Goal: Task Accomplishment & Management: Manage account settings

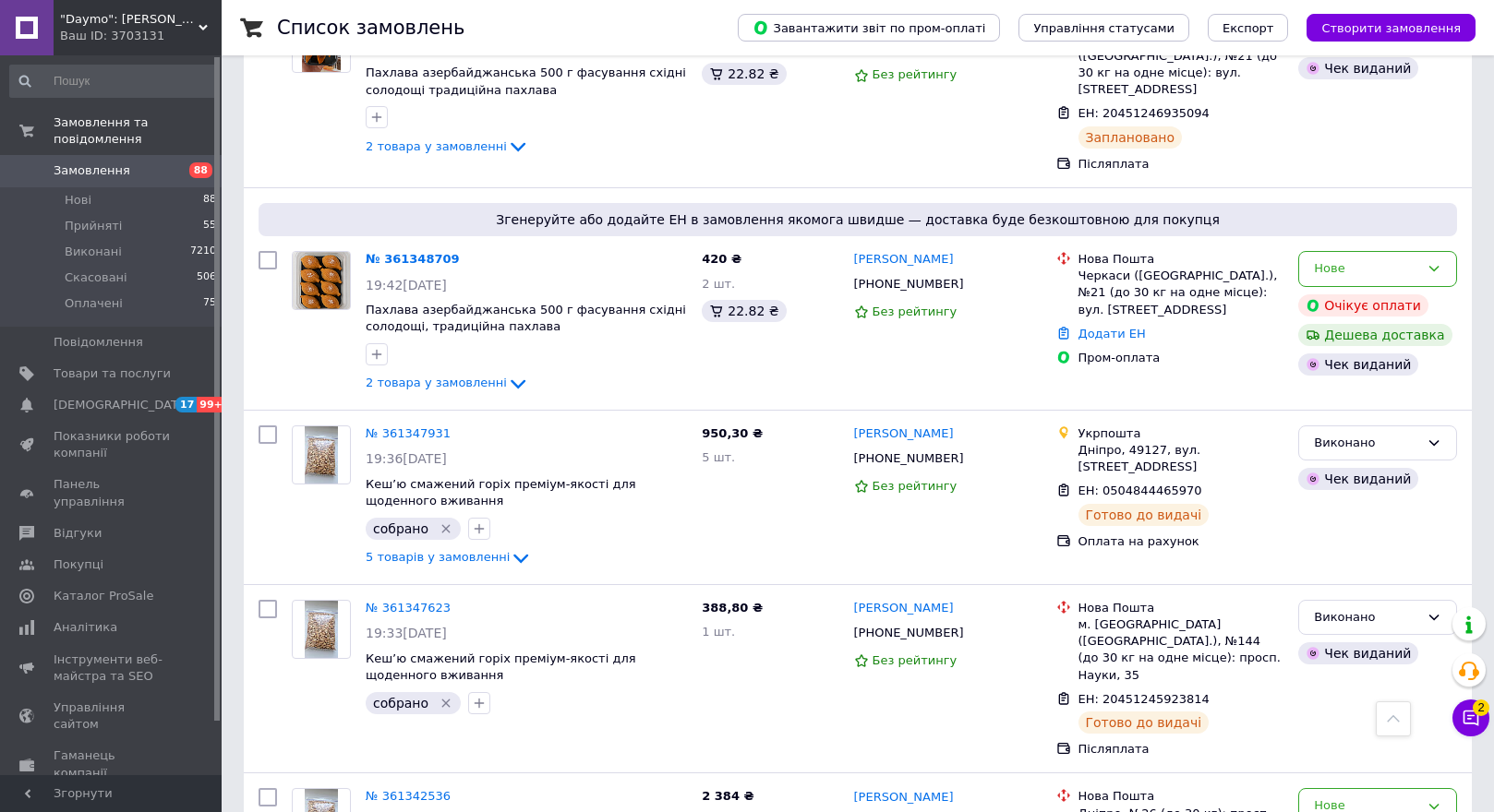
scroll to position [8399, 0]
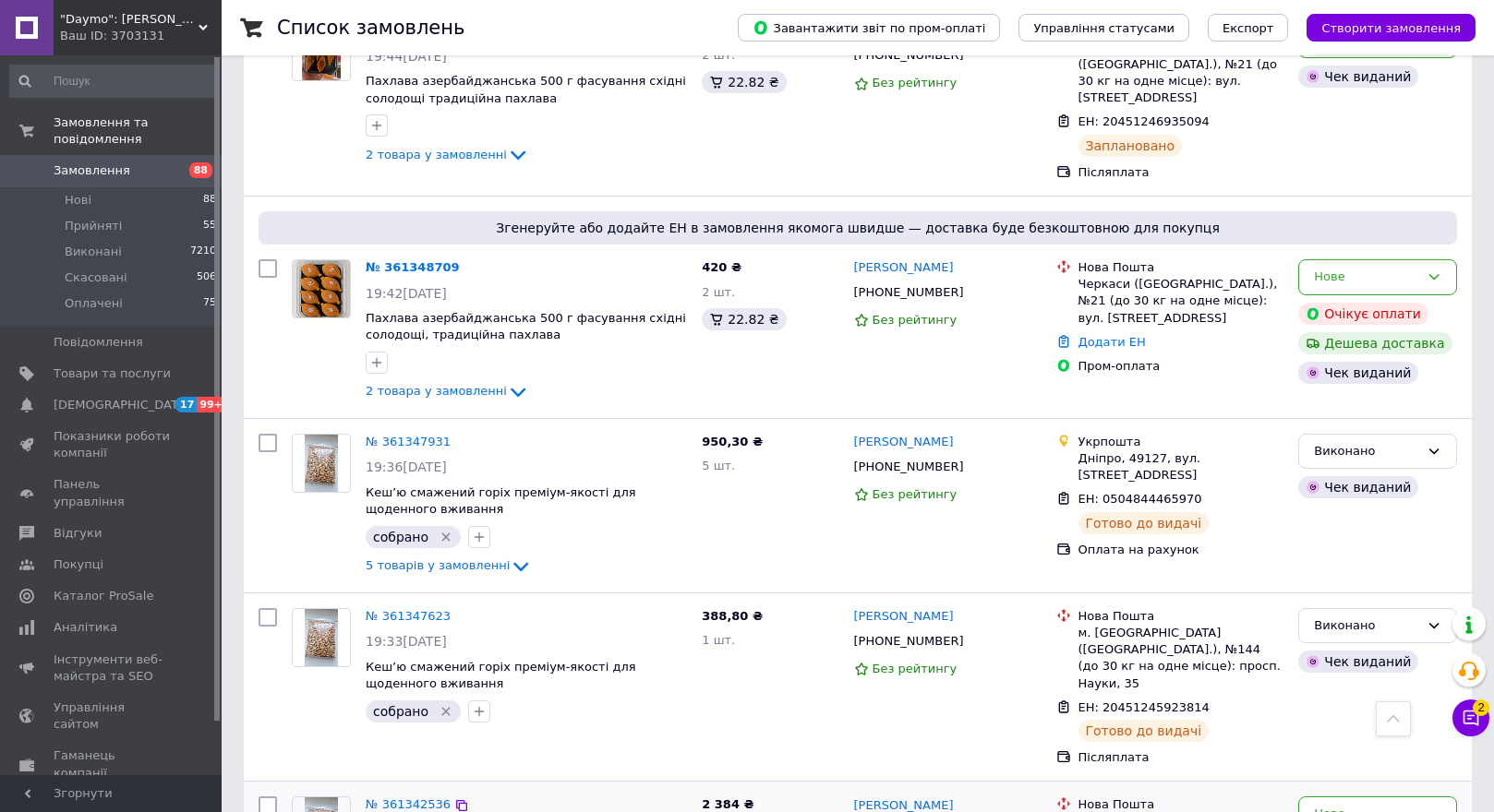
click at [316, 798] on img at bounding box center [321, 826] width 32 height 58
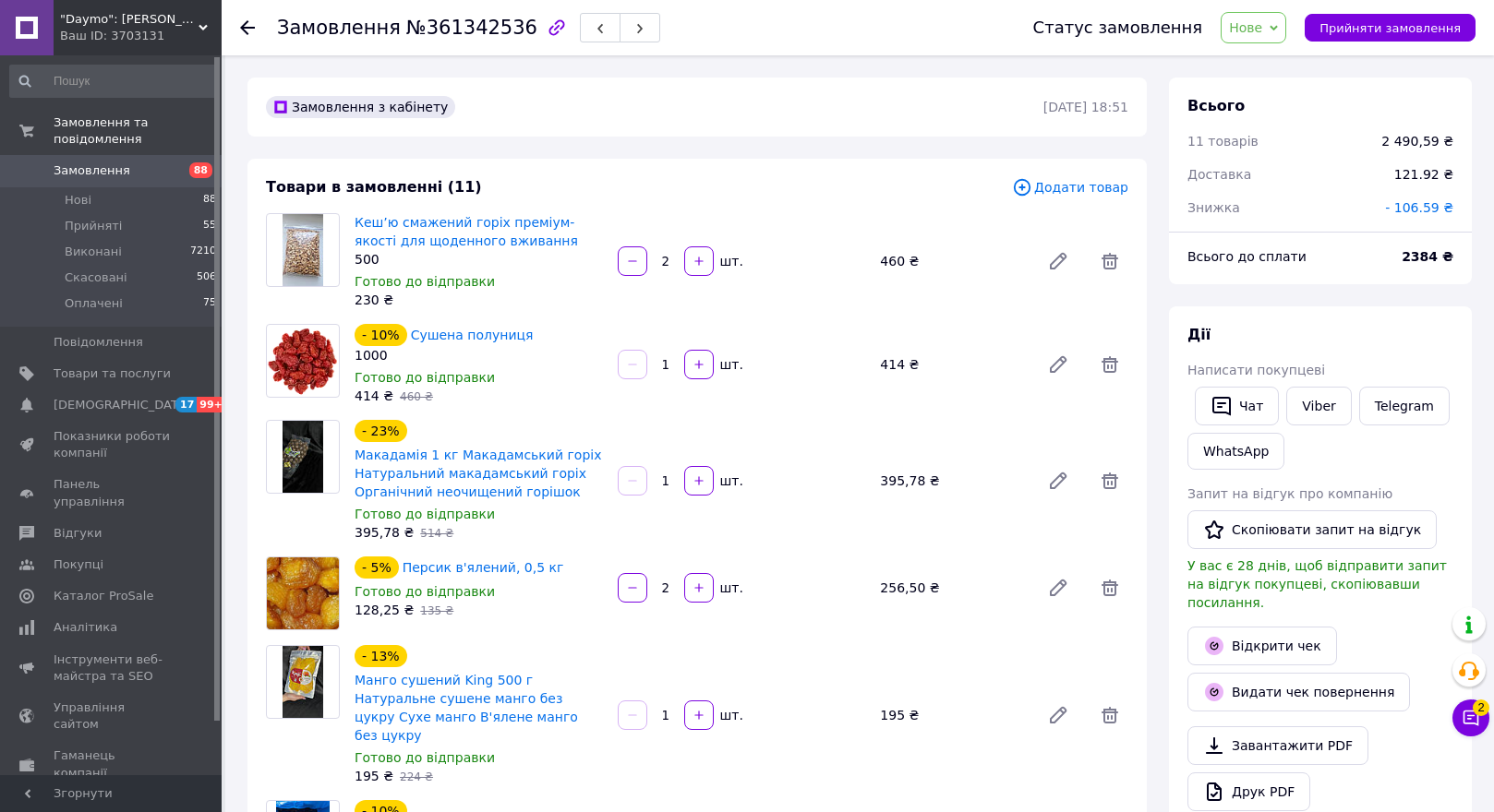
click at [242, 24] on icon at bounding box center [247, 28] width 15 height 15
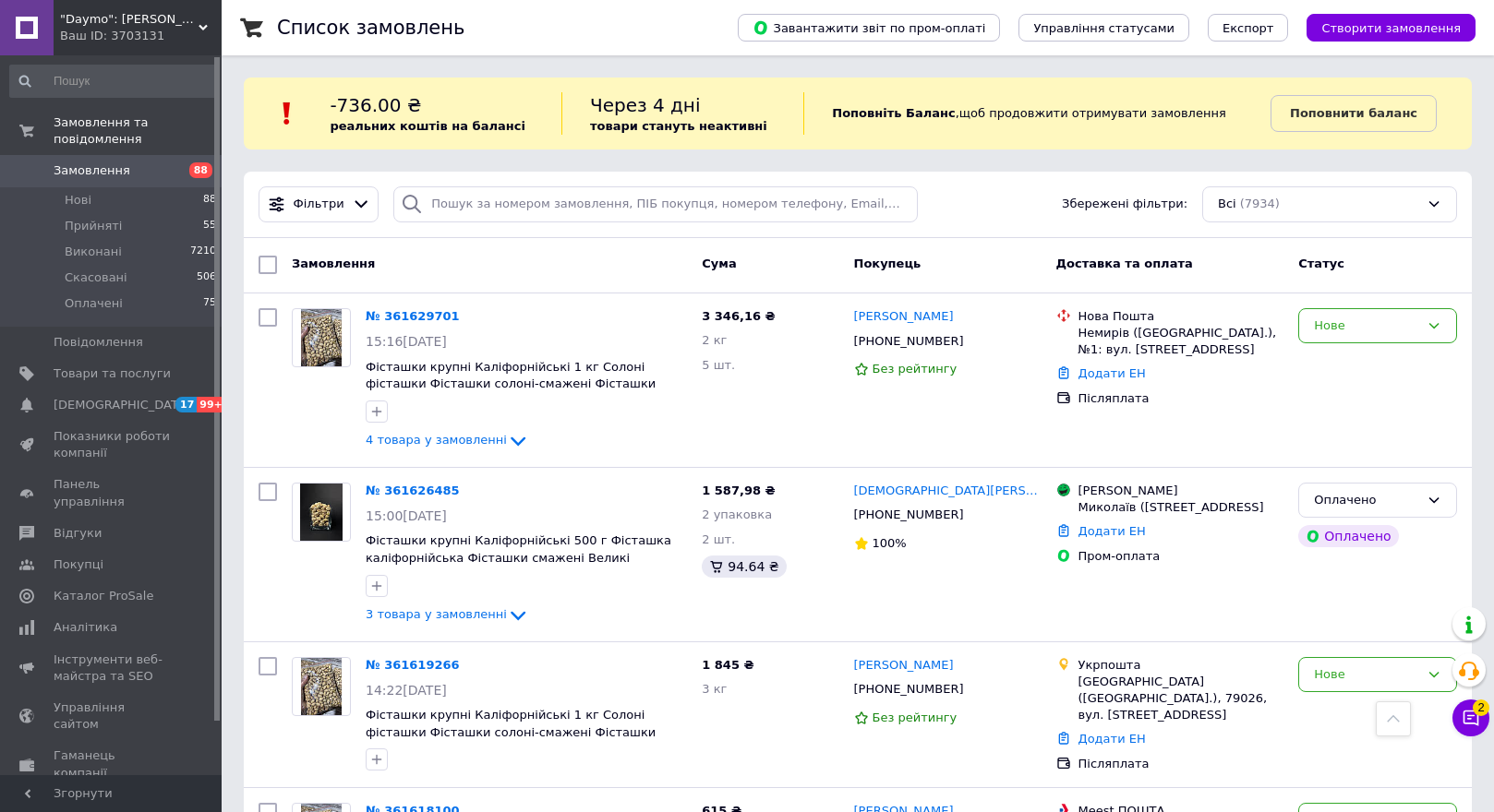
scroll to position [8399, 0]
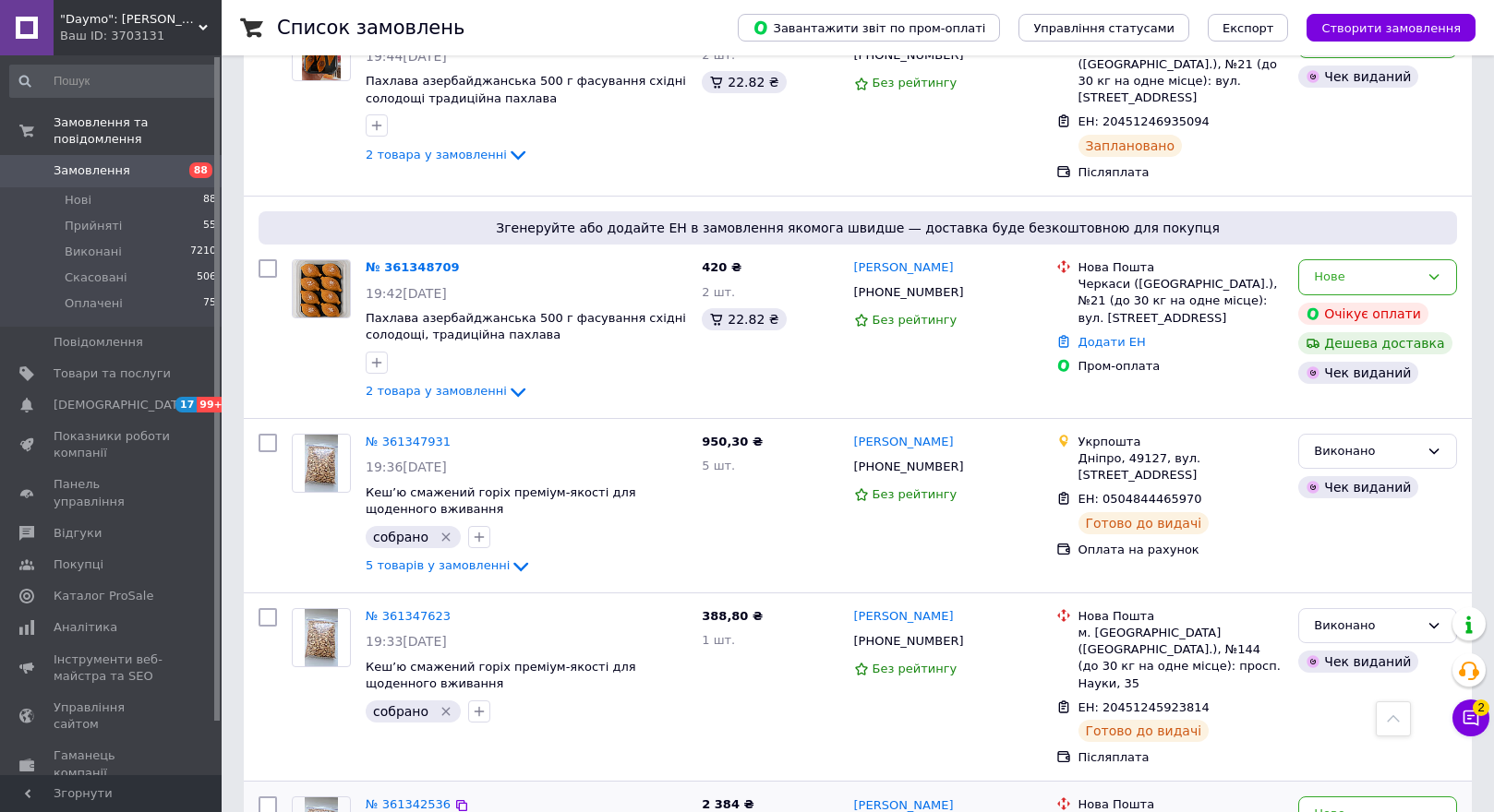
drag, startPoint x: 487, startPoint y: 634, endPoint x: 521, endPoint y: 718, distance: 90.6
checkbox input "true"
drag, startPoint x: 523, startPoint y: 758, endPoint x: 595, endPoint y: 728, distance: 78.0
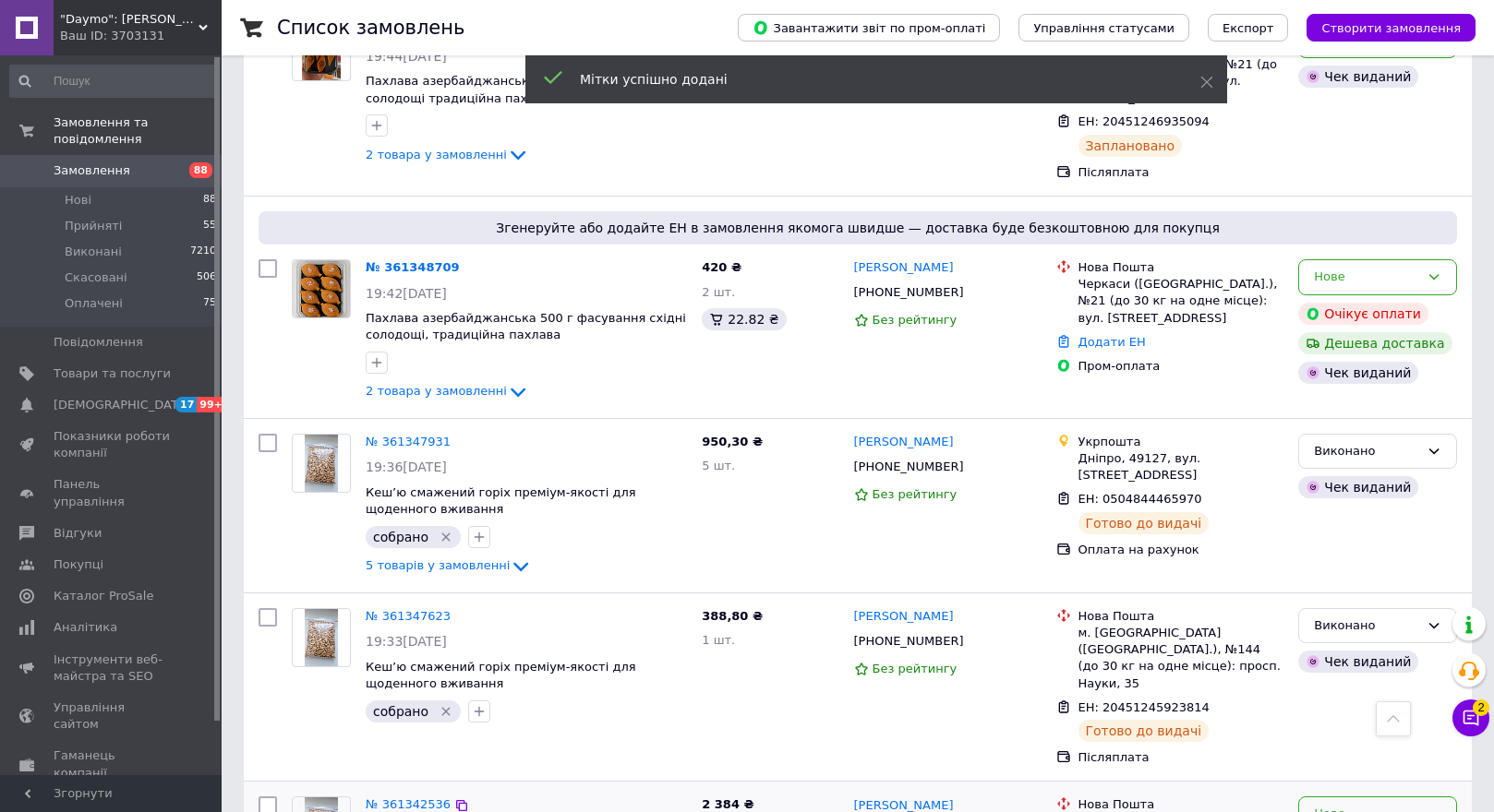
click at [1359, 804] on div "Нове" at bounding box center [1366, 814] width 105 height 20
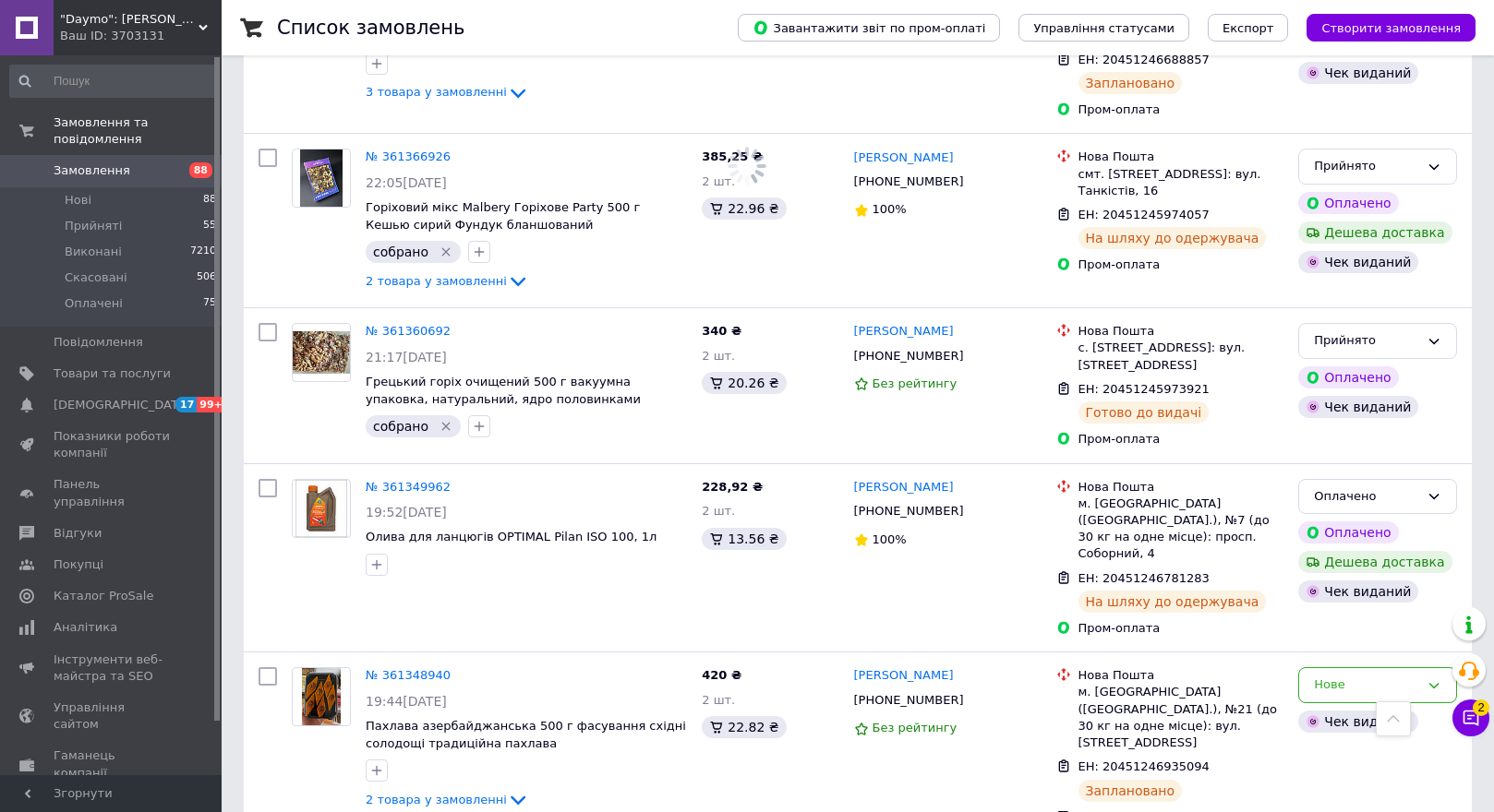
scroll to position [7754, 0]
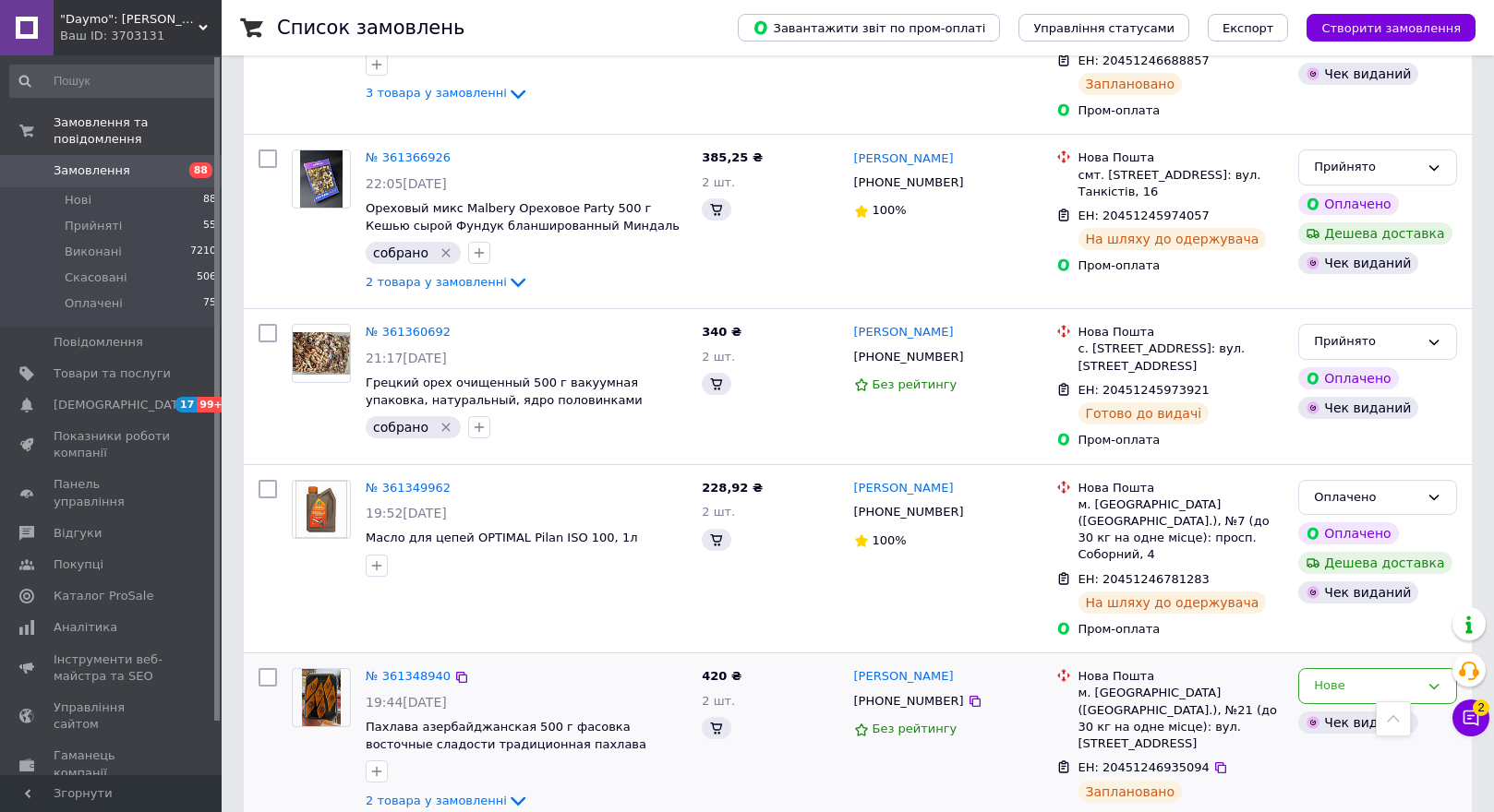
click at [310, 669] on img at bounding box center [321, 698] width 38 height 58
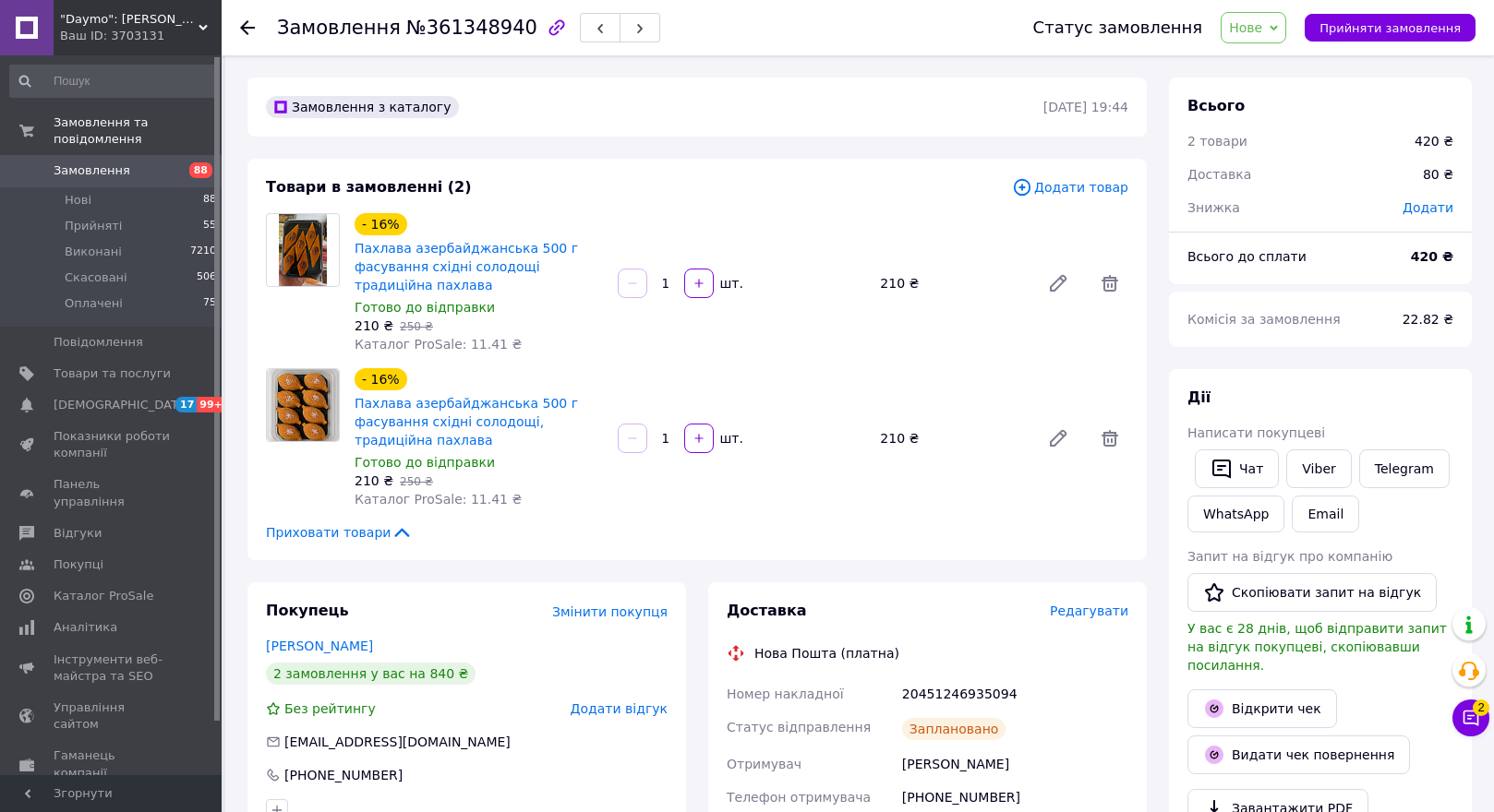
click at [248, 25] on icon at bounding box center [247, 28] width 15 height 15
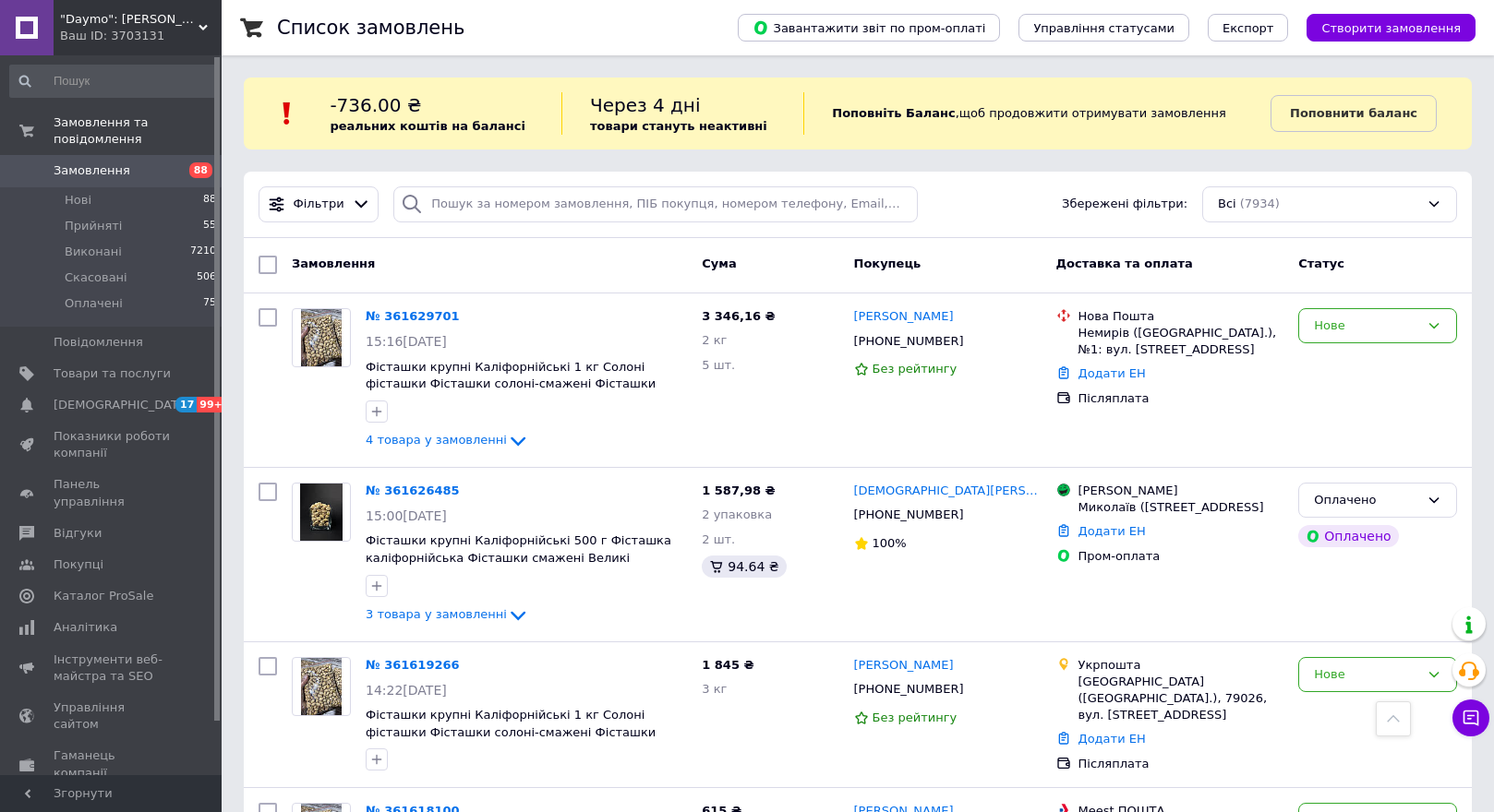
scroll to position [7754, 0]
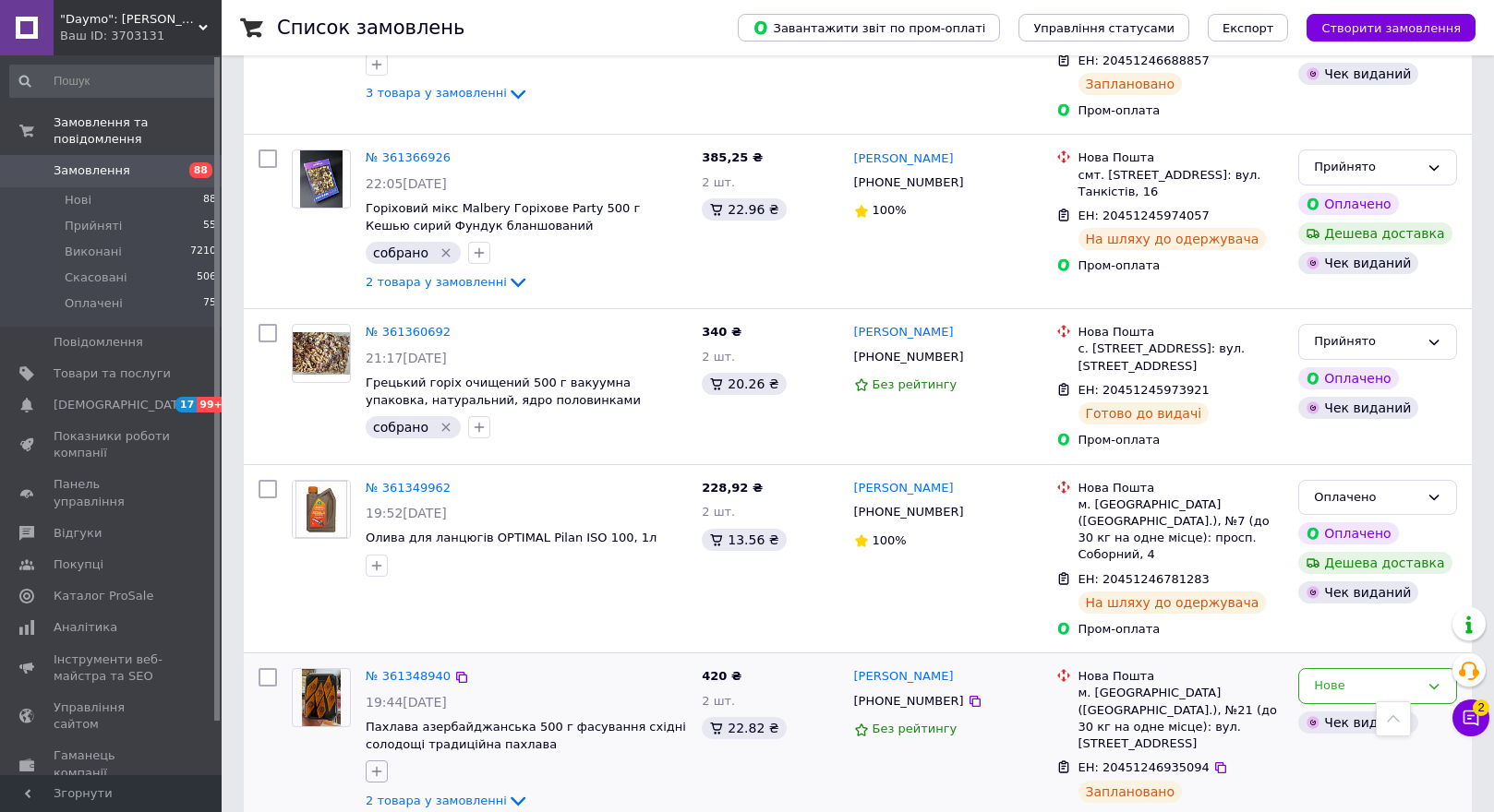
click at [375, 764] on icon "button" at bounding box center [377, 771] width 15 height 15
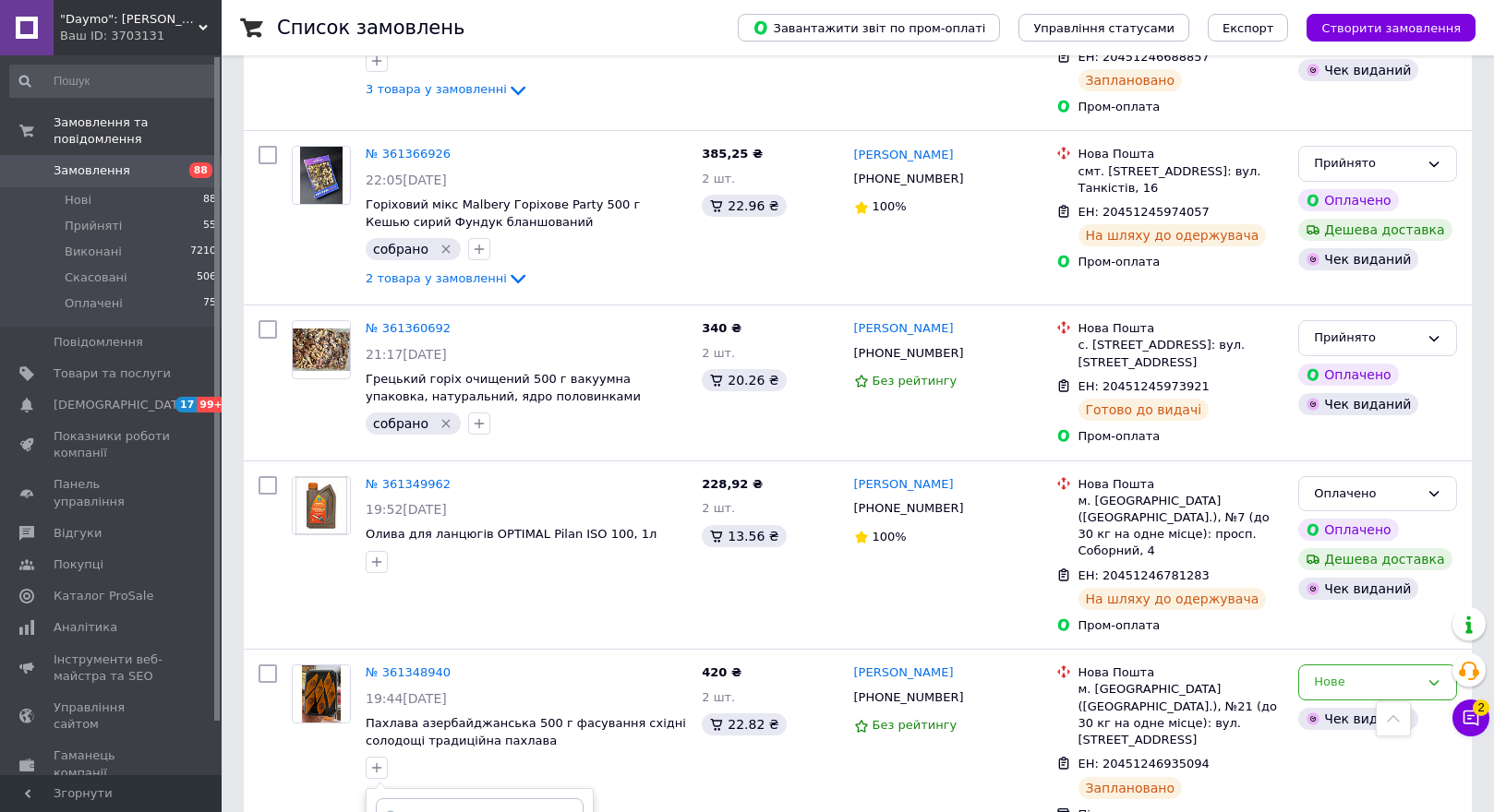
scroll to position [7846, 0]
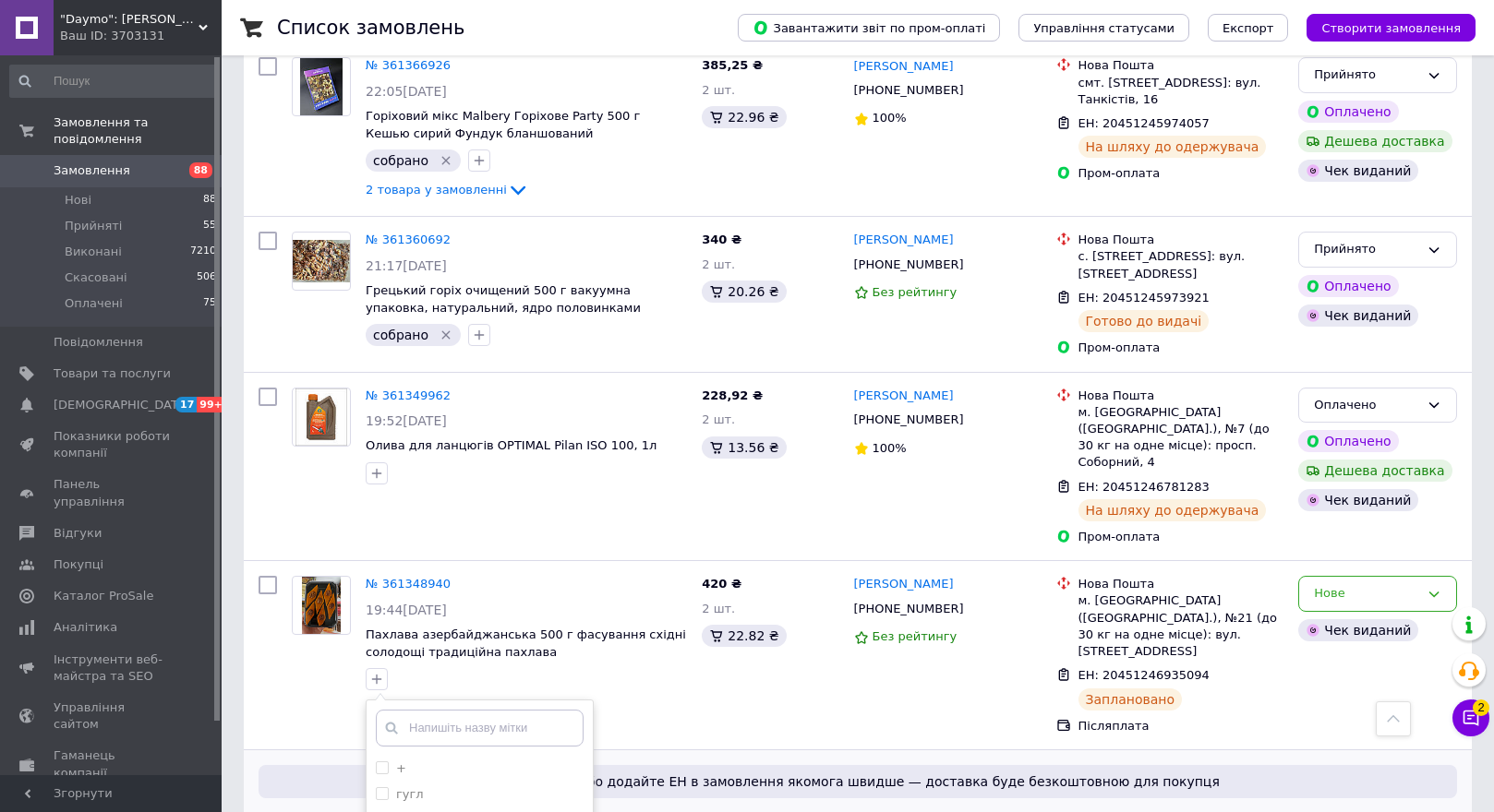
drag, startPoint x: 958, startPoint y: 575, endPoint x: 973, endPoint y: 573, distance: 15.1
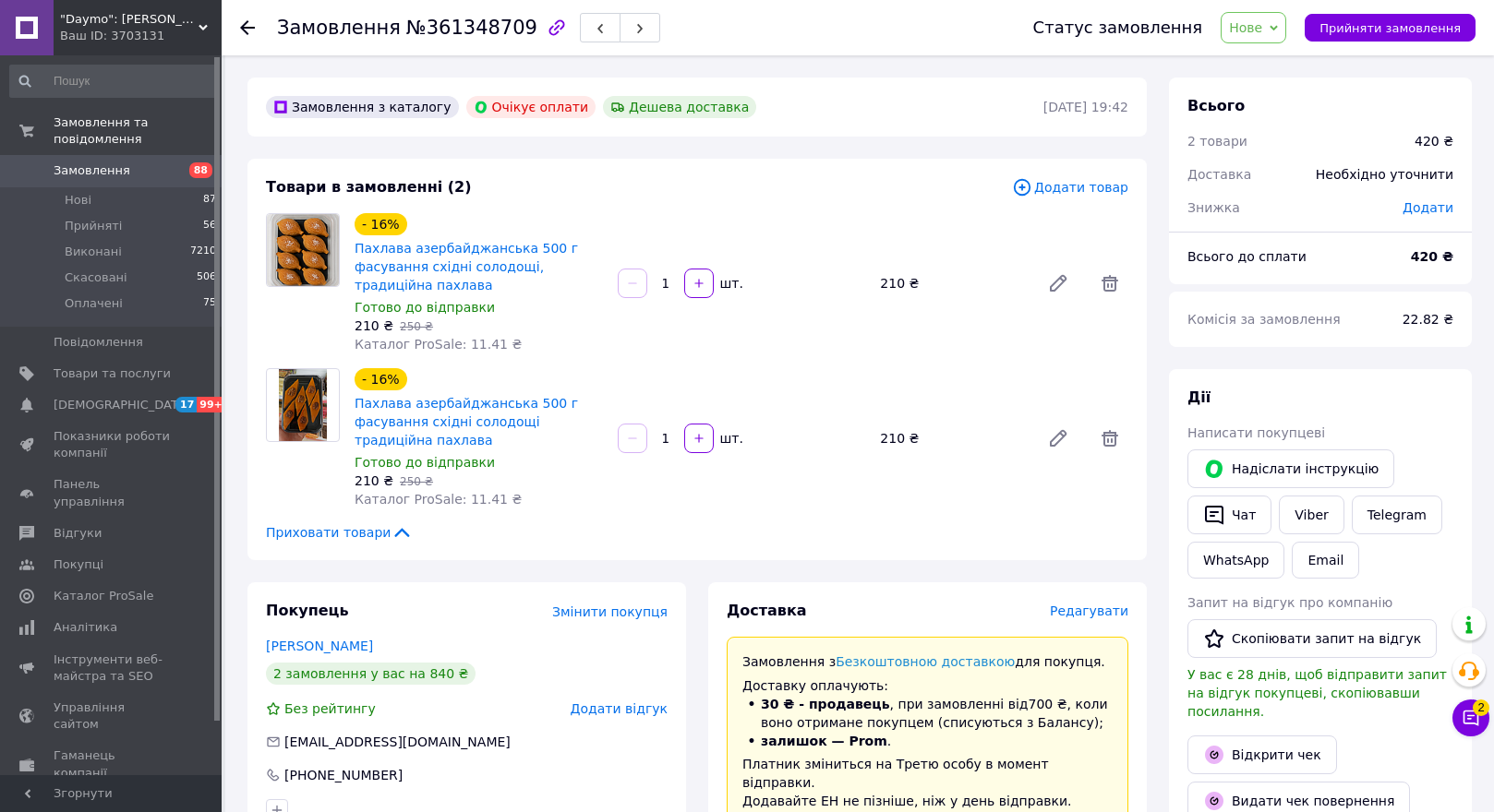
click at [243, 27] on use at bounding box center [247, 28] width 15 height 15
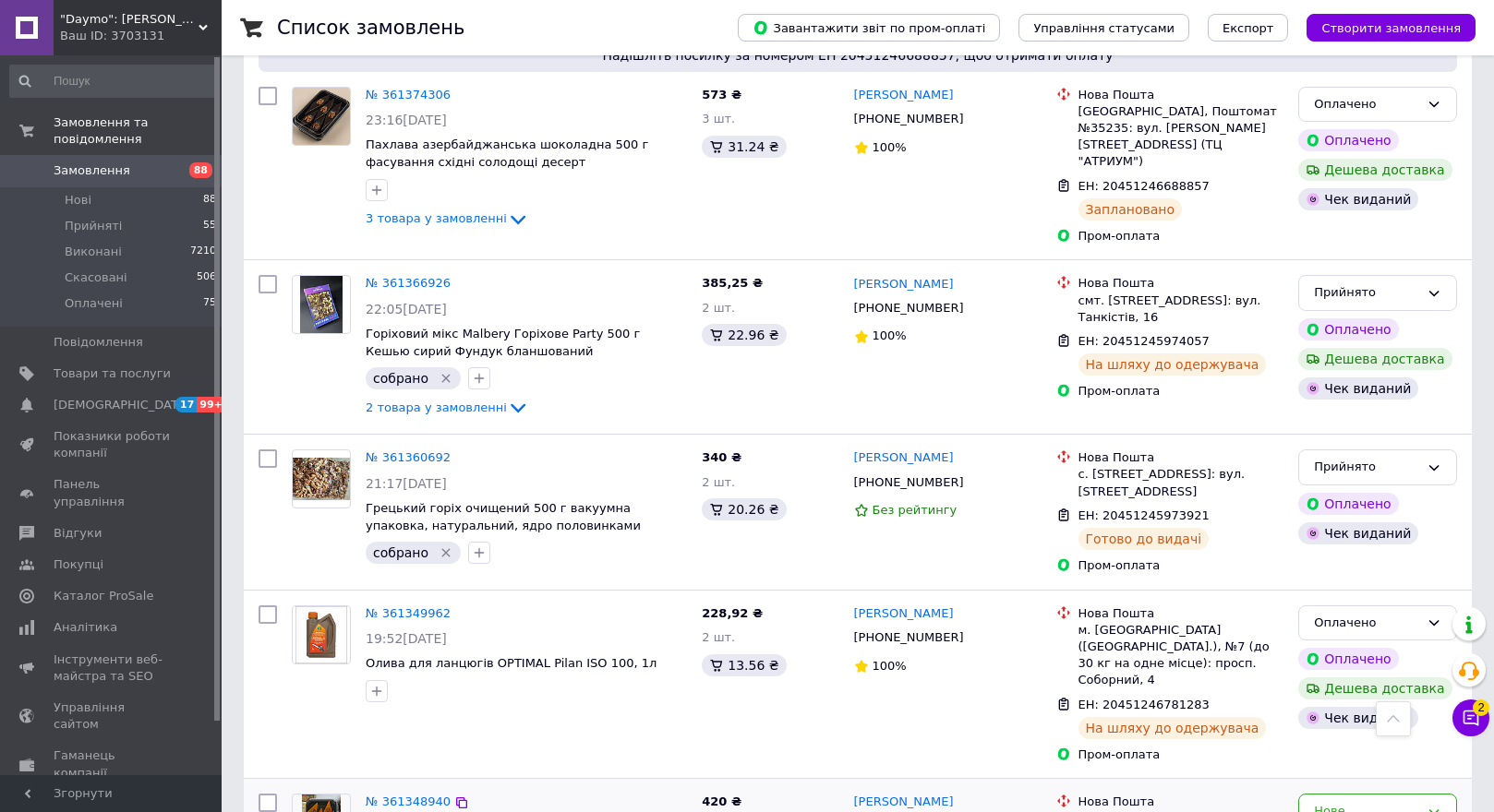
scroll to position [7661, 0]
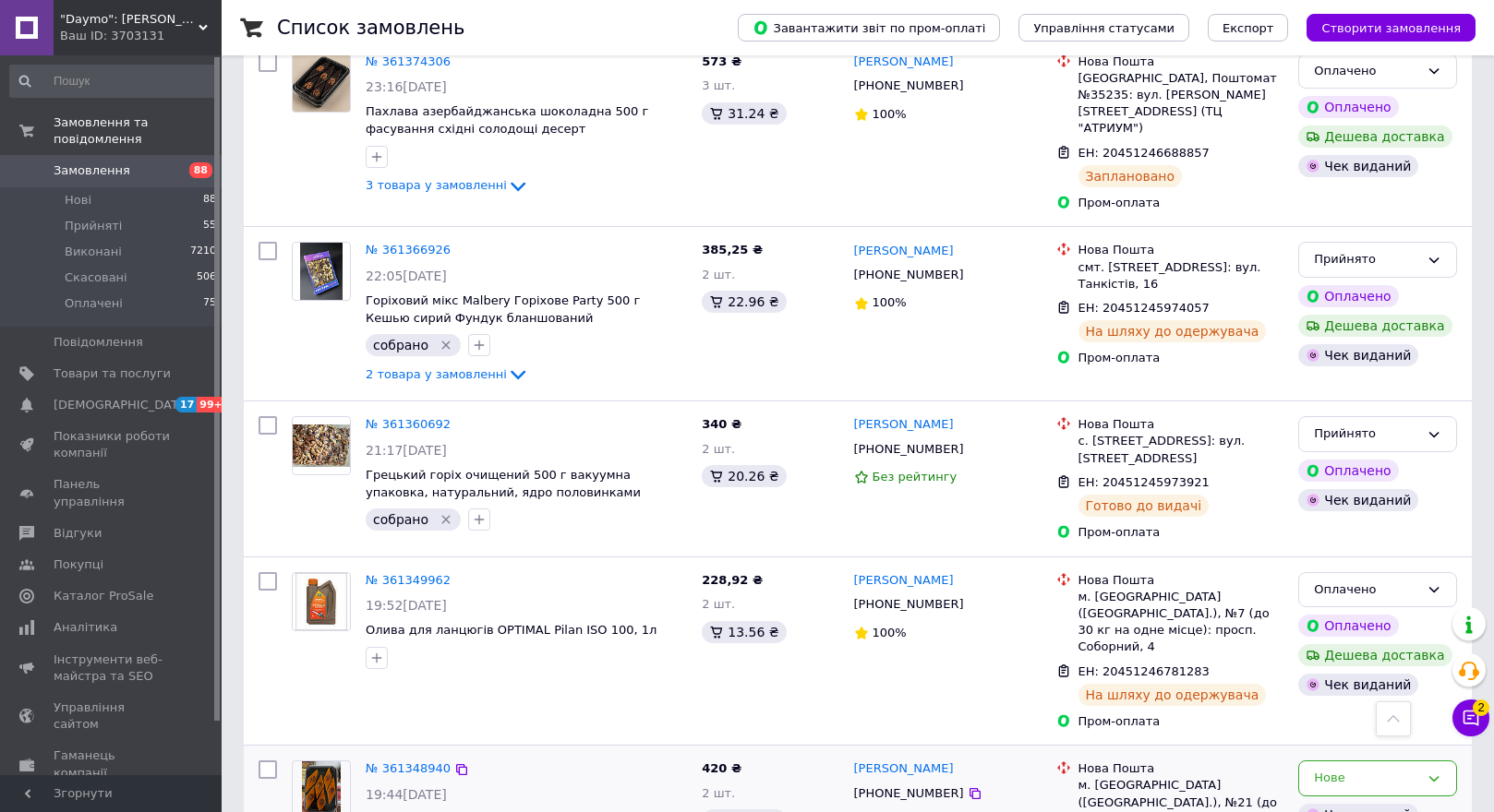
checkbox input "true"
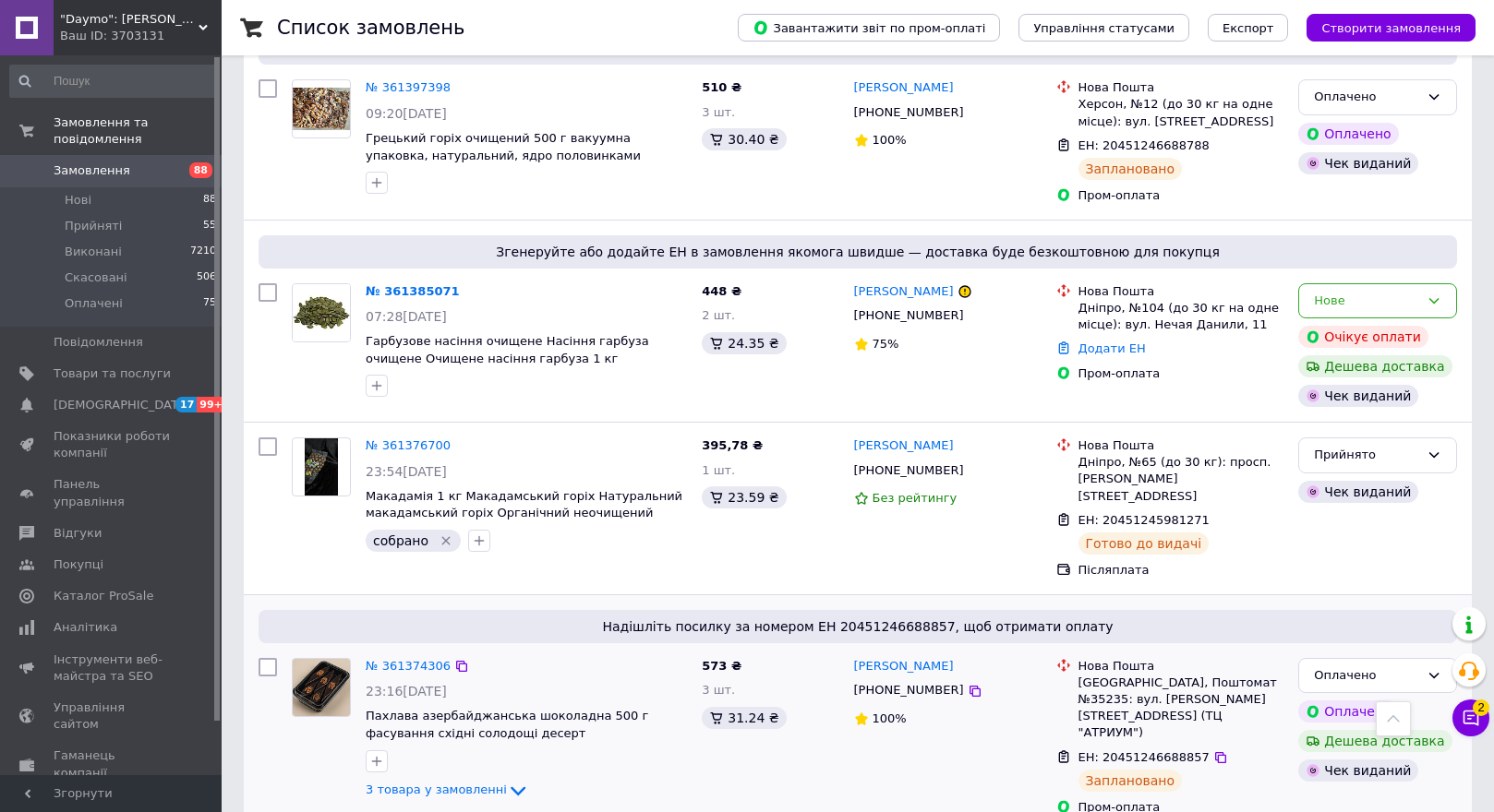
scroll to position [7015, 0]
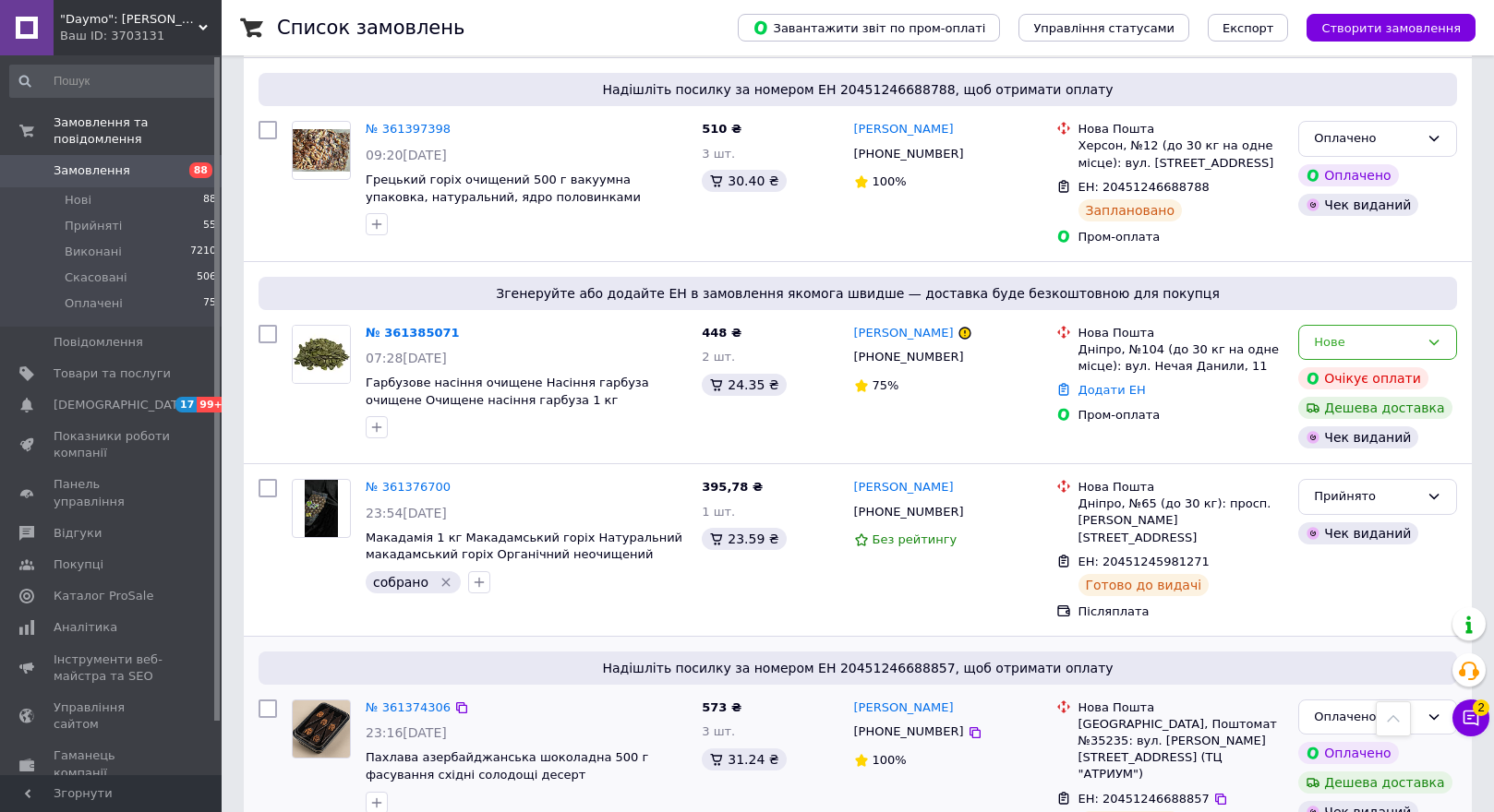
click at [317, 701] on img at bounding box center [321, 729] width 58 height 58
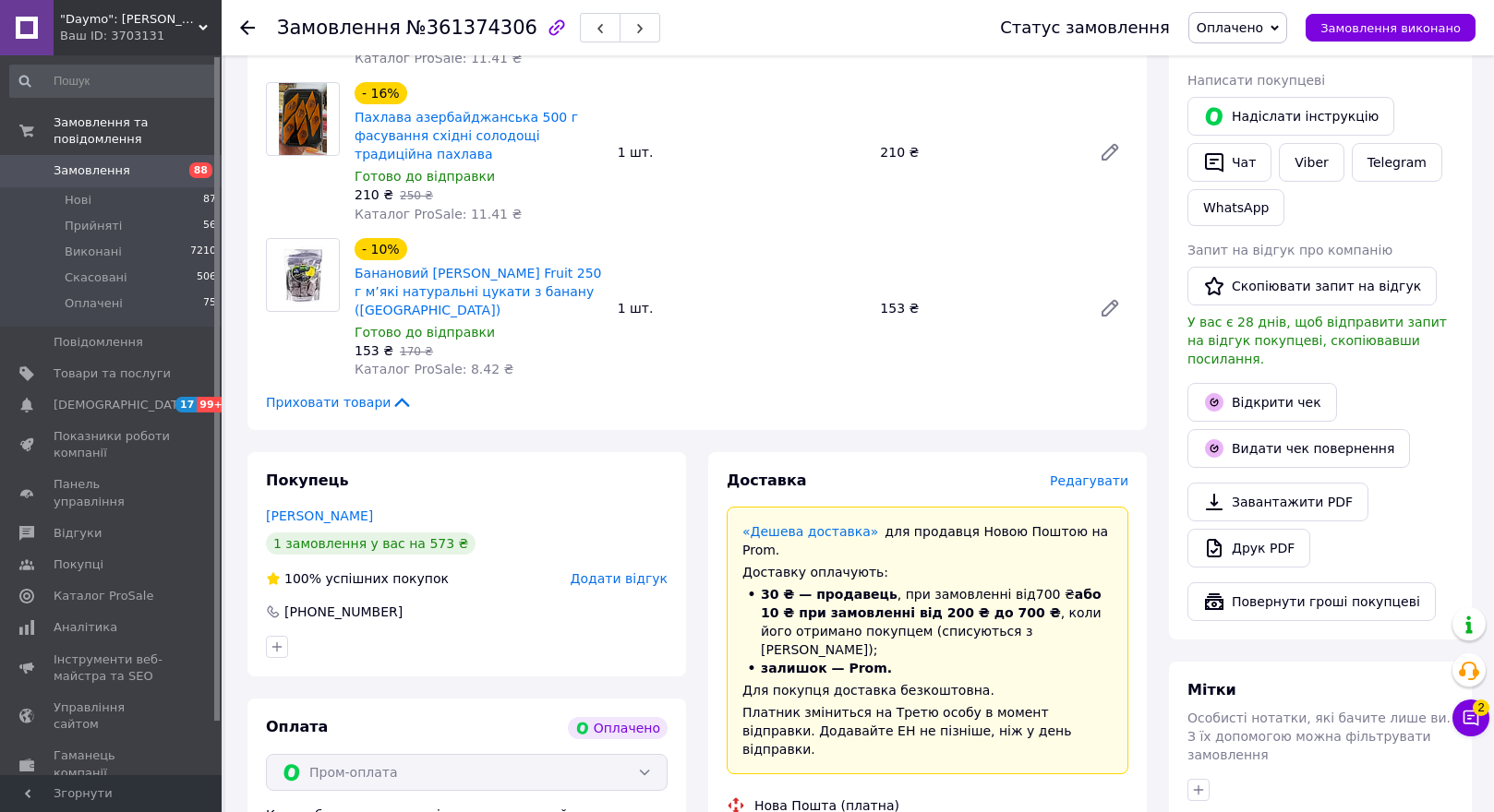
scroll to position [831, 0]
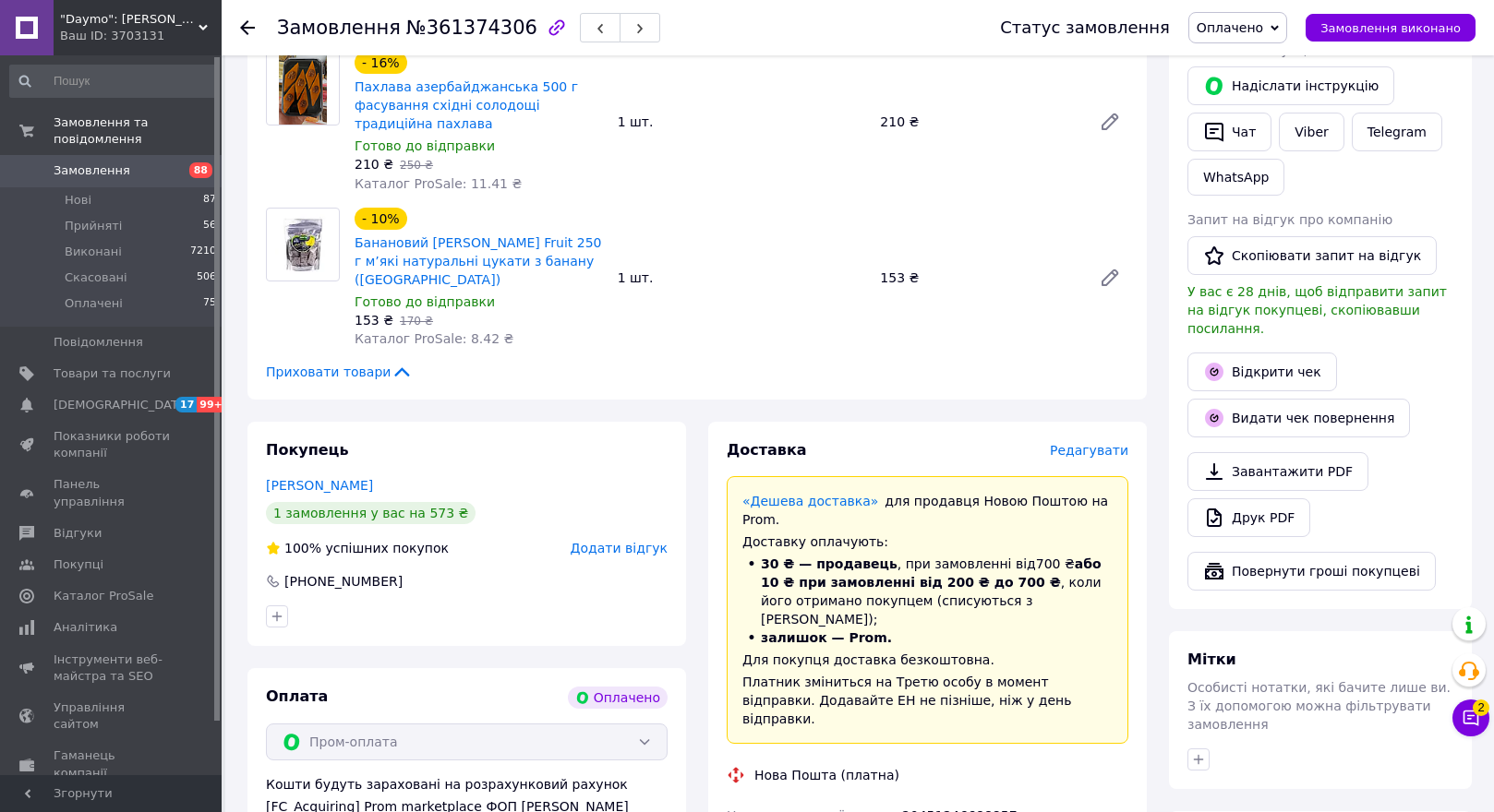
click at [247, 21] on use at bounding box center [247, 28] width 15 height 15
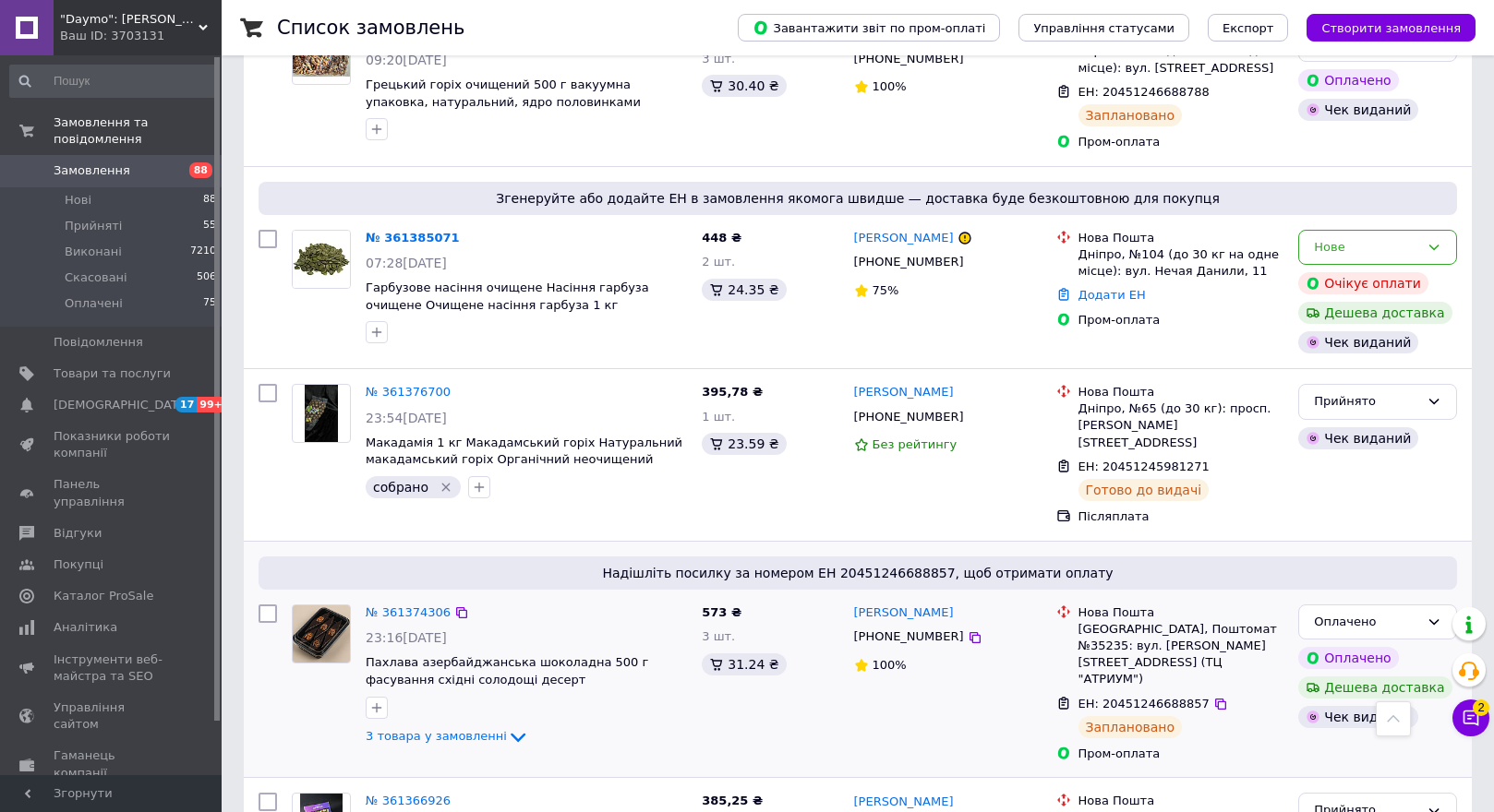
scroll to position [7015, 0]
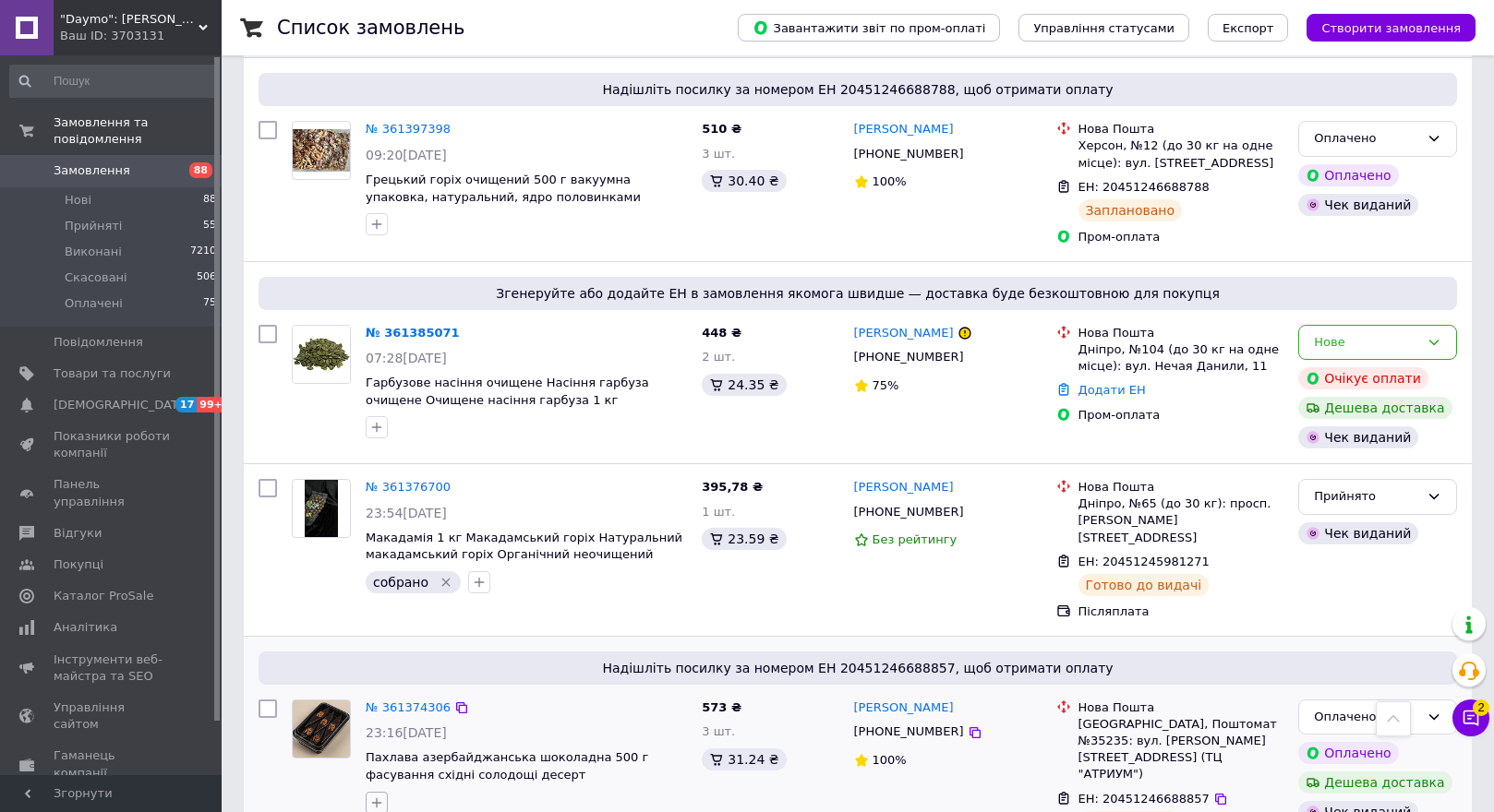
click at [375, 796] on icon "button" at bounding box center [377, 804] width 15 height 15
checkbox input "true"
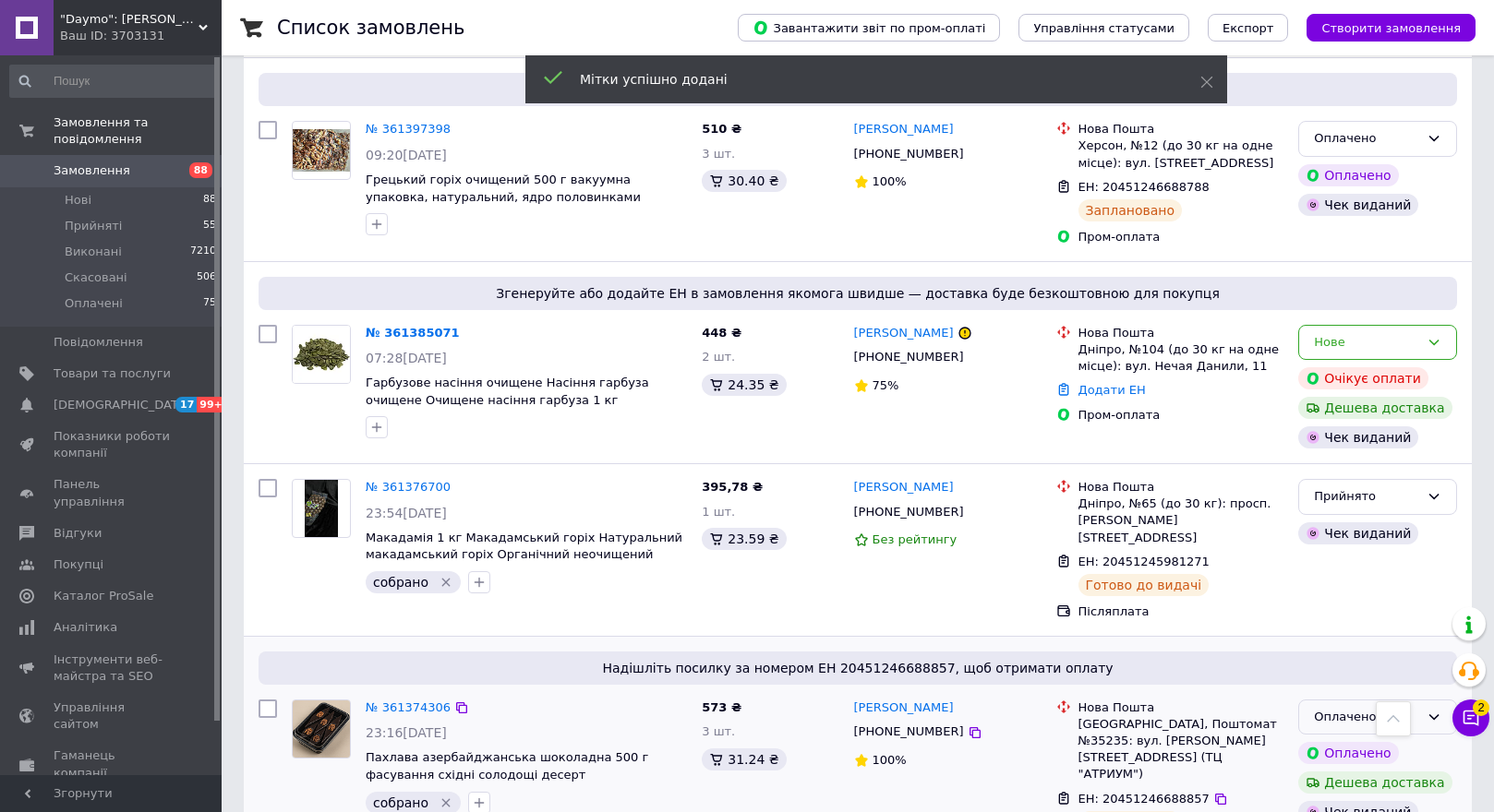
click at [1368, 700] on div "Оплачено" at bounding box center [1378, 718] width 159 height 36
click at [1357, 738] on li "Прийнято" at bounding box center [1378, 755] width 157 height 34
click at [327, 480] on img at bounding box center [321, 508] width 32 height 58
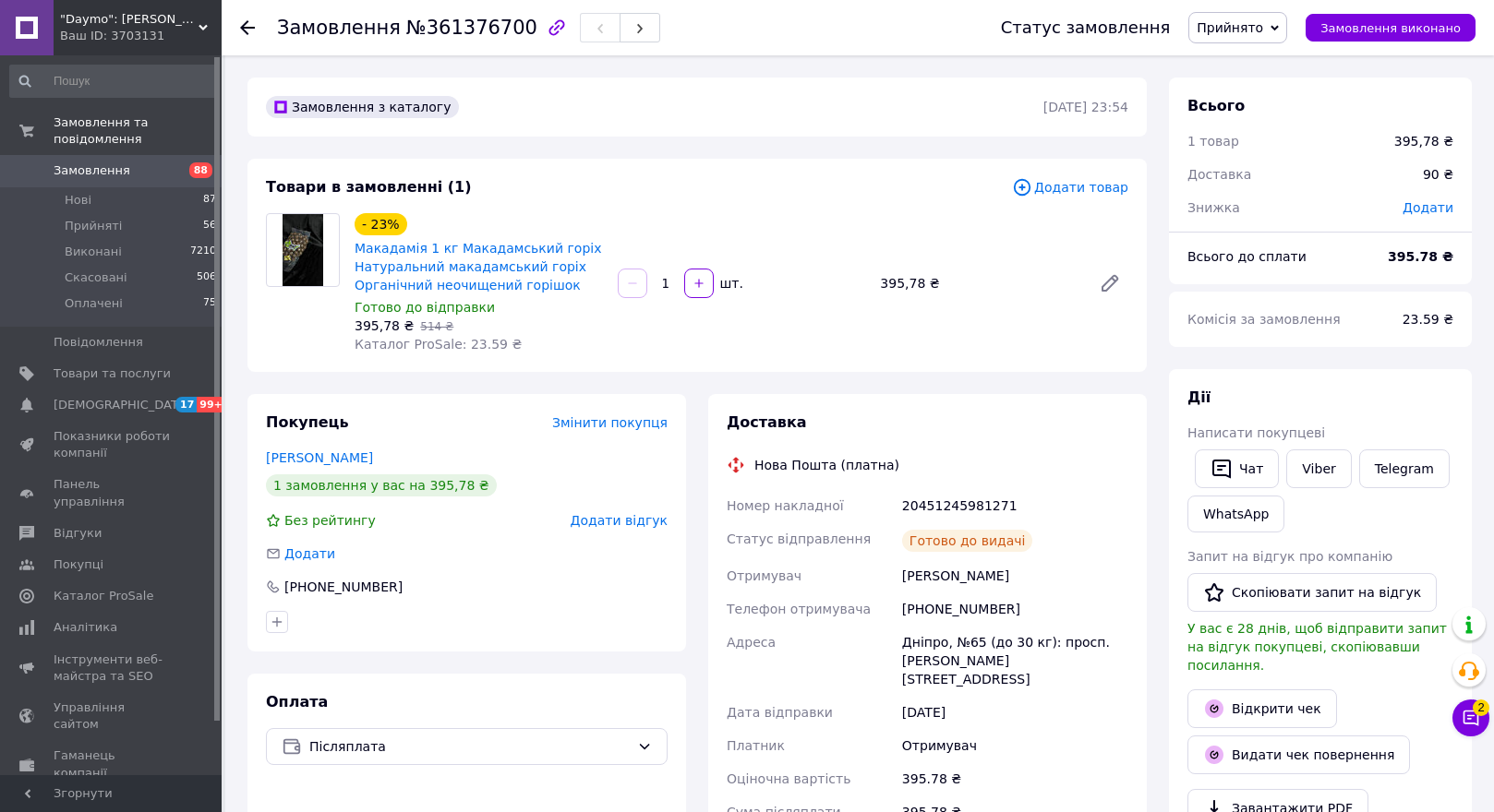
click at [241, 22] on icon at bounding box center [247, 28] width 15 height 15
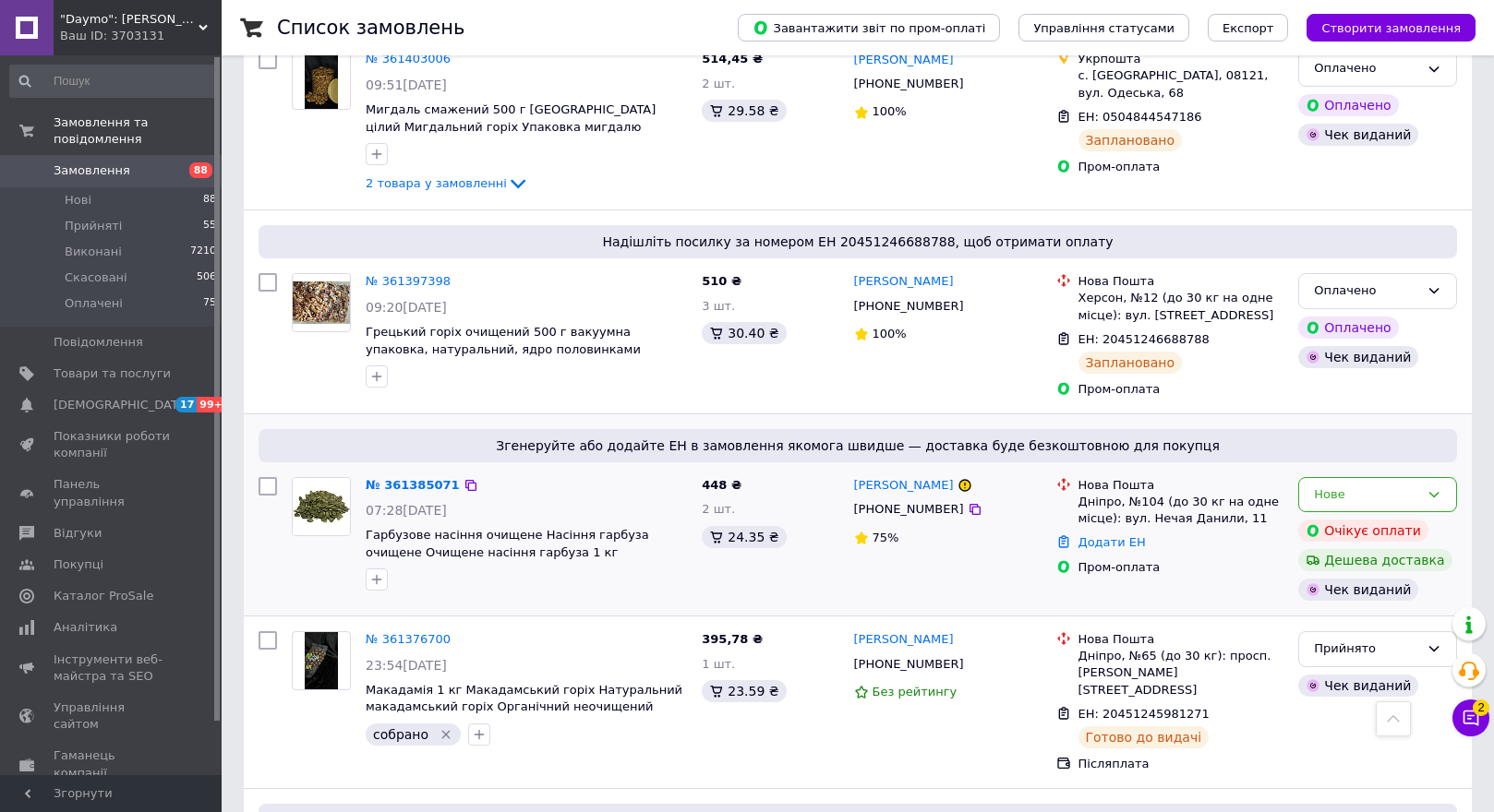
scroll to position [6830, 0]
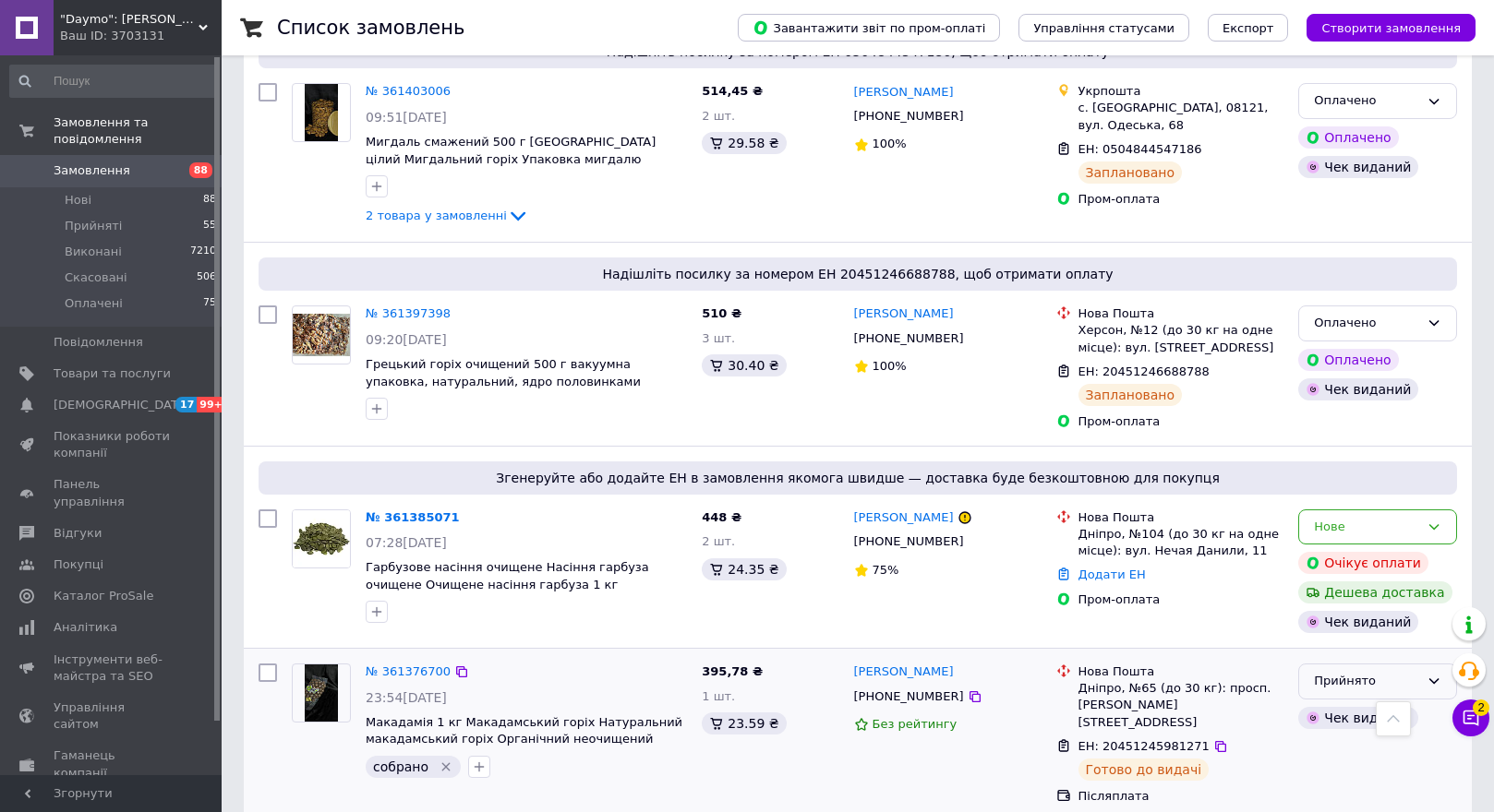
click at [1352, 672] on div "Прийнято" at bounding box center [1366, 682] width 105 height 20
click at [1336, 703] on li "Виконано" at bounding box center [1378, 720] width 157 height 34
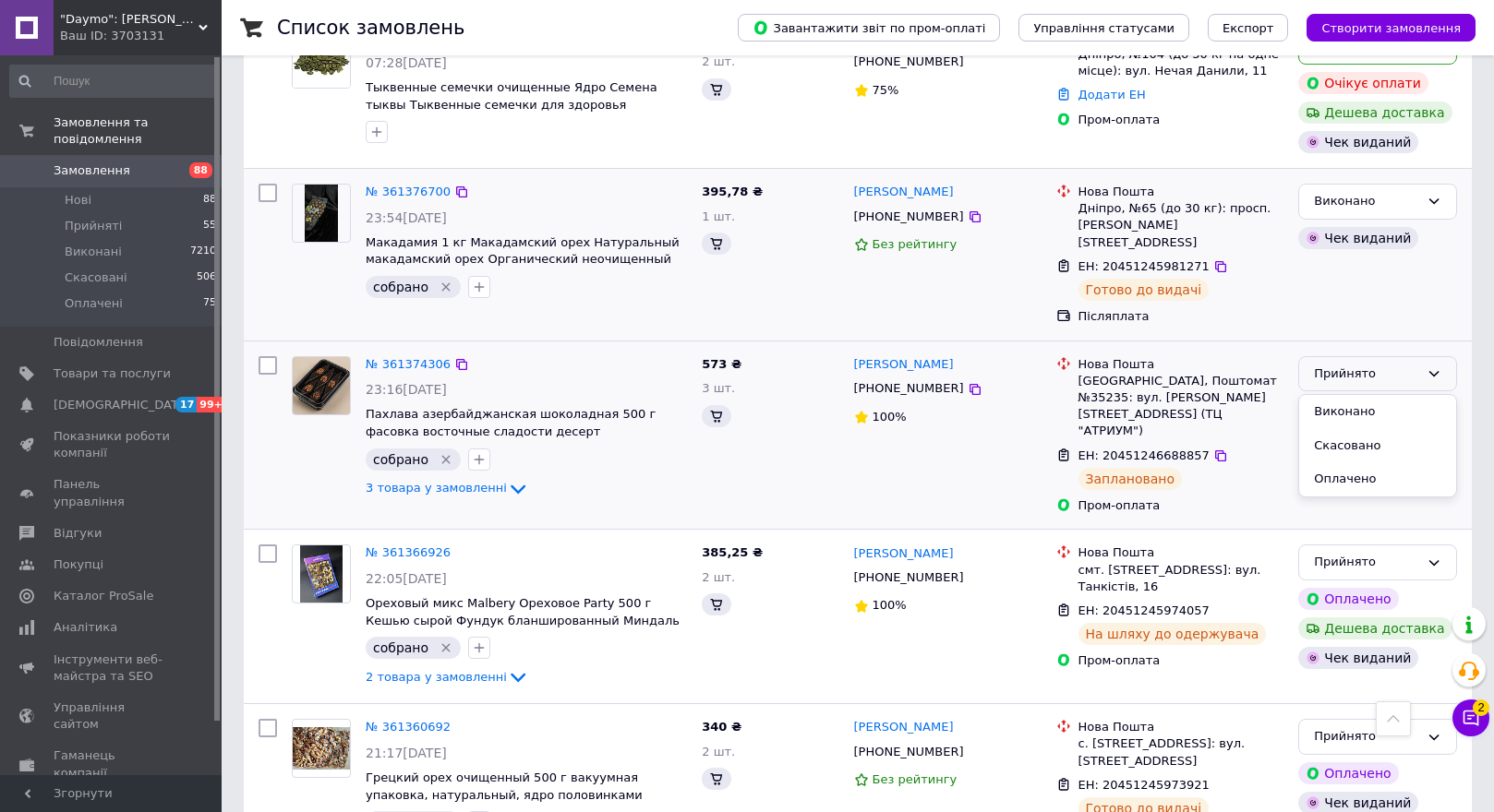
click at [1354, 464] on li "Скасовано" at bounding box center [1378, 447] width 157 height 34
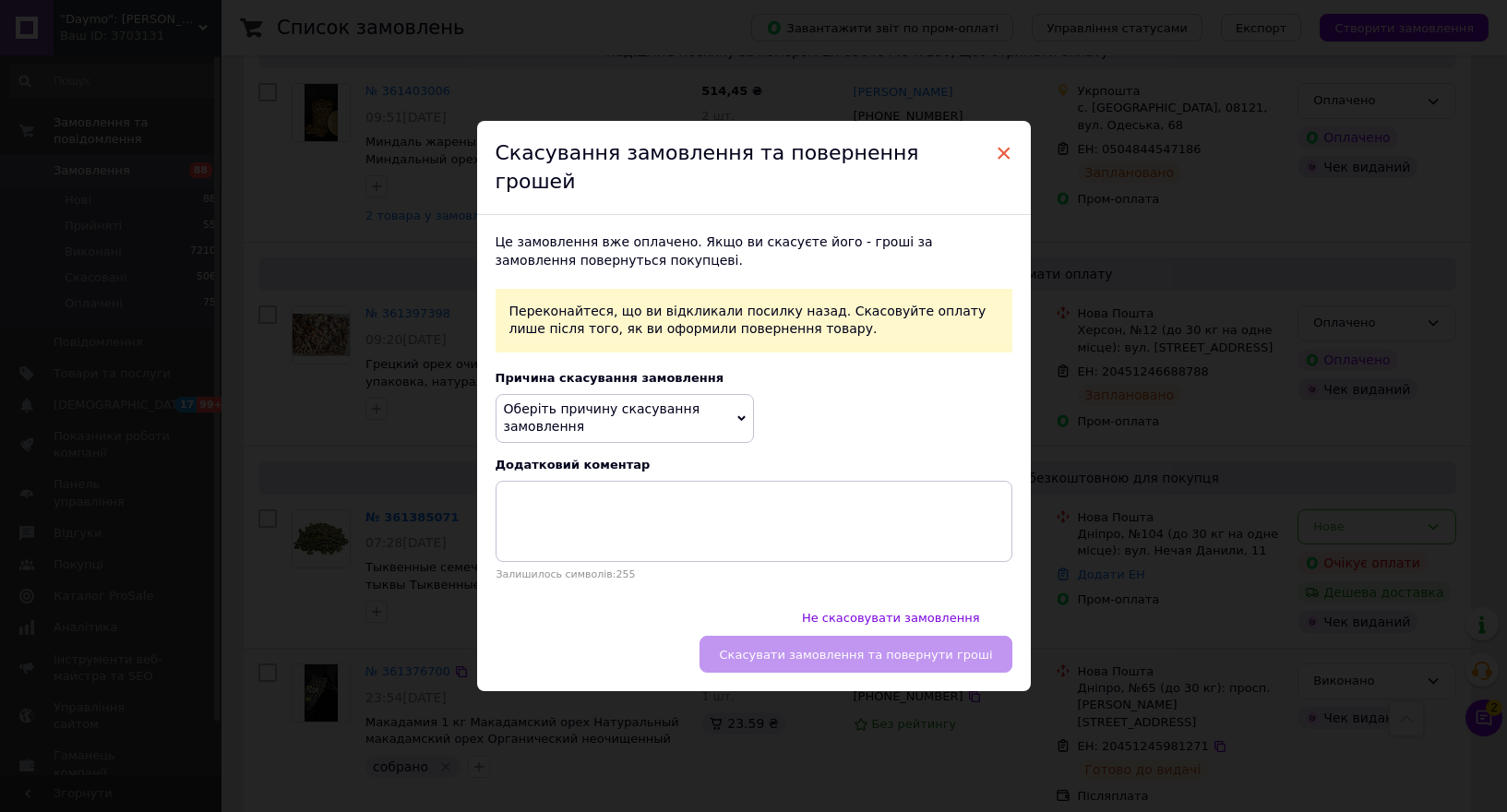
click at [1005, 169] on span "×" at bounding box center [1005, 153] width 17 height 31
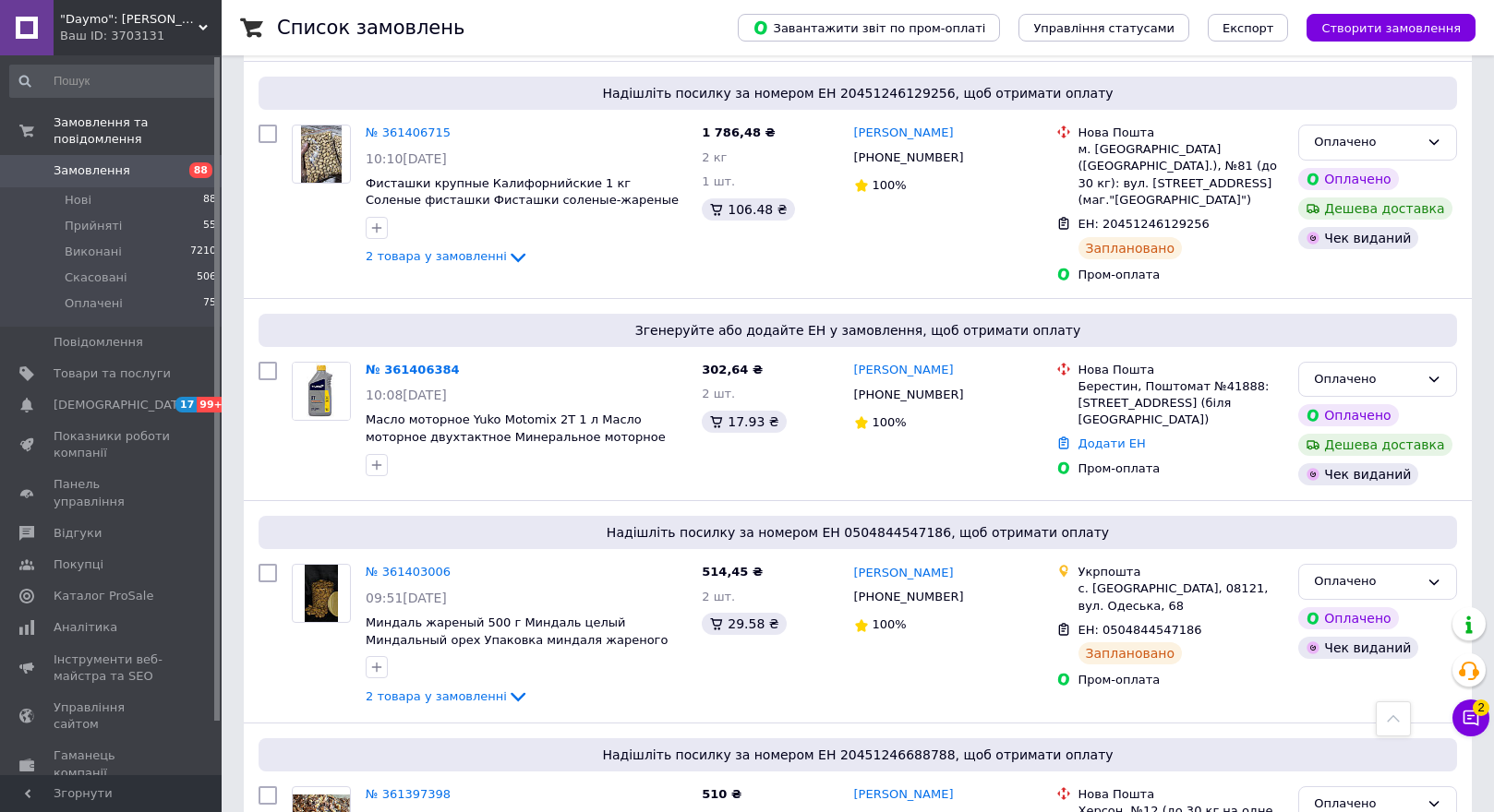
scroll to position [6277, 0]
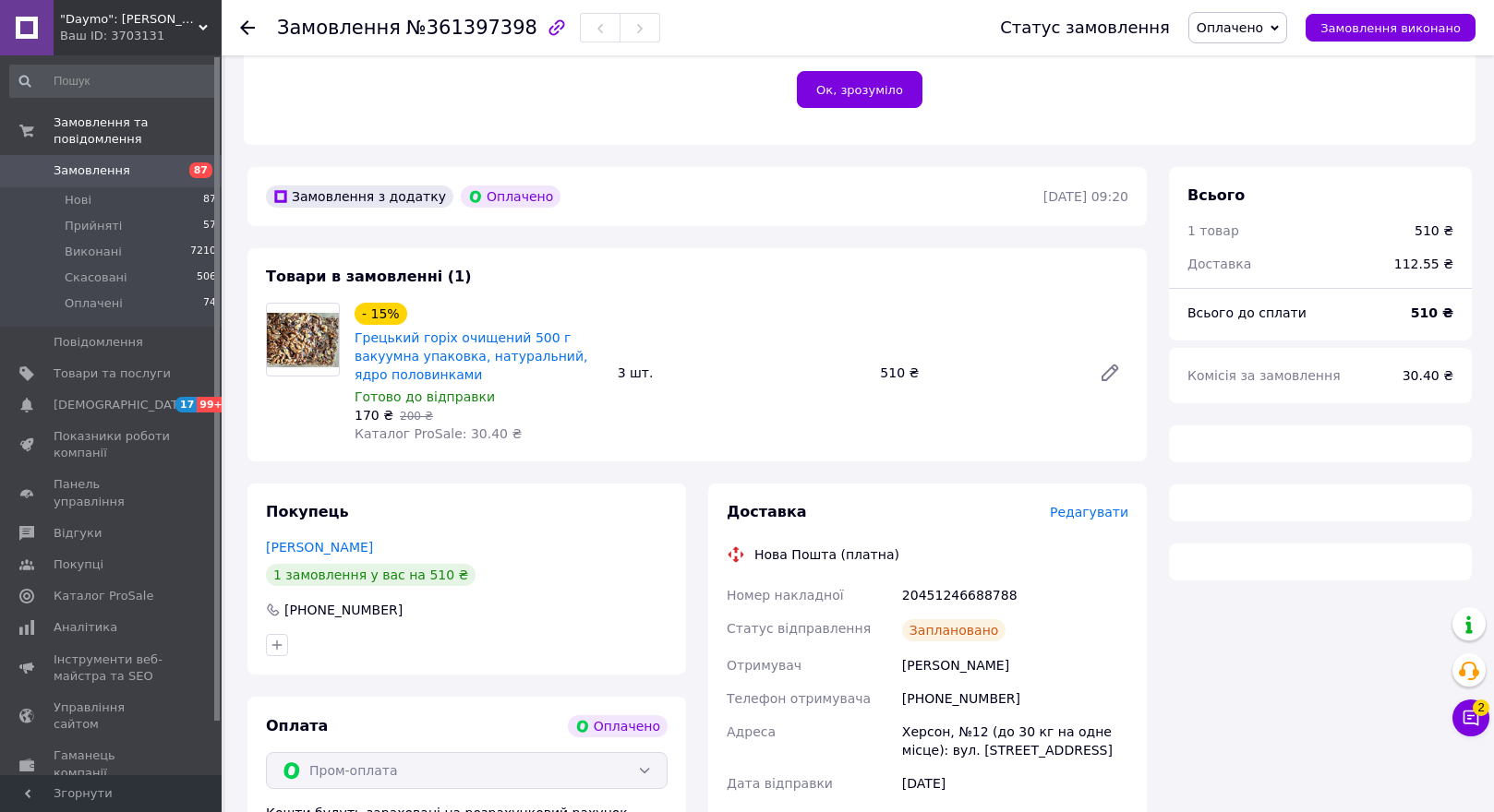
scroll to position [462, 0]
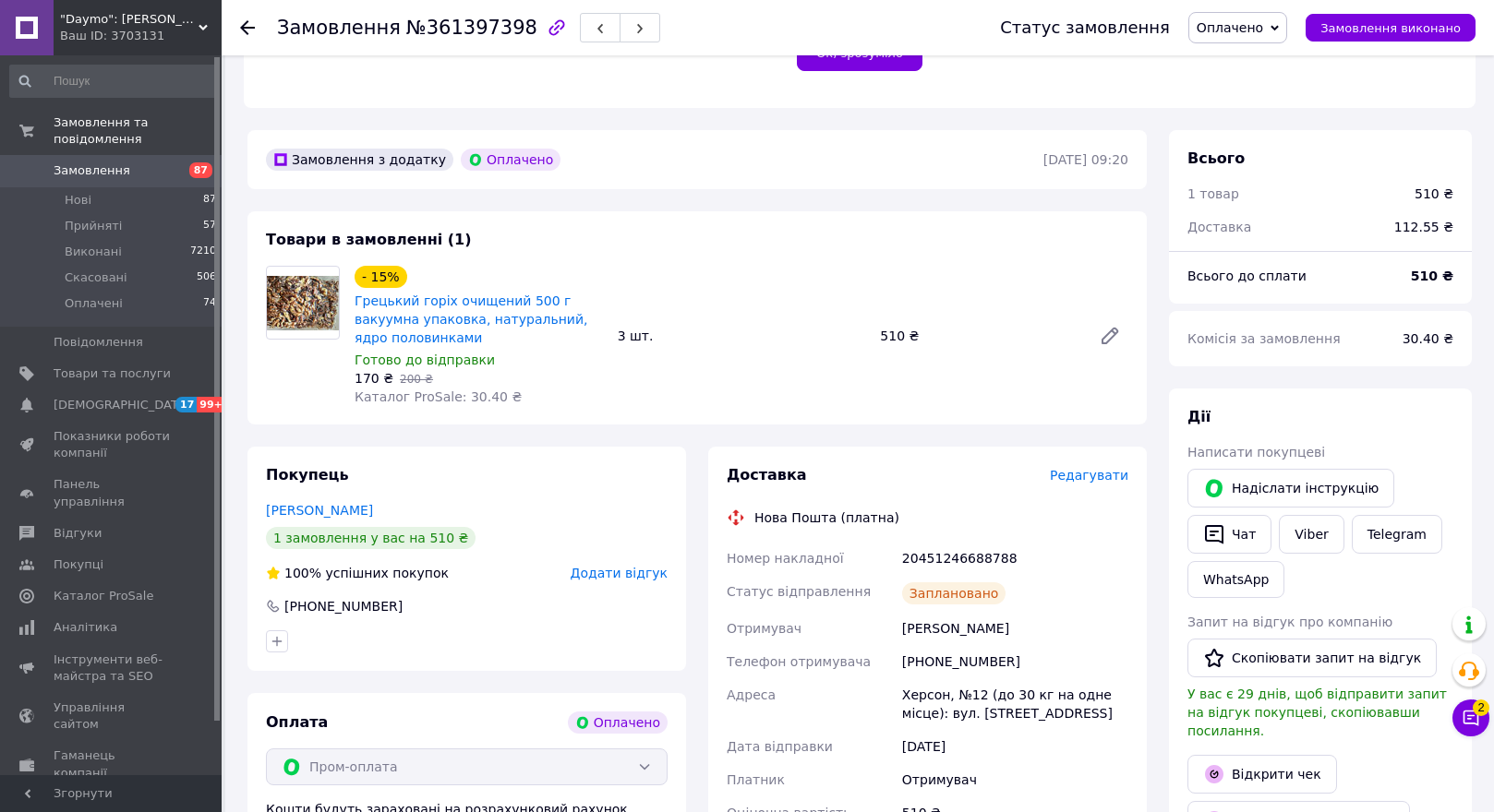
click at [246, 24] on use at bounding box center [247, 28] width 15 height 15
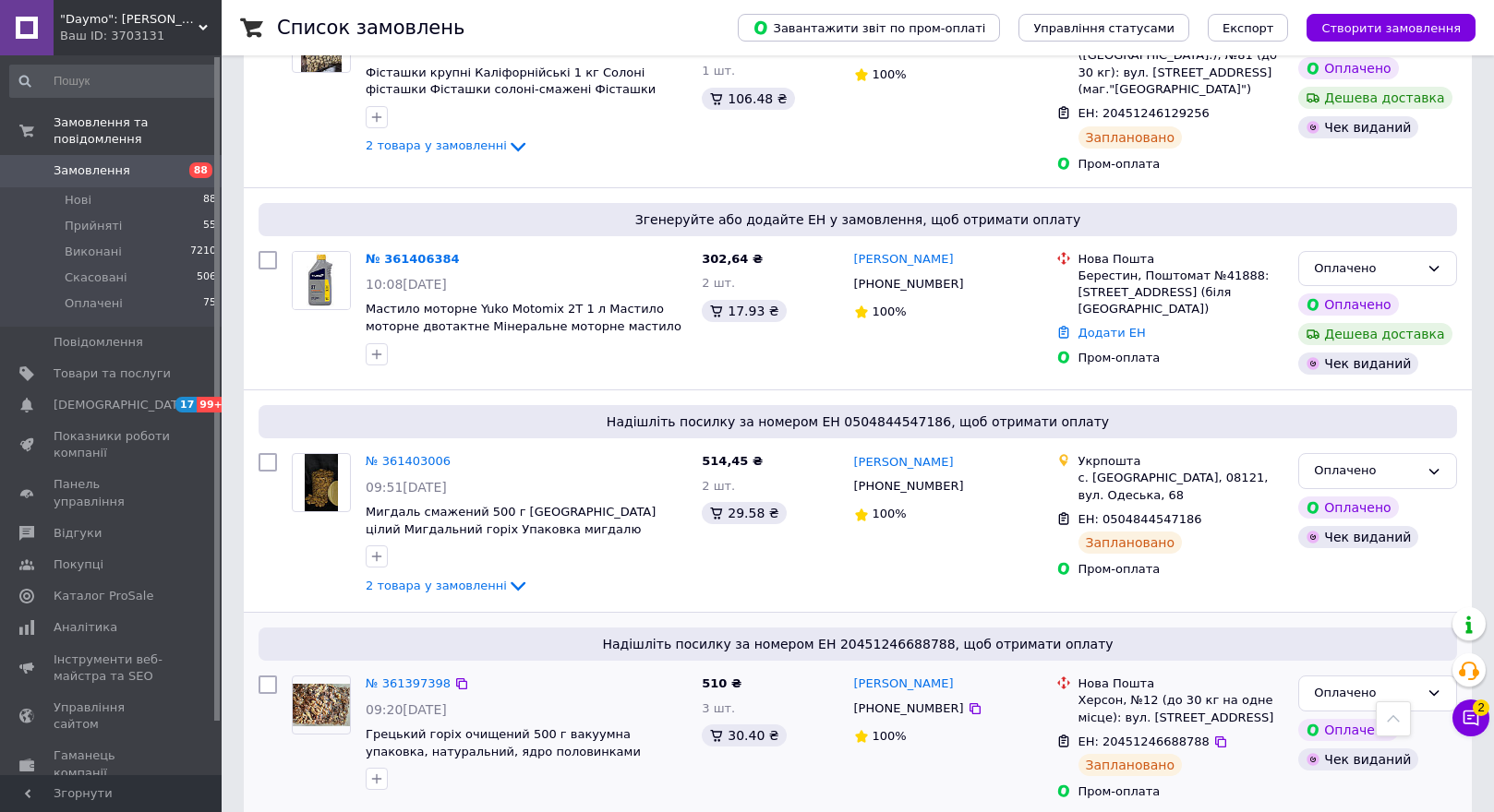
scroll to position [6461, 0]
click at [377, 770] on icon "button" at bounding box center [377, 778] width 15 height 15
drag, startPoint x: 375, startPoint y: 648, endPoint x: 398, endPoint y: 709, distance: 65.2
checkbox input "true"
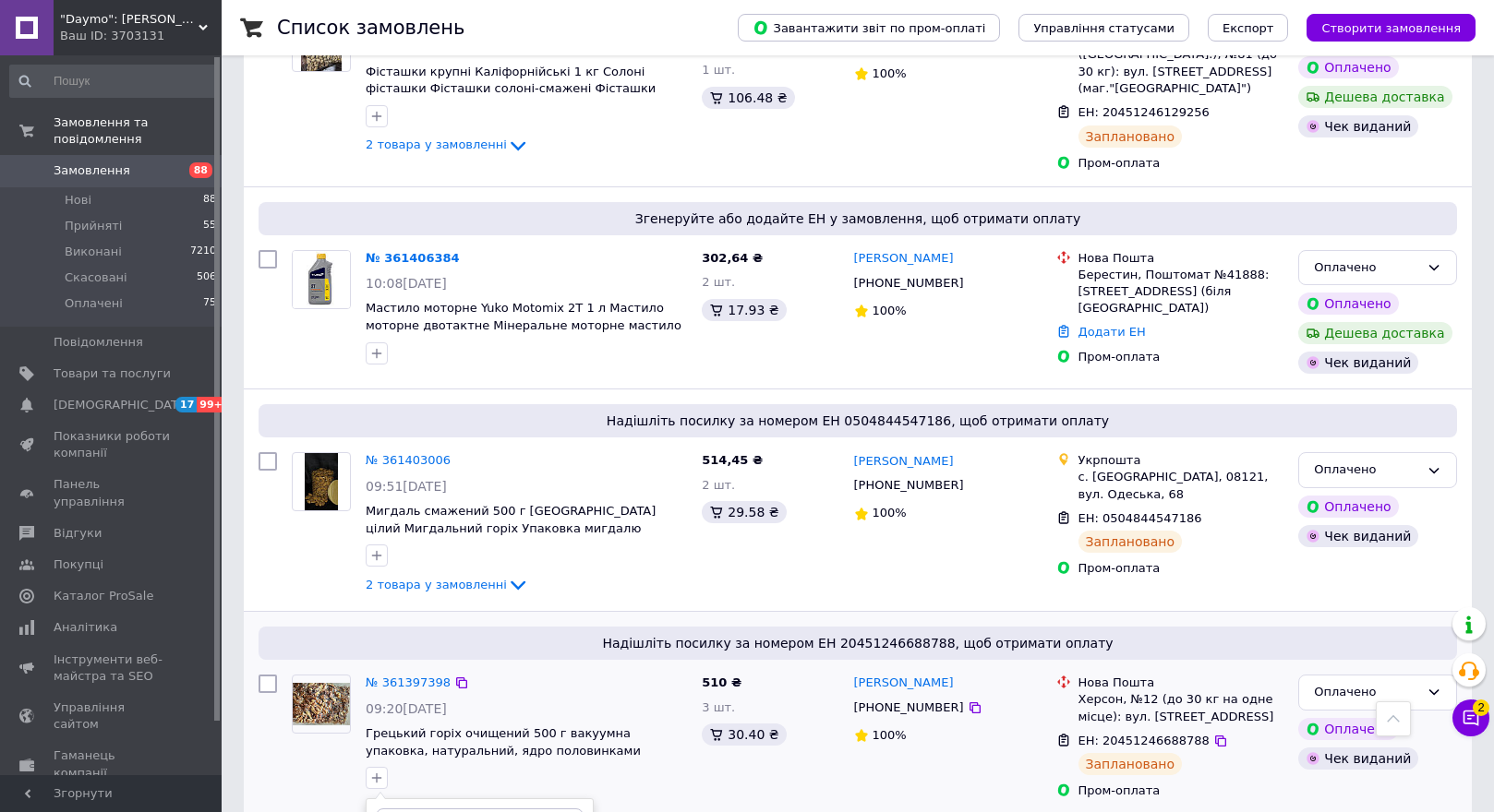
click at [1424, 675] on div "Оплачено" at bounding box center [1378, 693] width 159 height 36
click at [1429, 715] on li "Прийнято" at bounding box center [1378, 732] width 157 height 34
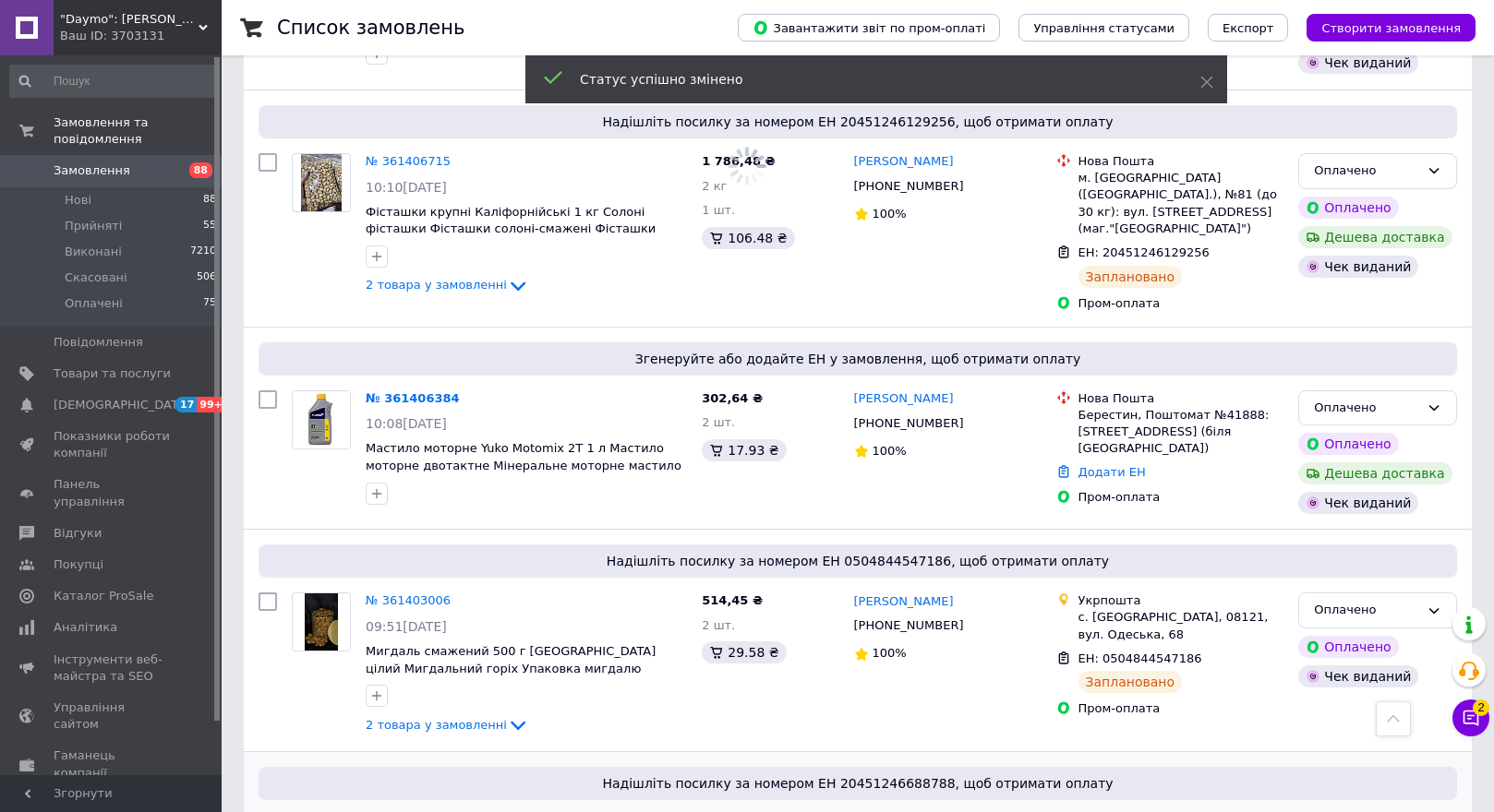
scroll to position [6277, 0]
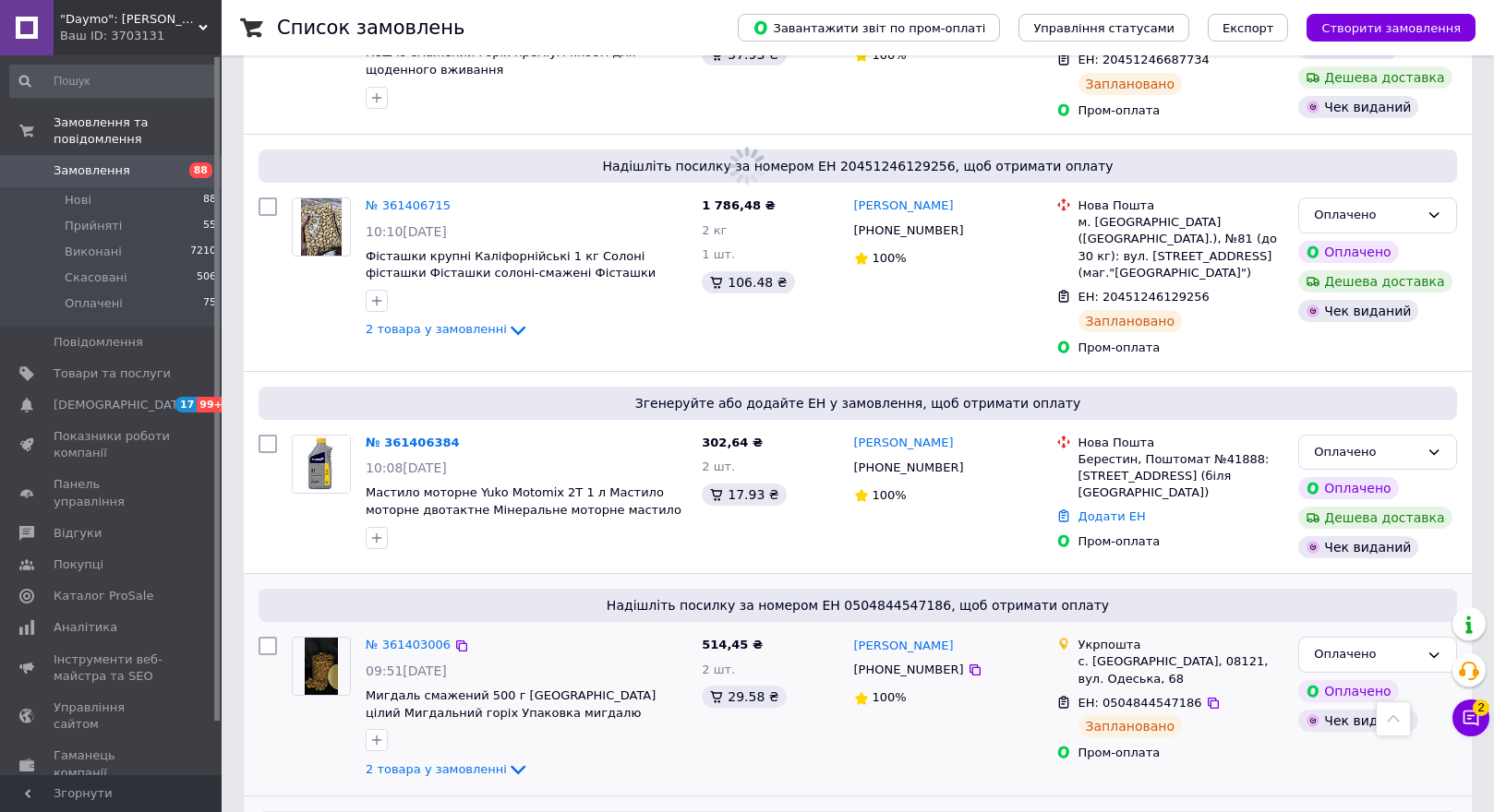
click at [320, 638] on img at bounding box center [321, 667] width 32 height 58
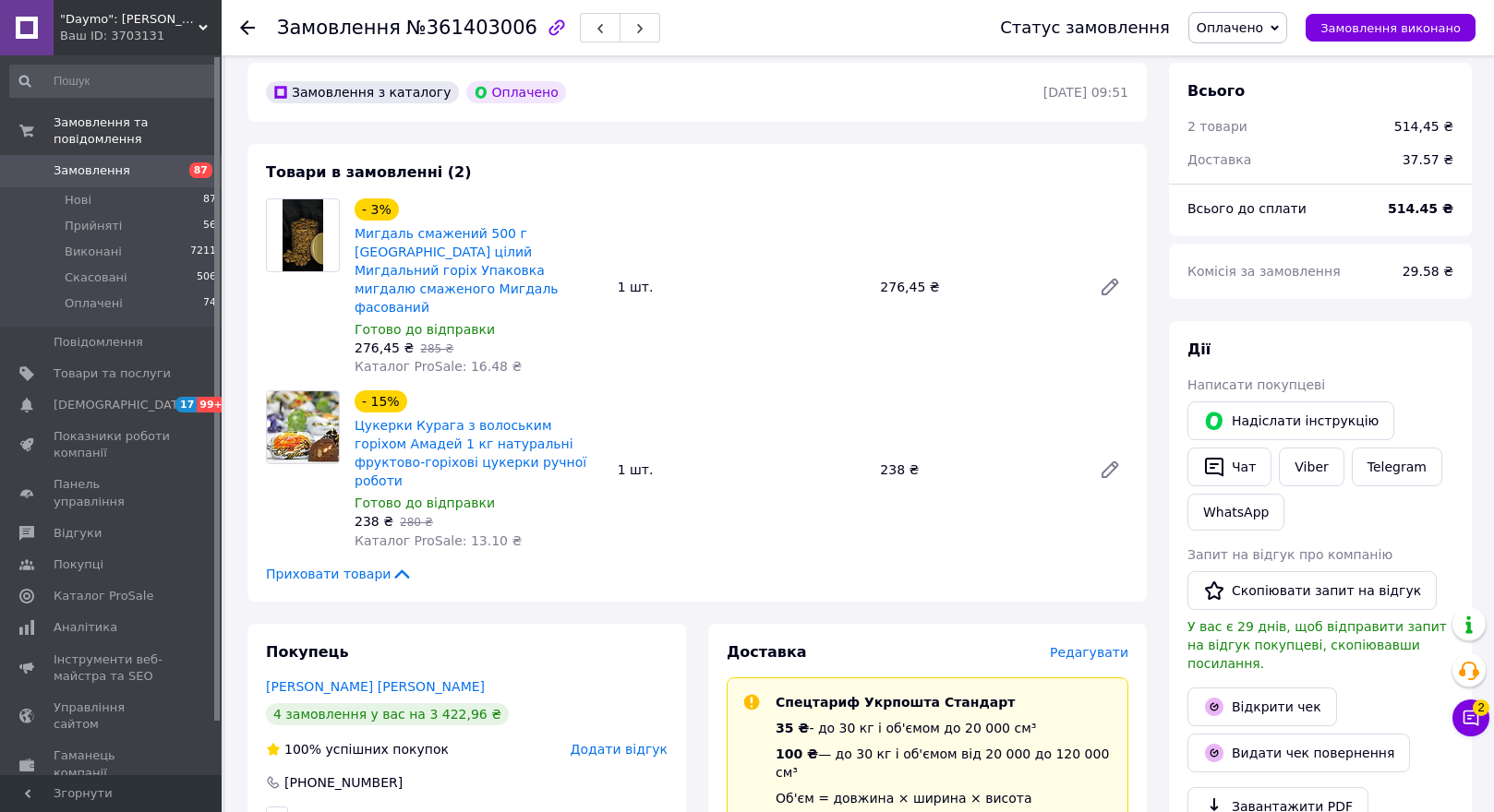
scroll to position [554, 0]
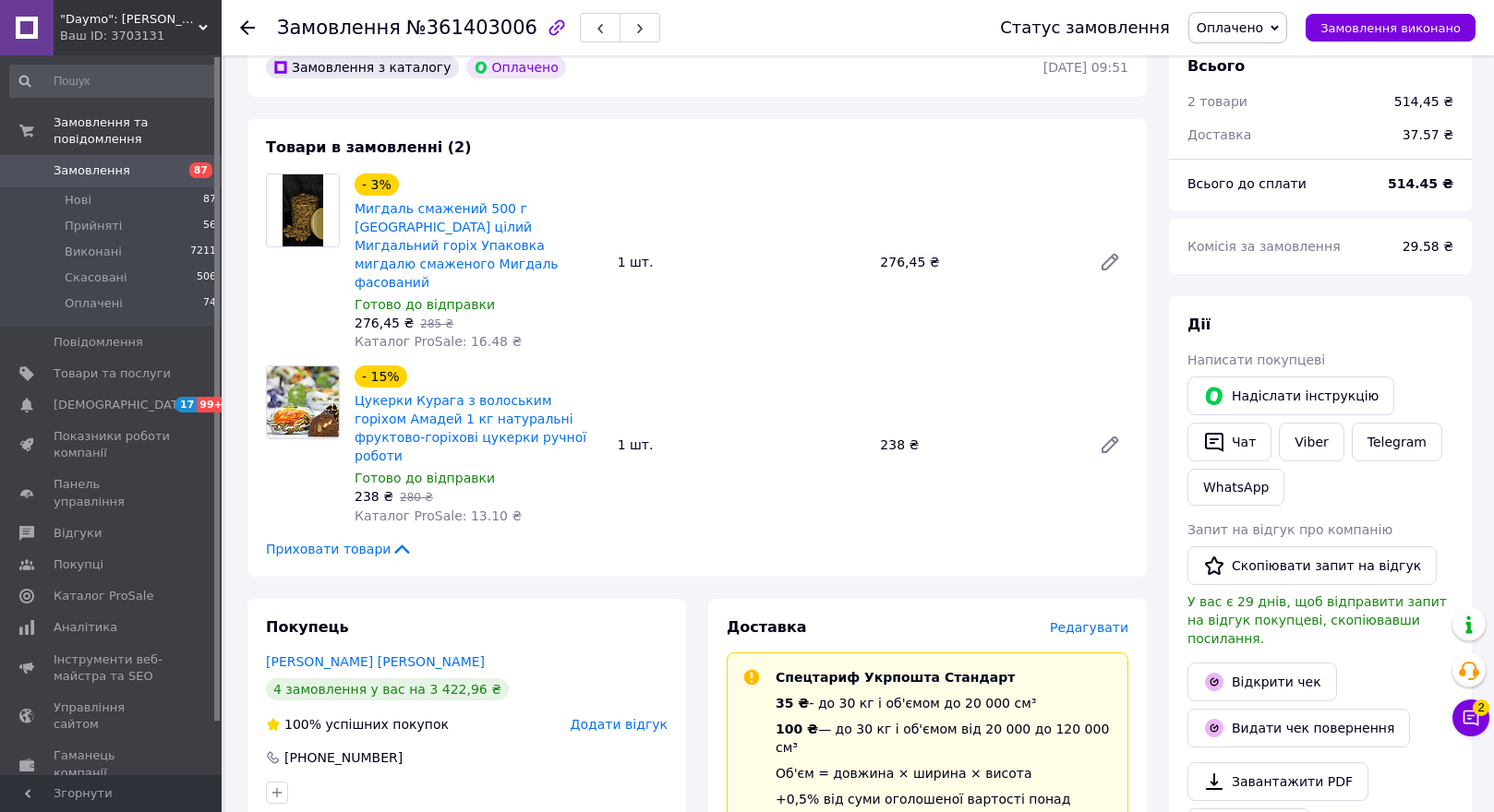
click at [246, 25] on icon at bounding box center [247, 28] width 15 height 15
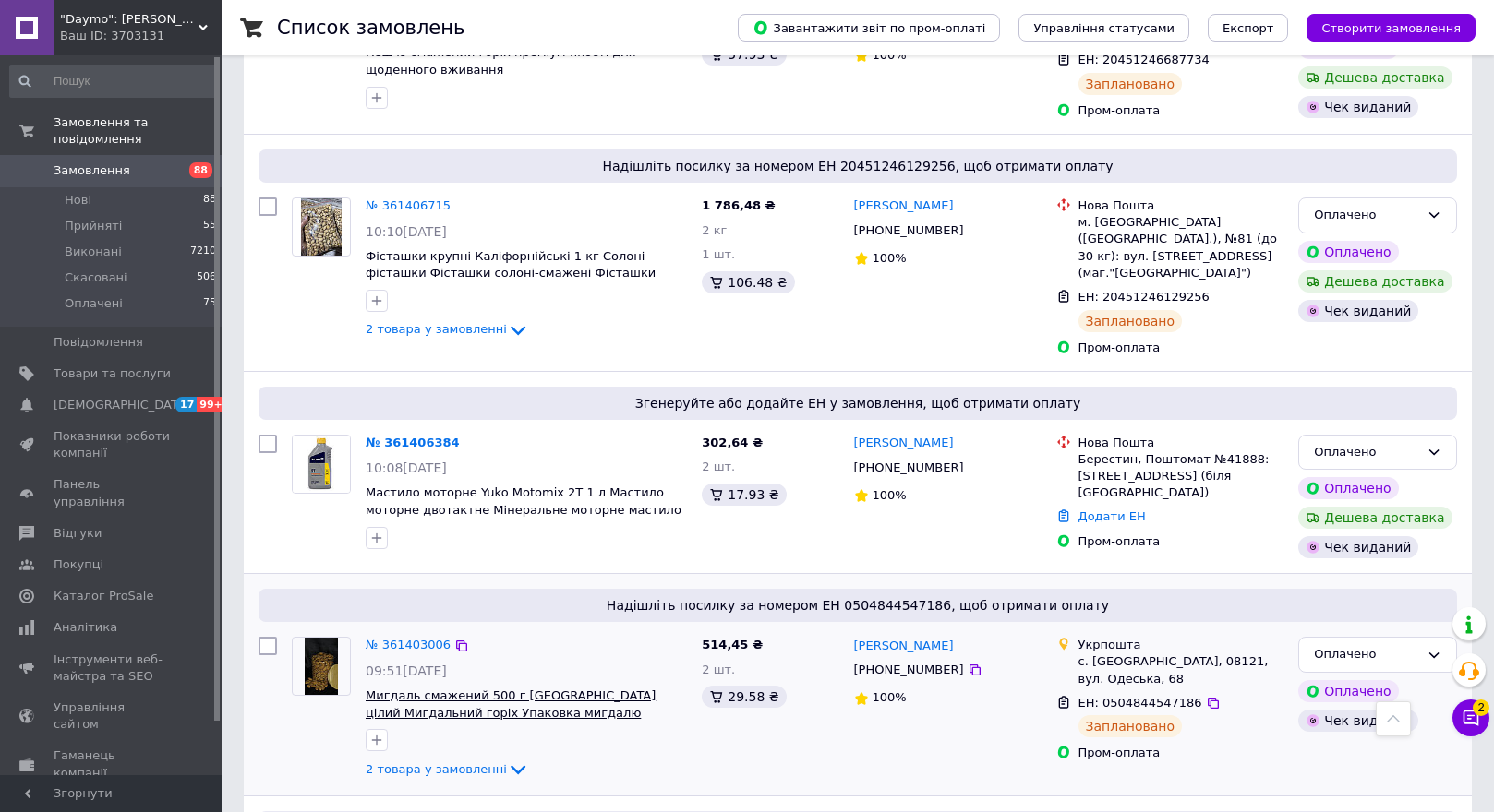
scroll to position [6277, 0]
click at [373, 733] on icon "button" at bounding box center [377, 740] width 15 height 15
checkbox input "true"
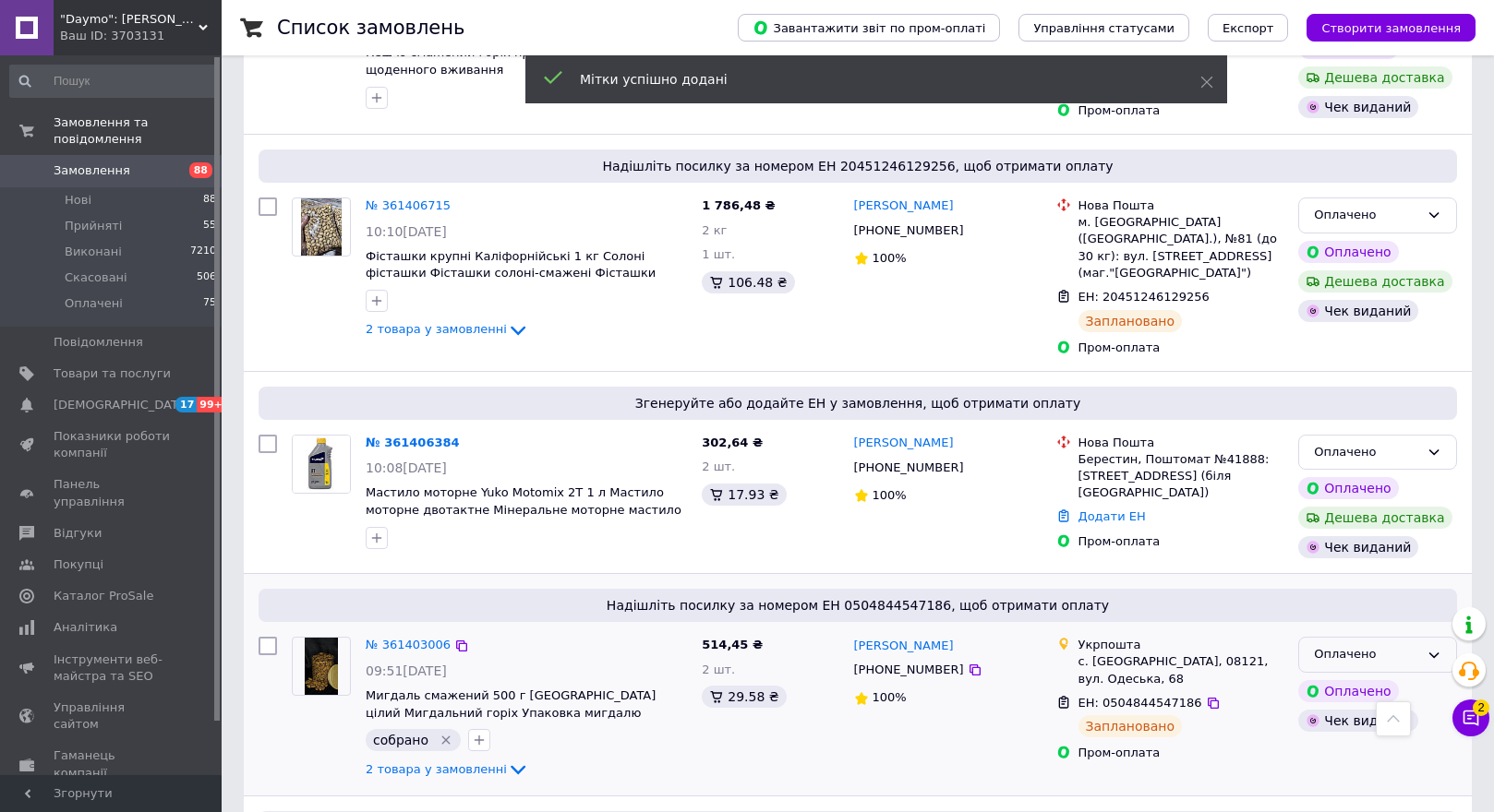
click at [1410, 645] on div "Оплачено" at bounding box center [1366, 654] width 105 height 20
click at [1402, 677] on li "Прийнято" at bounding box center [1378, 694] width 157 height 34
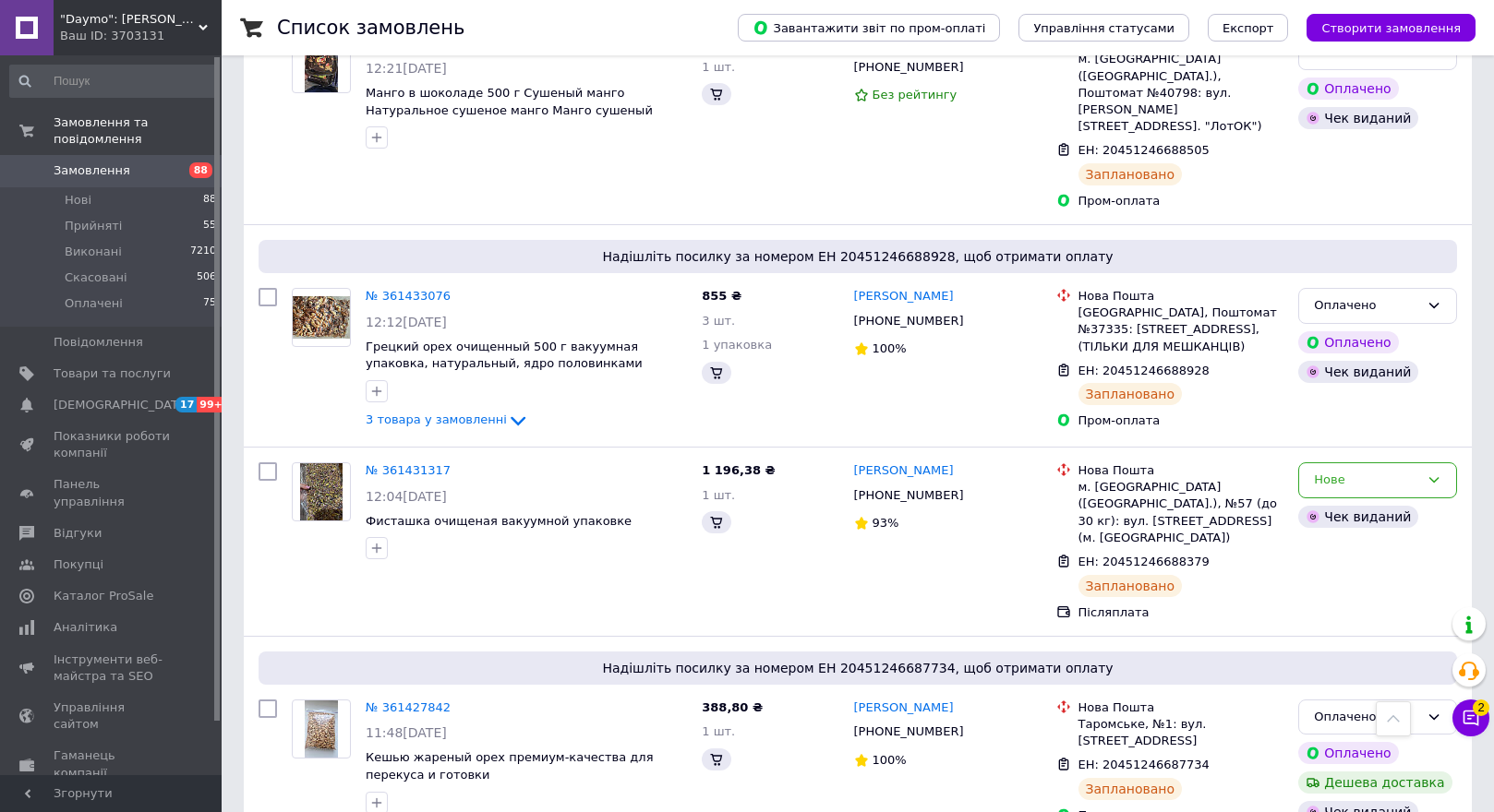
scroll to position [5908, 0]
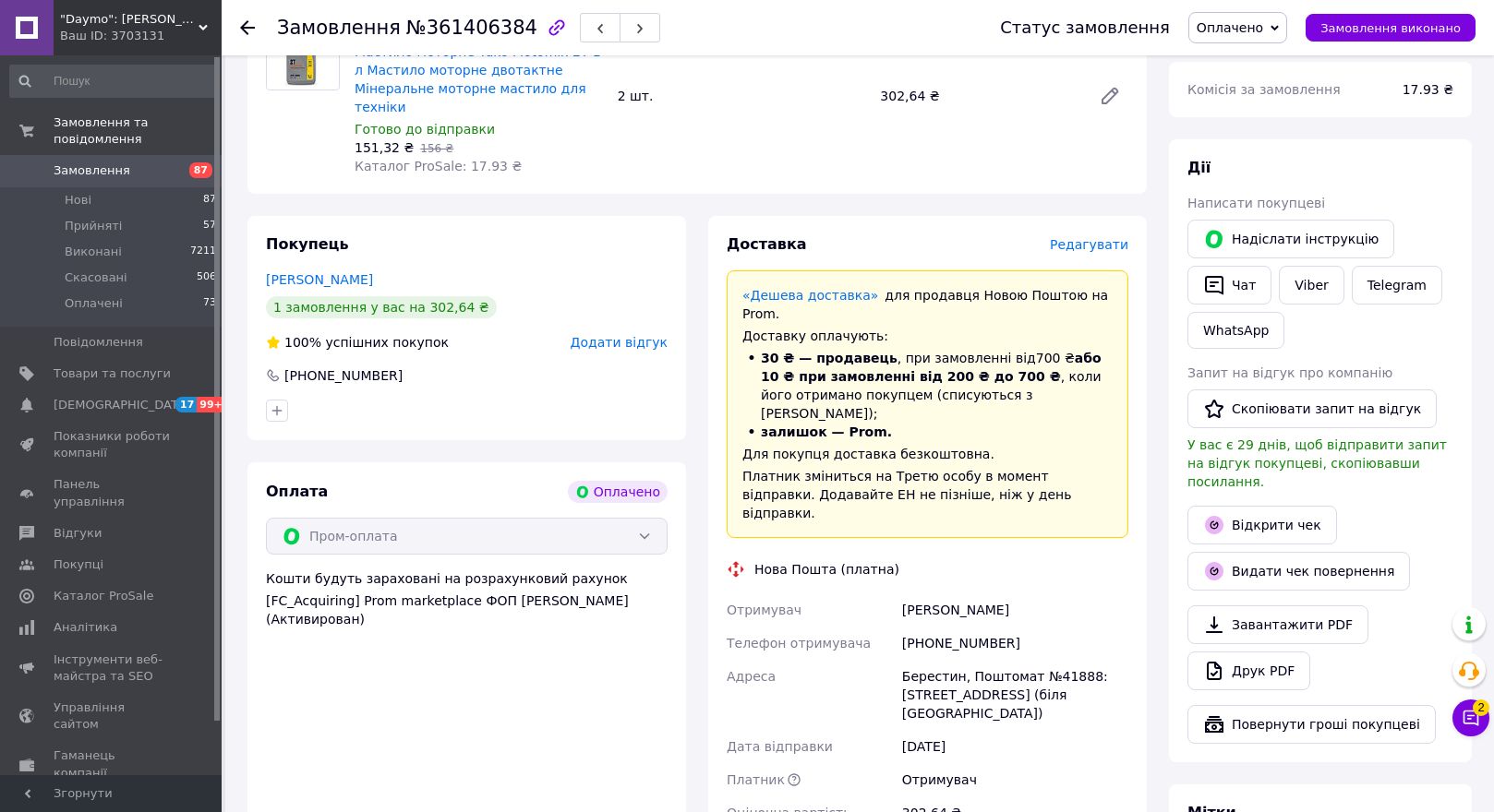
scroll to position [923, 0]
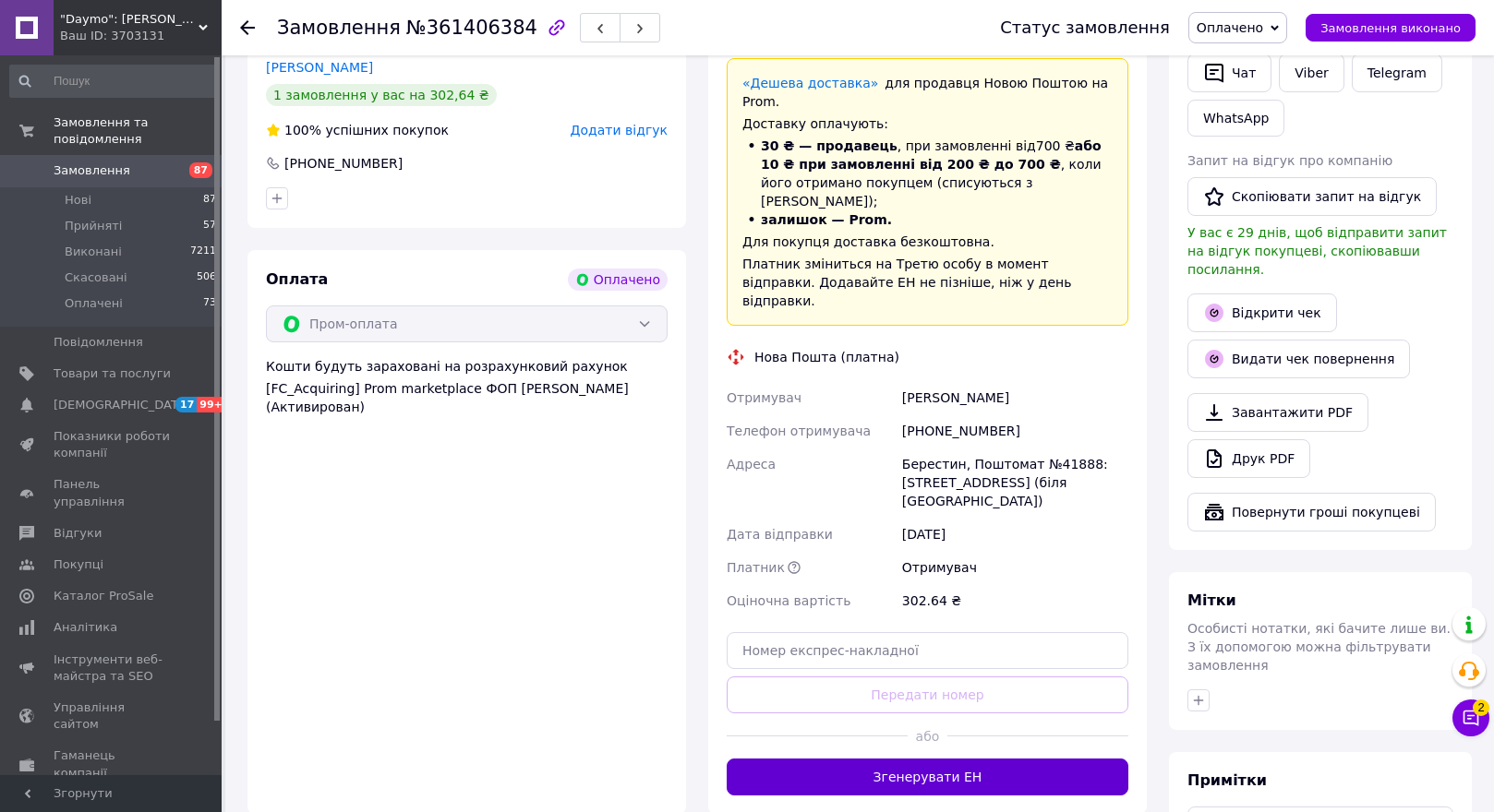
click at [861, 759] on button "Згенерувати ЕН" at bounding box center [926, 777] width 401 height 37
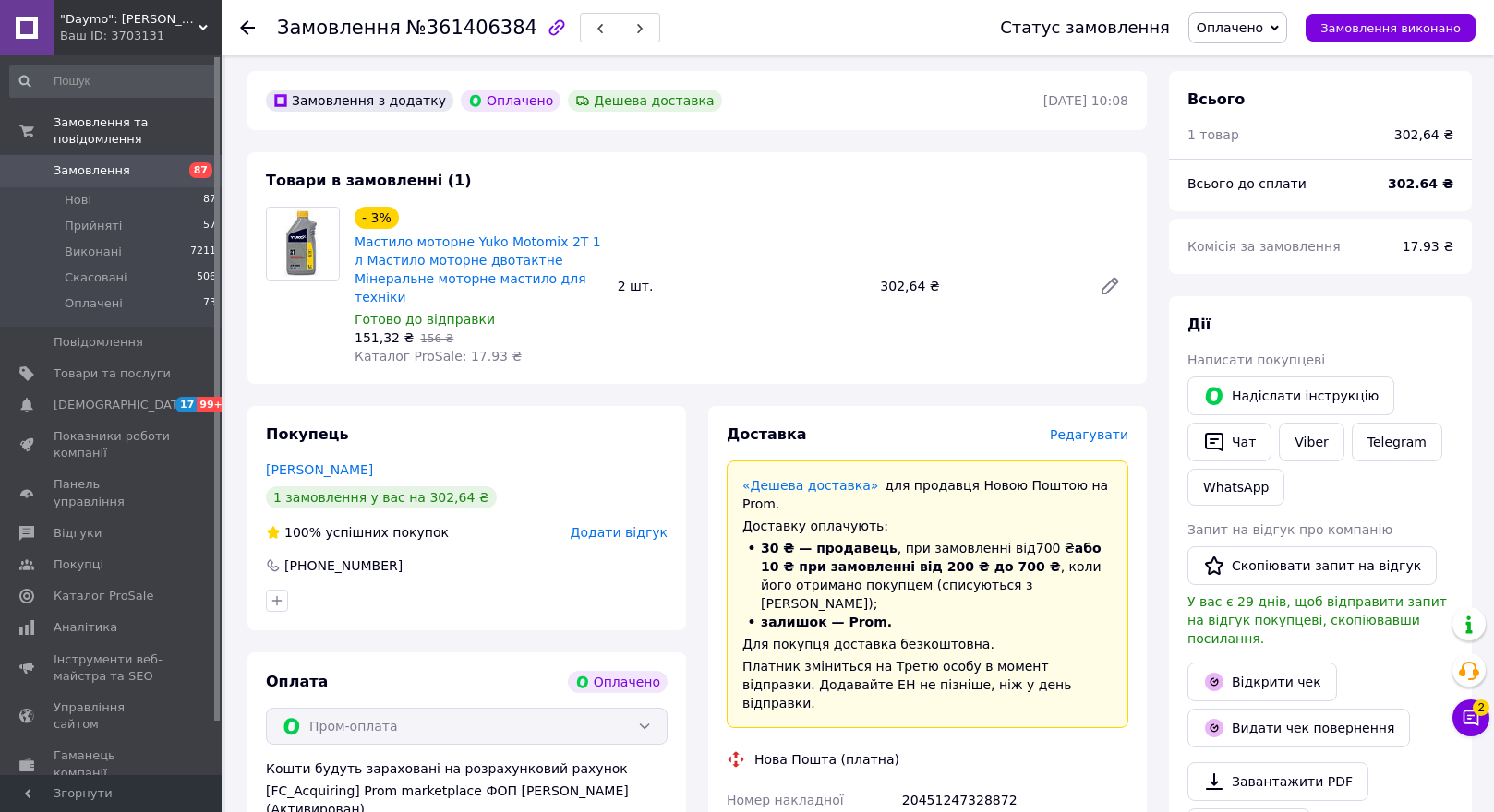
scroll to position [462, 0]
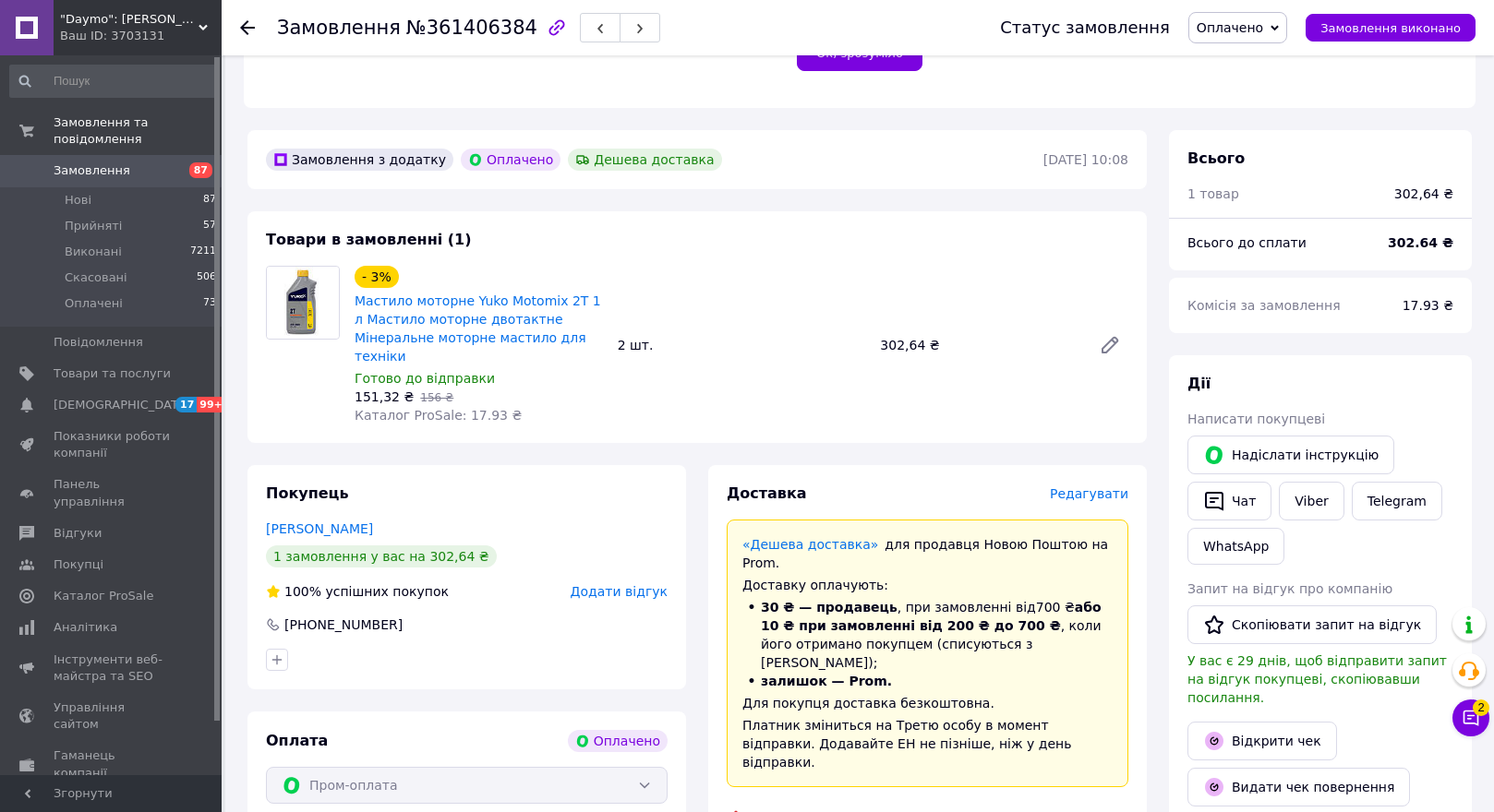
click at [248, 27] on use at bounding box center [247, 28] width 15 height 15
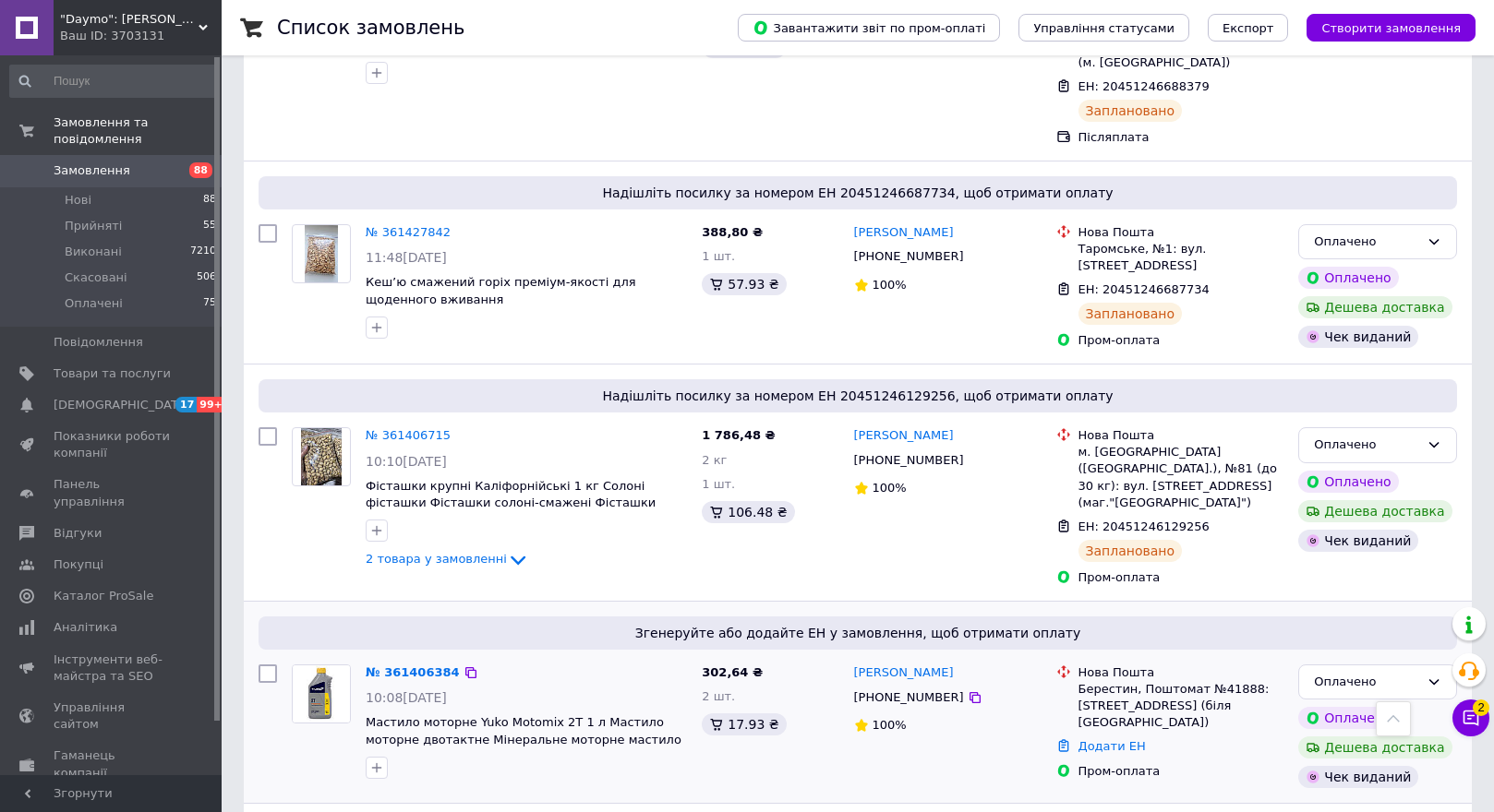
scroll to position [6016, 0]
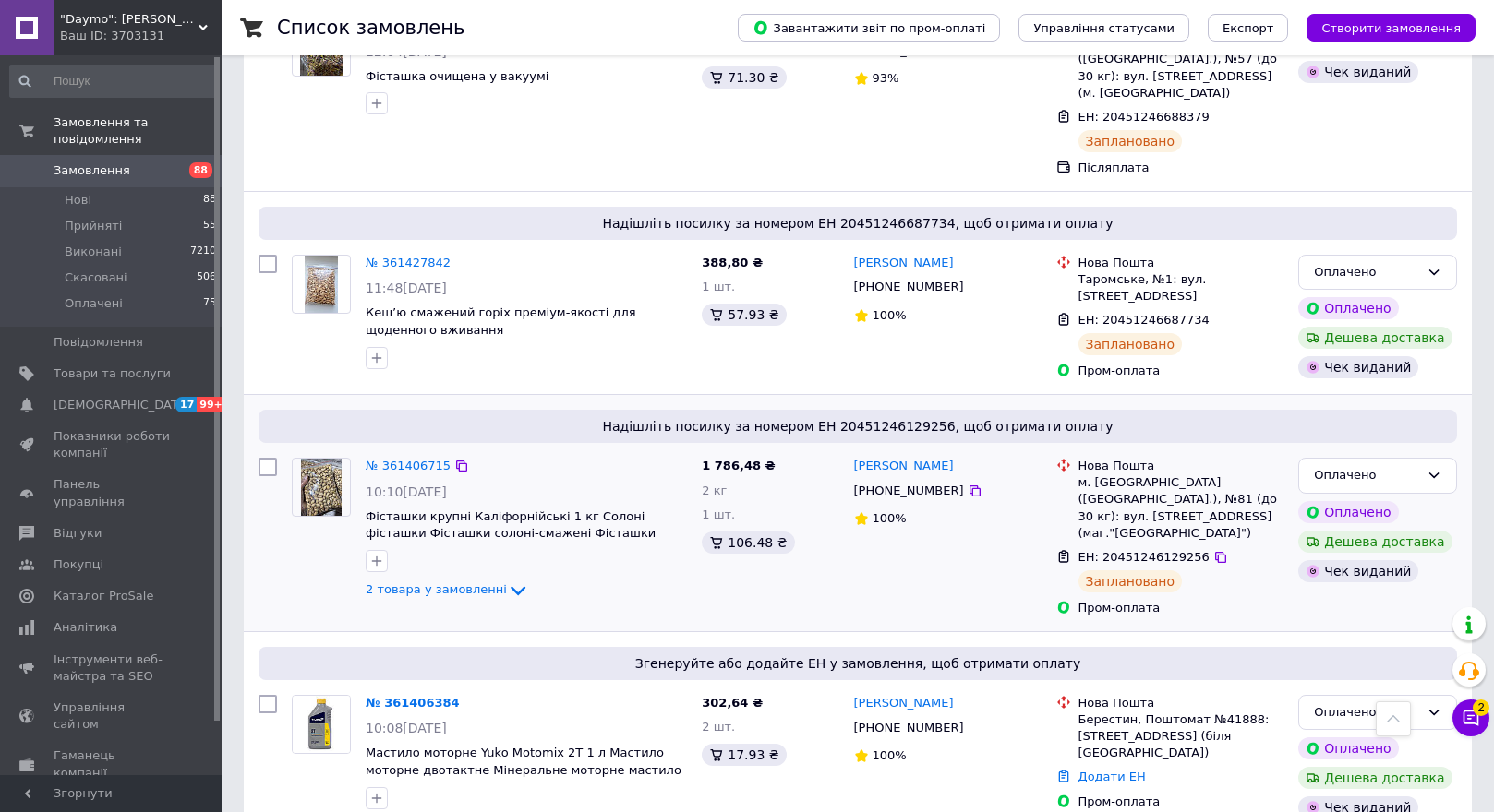
click at [313, 459] on img at bounding box center [321, 487] width 41 height 58
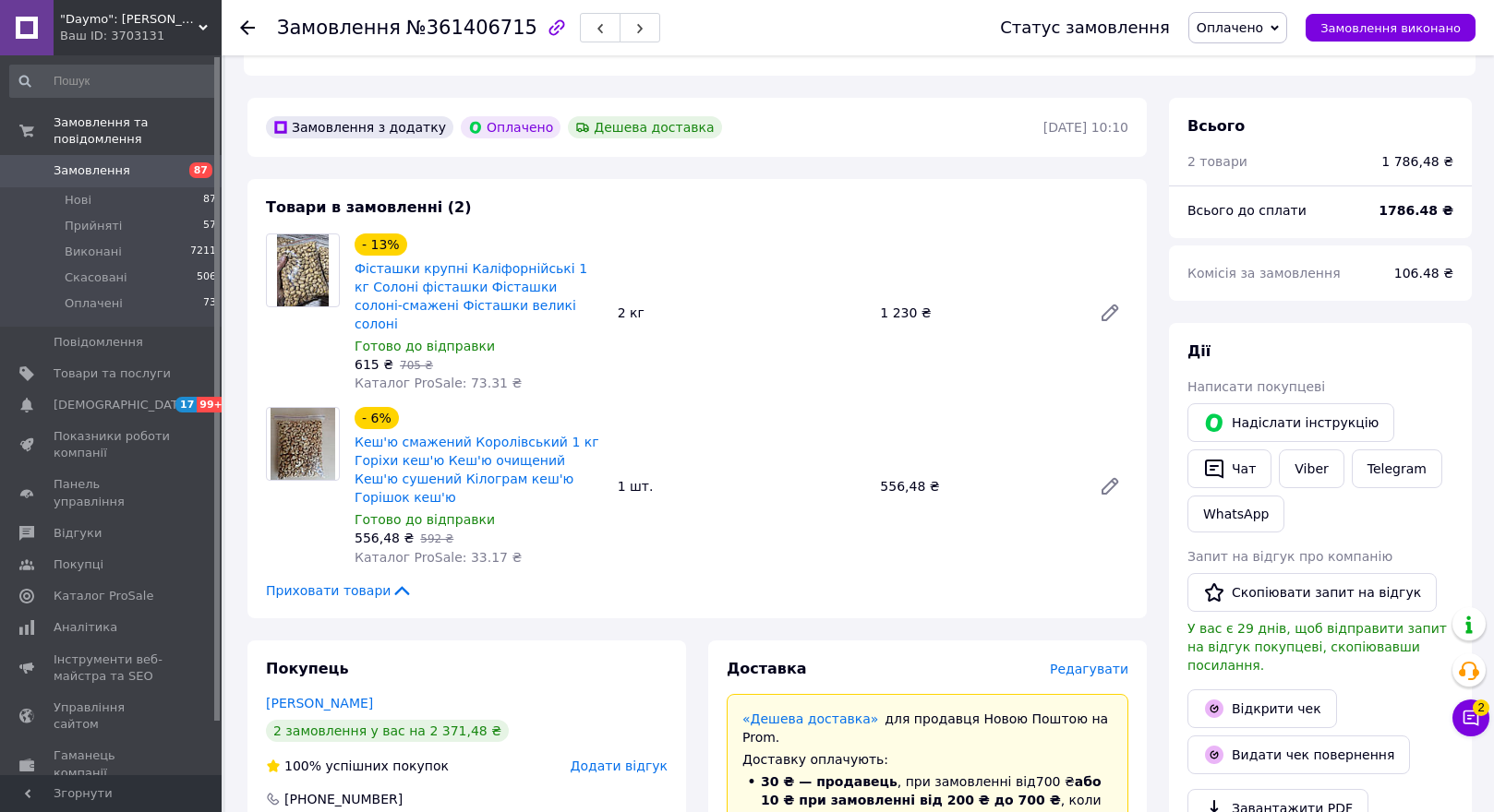
scroll to position [462, 0]
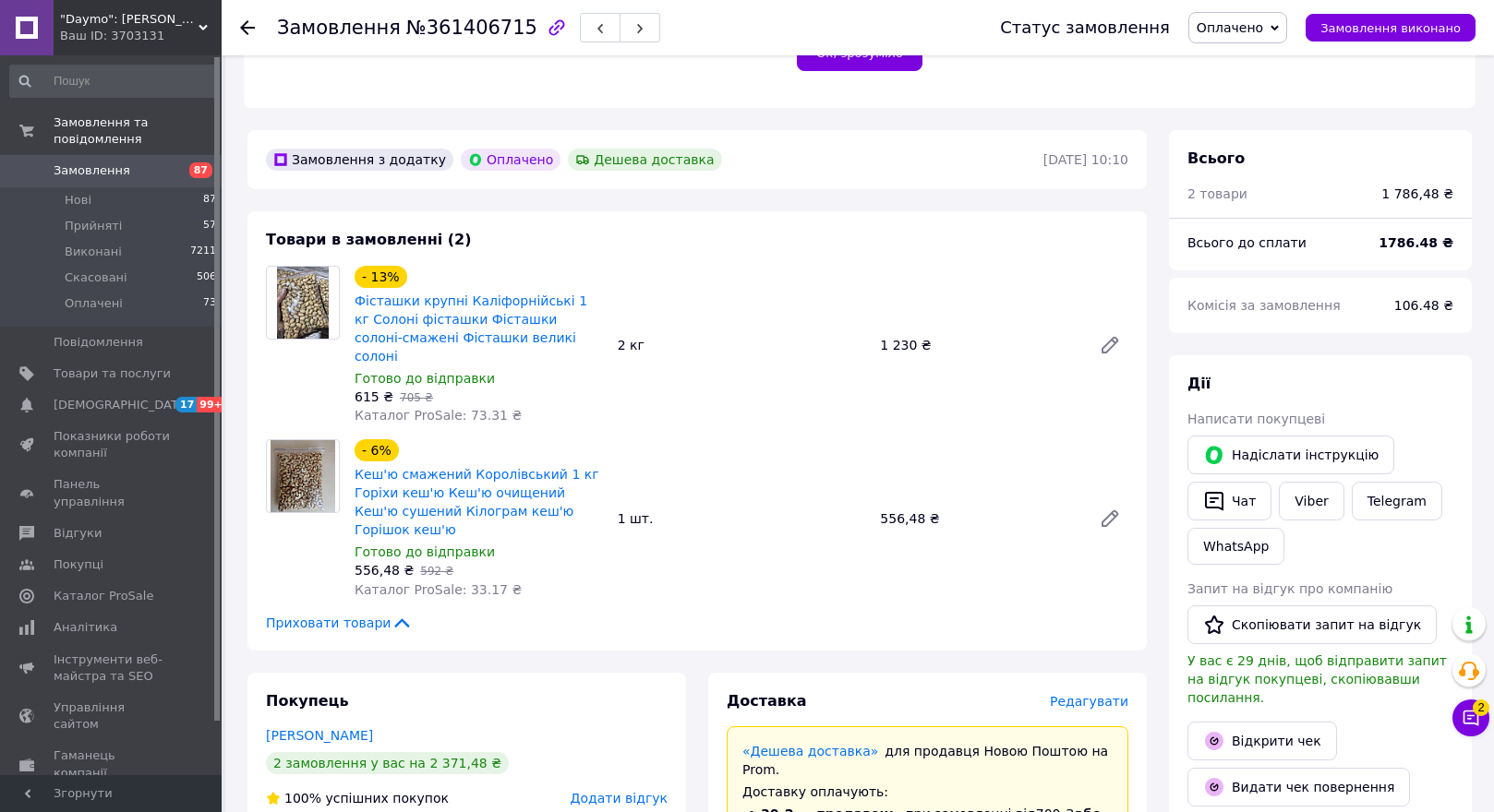
drag, startPoint x: 127, startPoint y: 171, endPoint x: 141, endPoint y: 159, distance: 18.4
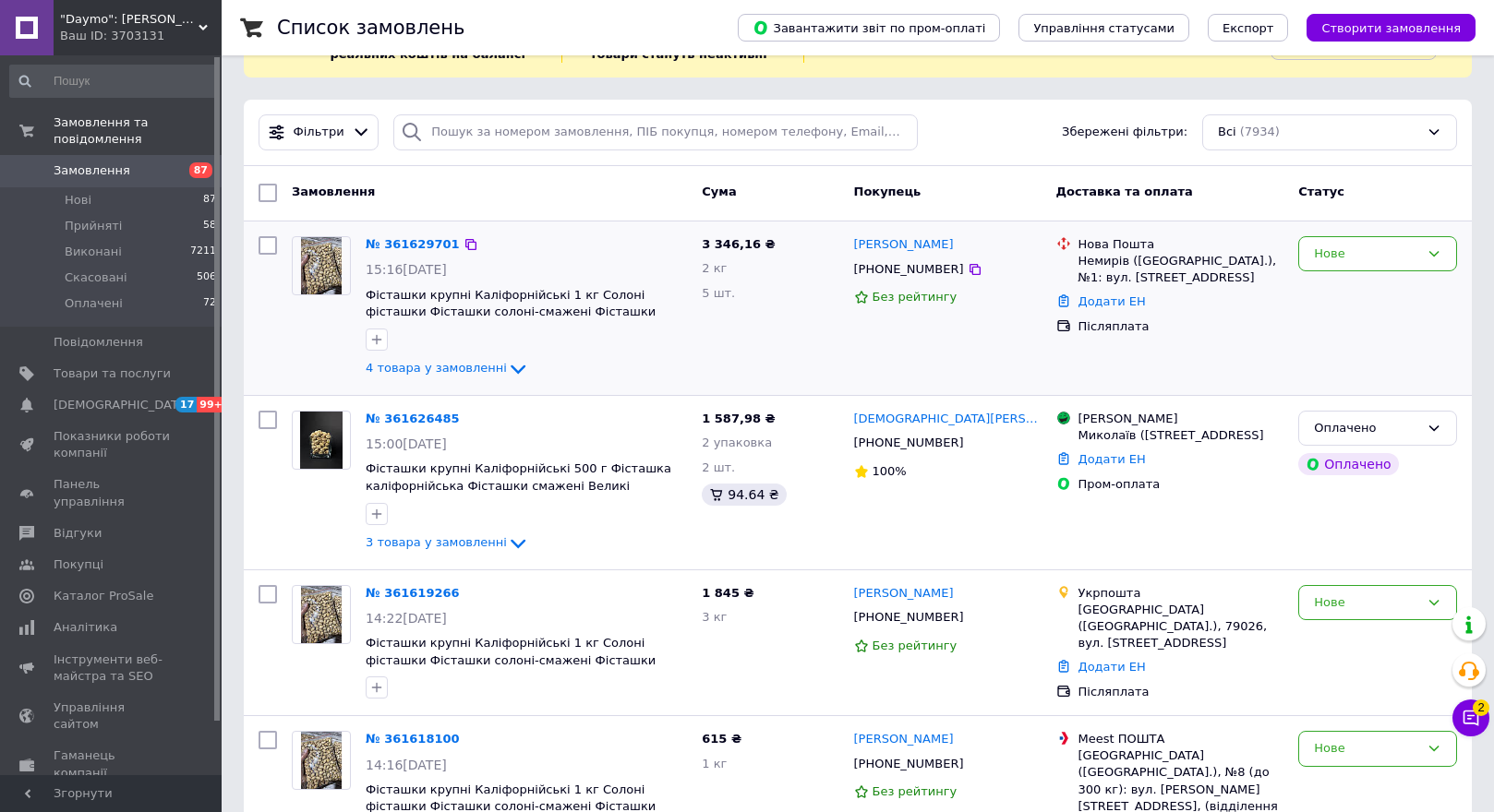
scroll to position [93, 0]
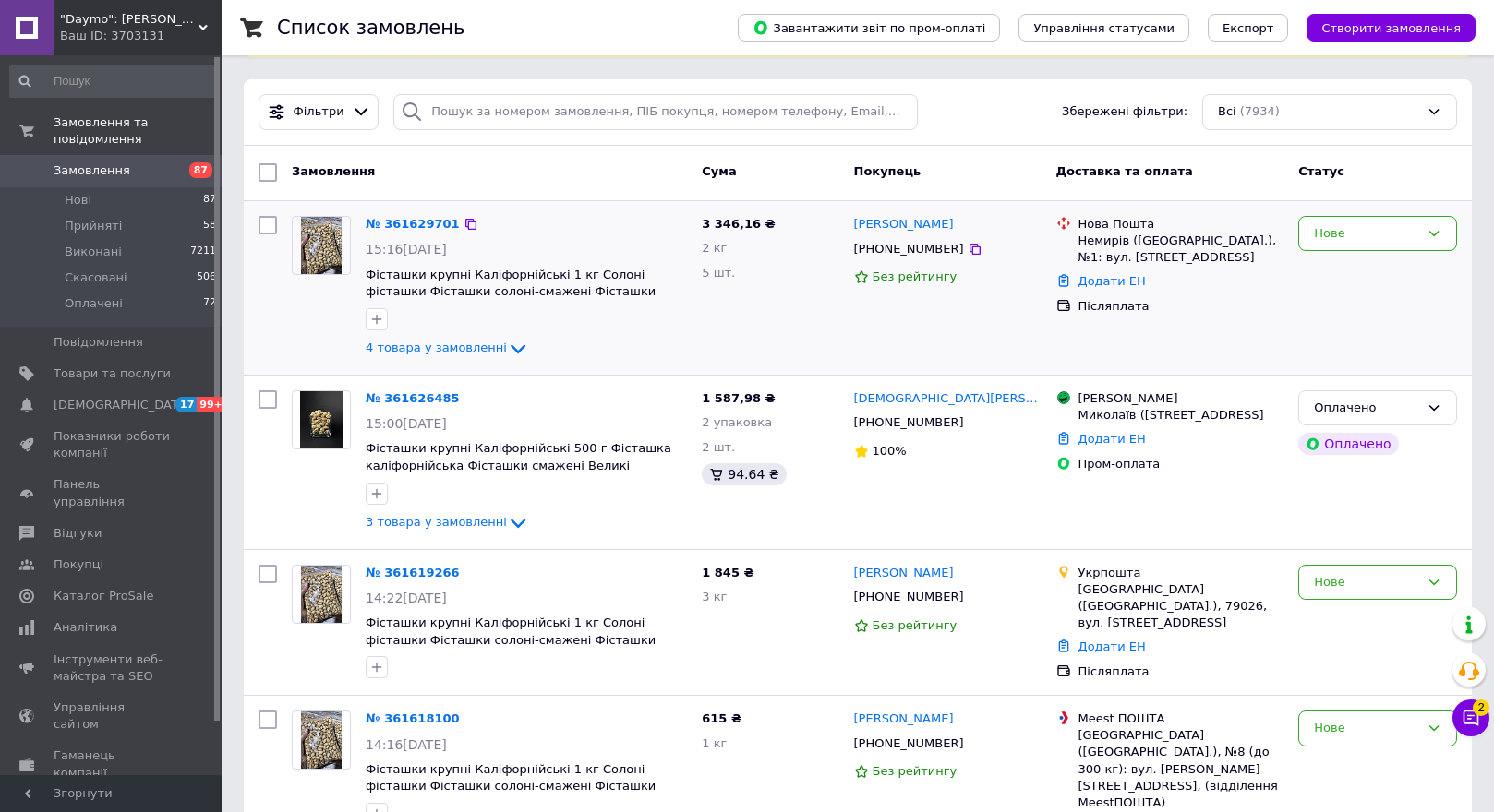
click at [466, 368] on div "№ 361629701 15:16[DATE] Фісташки крупні Каліфорнійські 1 кг Солоні фісташки Фіс…" at bounding box center [857, 288] width 1228 height 174
click at [471, 351] on span "4 товара у замовленні" at bounding box center [436, 347] width 142 height 14
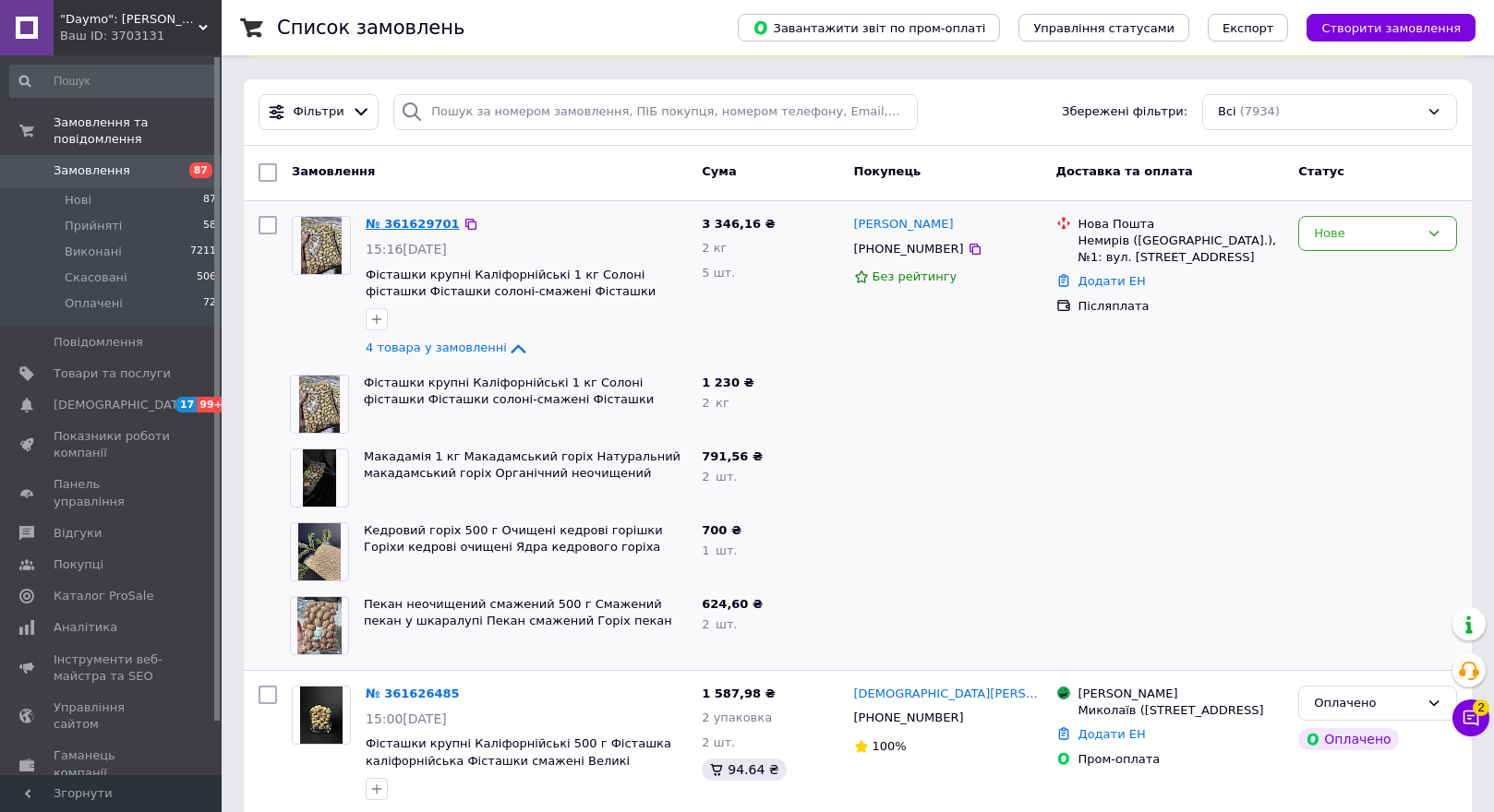
click at [414, 223] on link "№ 361629701" at bounding box center [413, 224] width 94 height 14
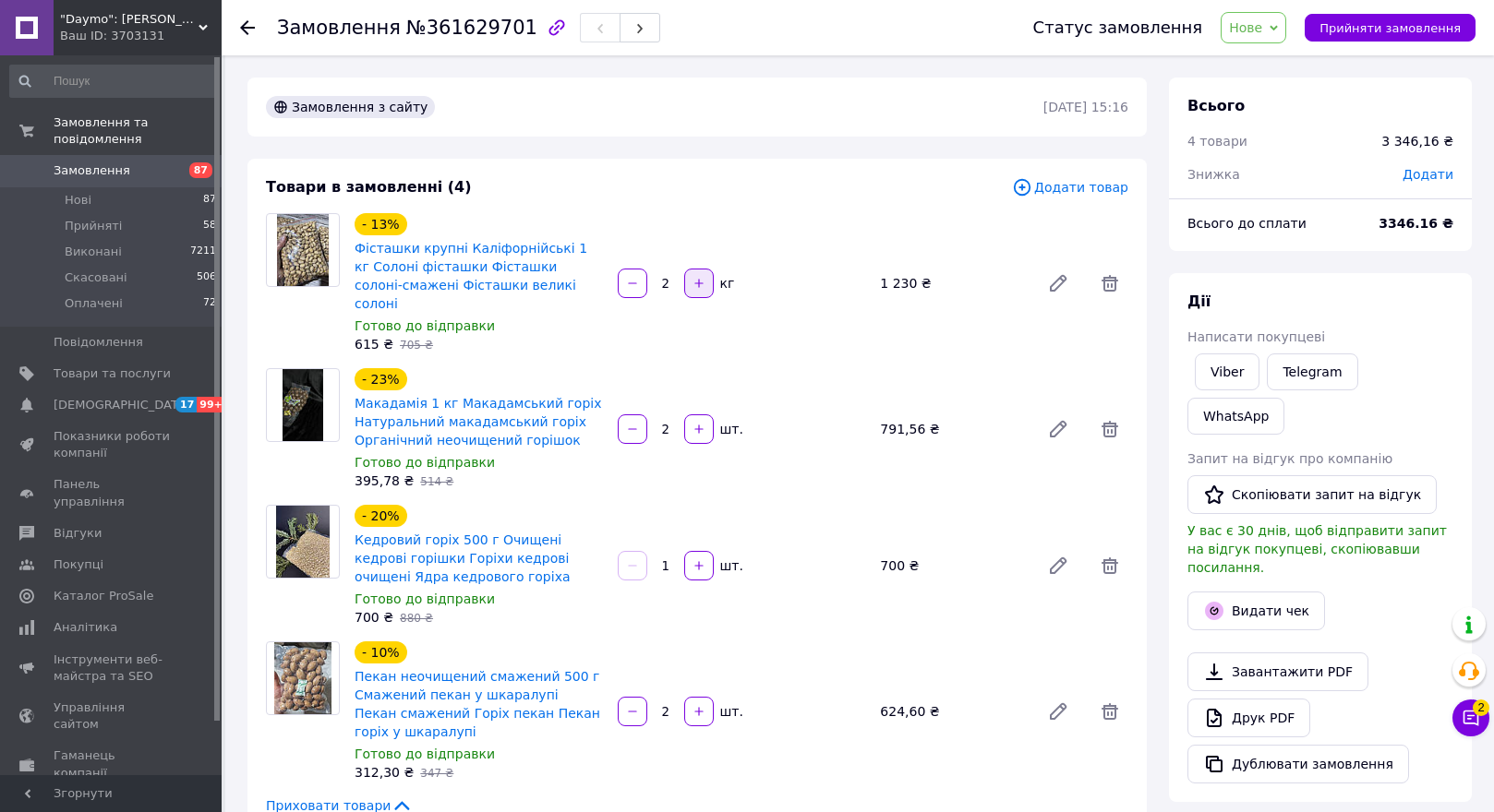
click at [696, 278] on icon "button" at bounding box center [699, 283] width 13 height 13
type input "3"
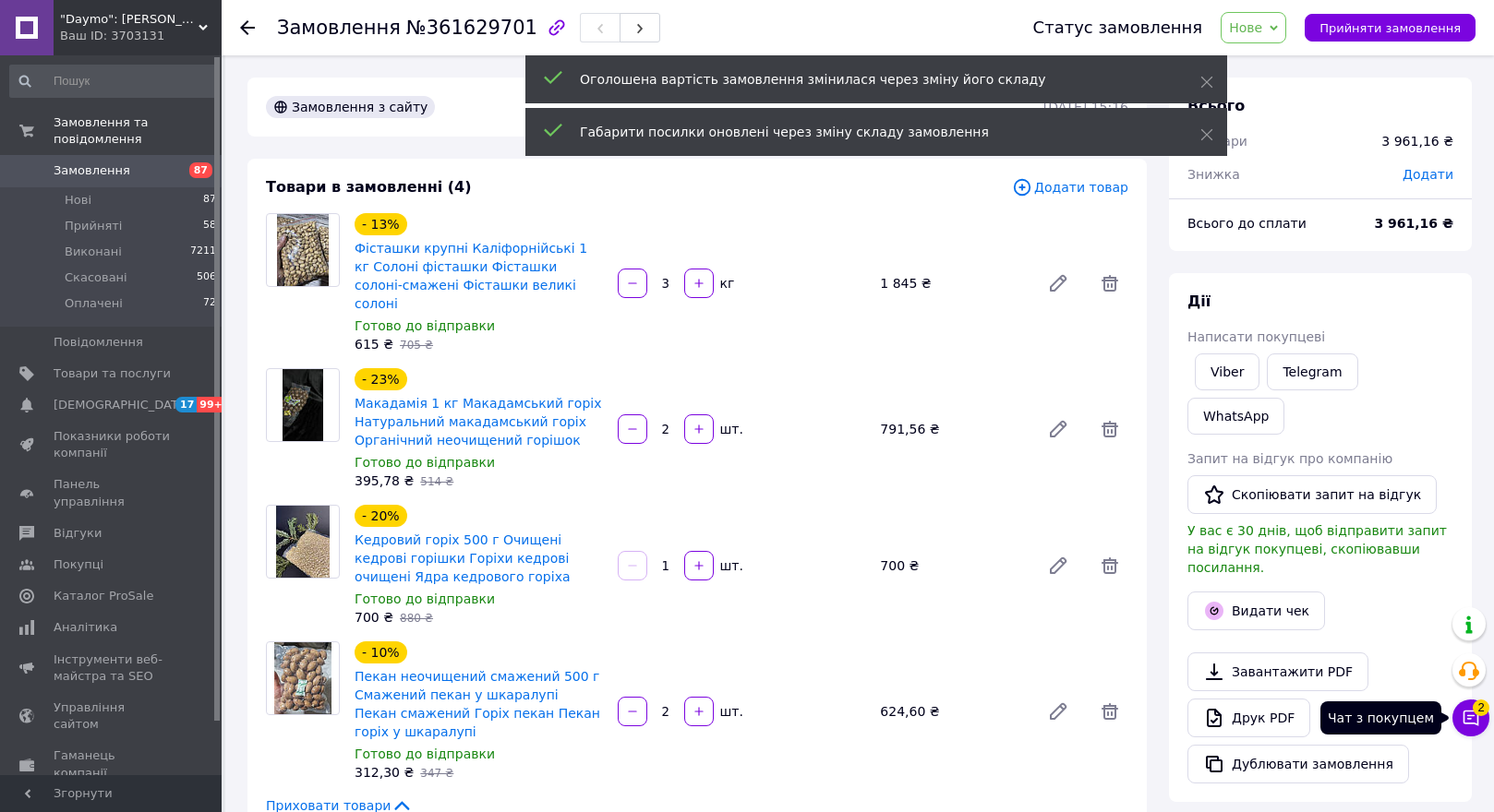
click at [1469, 705] on button "Чат з покупцем 2" at bounding box center [1470, 718] width 37 height 37
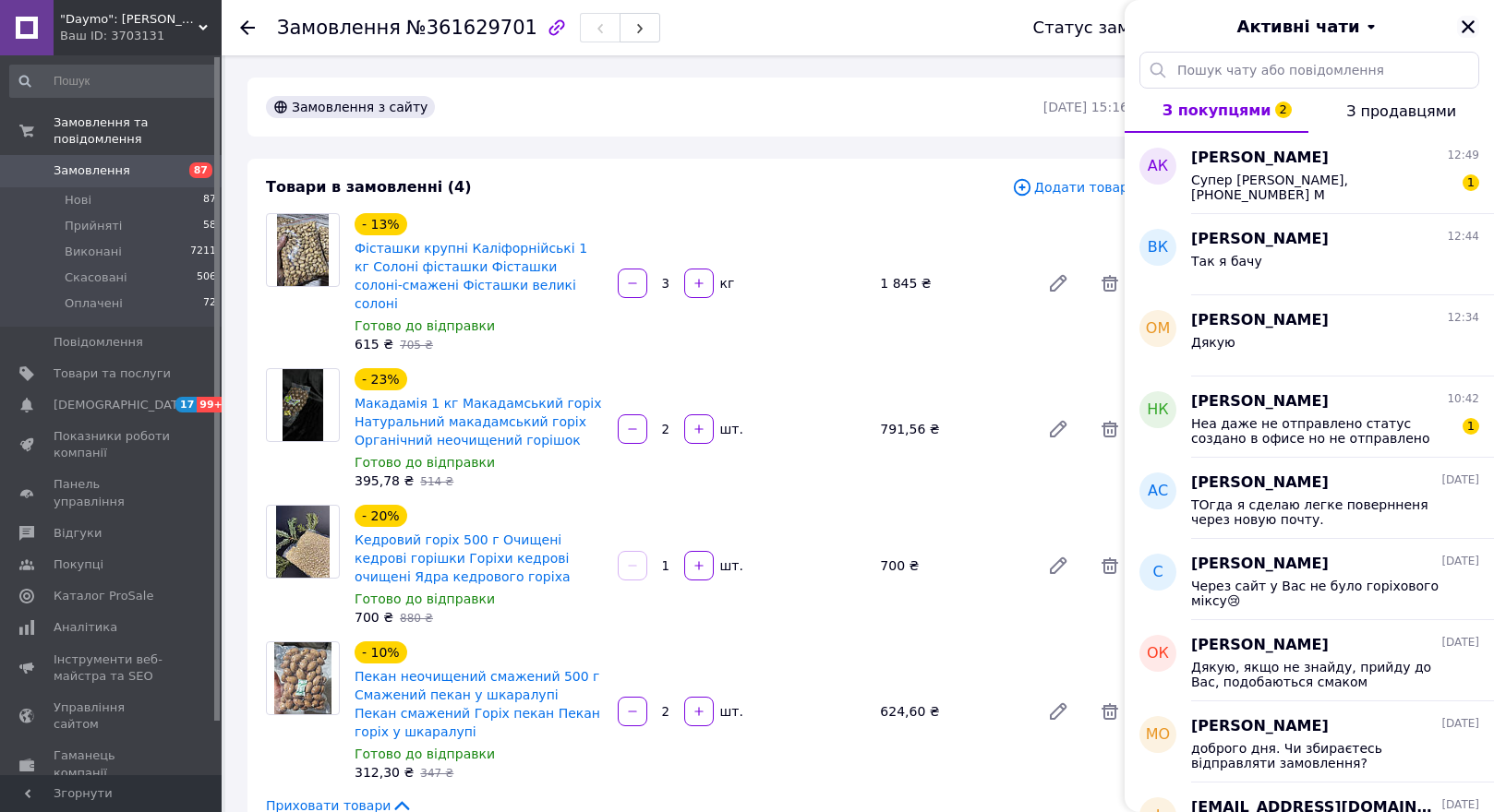
click at [1461, 27] on icon "Закрити" at bounding box center [1469, 27] width 17 height 17
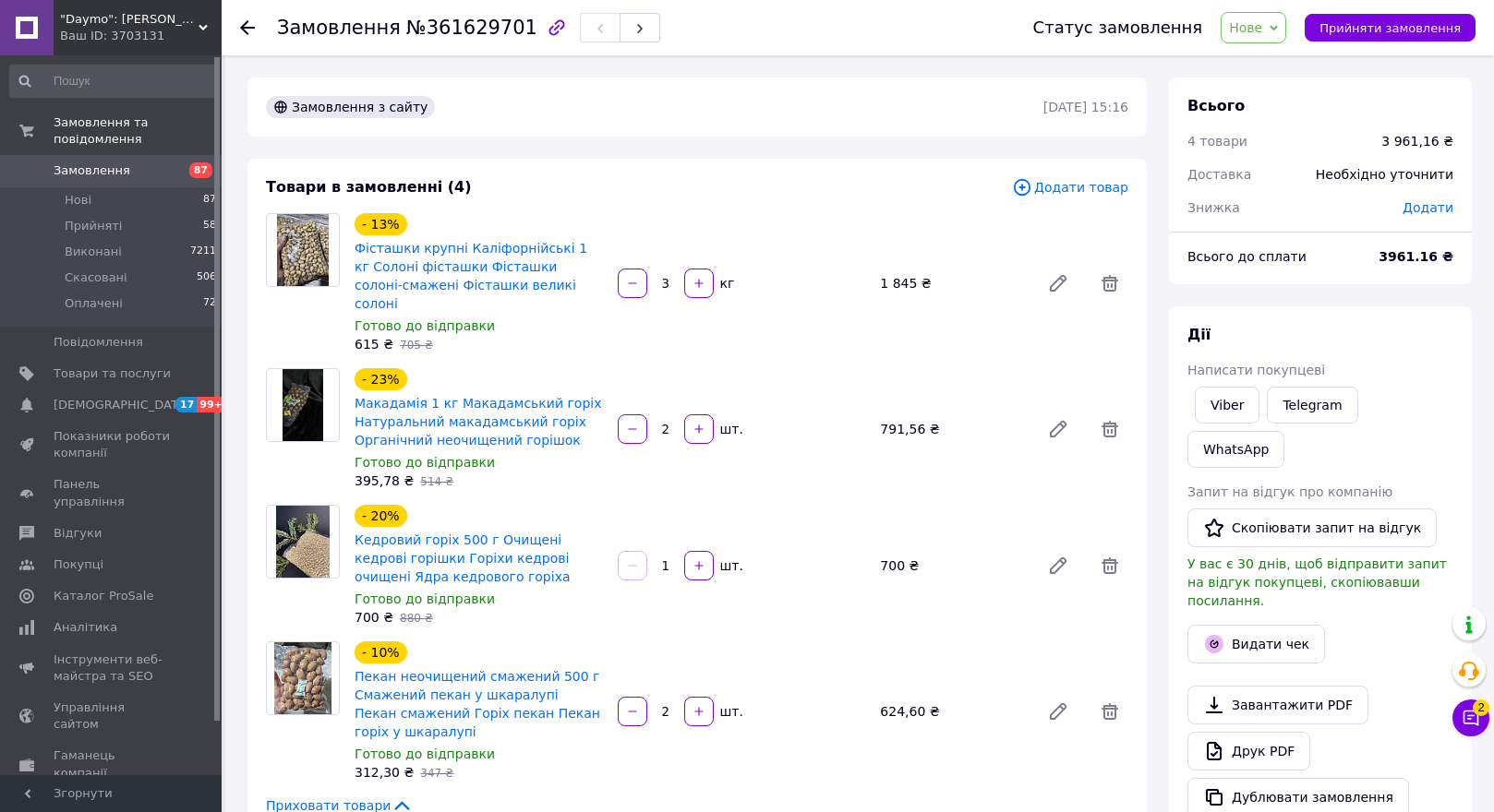
click at [247, 24] on icon at bounding box center [247, 28] width 15 height 15
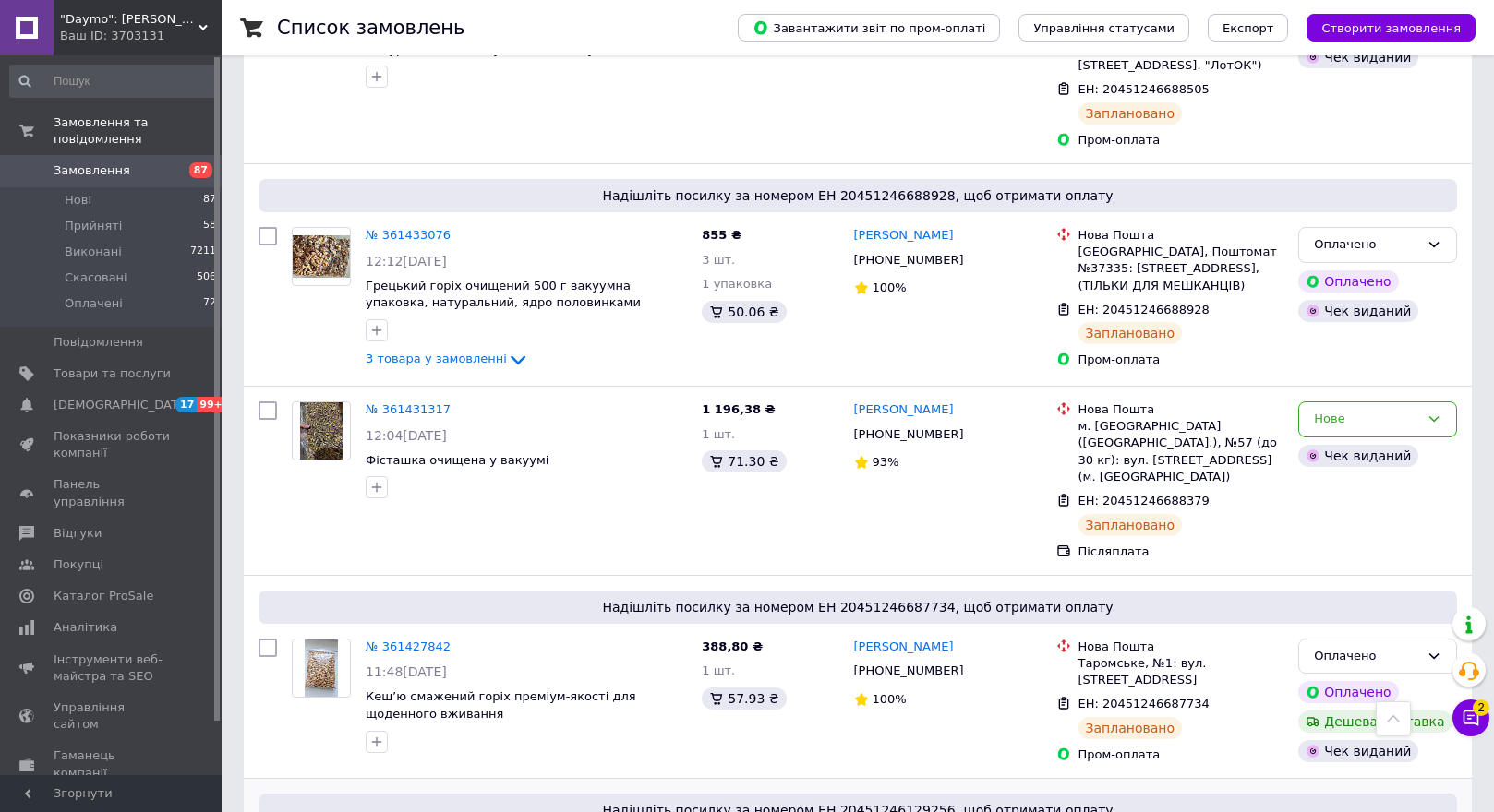
scroll to position [5631, 0]
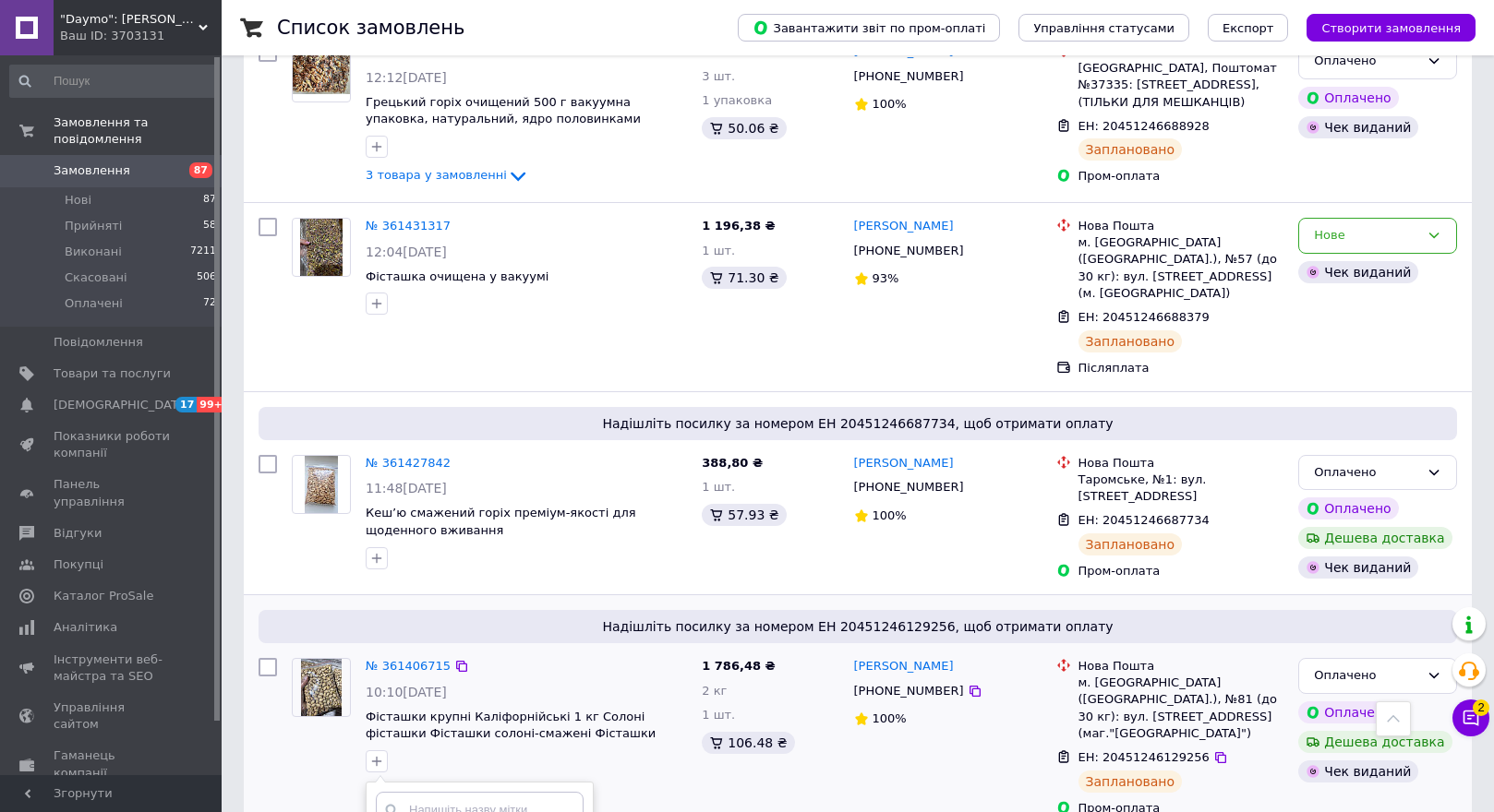
scroll to position [5908, 0]
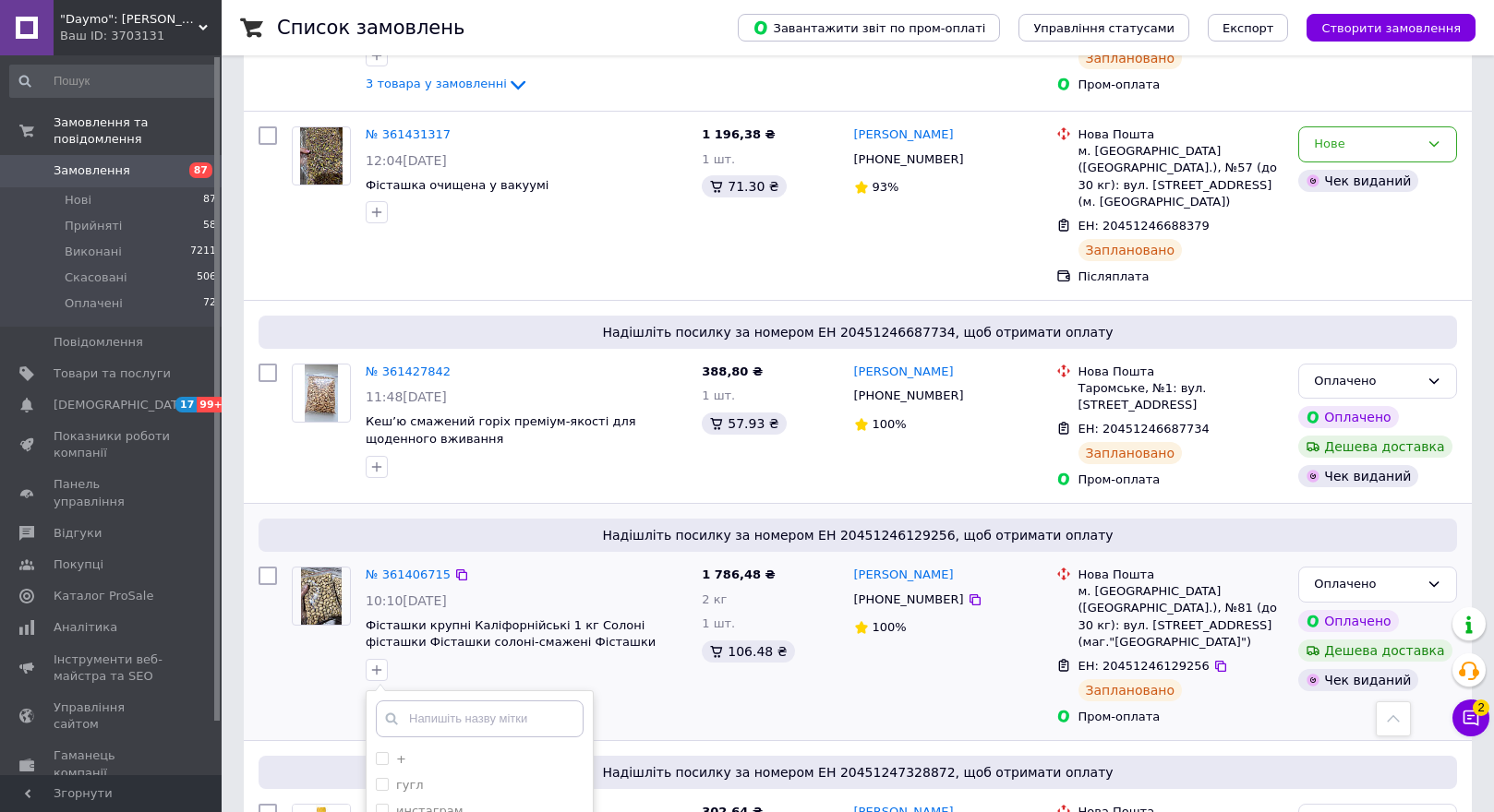
checkbox input "true"
drag, startPoint x: 400, startPoint y: 658, endPoint x: 564, endPoint y: 626, distance: 167.1
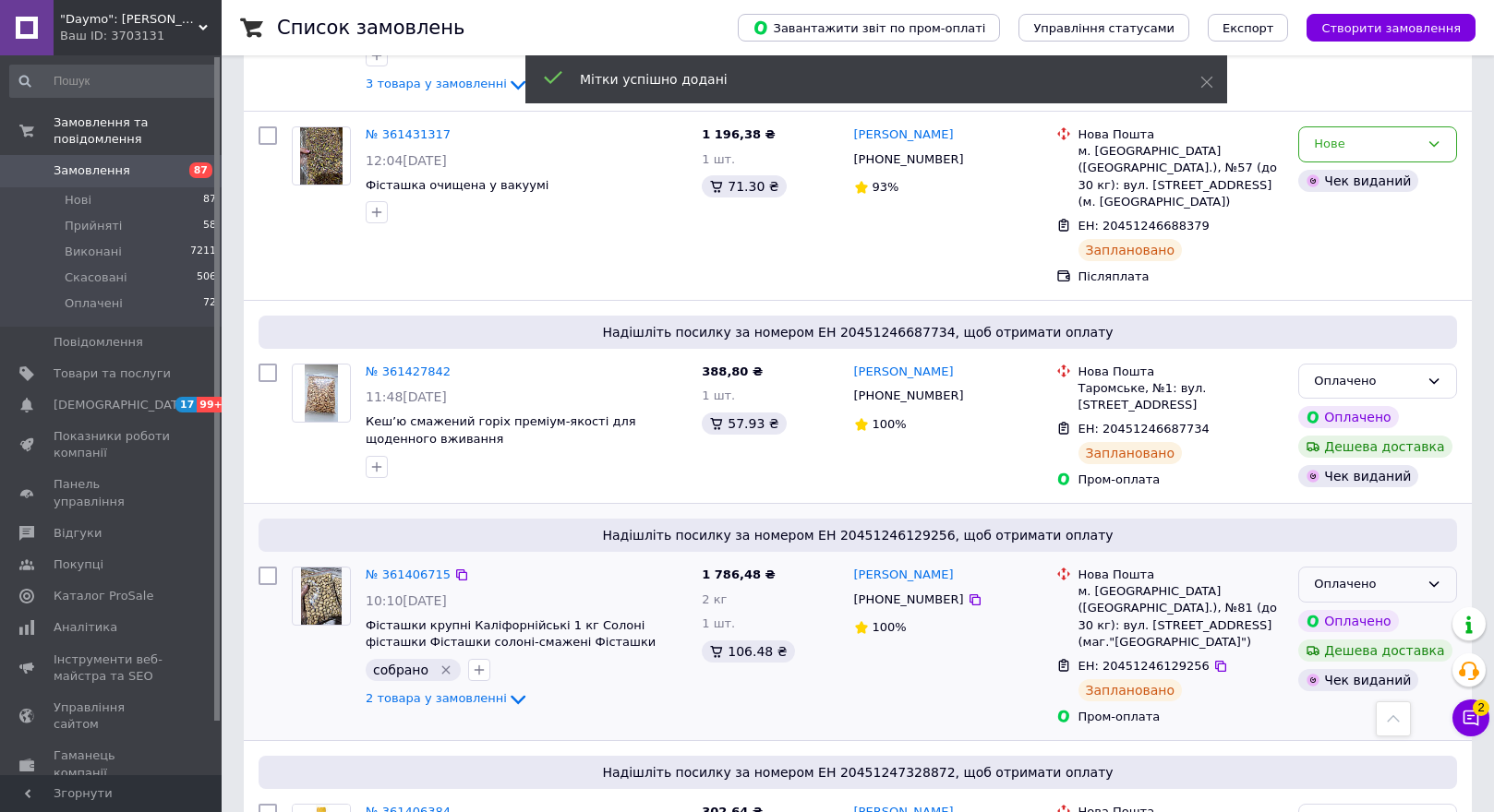
click at [1395, 575] on div "Оплачено" at bounding box center [1366, 584] width 105 height 20
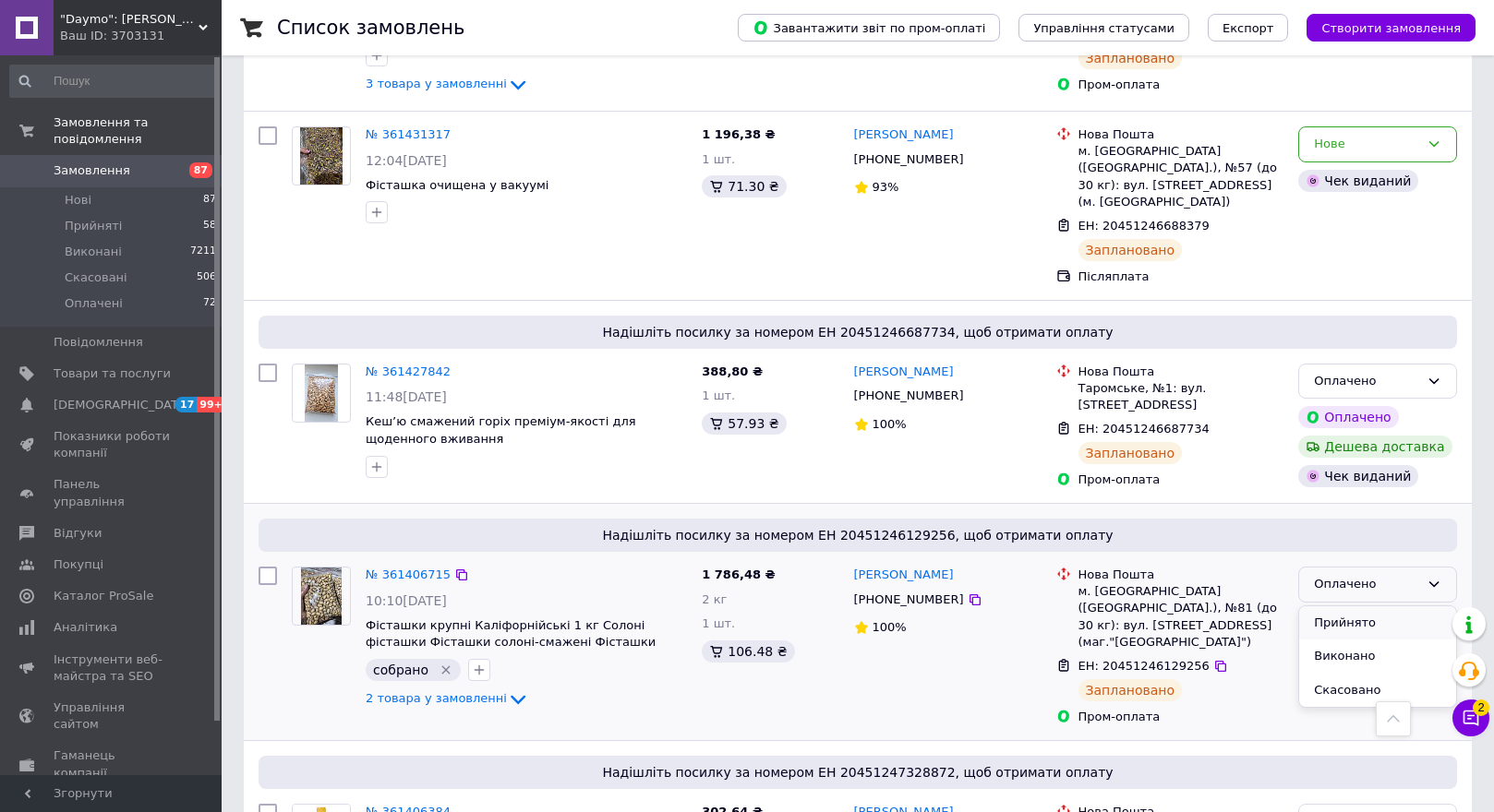
click at [1386, 606] on li "Прийнято" at bounding box center [1378, 623] width 157 height 34
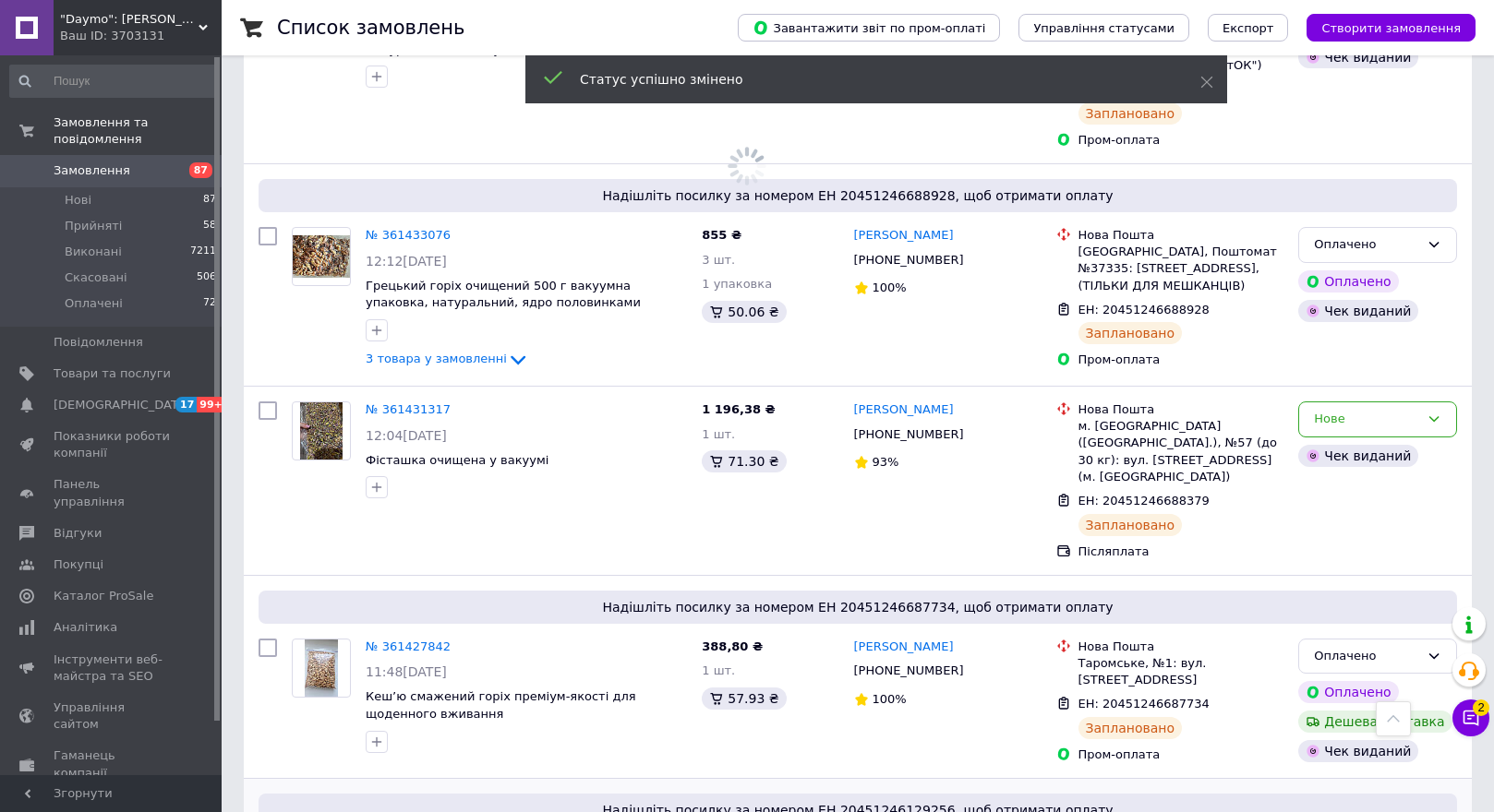
scroll to position [5631, 0]
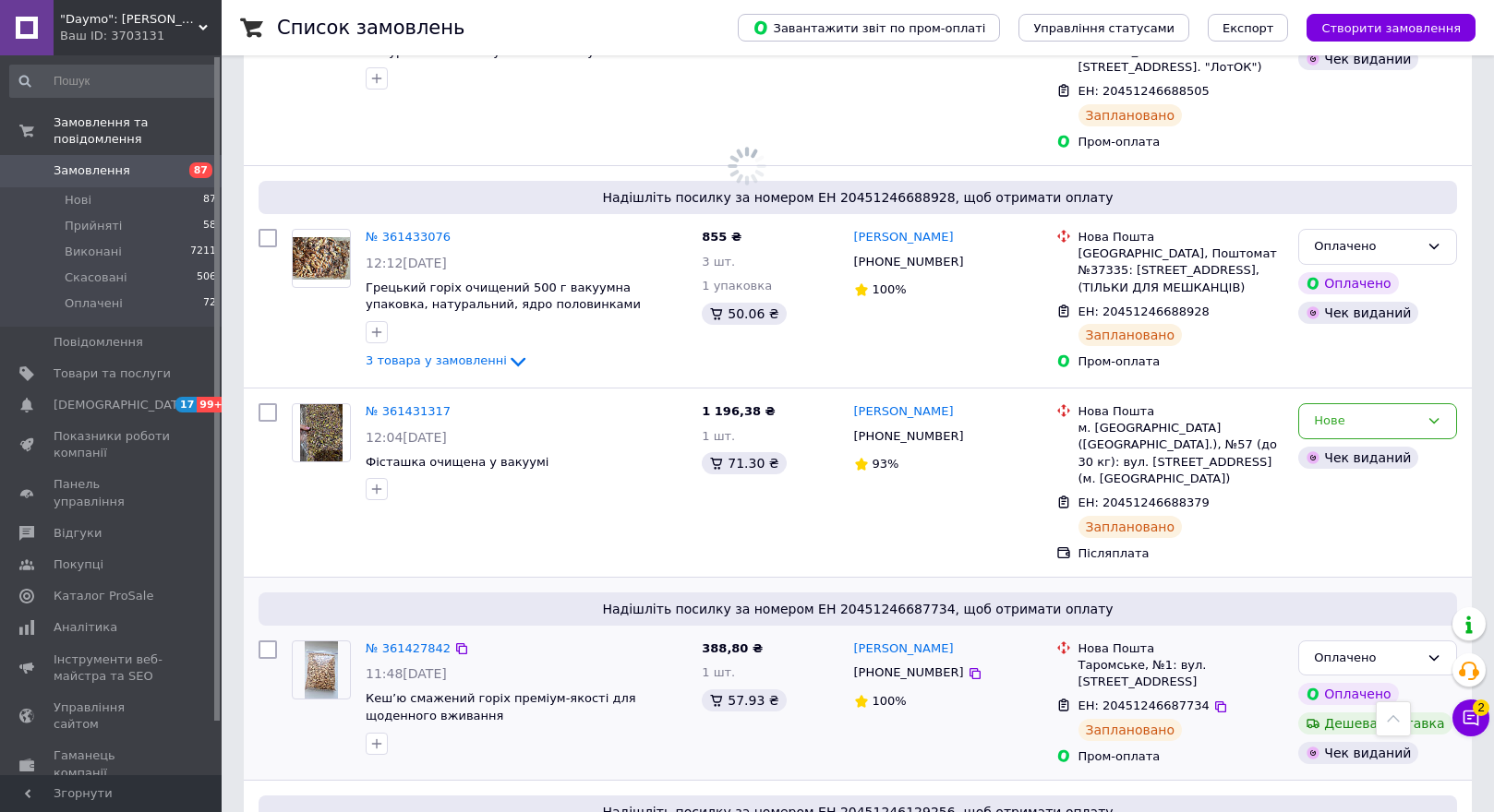
click at [319, 641] on img at bounding box center [321, 669] width 32 height 58
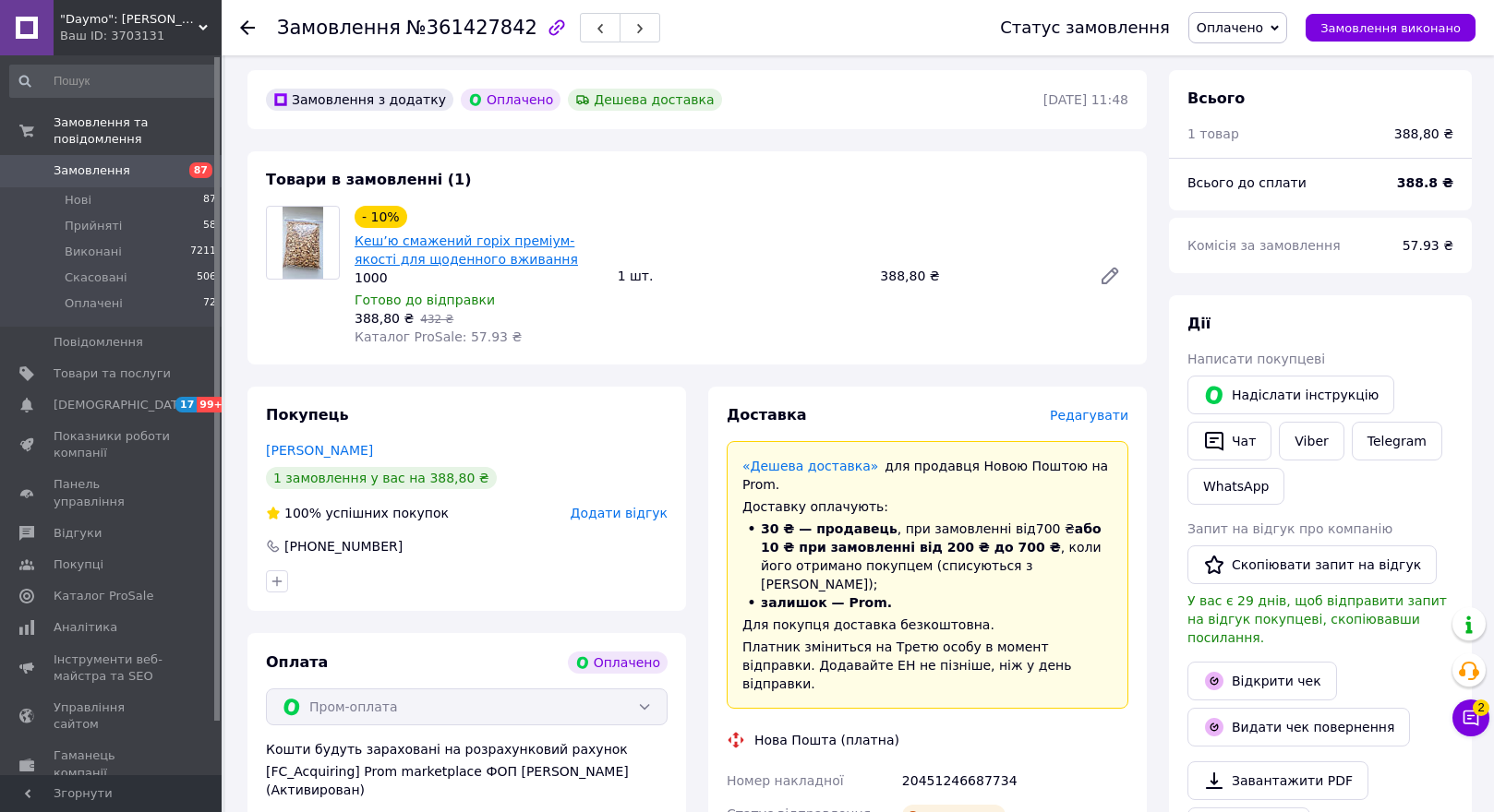
scroll to position [554, 0]
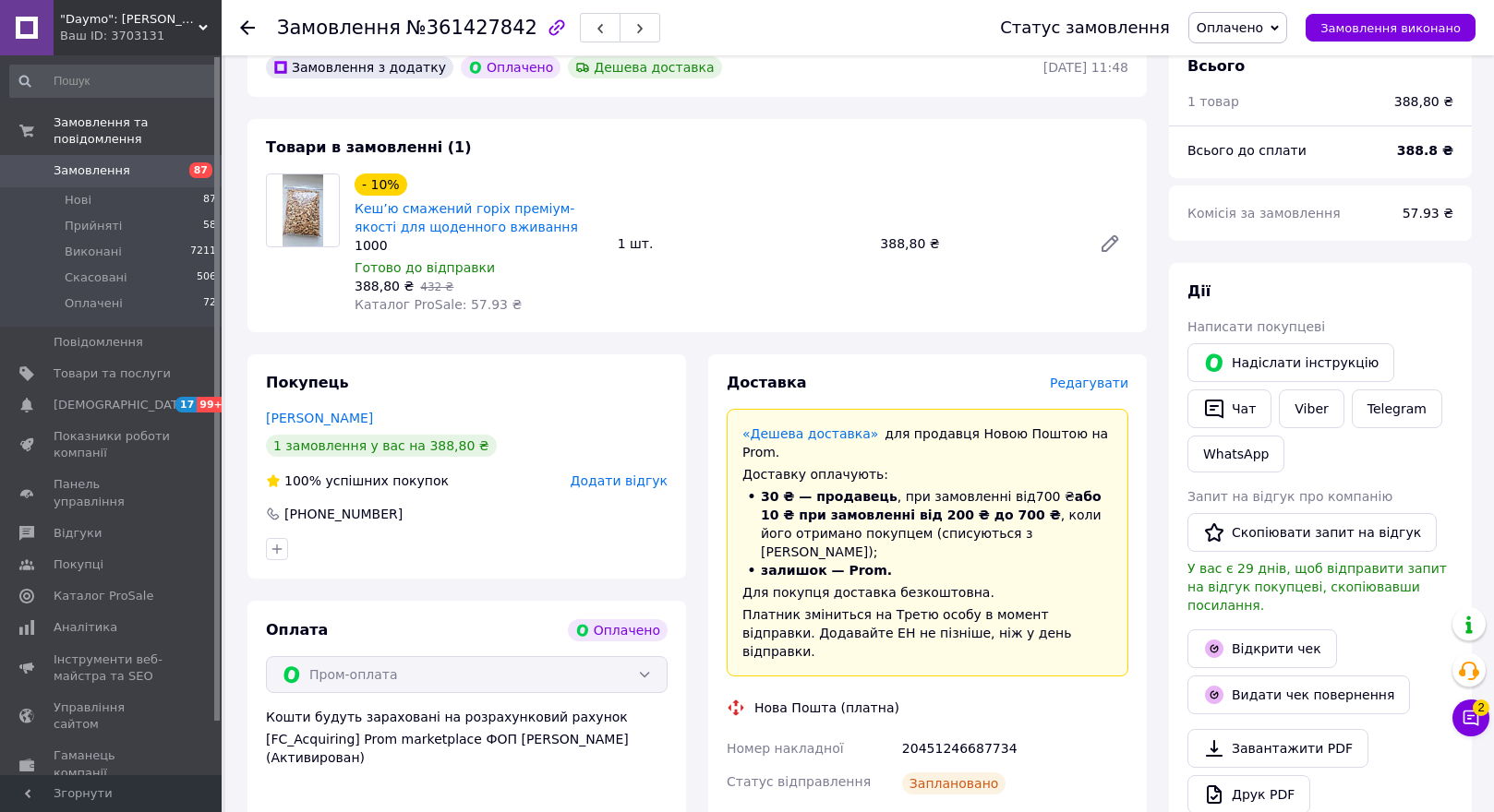
click at [249, 21] on icon at bounding box center [247, 28] width 15 height 15
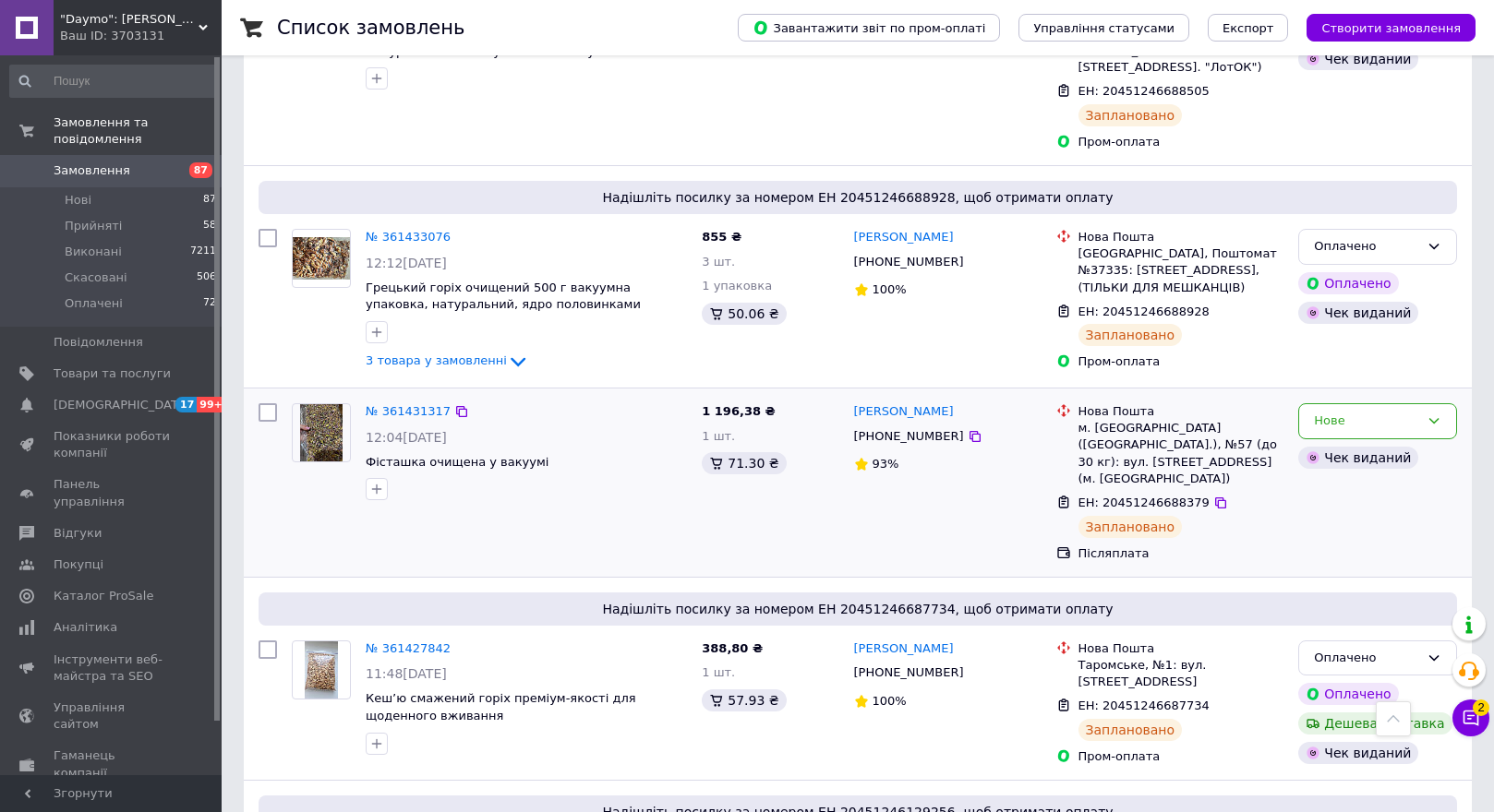
scroll to position [5631, 0]
click at [377, 736] on icon "button" at bounding box center [377, 744] width 15 height 15
drag, startPoint x: 382, startPoint y: 625, endPoint x: 391, endPoint y: 635, distance: 13.5
checkbox input "true"
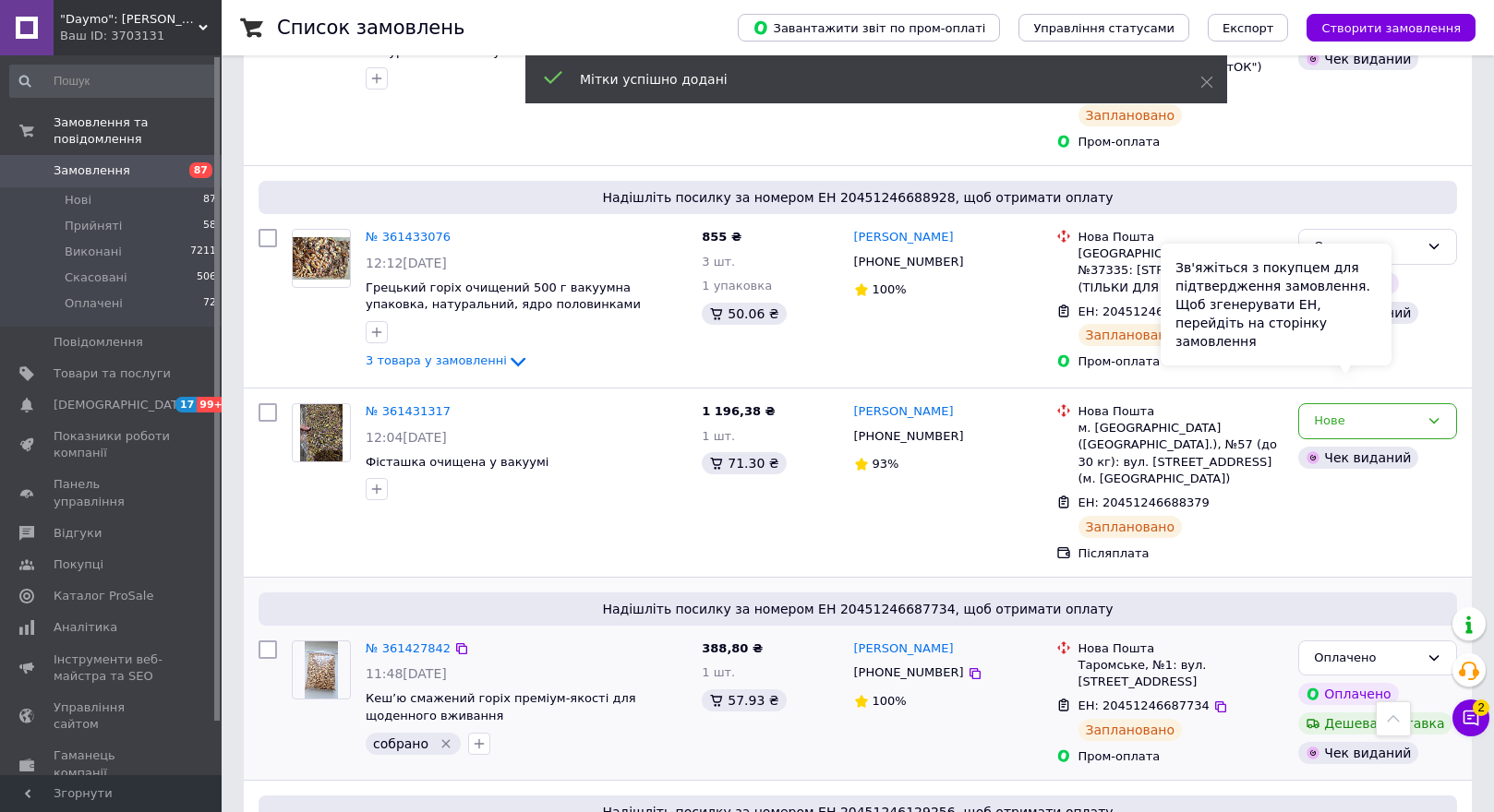
drag, startPoint x: 1390, startPoint y: 350, endPoint x: 1387, endPoint y: 375, distance: 25.2
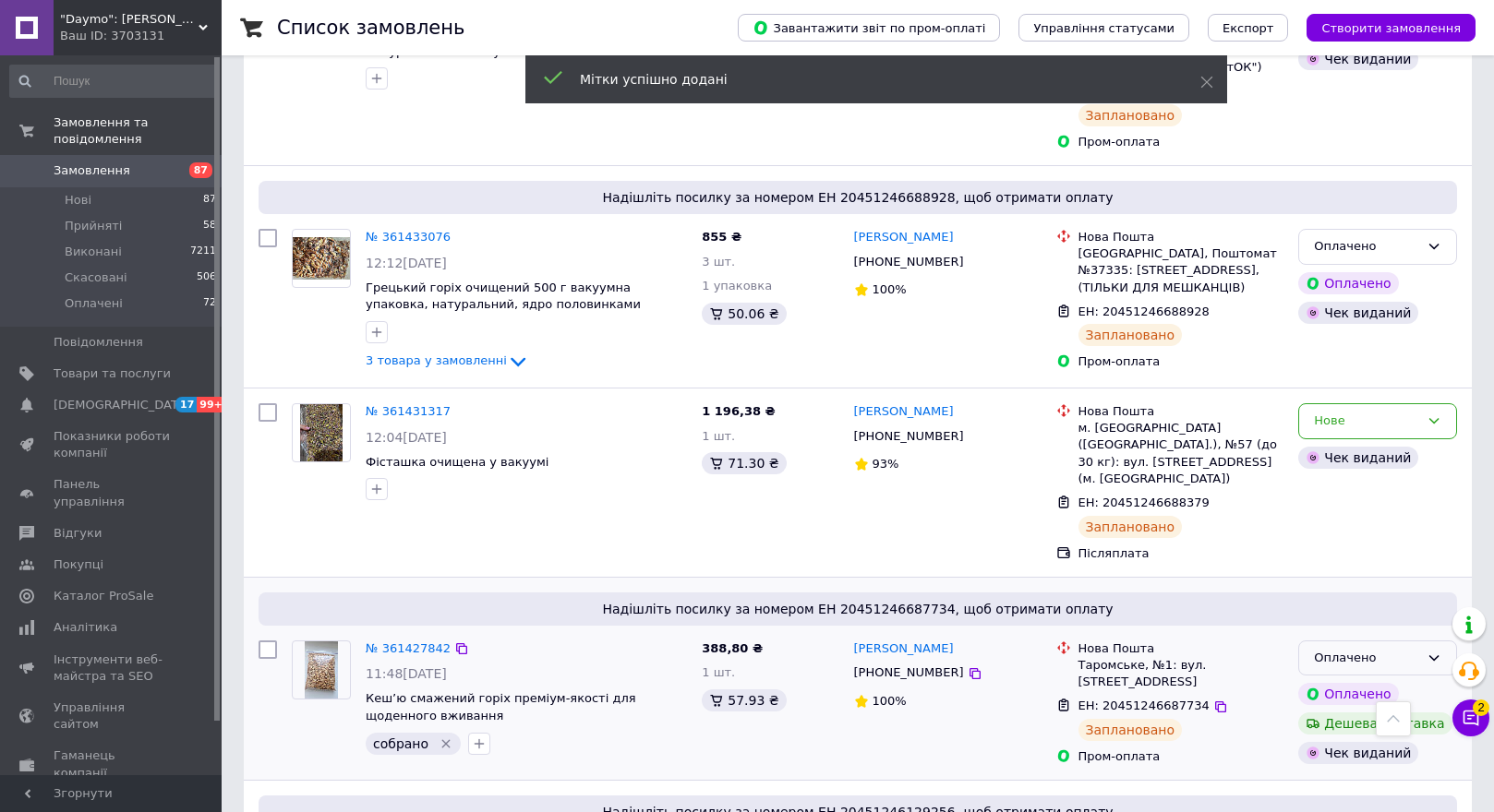
click at [1408, 649] on div "Оплачено" at bounding box center [1366, 658] width 105 height 20
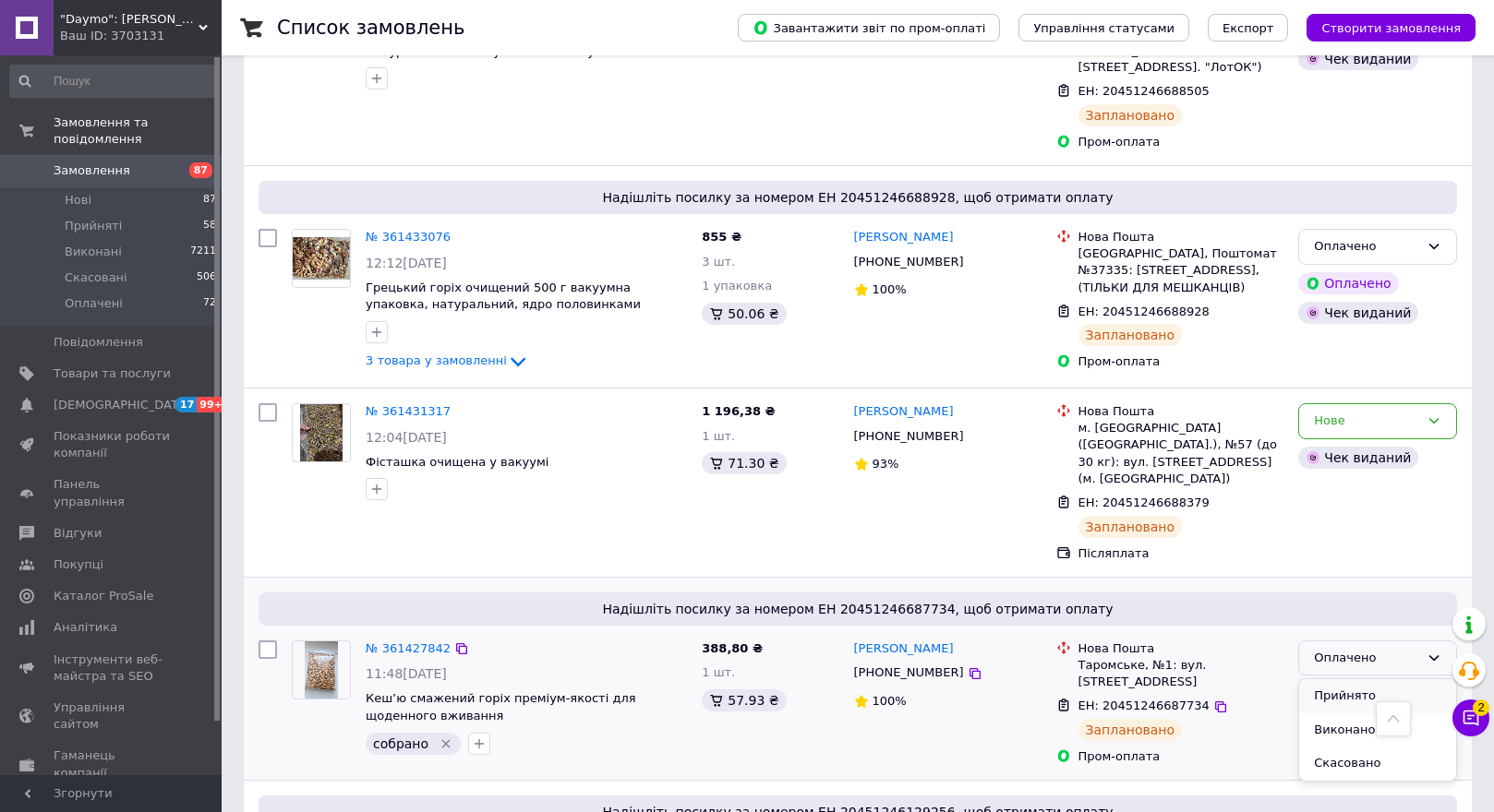
click at [1384, 680] on li "Прийнято" at bounding box center [1378, 697] width 157 height 34
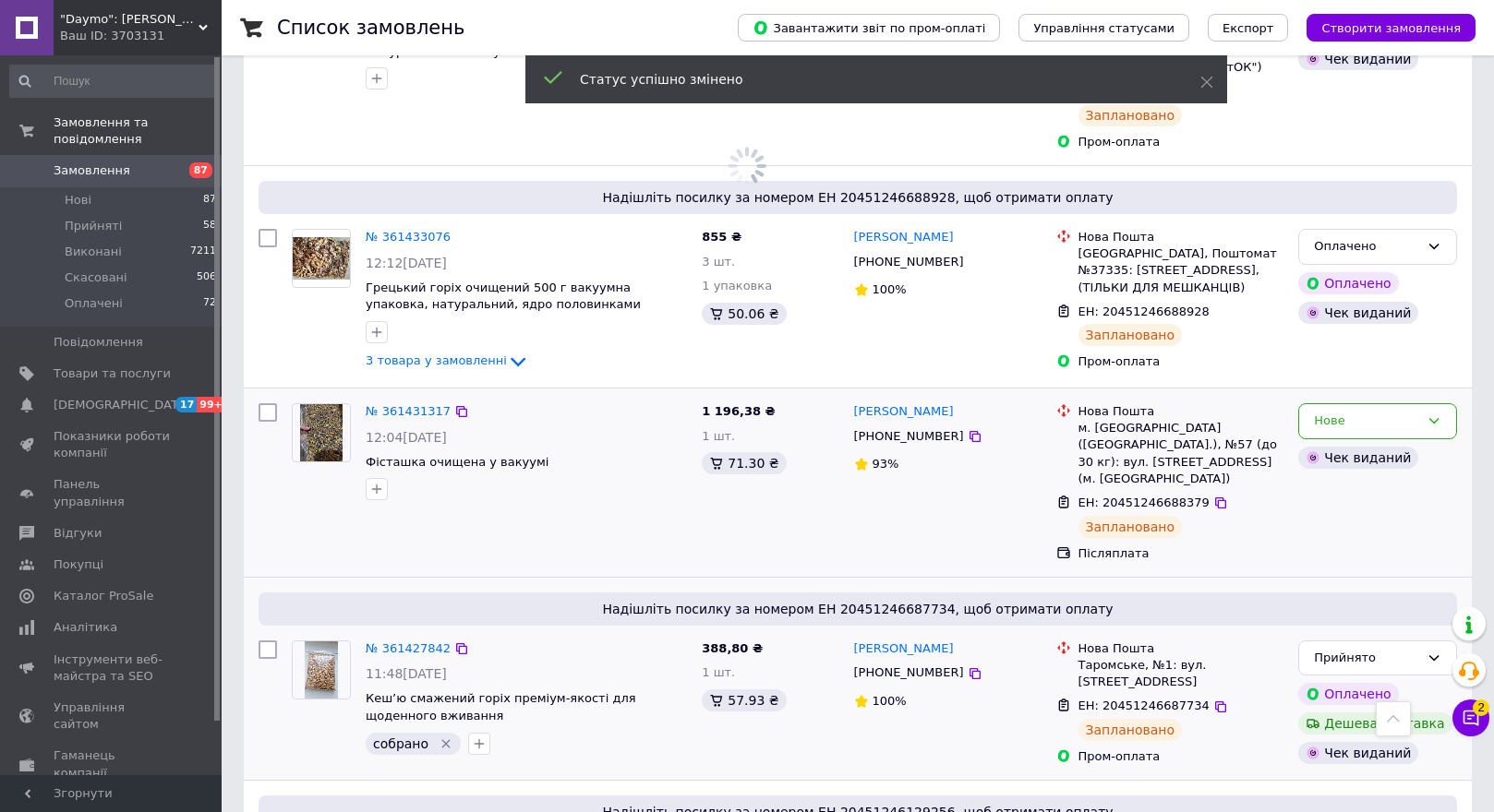
click at [250, 389] on div "№ 361431317 12:04, 11.09.2025 Фісташка очищена у вакуумі 1 196,38 ₴ 1 шт. 71.30…" at bounding box center [857, 482] width 1228 height 188
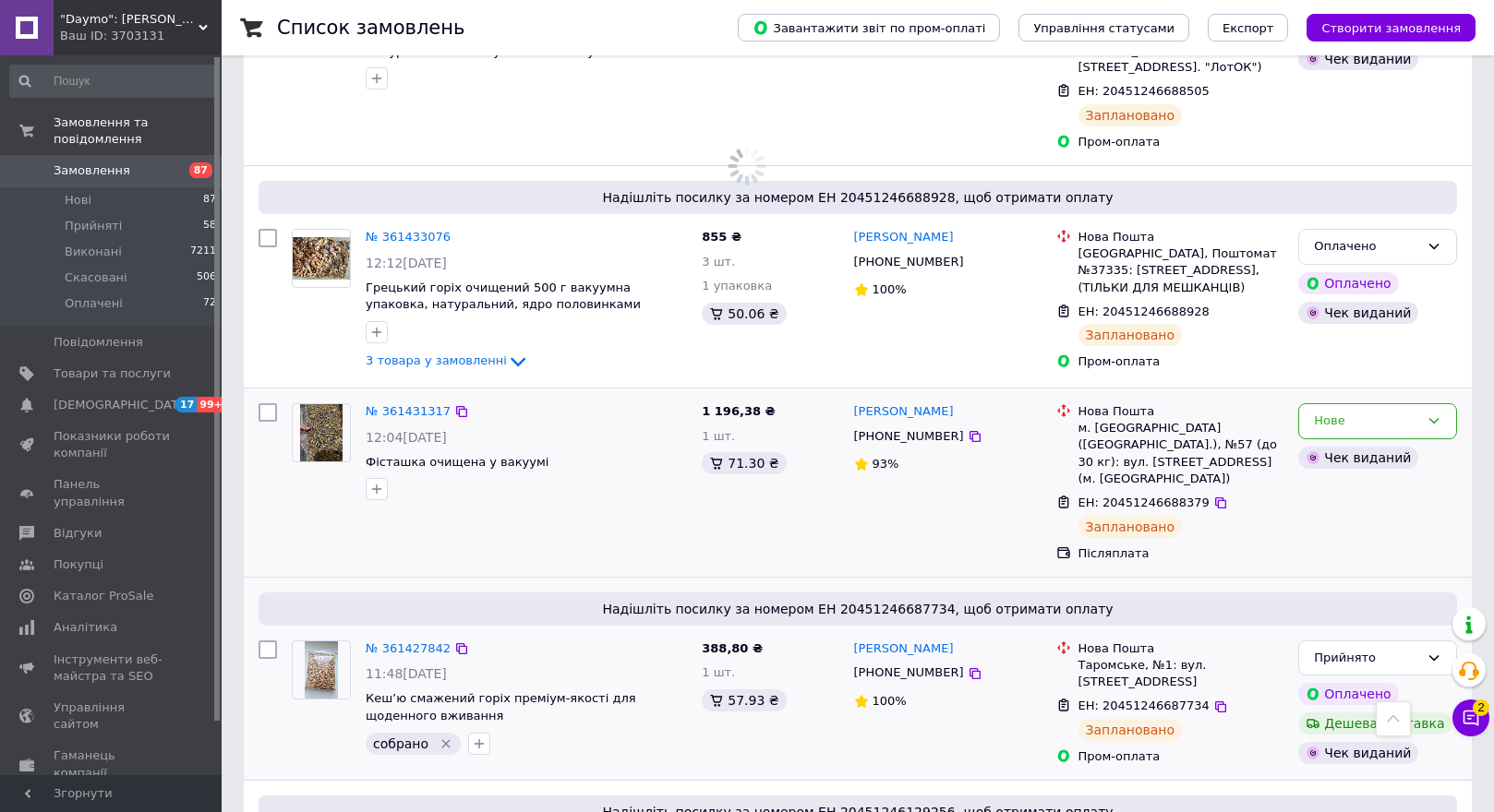
click at [327, 404] on img at bounding box center [322, 432] width 43 height 58
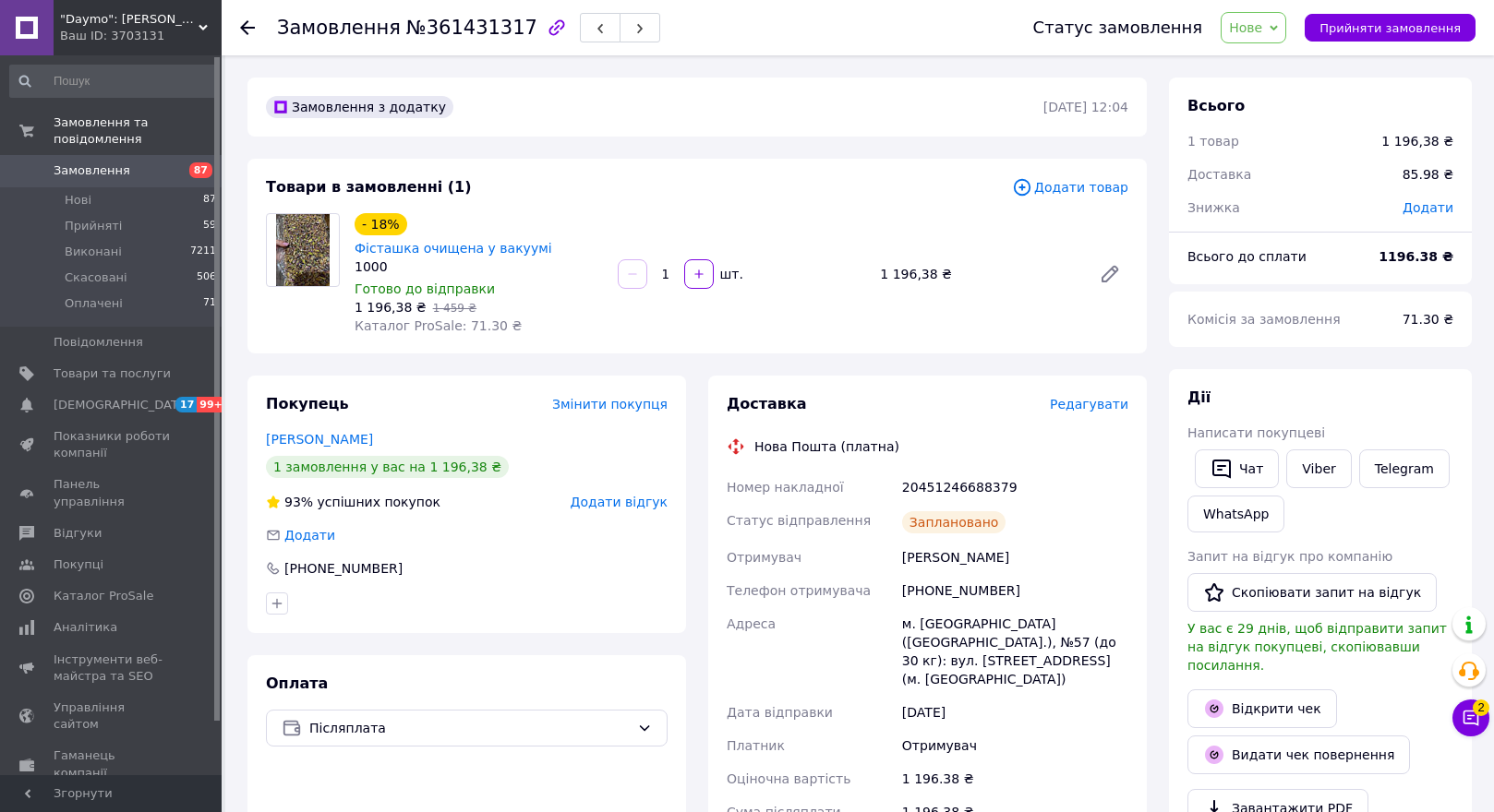
click at [242, 21] on icon at bounding box center [247, 28] width 15 height 15
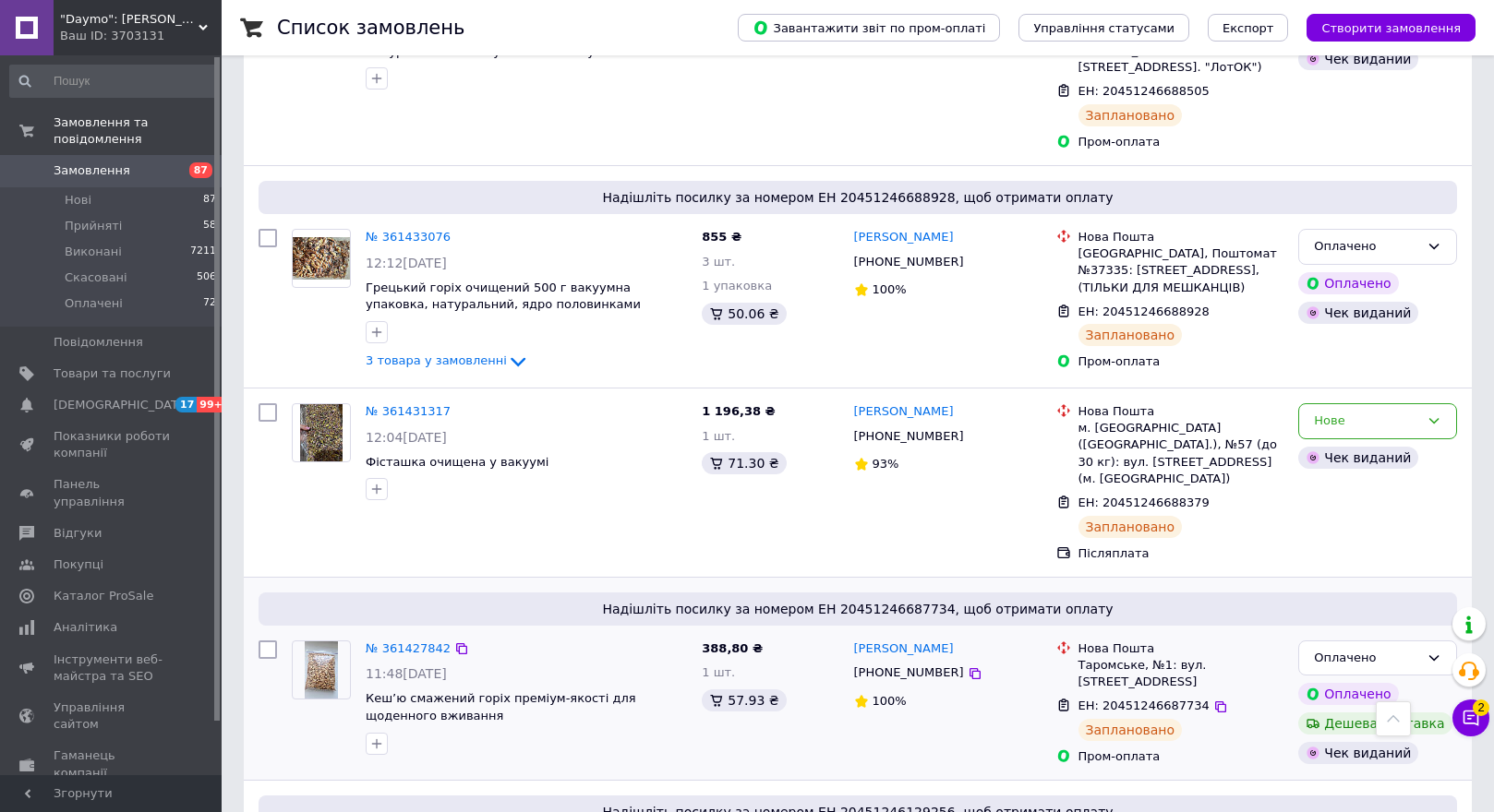
scroll to position [5631, 0]
click at [373, 482] on icon "button" at bounding box center [377, 489] width 15 height 15
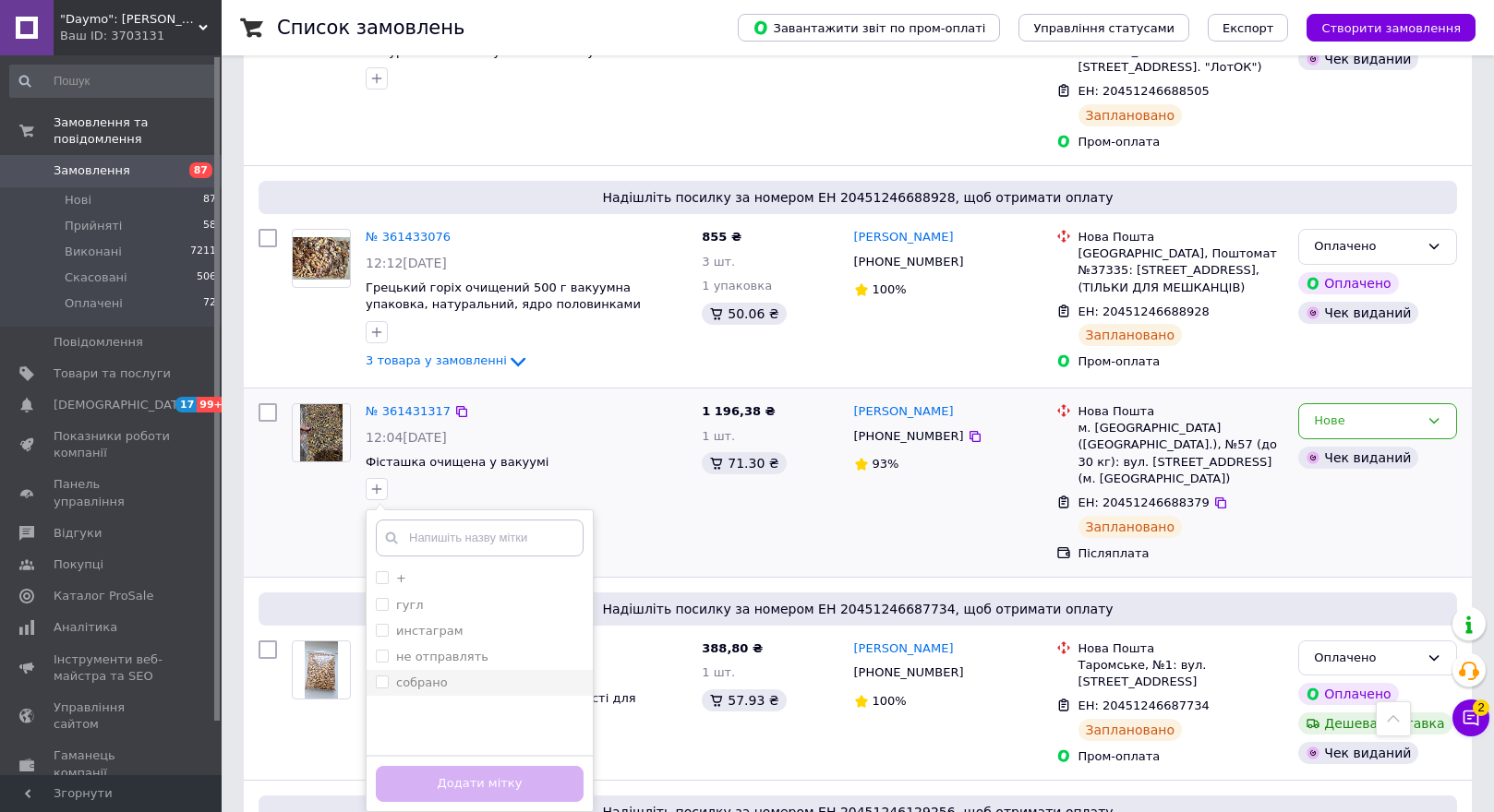
click at [385, 676] on input "собрано" at bounding box center [382, 682] width 12 height 12
checkbox input "true"
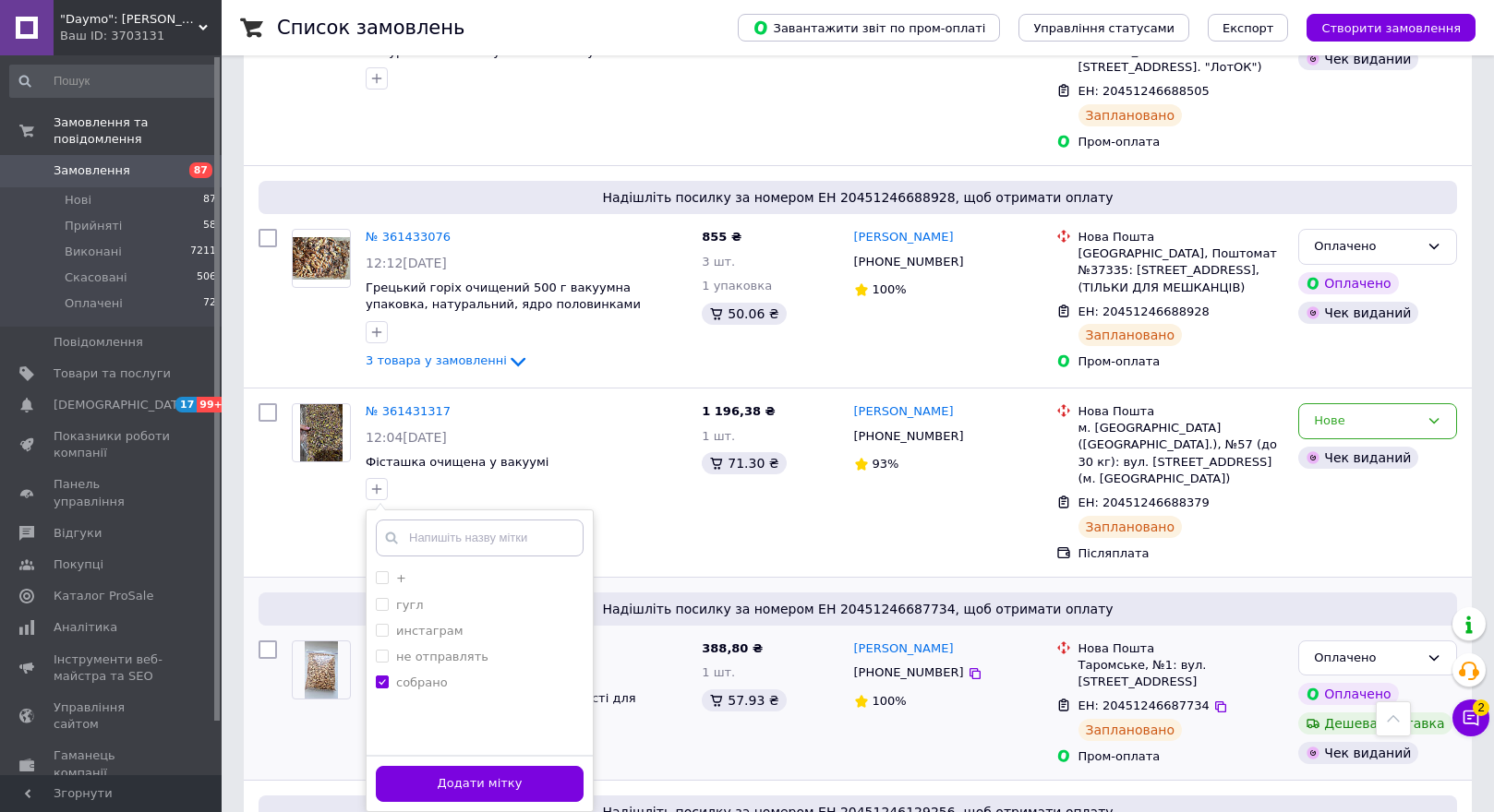
drag, startPoint x: 414, startPoint y: 483, endPoint x: 863, endPoint y: 323, distance: 476.7
click at [415, 766] on button "Додати мітку" at bounding box center [480, 784] width 208 height 36
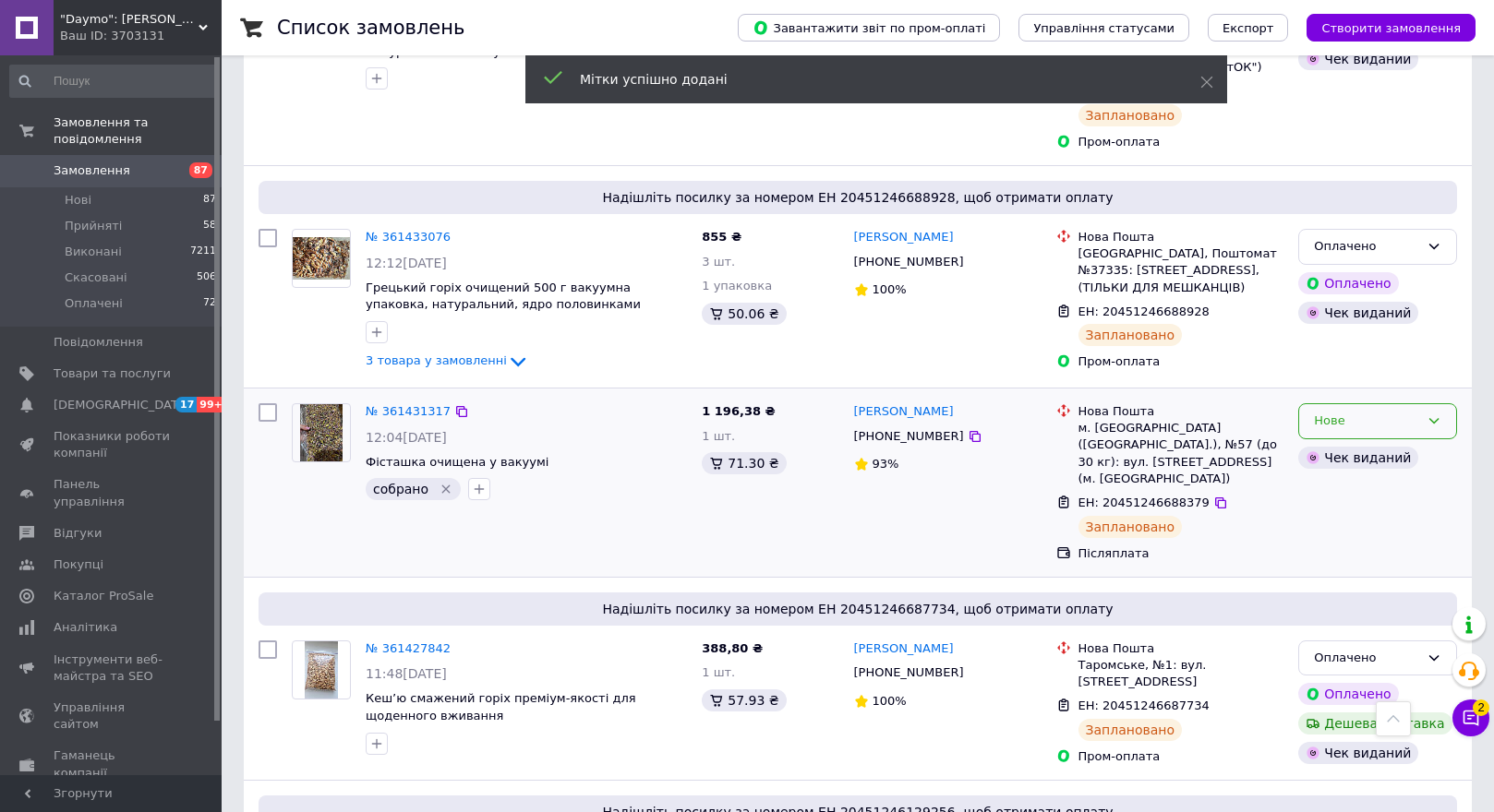
click at [1382, 412] on div "Нове" at bounding box center [1366, 421] width 105 height 20
click at [1386, 443] on li "Прийнято" at bounding box center [1378, 460] width 157 height 34
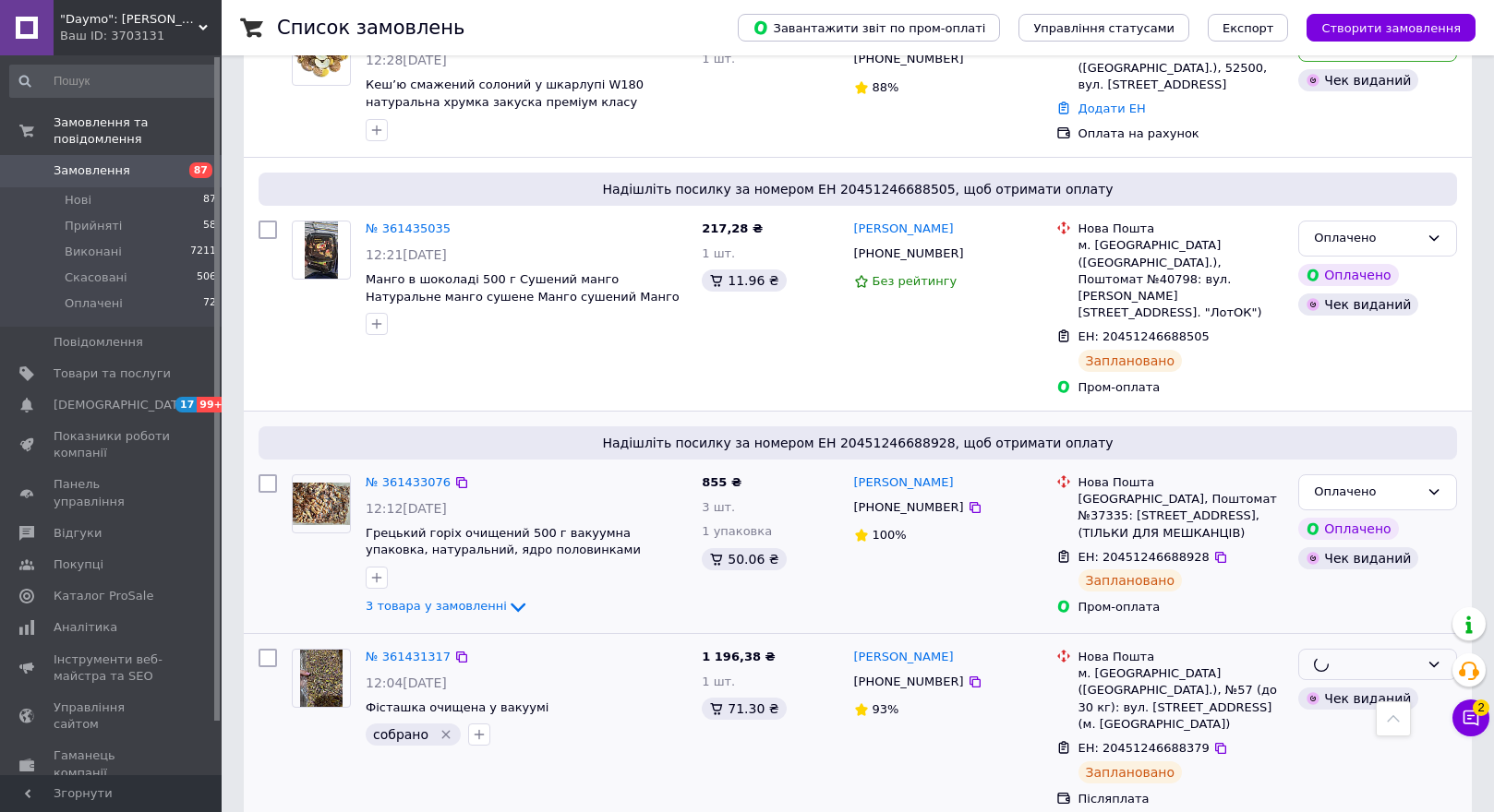
scroll to position [5354, 0]
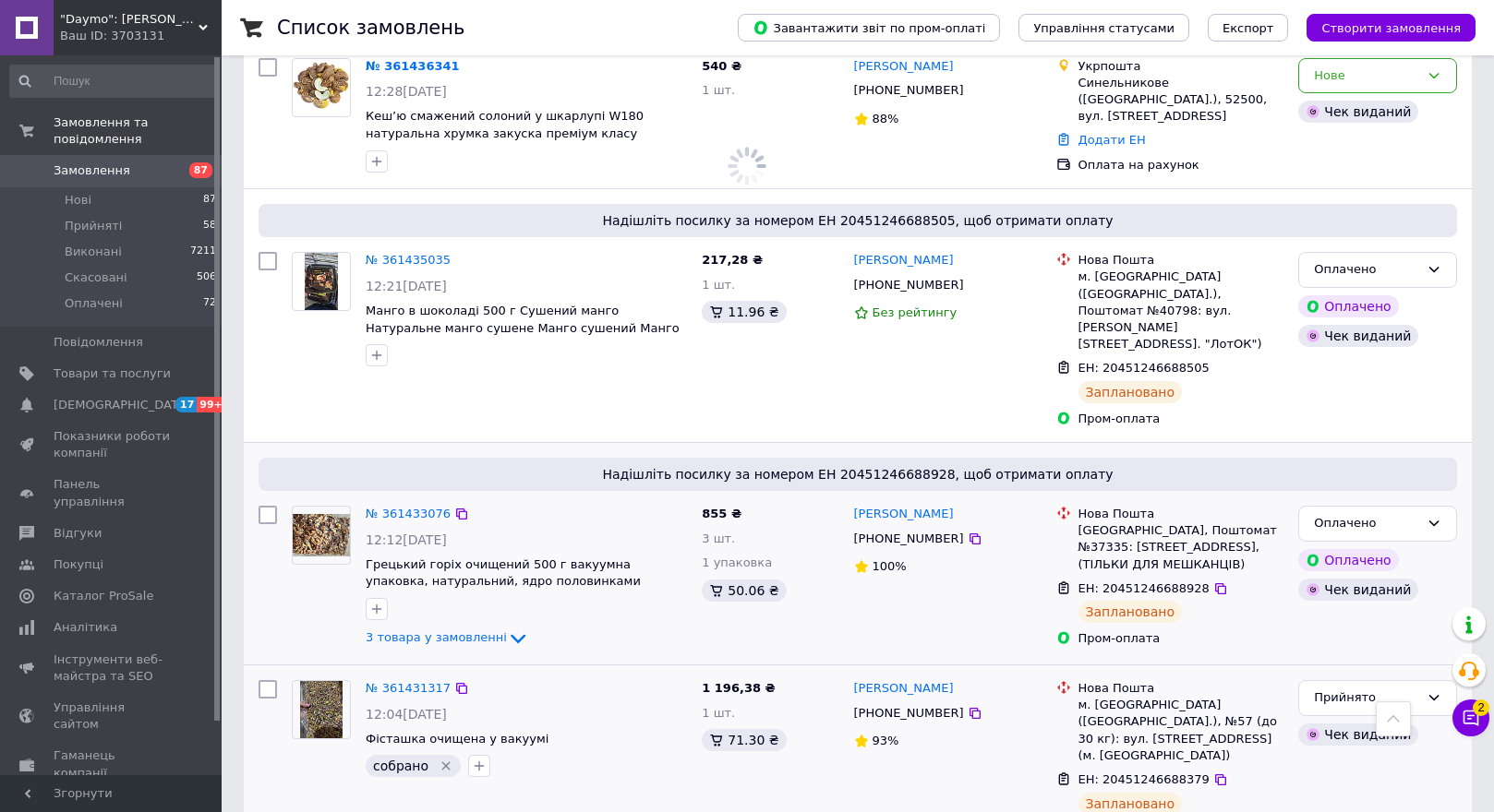
click at [320, 515] on img at bounding box center [321, 536] width 58 height 43
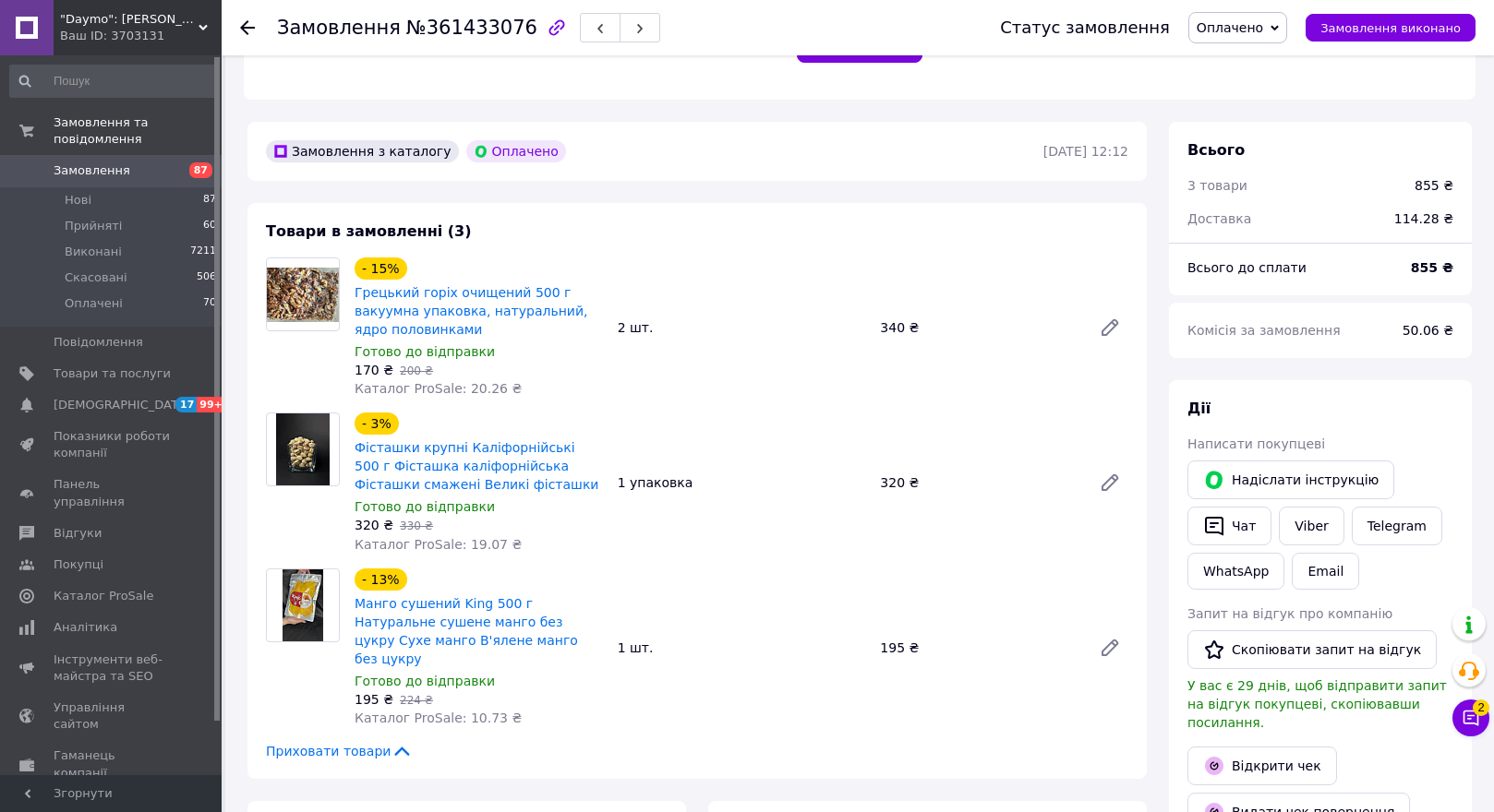
scroll to position [554, 0]
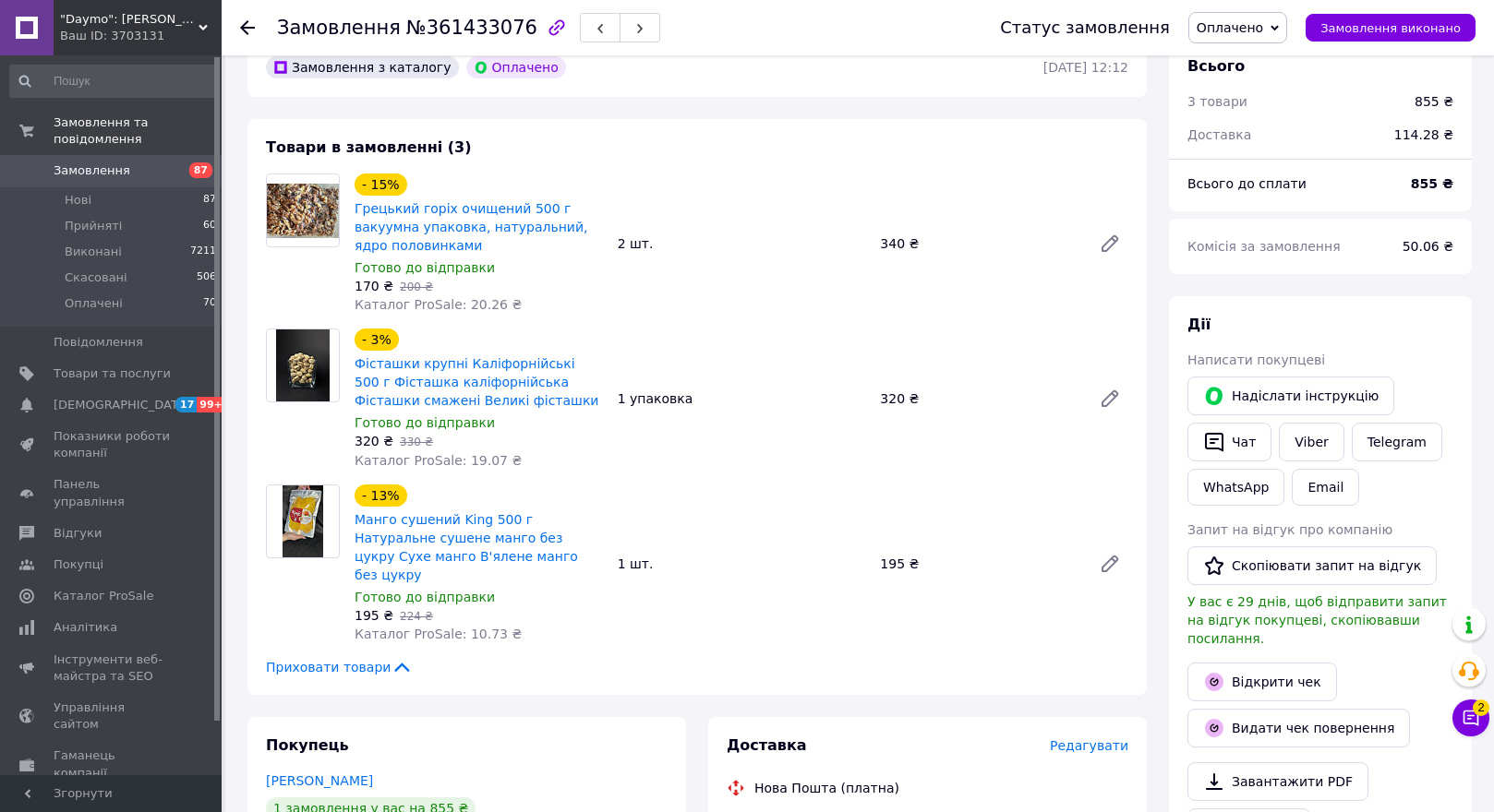
click at [247, 27] on use at bounding box center [247, 28] width 15 height 15
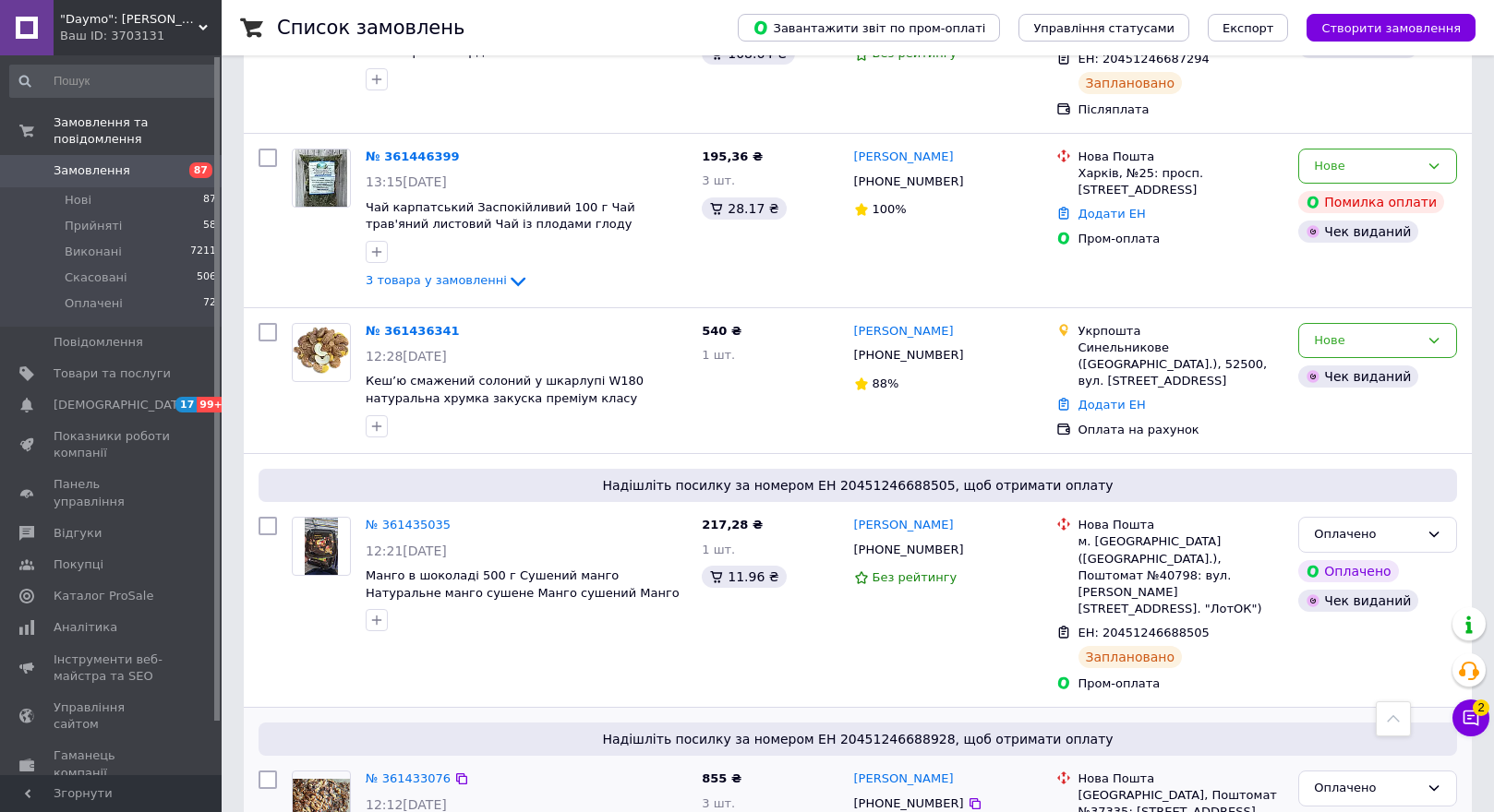
scroll to position [5077, 0]
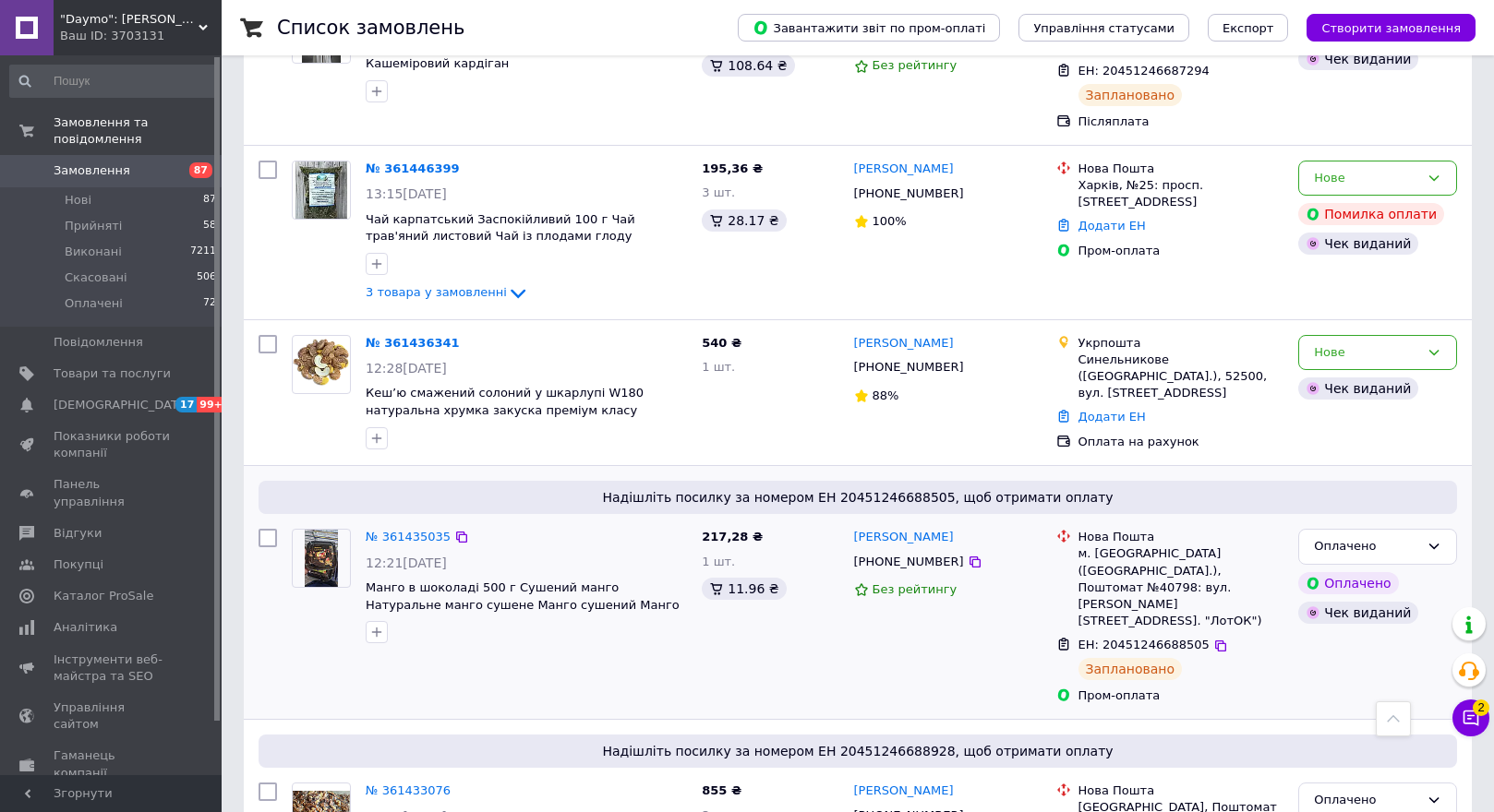
click at [308, 530] on img at bounding box center [321, 558] width 32 height 58
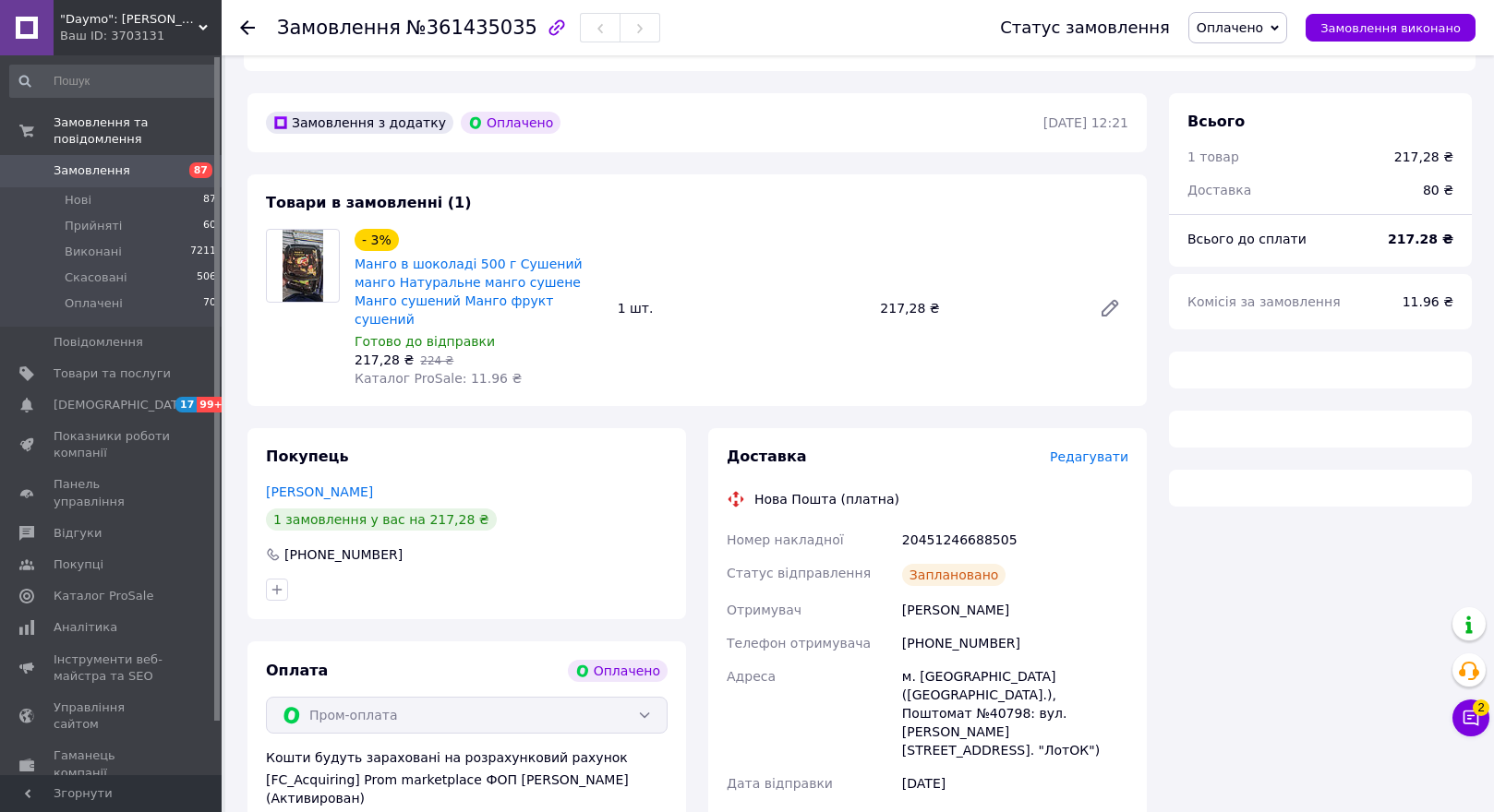
scroll to position [531, 0]
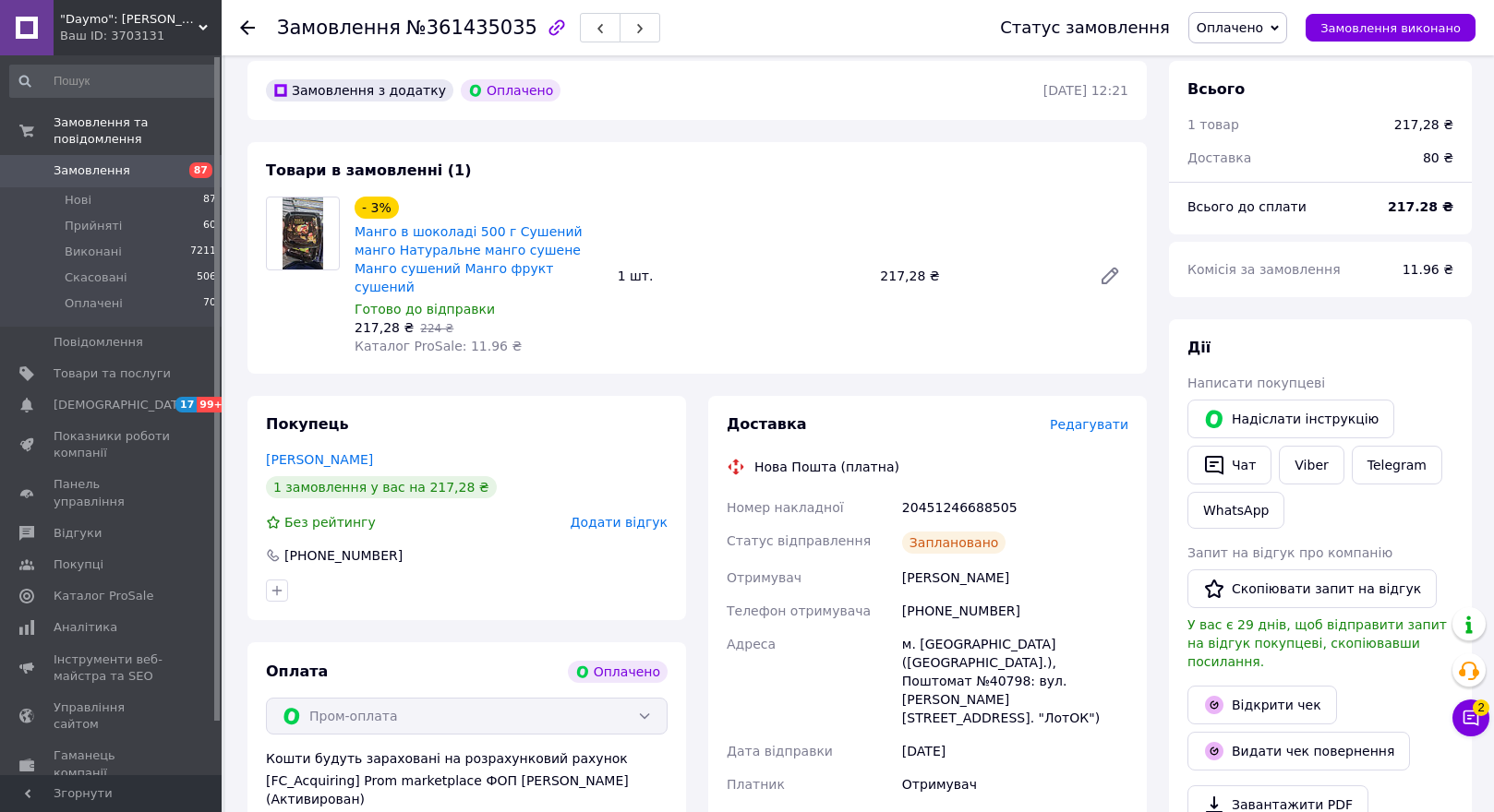
click at [247, 25] on icon at bounding box center [247, 28] width 15 height 15
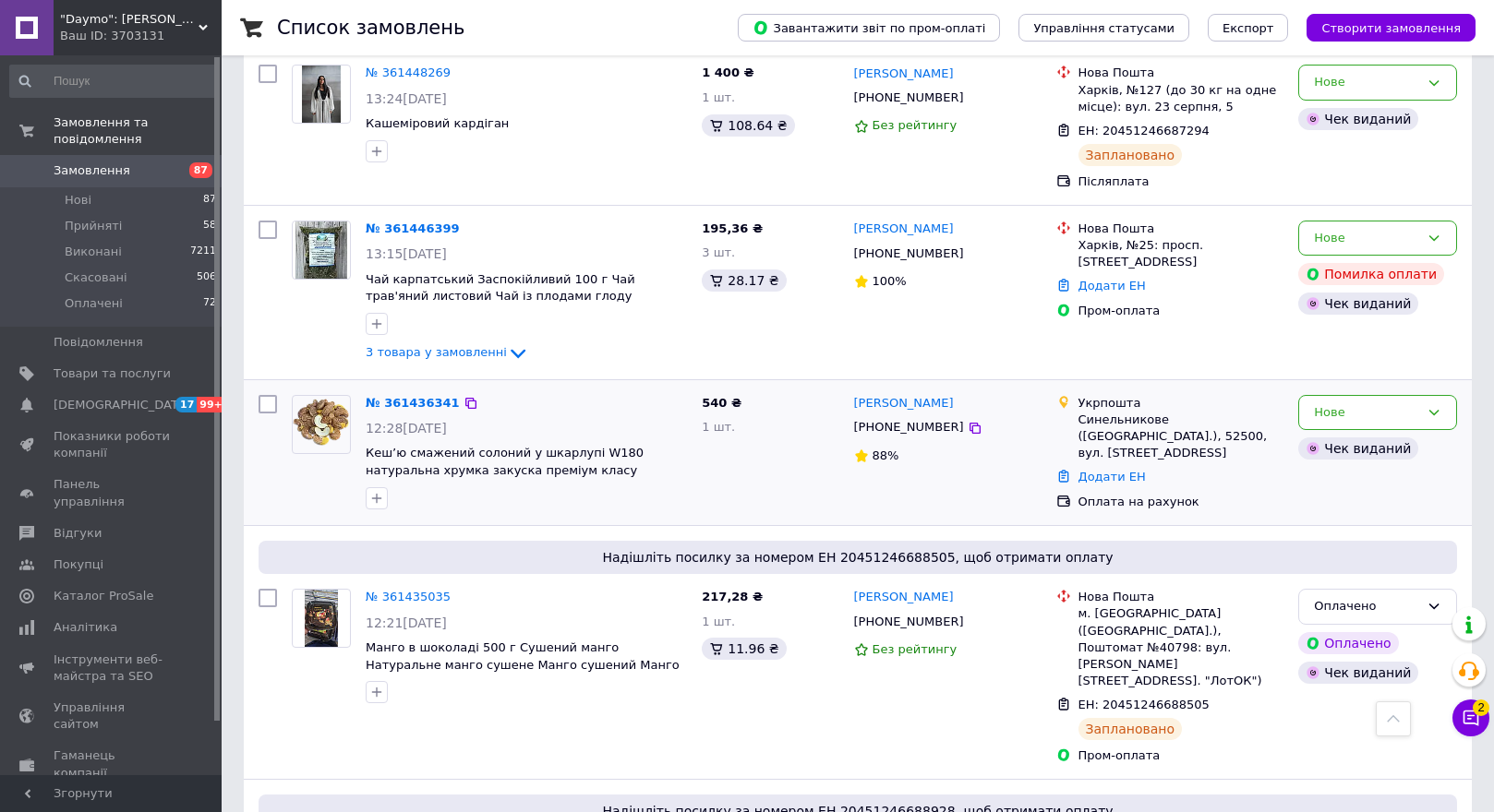
scroll to position [4984, 0]
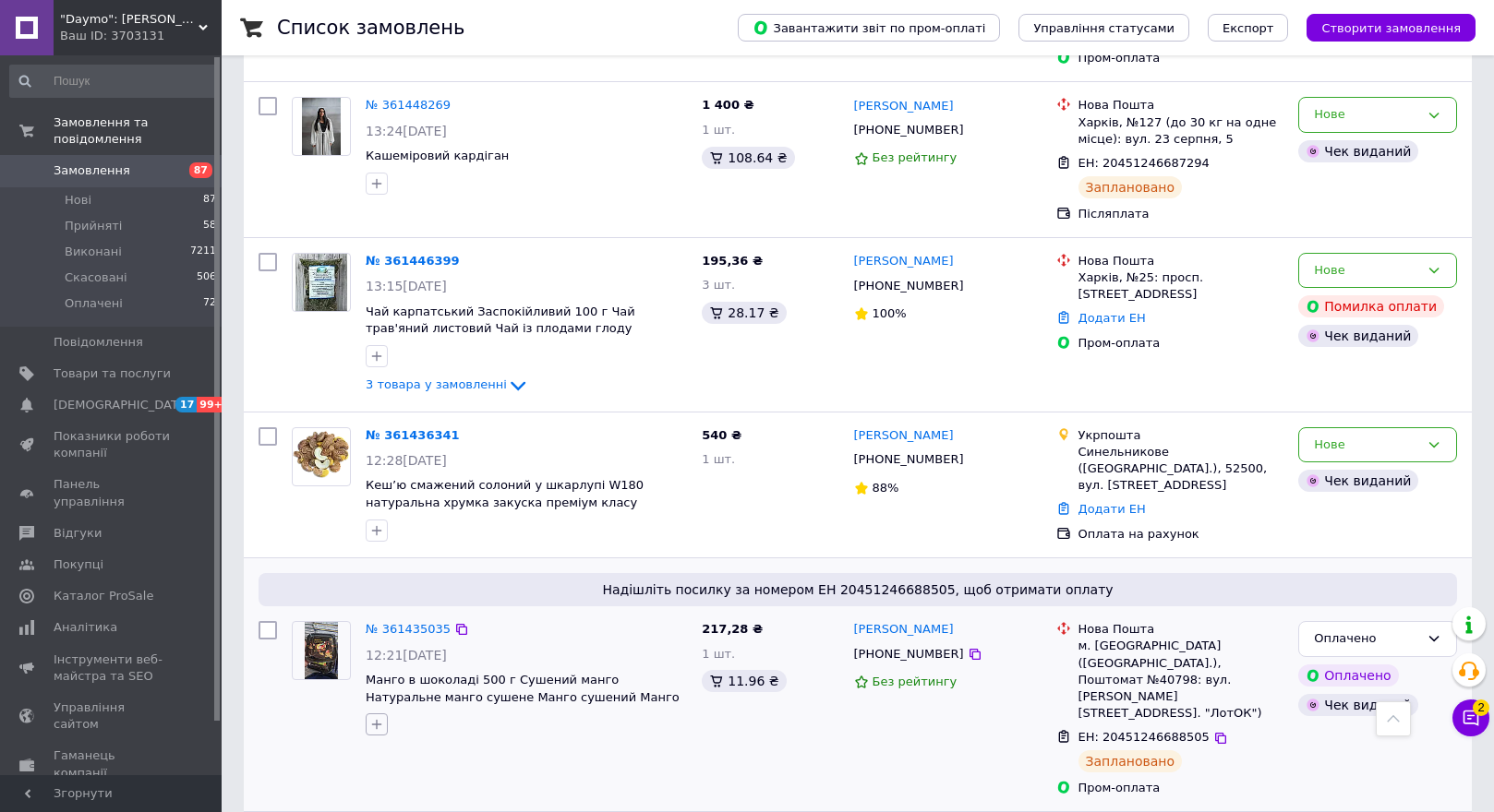
click at [374, 718] on icon "button" at bounding box center [377, 725] width 15 height 15
checkbox input "true"
drag, startPoint x: 409, startPoint y: 761, endPoint x: 494, endPoint y: 617, distance: 167.2
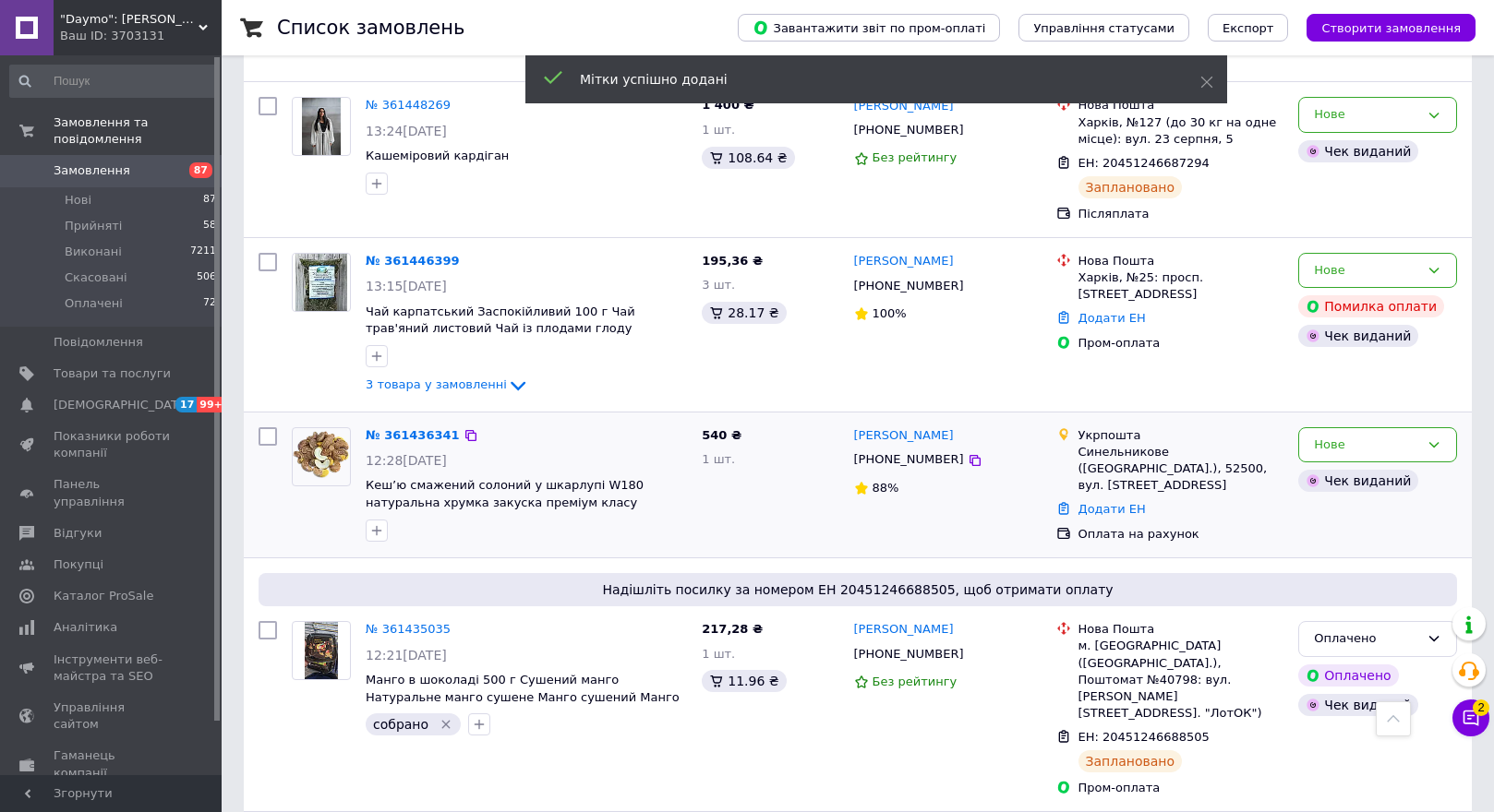
click at [353, 420] on div at bounding box center [321, 484] width 74 height 129
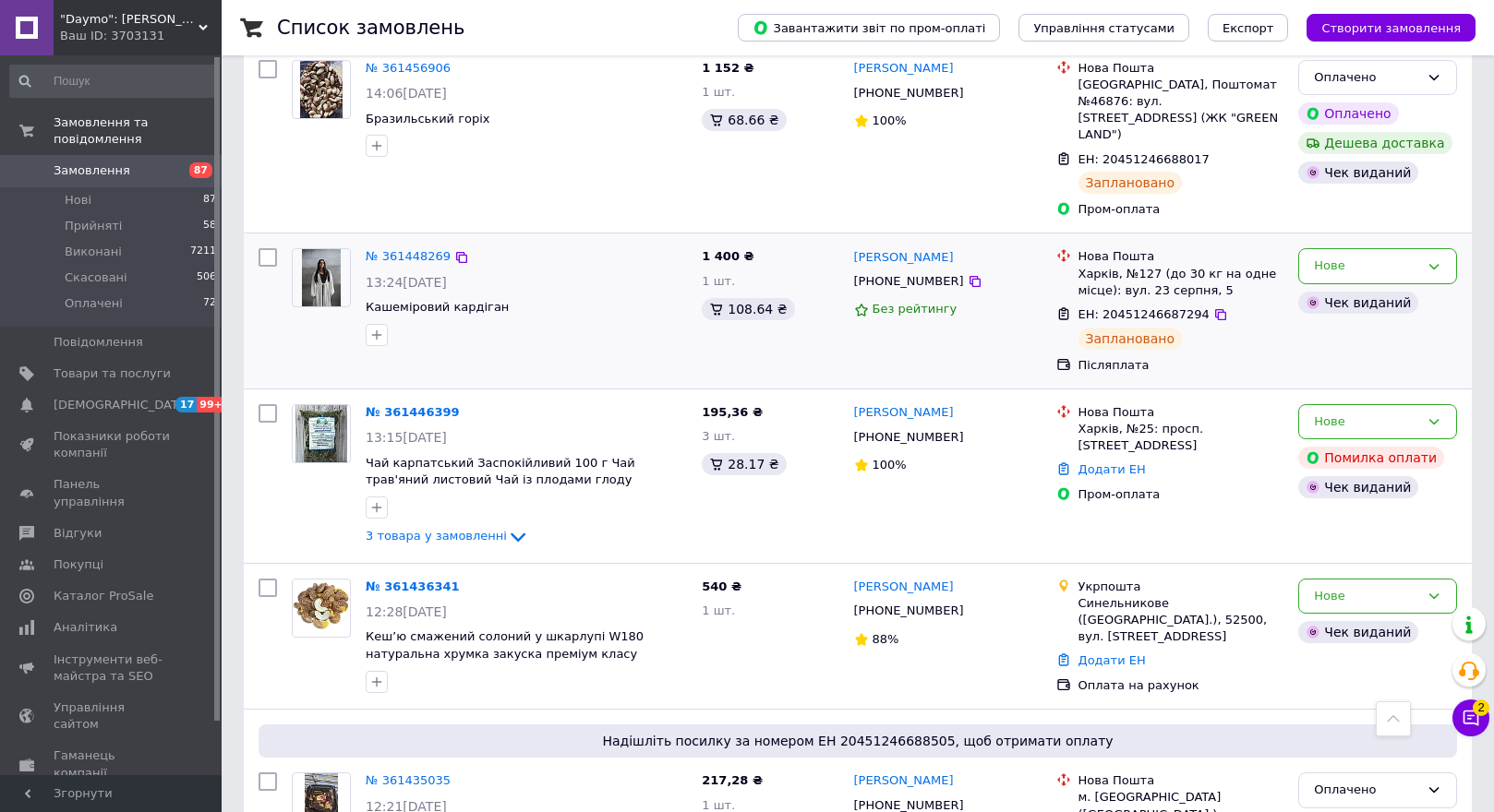
scroll to position [4708, 0]
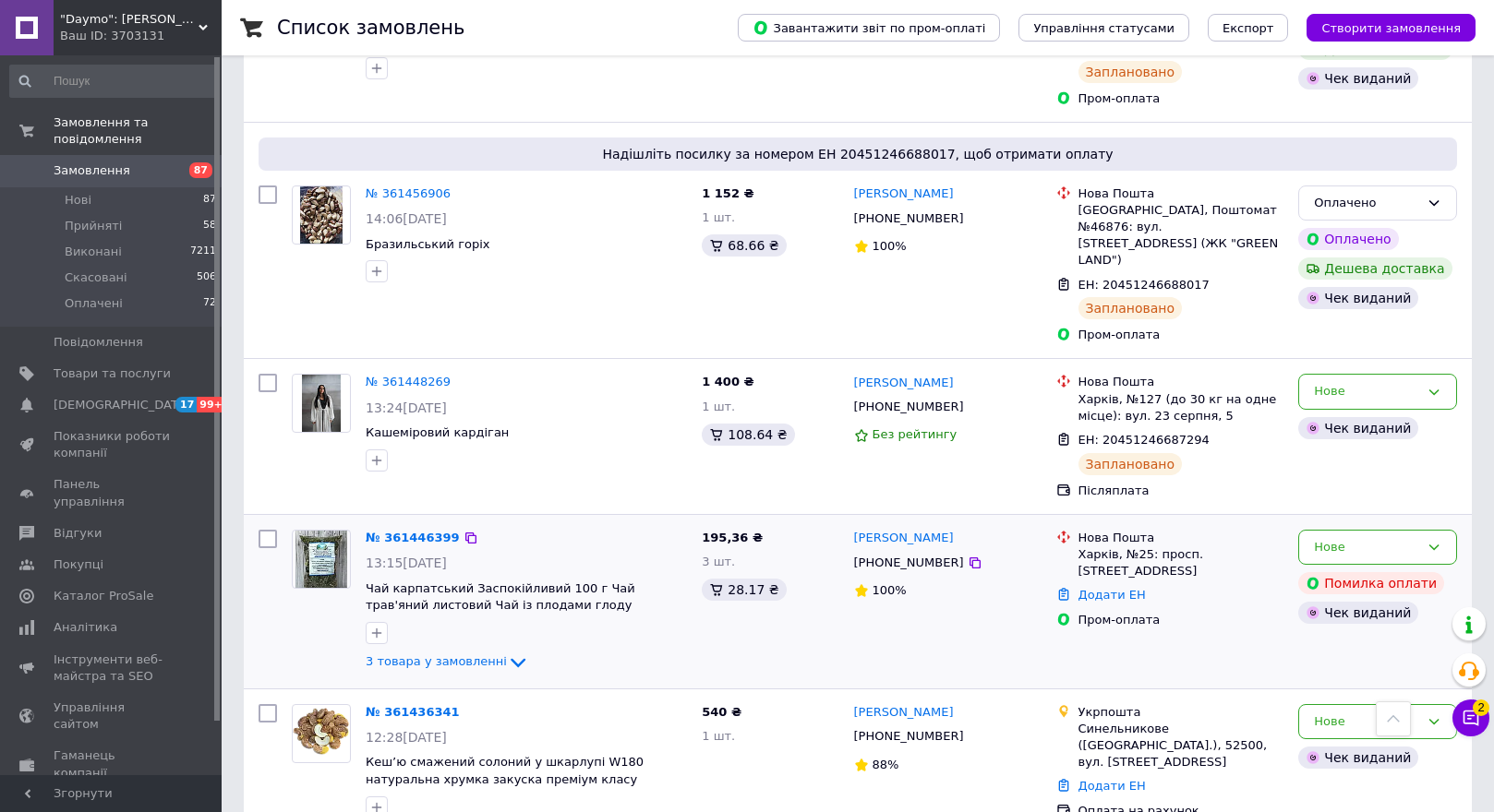
click at [313, 531] on img at bounding box center [321, 559] width 52 height 58
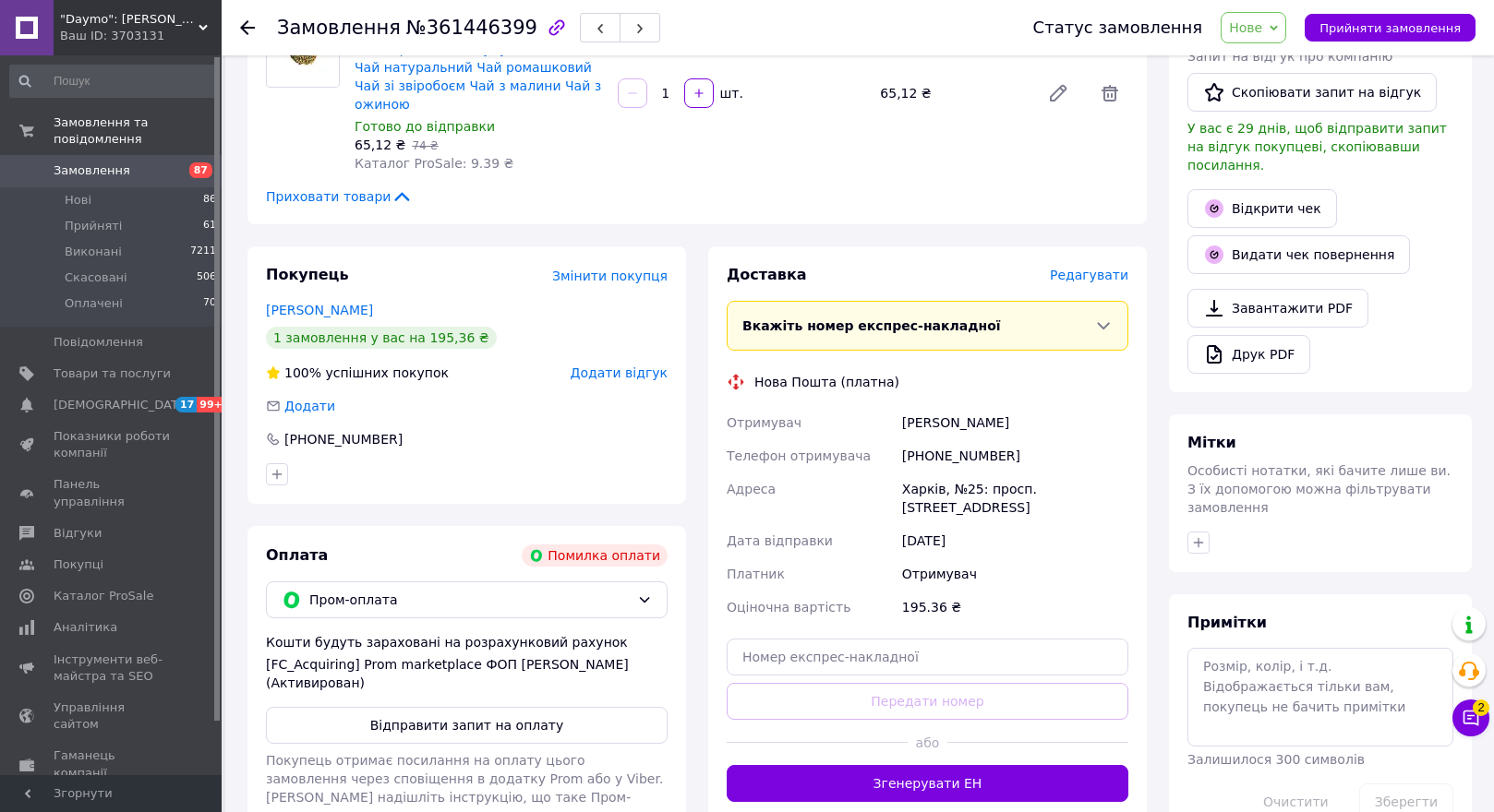
scroll to position [554, 0]
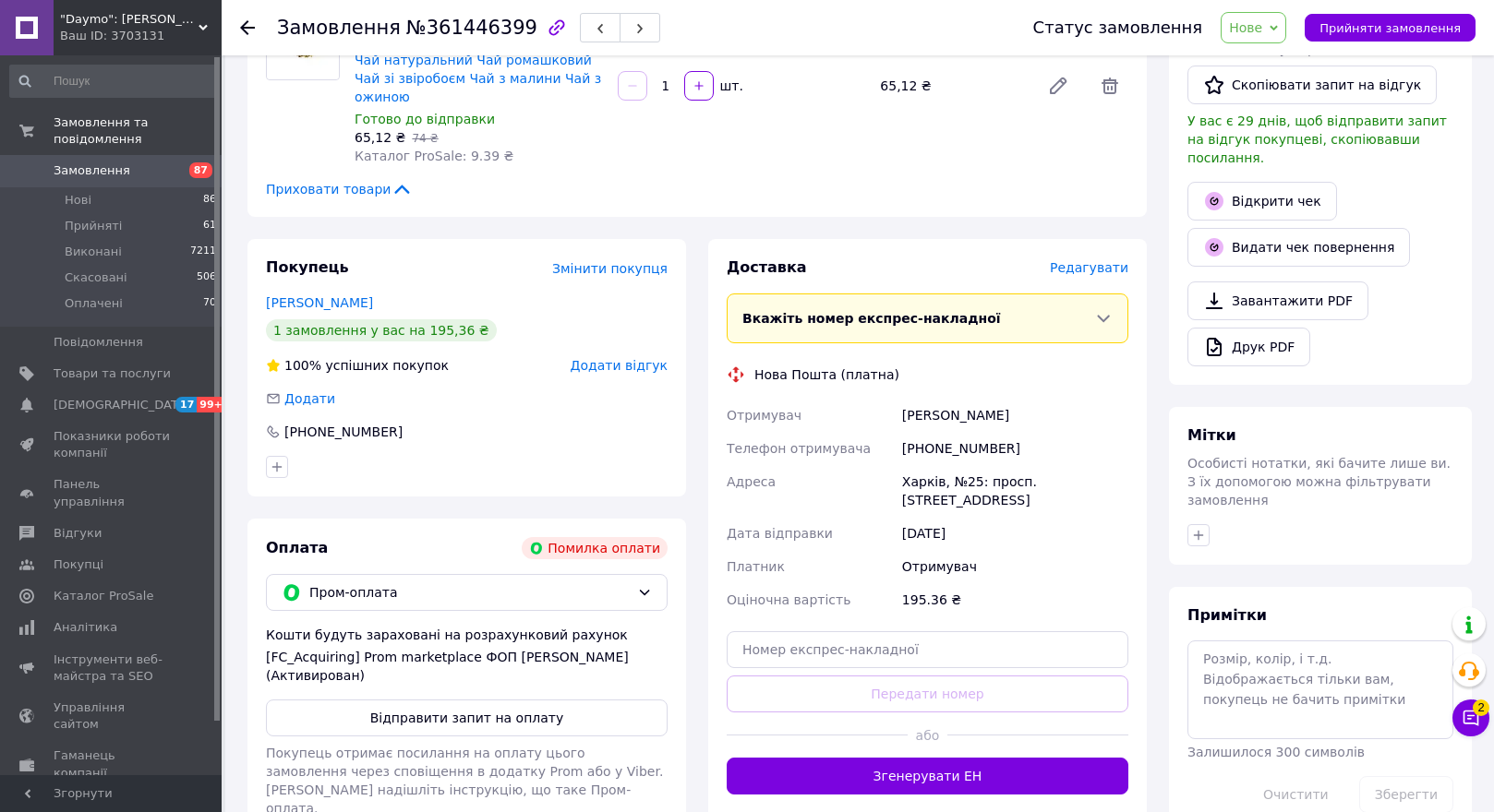
click at [242, 17] on div at bounding box center [258, 27] width 37 height 56
click at [249, 20] on div at bounding box center [247, 28] width 15 height 19
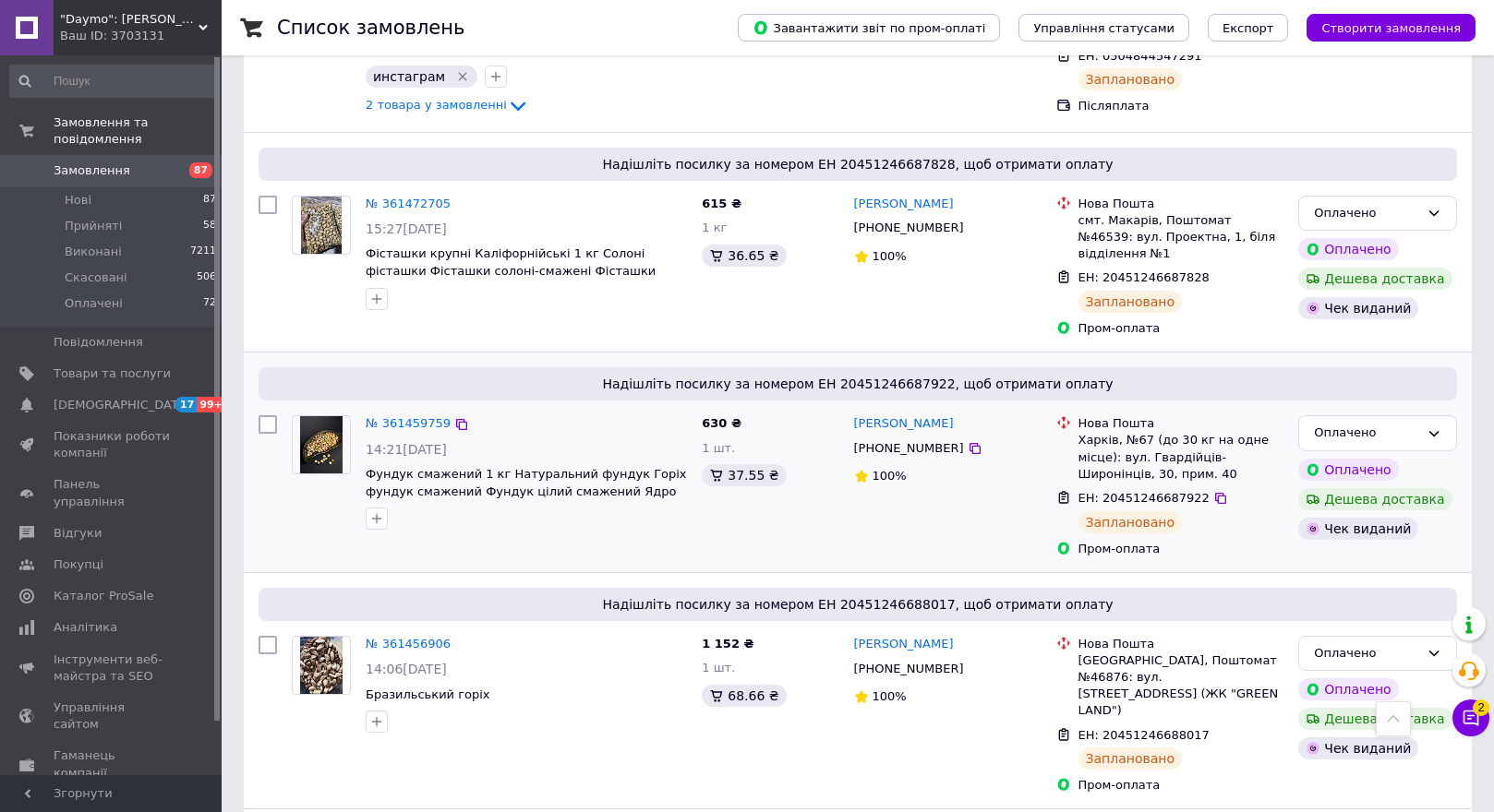
scroll to position [4246, 0]
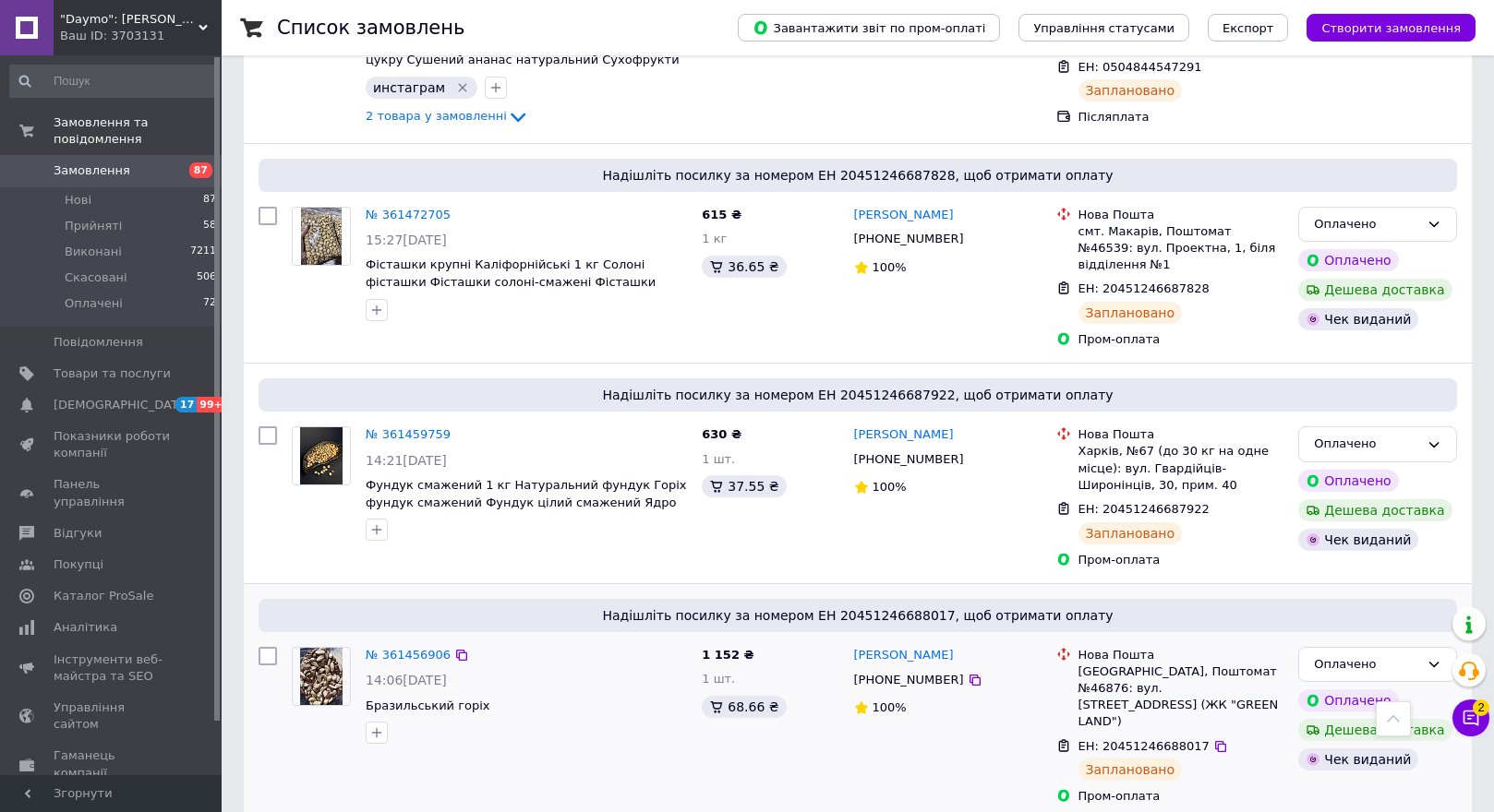
click at [311, 648] on img at bounding box center [322, 676] width 43 height 58
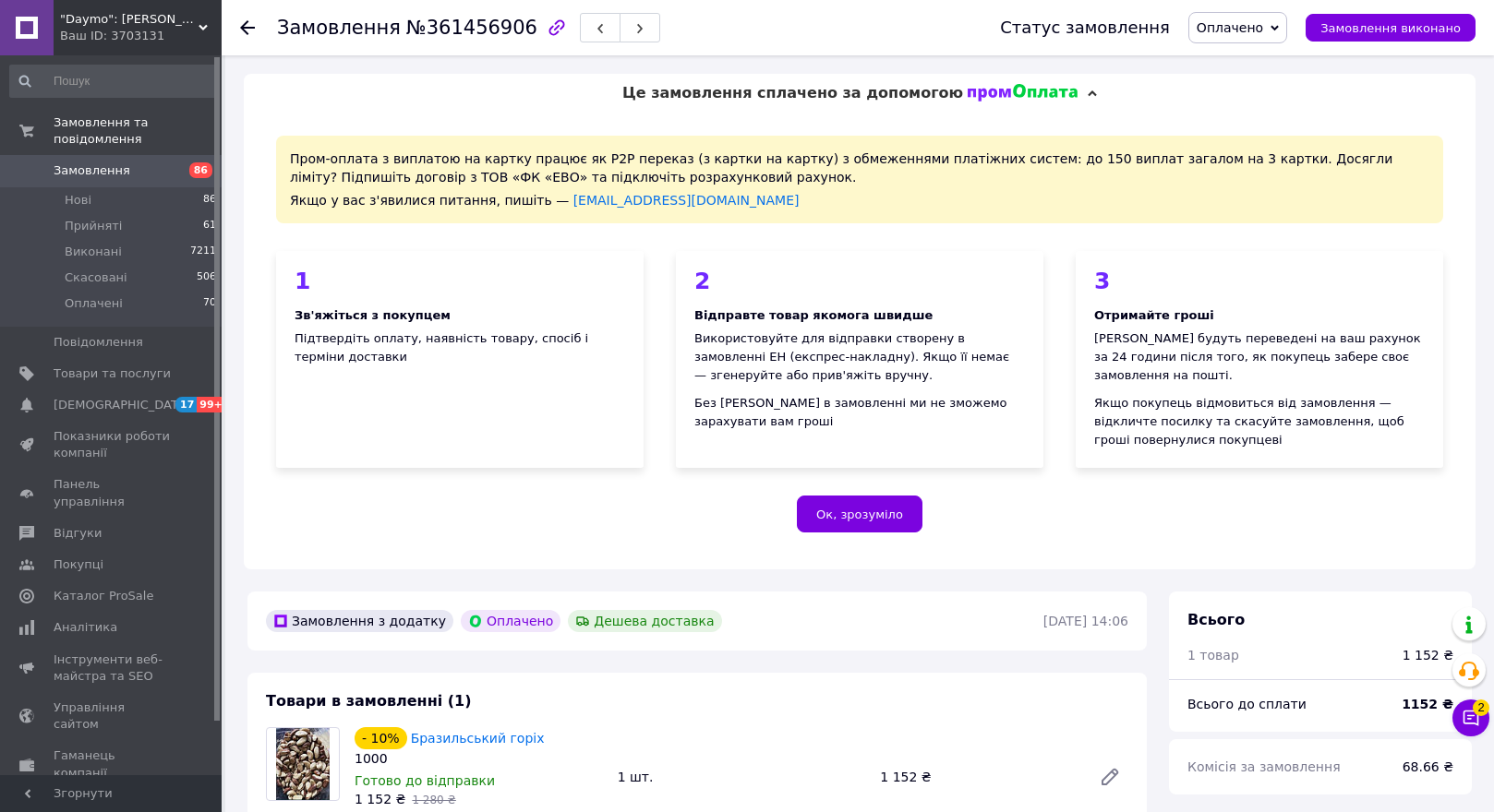
click at [252, 21] on icon at bounding box center [247, 28] width 15 height 15
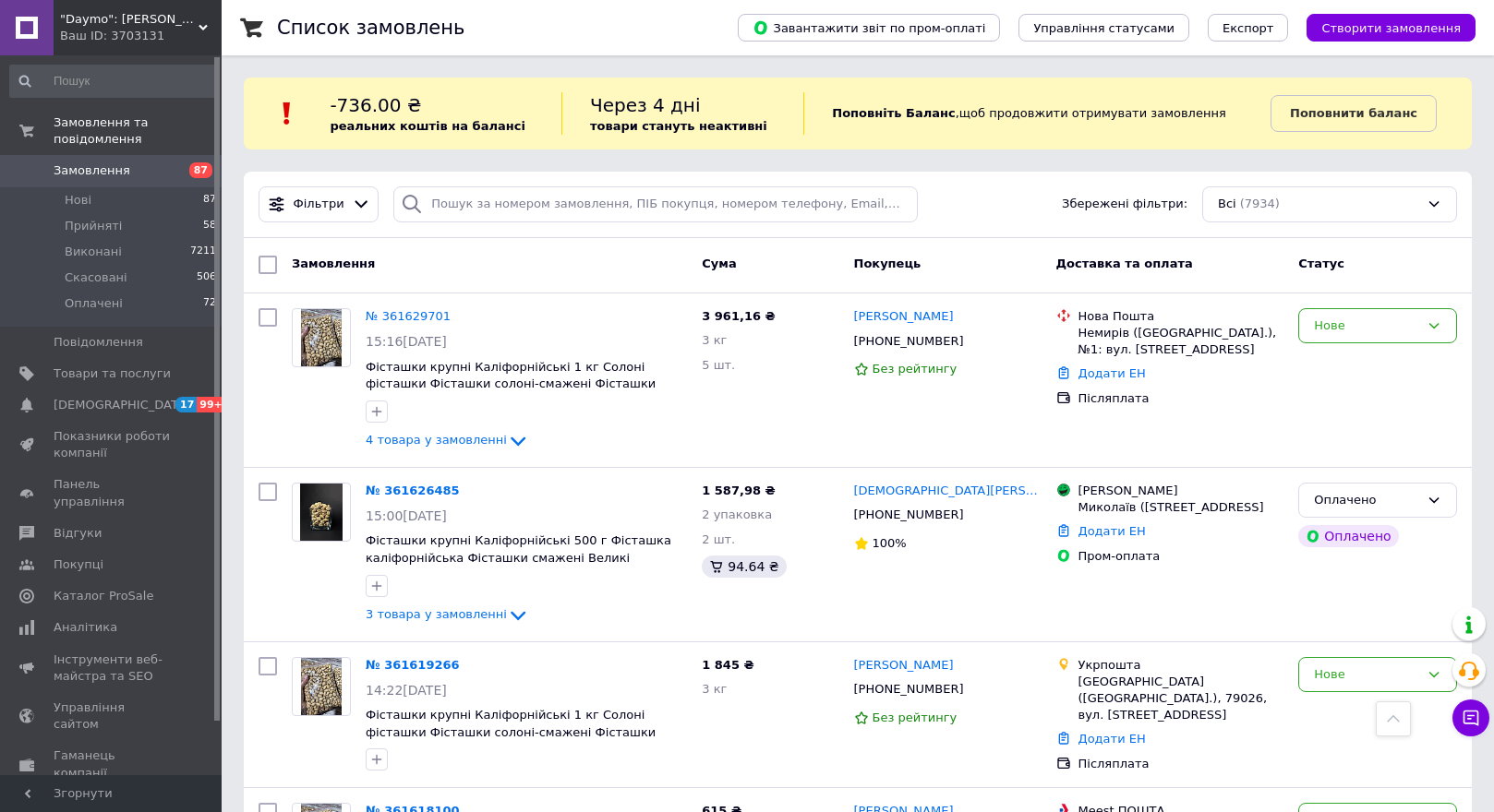
scroll to position [4246, 0]
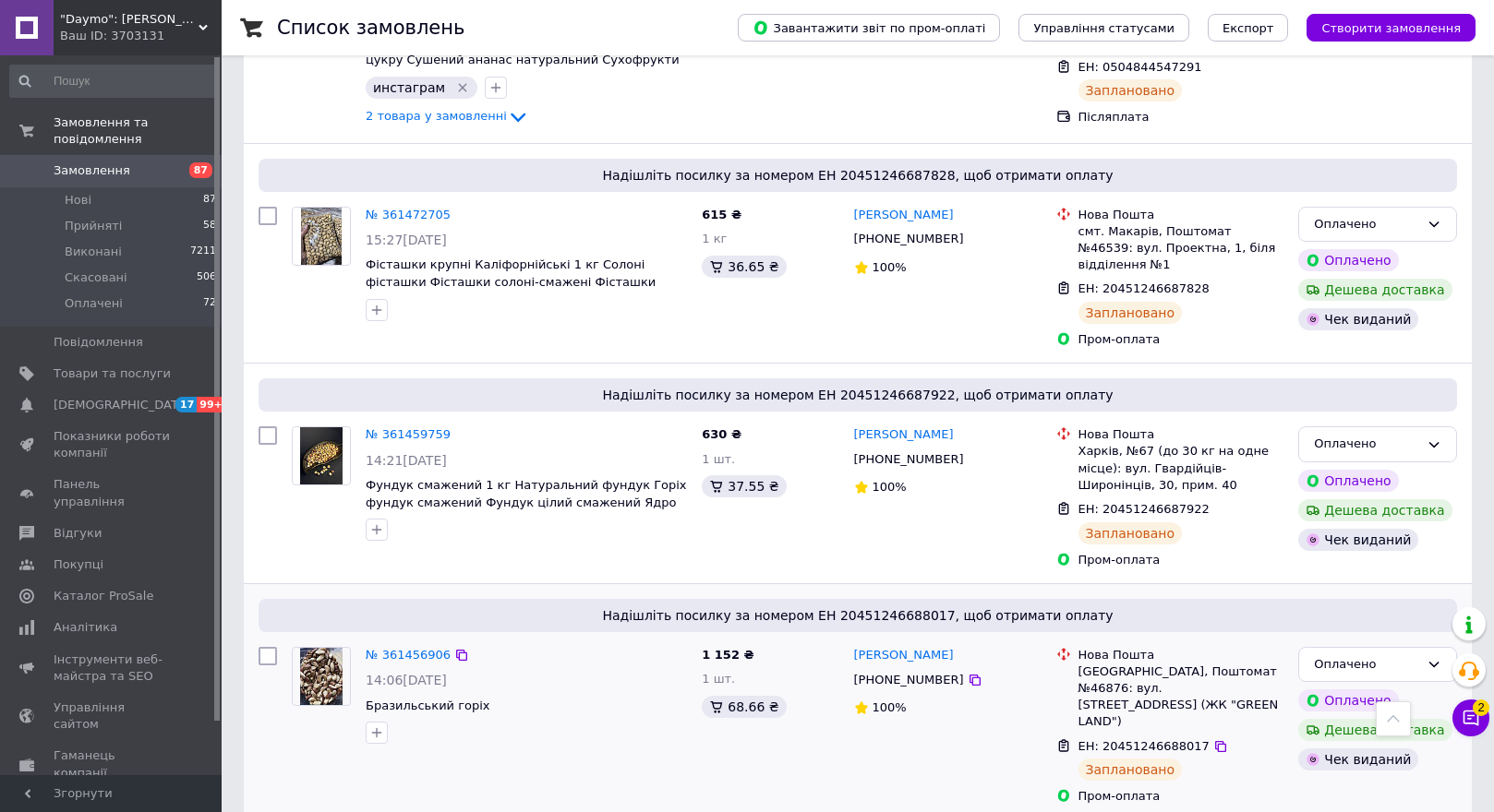
click at [321, 648] on img at bounding box center [322, 676] width 43 height 58
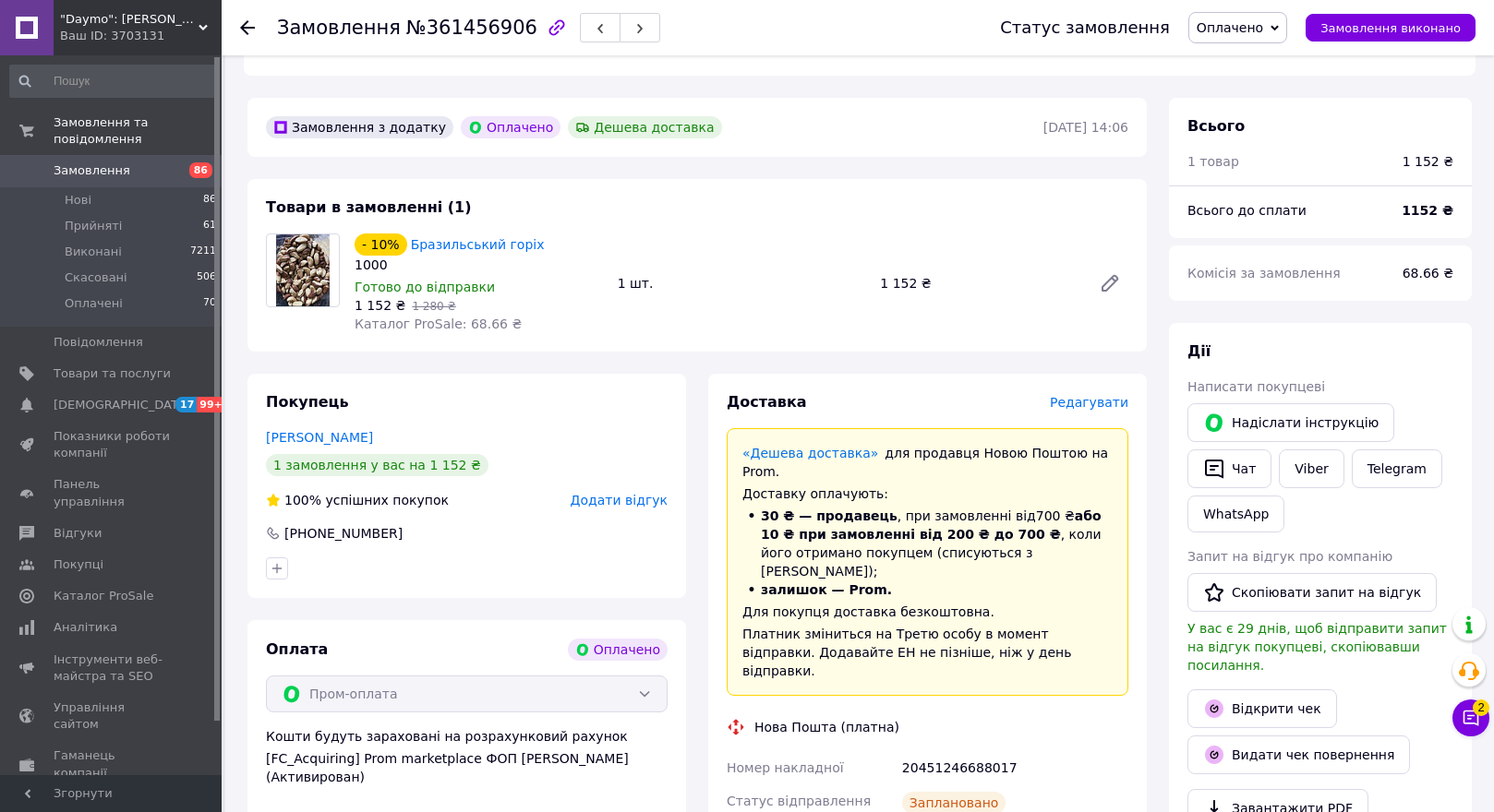
scroll to position [462, 0]
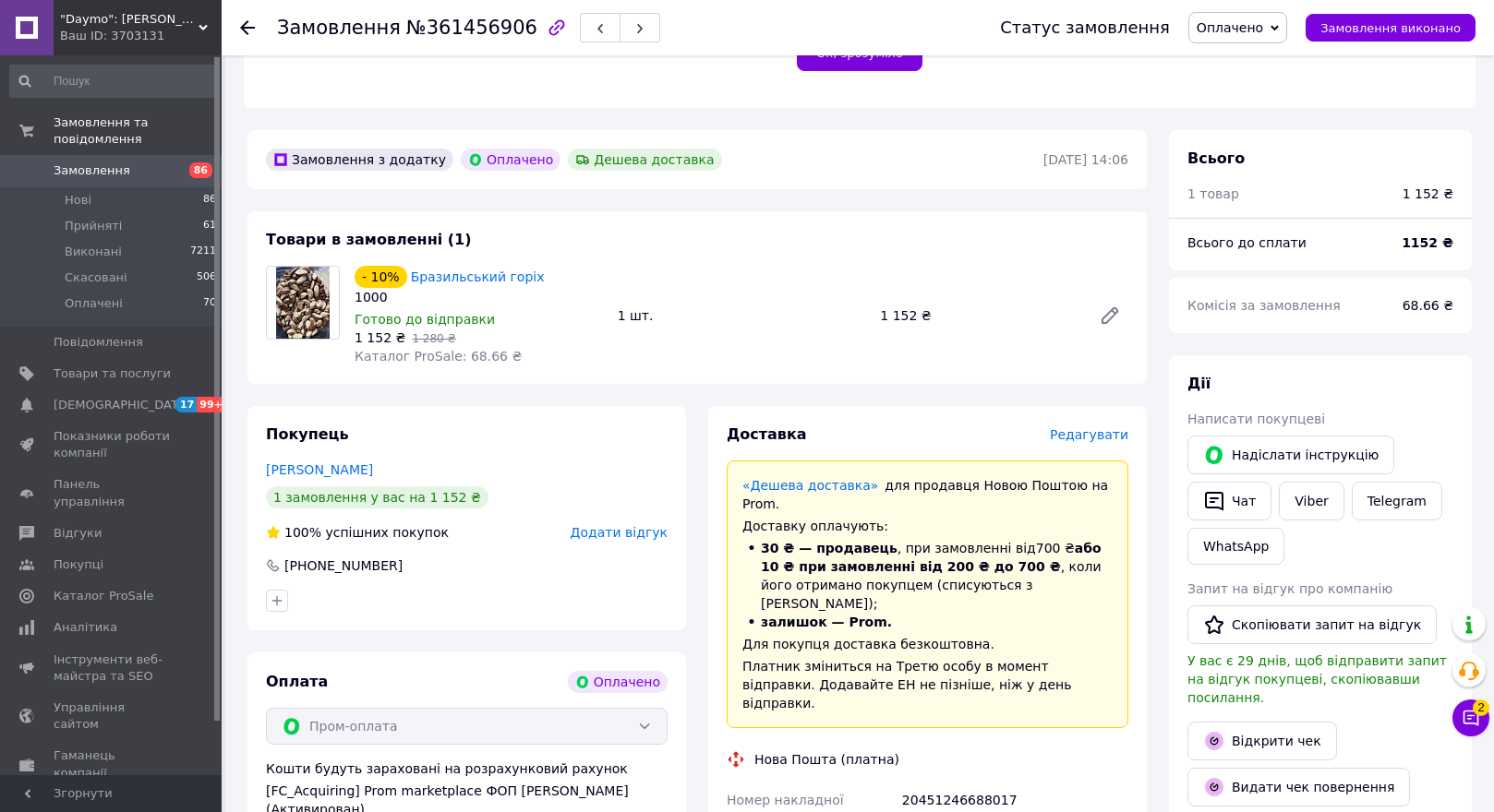
click at [247, 23] on icon at bounding box center [247, 28] width 15 height 15
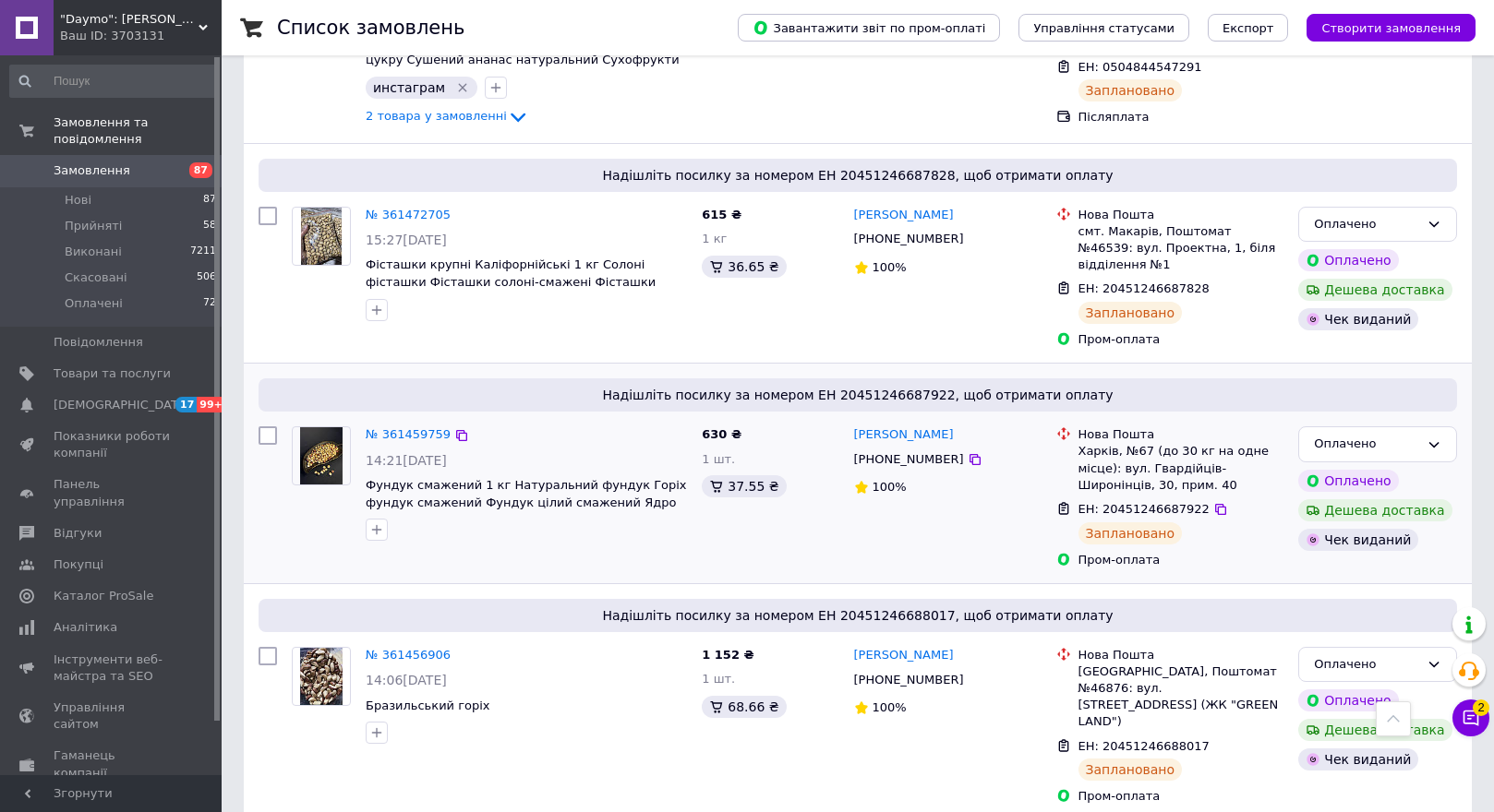
scroll to position [4246, 0]
drag, startPoint x: 375, startPoint y: 291, endPoint x: 380, endPoint y: 500, distance: 209.1
click at [376, 725] on icon "button" at bounding box center [377, 733] width 15 height 15
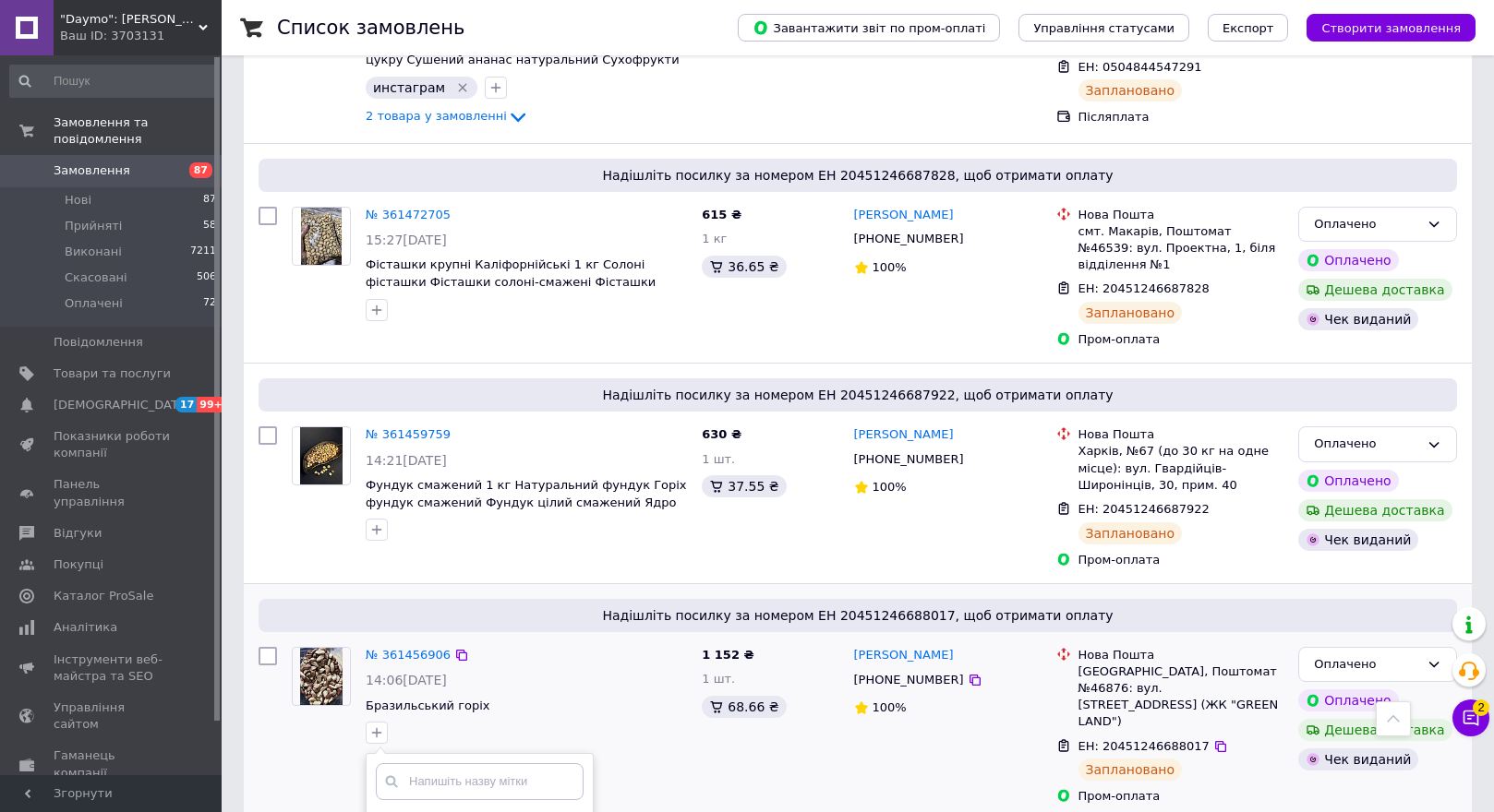
checkbox input "true"
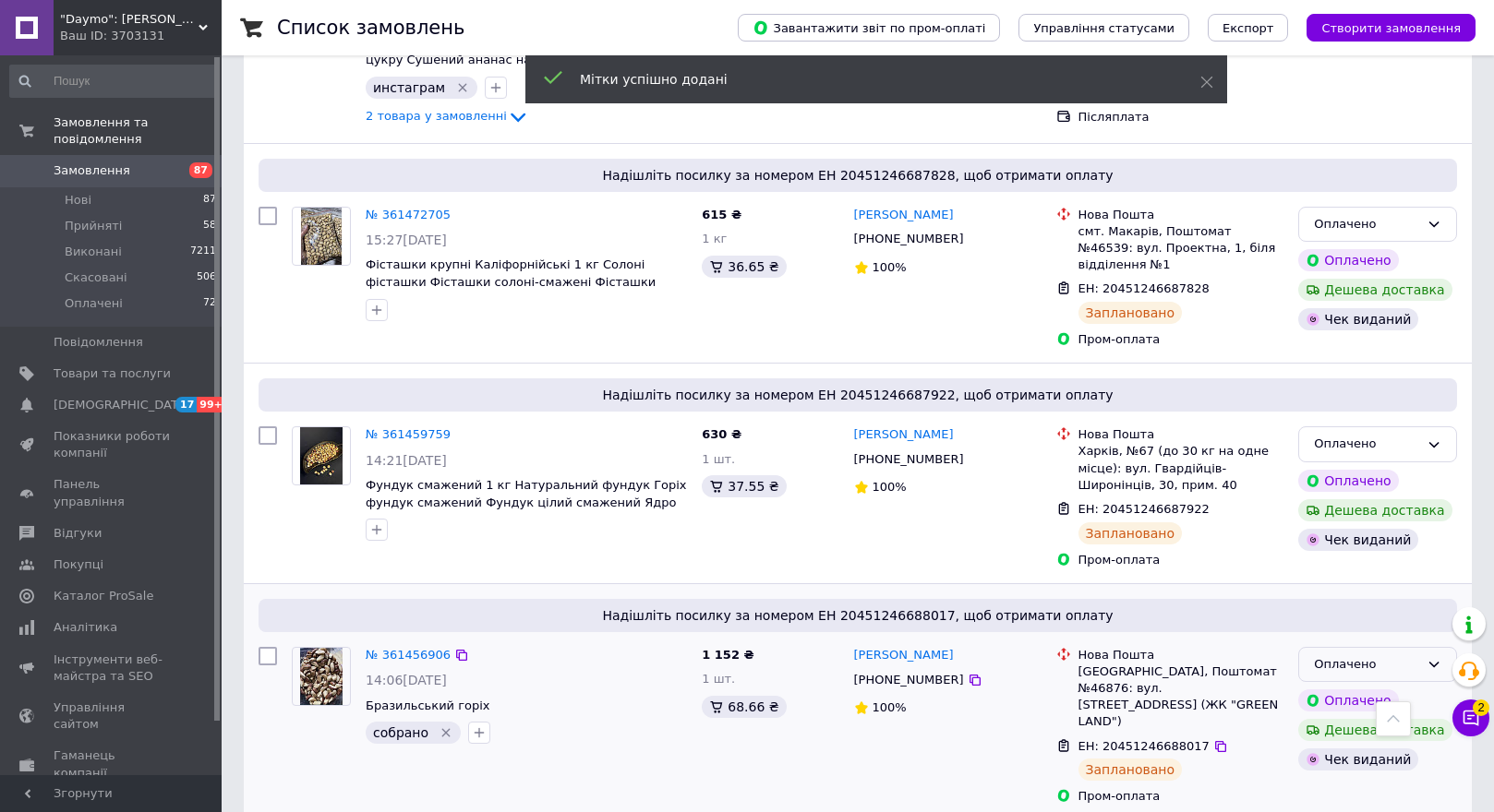
click at [1386, 655] on div "Оплачено" at bounding box center [1366, 665] width 105 height 20
click at [1395, 685] on li "Прийнято" at bounding box center [1378, 702] width 157 height 34
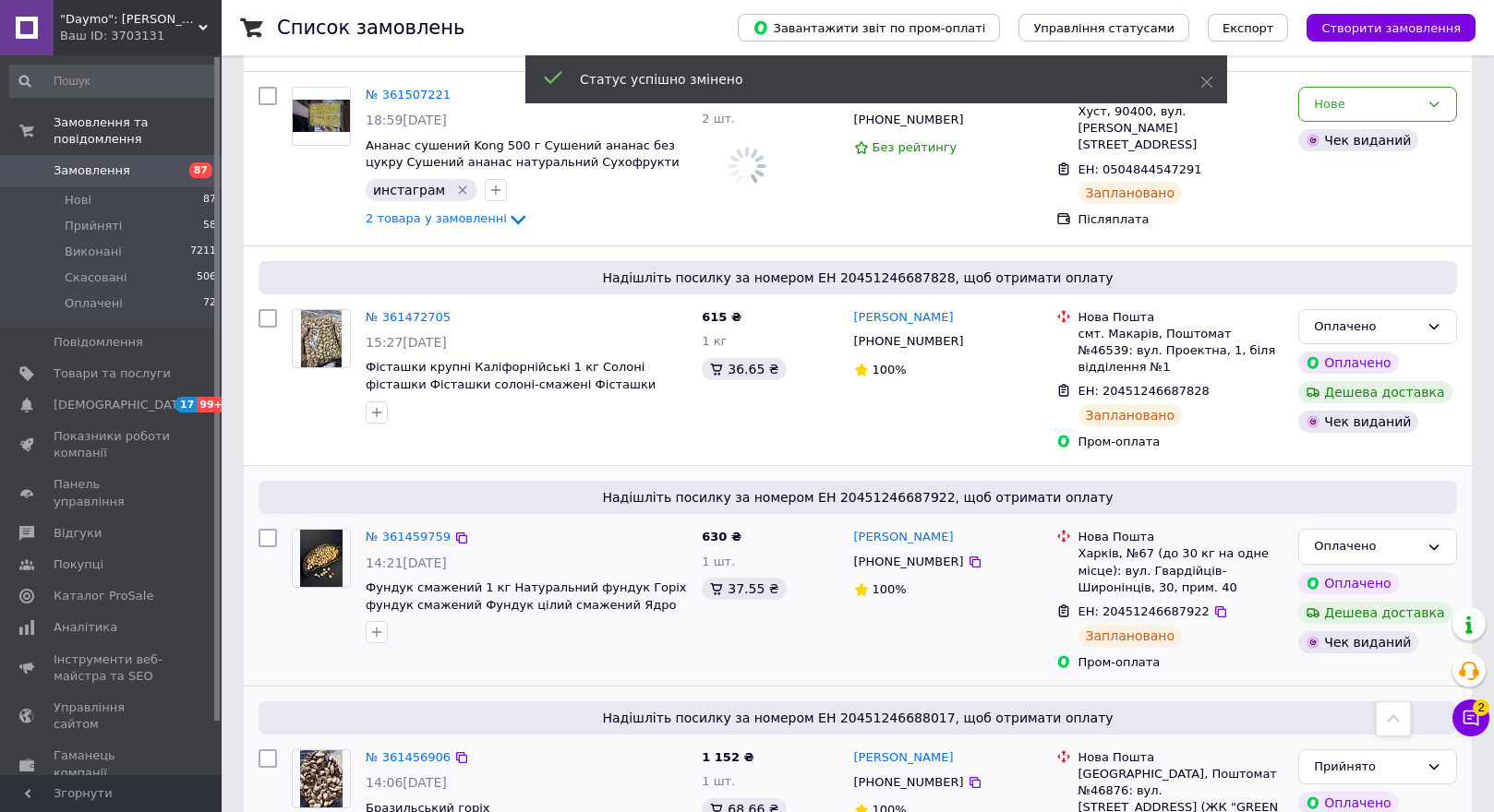
scroll to position [4062, 0]
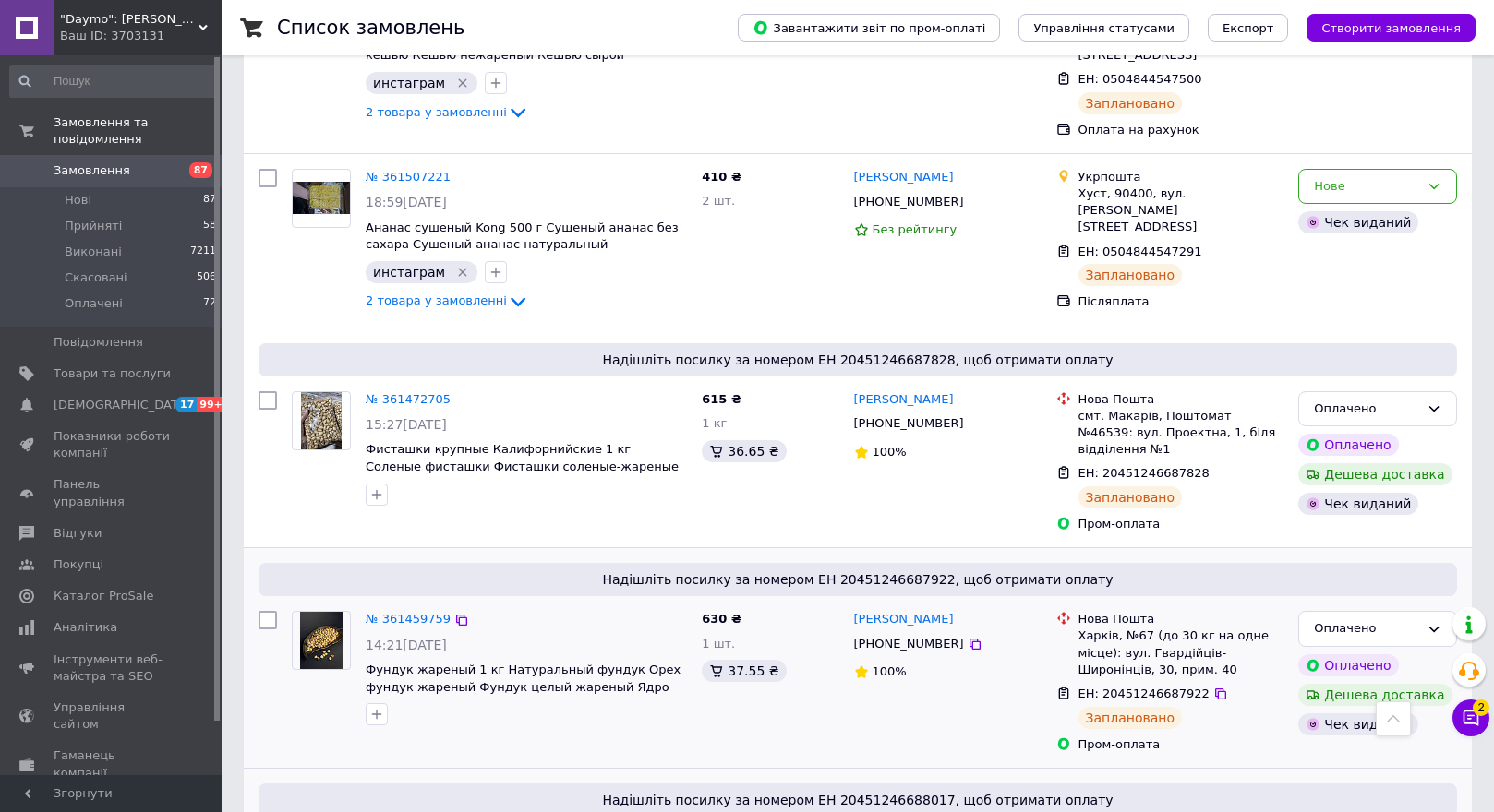
click at [314, 612] on img at bounding box center [322, 640] width 43 height 58
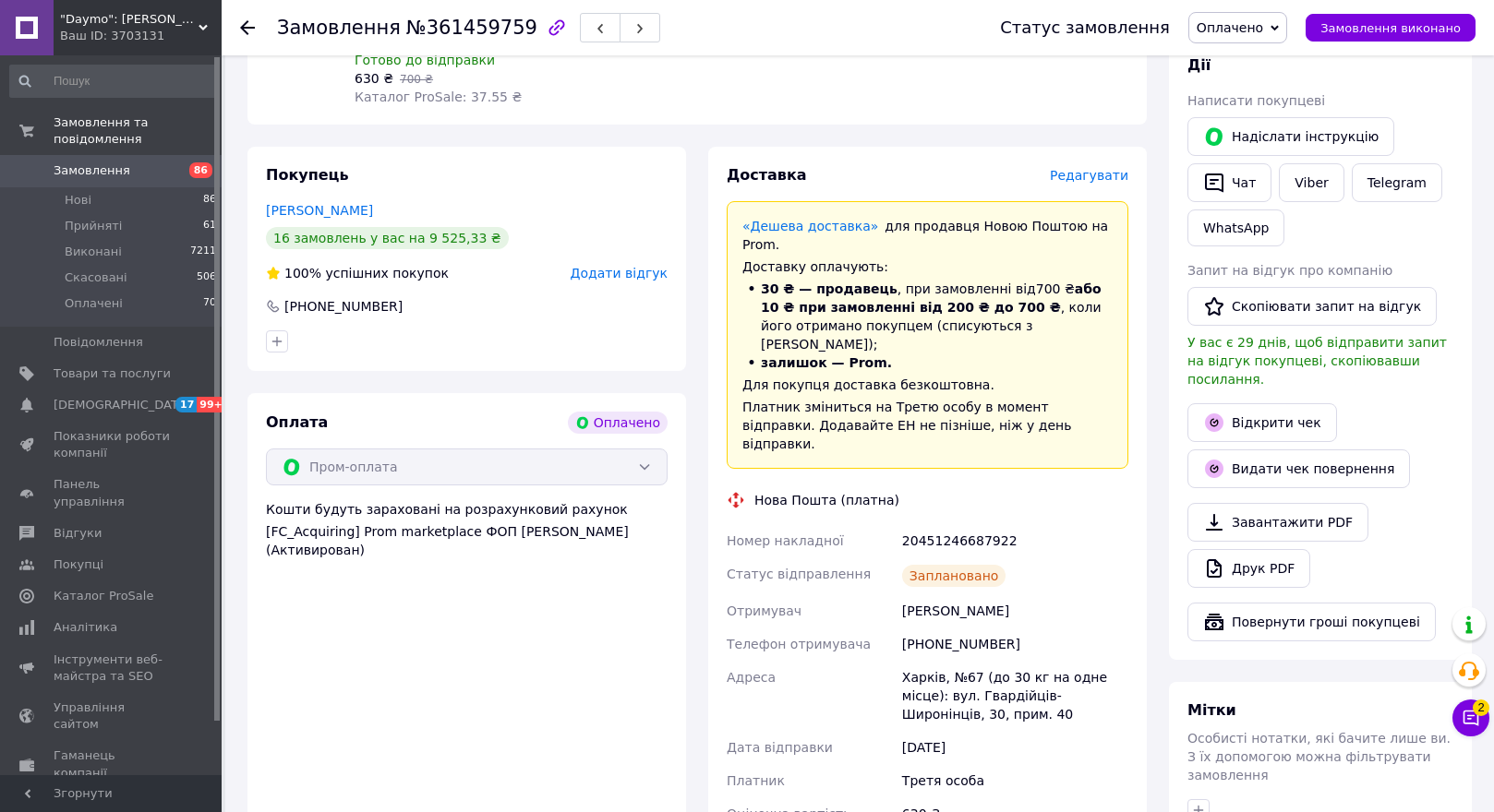
scroll to position [646, 0]
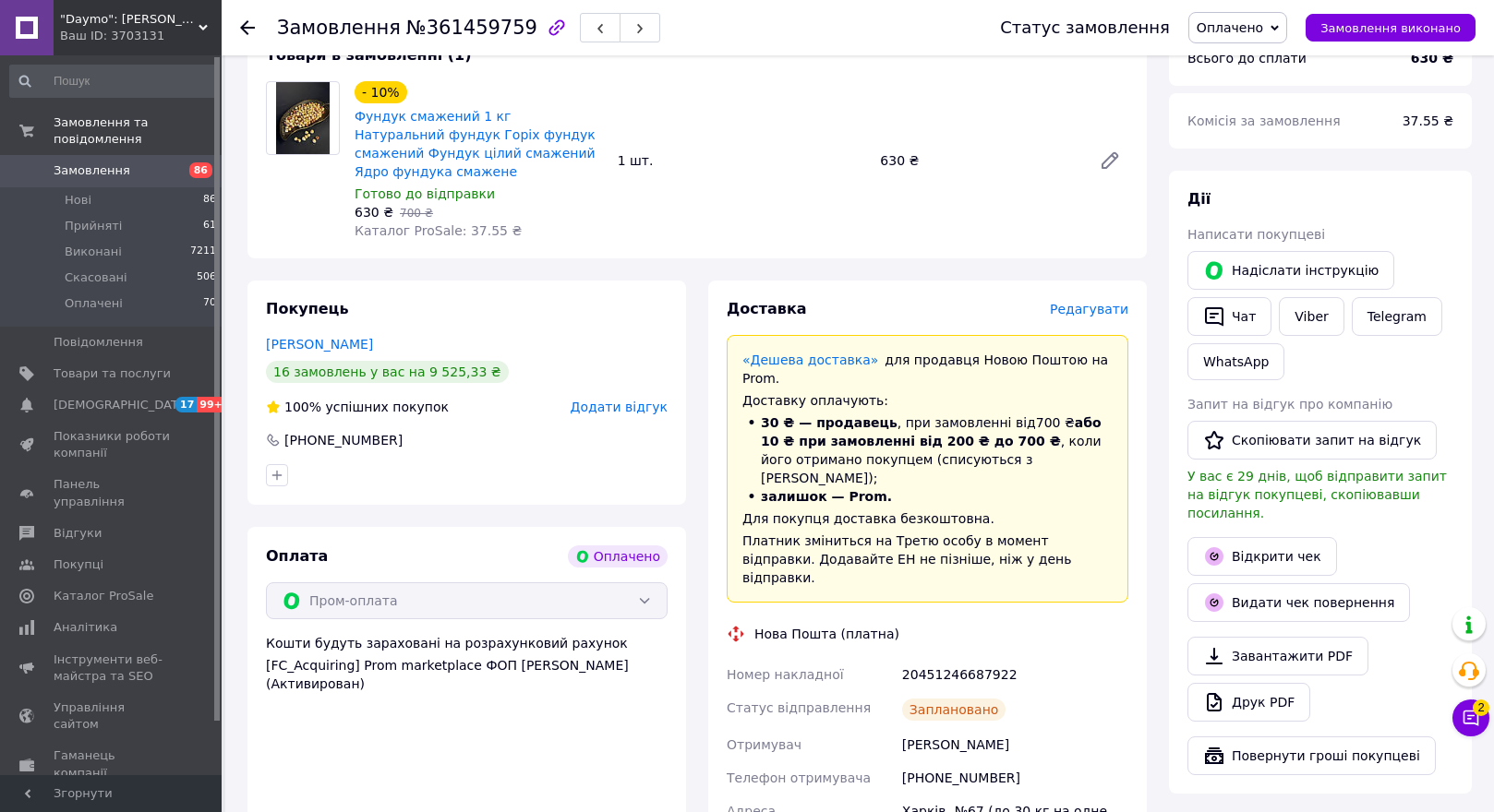
click at [246, 22] on use at bounding box center [247, 28] width 15 height 15
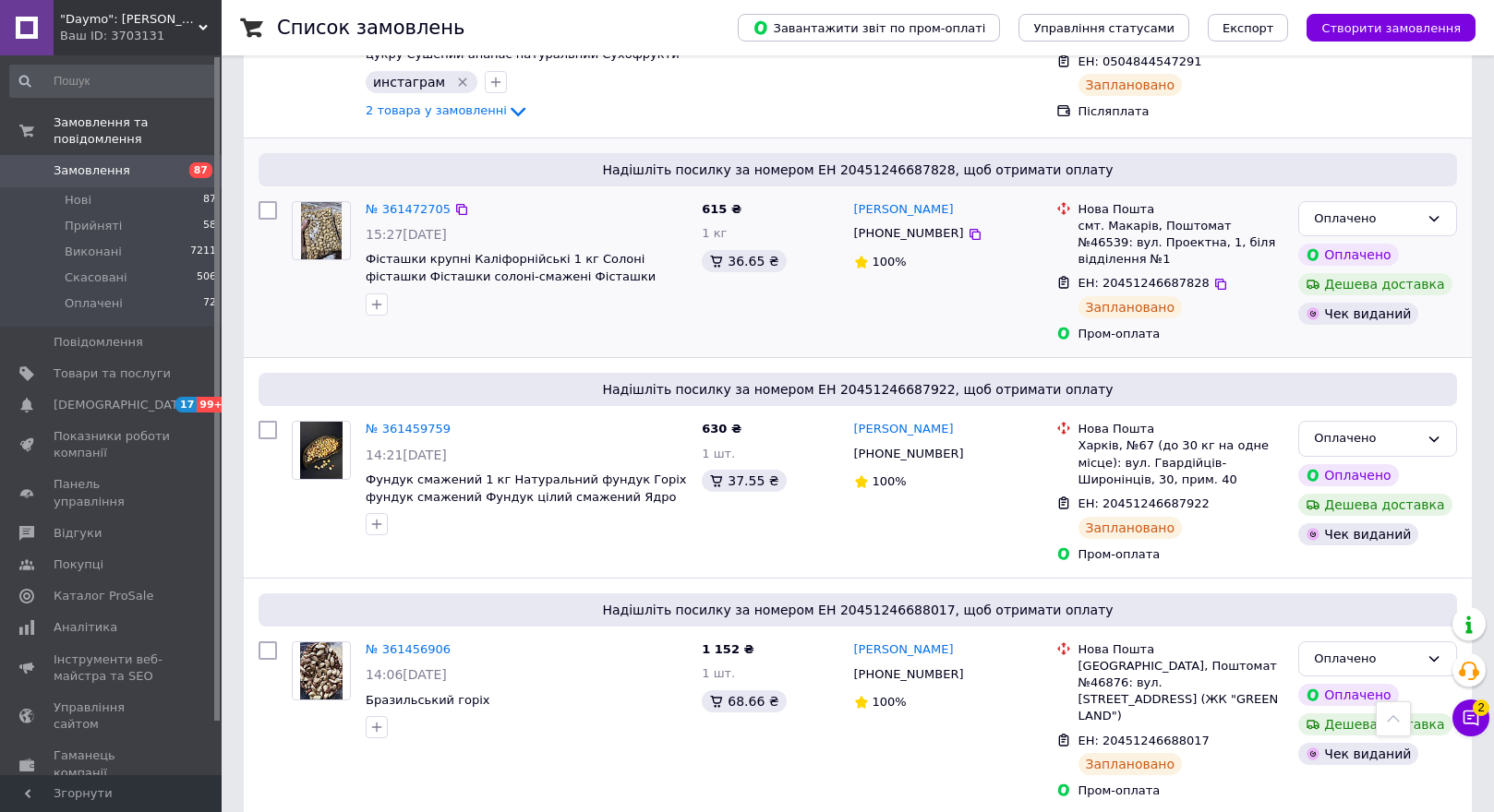
scroll to position [4062, 0]
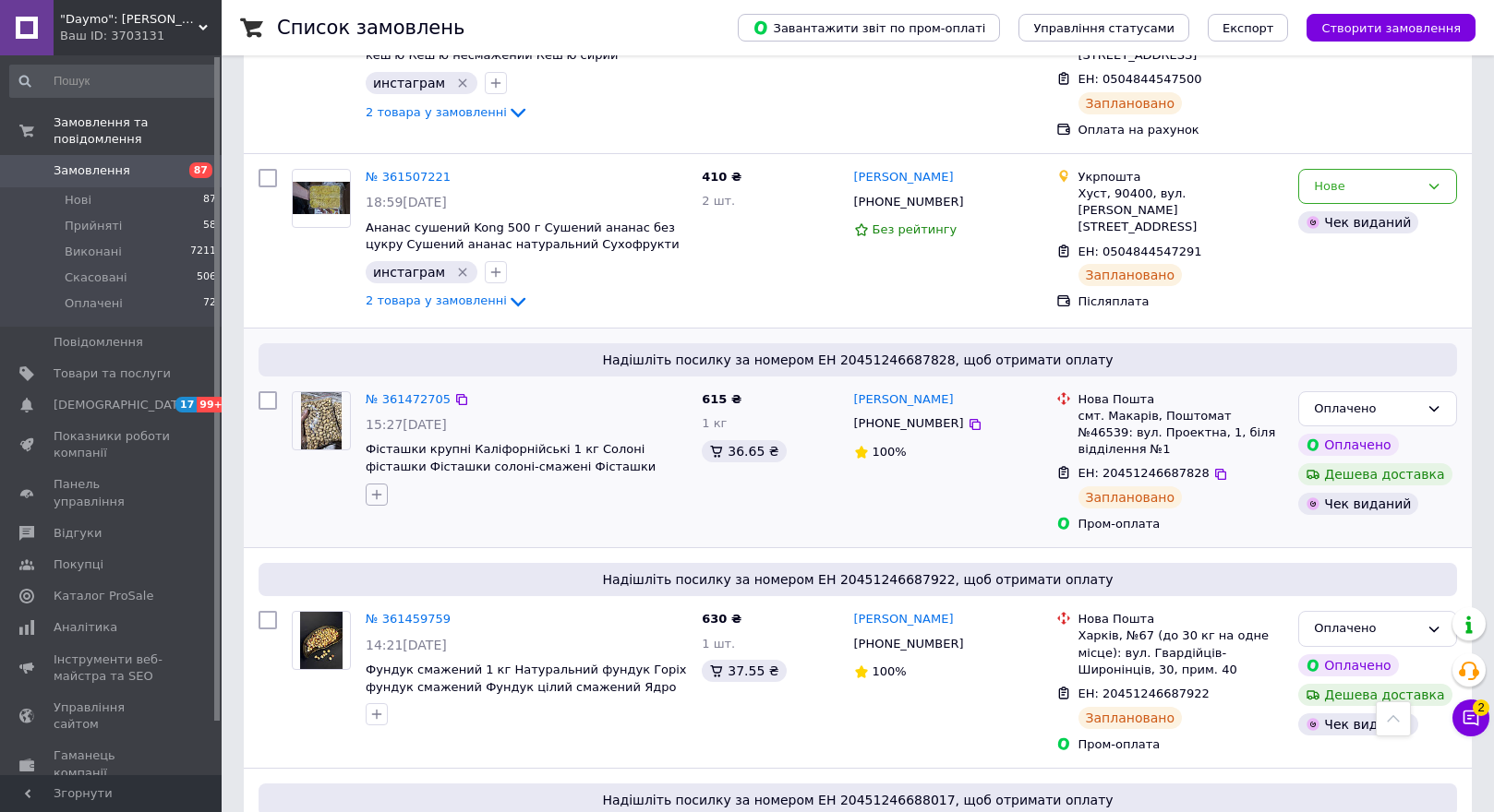
click at [378, 487] on icon "button" at bounding box center [377, 495] width 15 height 15
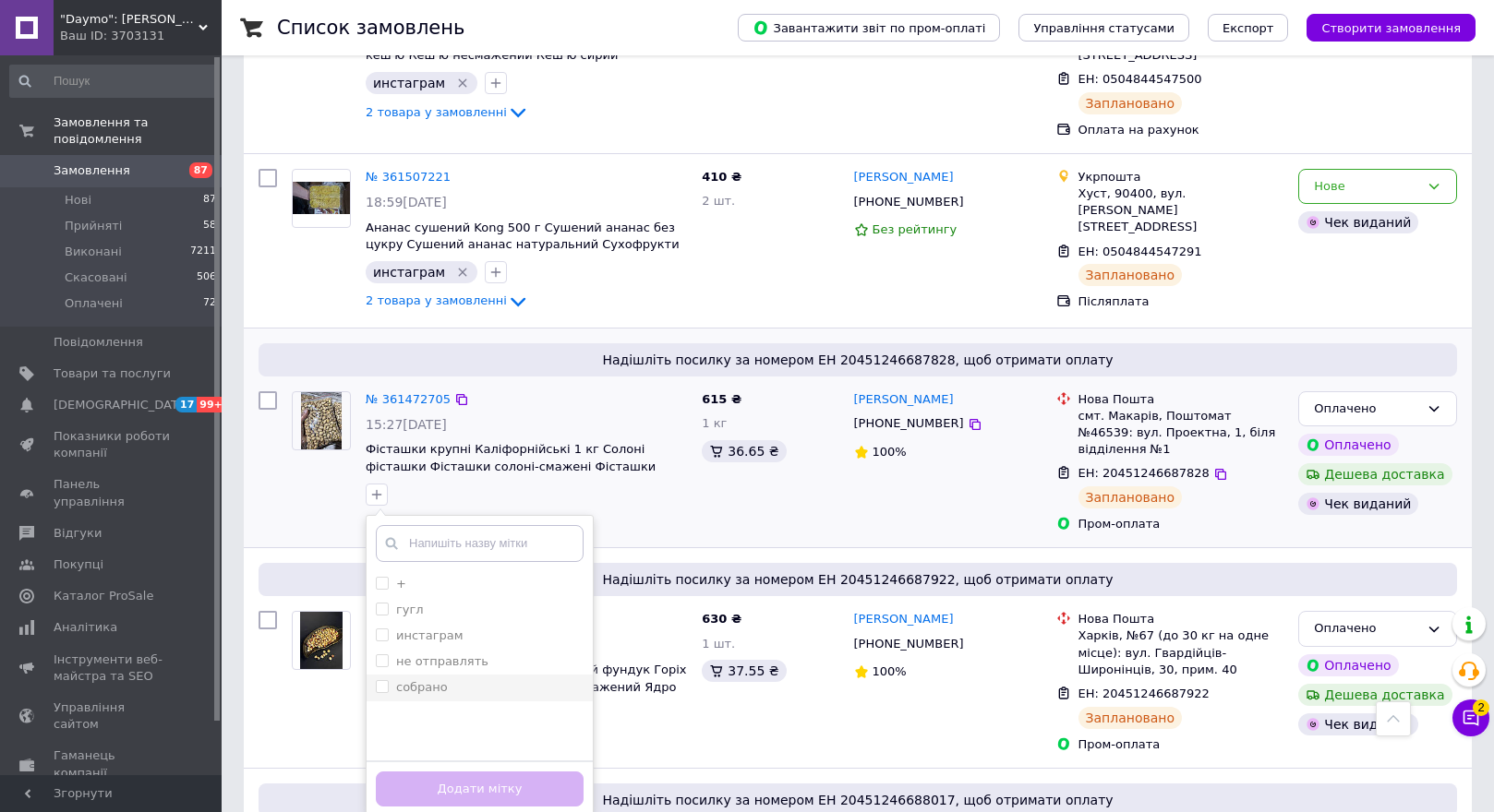
click at [383, 681] on input "собрано" at bounding box center [382, 686] width 12 height 12
checkbox input "true"
drag, startPoint x: 405, startPoint y: 566, endPoint x: 354, endPoint y: 357, distance: 215.1
click at [381, 516] on div "+ гугл инстаграм не отправлять собрано Створити мітку Додати мітку" at bounding box center [479, 667] width 228 height 303
click at [307, 384] on div at bounding box center [321, 448] width 74 height 129
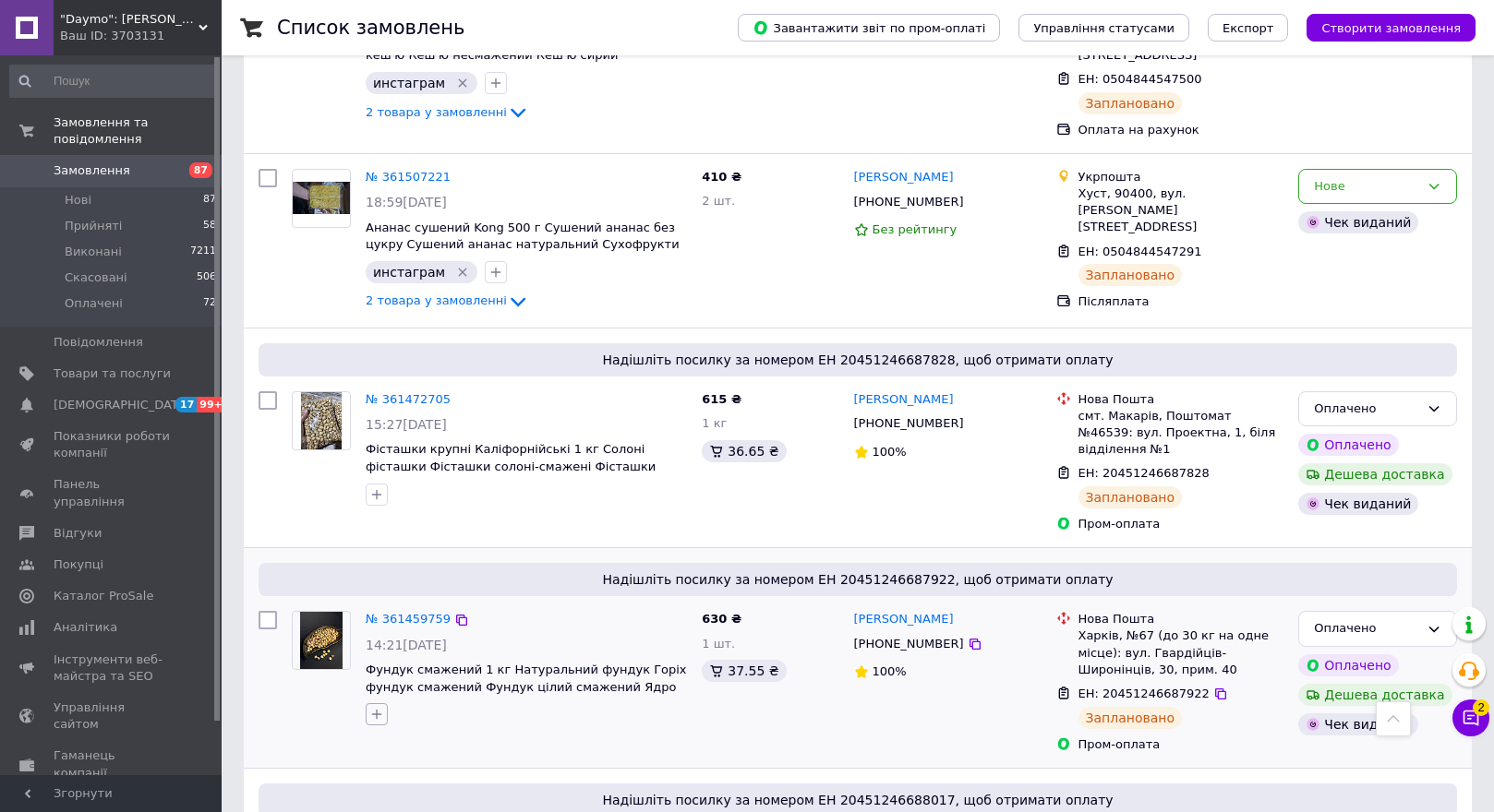
click at [382, 707] on icon "button" at bounding box center [377, 715] width 15 height 15
checkbox input "true"
drag, startPoint x: 388, startPoint y: 763, endPoint x: 397, endPoint y: 748, distance: 17.5
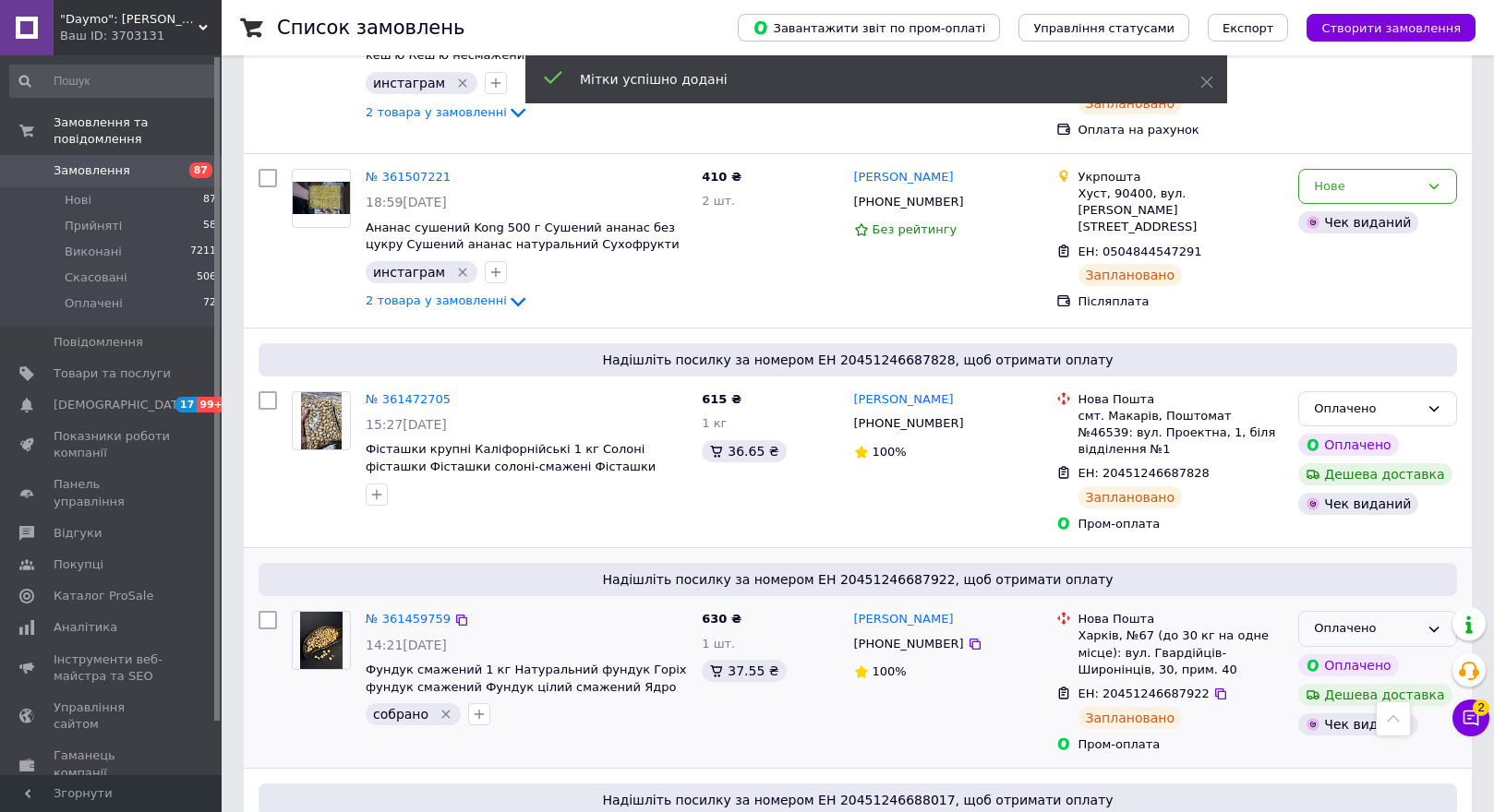
click at [1387, 619] on div "Оплачено" at bounding box center [1366, 629] width 105 height 20
click at [1359, 651] on li "Прийнято" at bounding box center [1378, 668] width 157 height 34
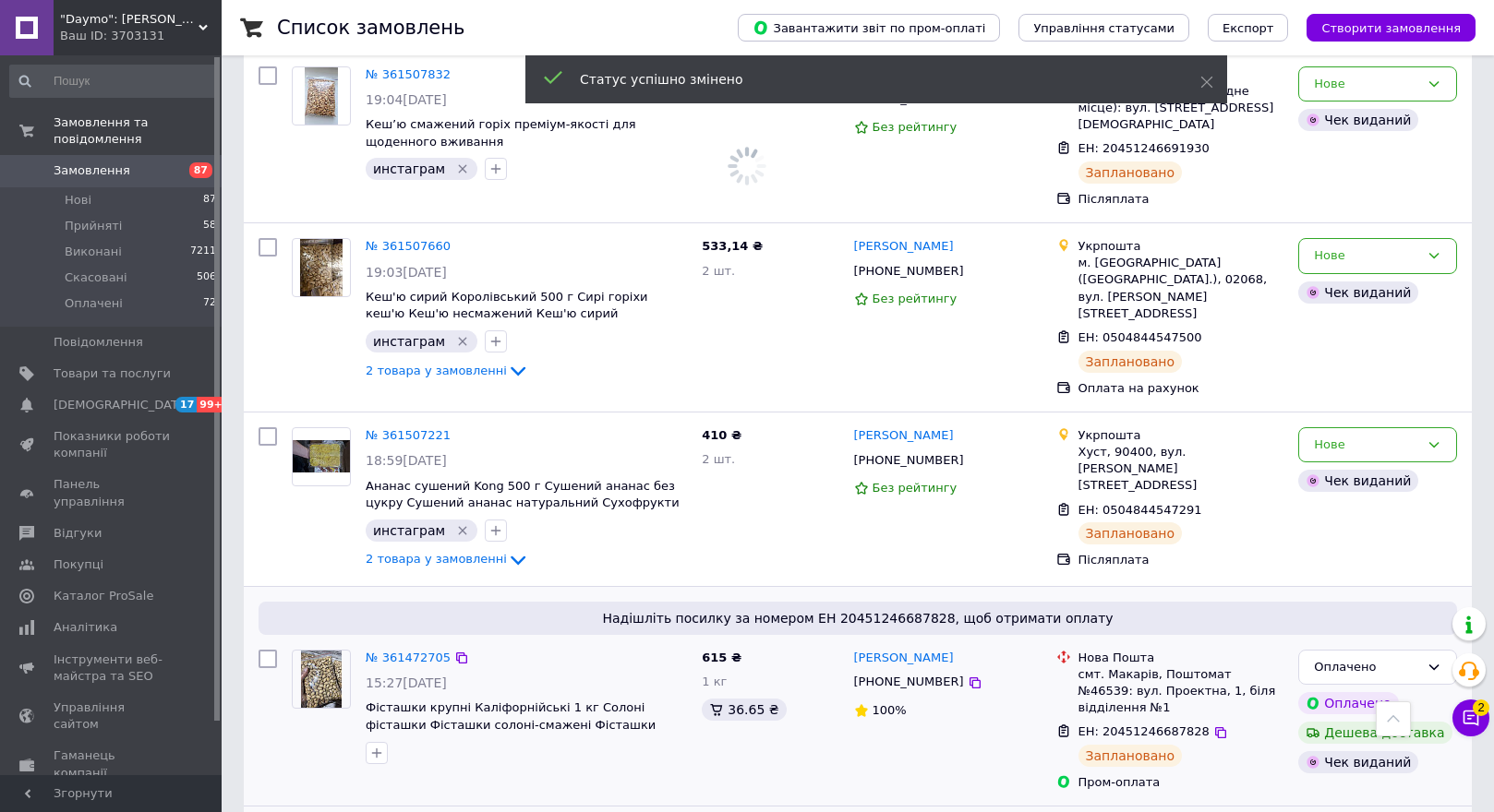
scroll to position [3784, 0]
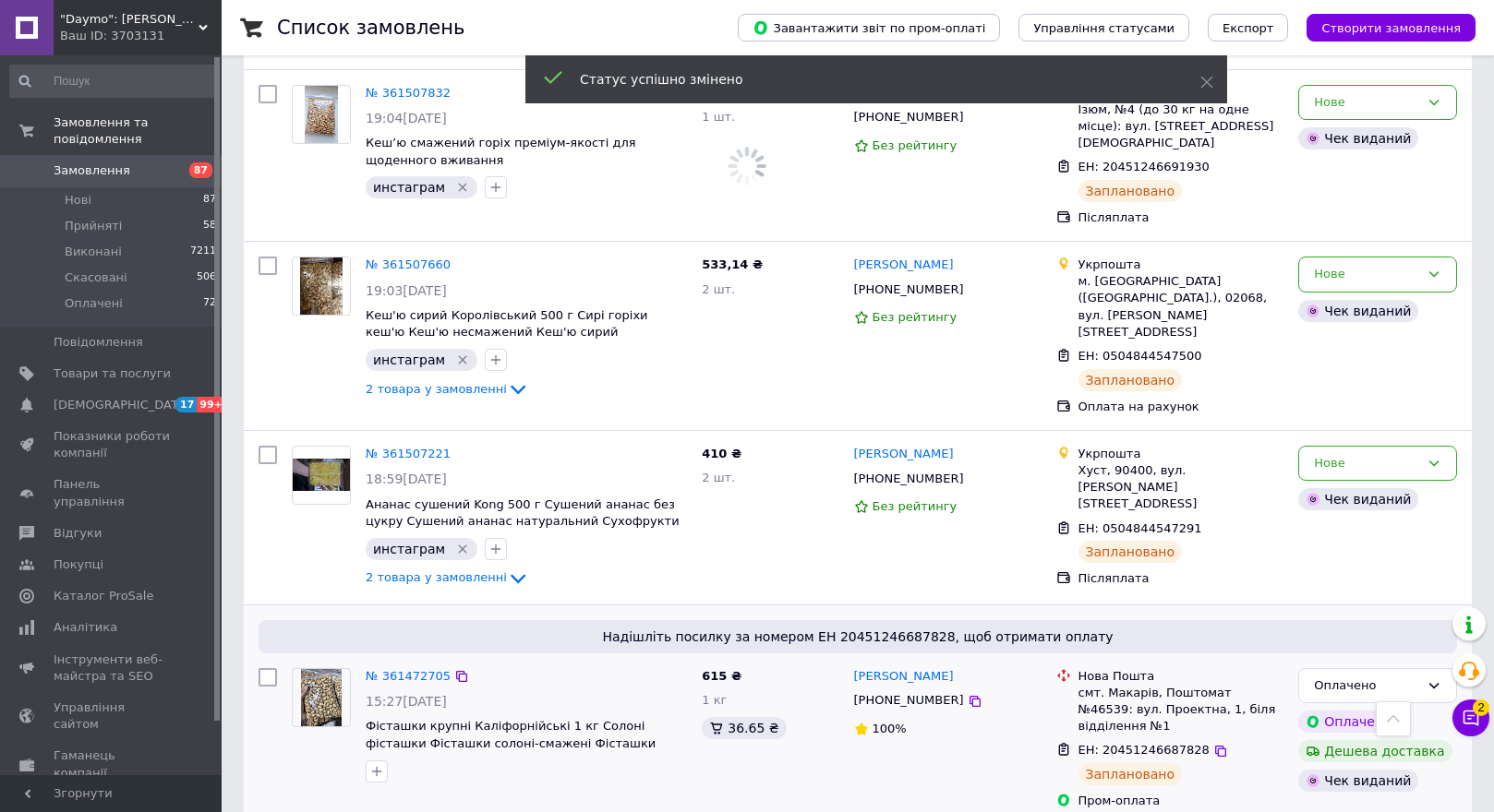
click at [322, 669] on img at bounding box center [321, 698] width 41 height 58
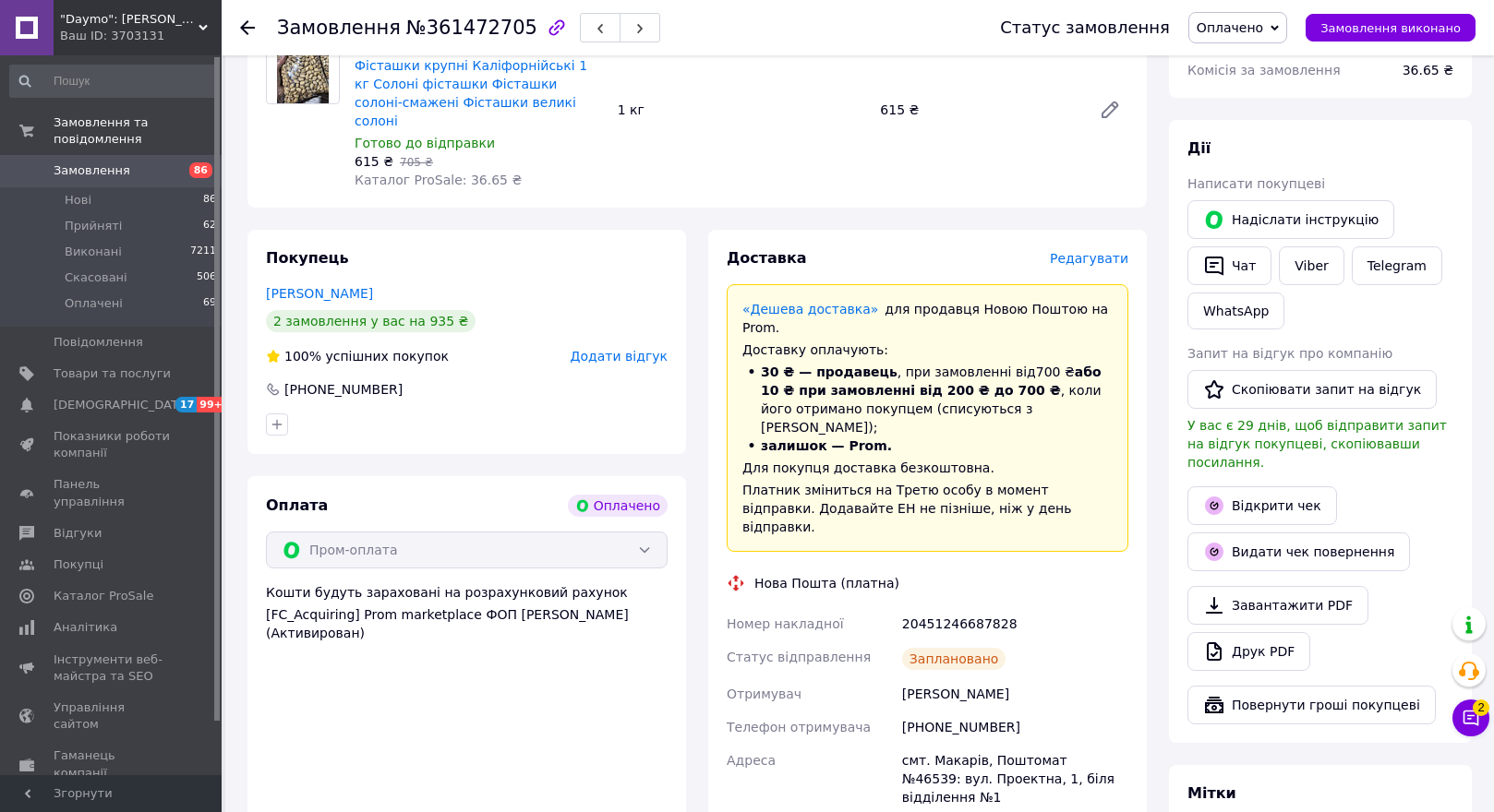
scroll to position [738, 0]
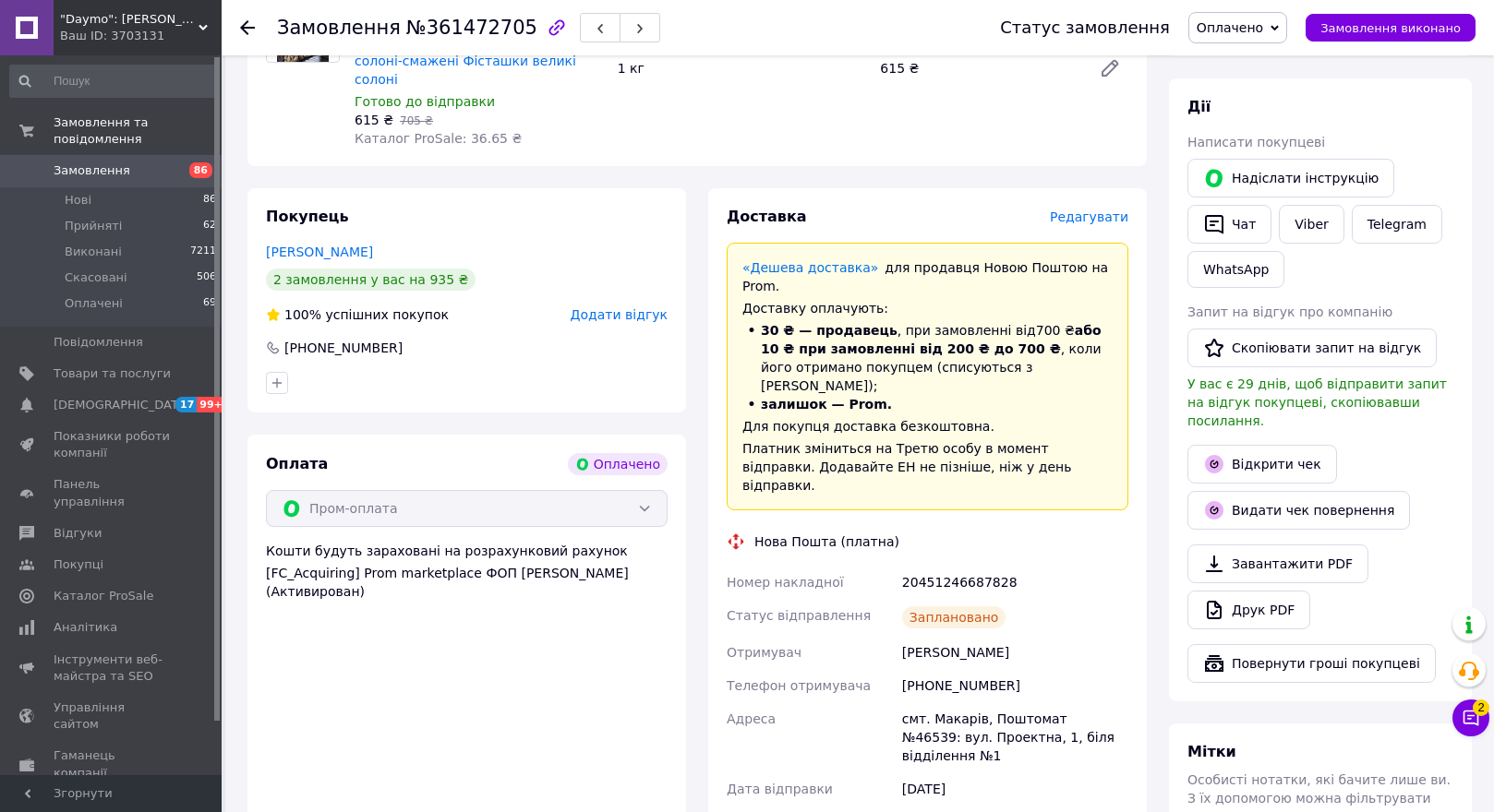
drag, startPoint x: 852, startPoint y: 617, endPoint x: 801, endPoint y: 618, distance: 51.0
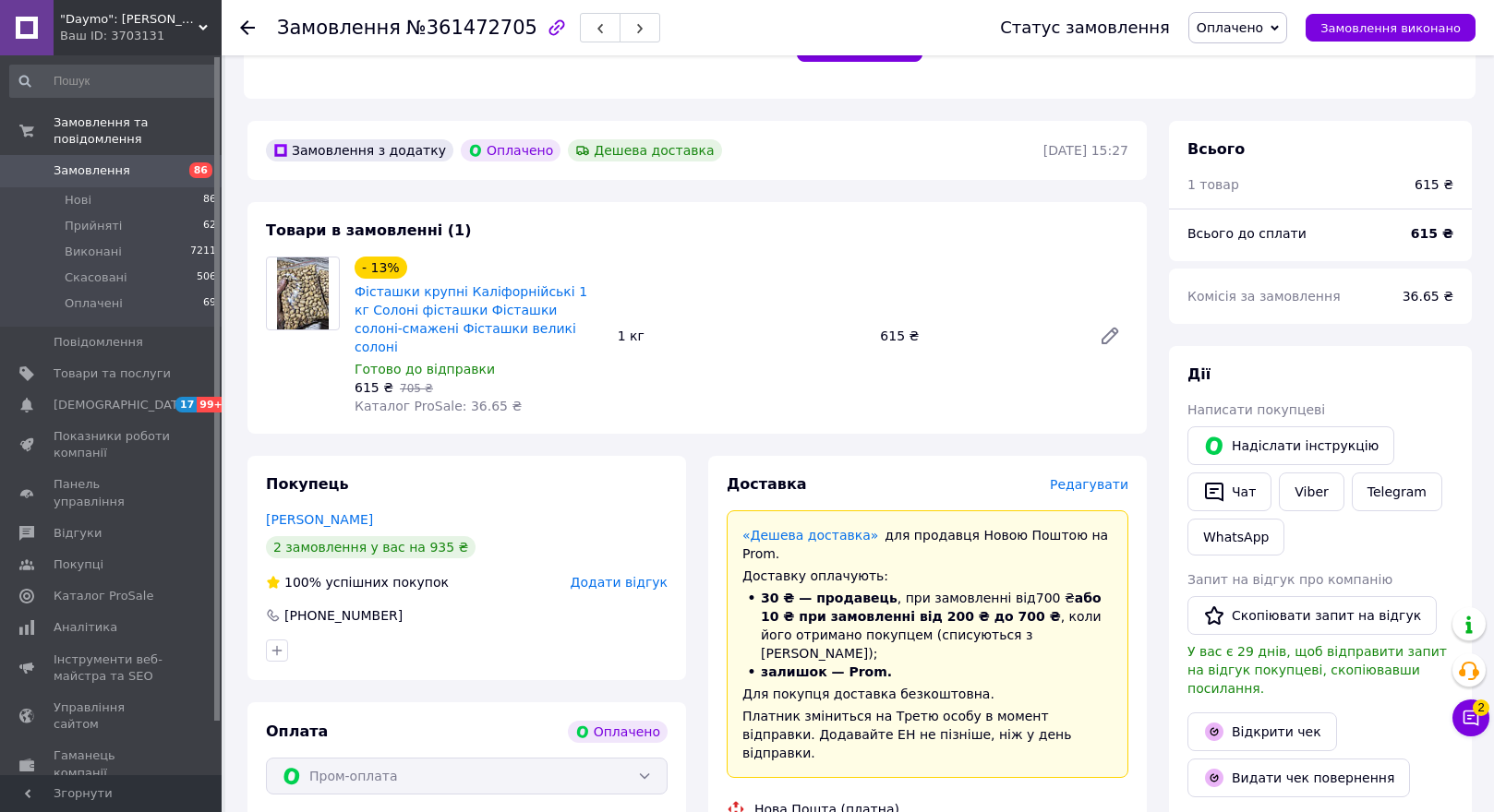
scroll to position [185, 0]
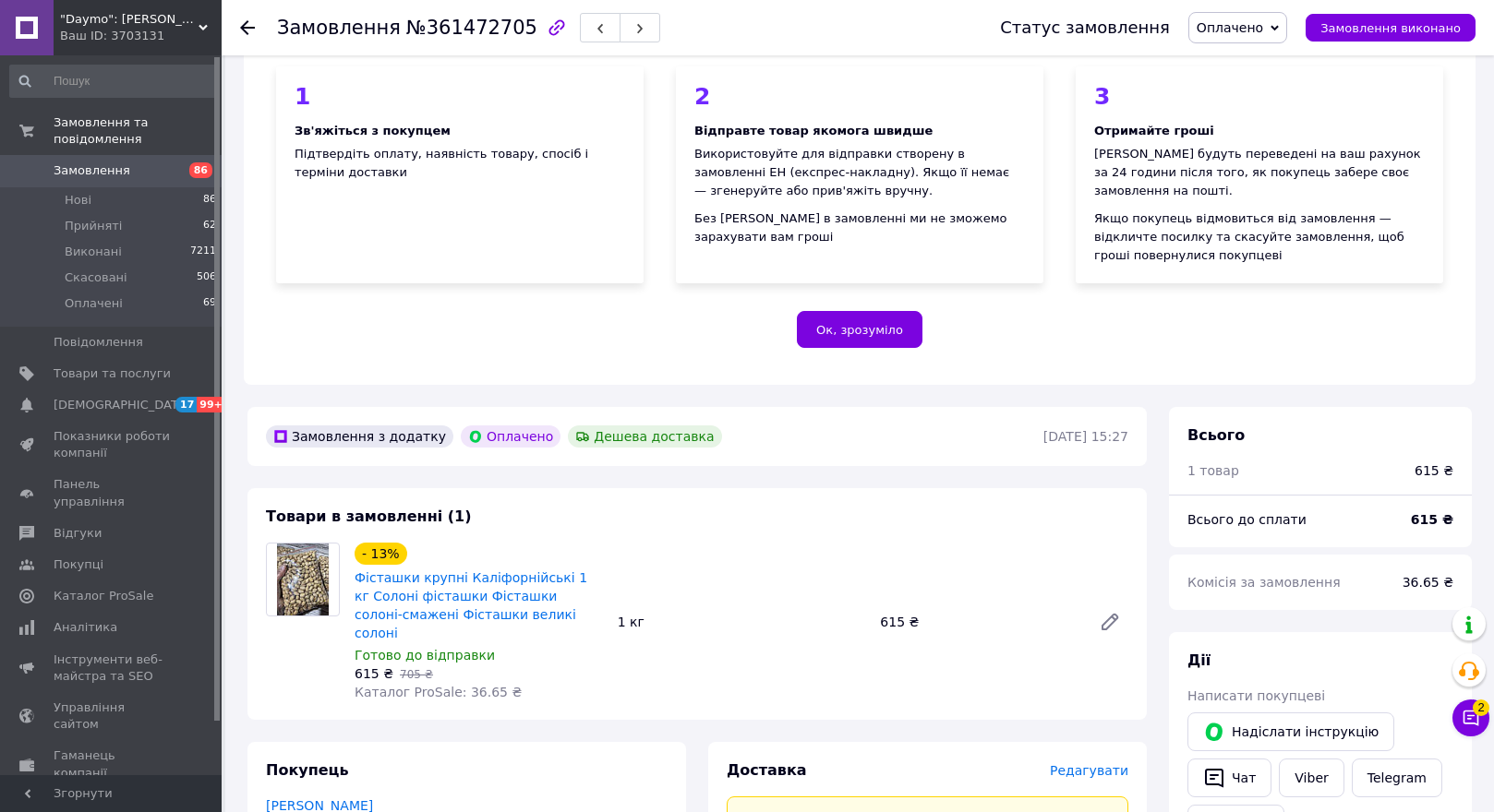
click at [247, 18] on div at bounding box center [258, 27] width 37 height 56
click at [246, 22] on use at bounding box center [247, 28] width 15 height 15
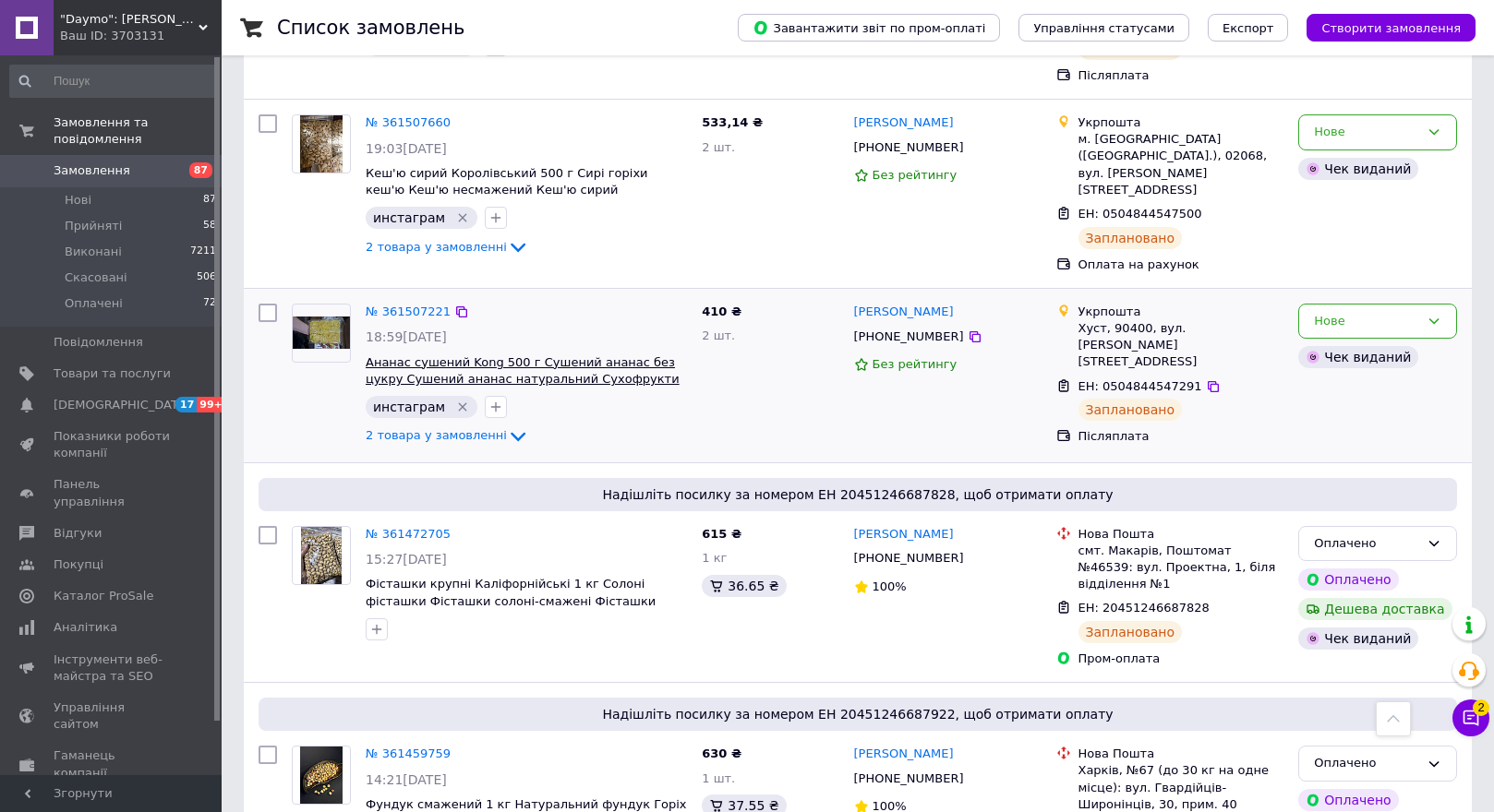
scroll to position [3784, 0]
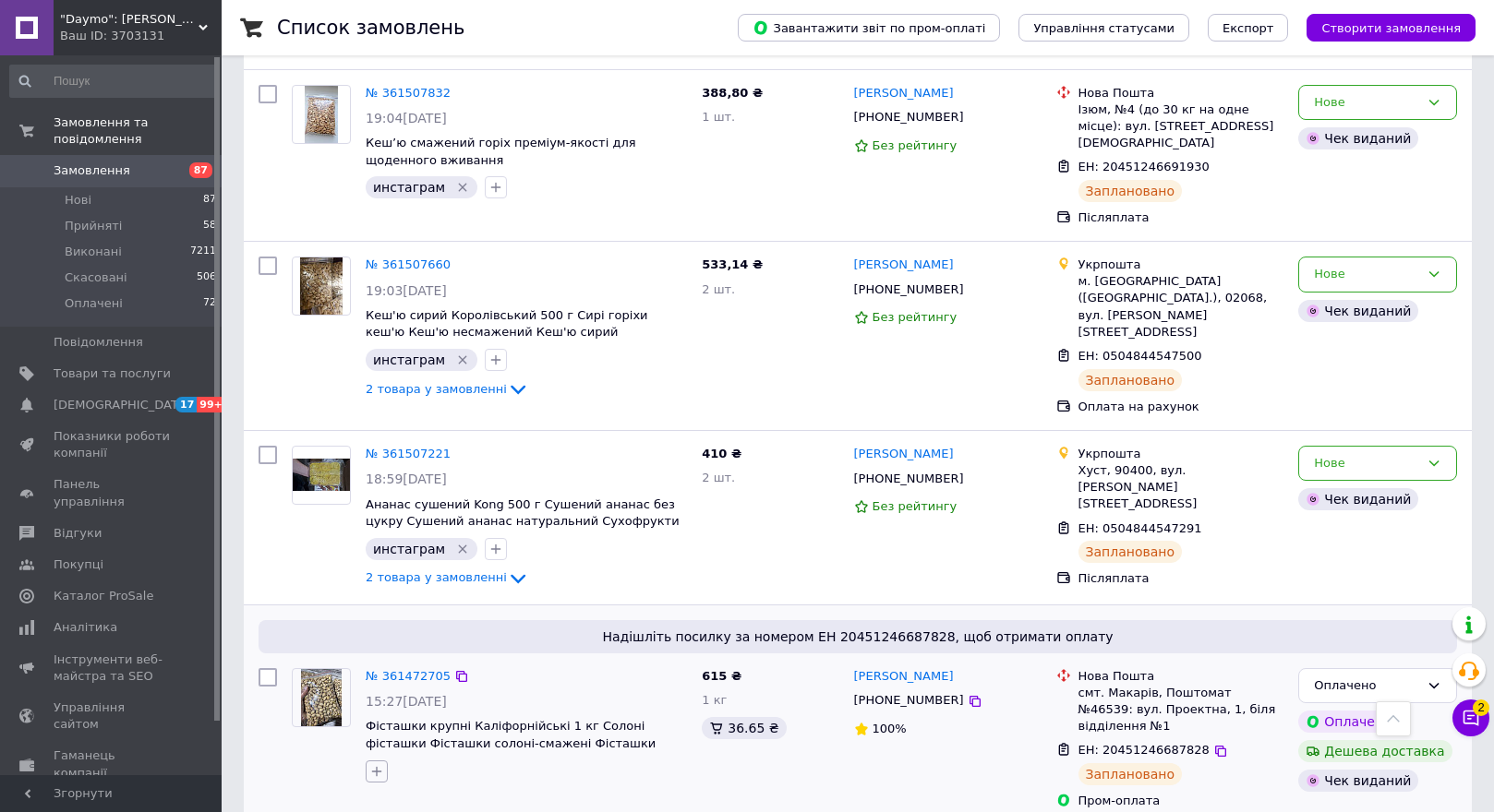
click at [376, 764] on icon "button" at bounding box center [377, 771] width 15 height 15
checkbox input "true"
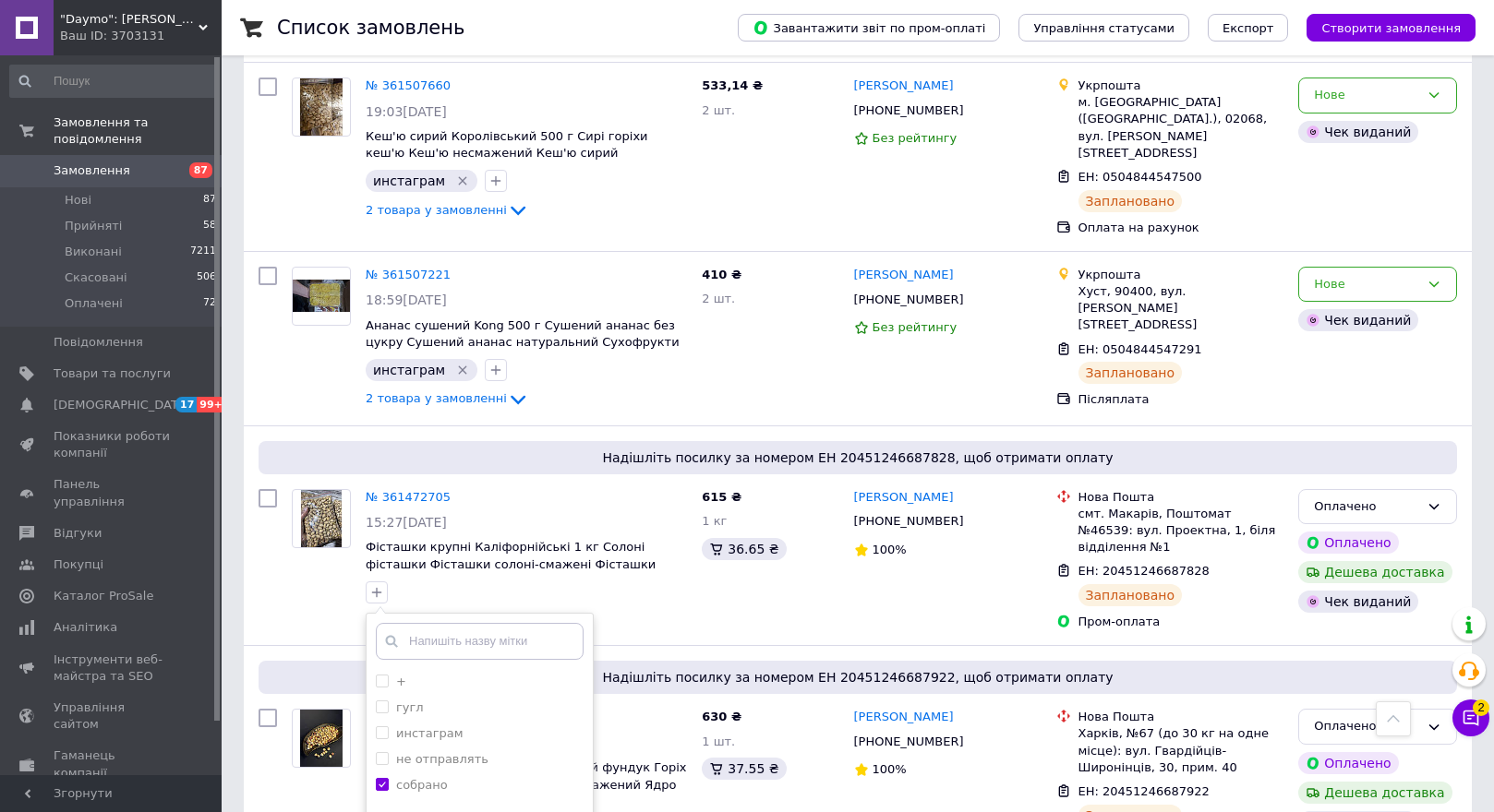
scroll to position [3969, 0]
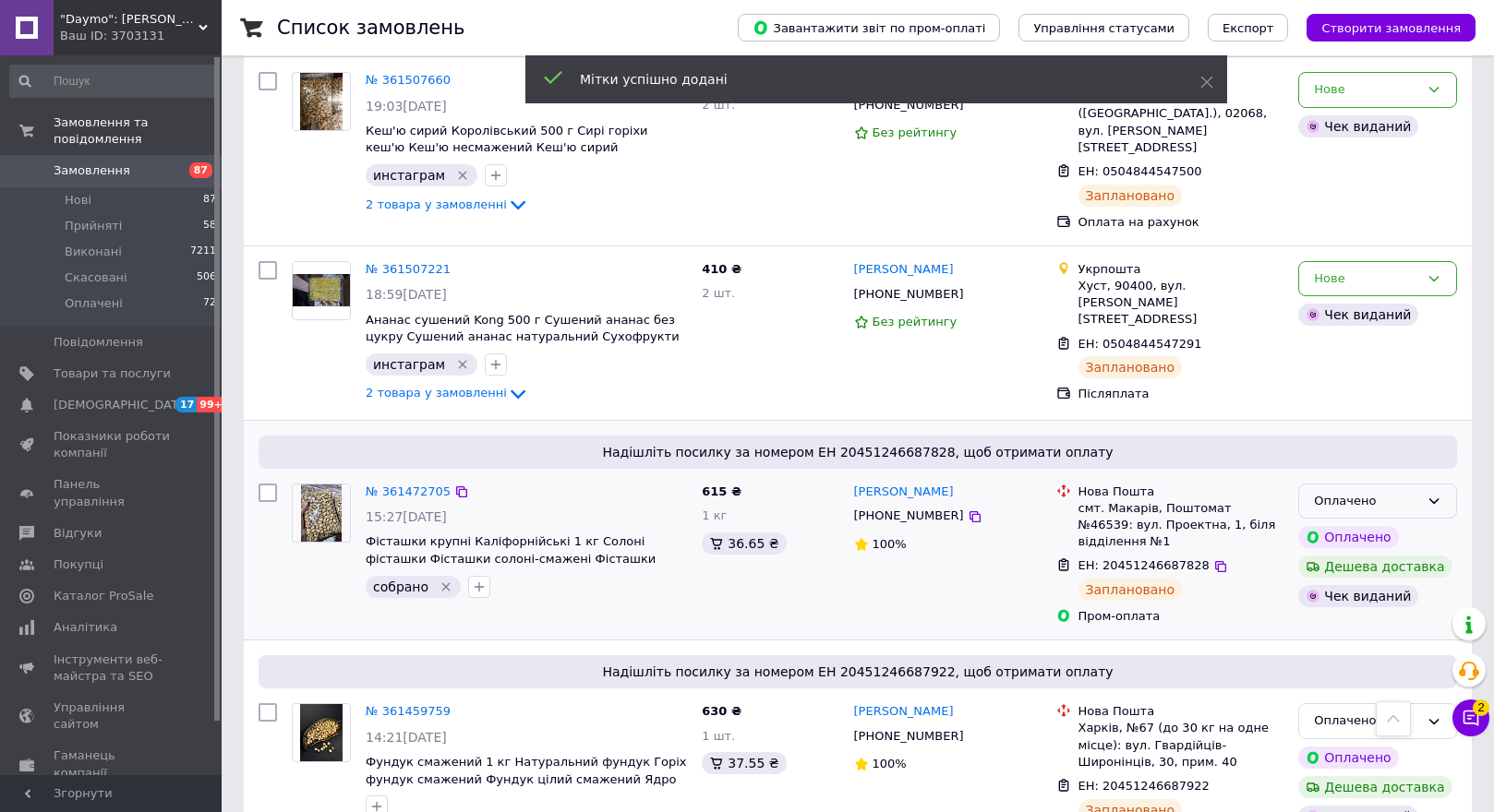
click at [1383, 492] on div "Оплачено" at bounding box center [1366, 501] width 105 height 20
click at [1373, 522] on li "Прийнято" at bounding box center [1378, 539] width 157 height 34
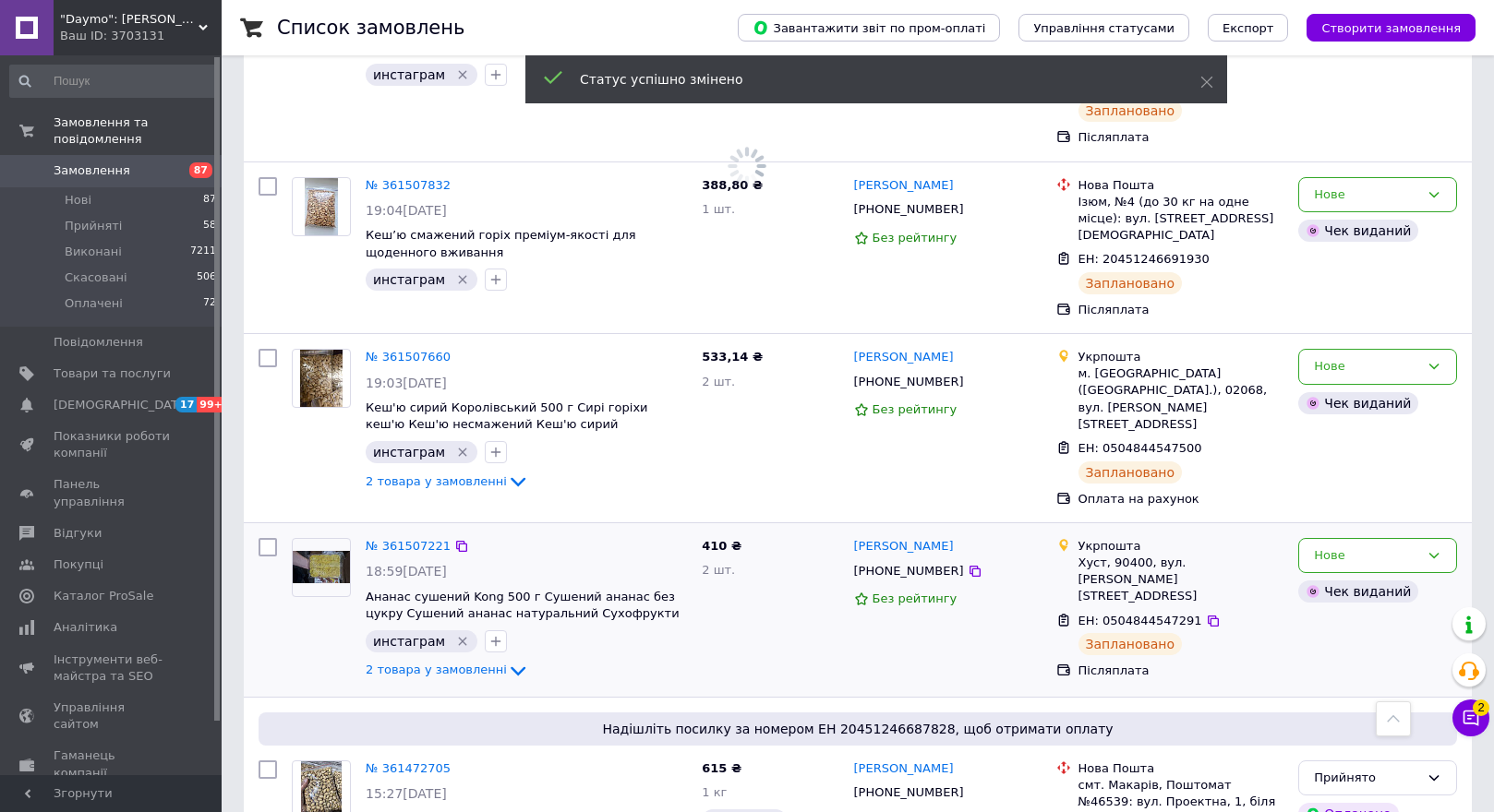
click at [319, 551] on img at bounding box center [321, 567] width 58 height 32
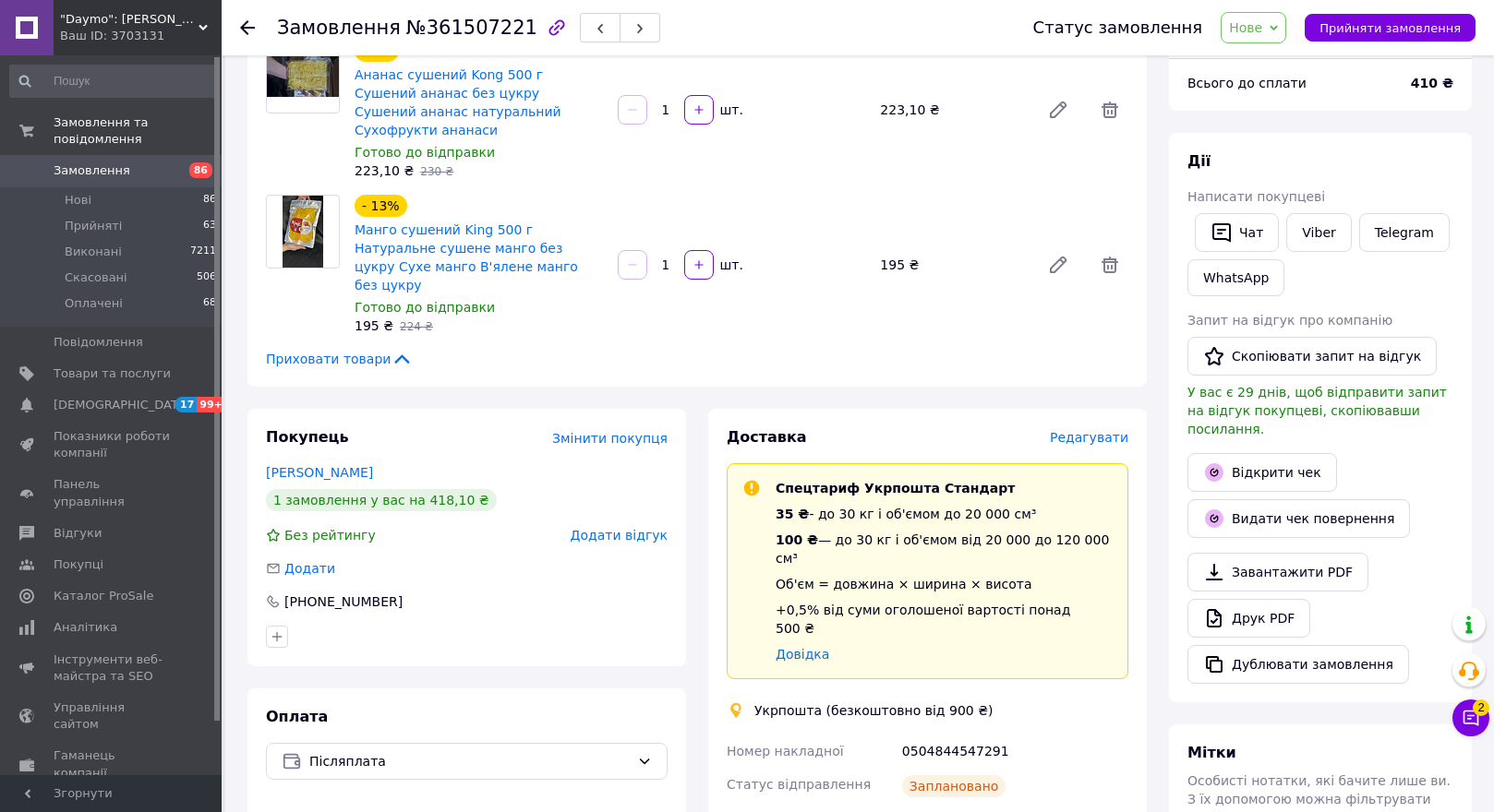
scroll to position [93, 0]
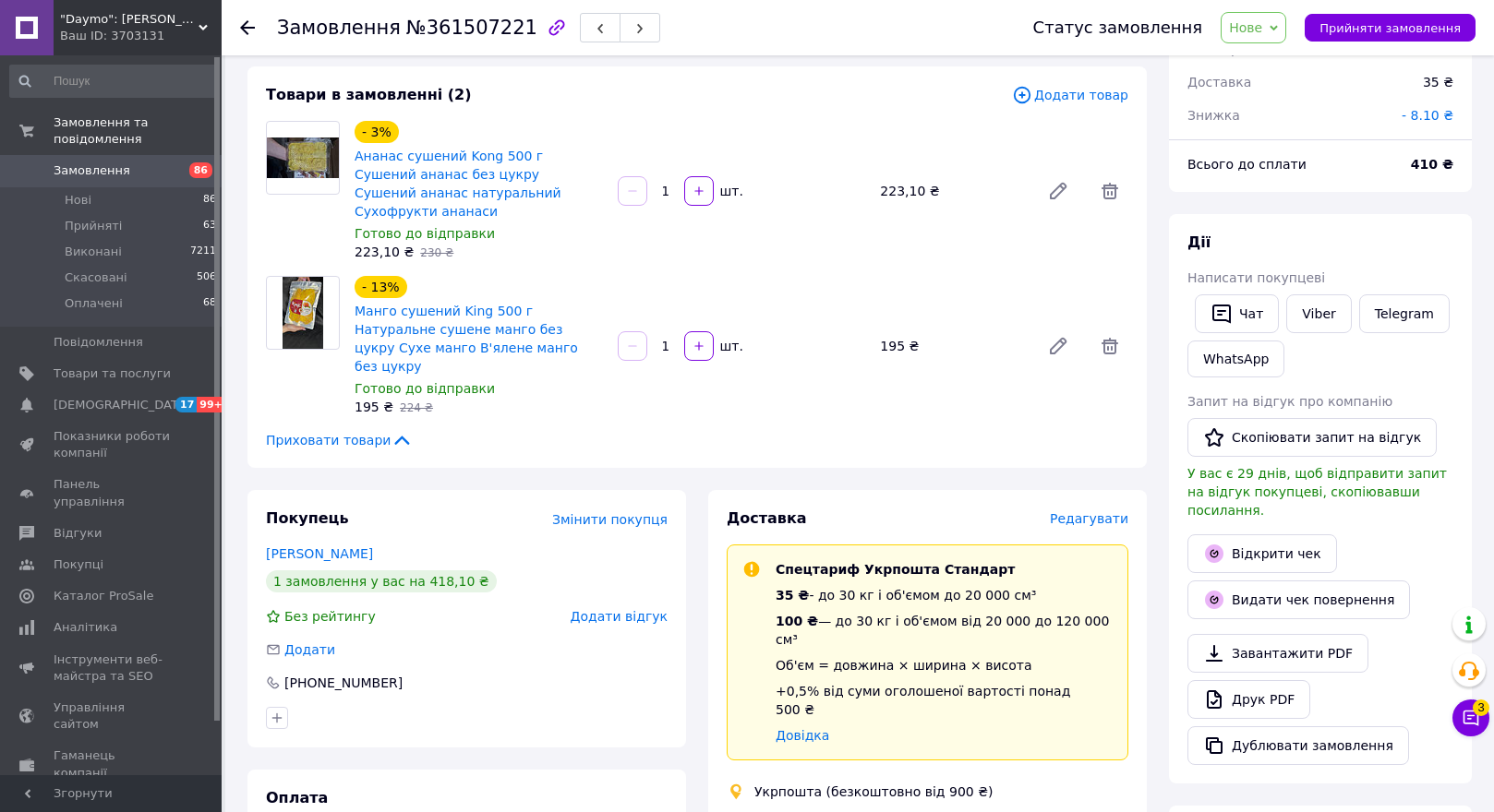
click at [245, 21] on icon at bounding box center [247, 28] width 15 height 15
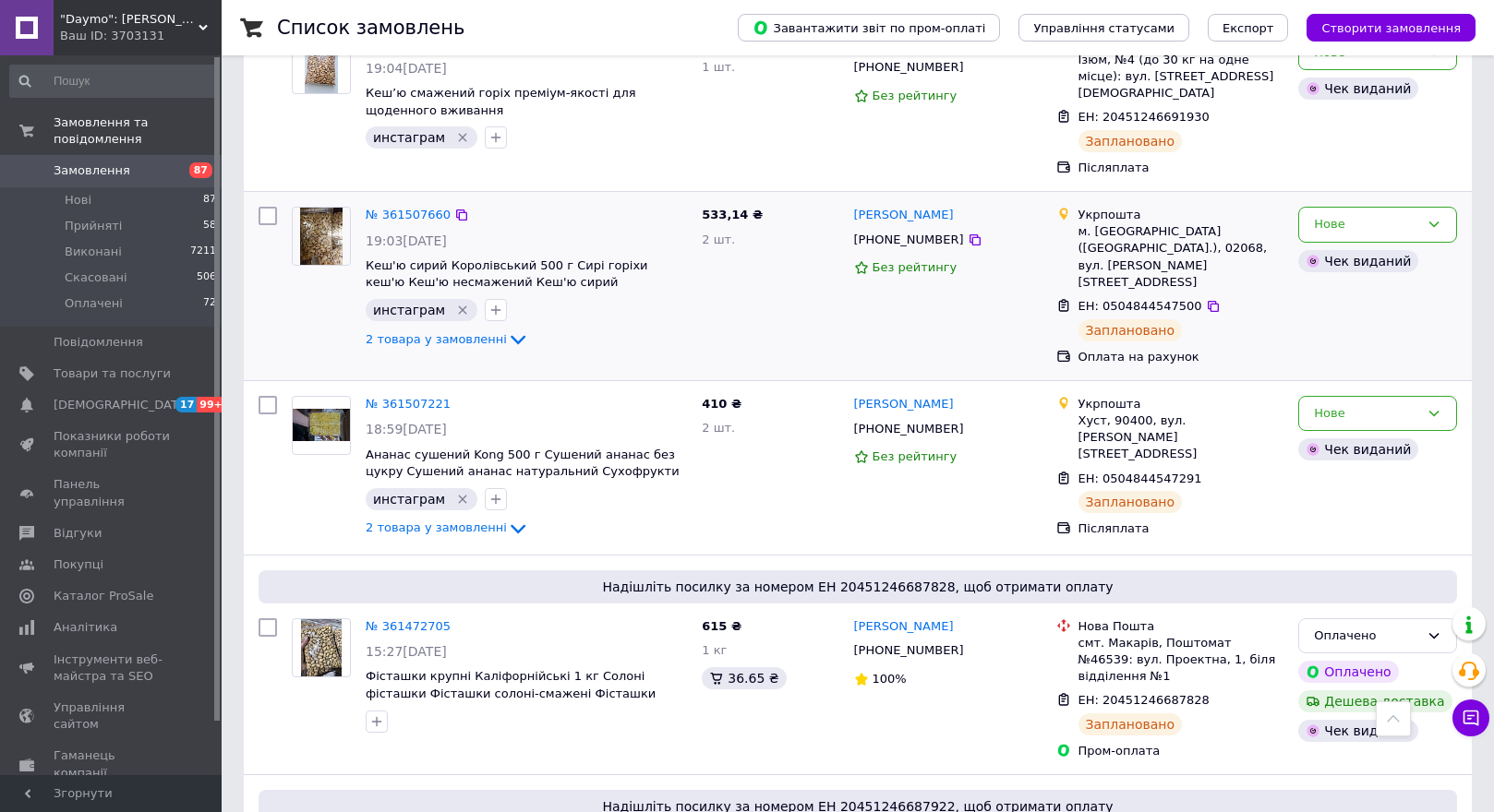
scroll to position [3693, 0]
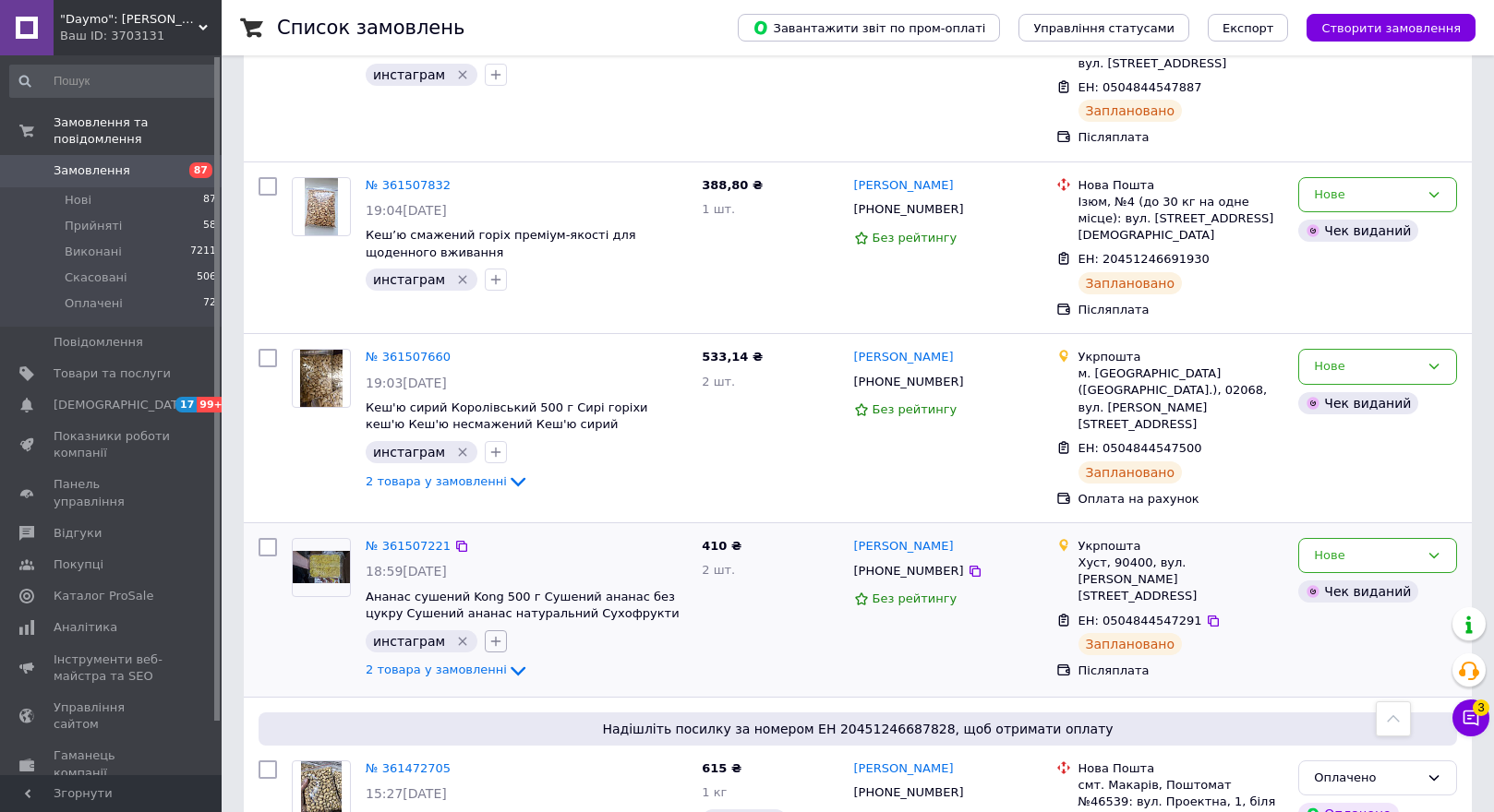
click at [489, 634] on icon "button" at bounding box center [496, 642] width 15 height 15
click at [495, 802] on input "собрано" at bounding box center [501, 807] width 12 height 12
checkbox input "true"
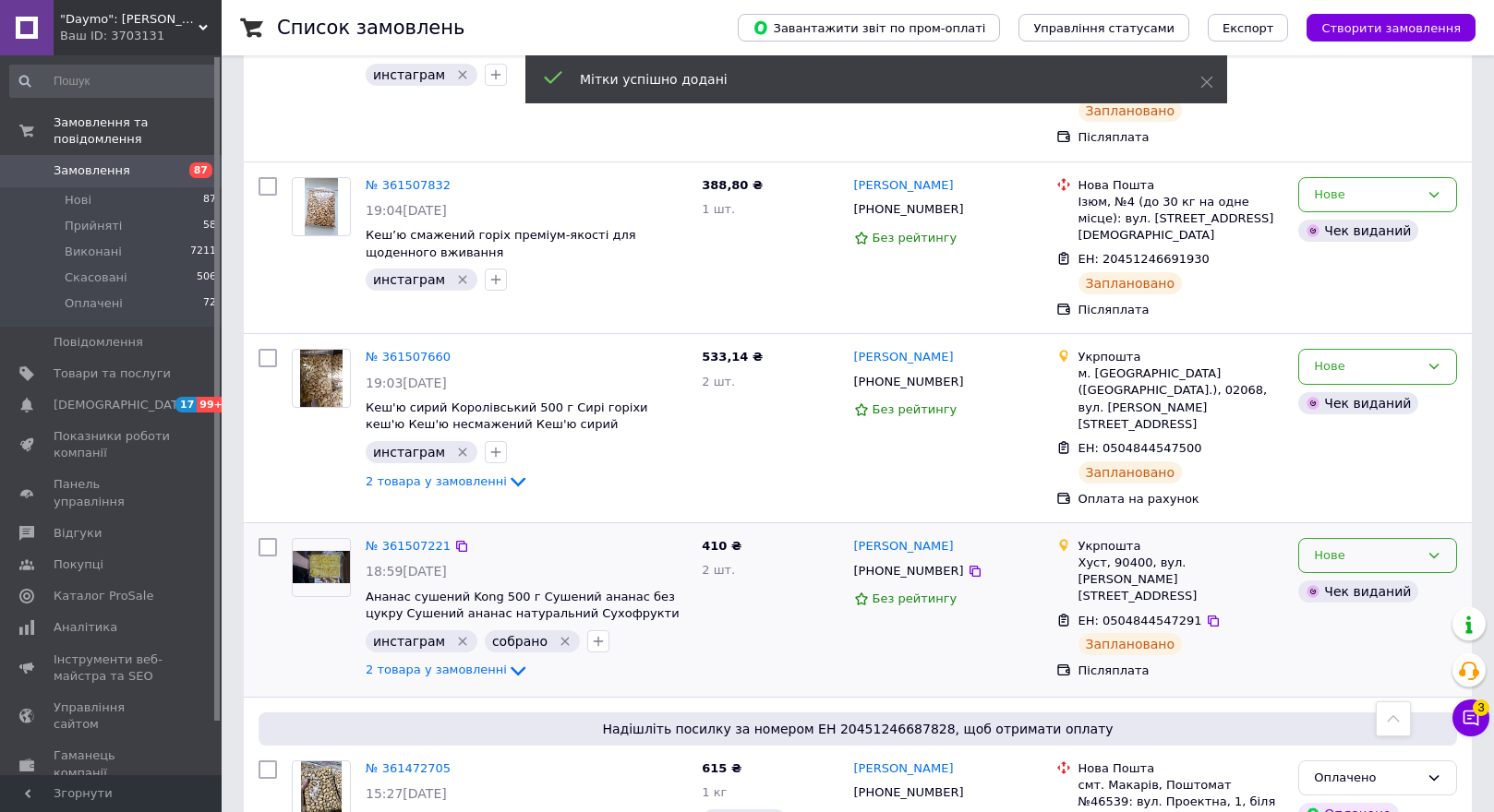
click at [1386, 547] on div "Нове" at bounding box center [1366, 556] width 105 height 20
click at [1379, 577] on li "Прийнято" at bounding box center [1378, 594] width 157 height 34
click at [317, 350] on img at bounding box center [322, 379] width 43 height 58
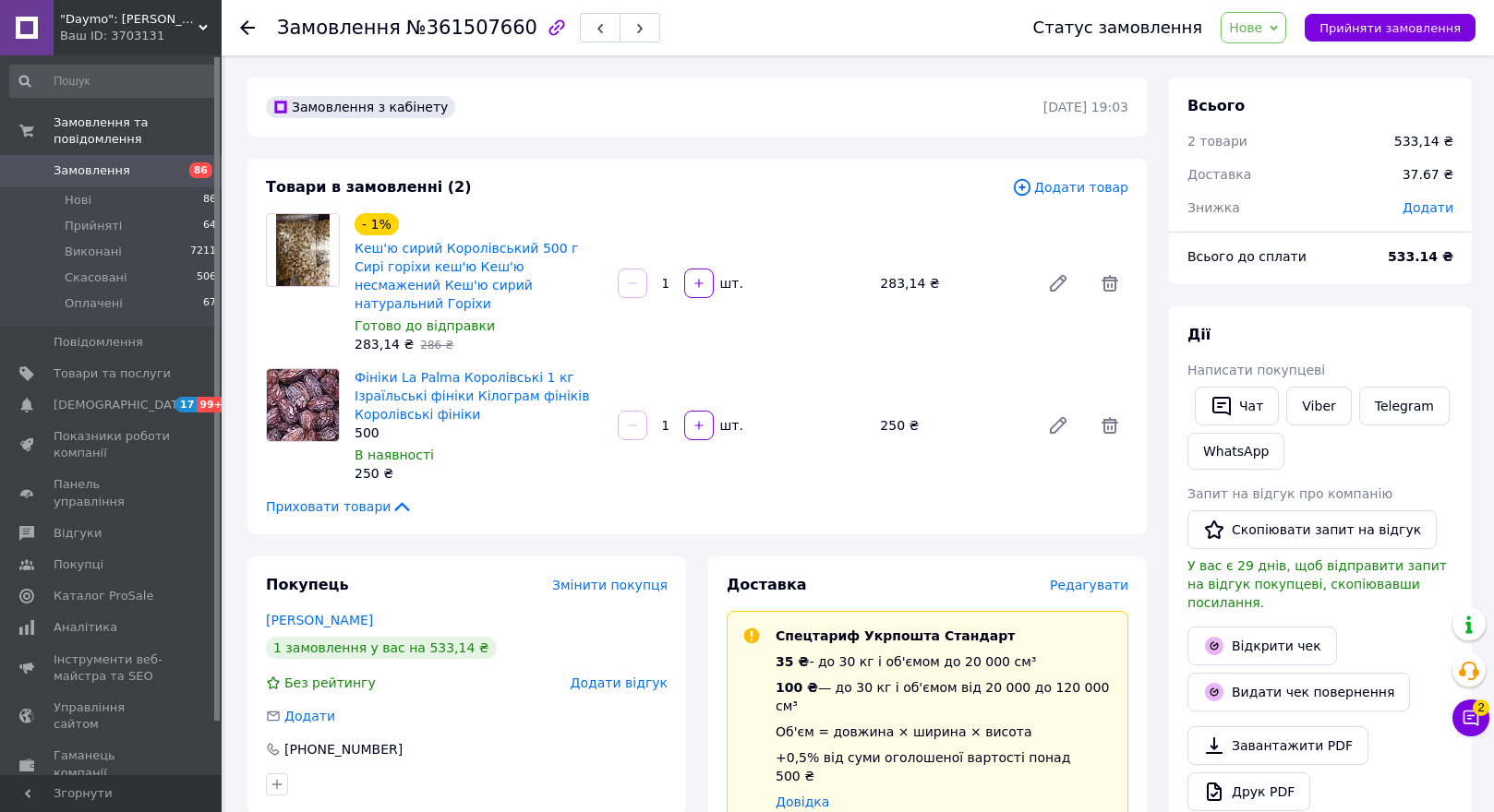
click at [250, 25] on icon at bounding box center [247, 28] width 15 height 15
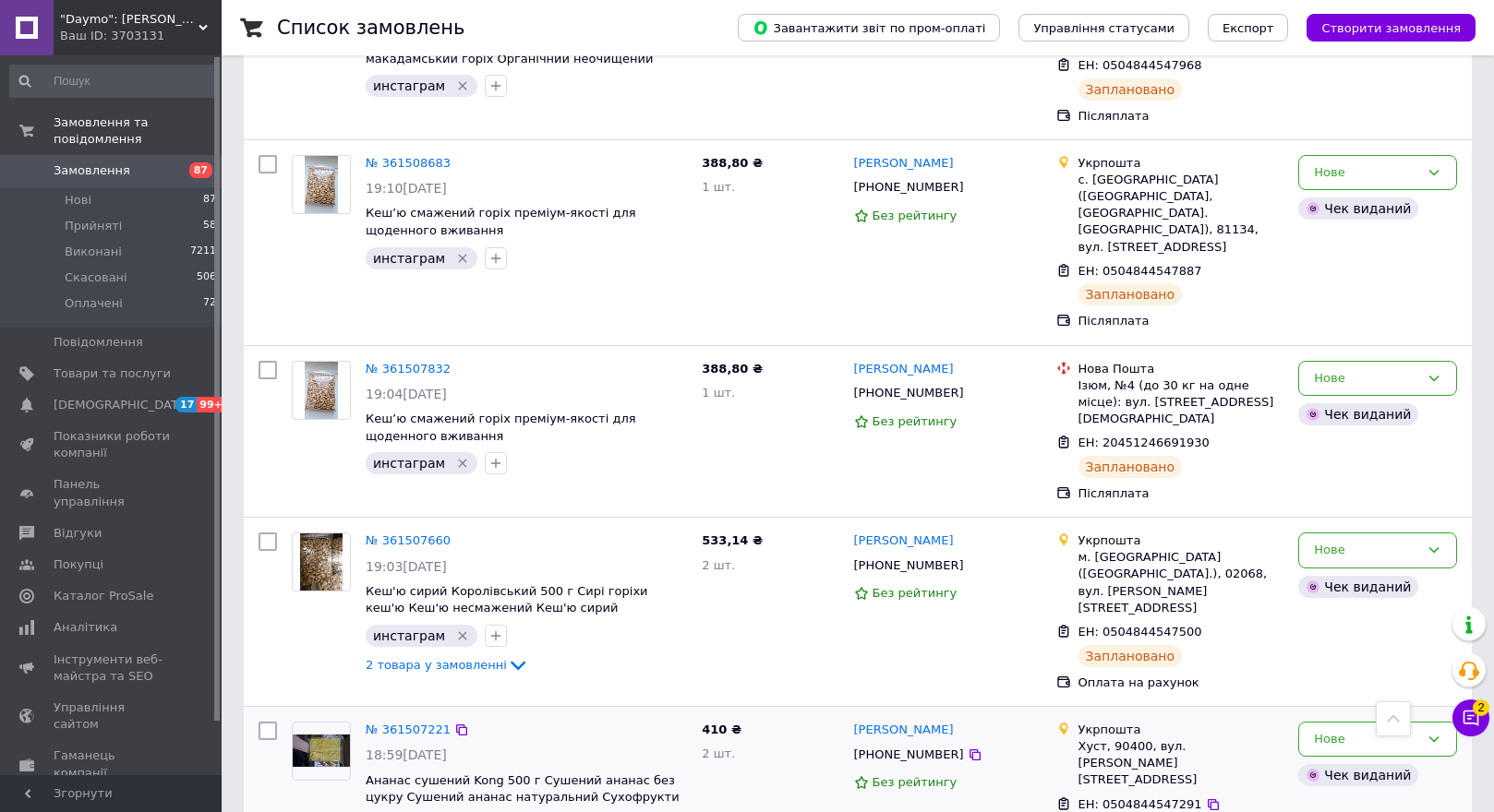
scroll to position [3508, 0]
click at [488, 630] on icon "button" at bounding box center [496, 637] width 15 height 15
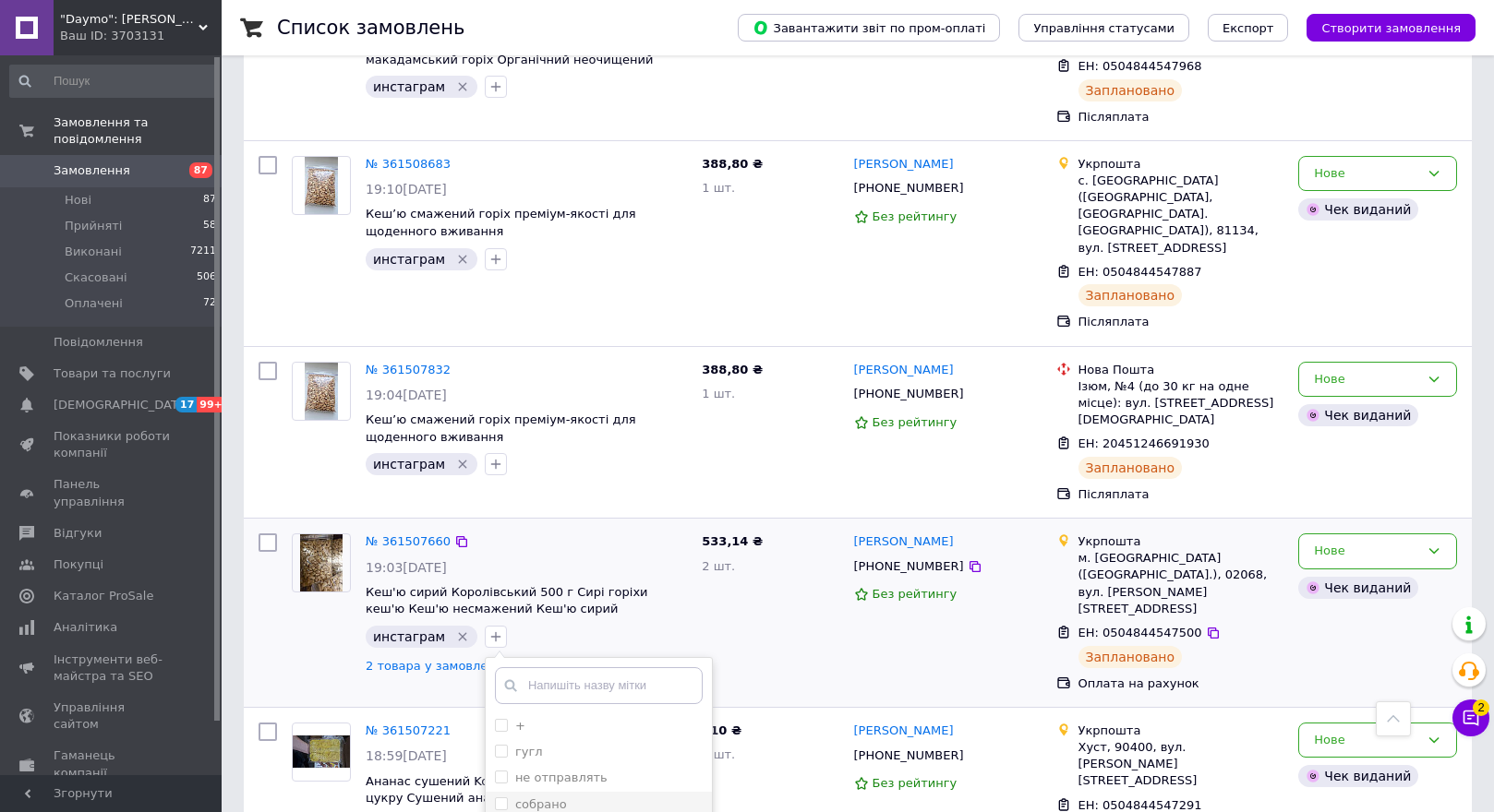
click at [495, 798] on input "собрано" at bounding box center [501, 804] width 12 height 12
checkbox input "true"
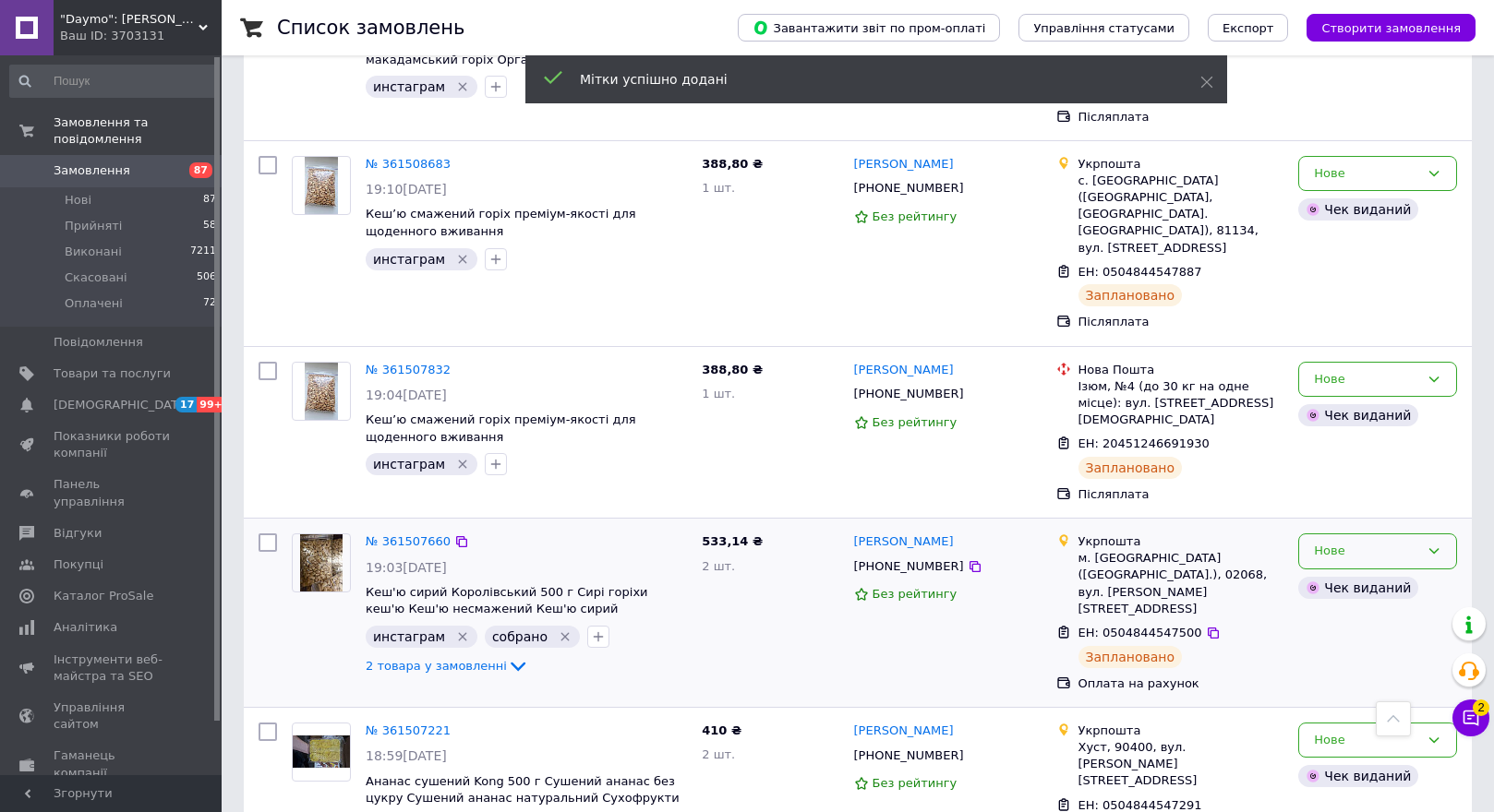
click at [1398, 542] on div "Нове" at bounding box center [1366, 551] width 105 height 20
click at [1381, 573] on li "Прийнято" at bounding box center [1378, 590] width 157 height 34
click at [324, 363] on img at bounding box center [321, 391] width 32 height 58
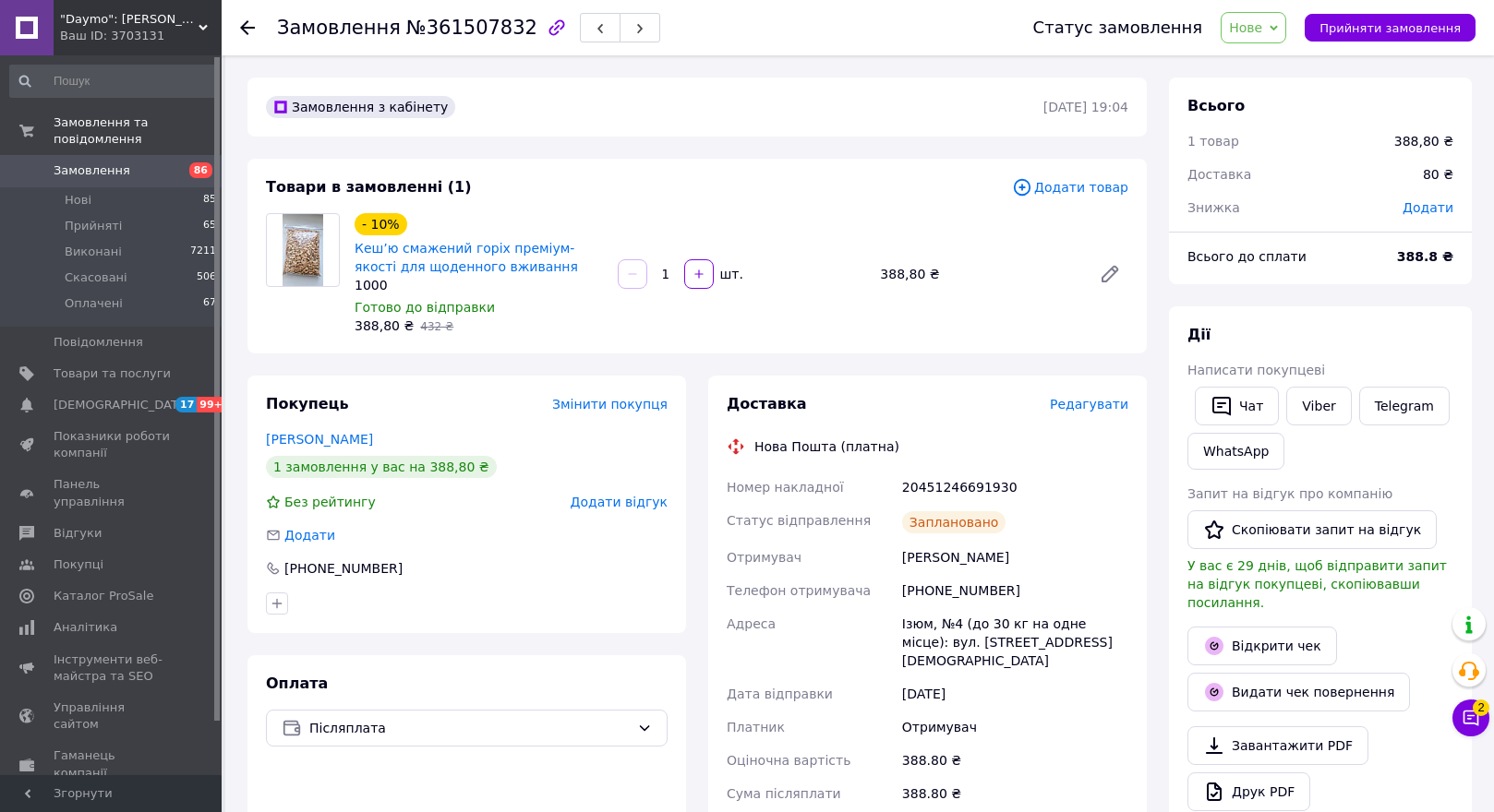
click at [254, 12] on div at bounding box center [258, 27] width 37 height 56
click at [249, 30] on icon at bounding box center [247, 28] width 15 height 15
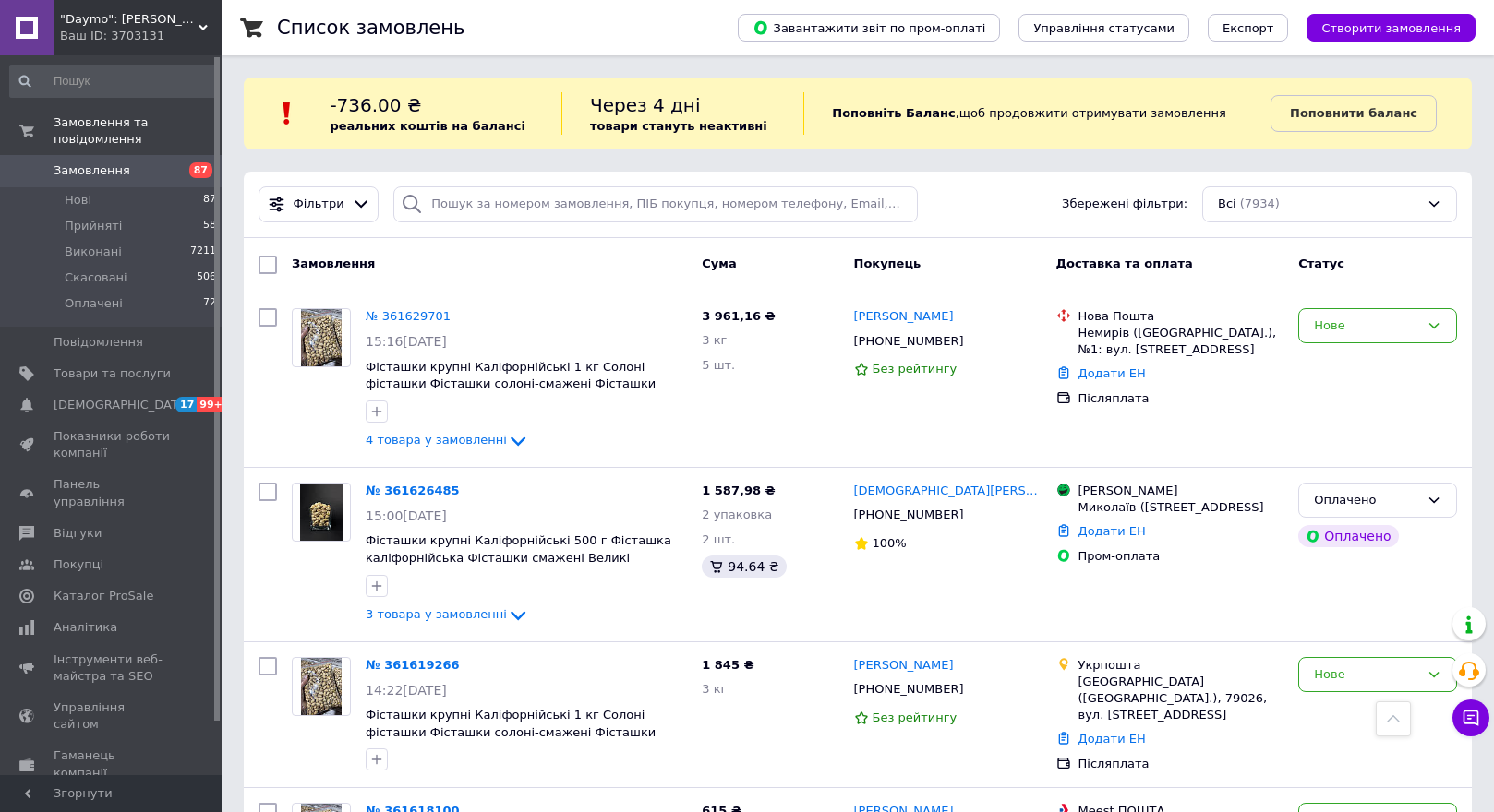
scroll to position [3508, 0]
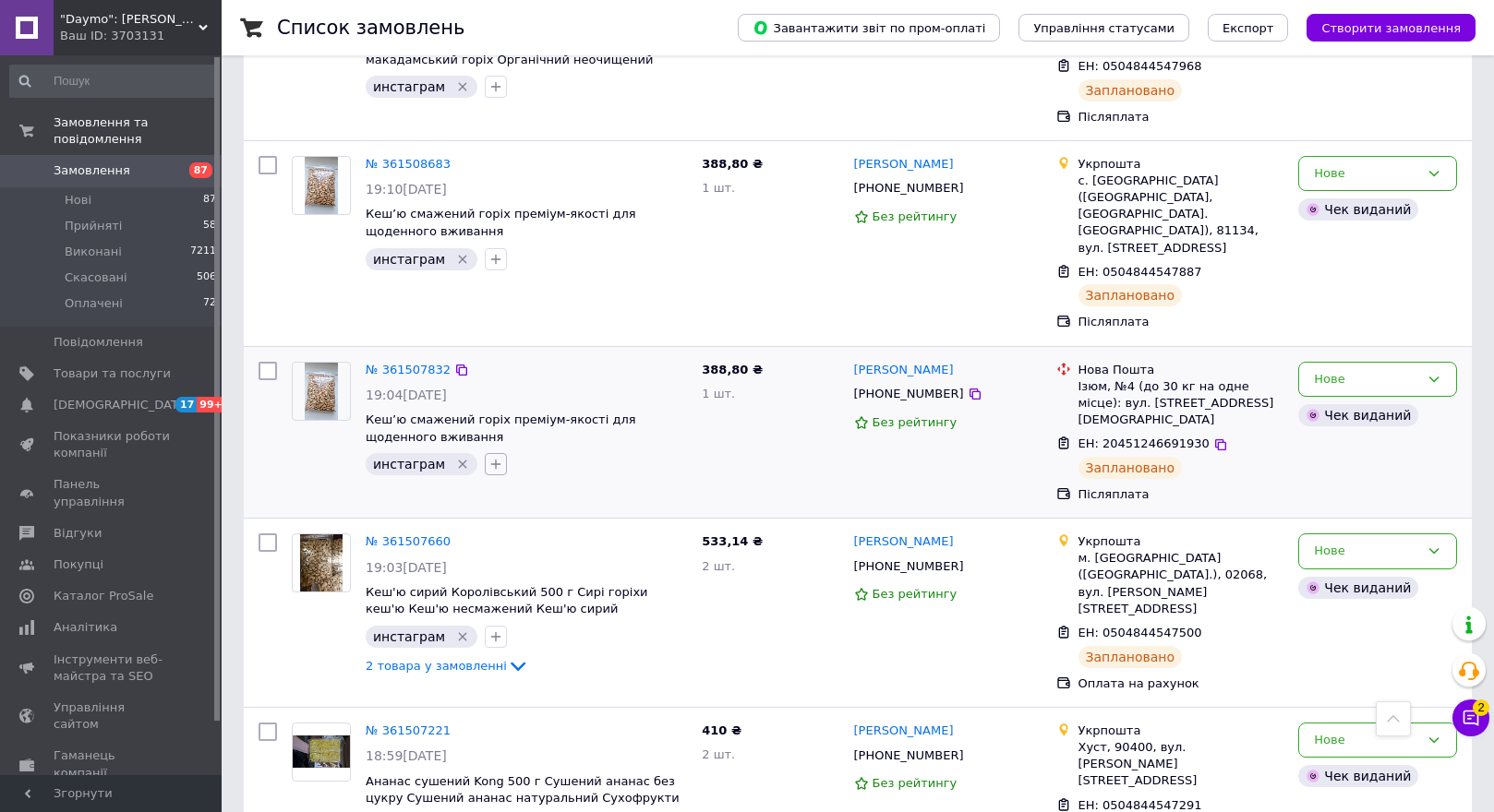
click at [488, 457] on icon "button" at bounding box center [496, 465] width 15 height 15
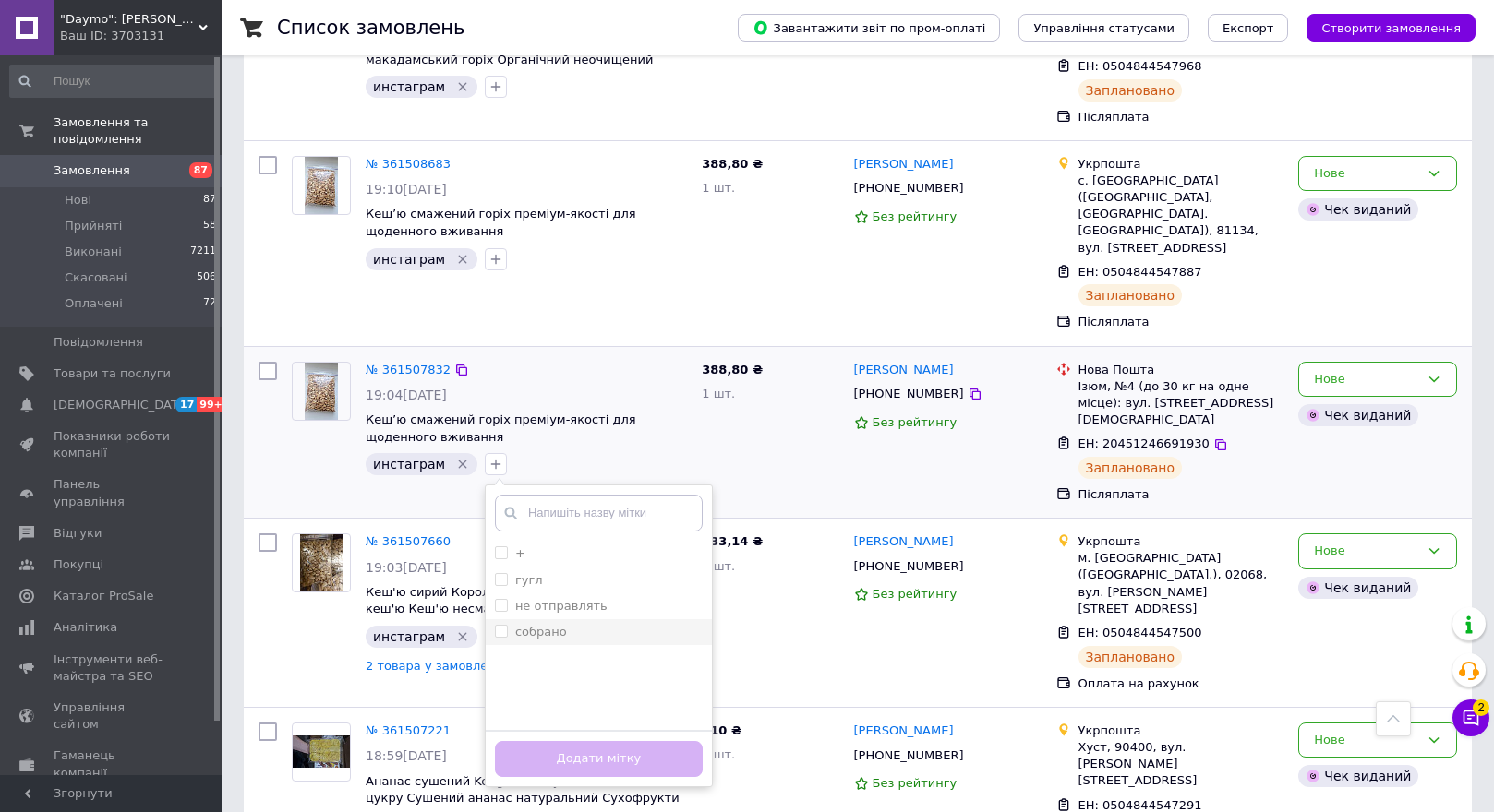
click at [495, 625] on input "собрано" at bounding box center [501, 631] width 12 height 12
checkbox input "true"
click at [558, 741] on button "Додати мітку" at bounding box center [599, 759] width 208 height 36
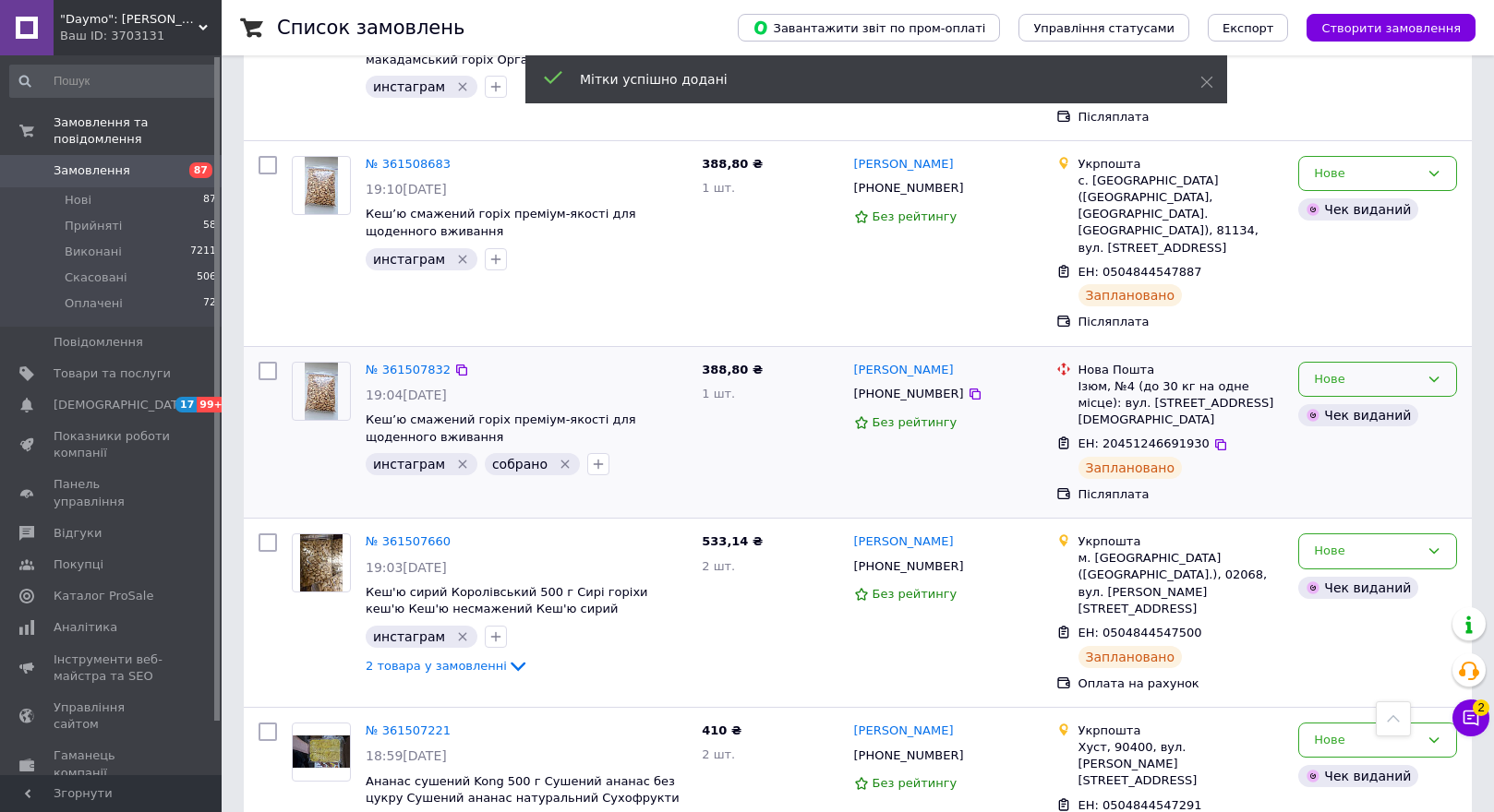
click at [1376, 370] on div "Нове" at bounding box center [1366, 380] width 105 height 20
click at [1360, 400] on li "Прийнято" at bounding box center [1378, 417] width 157 height 34
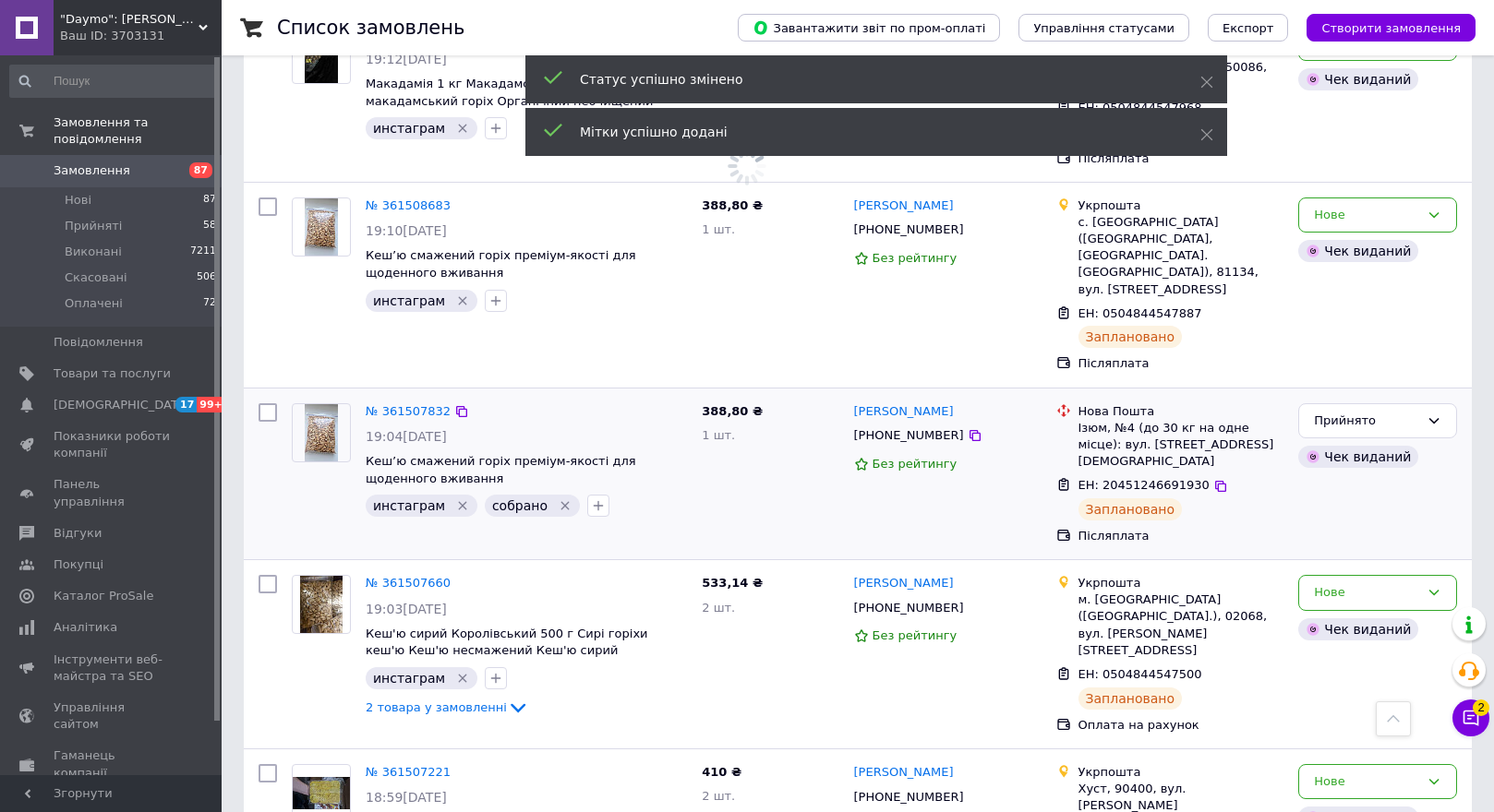
scroll to position [3415, 0]
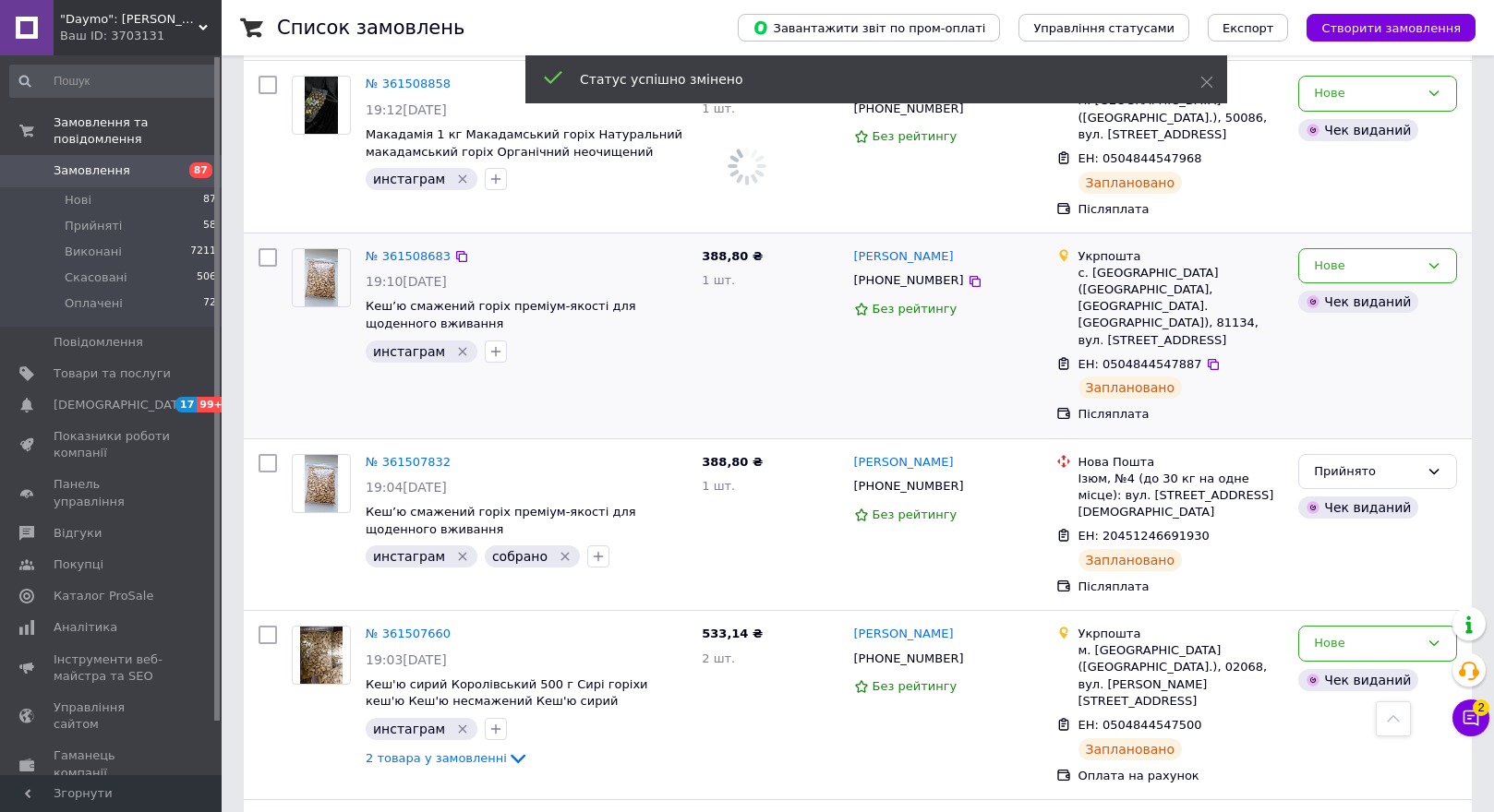
click at [333, 249] on img at bounding box center [321, 278] width 32 height 58
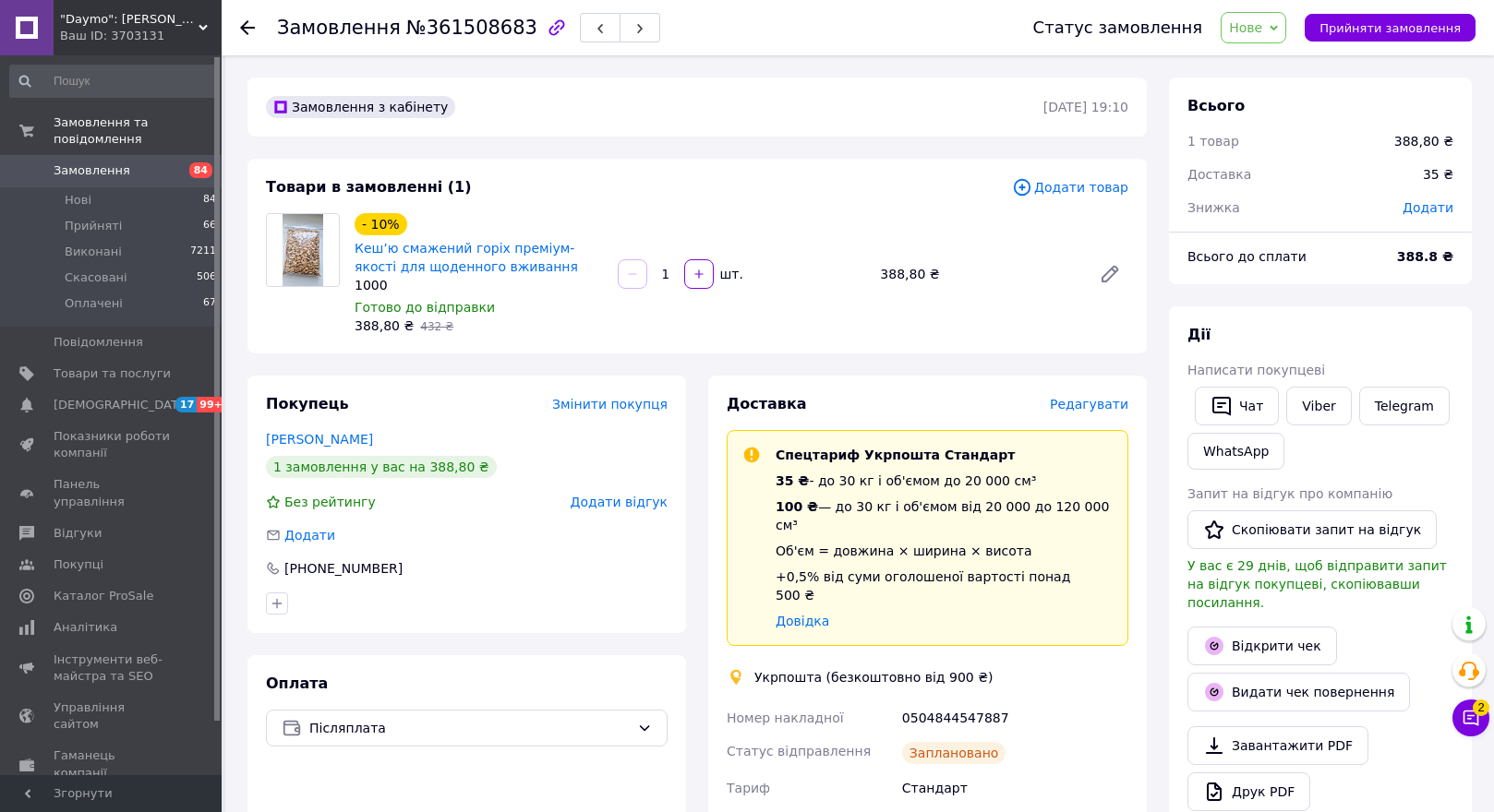
click at [247, 17] on div at bounding box center [258, 27] width 37 height 56
click at [246, 23] on use at bounding box center [247, 28] width 15 height 15
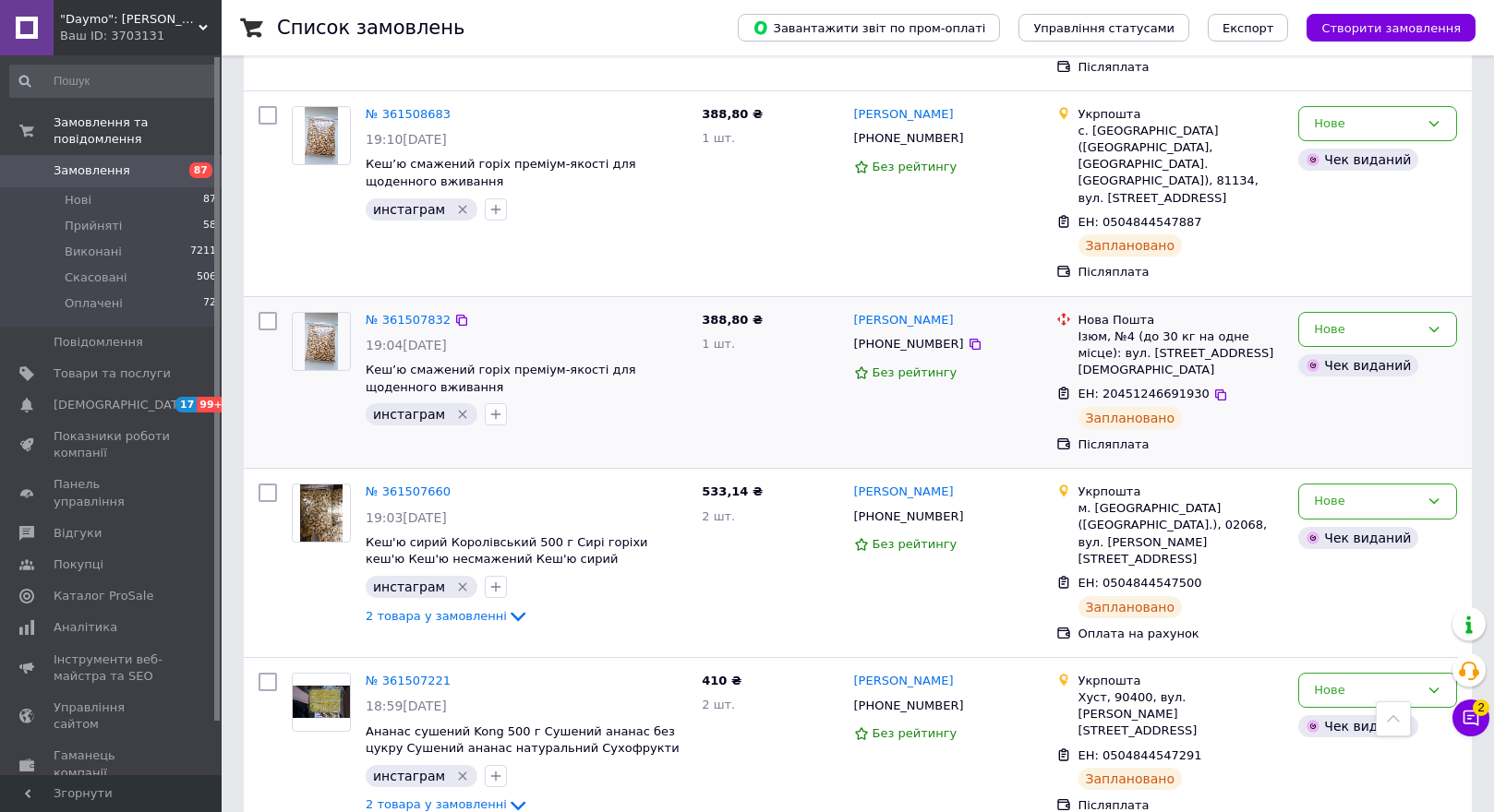
scroll to position [3415, 0]
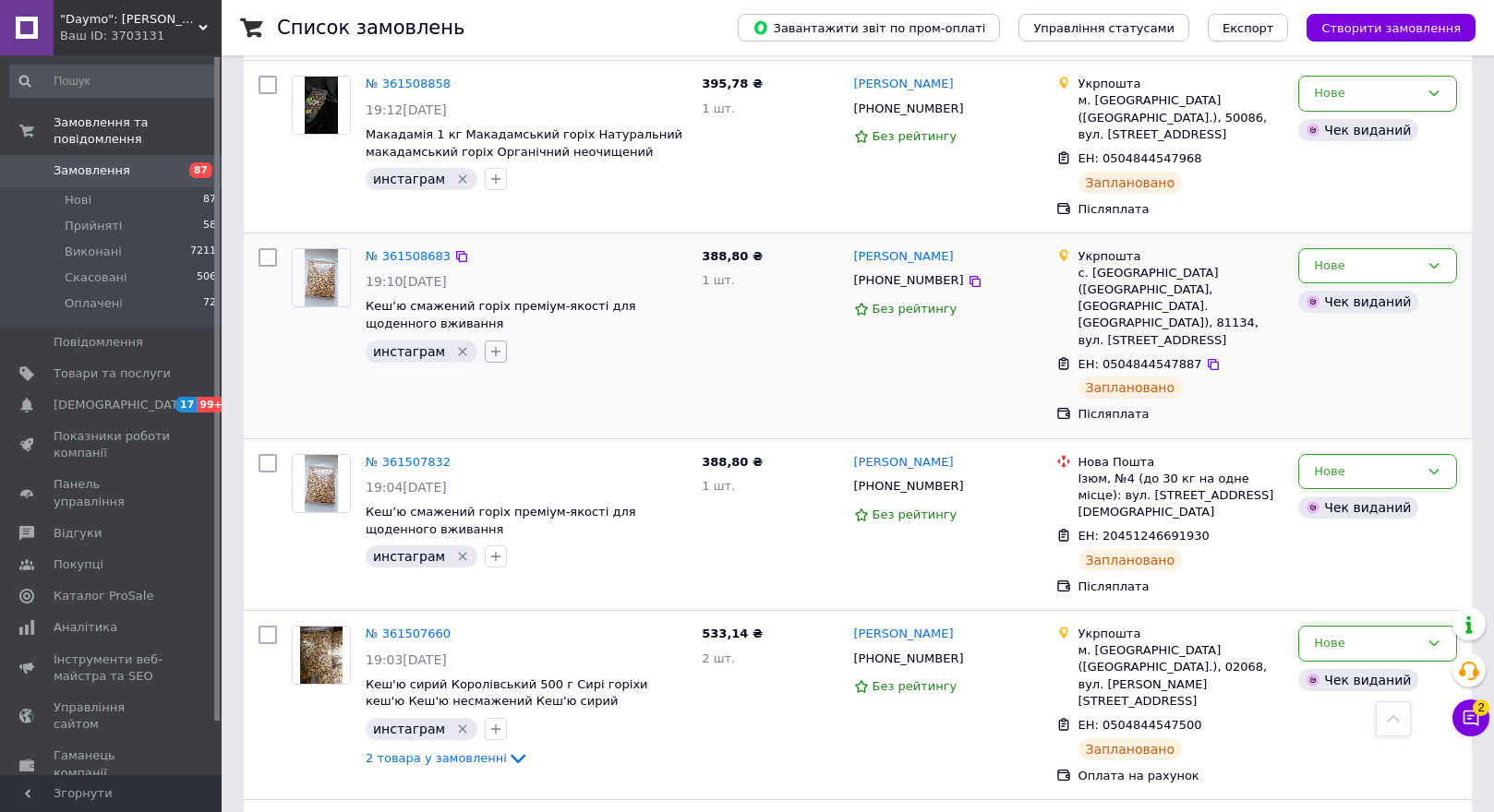
click at [489, 345] on icon "button" at bounding box center [496, 352] width 15 height 15
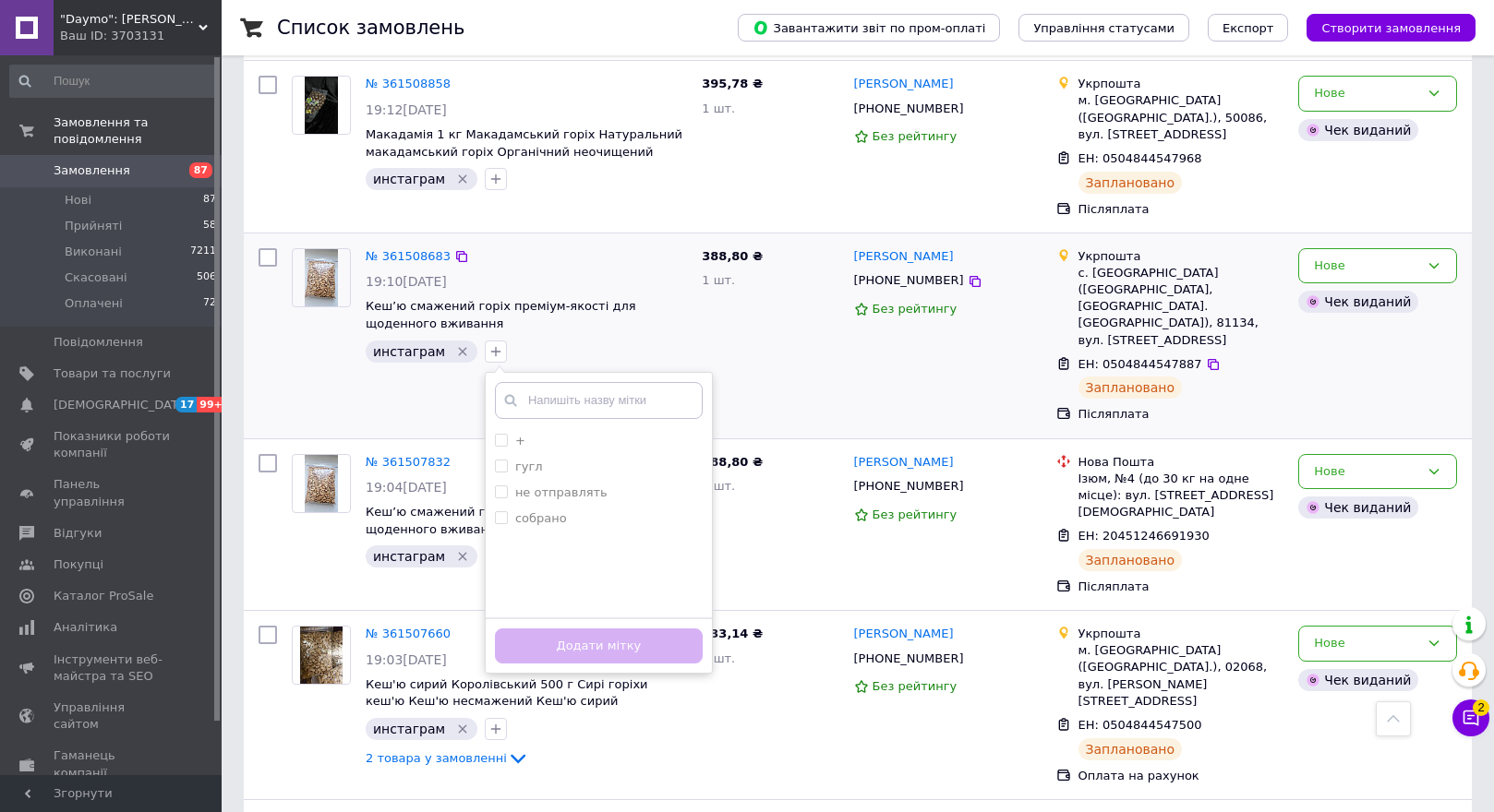
drag, startPoint x: 488, startPoint y: 355, endPoint x: 528, endPoint y: 438, distance: 92.1
click at [499, 511] on label "собрано" at bounding box center [531, 519] width 72 height 17
click at [499, 512] on input "собрано" at bounding box center [501, 517] width 12 height 12
click at [495, 512] on input "собрано" at bounding box center [501, 517] width 12 height 12
checkbox input "true"
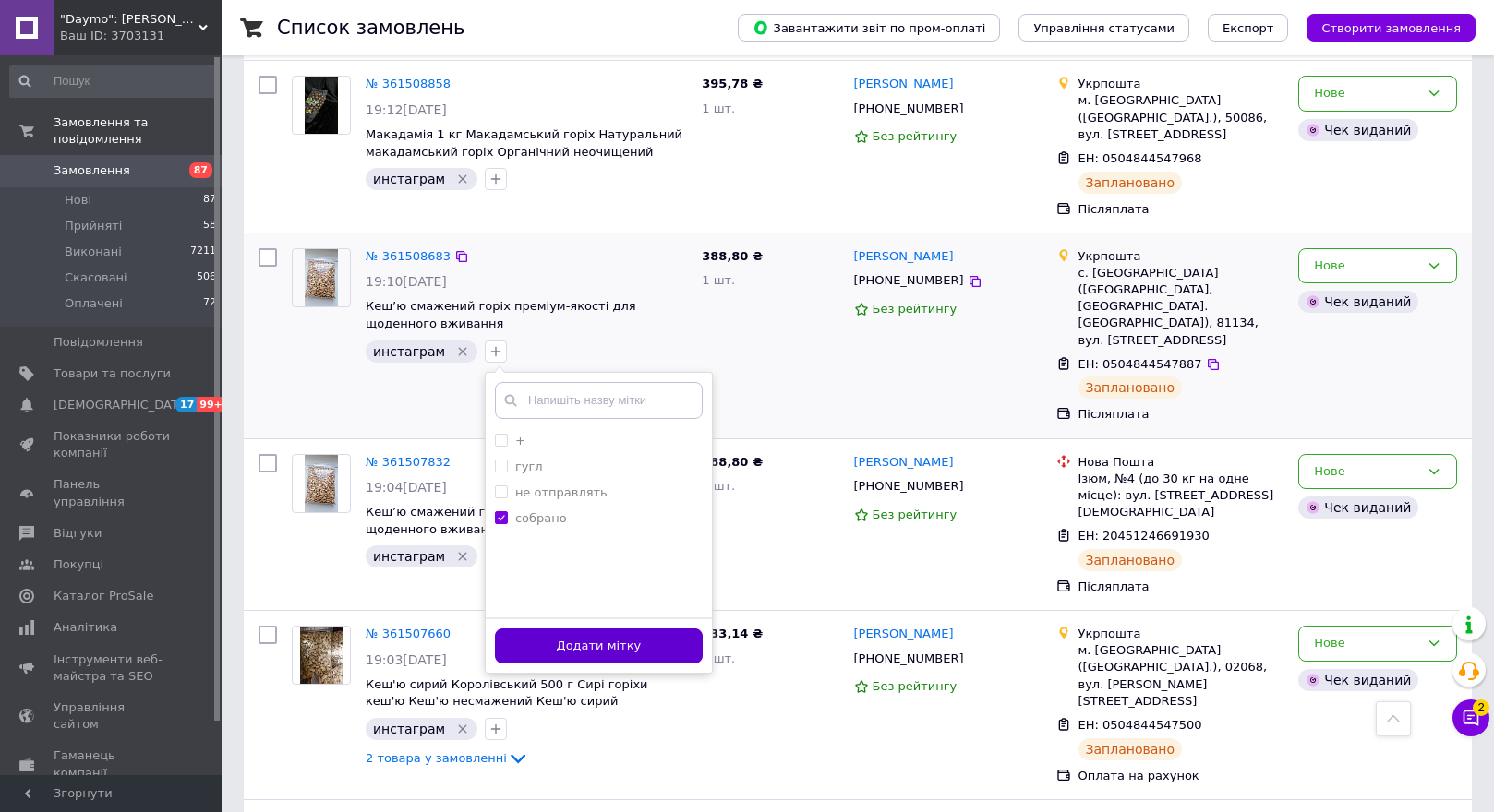
click at [512, 629] on button "Додати мітку" at bounding box center [599, 647] width 208 height 36
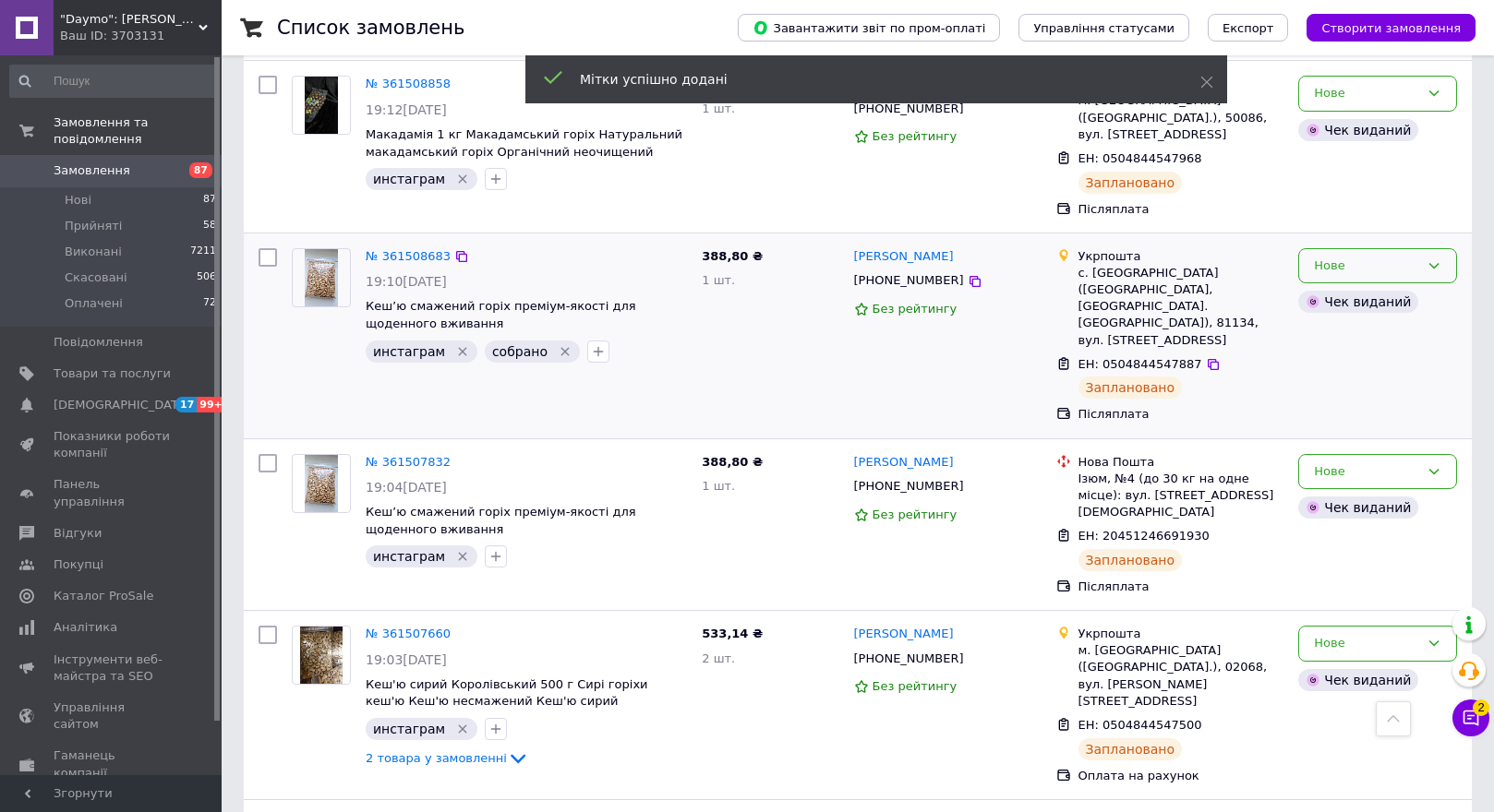
click at [1333, 257] on div "Нове" at bounding box center [1366, 266] width 105 height 20
click at [1357, 287] on li "Прийнято" at bounding box center [1378, 304] width 157 height 34
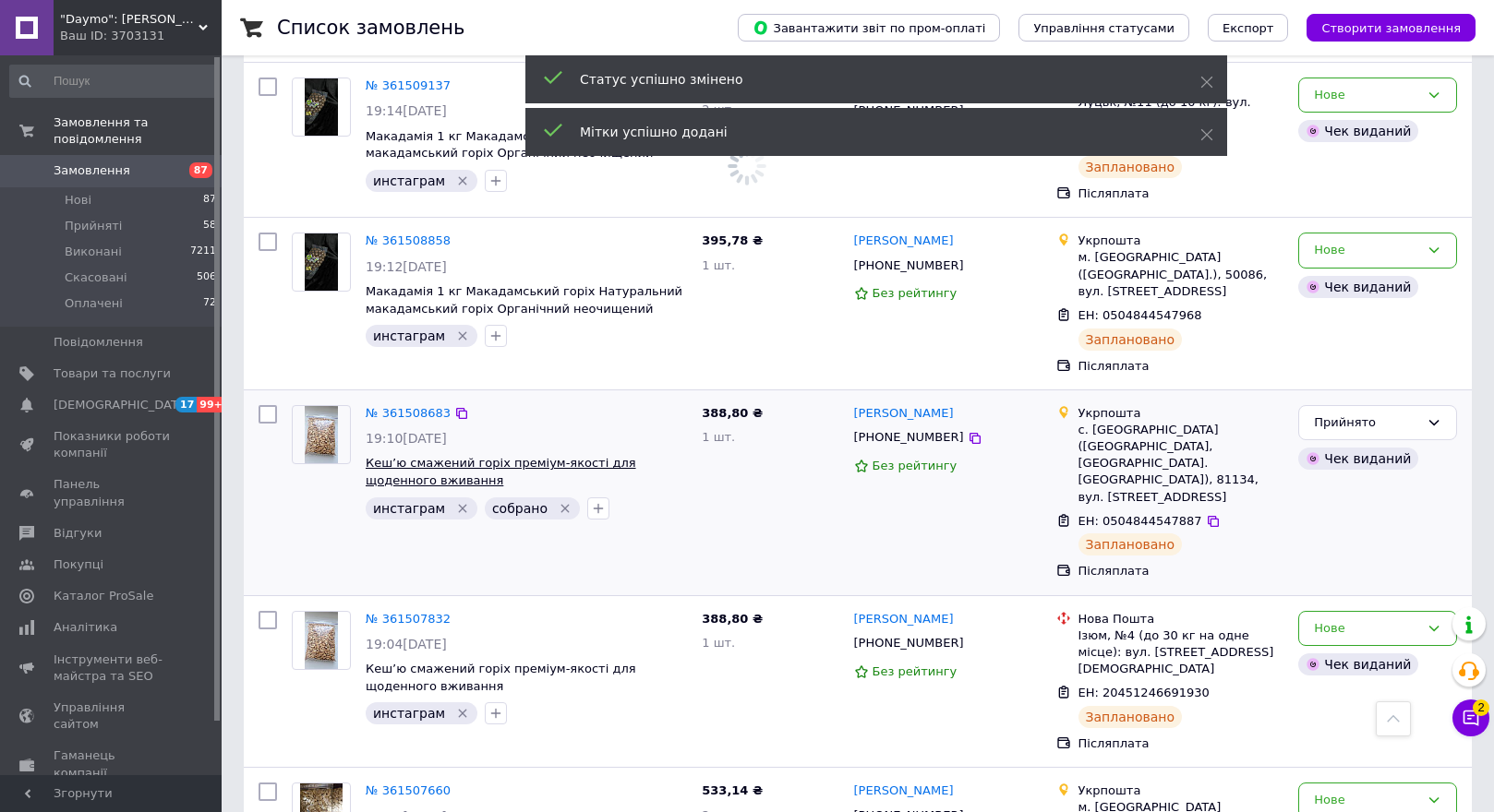
scroll to position [3138, 0]
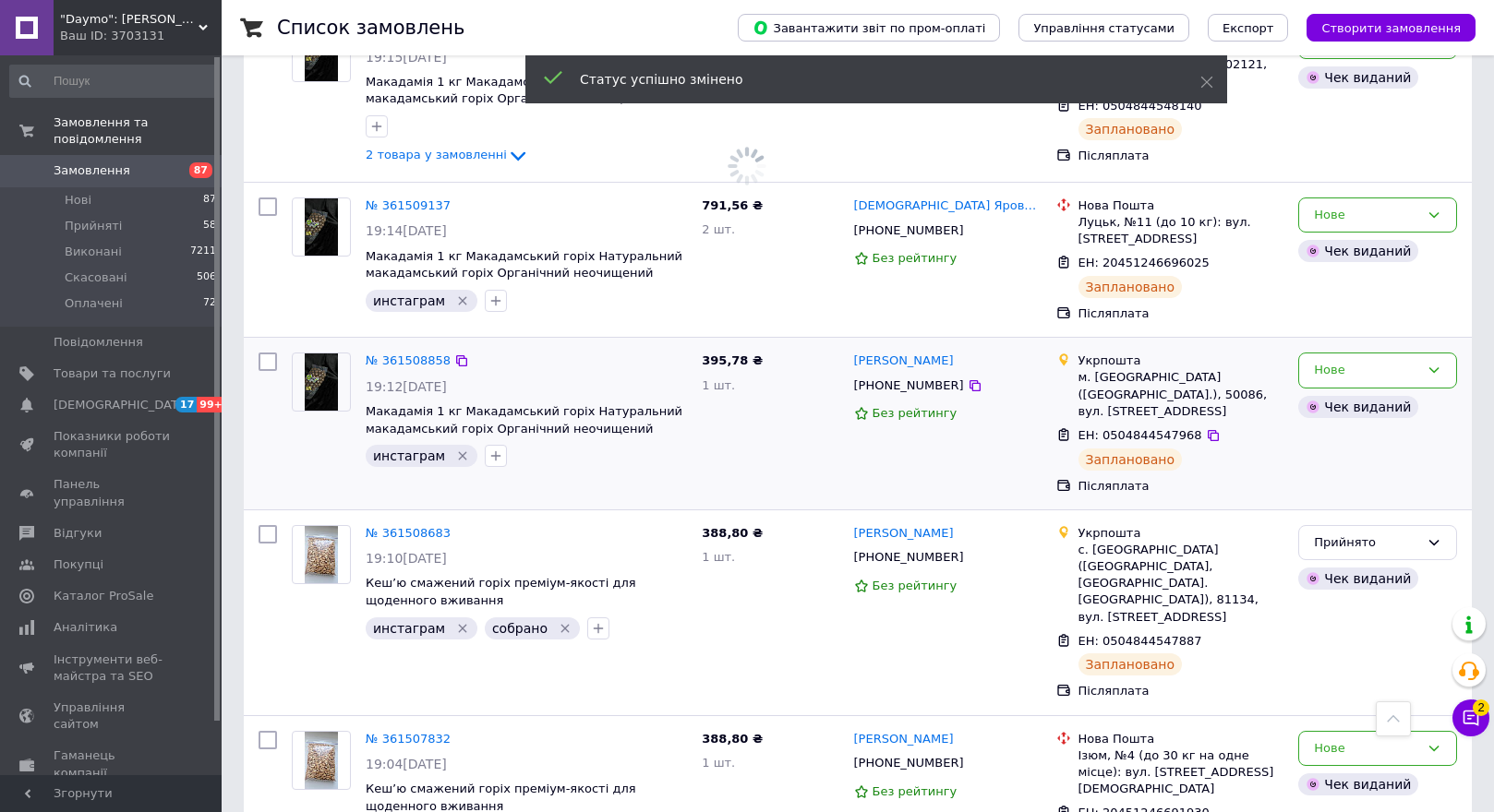
click img
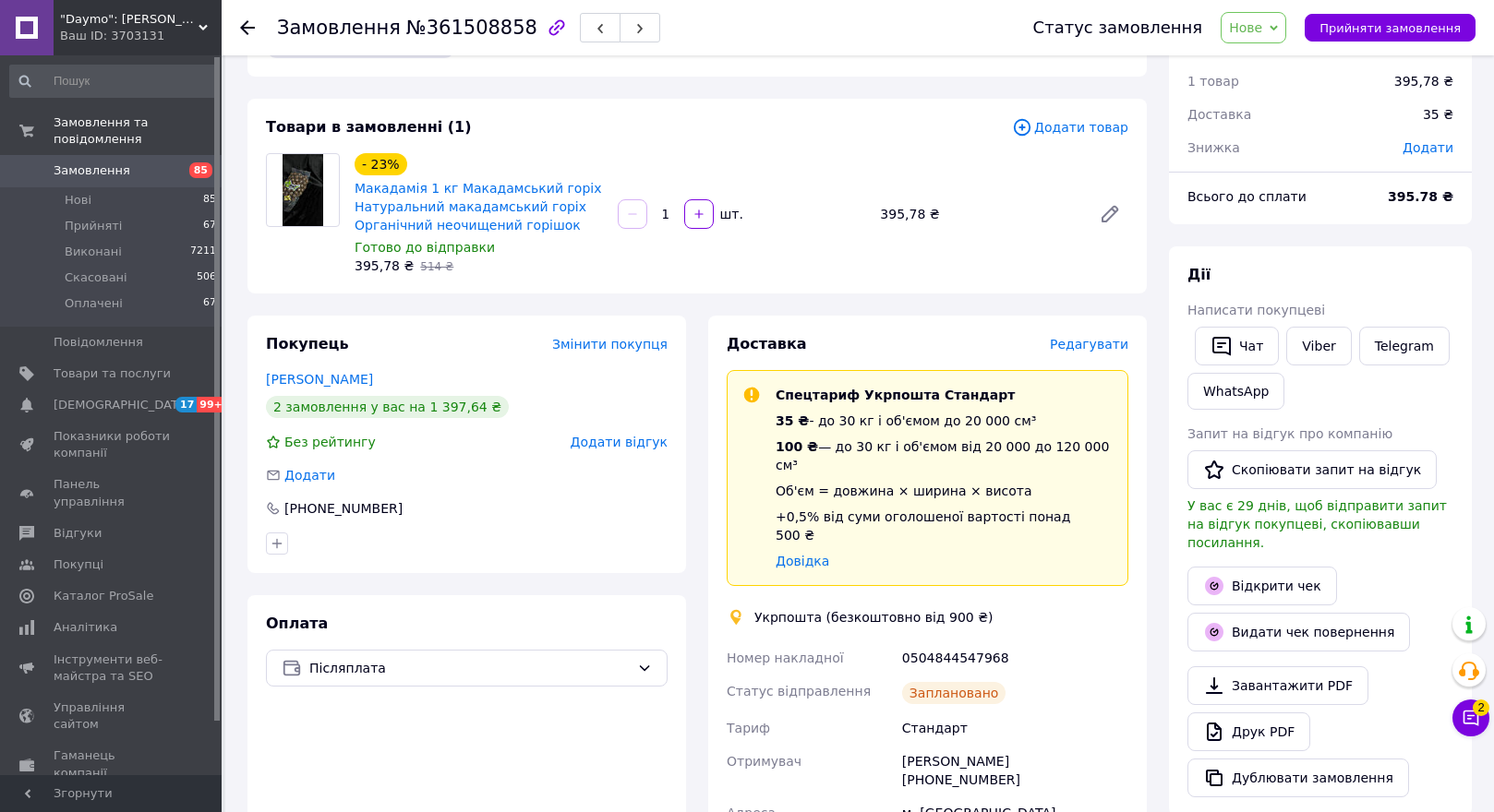
scroll to position [93, 0]
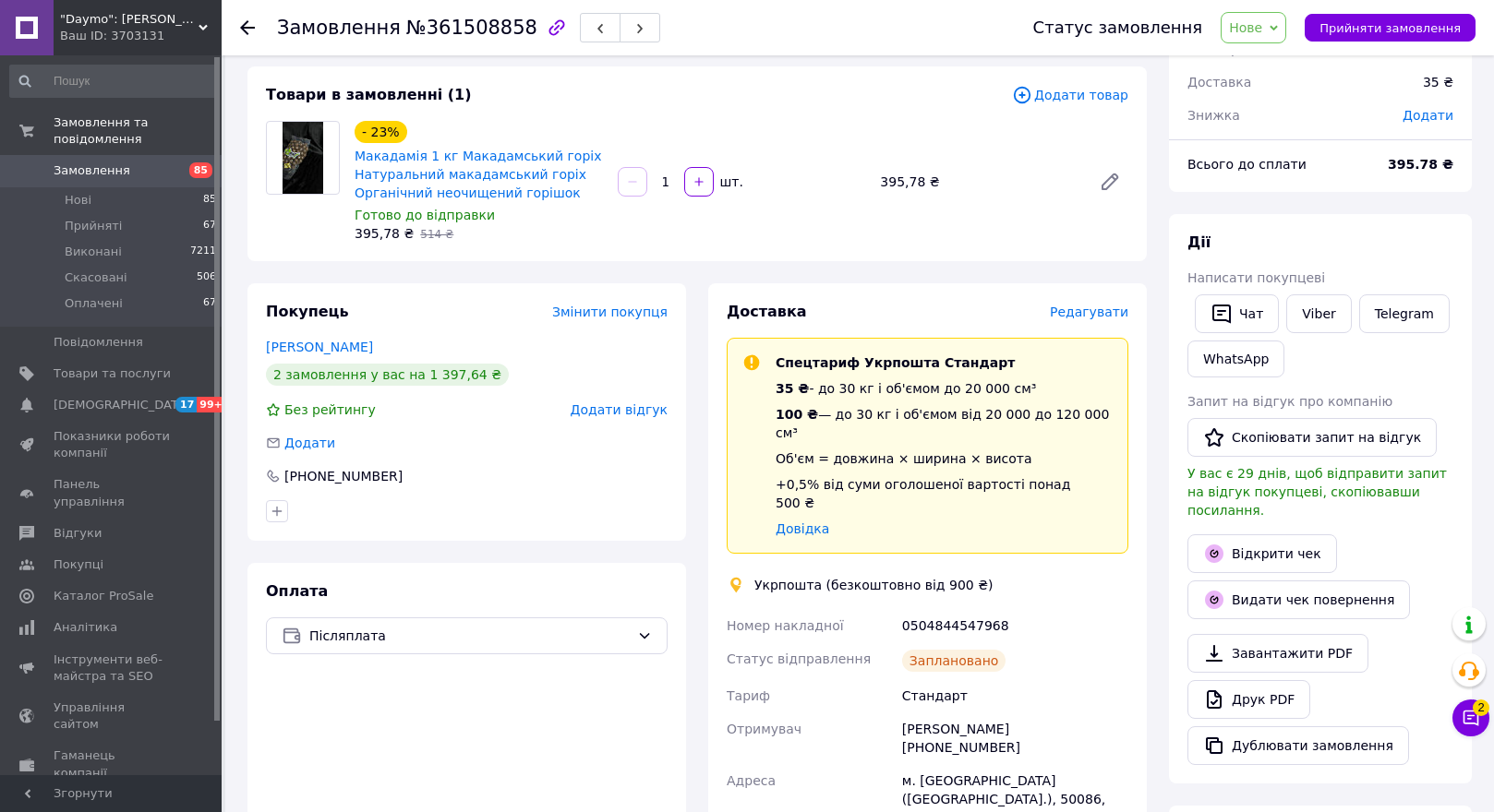
click at [250, 22] on icon at bounding box center [247, 28] width 15 height 15
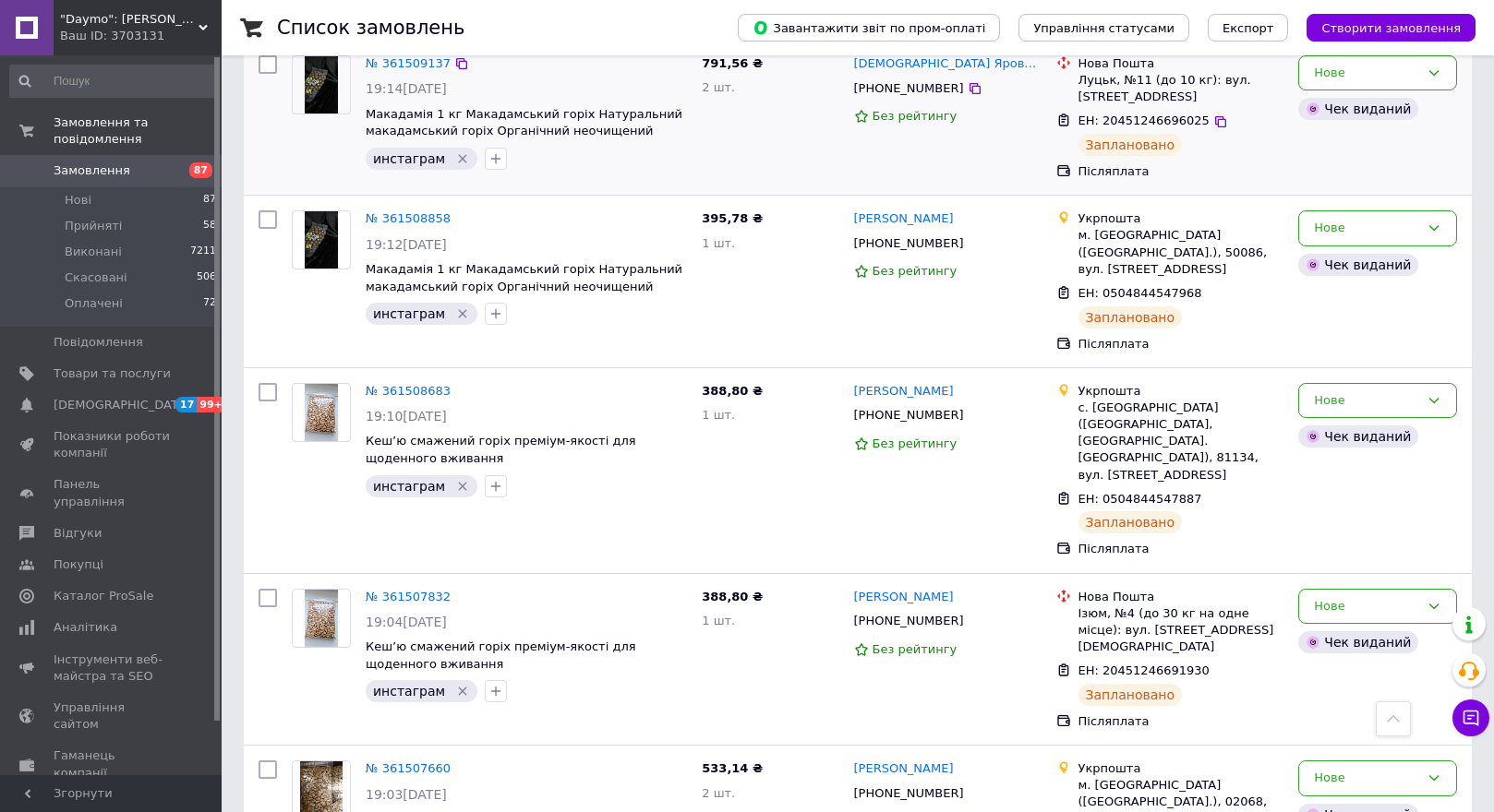
scroll to position [3138, 0]
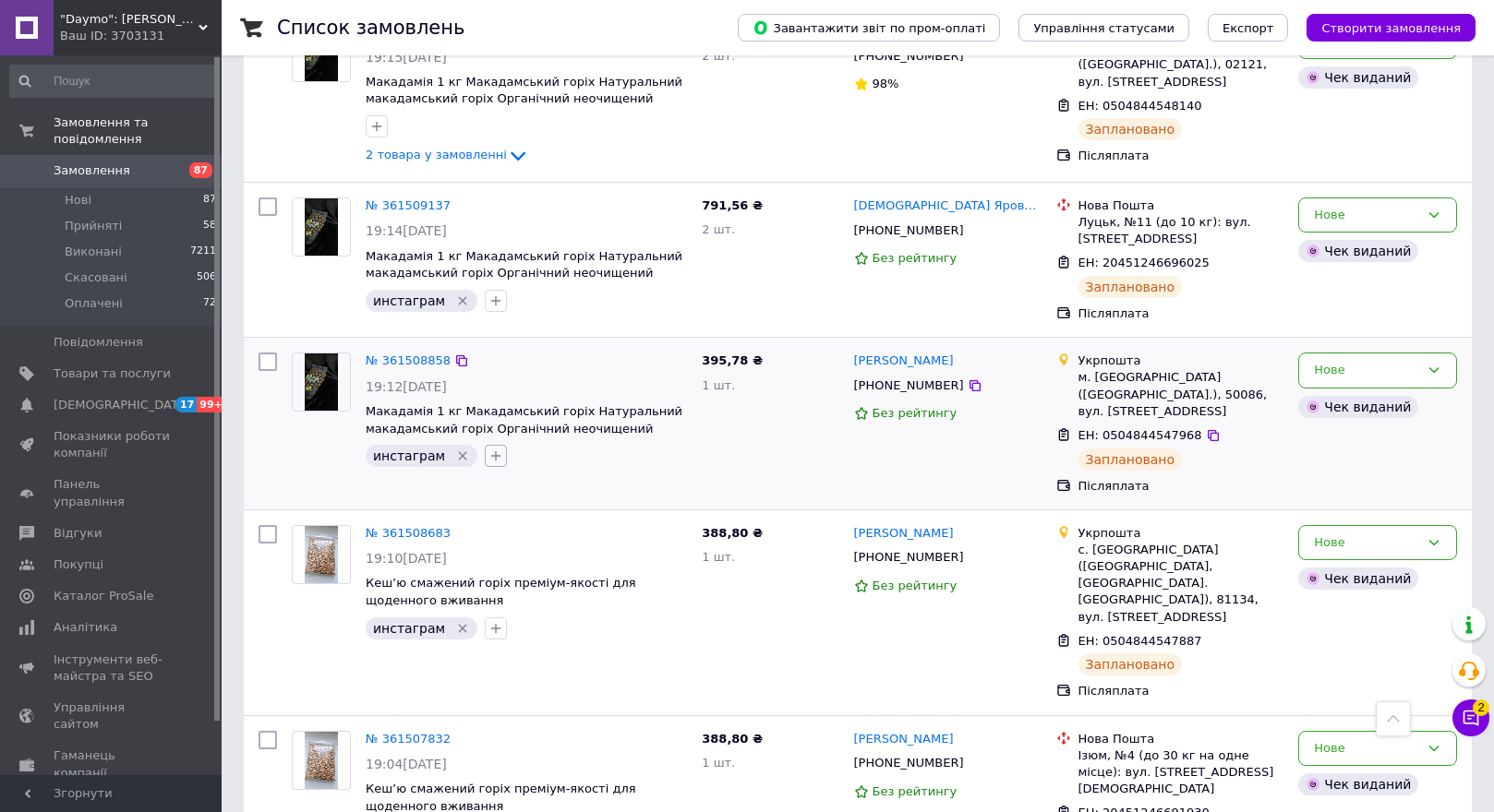
click at [488, 448] on icon "button" at bounding box center [496, 456] width 15 height 15
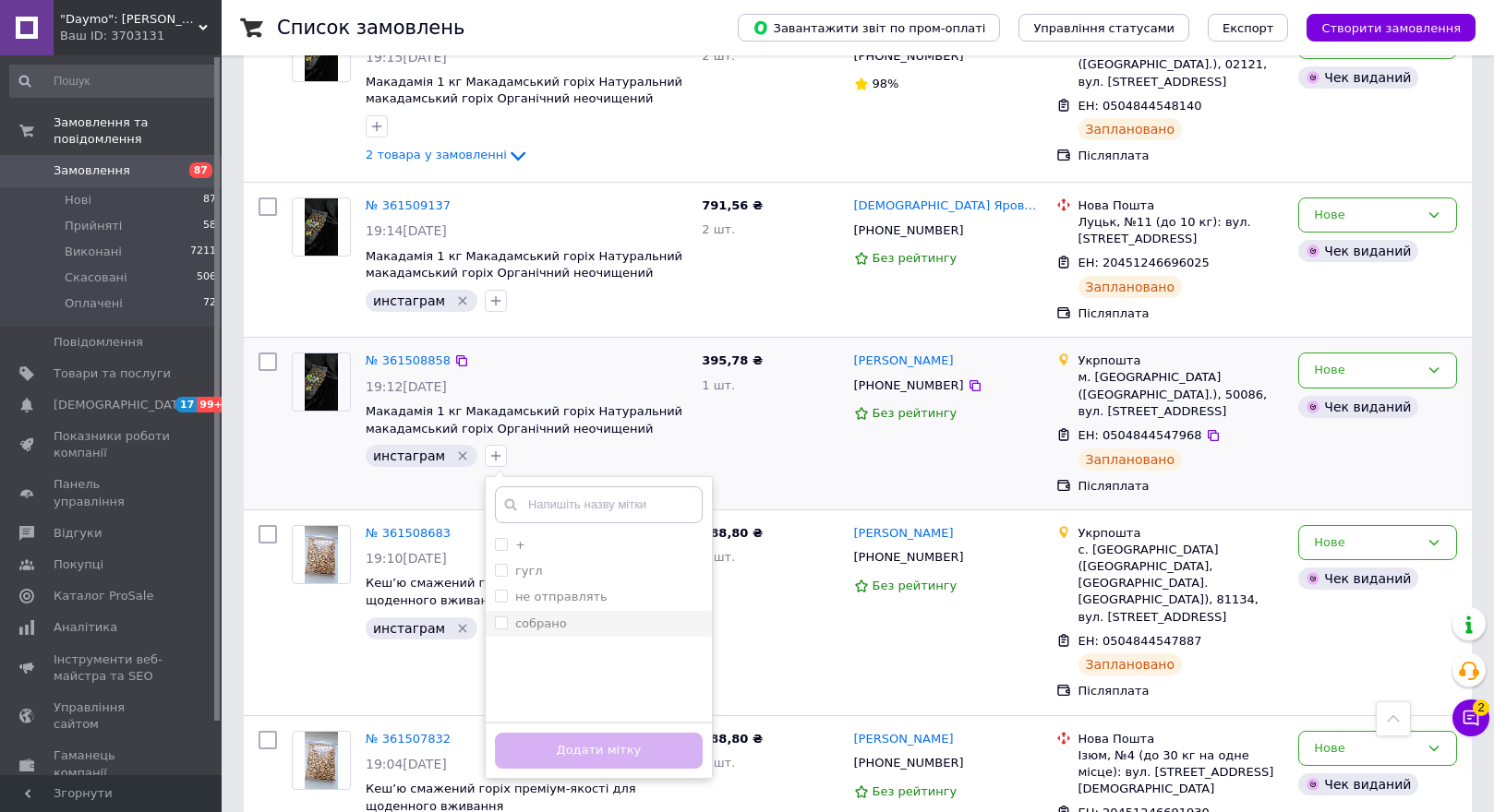
click at [495, 617] on input "собрано" at bounding box center [501, 622] width 12 height 12
checkbox input "true"
click at [547, 733] on button "Додати мітку" at bounding box center [599, 751] width 208 height 36
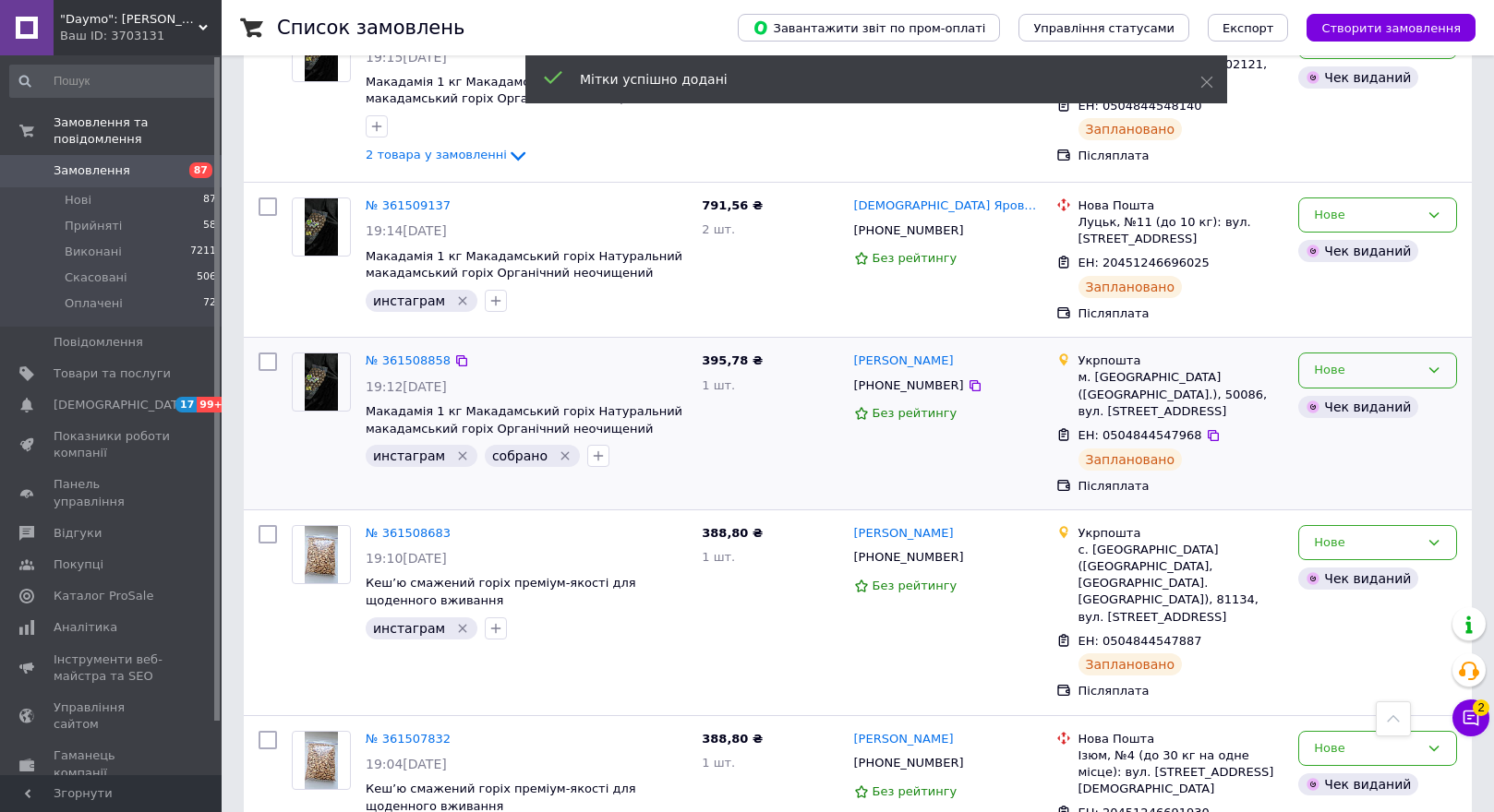
click at [1418, 361] on div "Нове" at bounding box center [1366, 370] width 105 height 20
click at [1408, 392] on li "Прийнято" at bounding box center [1378, 409] width 157 height 34
click at [320, 198] on img at bounding box center [321, 227] width 32 height 58
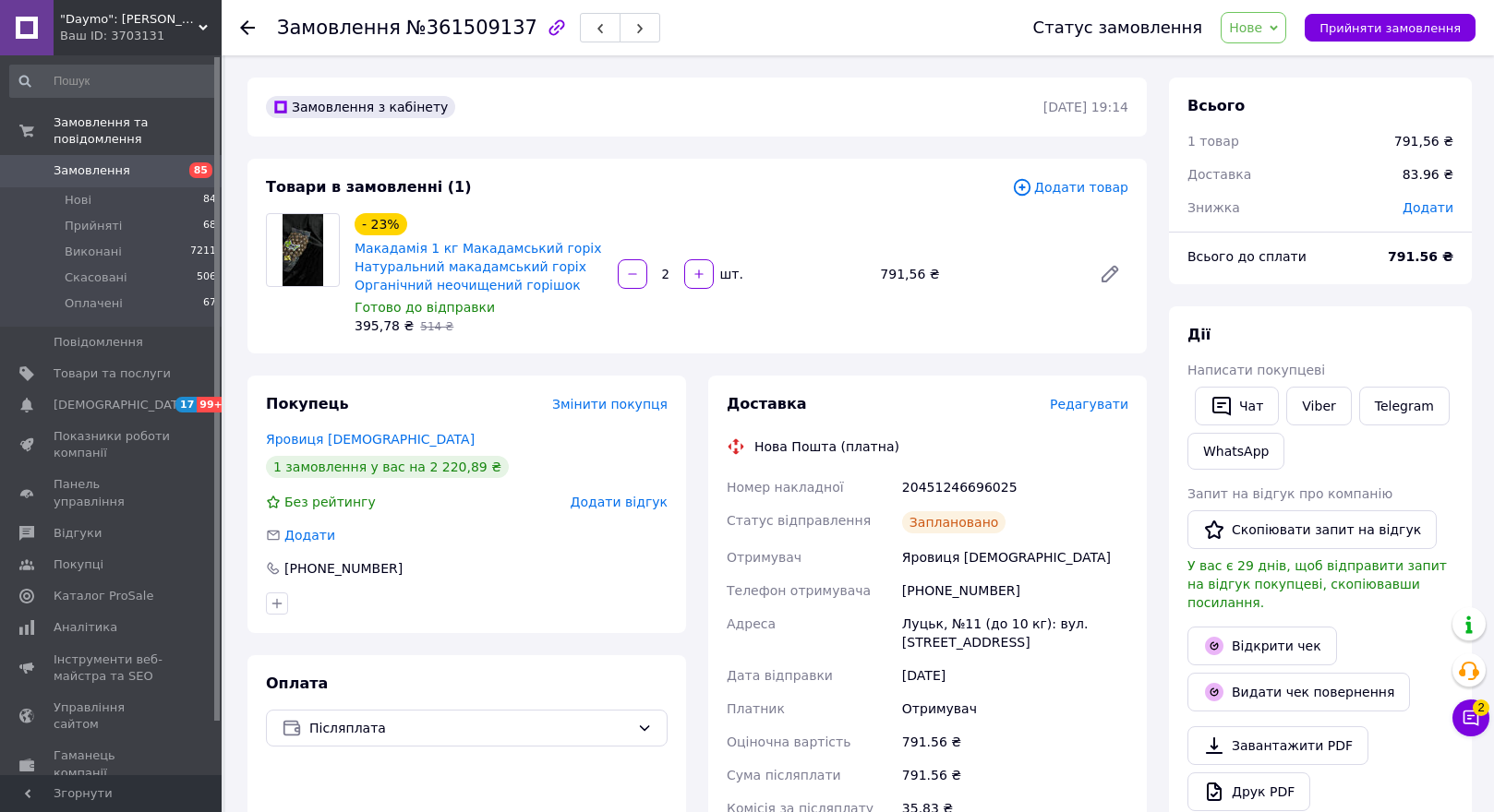
click at [244, 22] on icon at bounding box center [247, 28] width 15 height 15
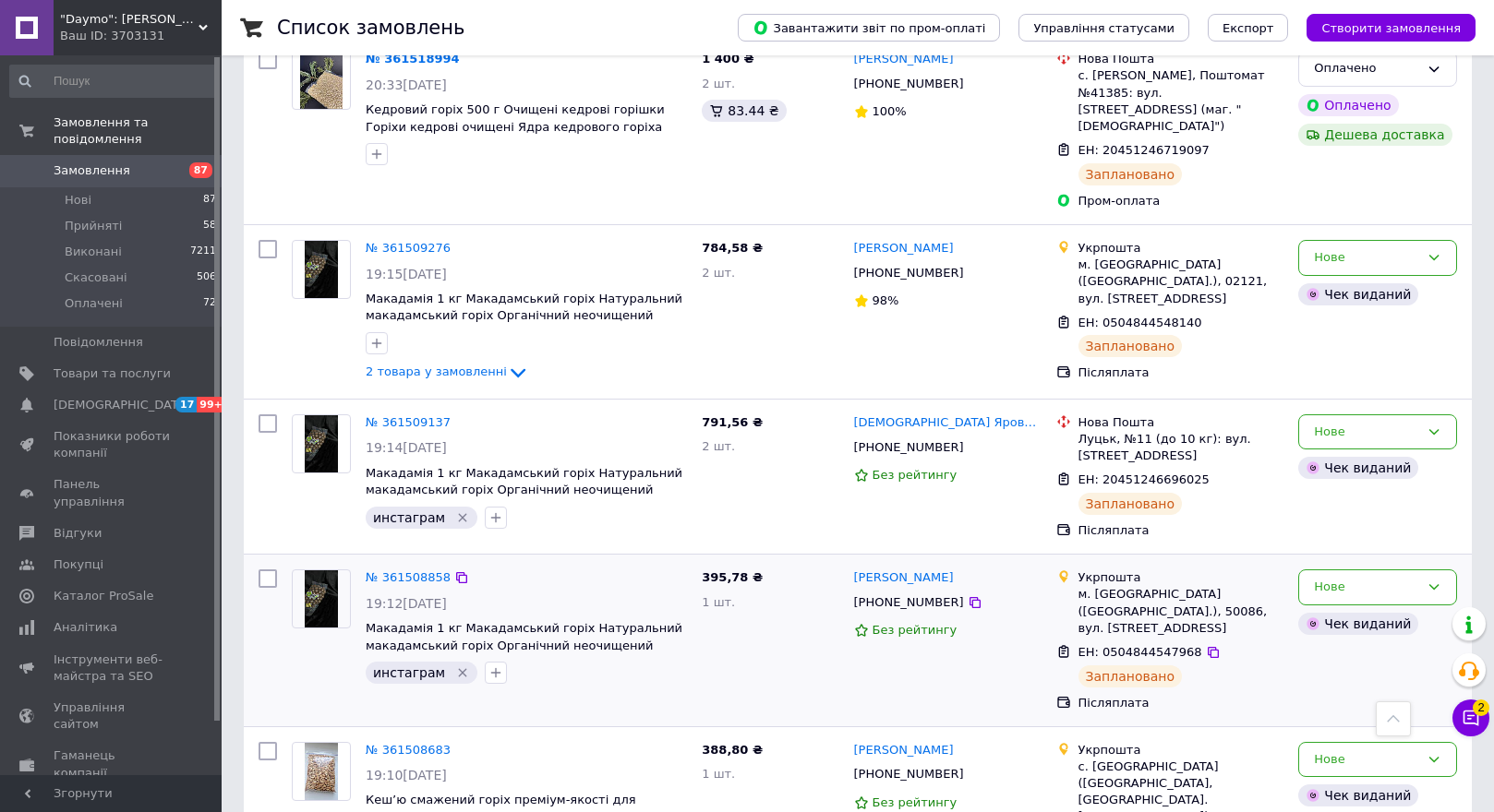
scroll to position [2862, 0]
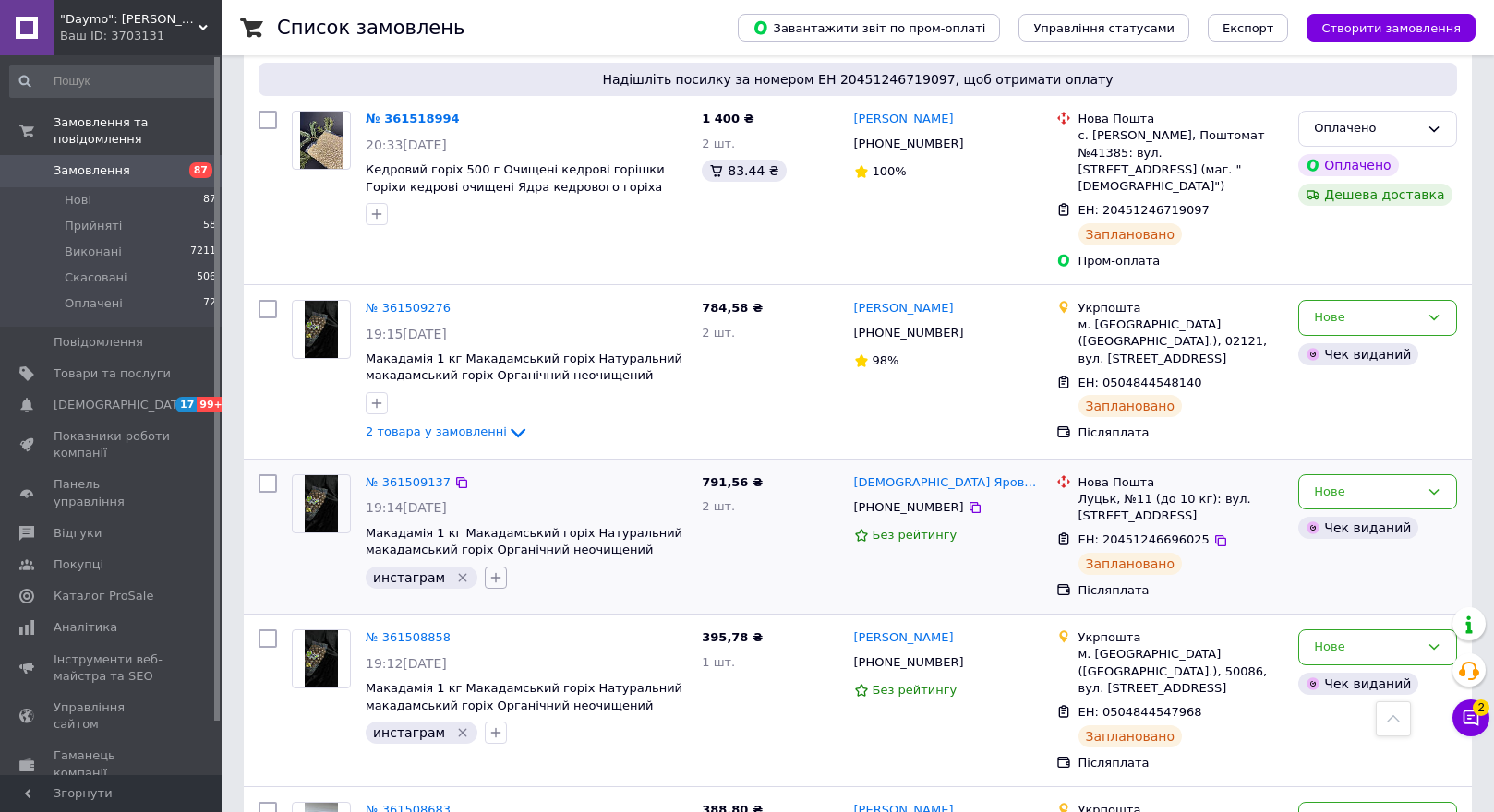
click at [488, 570] on icon "button" at bounding box center [496, 578] width 15 height 15
drag, startPoint x: 487, startPoint y: 601, endPoint x: 500, endPoint y: 641, distance: 42.1
click at [495, 737] on input "собрано" at bounding box center [501, 743] width 12 height 12
checkbox input "true"
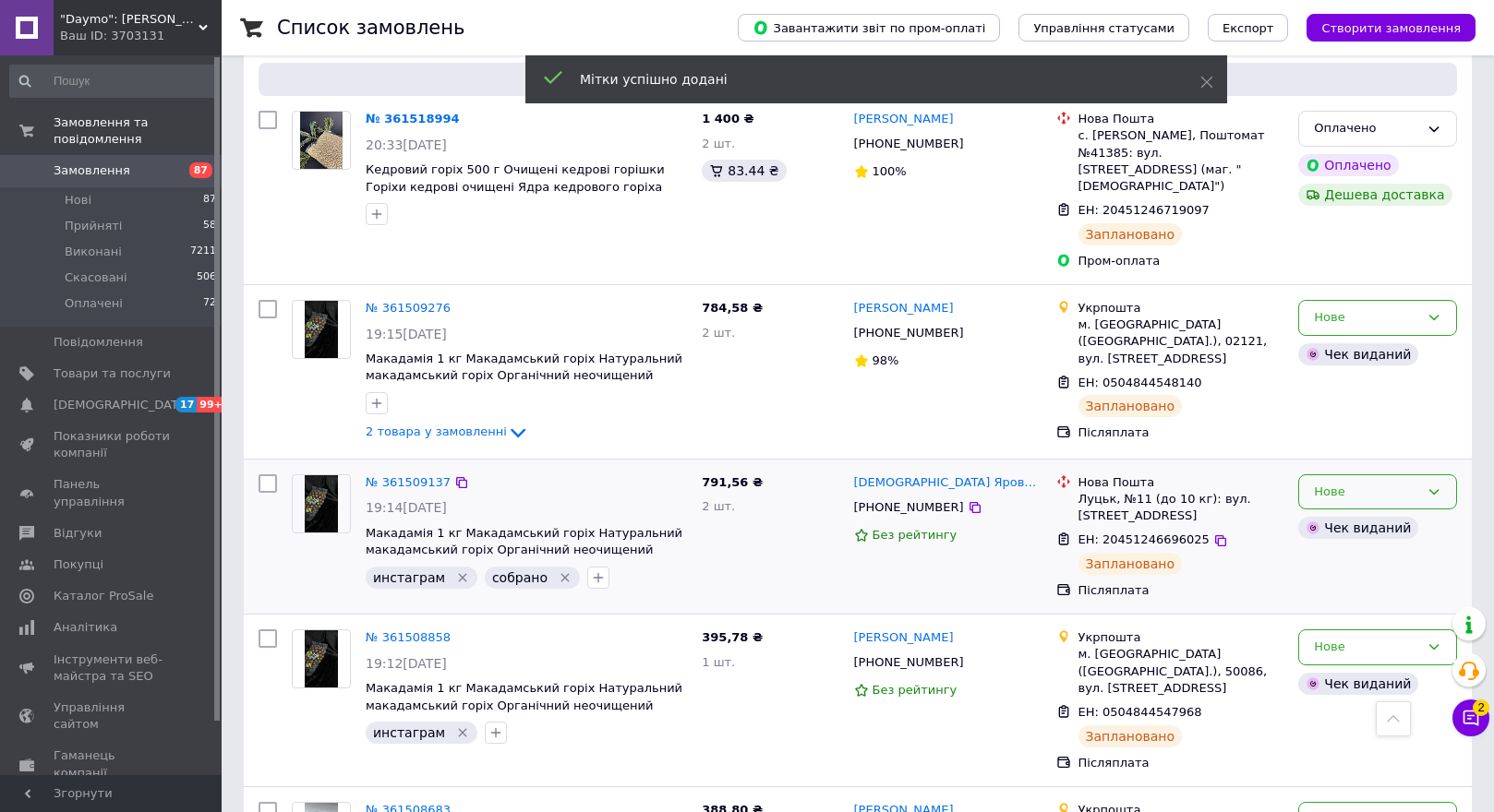
click at [1391, 482] on div "Нове" at bounding box center [1366, 492] width 105 height 20
click at [1396, 514] on li "Прийнято" at bounding box center [1378, 531] width 157 height 34
click at [325, 301] on img at bounding box center [321, 330] width 32 height 58
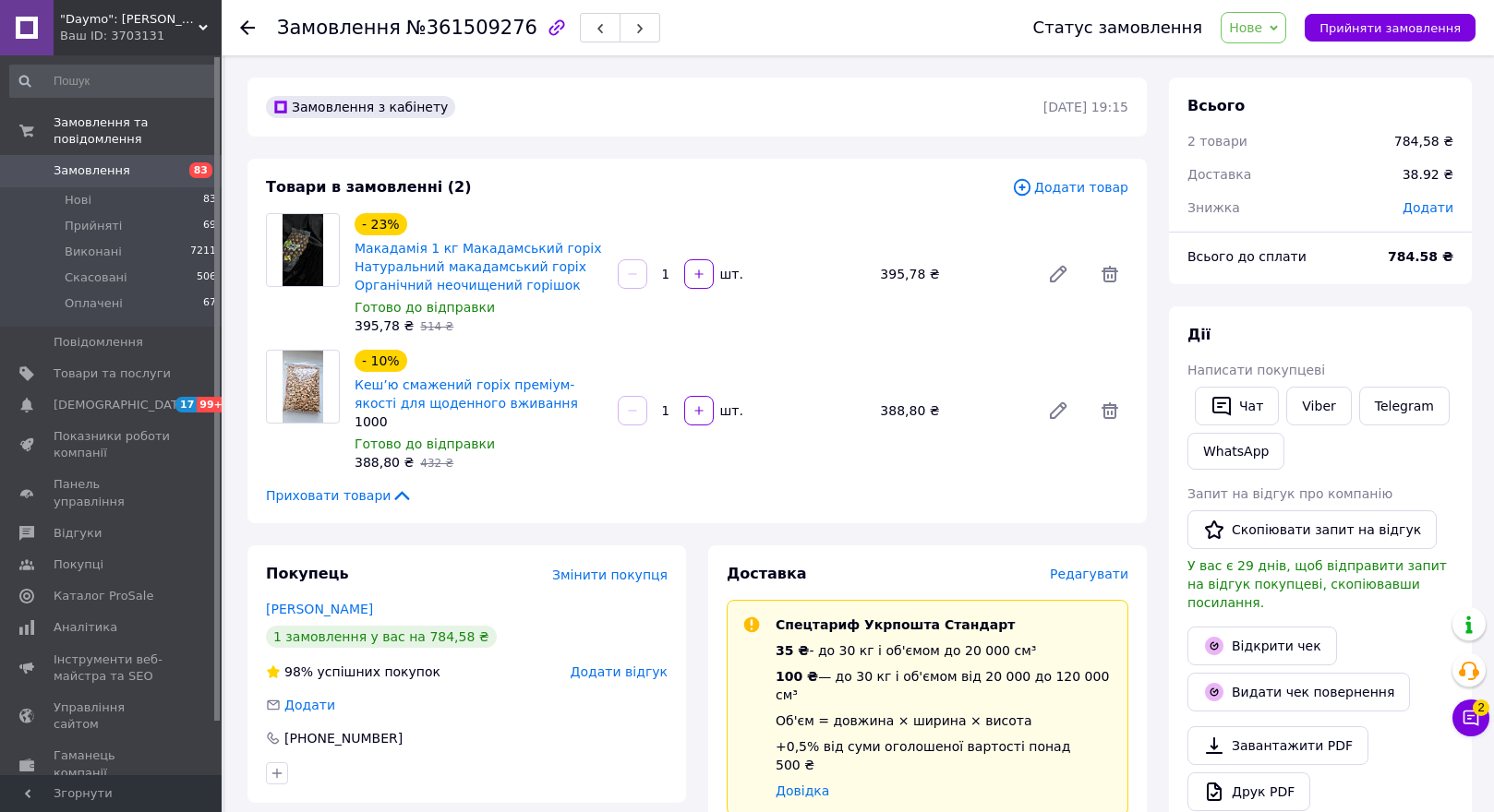
click at [246, 21] on icon at bounding box center [247, 28] width 15 height 15
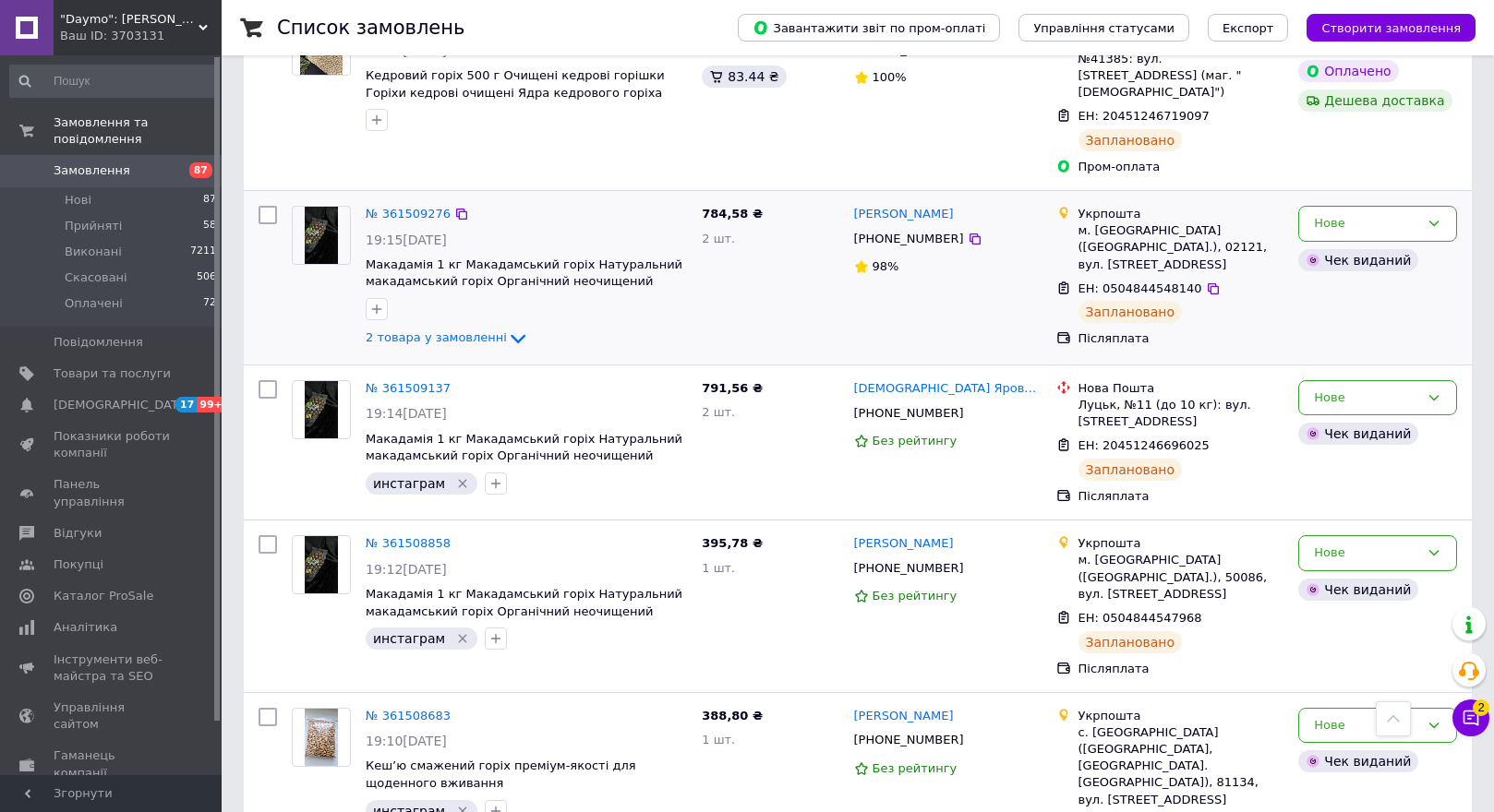
scroll to position [2862, 0]
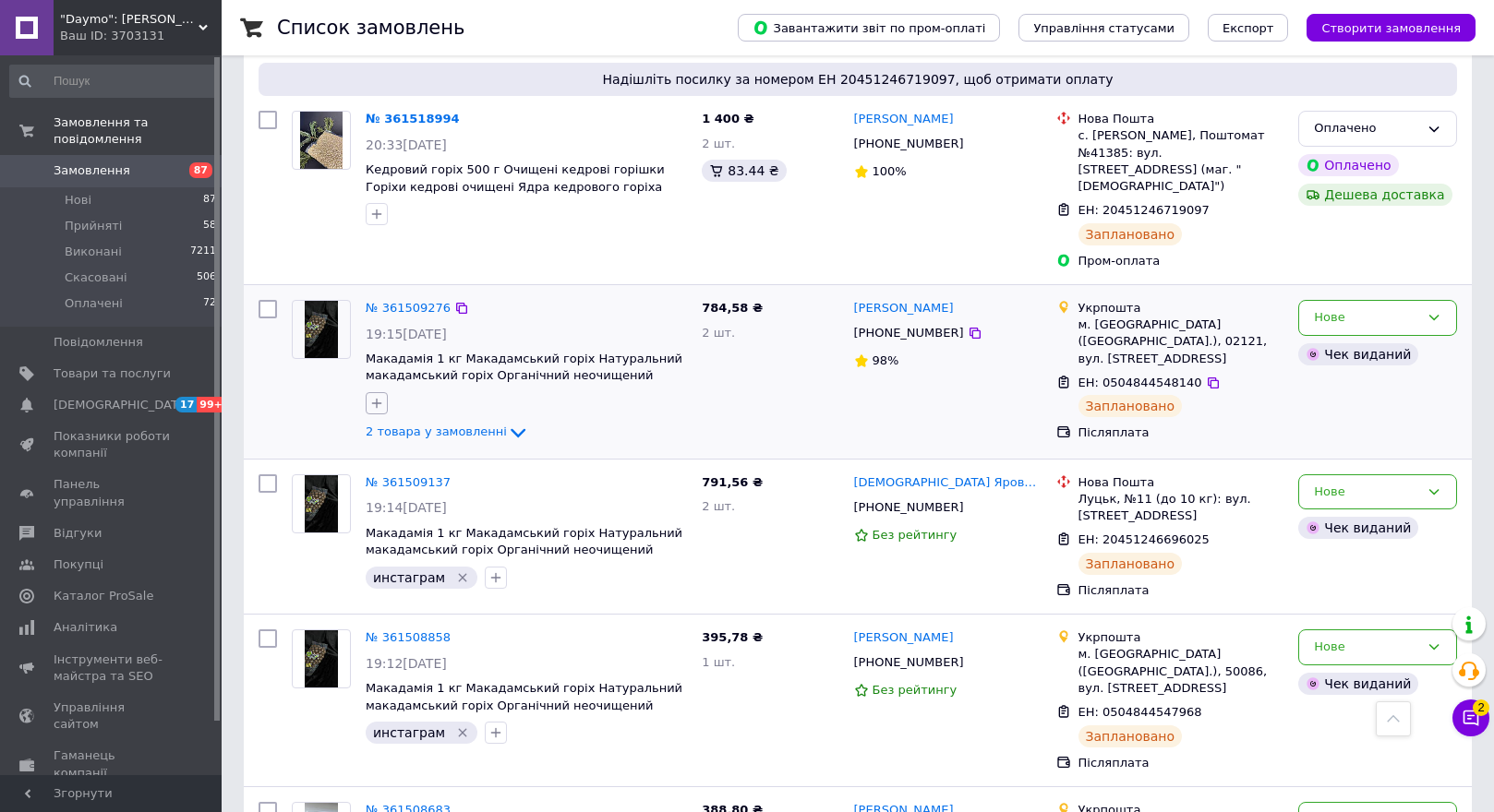
click at [379, 398] on icon "button" at bounding box center [377, 403] width 10 height 10
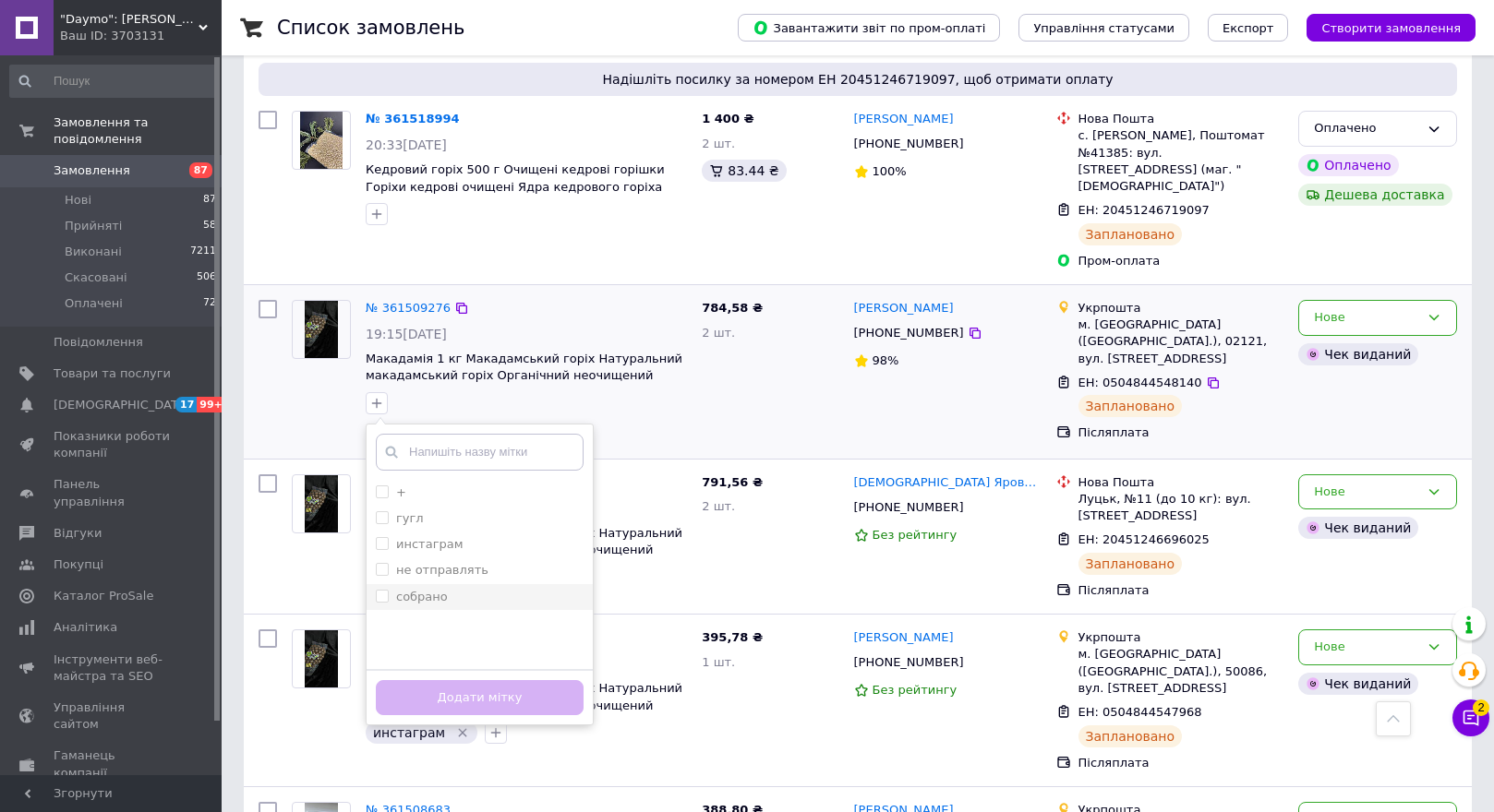
click at [379, 590] on input "собрано" at bounding box center [382, 596] width 12 height 12
checkbox input "true"
click at [407, 681] on button "Додати мітку" at bounding box center [480, 699] width 208 height 36
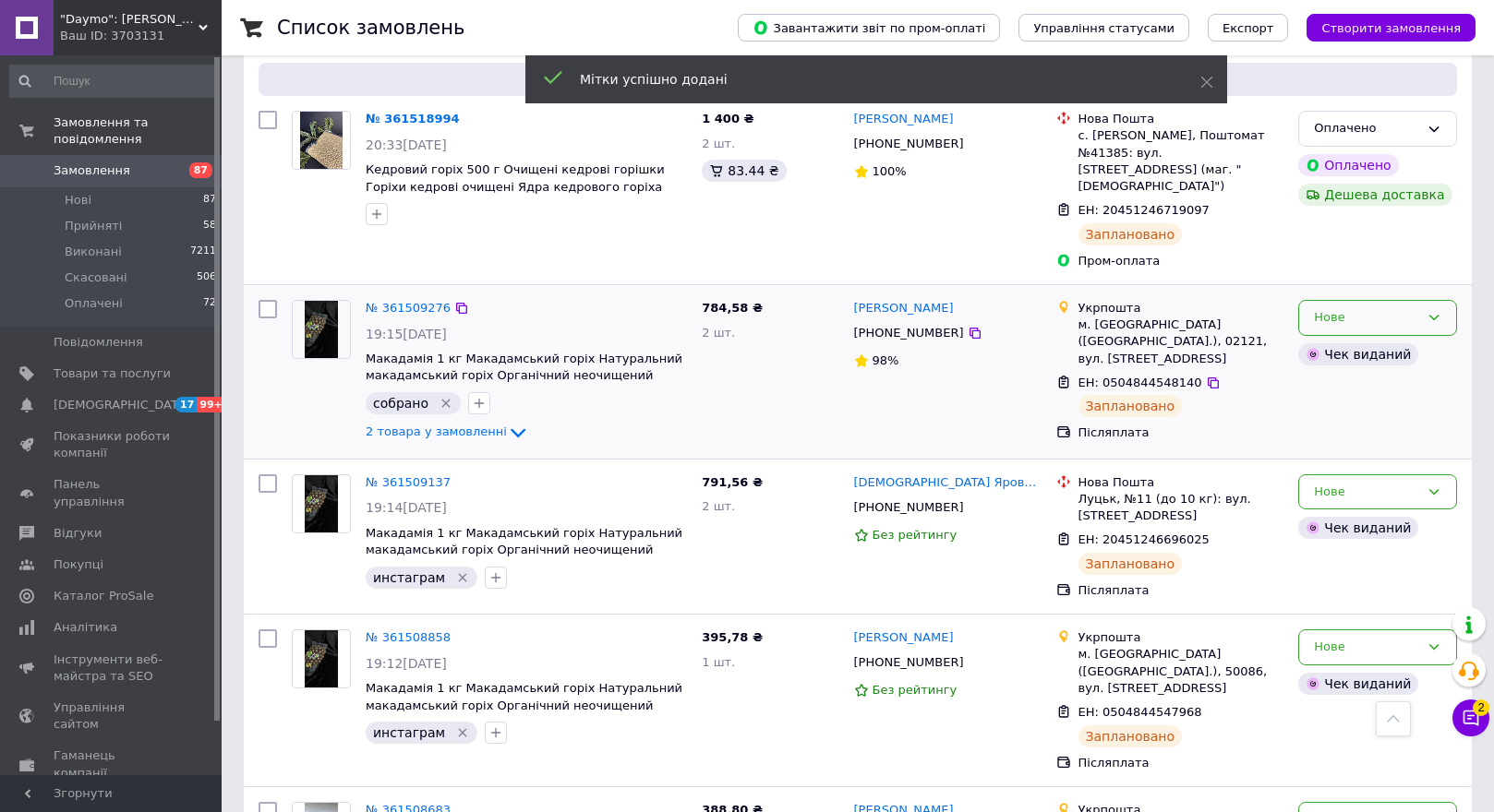
click at [1422, 300] on div "Нове" at bounding box center [1378, 318] width 159 height 36
click at [1424, 340] on li "Прийнято" at bounding box center [1378, 357] width 157 height 34
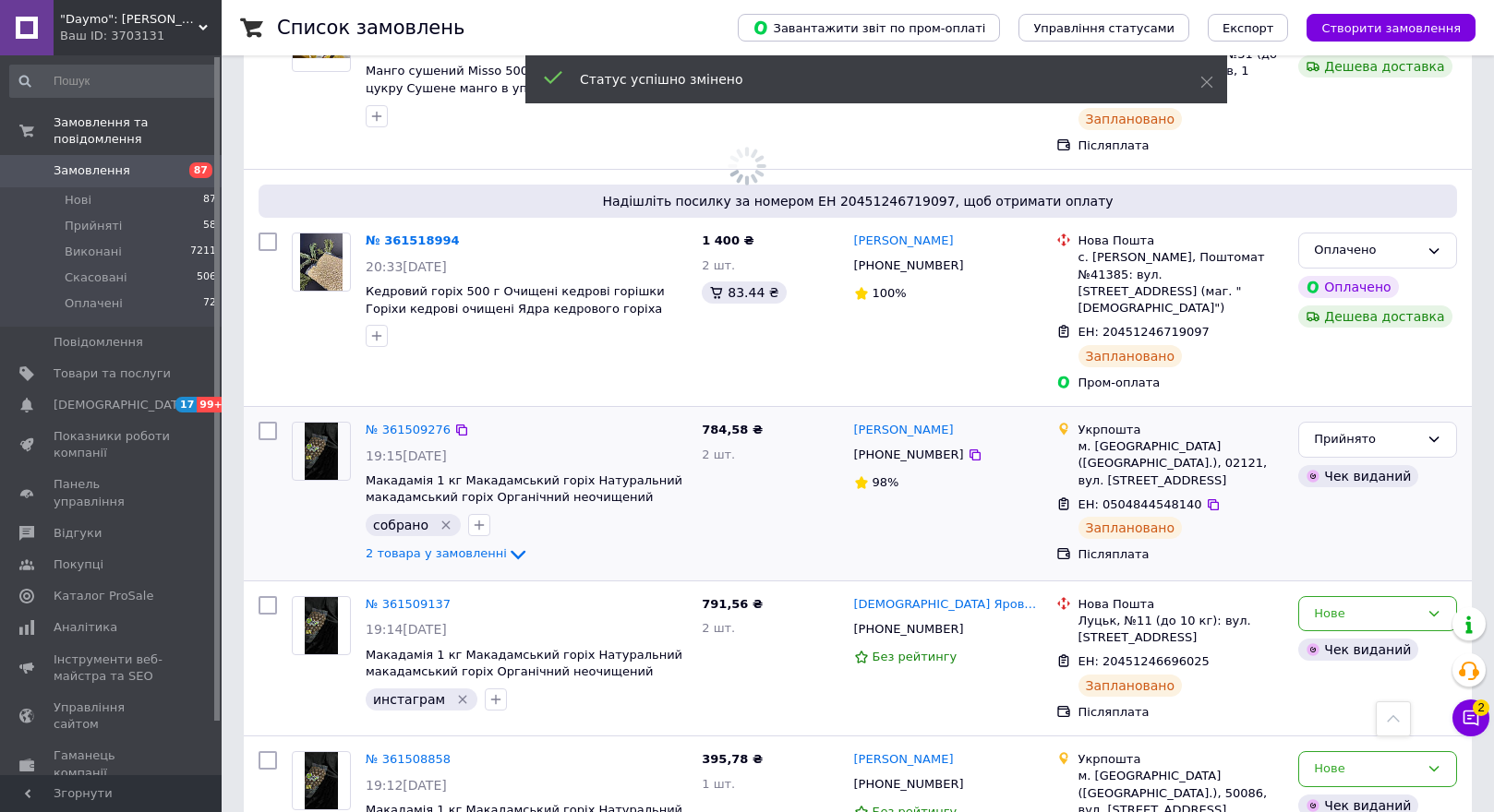
scroll to position [2677, 0]
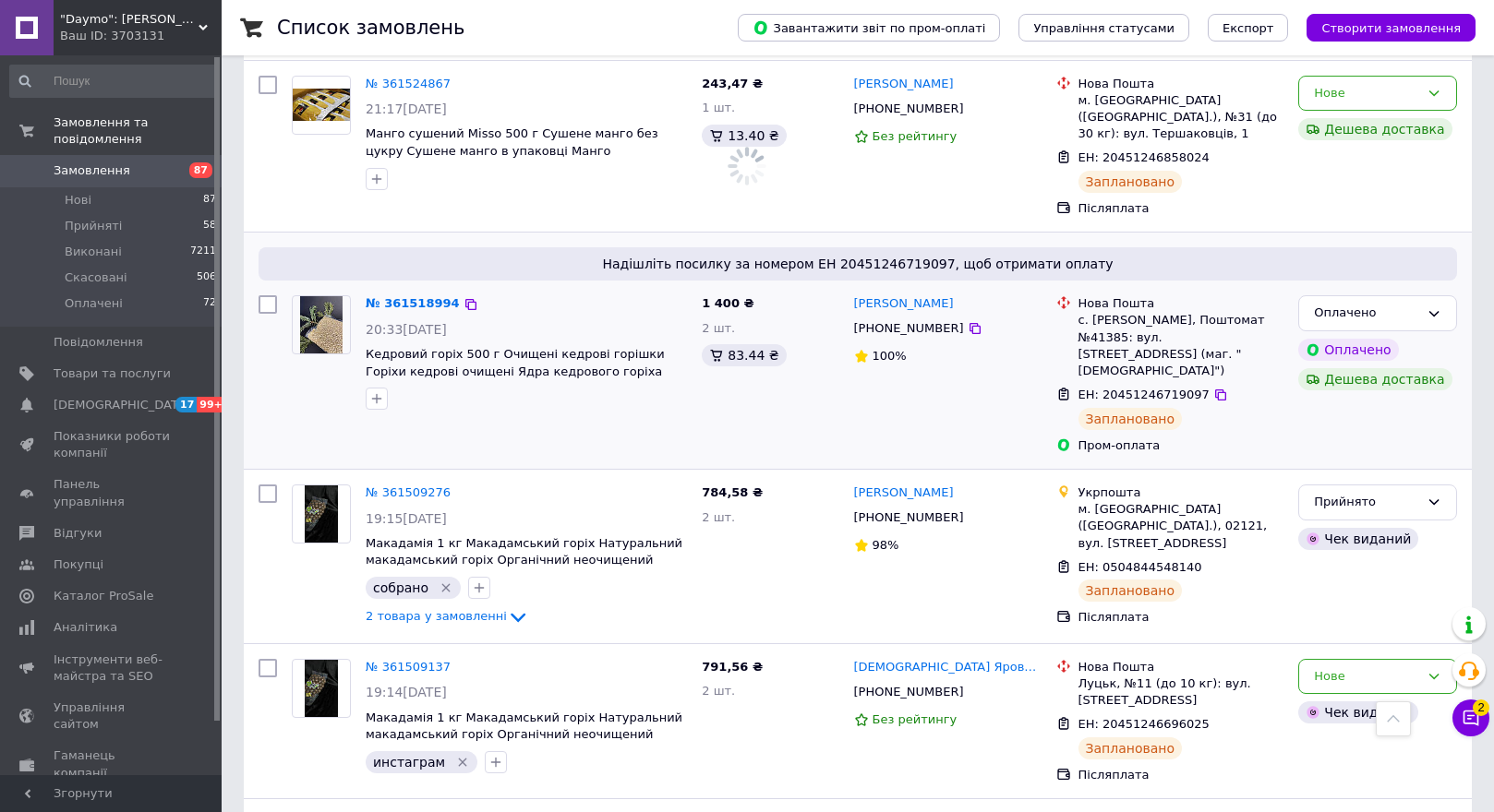
click at [321, 296] on img at bounding box center [322, 325] width 43 height 58
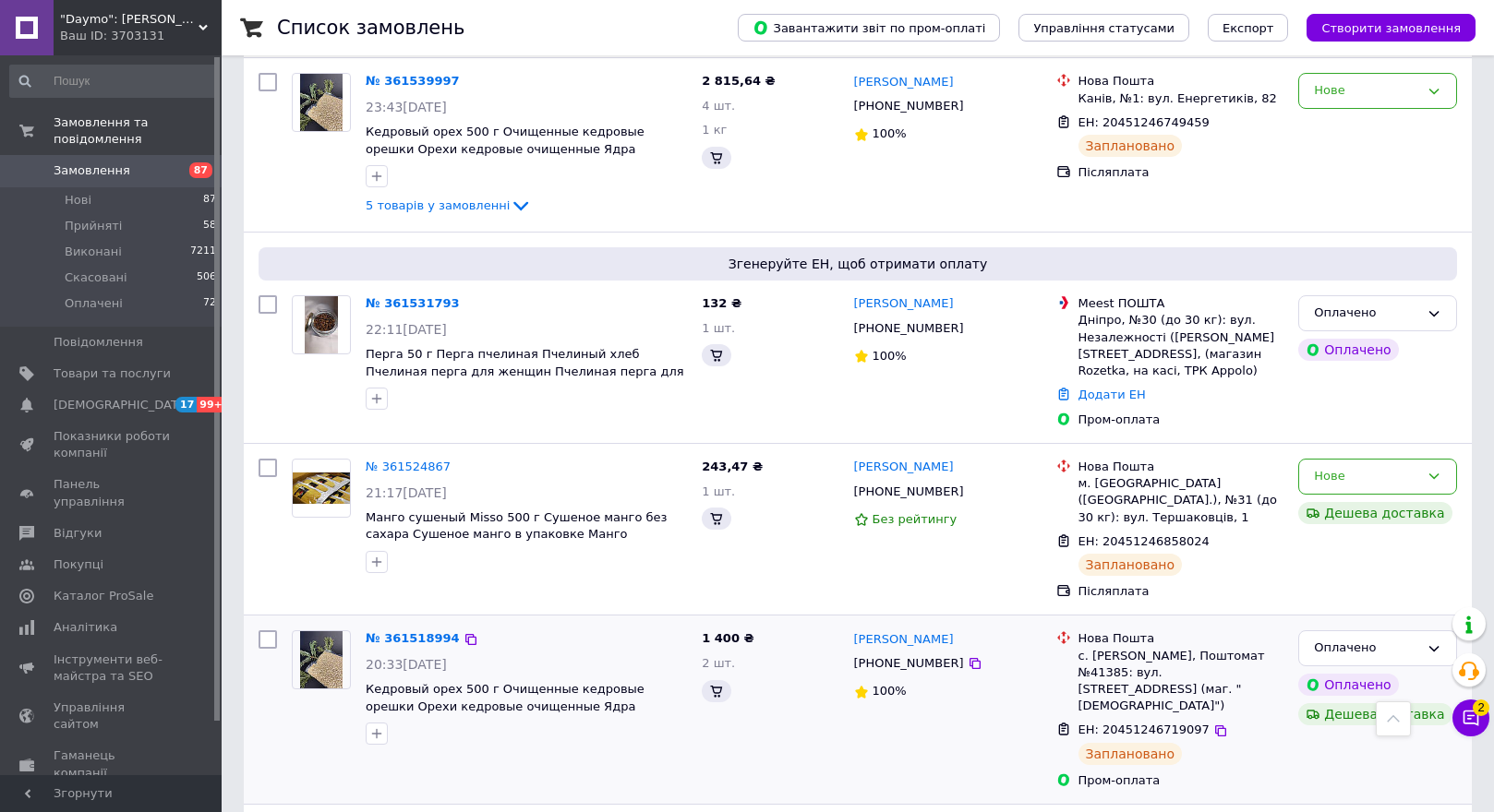
scroll to position [3027, 0]
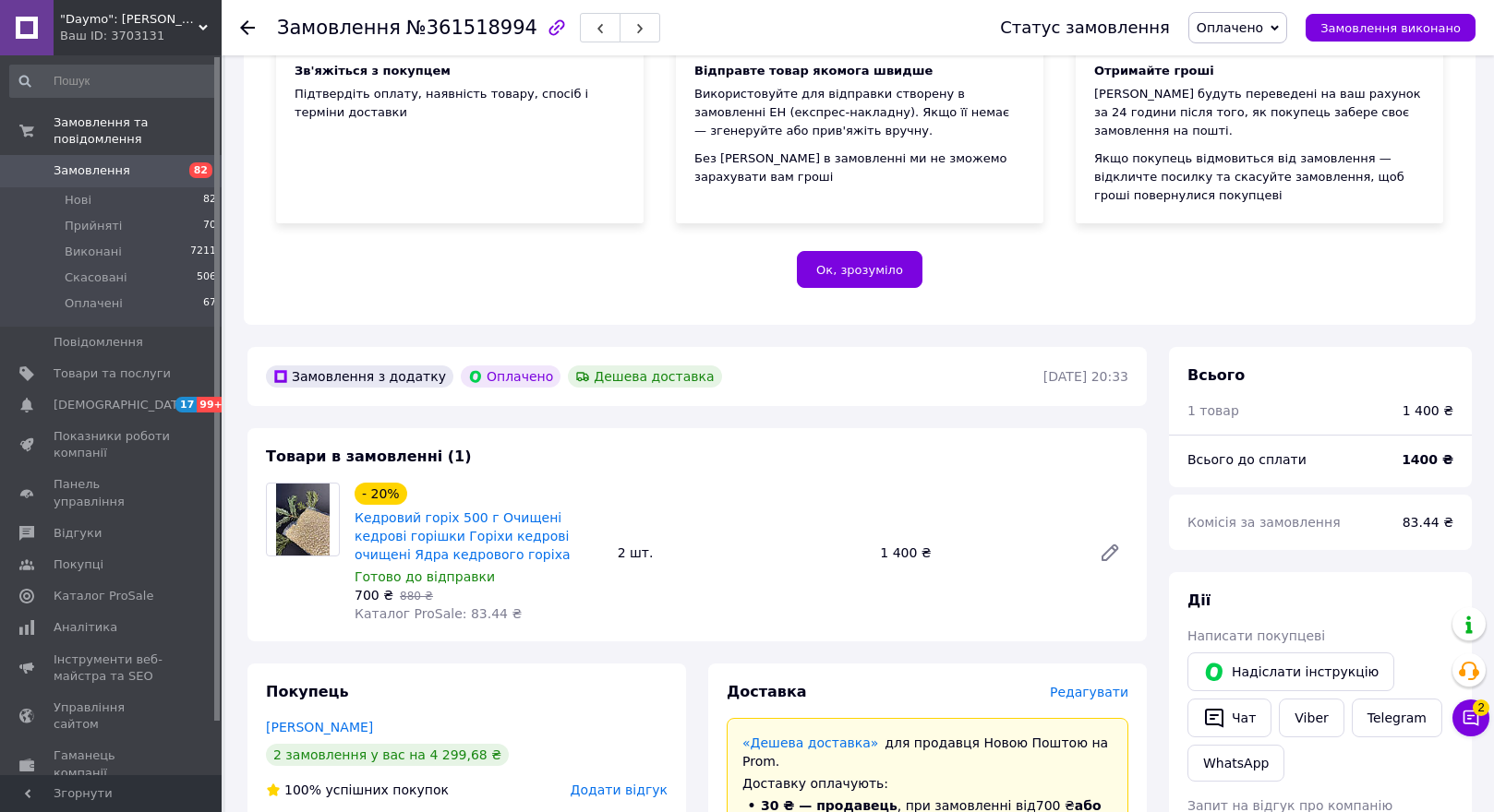
scroll to position [277, 0]
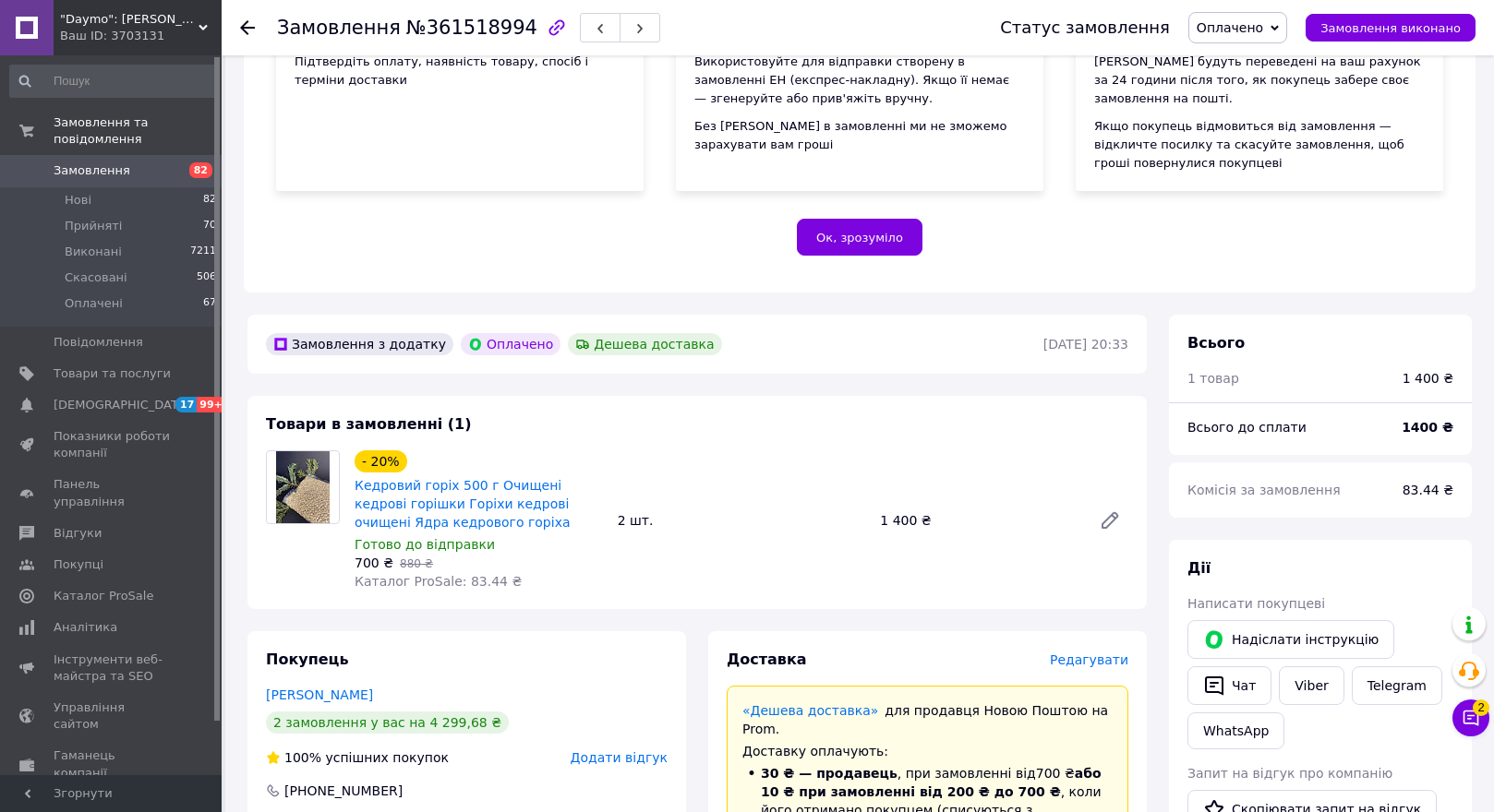
click at [237, 19] on div "Замовлення №361518994 Статус замовлення Оплачено Прийнято Виконано Скасовано За…" at bounding box center [857, 27] width 1272 height 56
click at [242, 24] on icon at bounding box center [247, 28] width 15 height 15
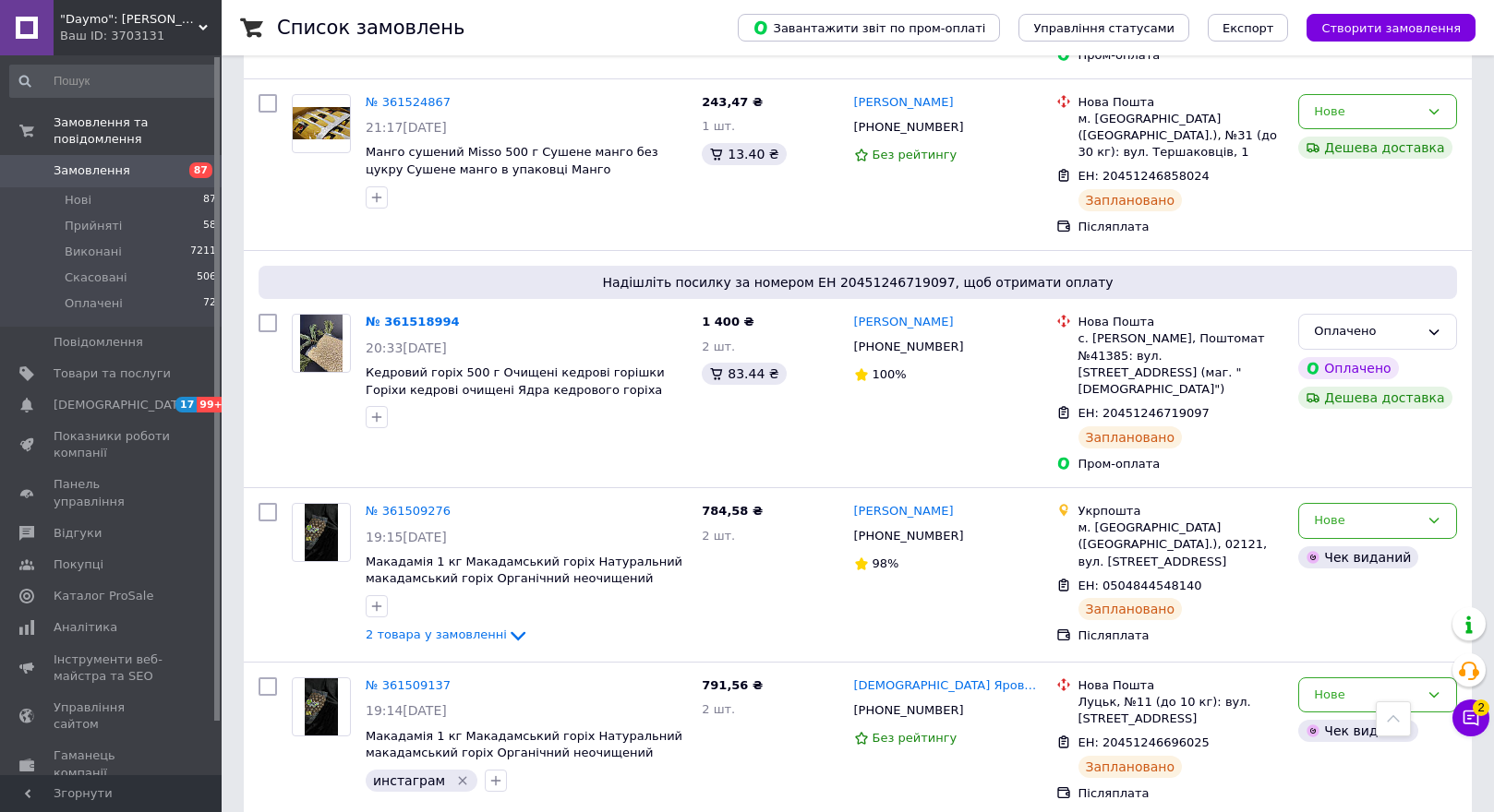
scroll to position [2658, 0]
click at [374, 411] on icon "button" at bounding box center [377, 418] width 15 height 15
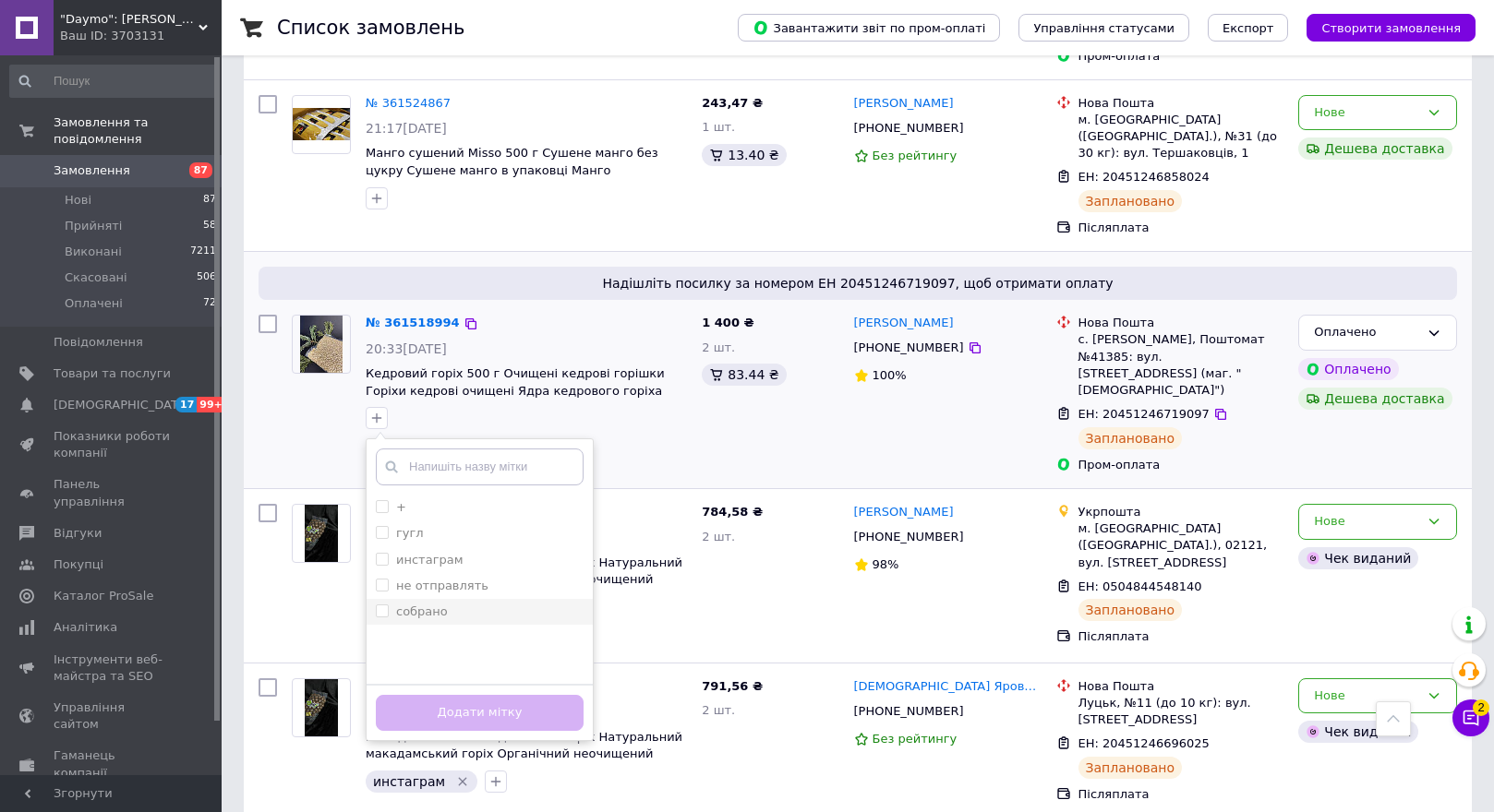
click at [377, 604] on input "собрано" at bounding box center [382, 610] width 12 height 12
checkbox input "true"
click at [410, 695] on button "Додати мітку" at bounding box center [480, 713] width 208 height 36
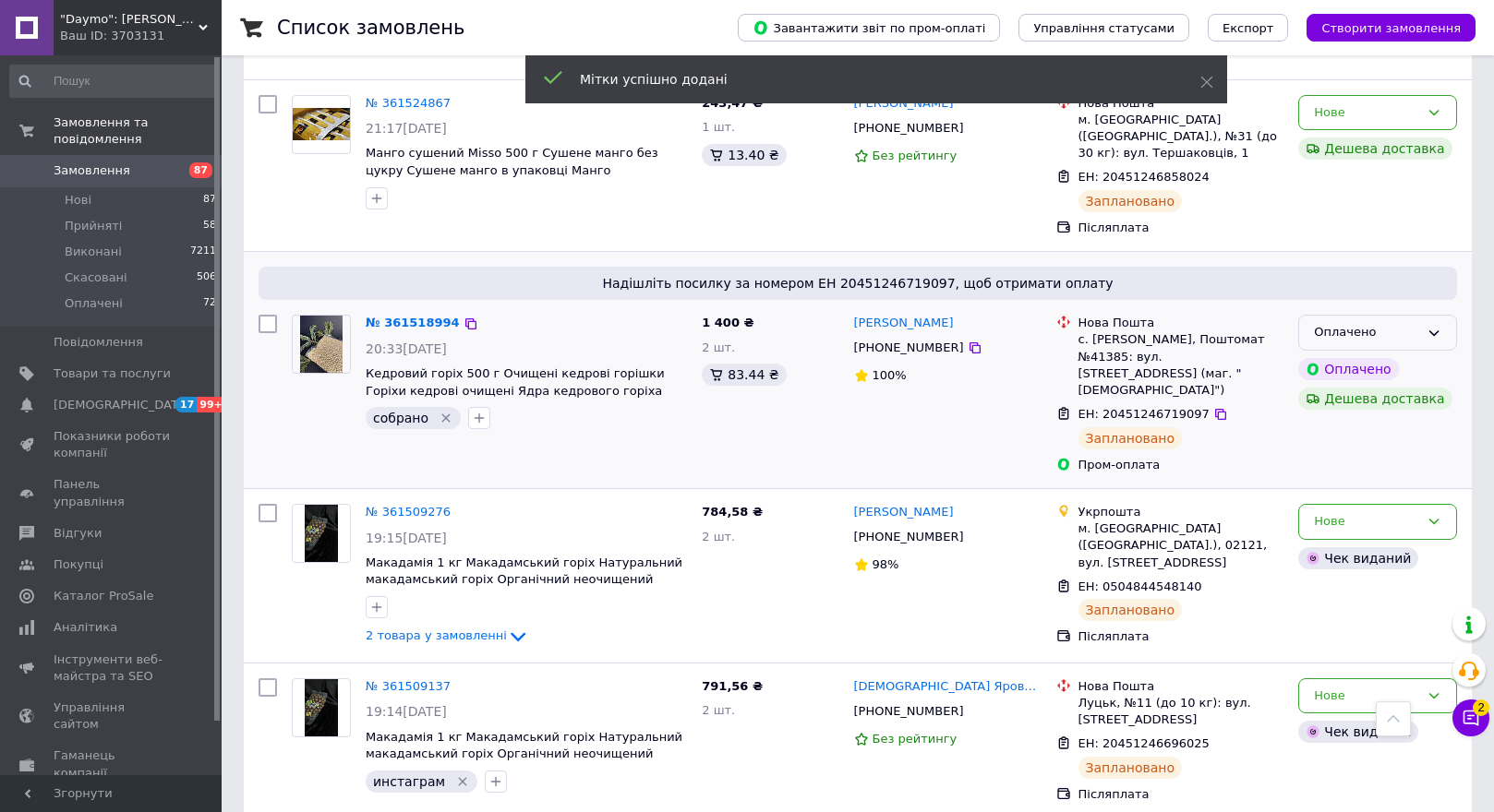
click at [1437, 326] on icon at bounding box center [1434, 333] width 15 height 15
click at [1413, 354] on li "Прийнято" at bounding box center [1378, 371] width 157 height 34
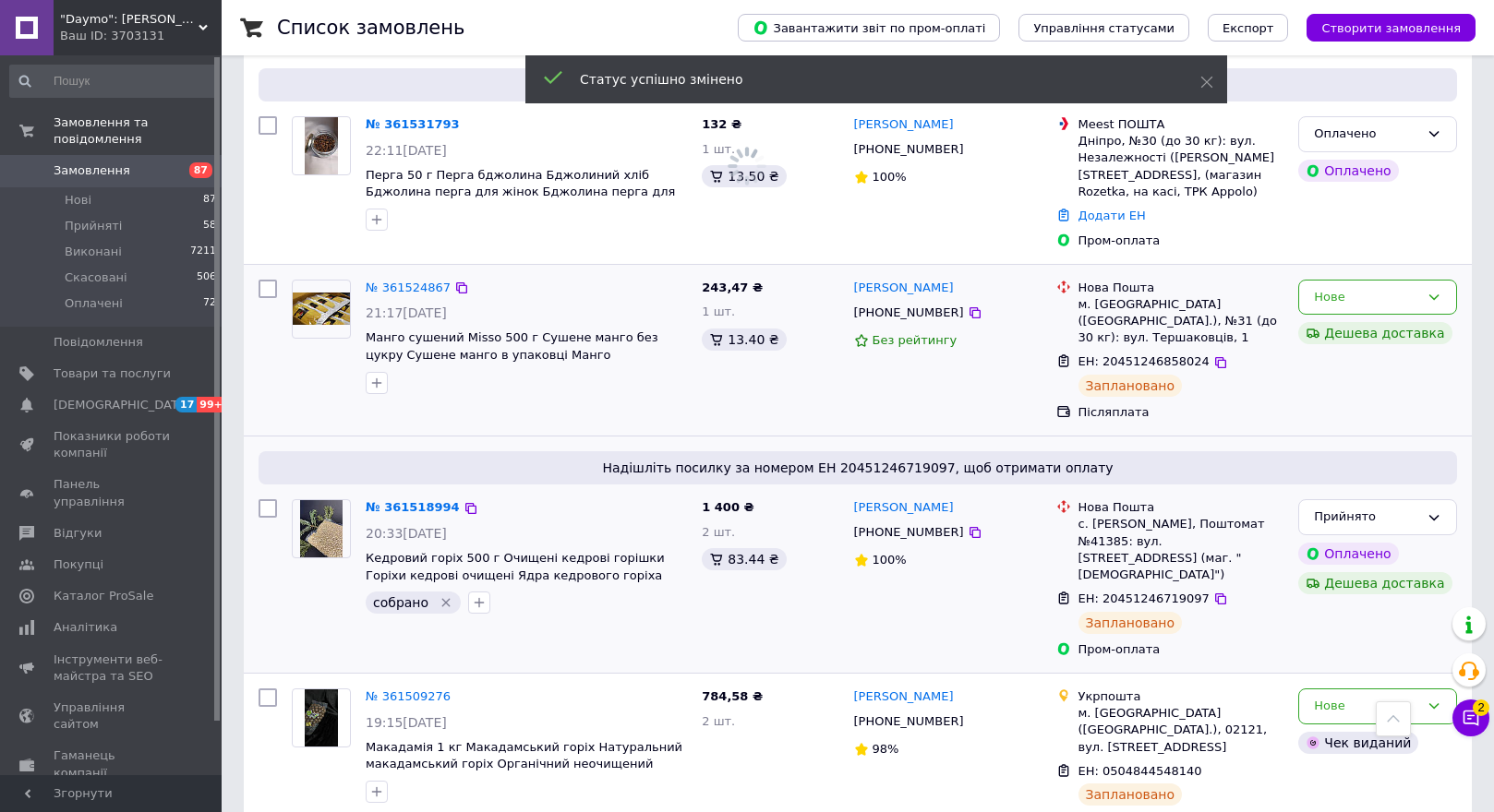
scroll to position [2380, 0]
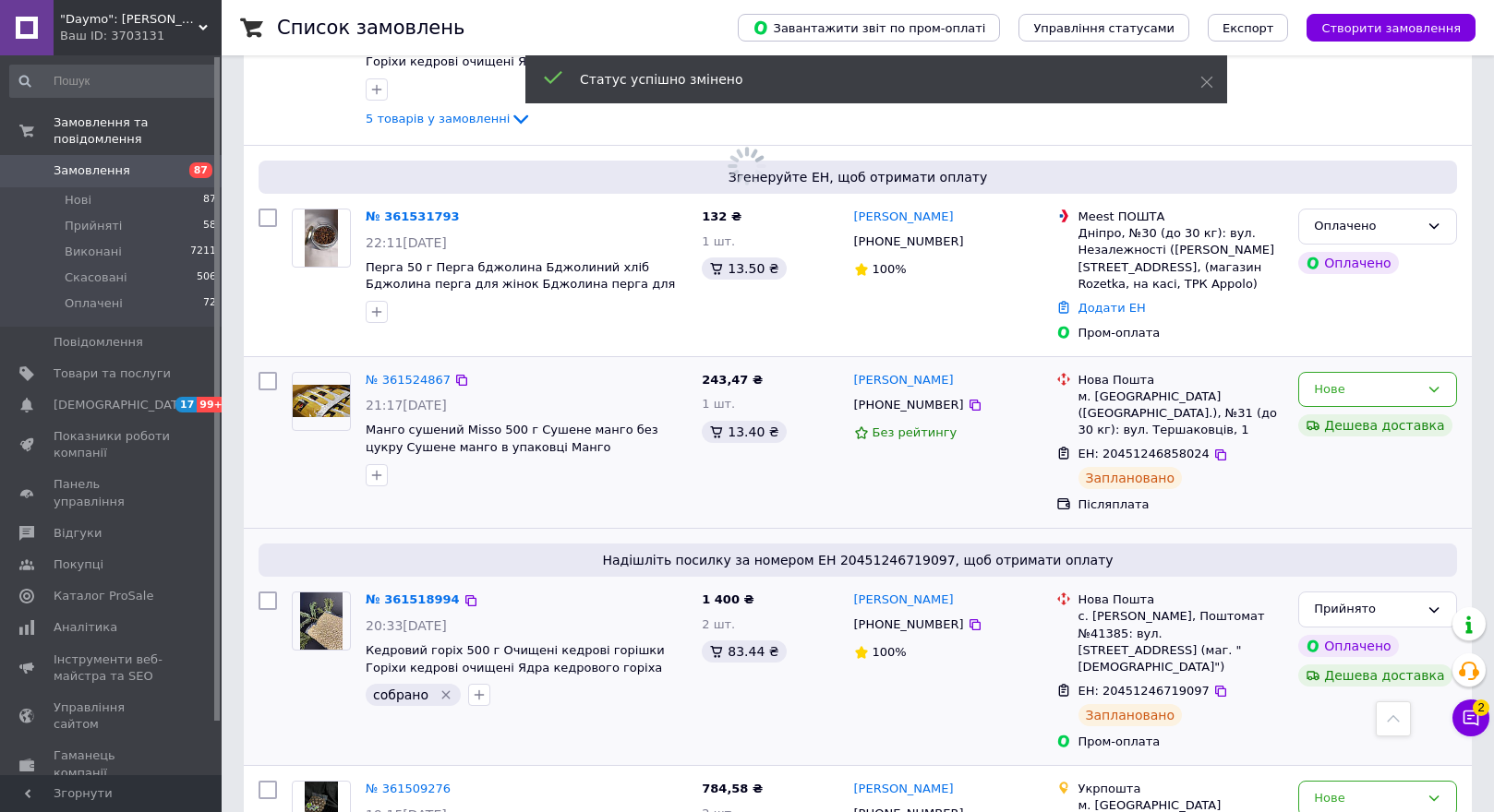
click at [312, 385] on img at bounding box center [321, 401] width 58 height 32
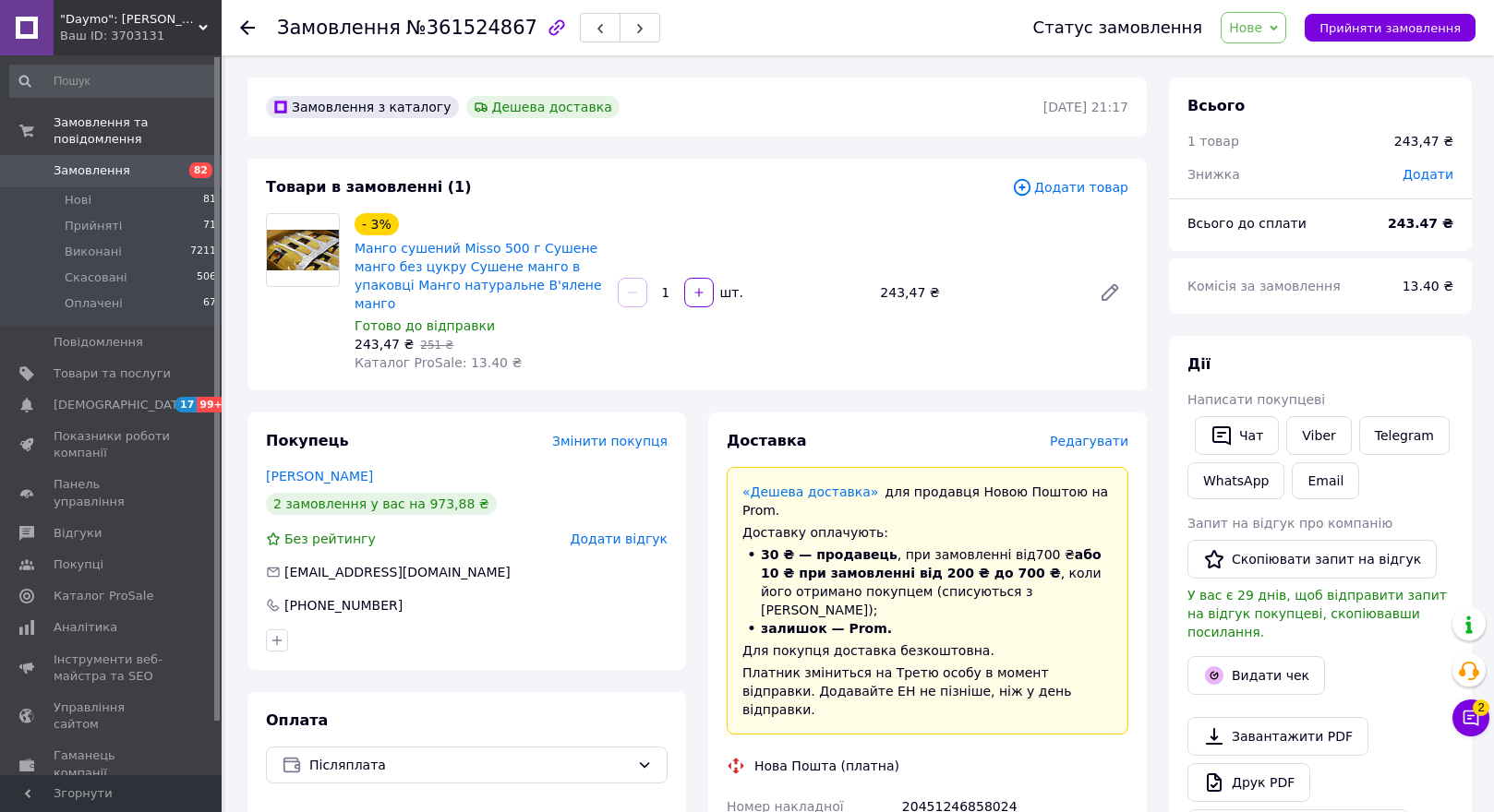
click at [246, 22] on use at bounding box center [247, 28] width 15 height 15
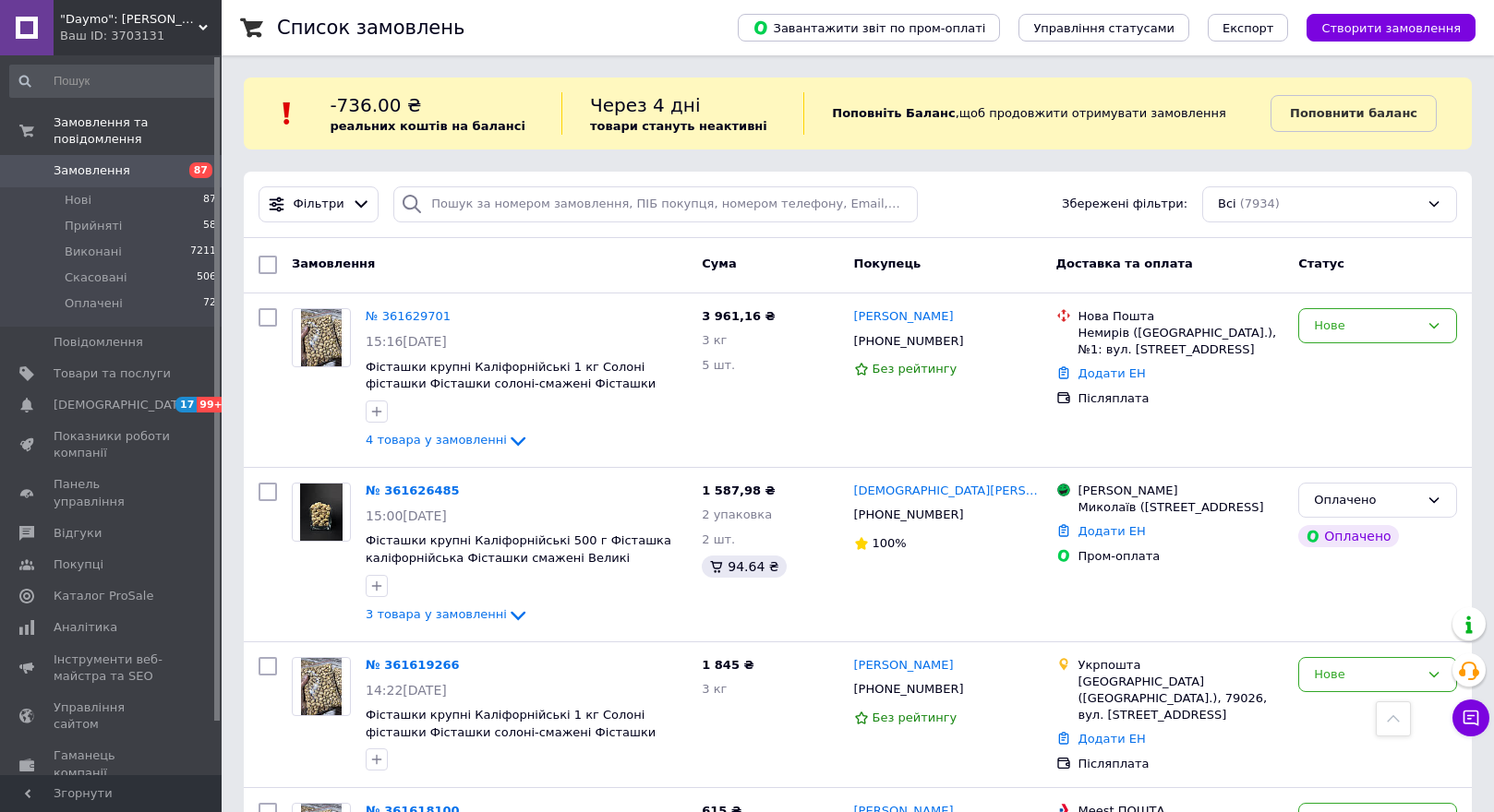
scroll to position [2380, 0]
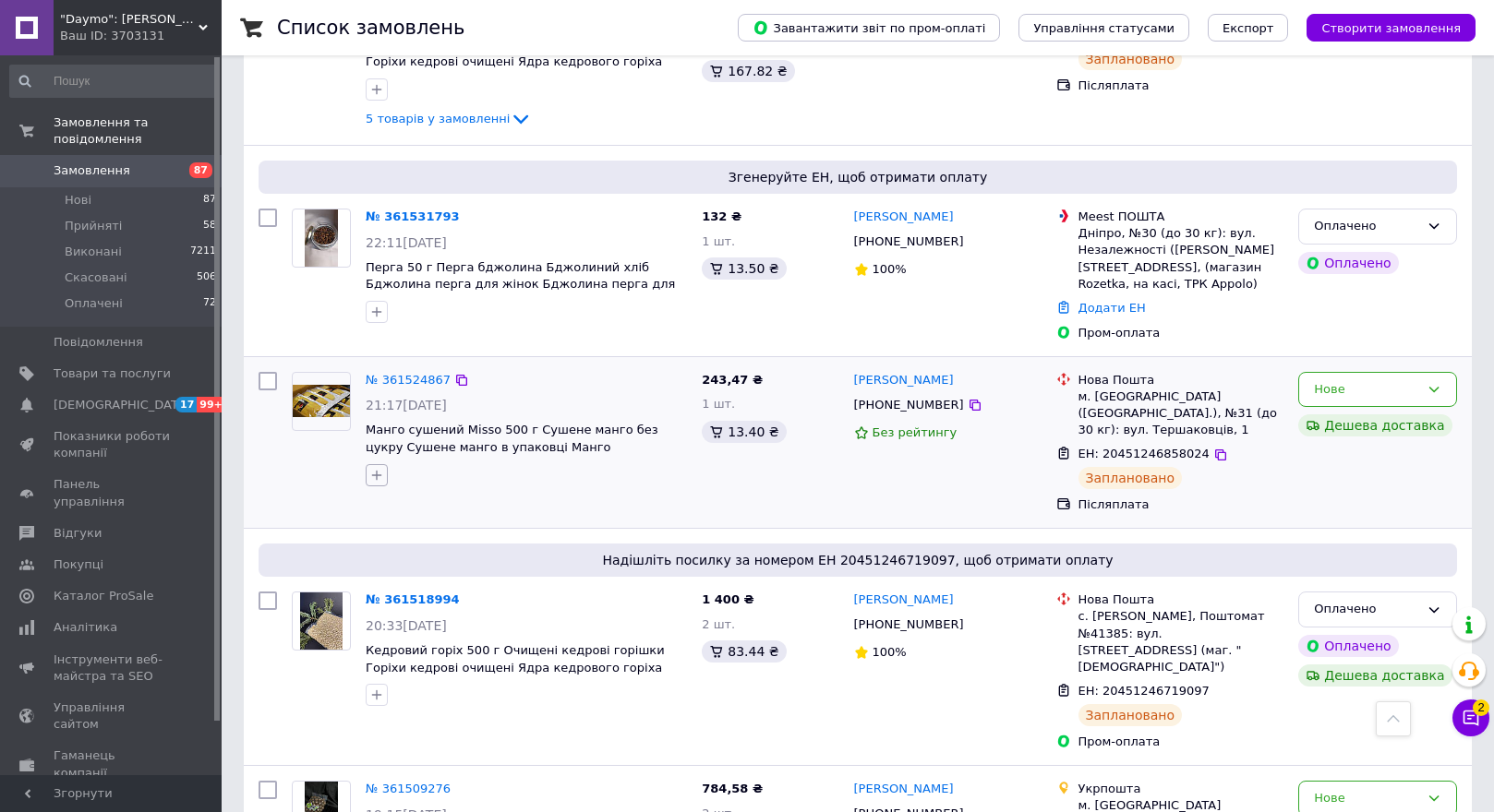
click at [377, 470] on icon "button" at bounding box center [377, 475] width 10 height 10
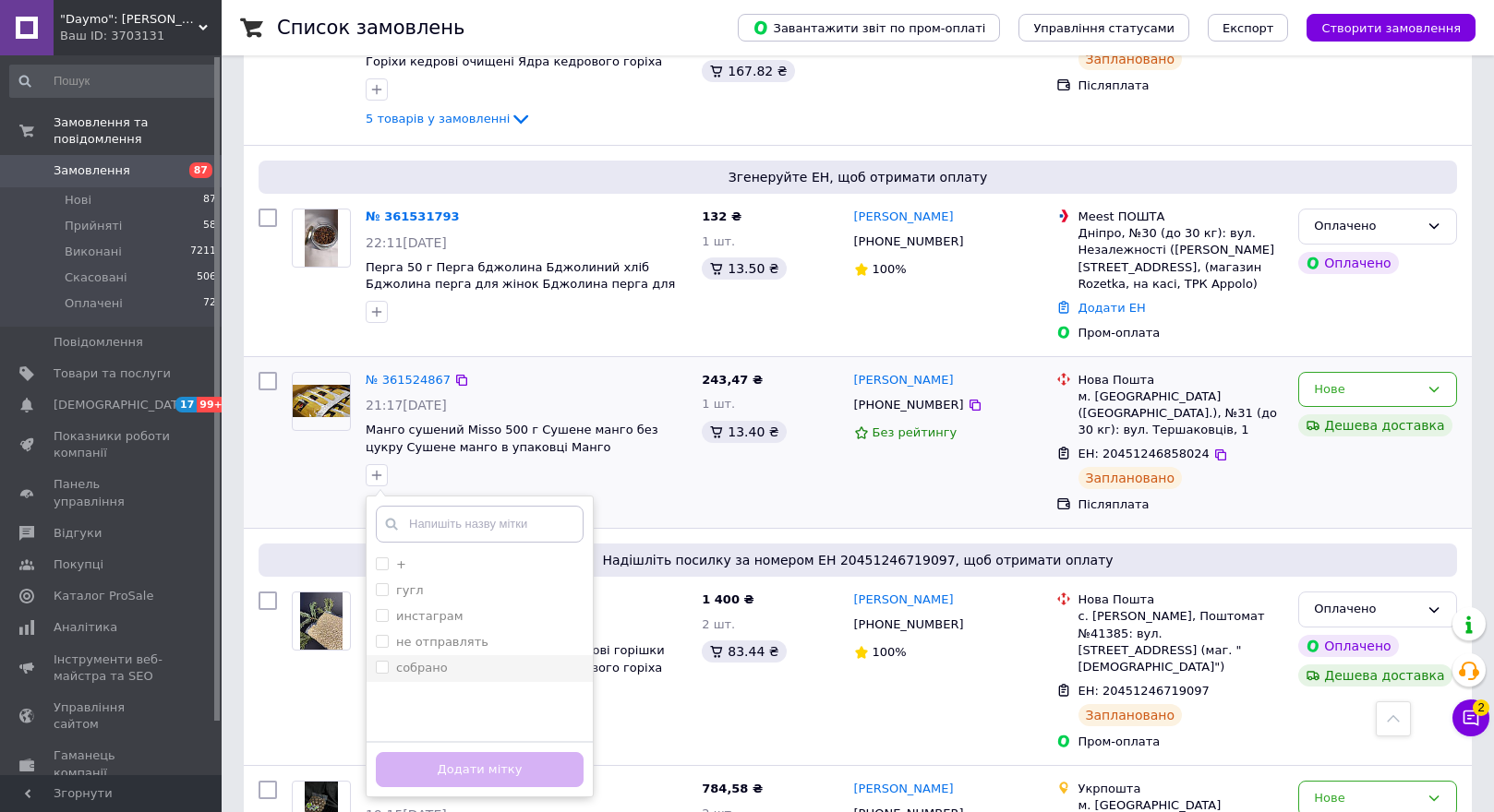
click at [386, 661] on input "собрано" at bounding box center [382, 667] width 12 height 12
checkbox input "true"
click at [421, 753] on button "Додати мітку" at bounding box center [480, 770] width 208 height 36
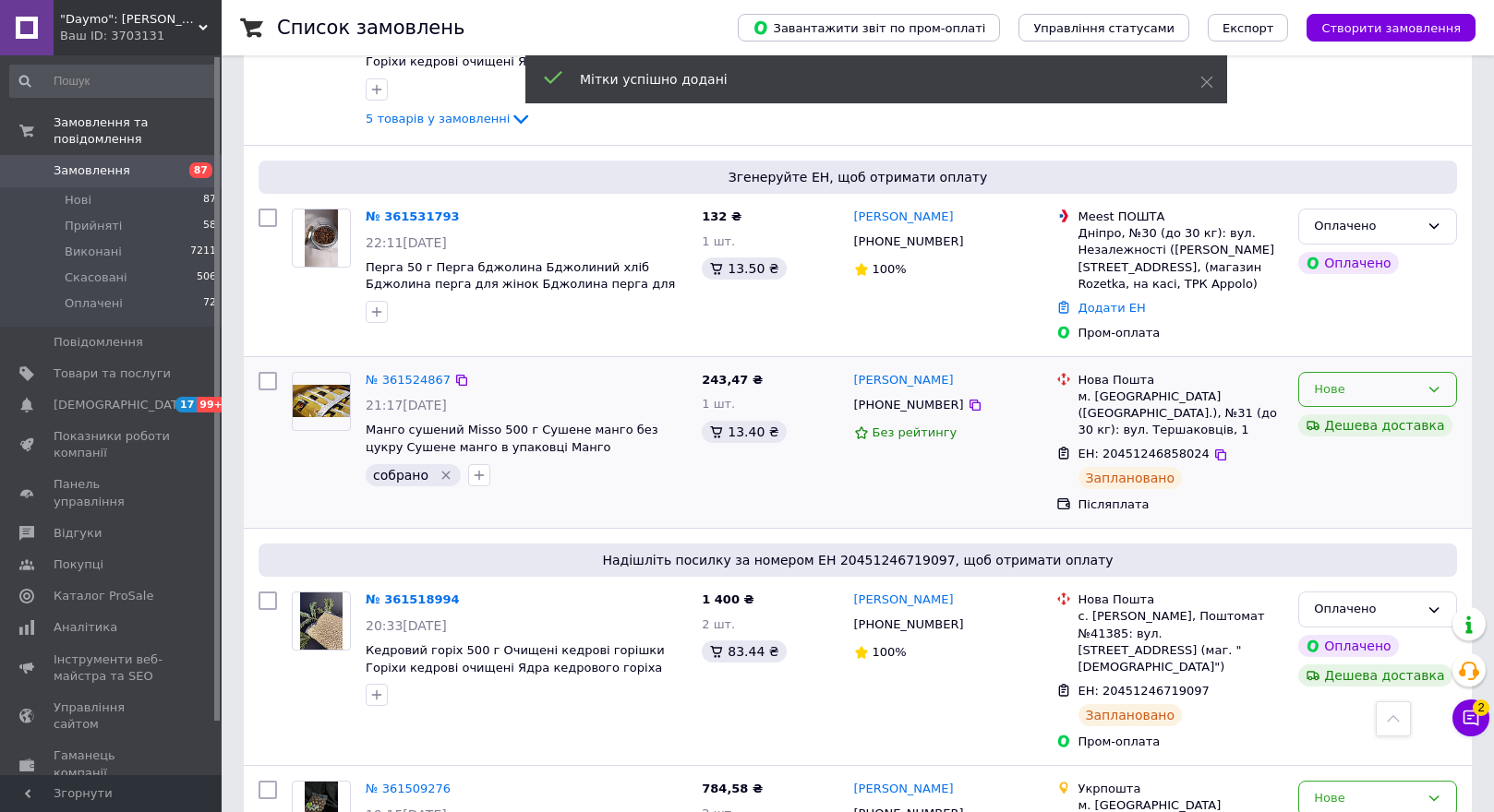
click at [1383, 381] on div "Нове" at bounding box center [1366, 390] width 105 height 20
click at [1368, 411] on li "Прийнято" at bounding box center [1378, 428] width 157 height 34
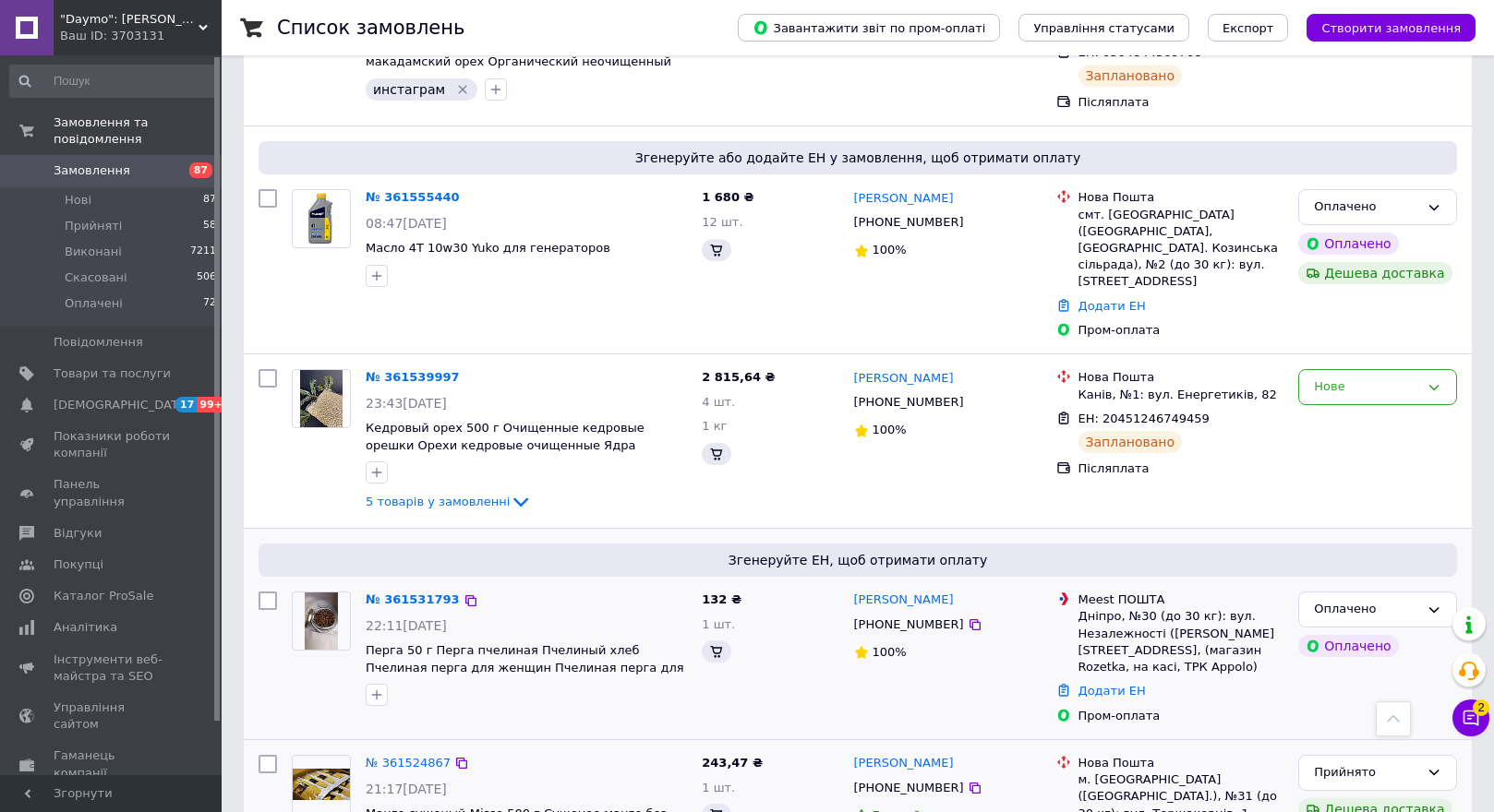
click at [314, 593] on img at bounding box center [321, 621] width 32 height 58
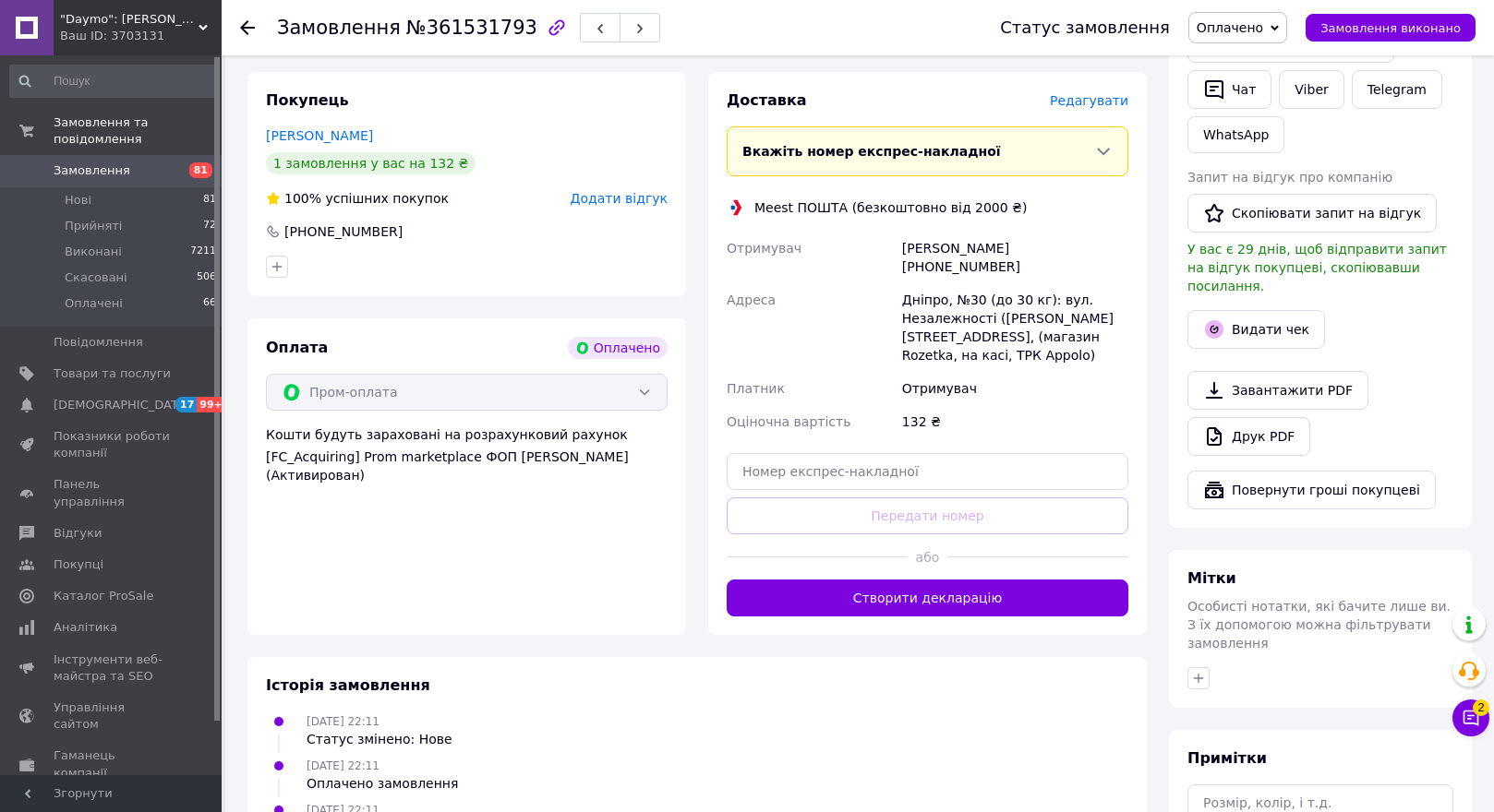
scroll to position [923, 0]
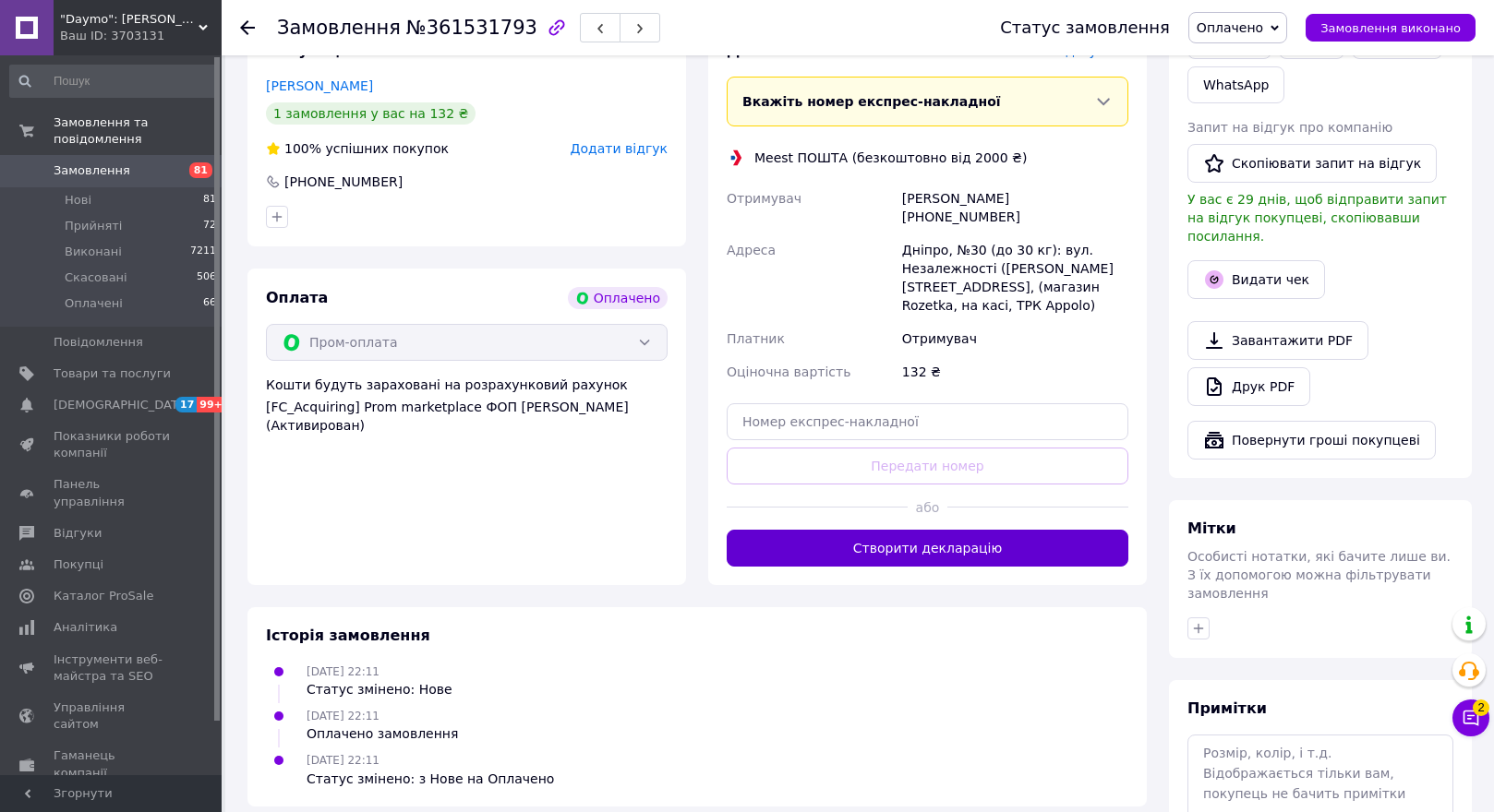
click at [977, 530] on button "Створити декларацію" at bounding box center [926, 548] width 401 height 37
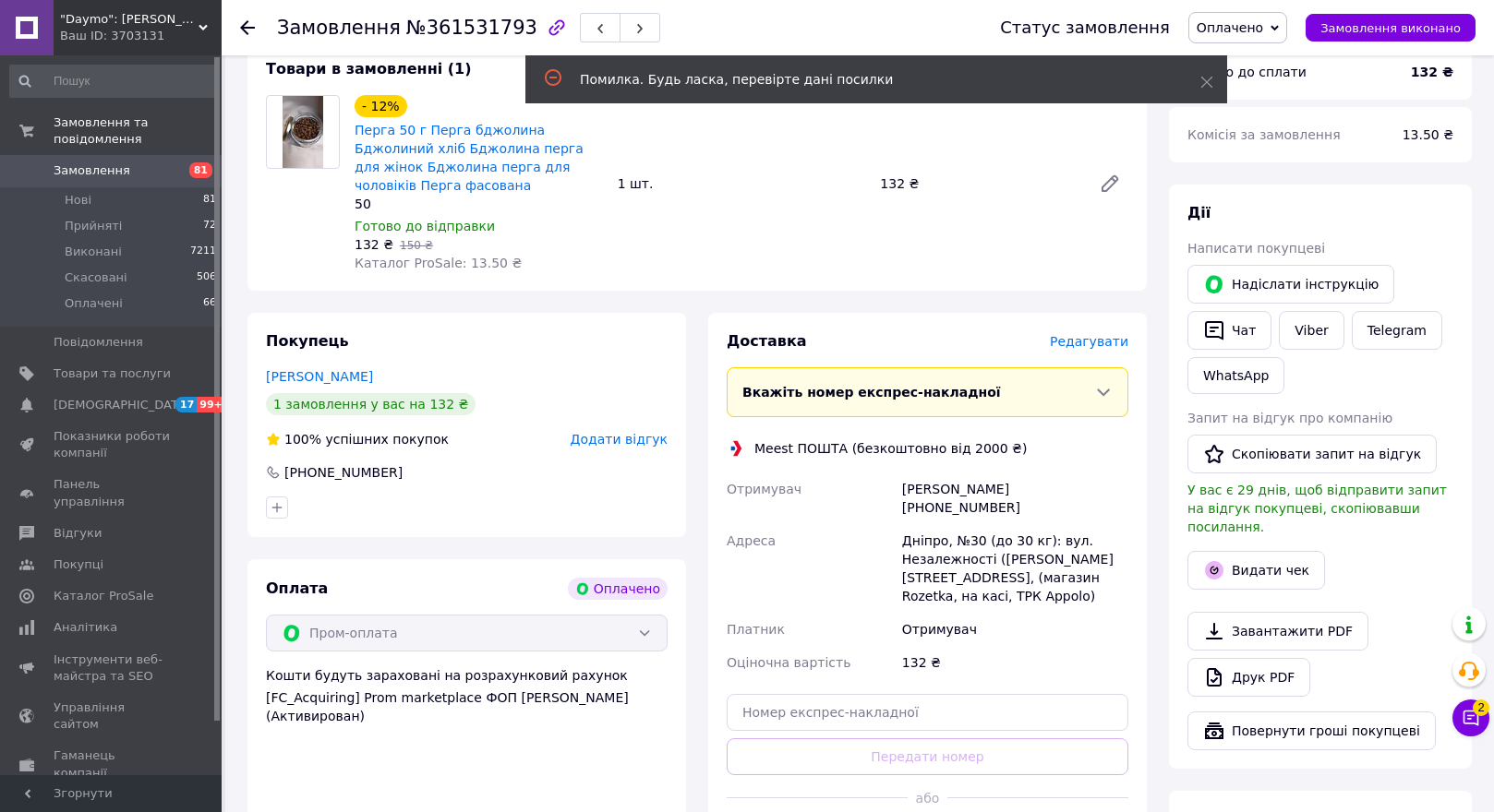
scroll to position [462, 0]
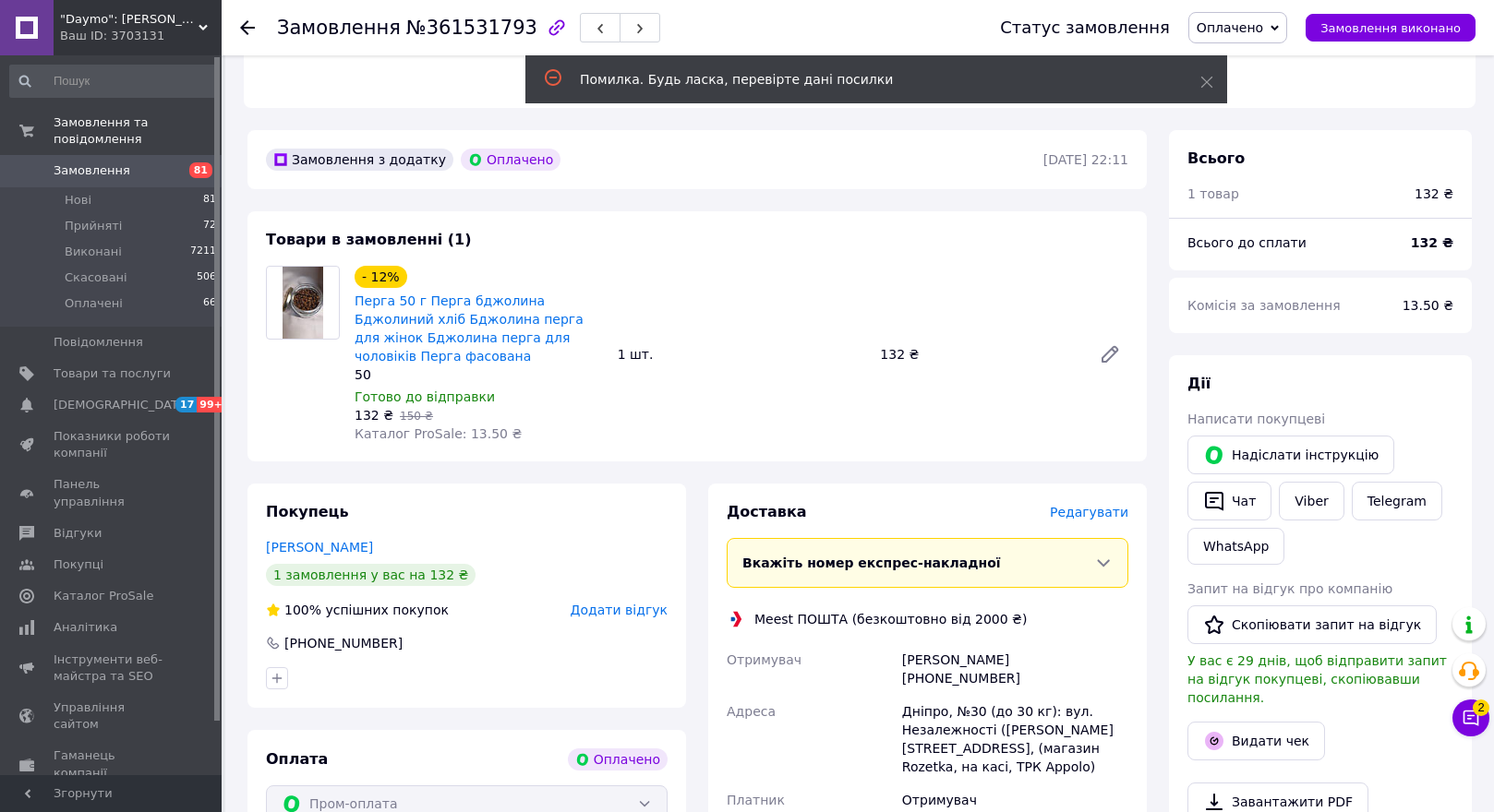
click at [249, 24] on icon at bounding box center [247, 28] width 15 height 15
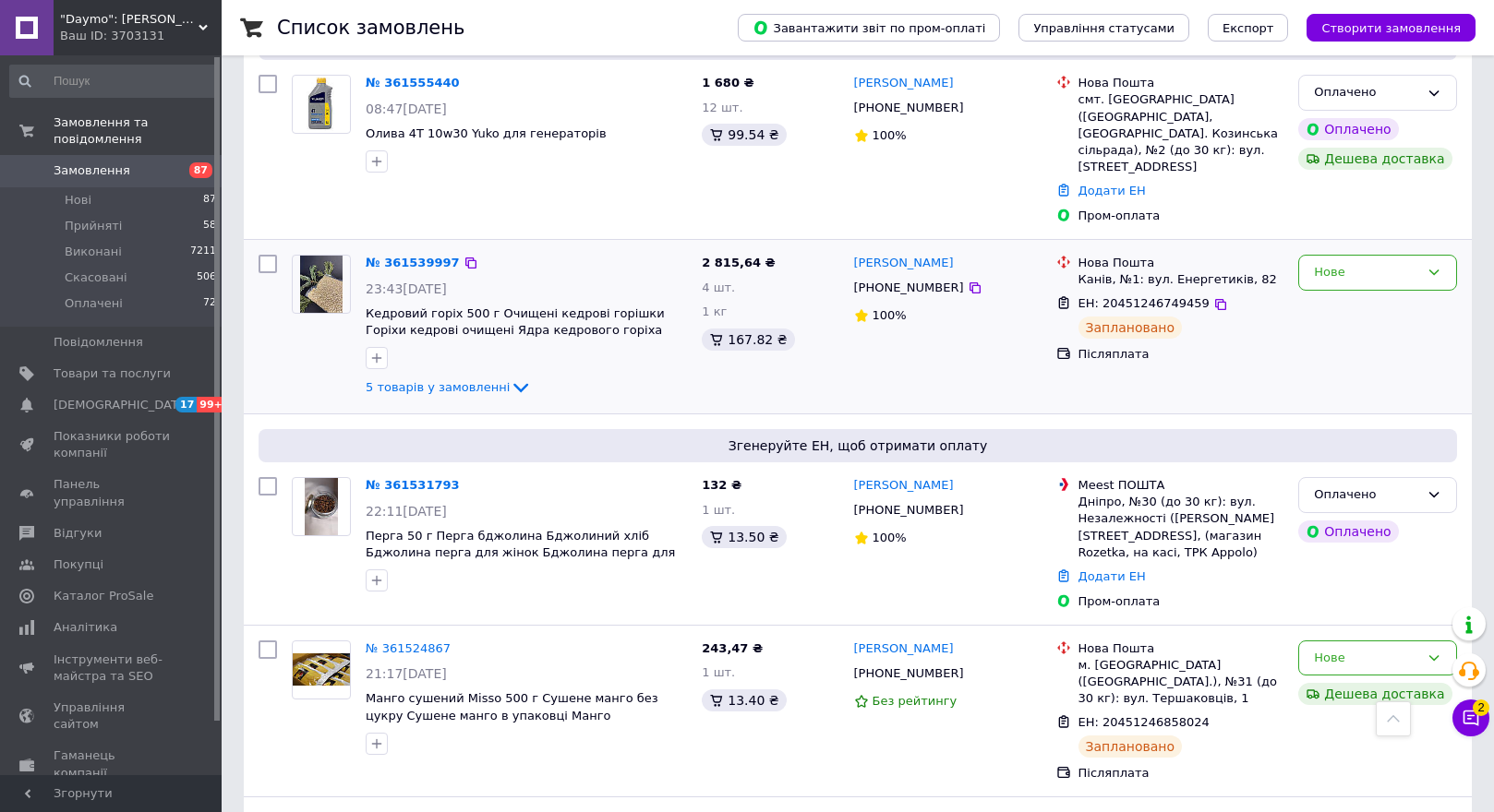
scroll to position [2084, 0]
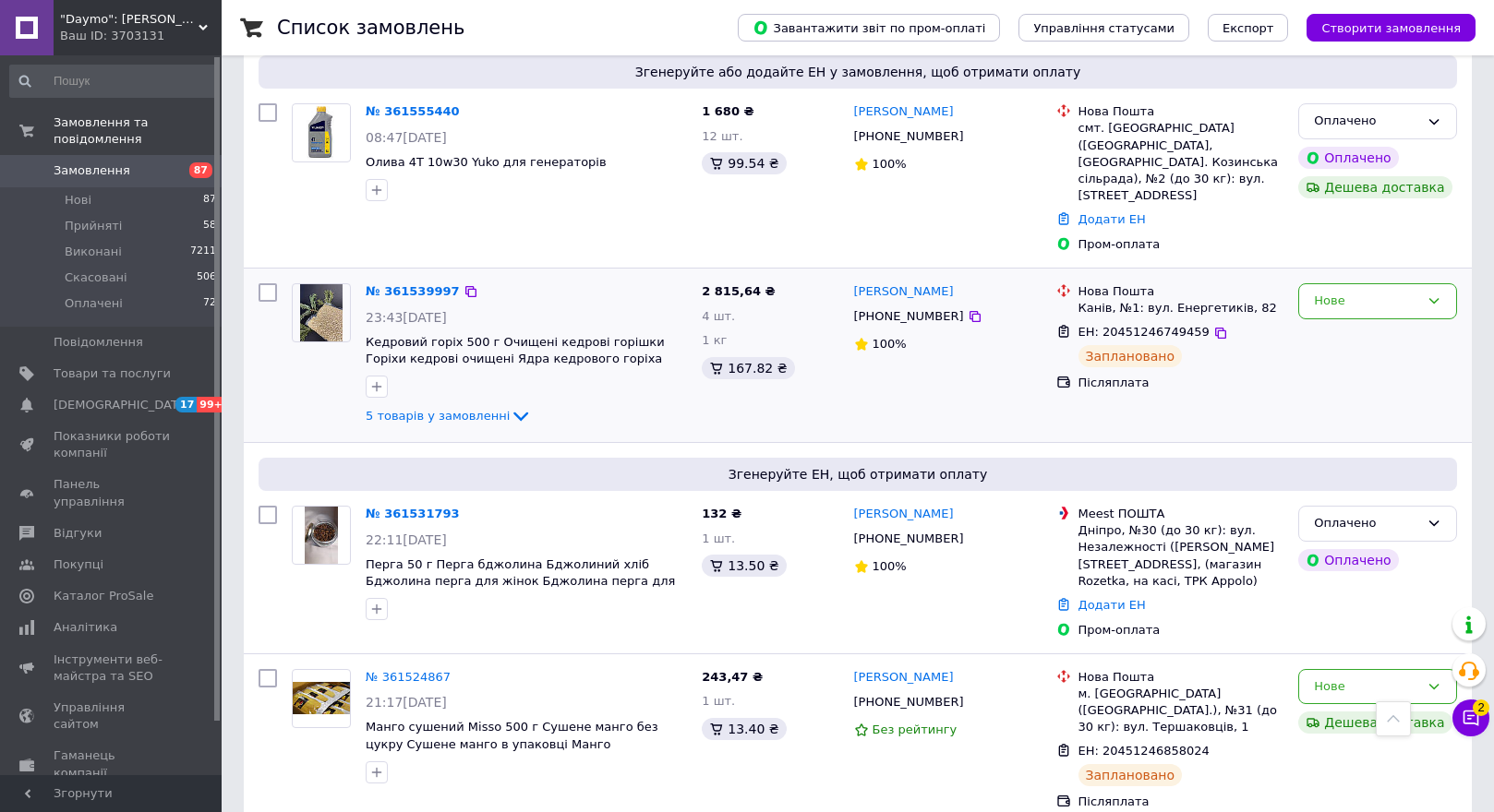
click at [314, 284] on img at bounding box center [322, 313] width 43 height 58
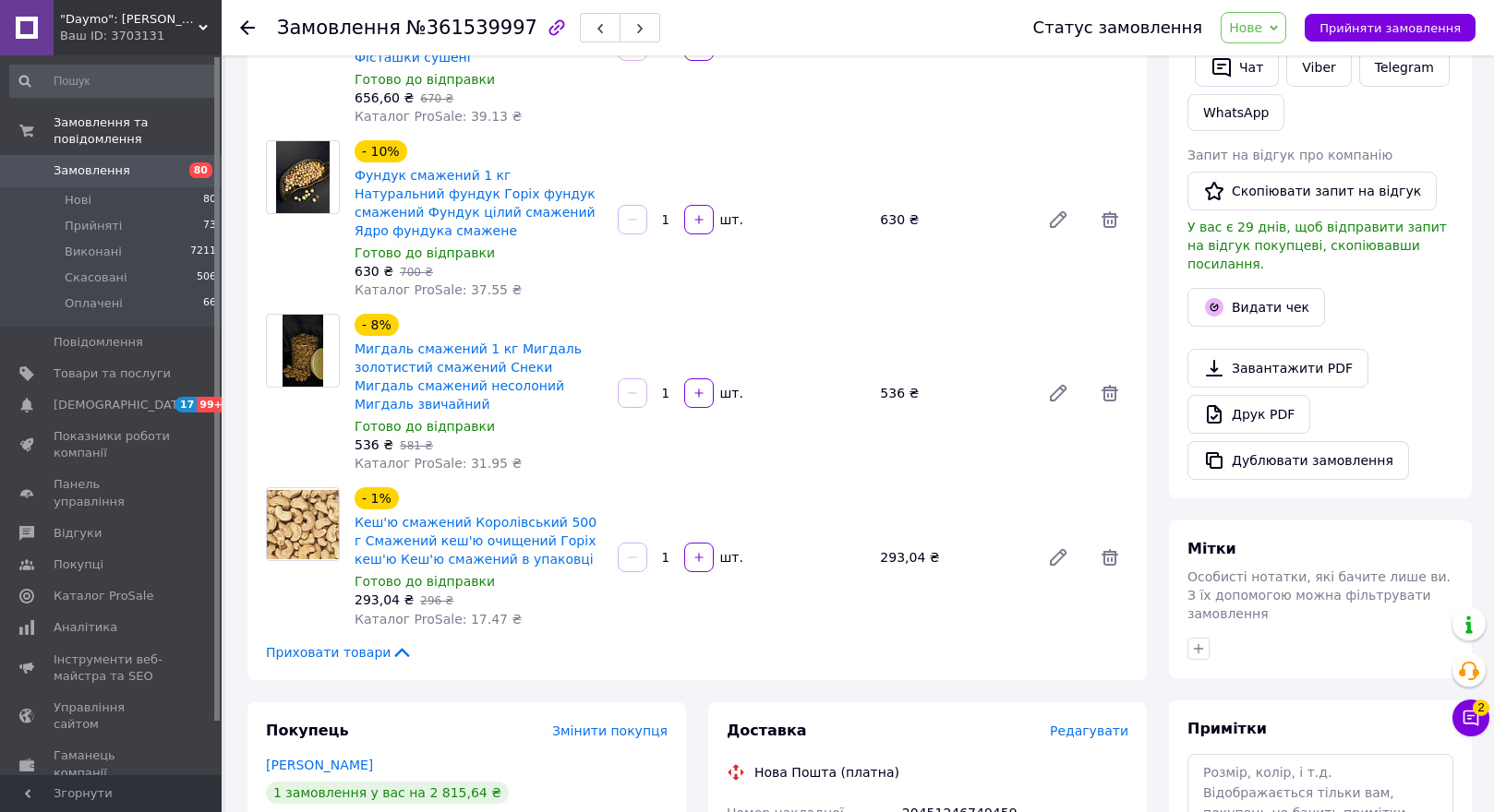
scroll to position [369, 0]
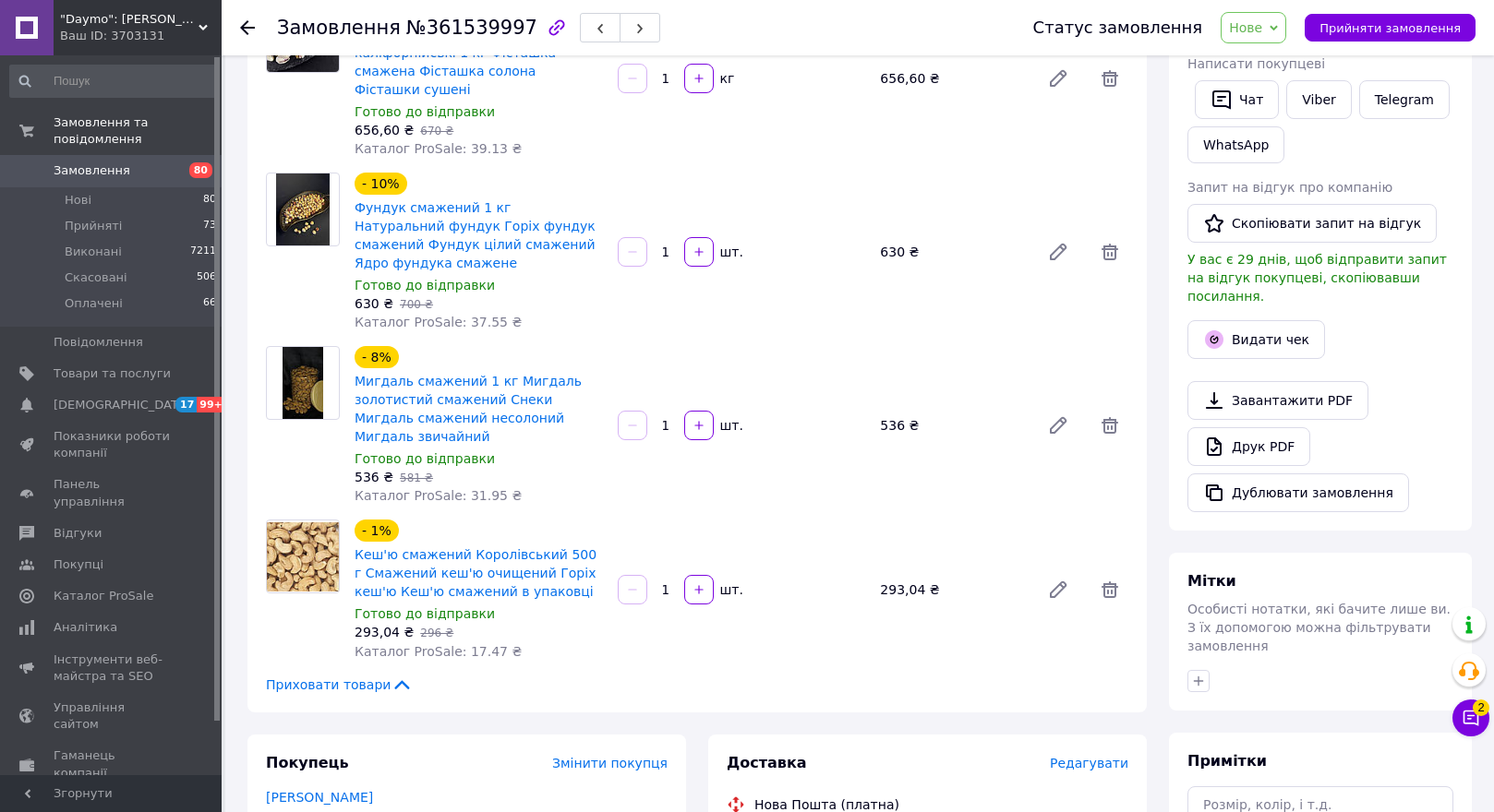
click at [245, 19] on div at bounding box center [247, 28] width 15 height 19
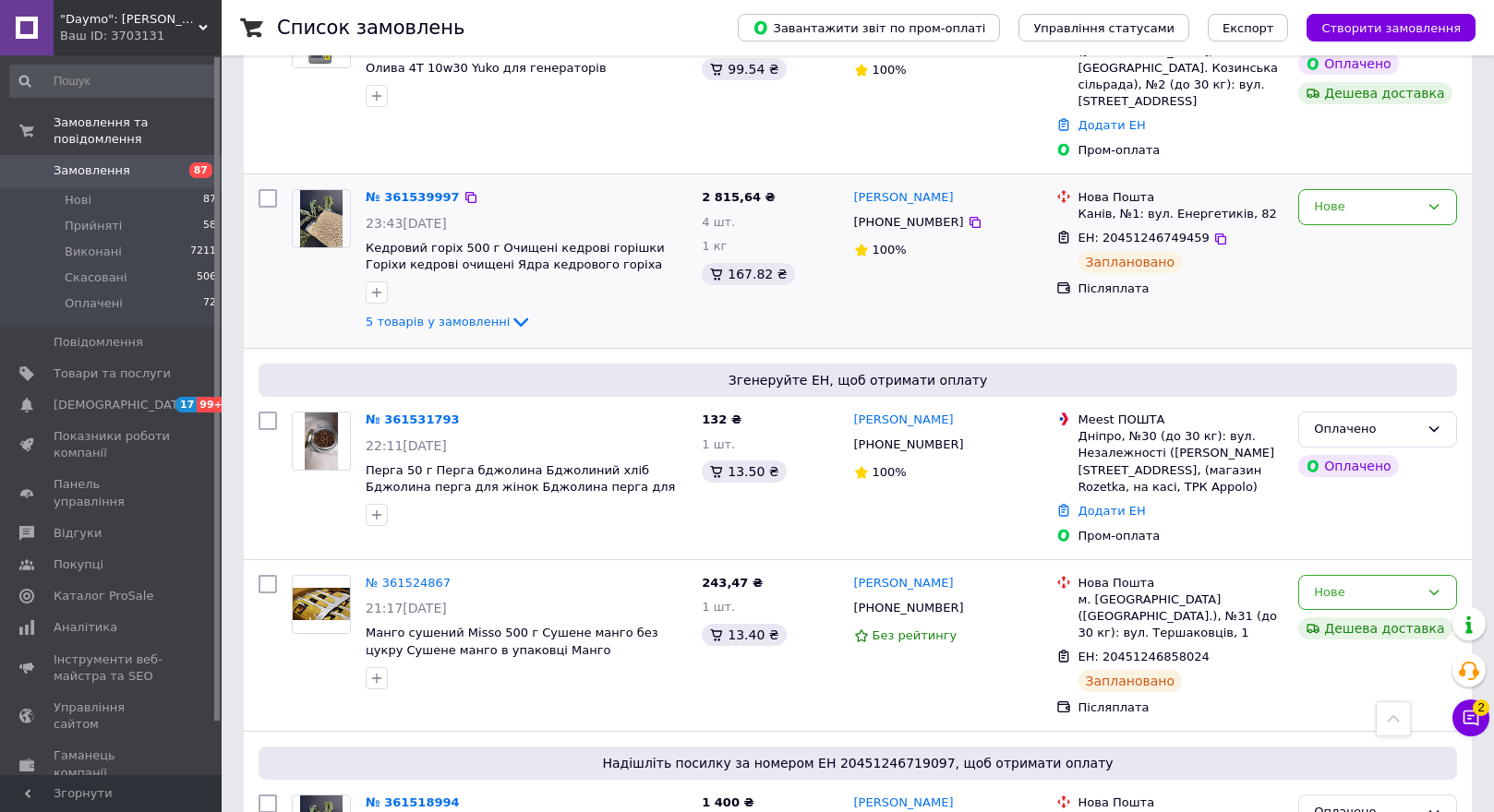
scroll to position [2084, 0]
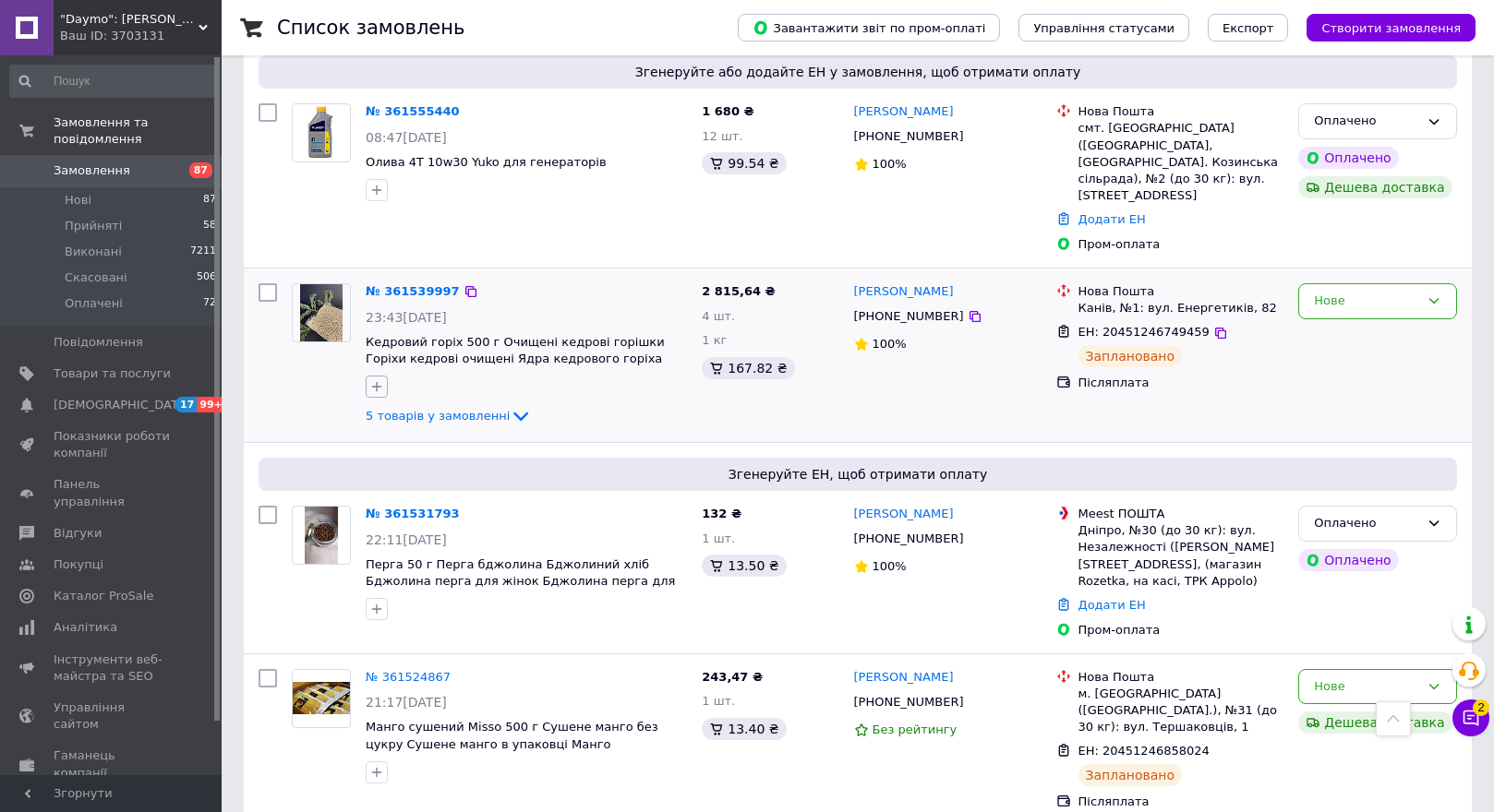
click at [375, 380] on icon "button" at bounding box center [377, 387] width 15 height 15
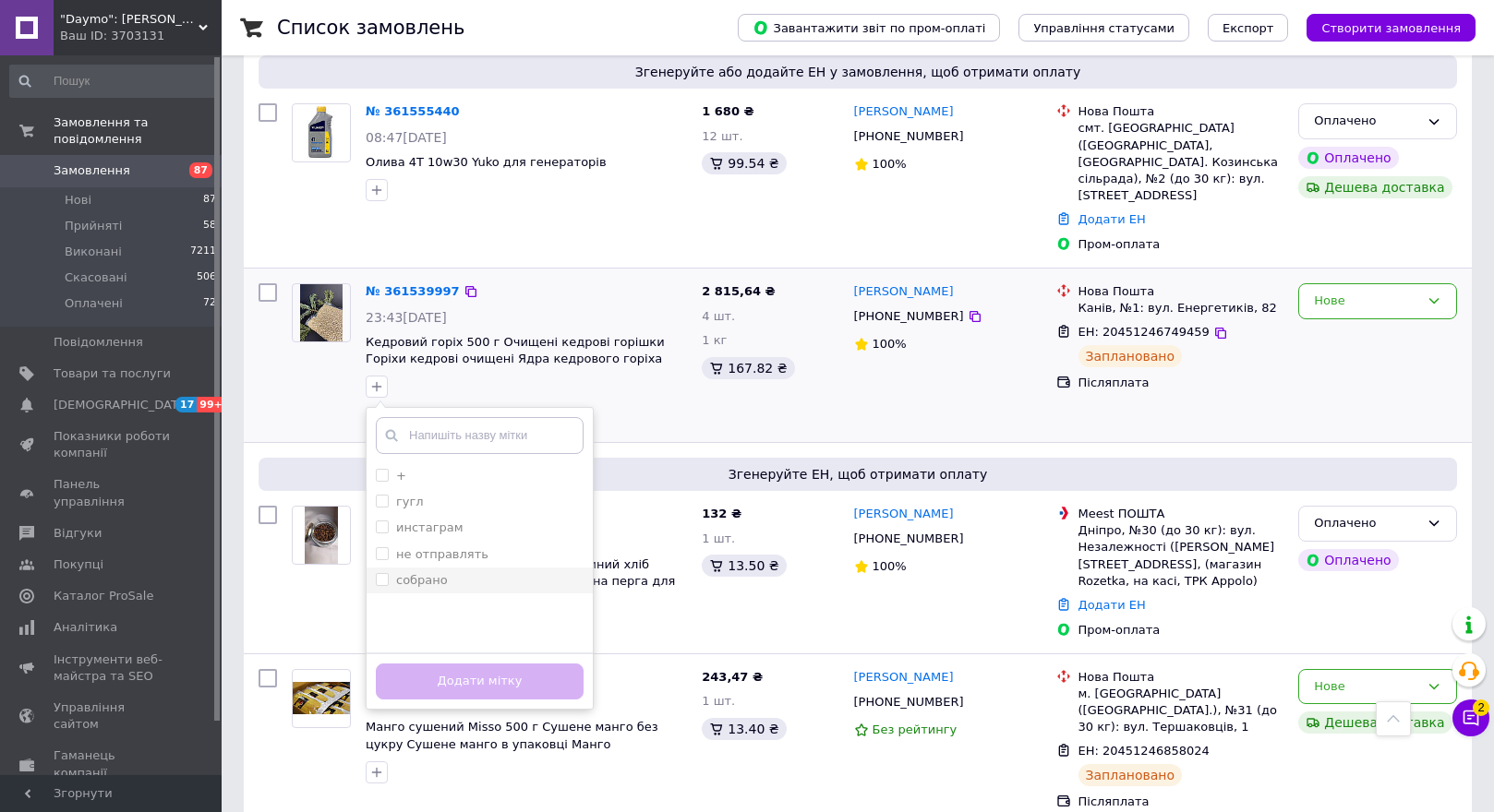
click at [376, 573] on input "собрано" at bounding box center [382, 579] width 12 height 12
checkbox input "true"
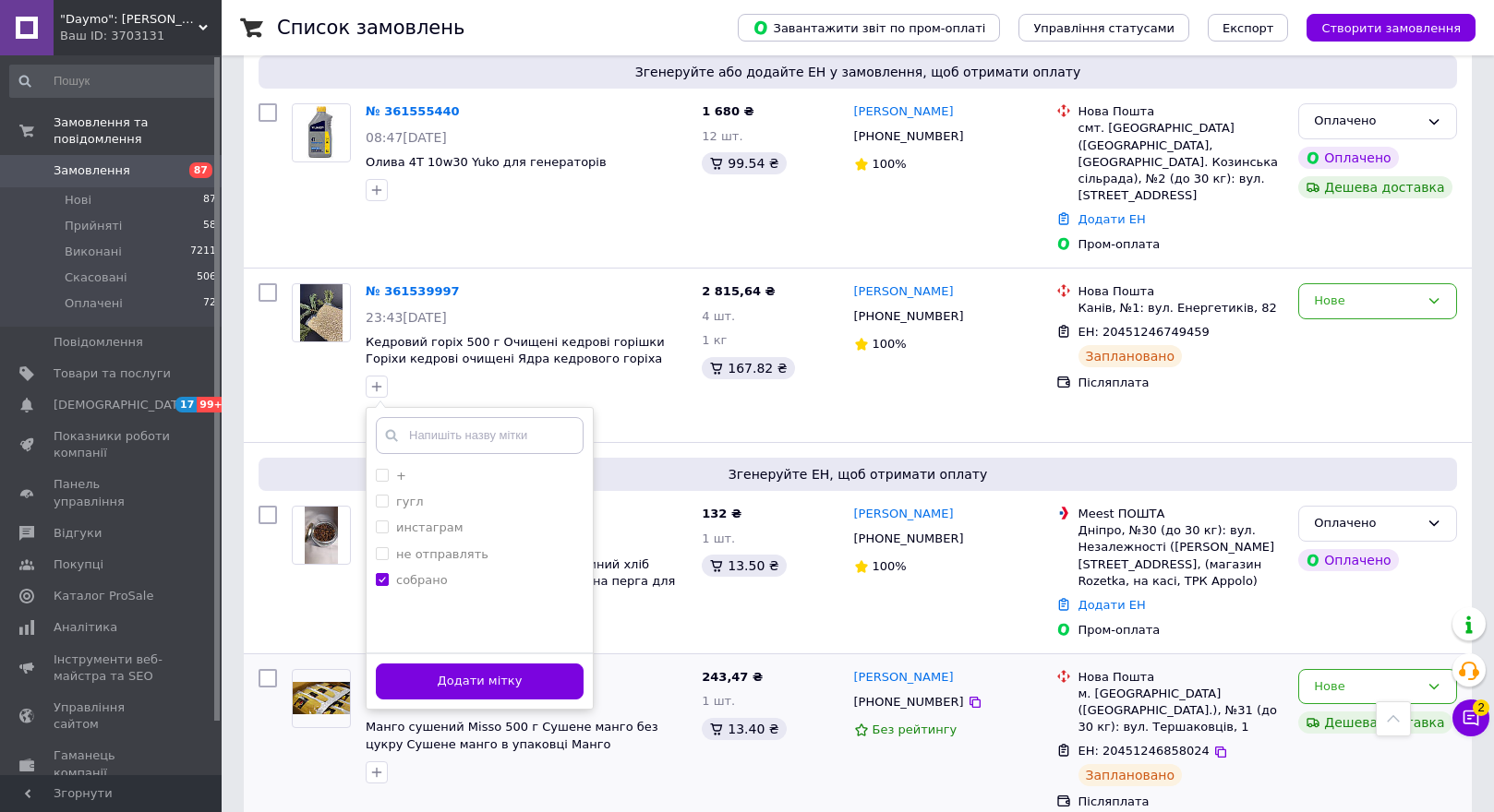
drag, startPoint x: 476, startPoint y: 601, endPoint x: 492, endPoint y: 598, distance: 16.3
click at [475, 664] on button "Додати мітку" at bounding box center [480, 682] width 208 height 36
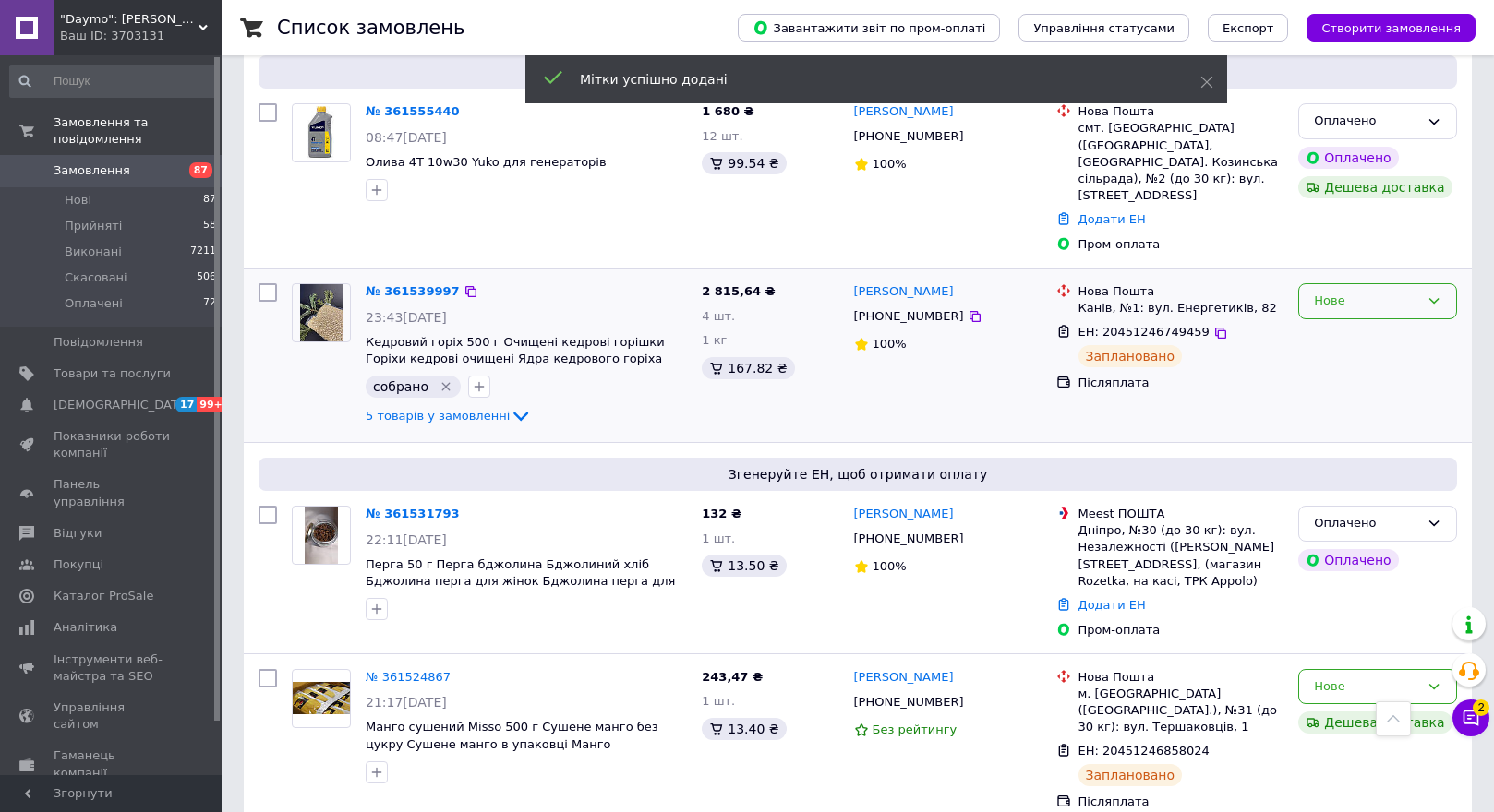
click at [1351, 292] on div "Нове" at bounding box center [1366, 301] width 105 height 20
click at [1343, 323] on li "Прийнято" at bounding box center [1378, 340] width 157 height 34
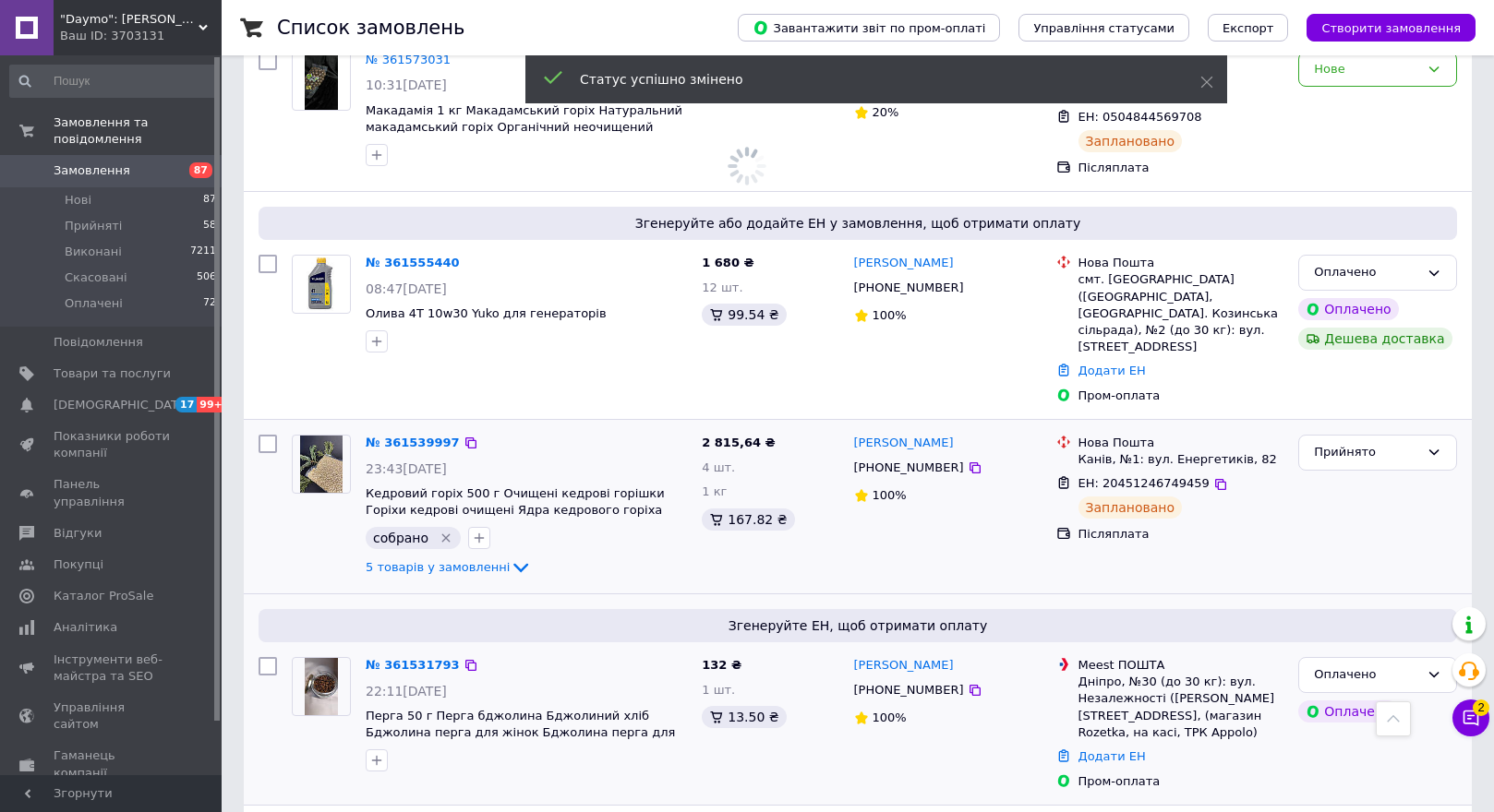
scroll to position [1899, 0]
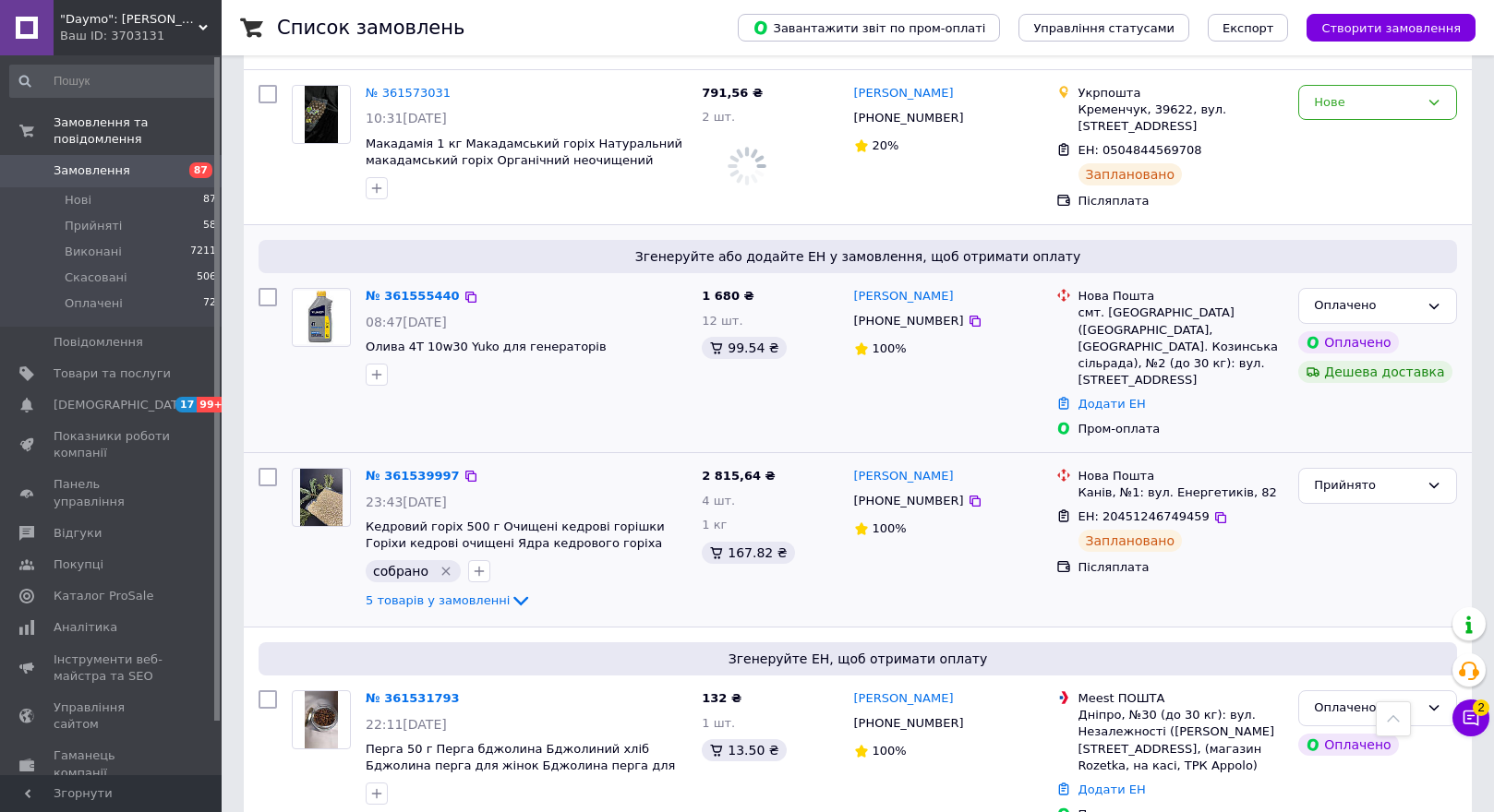
click at [310, 291] on img at bounding box center [321, 317] width 58 height 54
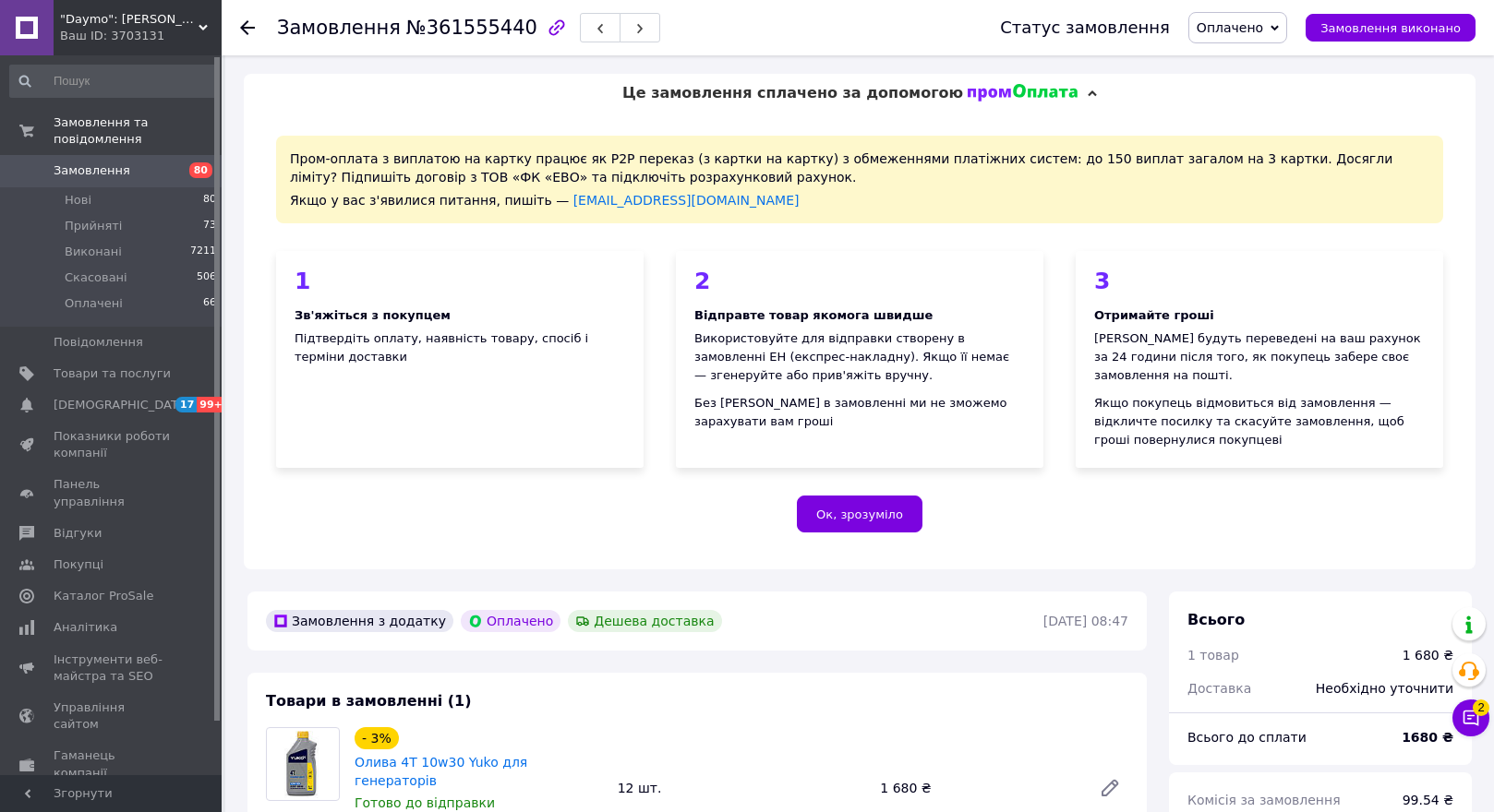
click at [247, 25] on icon at bounding box center [247, 28] width 15 height 15
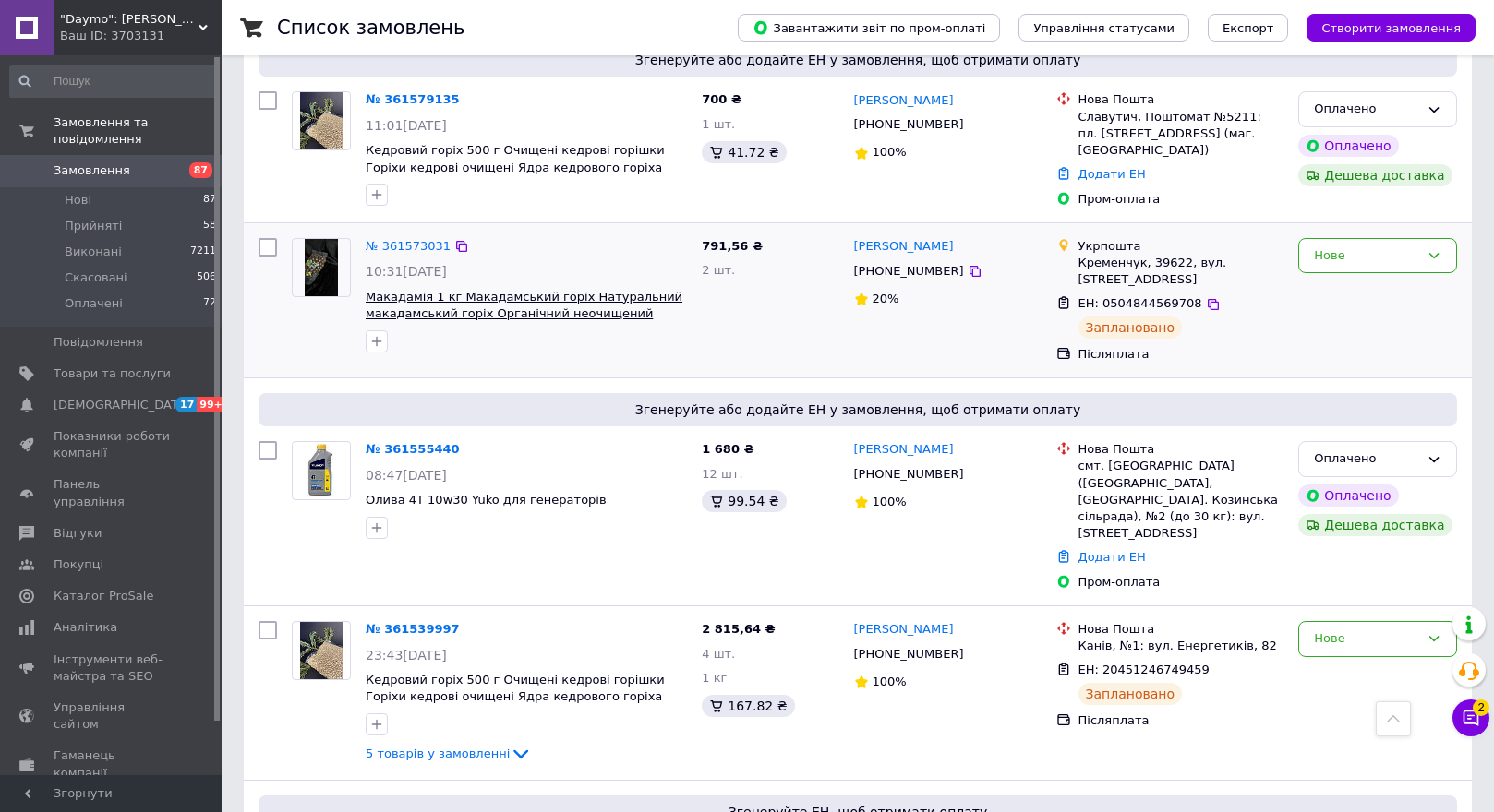
scroll to position [1713, 0]
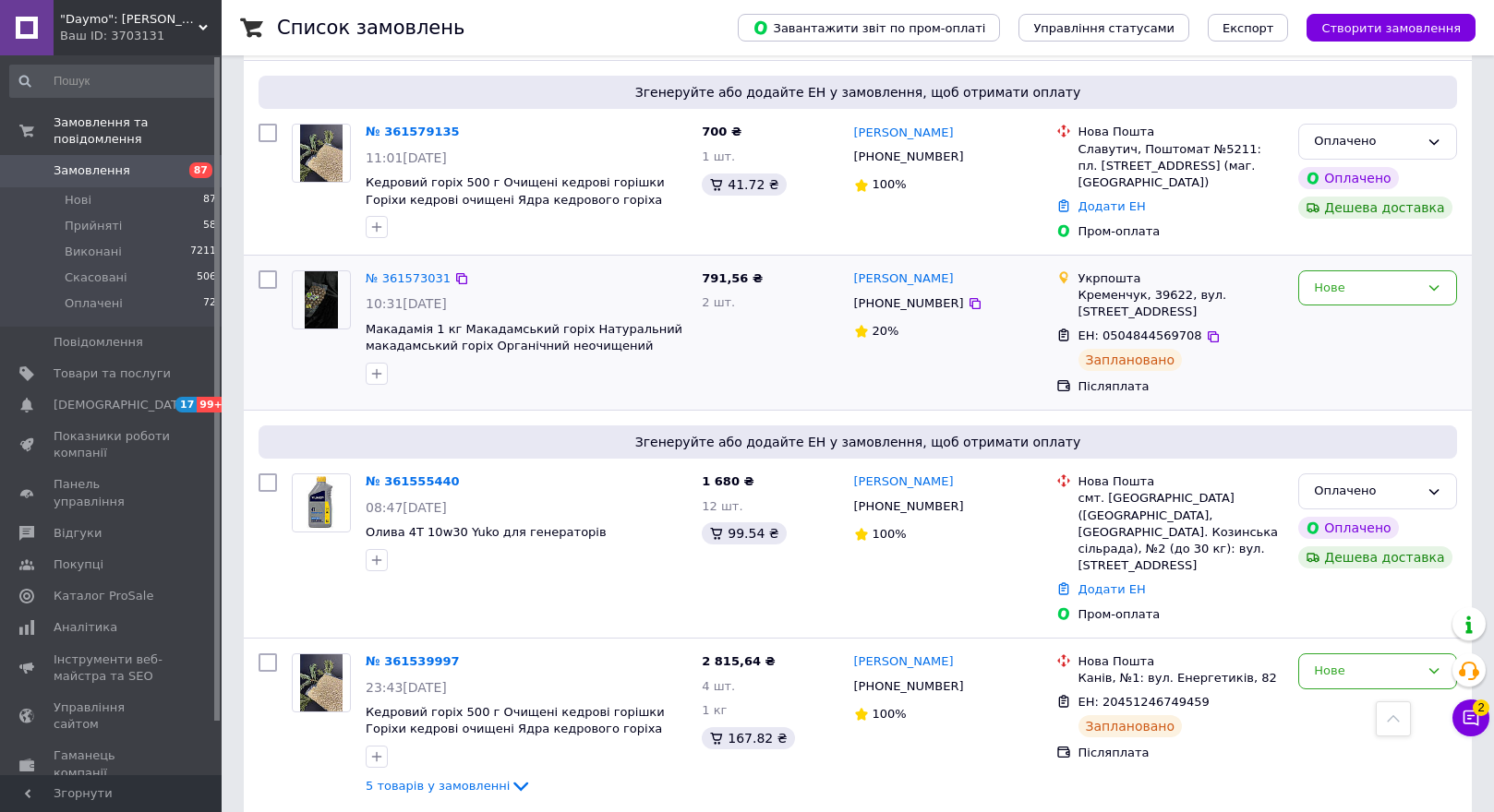
click at [314, 271] on img at bounding box center [321, 299] width 32 height 58
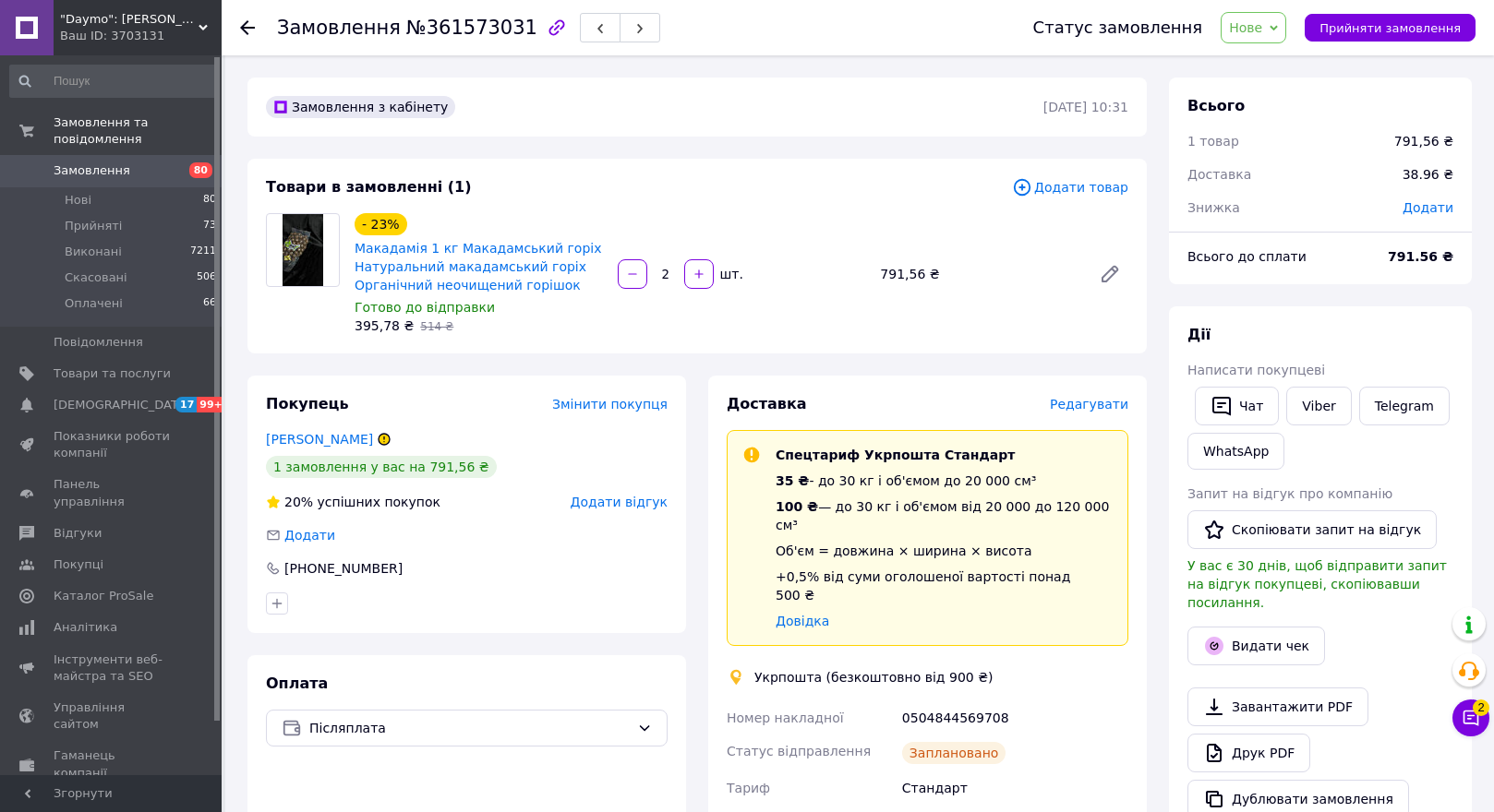
click at [247, 30] on icon at bounding box center [247, 28] width 15 height 15
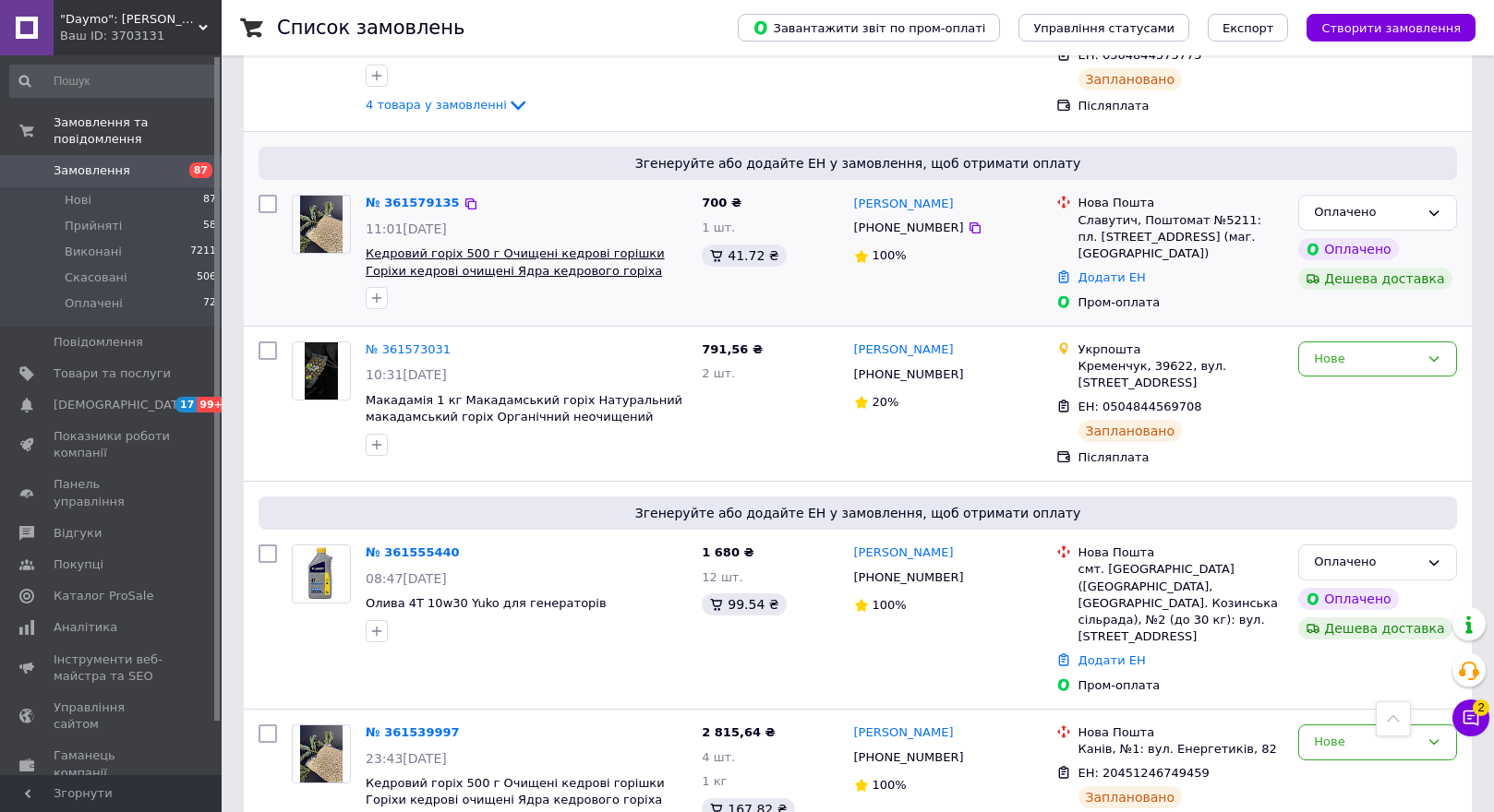
scroll to position [1621, 0]
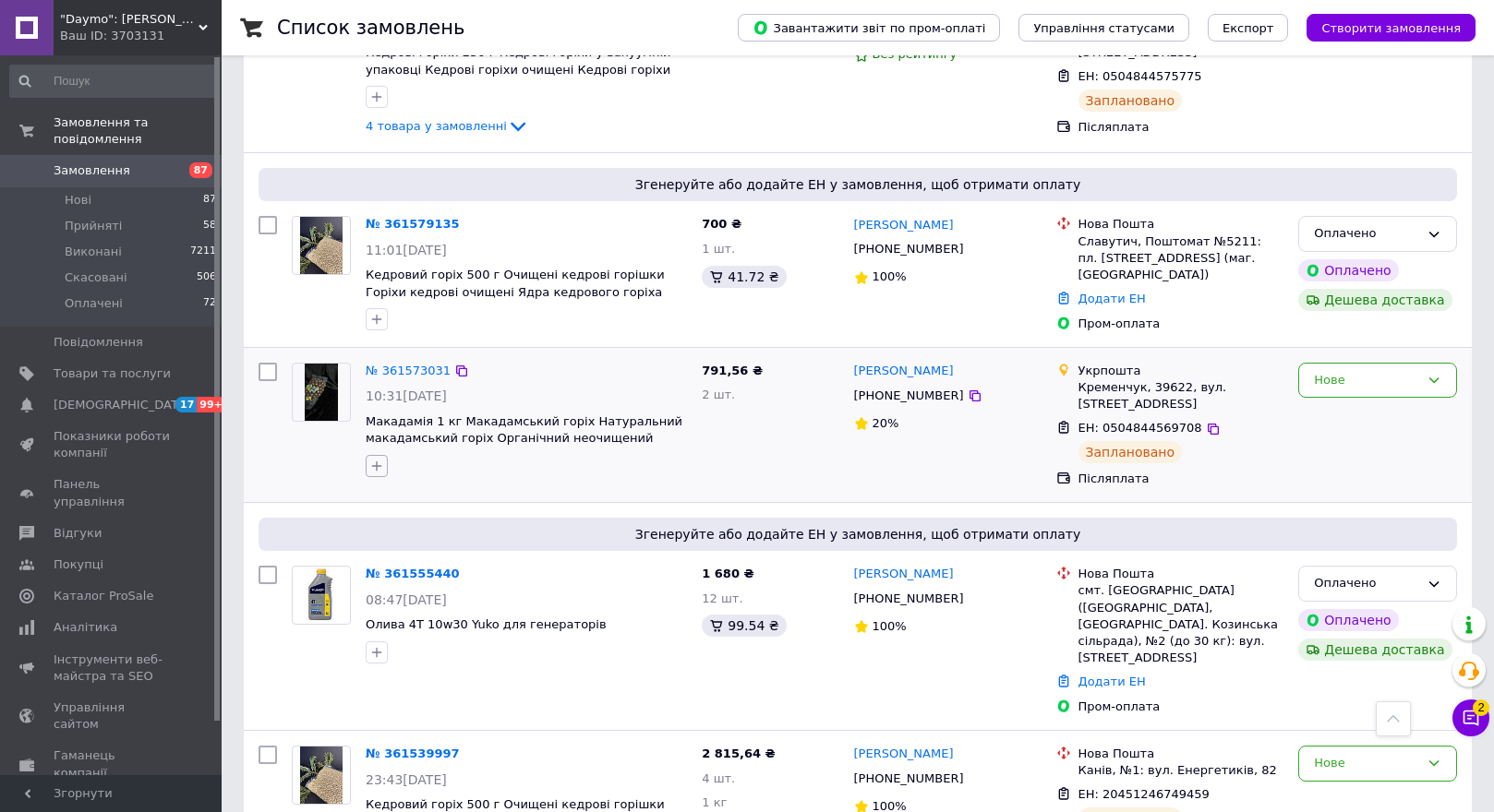
click at [375, 459] on icon "button" at bounding box center [377, 466] width 15 height 15
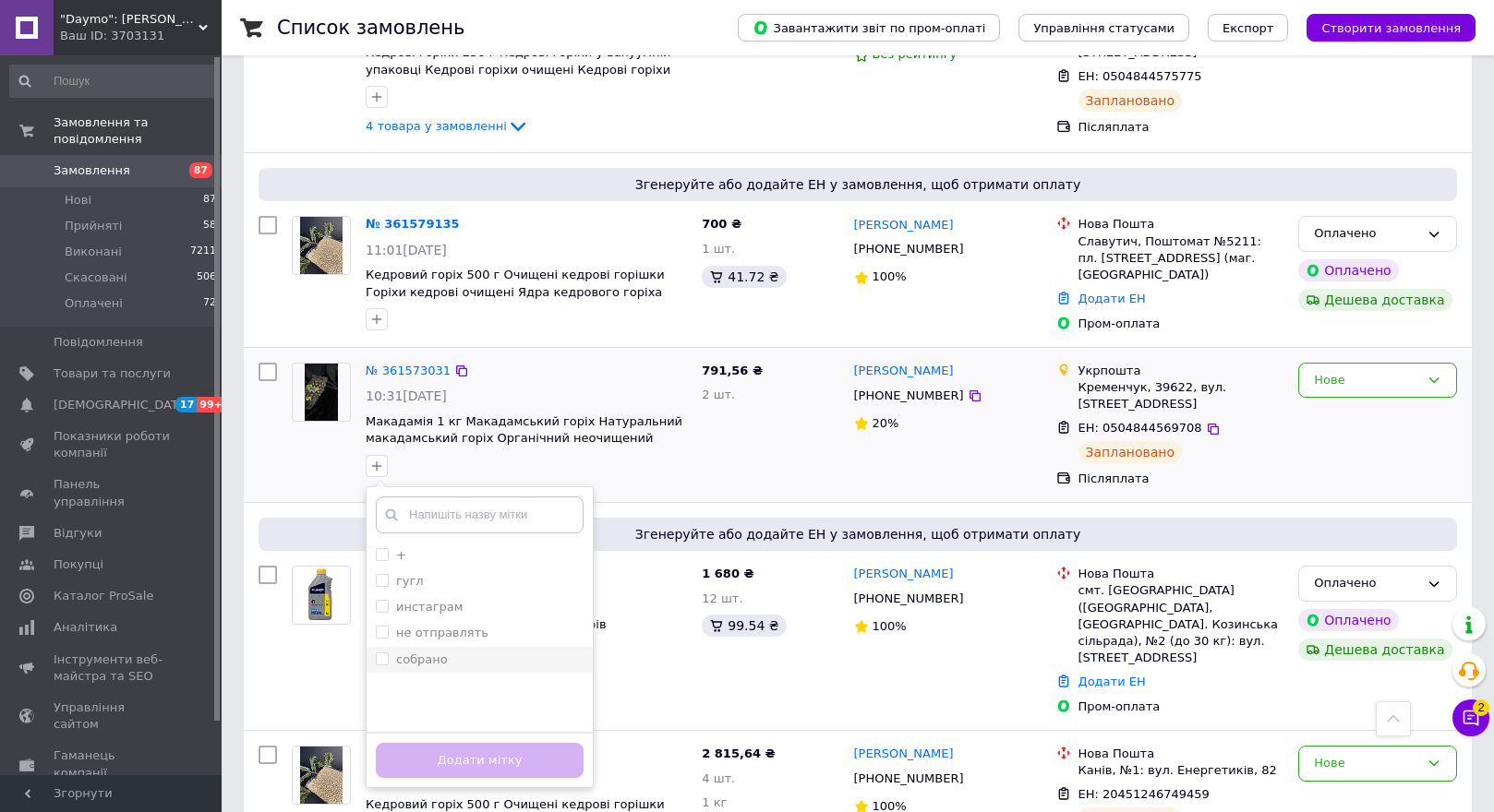
click at [384, 652] on input "собрано" at bounding box center [382, 658] width 12 height 12
checkbox input "true"
click at [412, 743] on button "Додати мітку" at bounding box center [480, 761] width 208 height 36
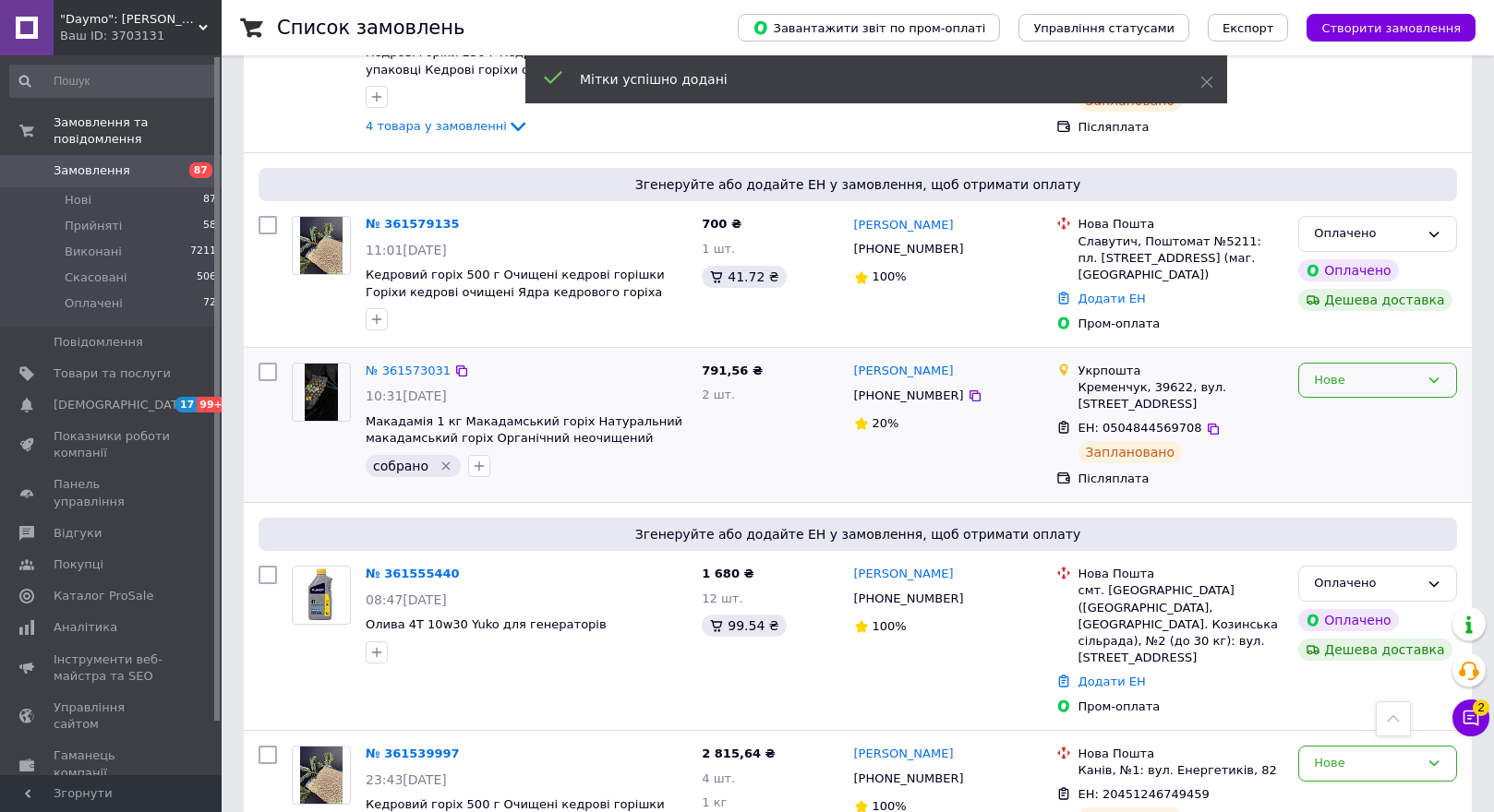
click at [1393, 371] on div "Нове" at bounding box center [1366, 381] width 105 height 20
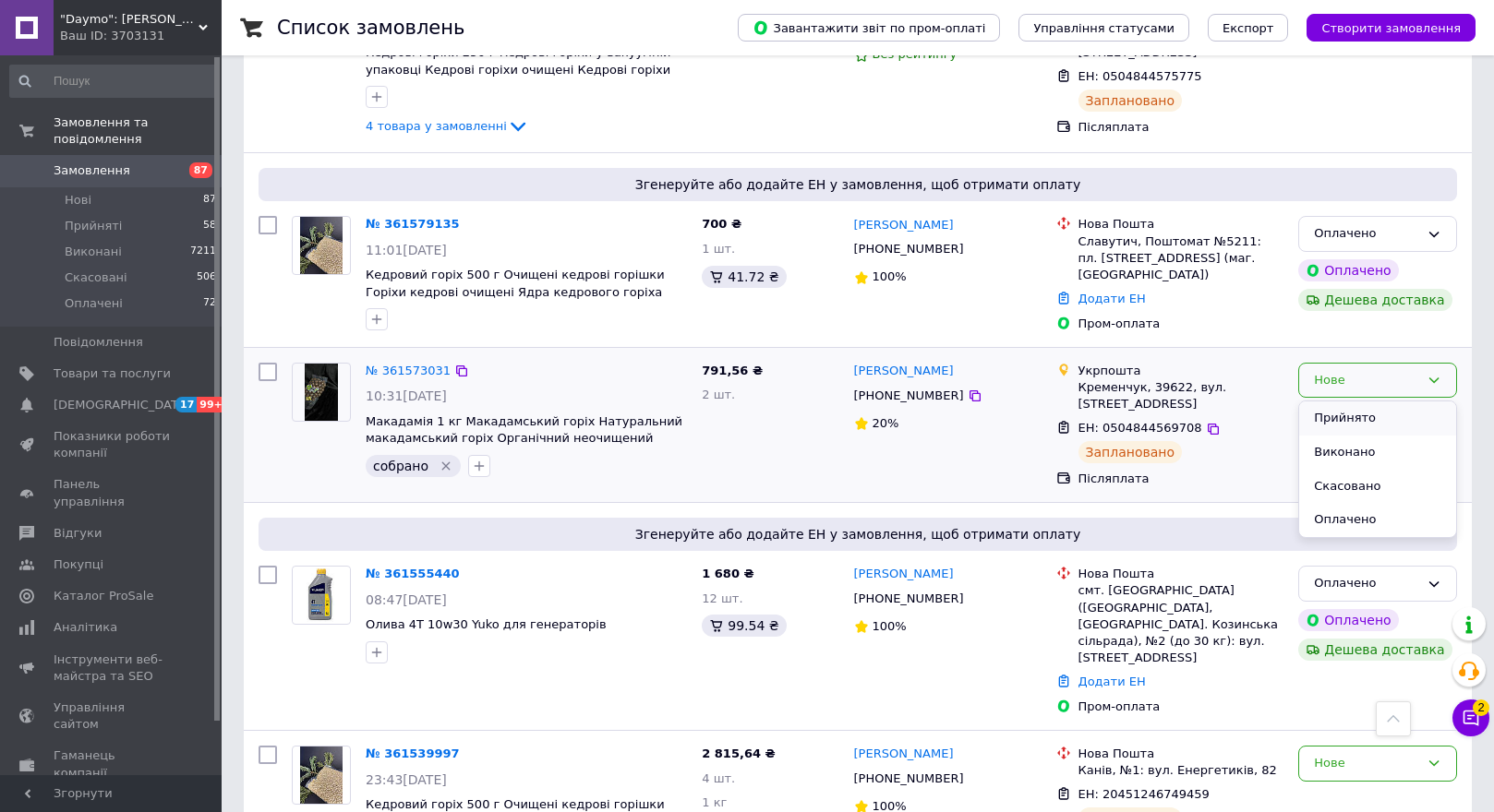
click at [1371, 401] on li "Прийнято" at bounding box center [1378, 418] width 157 height 34
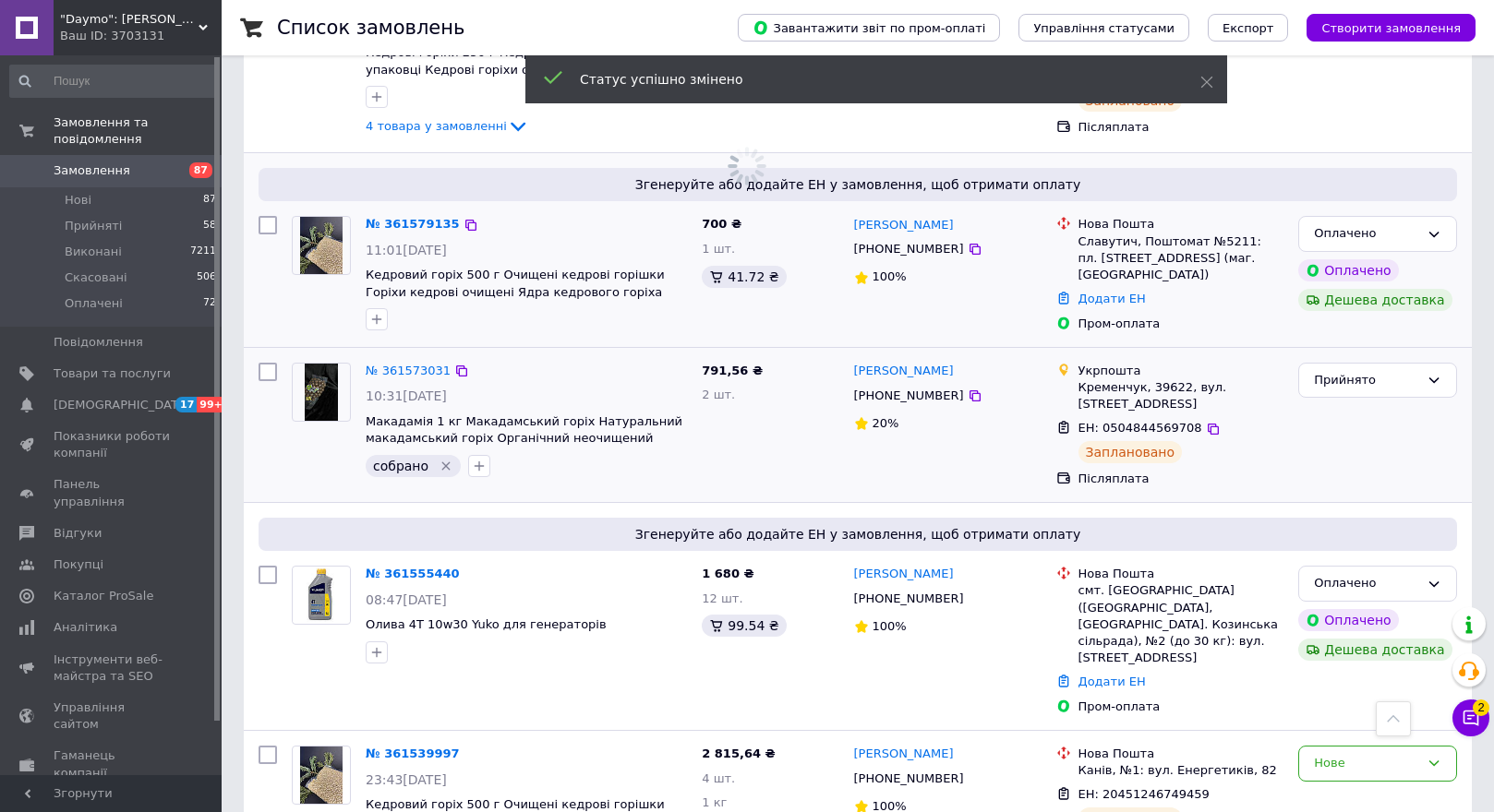
click at [310, 217] on img at bounding box center [322, 245] width 43 height 58
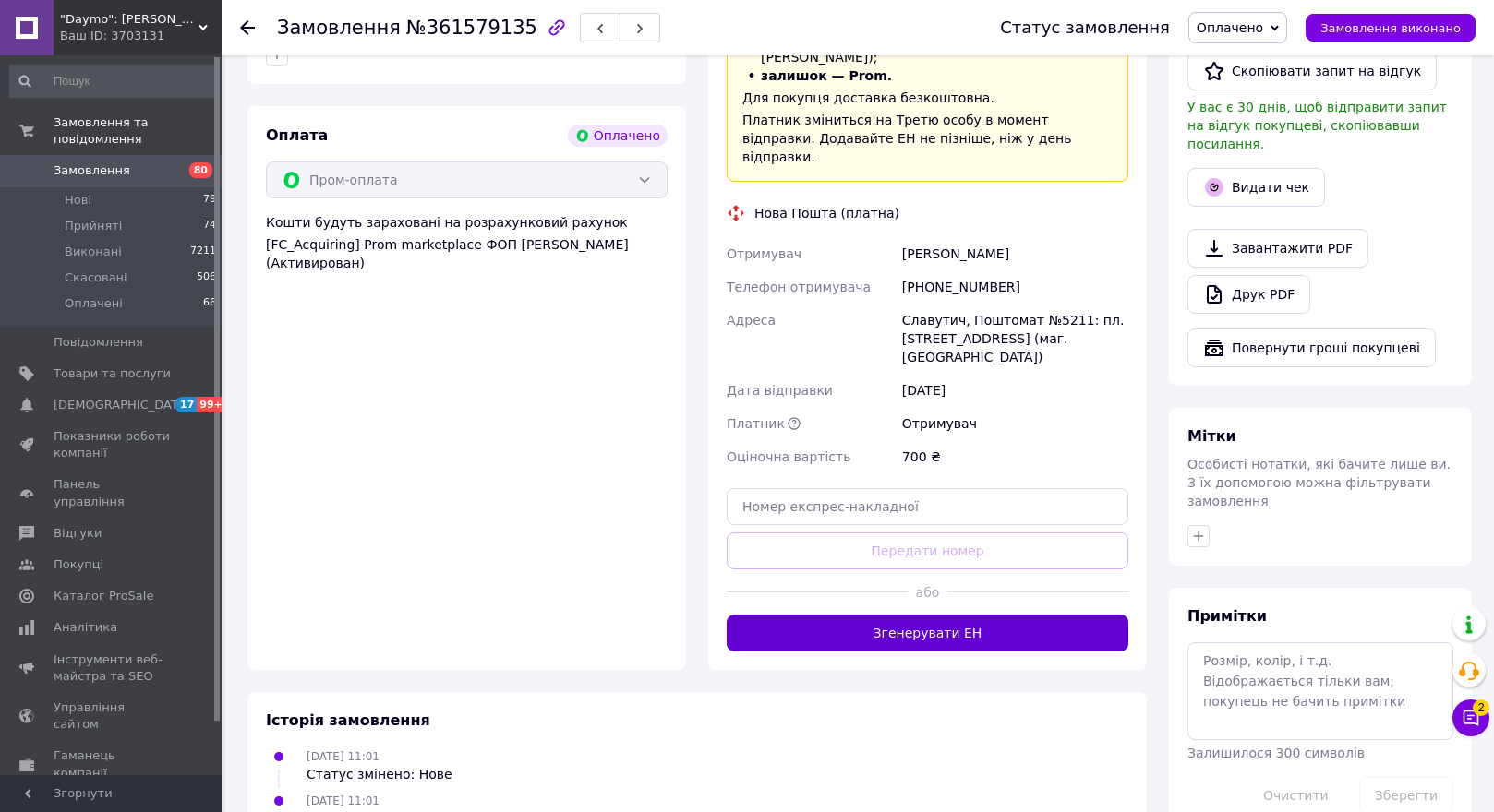
scroll to position [1057, 0]
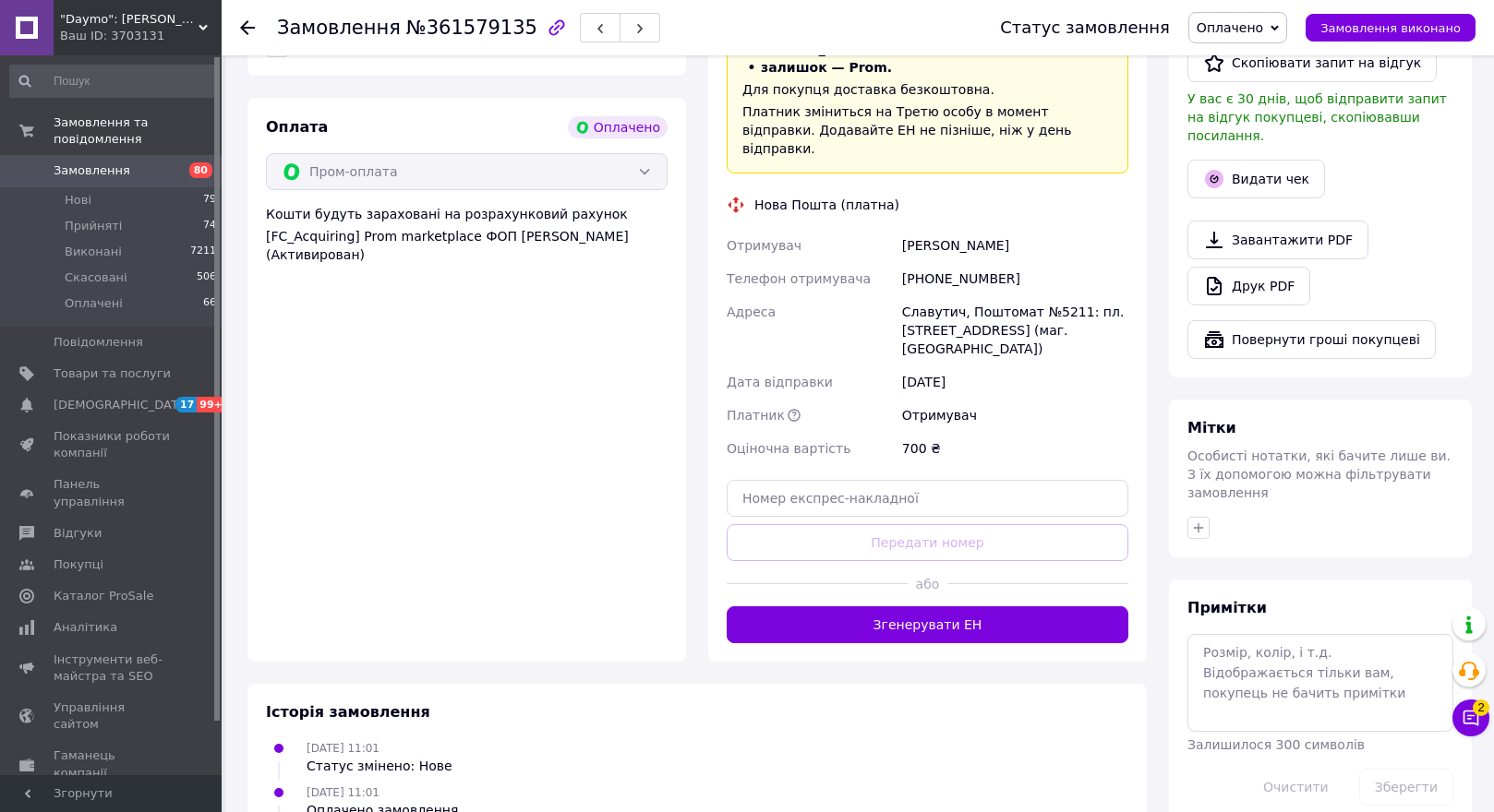
drag, startPoint x: 848, startPoint y: 528, endPoint x: 837, endPoint y: 523, distance: 12.1
click at [839, 606] on button "Згенерувати ЕН" at bounding box center [926, 624] width 401 height 37
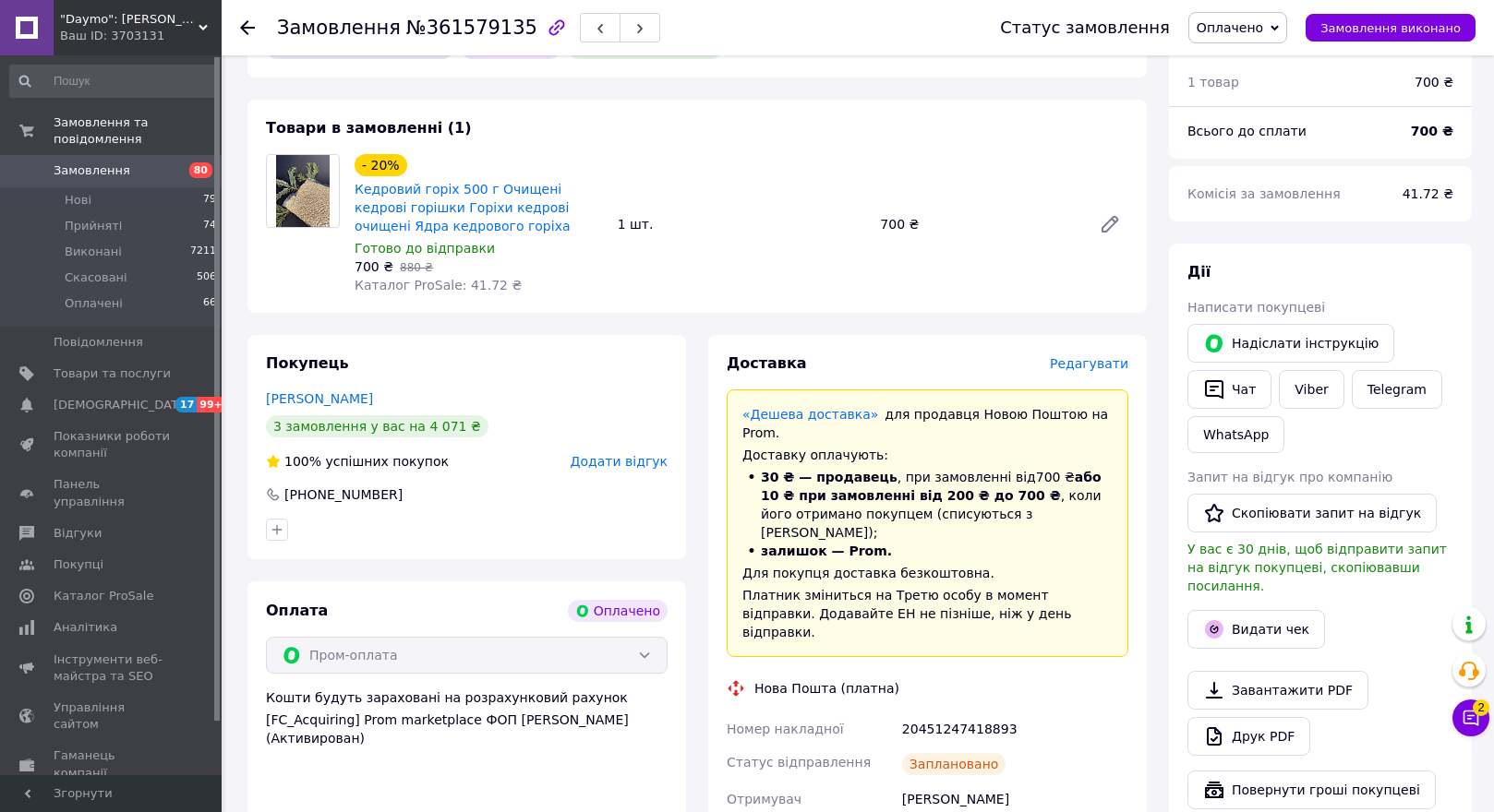
scroll to position [503, 0]
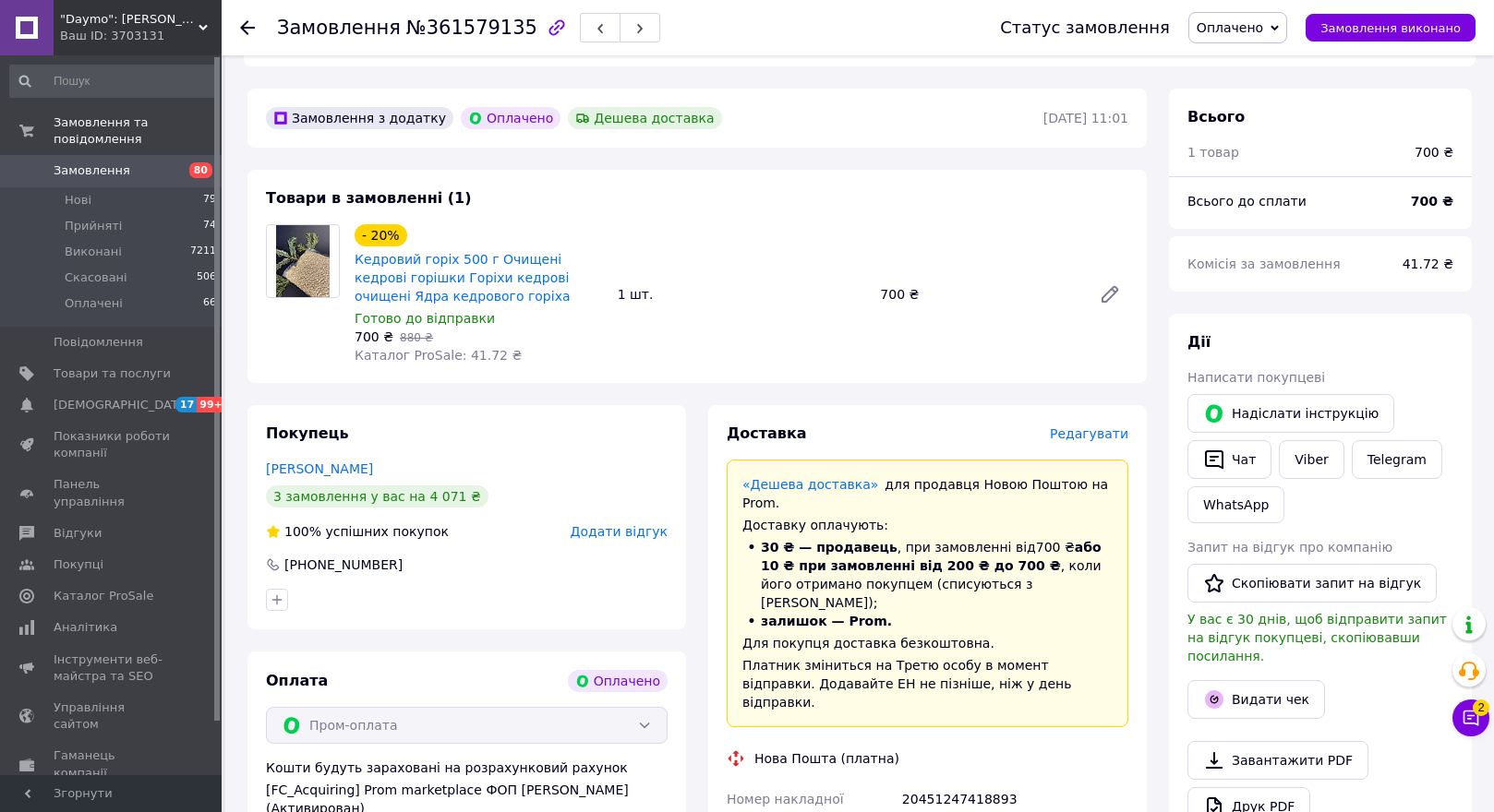
click at [245, 23] on use at bounding box center [247, 28] width 15 height 15
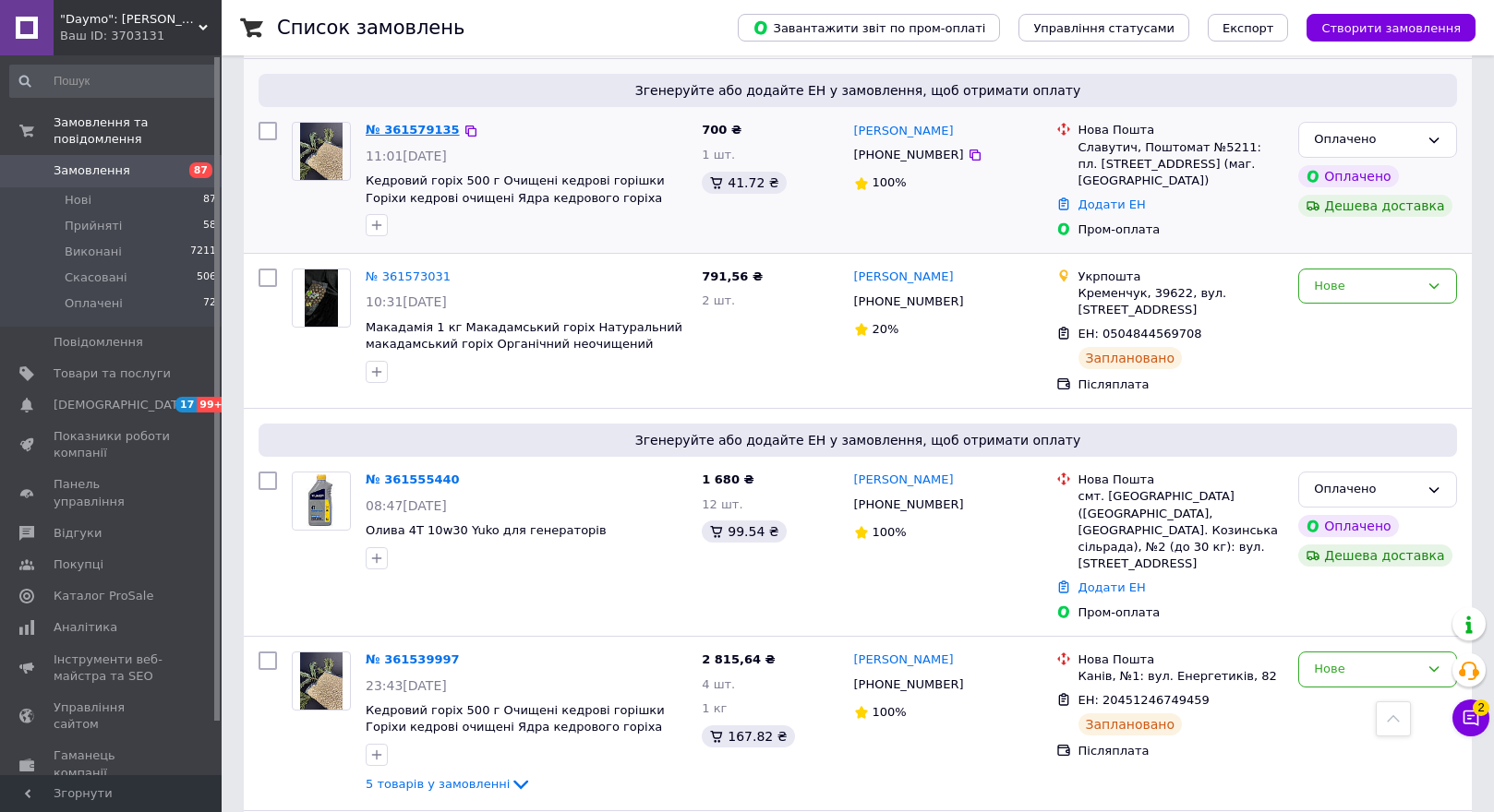
scroll to position [1621, 0]
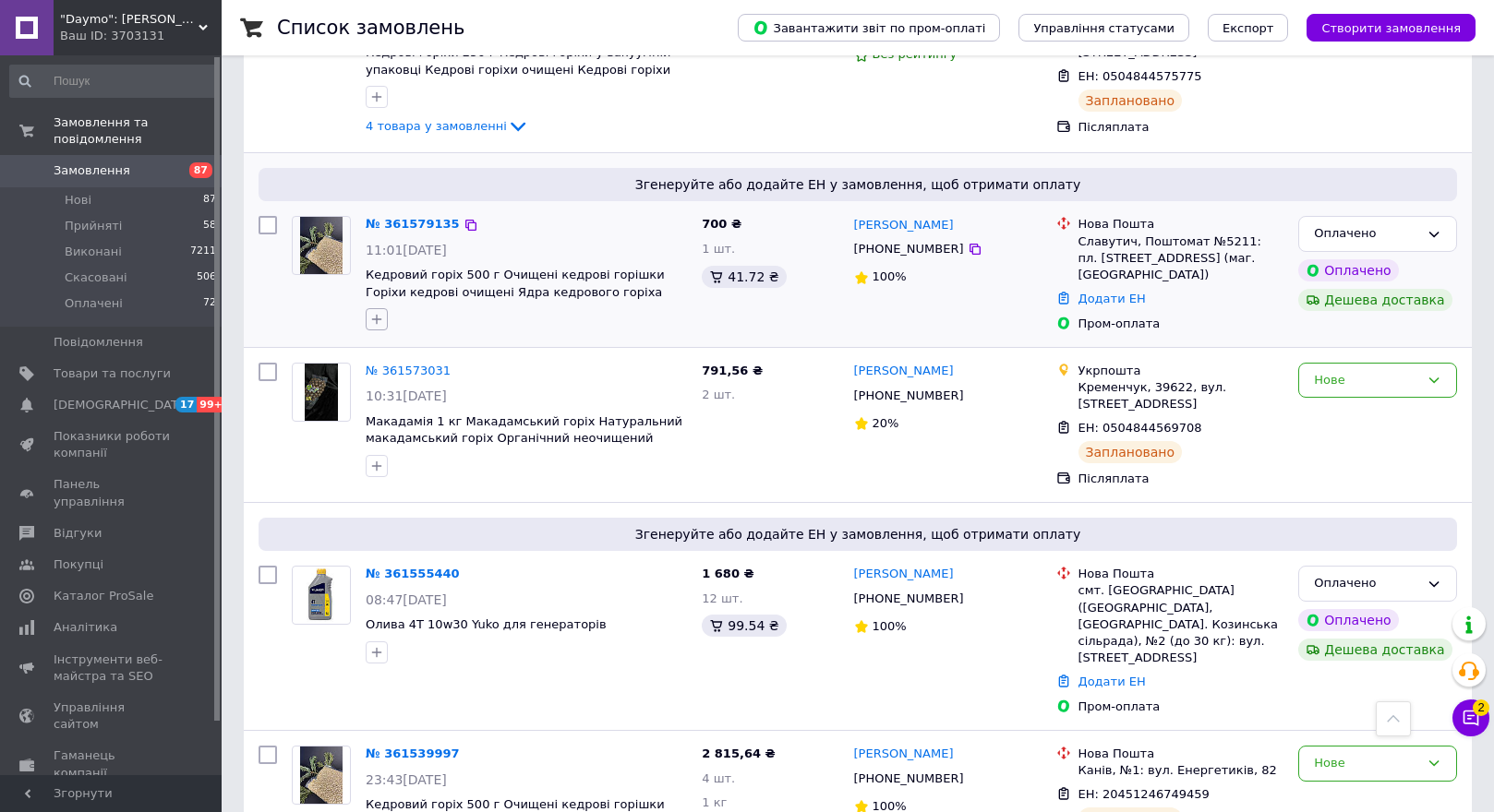
click at [378, 312] on icon "button" at bounding box center [377, 319] width 15 height 15
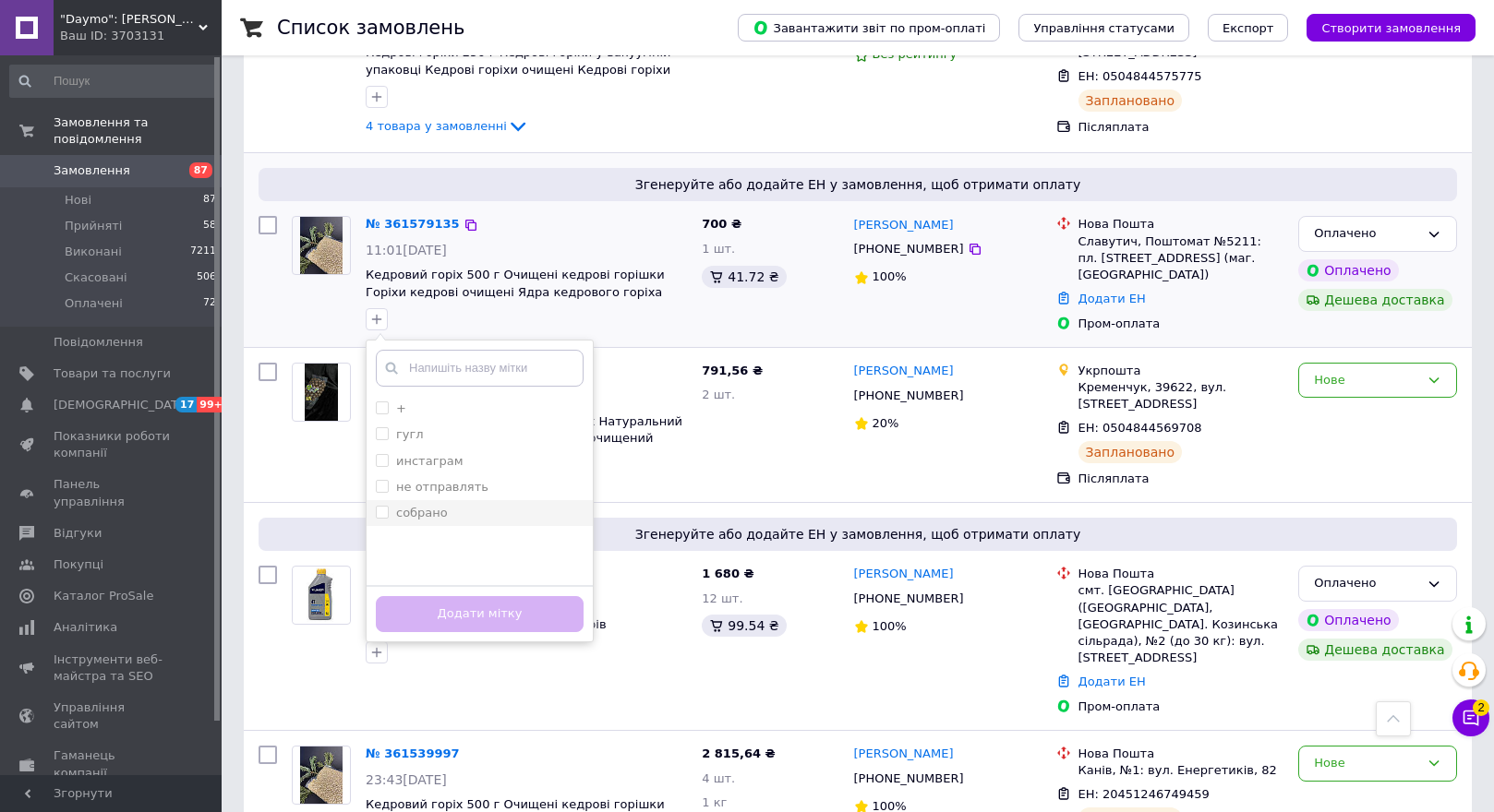
click at [378, 506] on input "собрано" at bounding box center [382, 512] width 12 height 12
checkbox input "true"
click at [417, 597] on button "Додати мітку" at bounding box center [480, 615] width 208 height 36
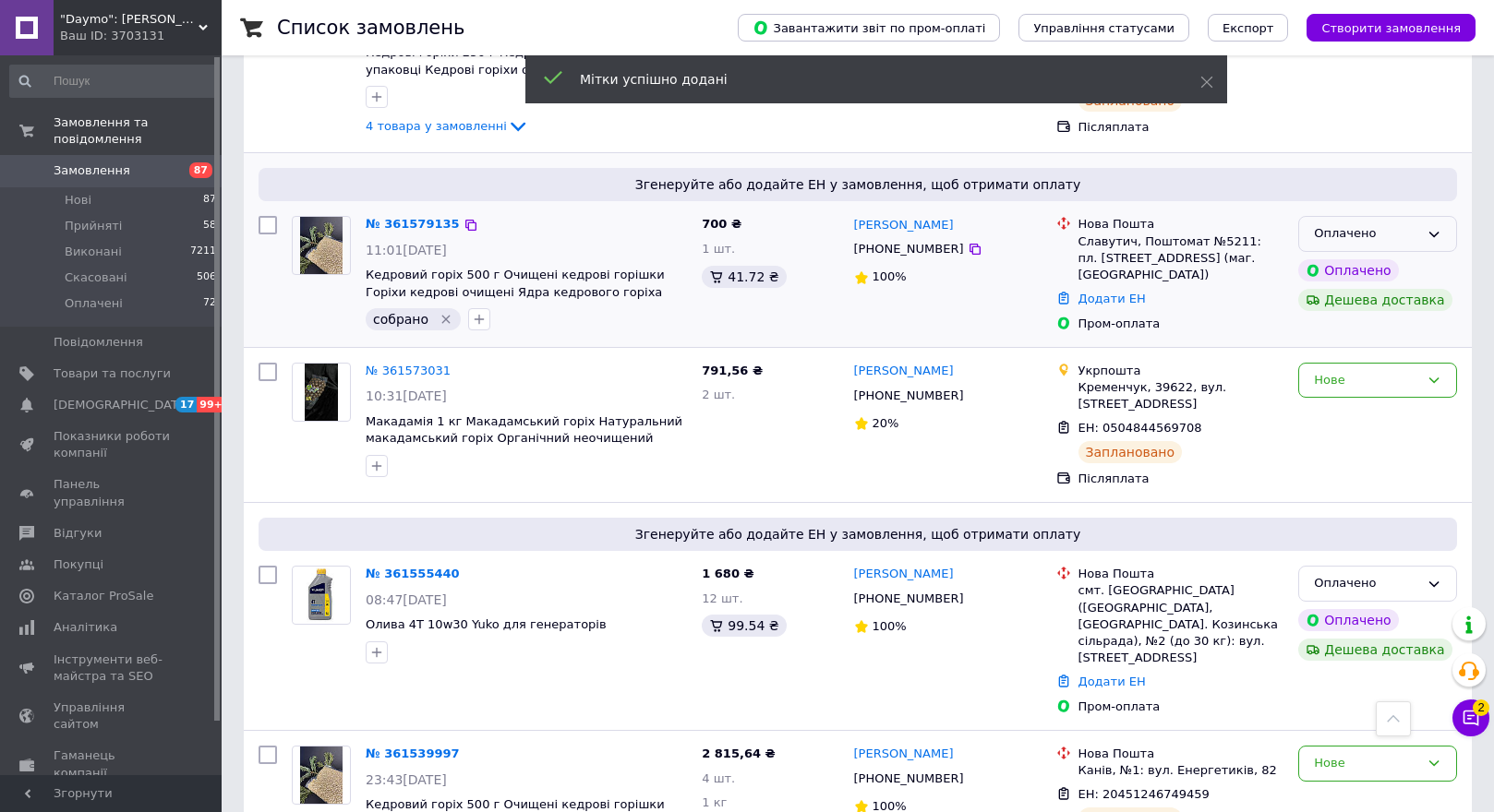
click at [1357, 225] on div "Оплачено" at bounding box center [1366, 234] width 105 height 20
click at [1363, 256] on li "Прийнято" at bounding box center [1378, 273] width 157 height 34
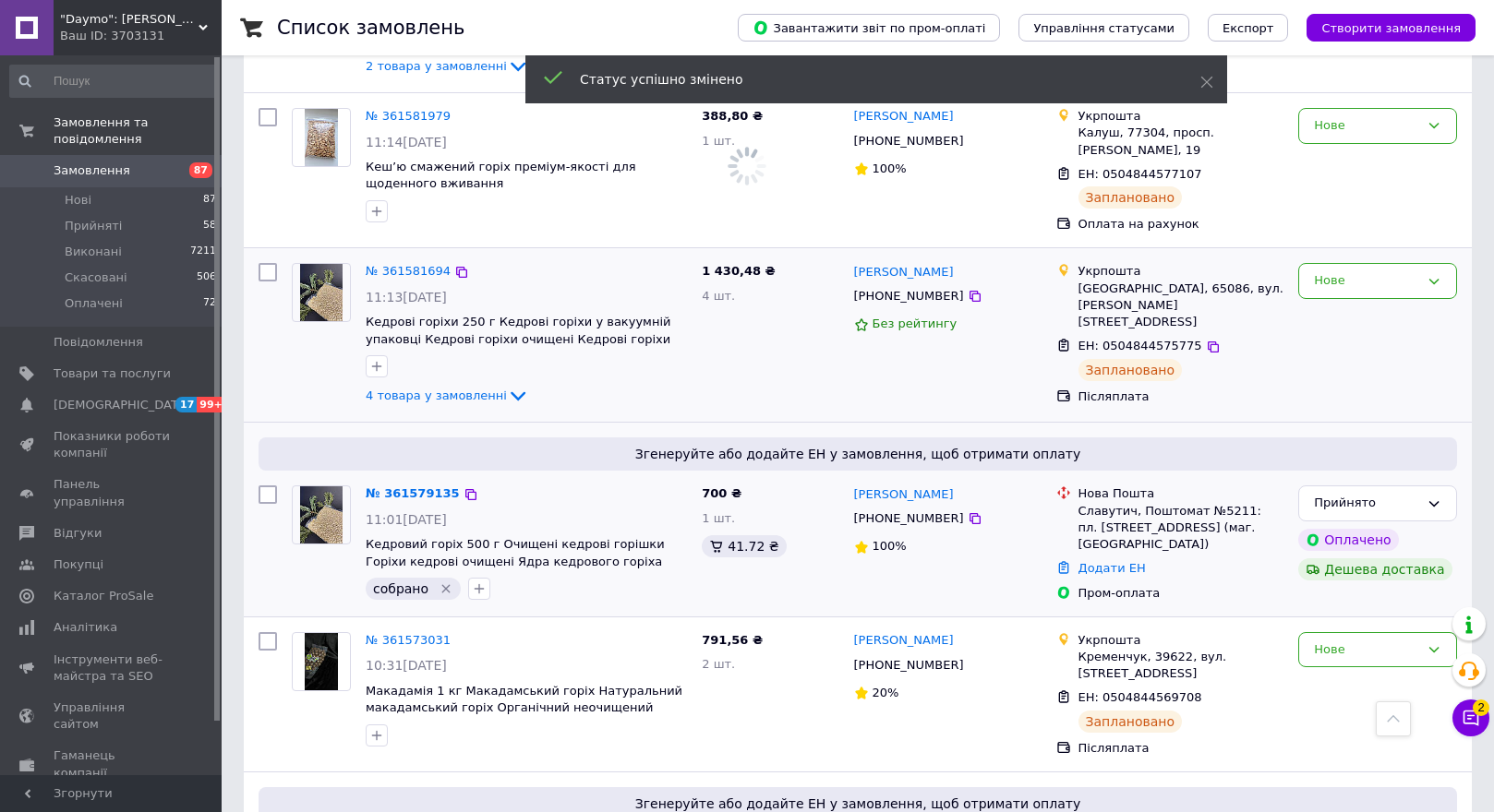
scroll to position [1344, 0]
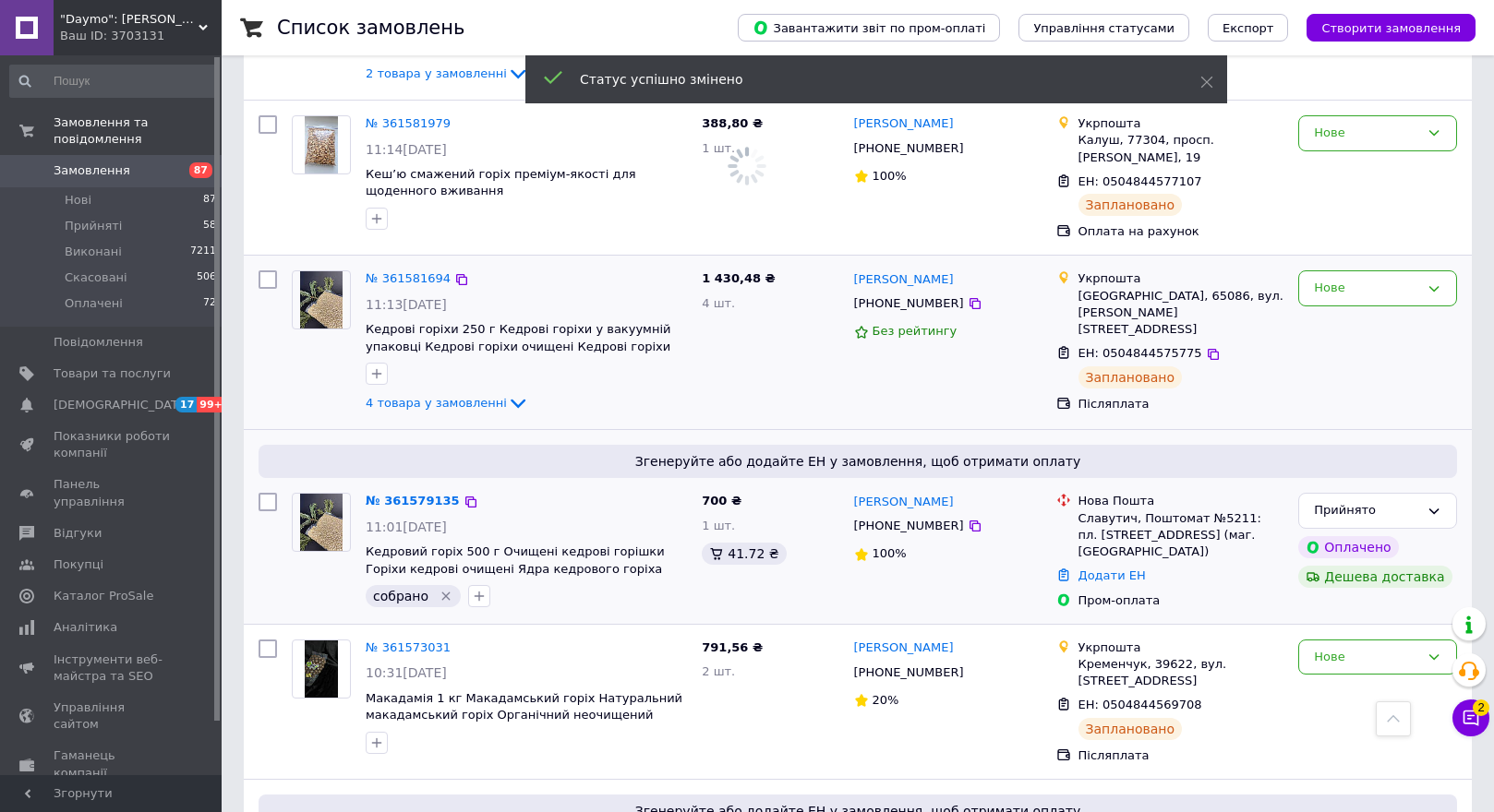
click at [313, 271] on img at bounding box center [322, 299] width 43 height 58
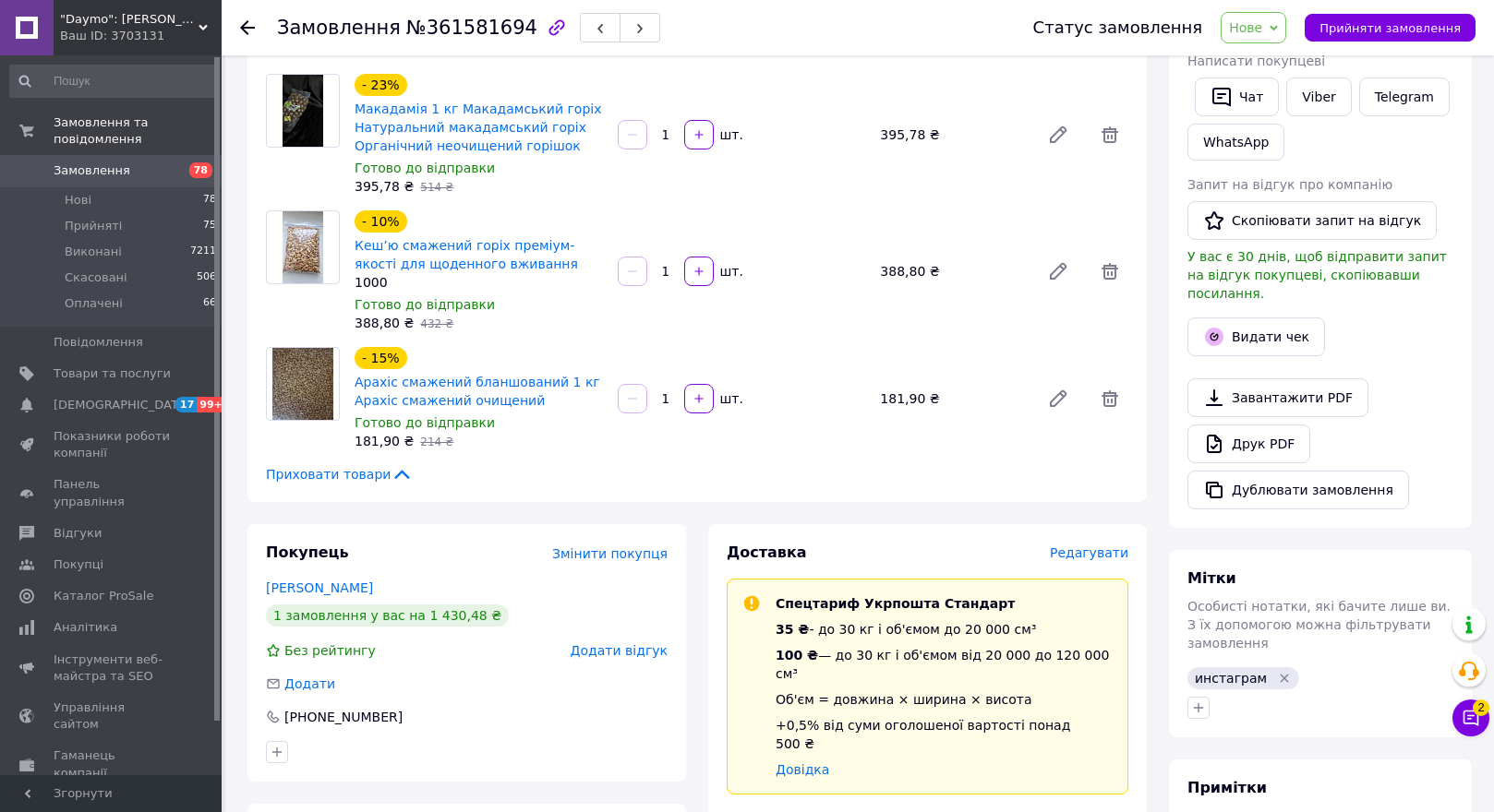
scroll to position [277, 0]
click at [248, 27] on use at bounding box center [247, 28] width 15 height 15
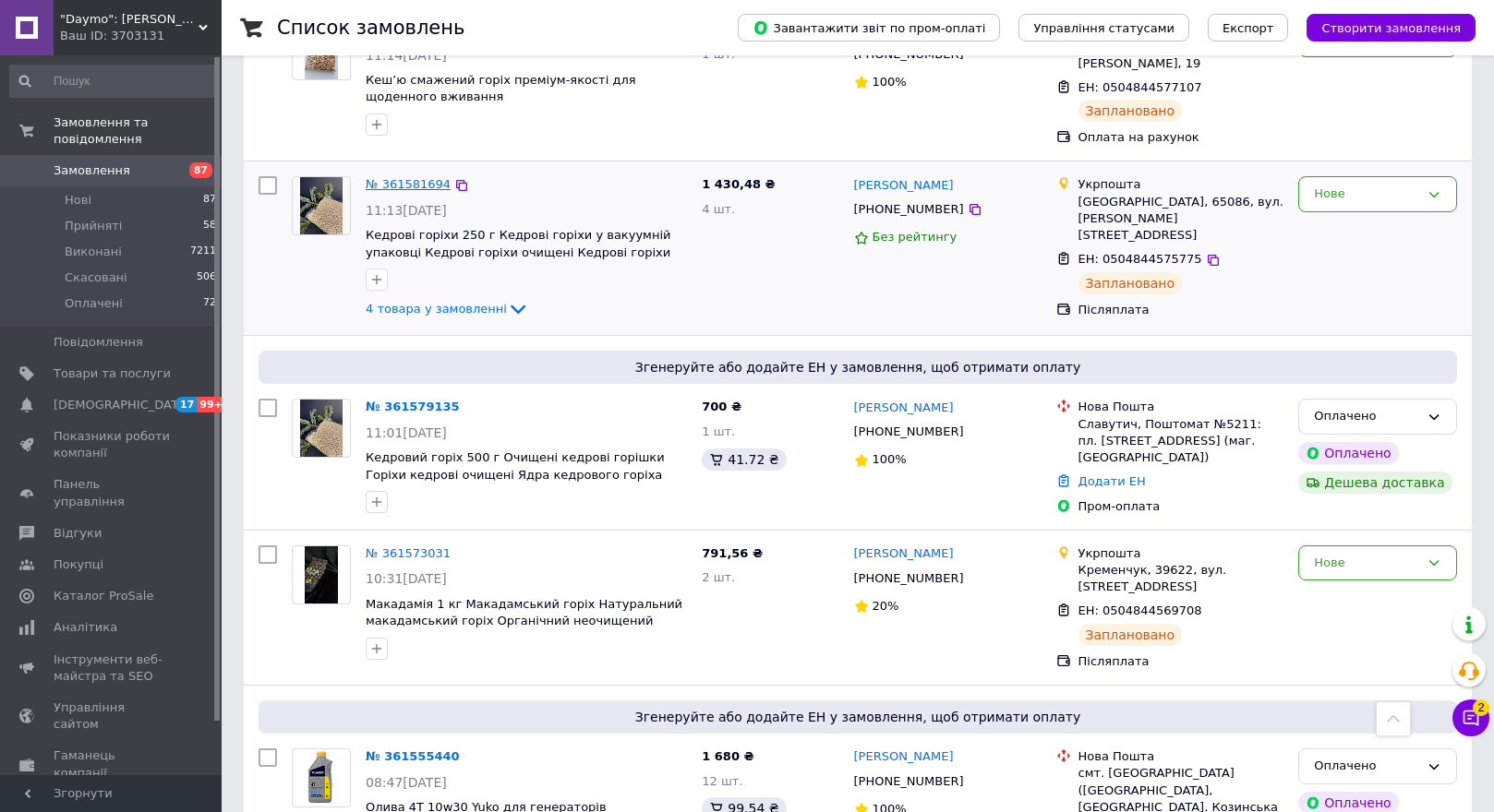
scroll to position [1344, 0]
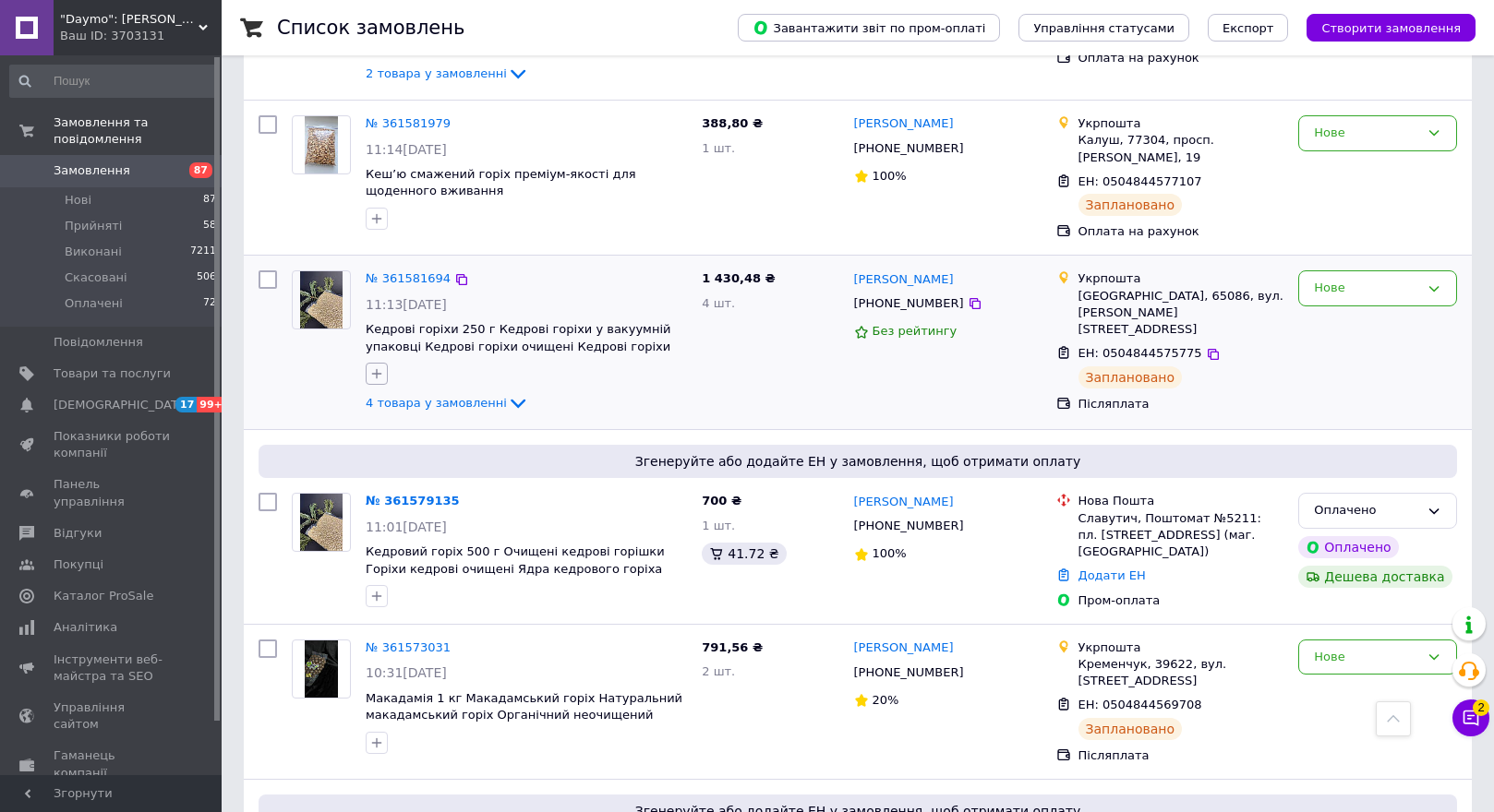
click at [382, 366] on icon "button" at bounding box center [377, 374] width 15 height 15
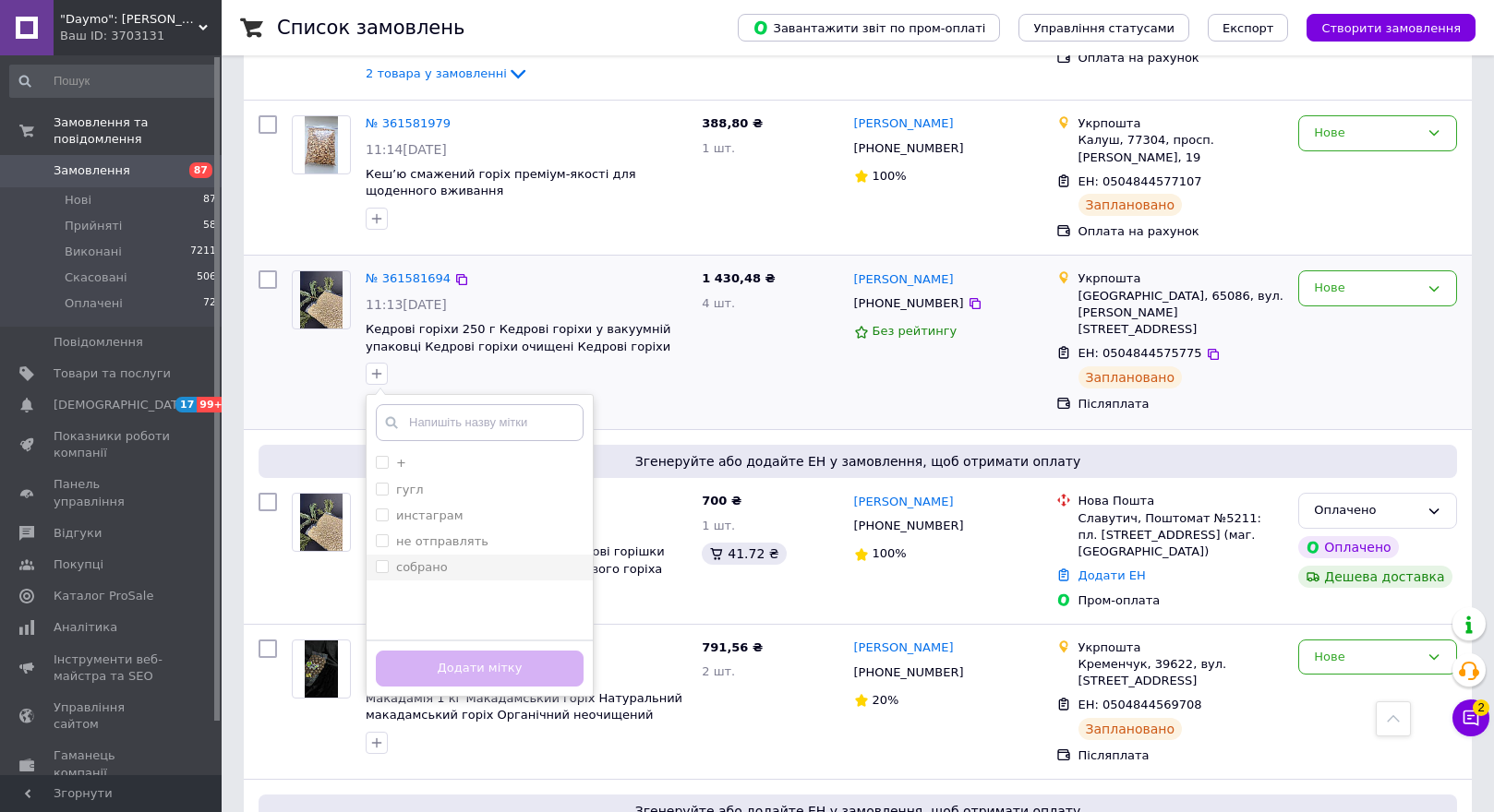
click at [385, 560] on input "собрано" at bounding box center [382, 566] width 12 height 12
checkbox input "true"
click at [433, 651] on button "Додати мітку" at bounding box center [480, 668] width 208 height 36
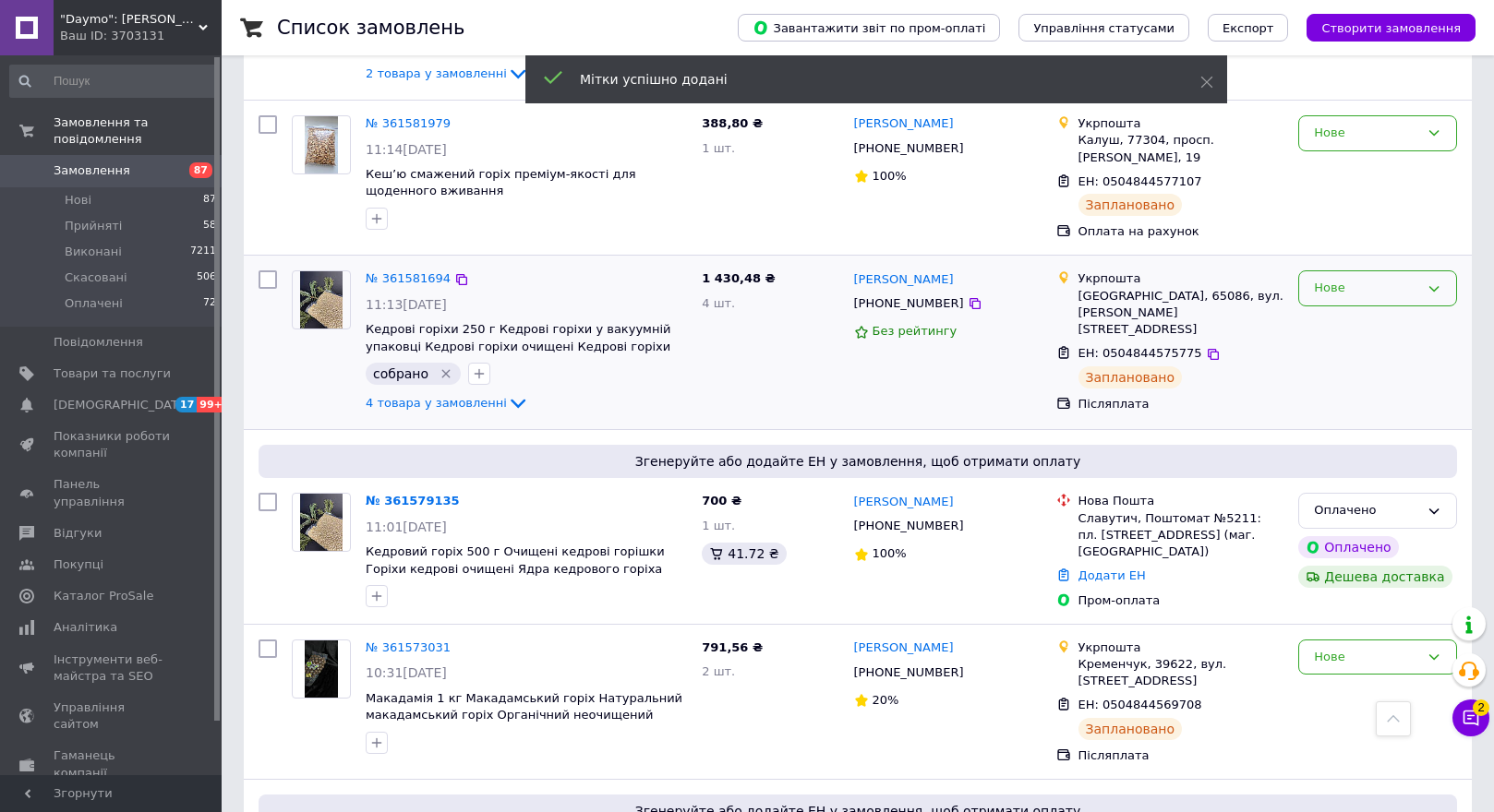
click at [1333, 279] on div "Нове" at bounding box center [1366, 288] width 105 height 20
click at [1314, 310] on li "Прийнято" at bounding box center [1378, 327] width 157 height 34
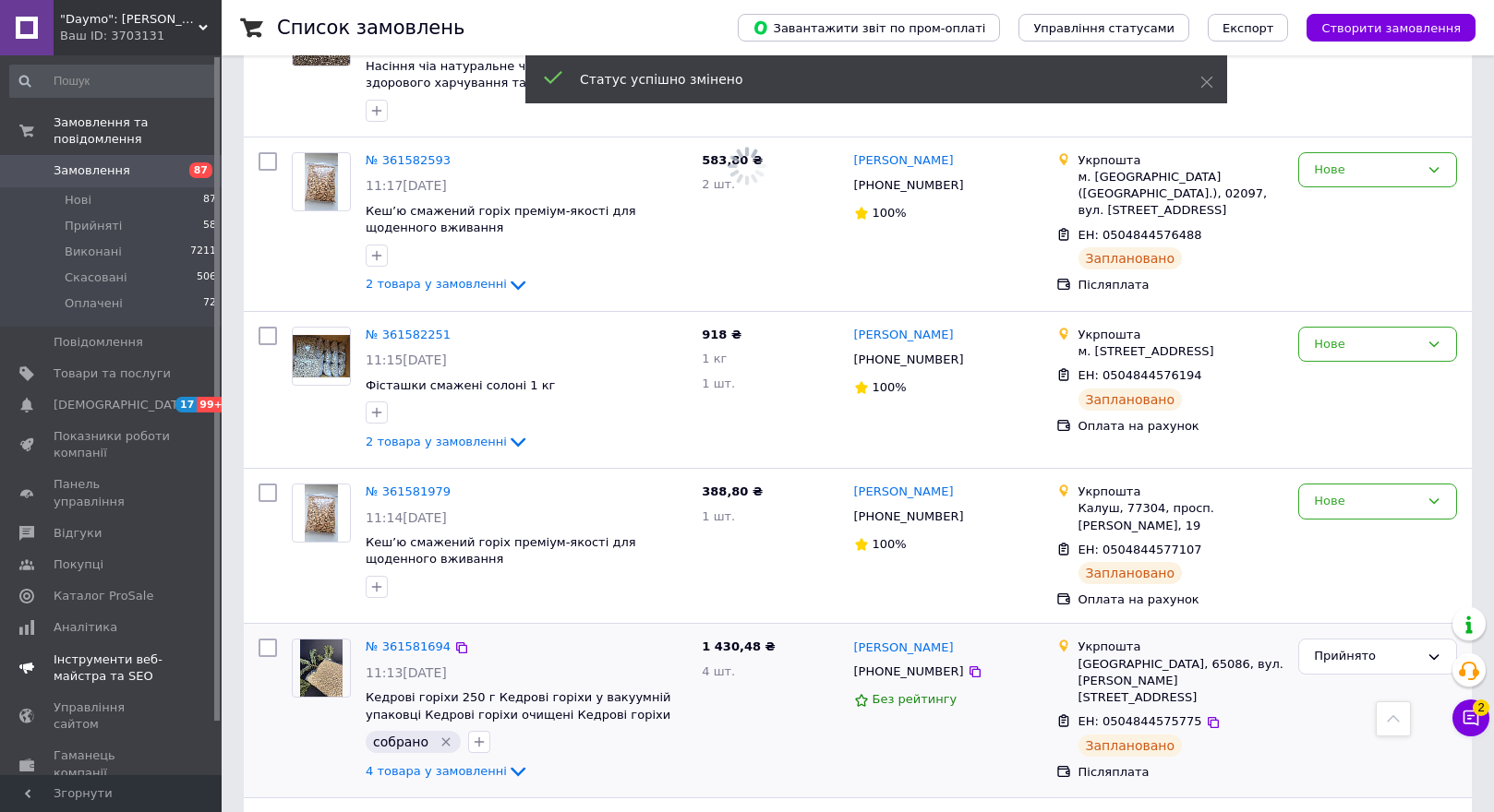
scroll to position [974, 0]
click at [320, 485] on img at bounding box center [321, 514] width 32 height 58
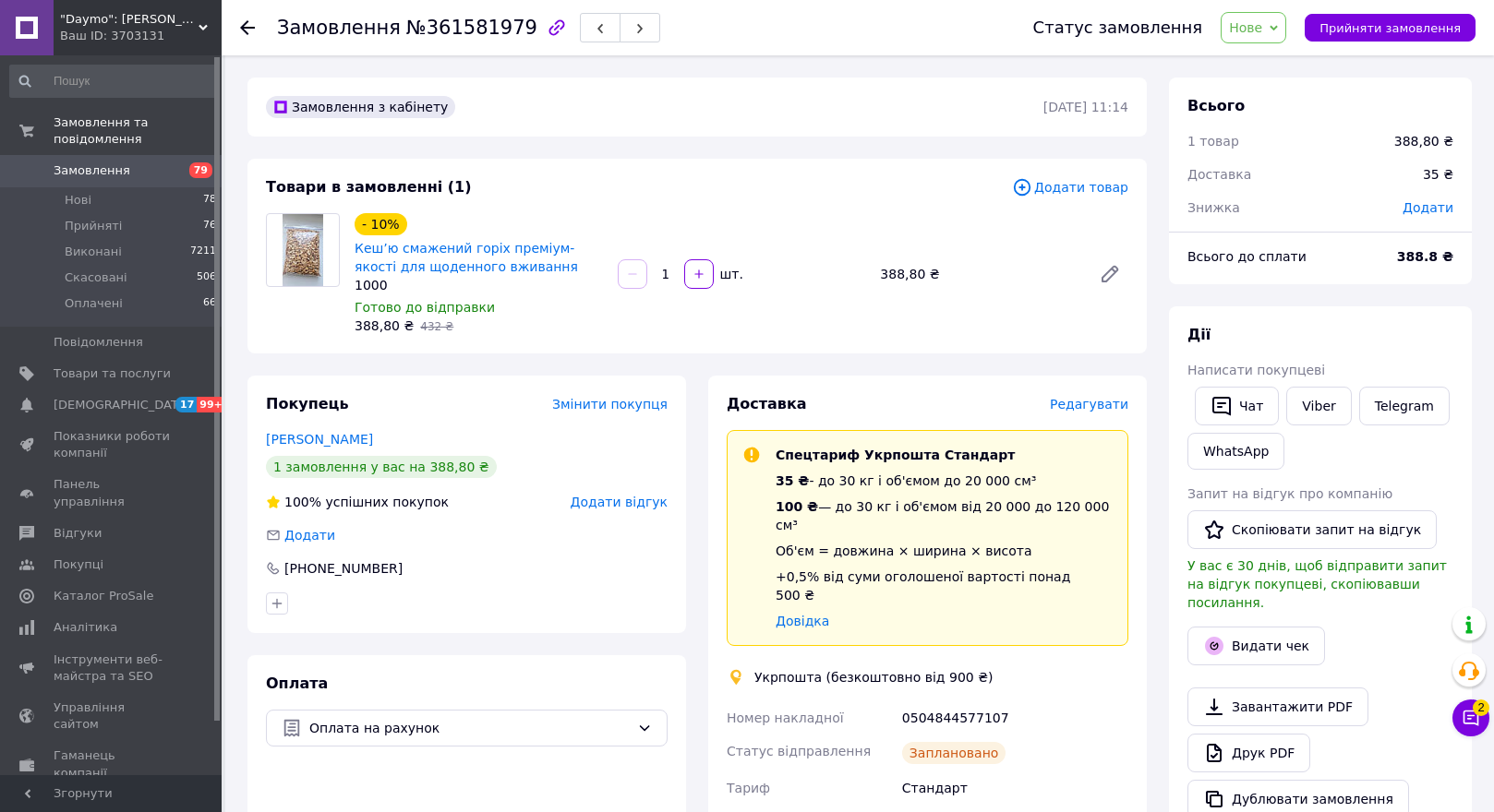
click at [245, 25] on use at bounding box center [247, 28] width 15 height 15
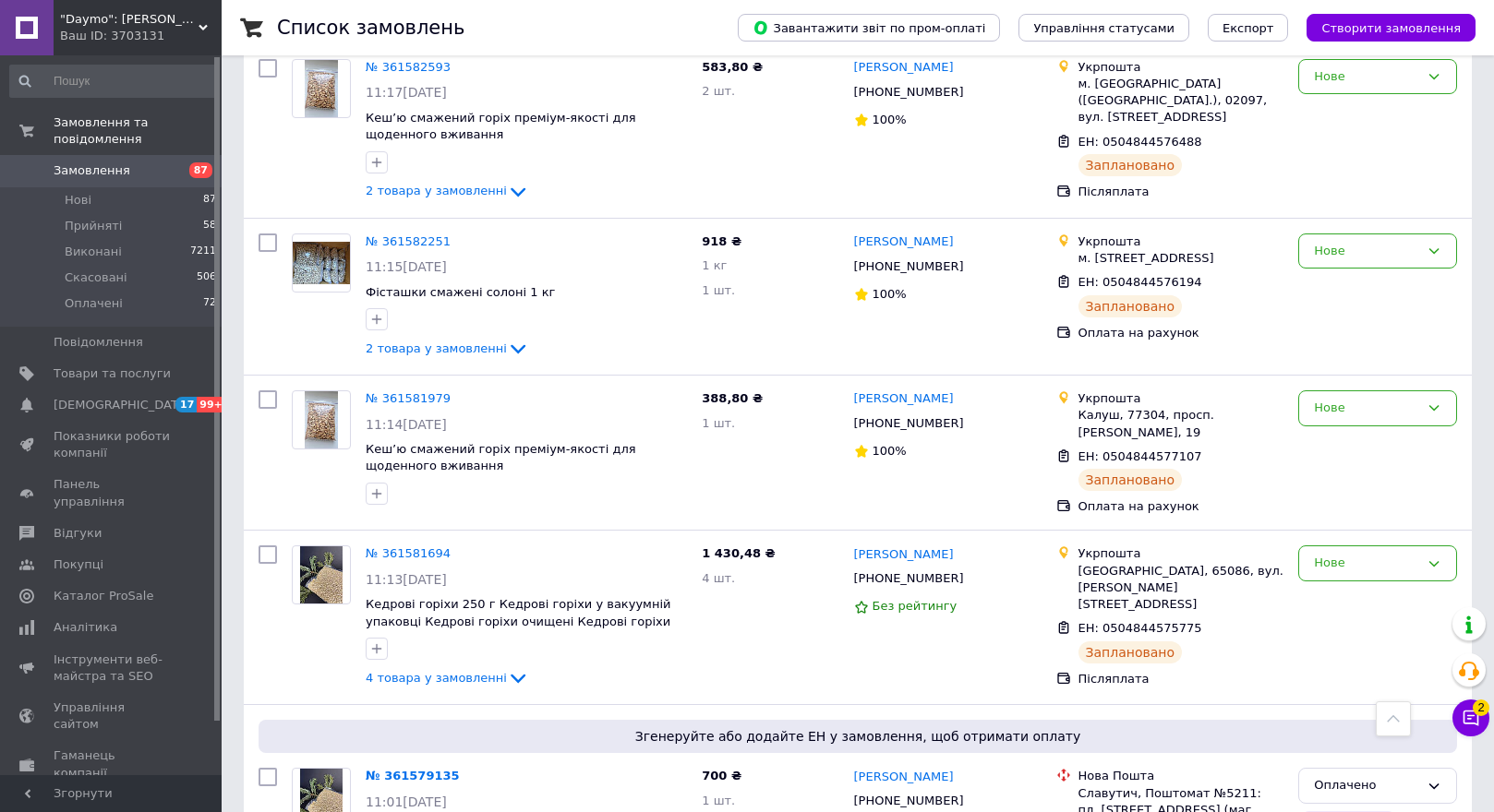
scroll to position [974, 0]
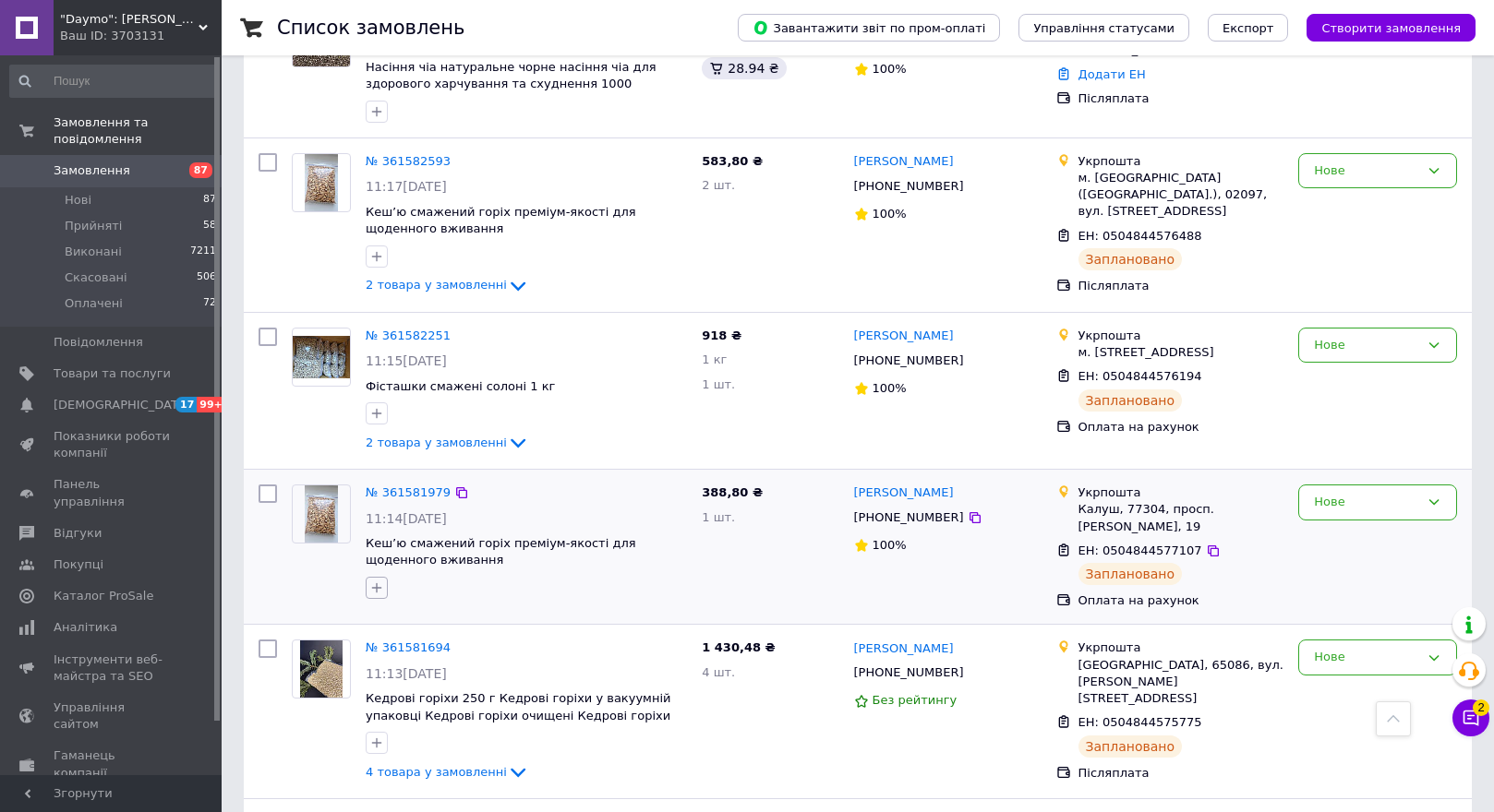
click at [375, 581] on icon "button" at bounding box center [377, 588] width 15 height 15
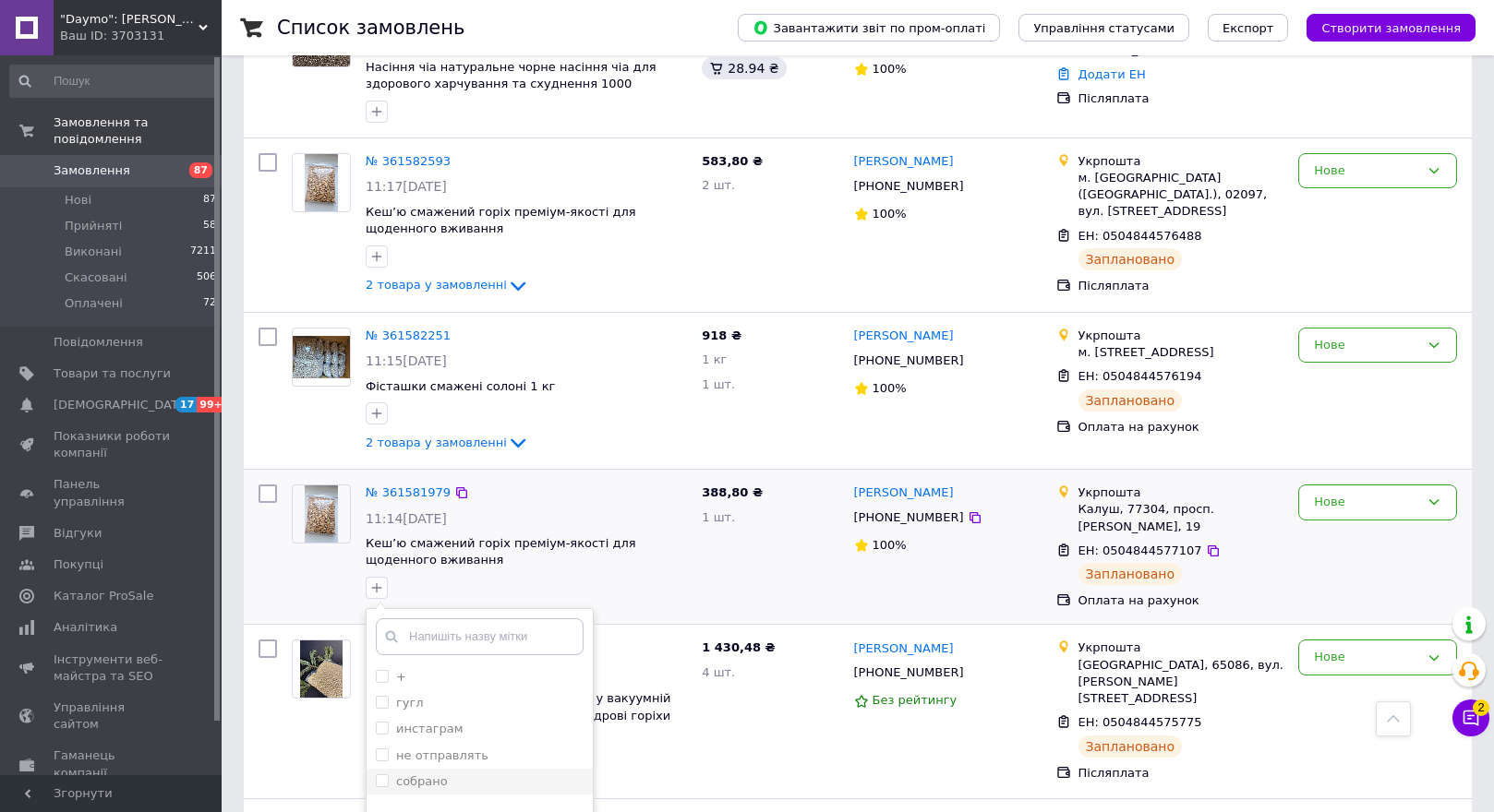
click at [373, 769] on li "собрано" at bounding box center [480, 781] width 227 height 25
checkbox input "true"
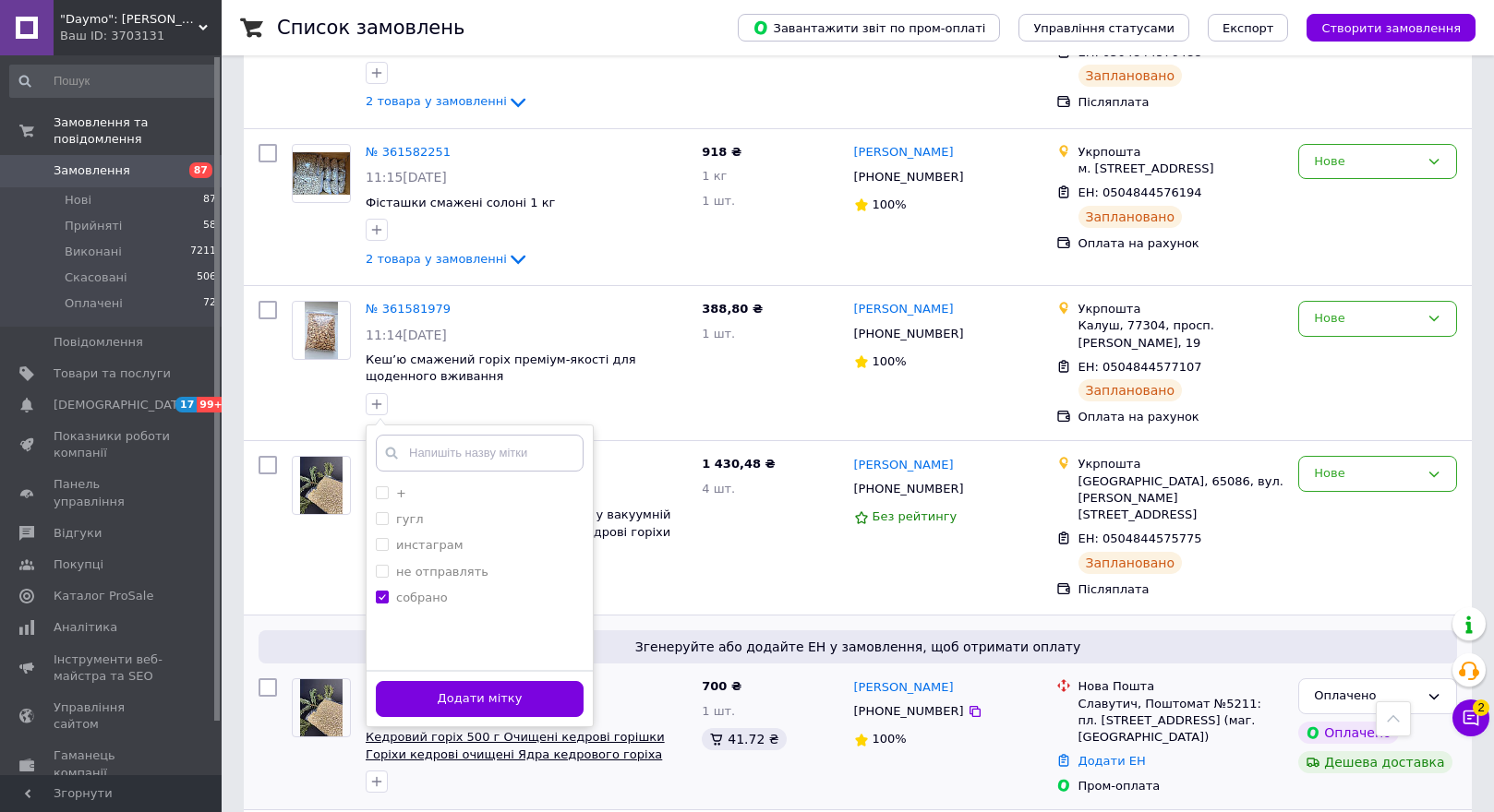
scroll to position [1159, 0]
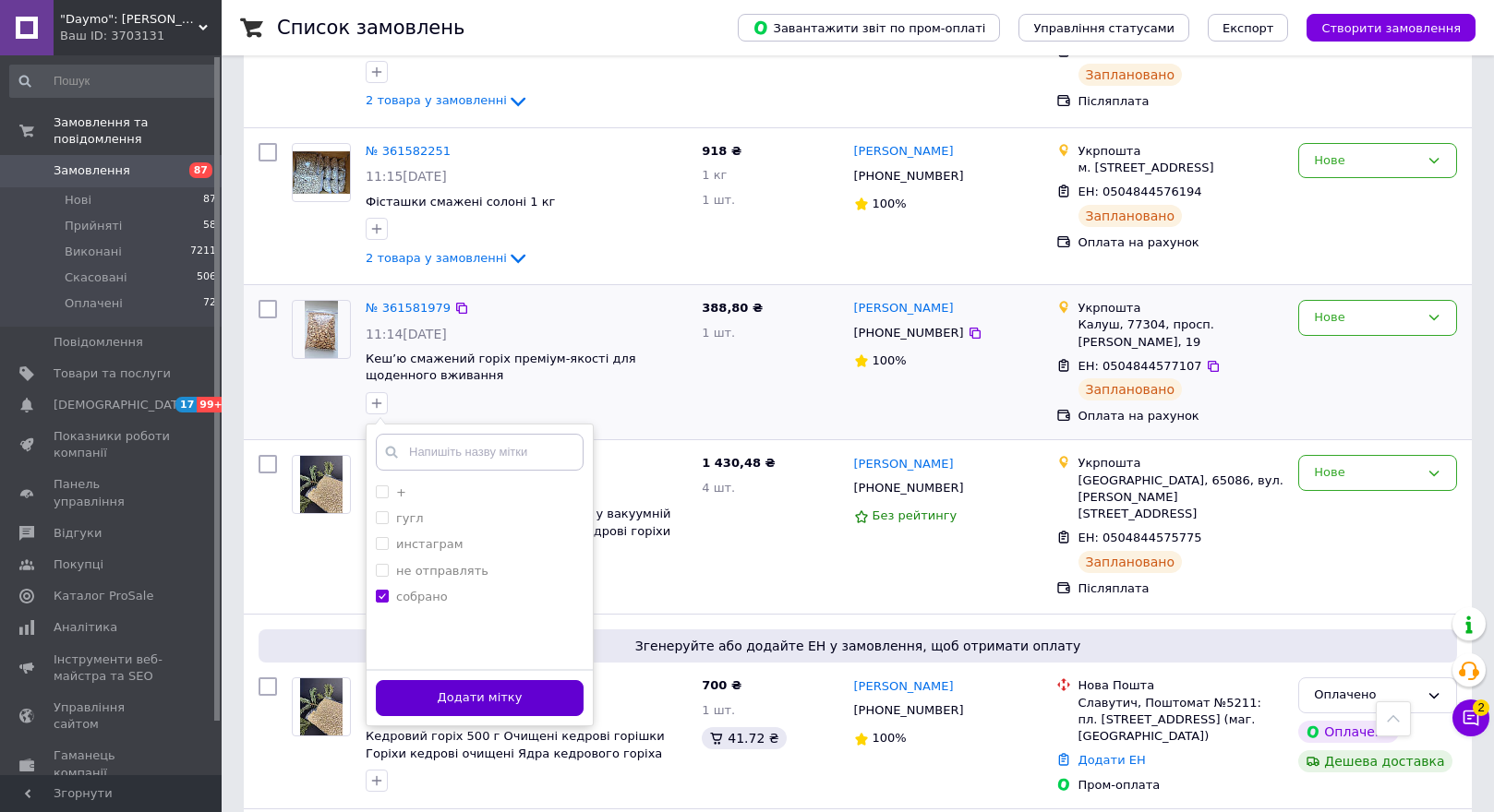
click at [409, 681] on button "Додати мітку" at bounding box center [480, 699] width 208 height 36
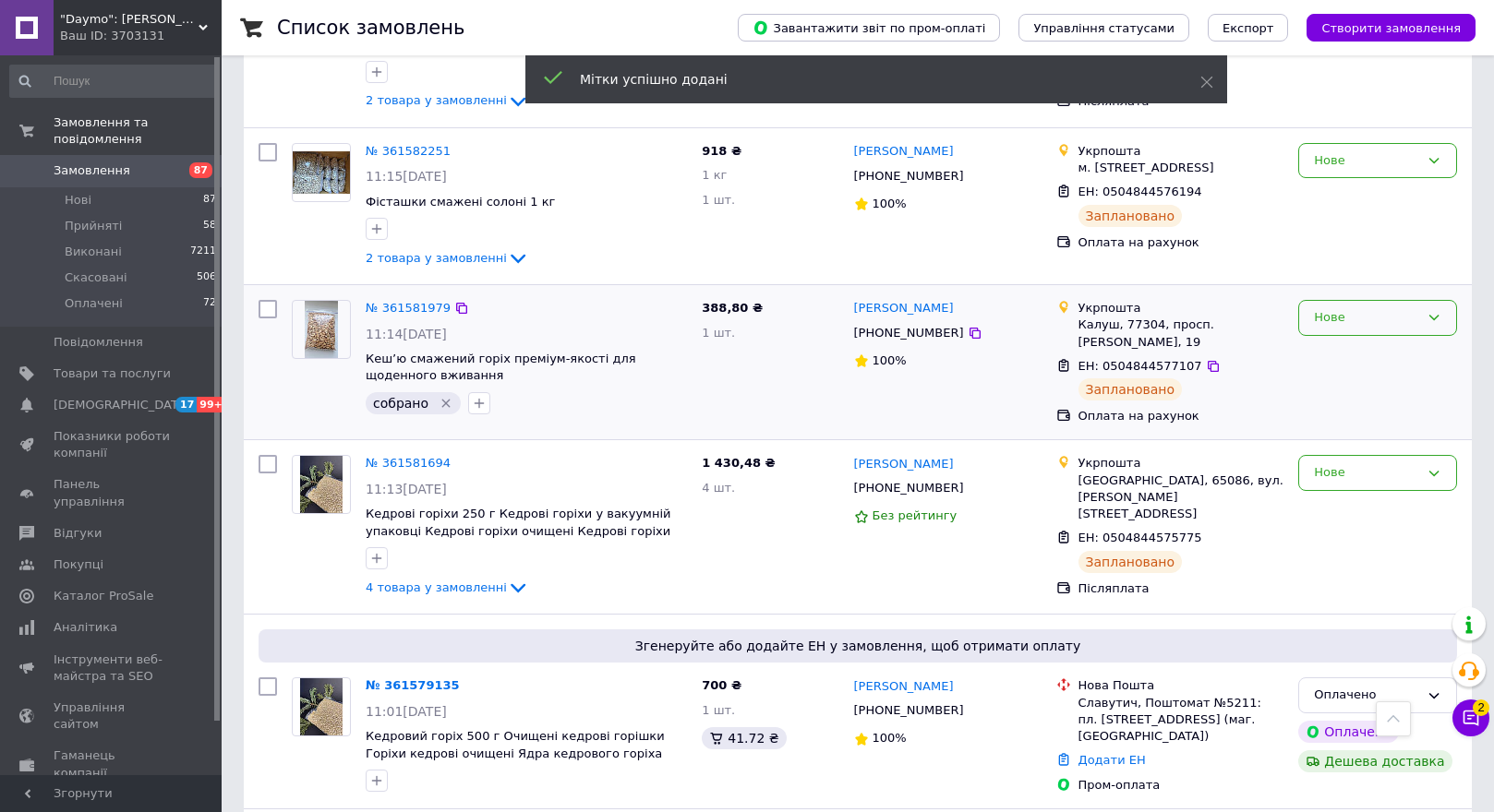
click at [1331, 309] on div "Нове" at bounding box center [1366, 318] width 105 height 20
click at [1331, 340] on li "Прийнято" at bounding box center [1378, 357] width 157 height 34
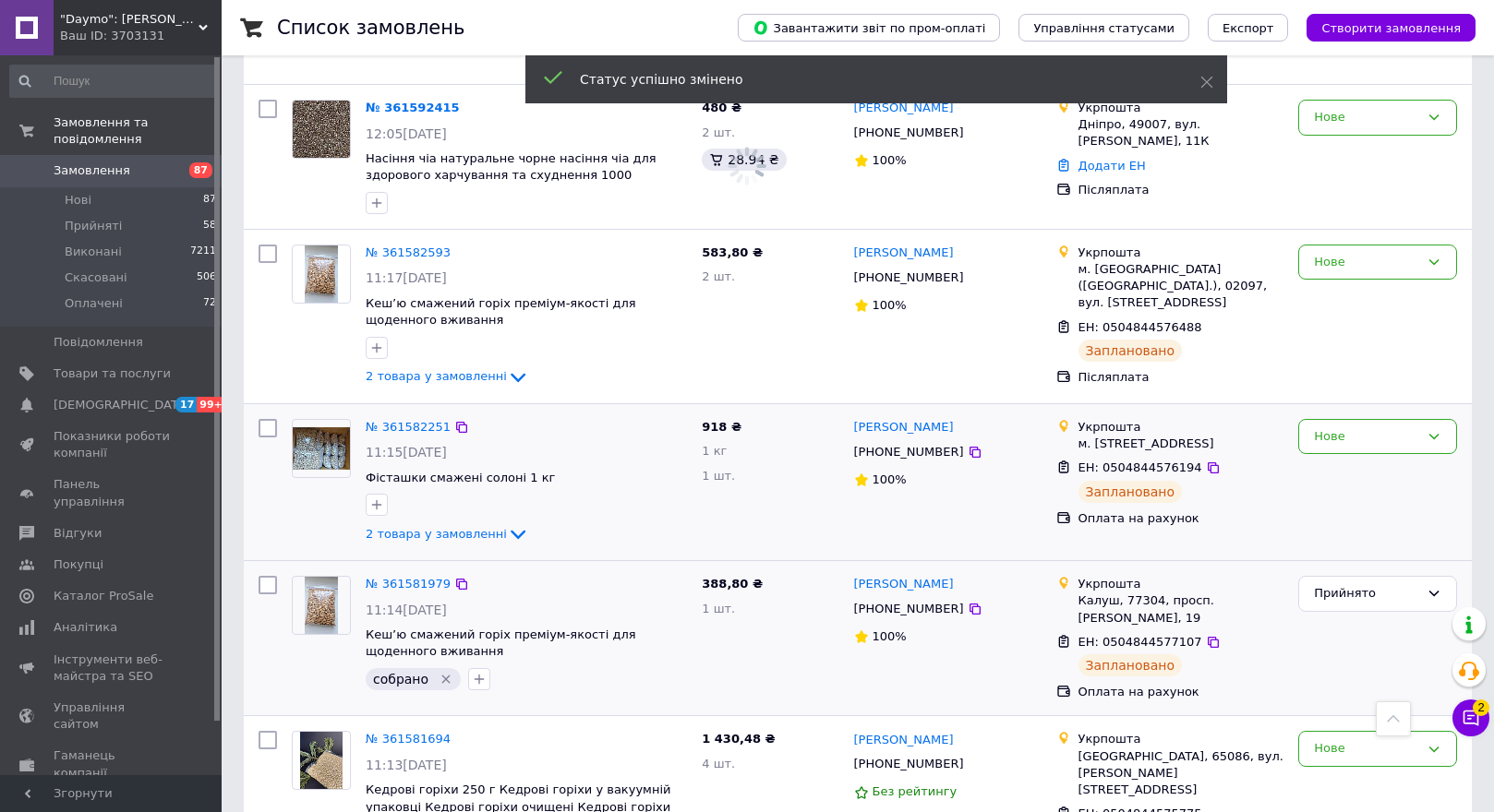
scroll to position [883, 0]
click at [316, 429] on img at bounding box center [321, 450] width 58 height 43
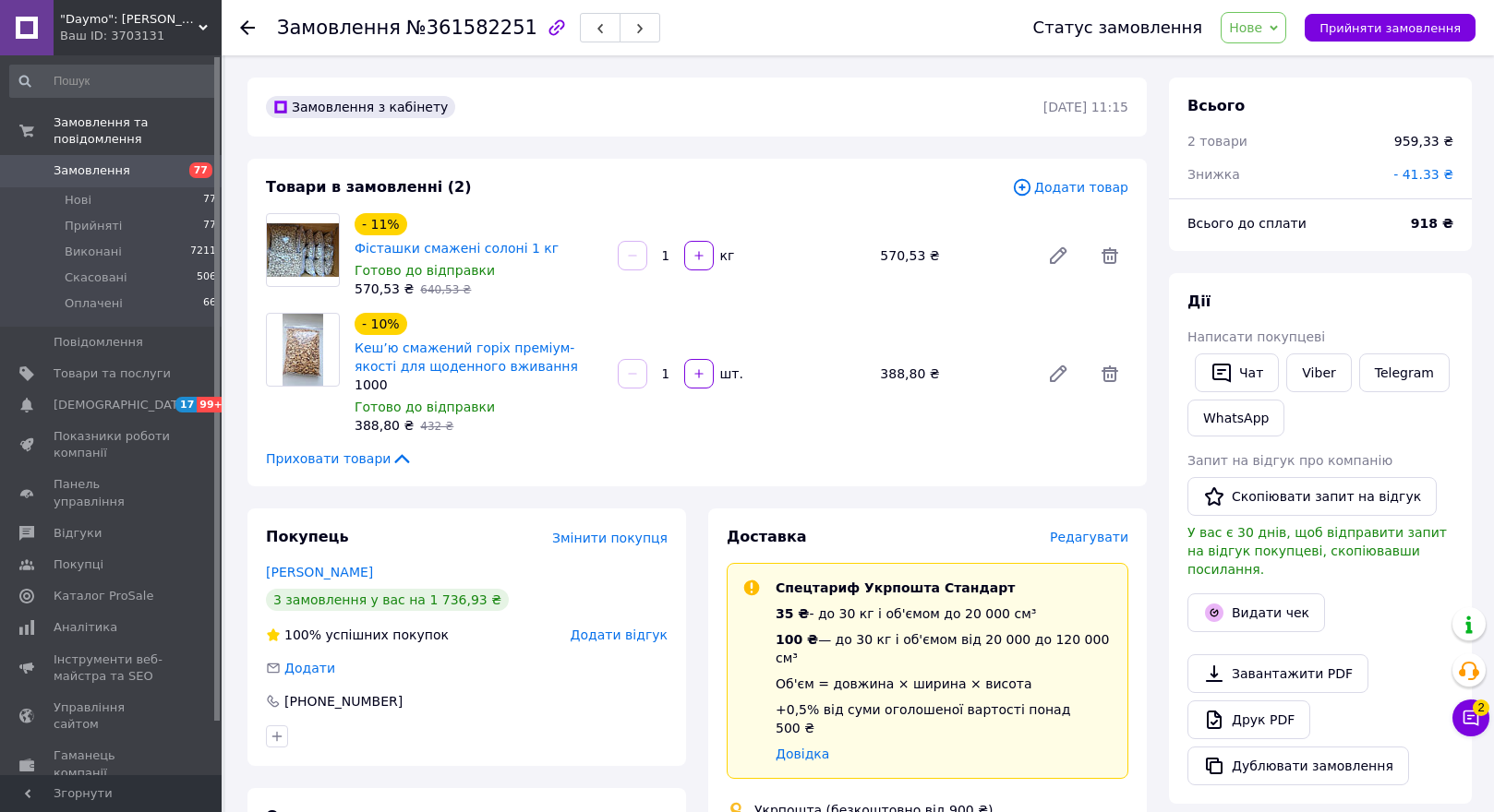
click at [246, 21] on use at bounding box center [247, 28] width 15 height 15
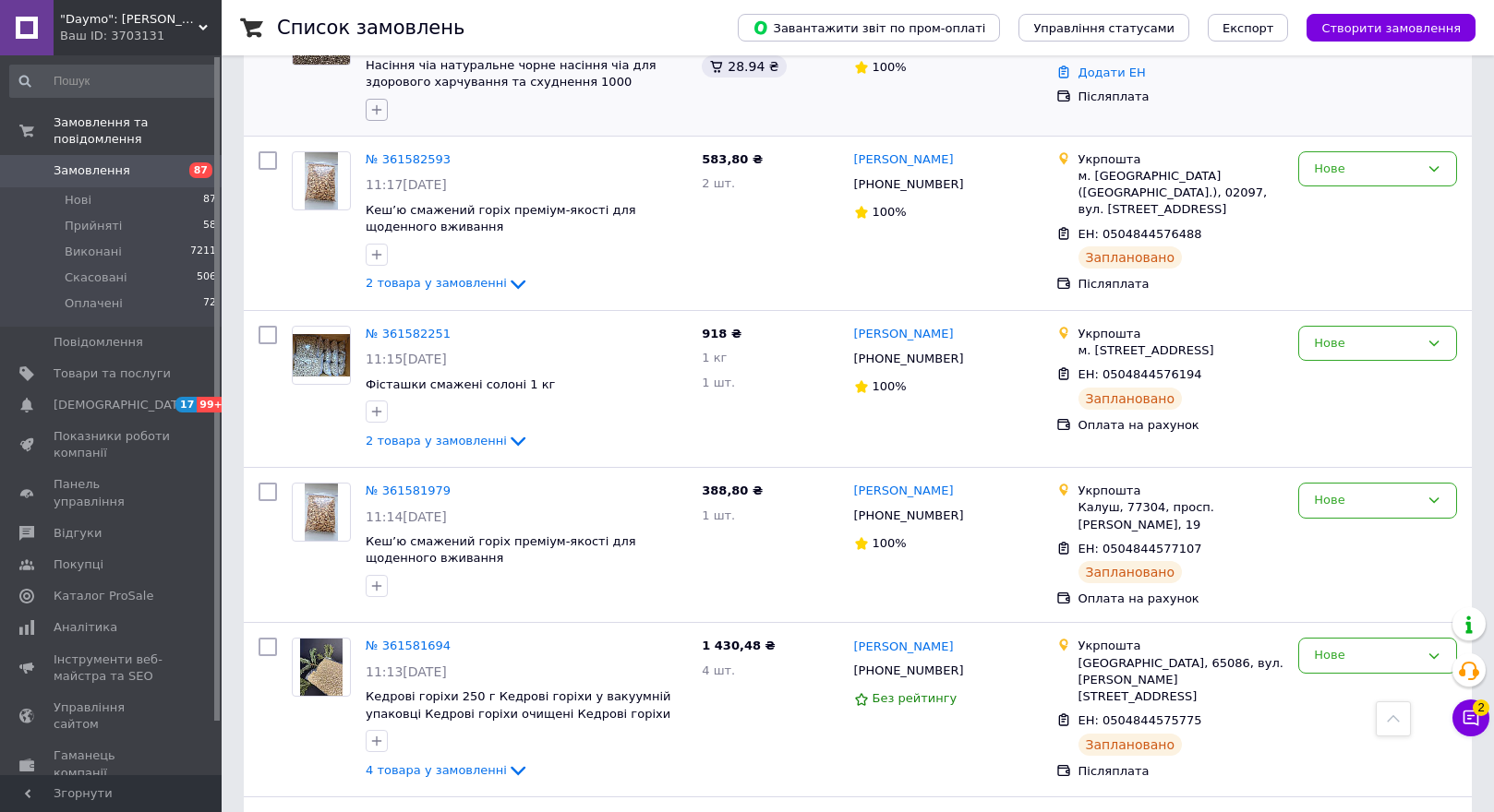
scroll to position [883, 0]
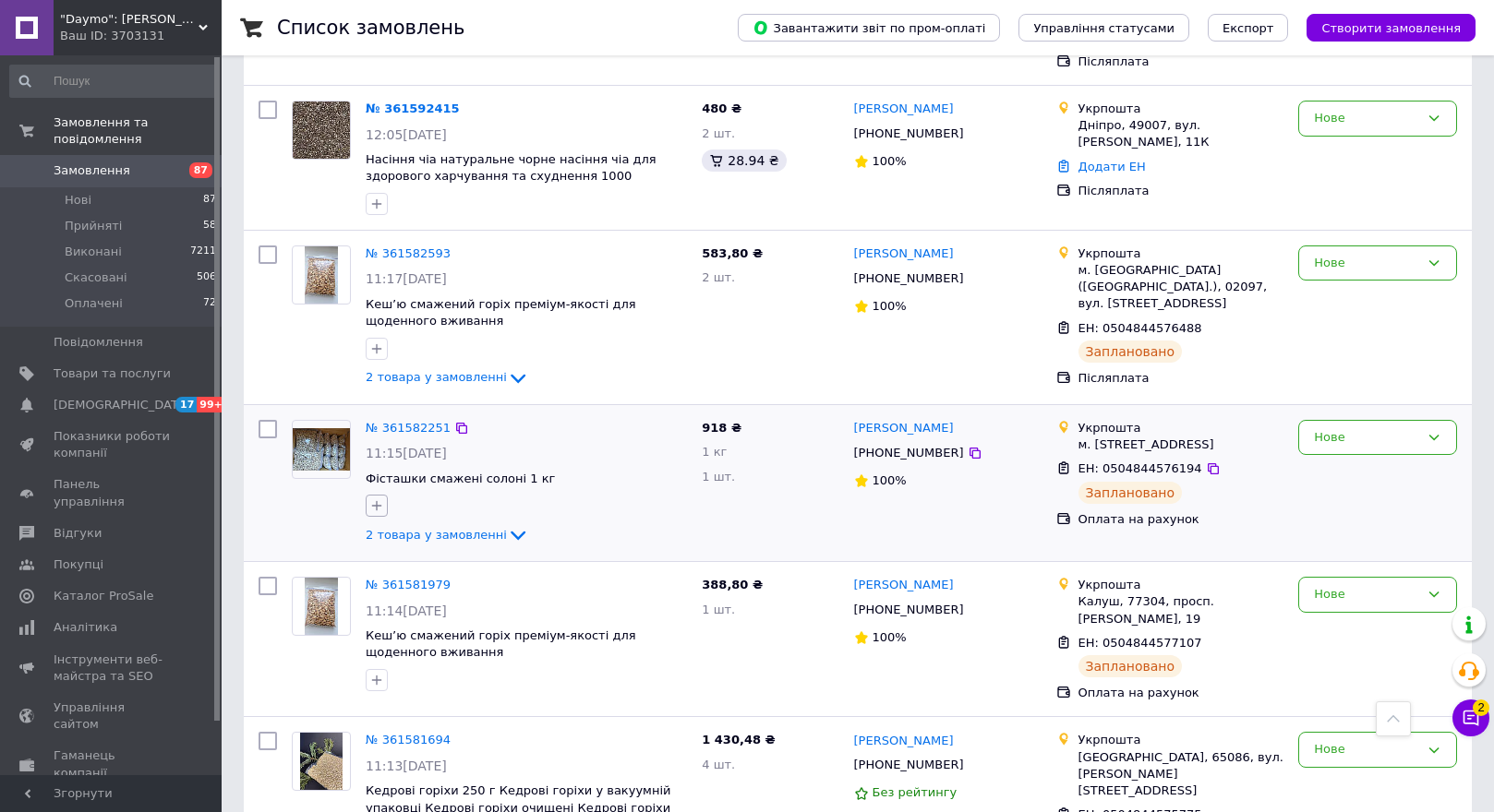
click at [370, 499] on icon "button" at bounding box center [377, 506] width 15 height 15
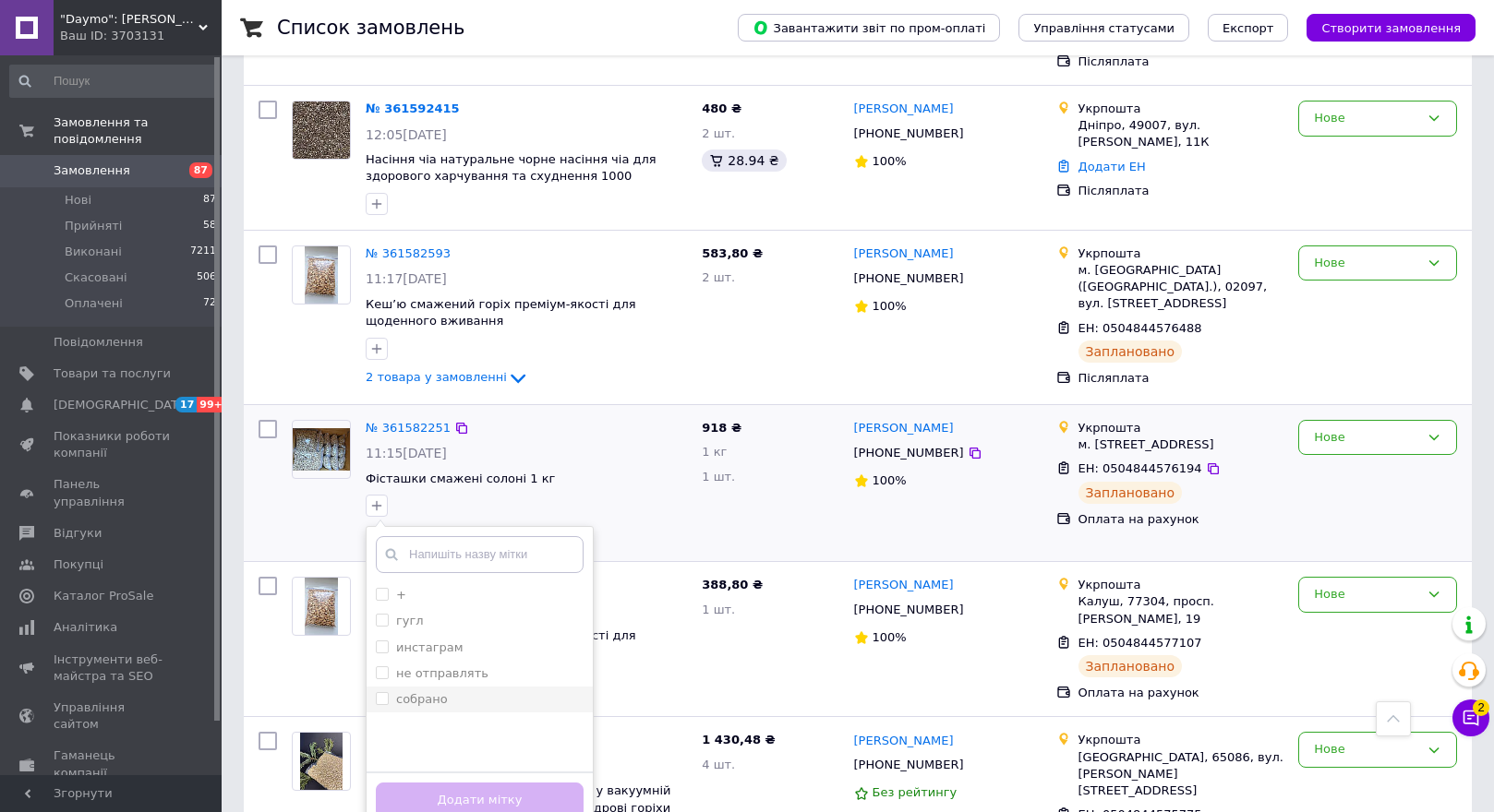
click at [382, 692] on input "собрано" at bounding box center [382, 698] width 12 height 12
checkbox input "true"
click at [414, 783] on button "Додати мітку" at bounding box center [480, 801] width 208 height 36
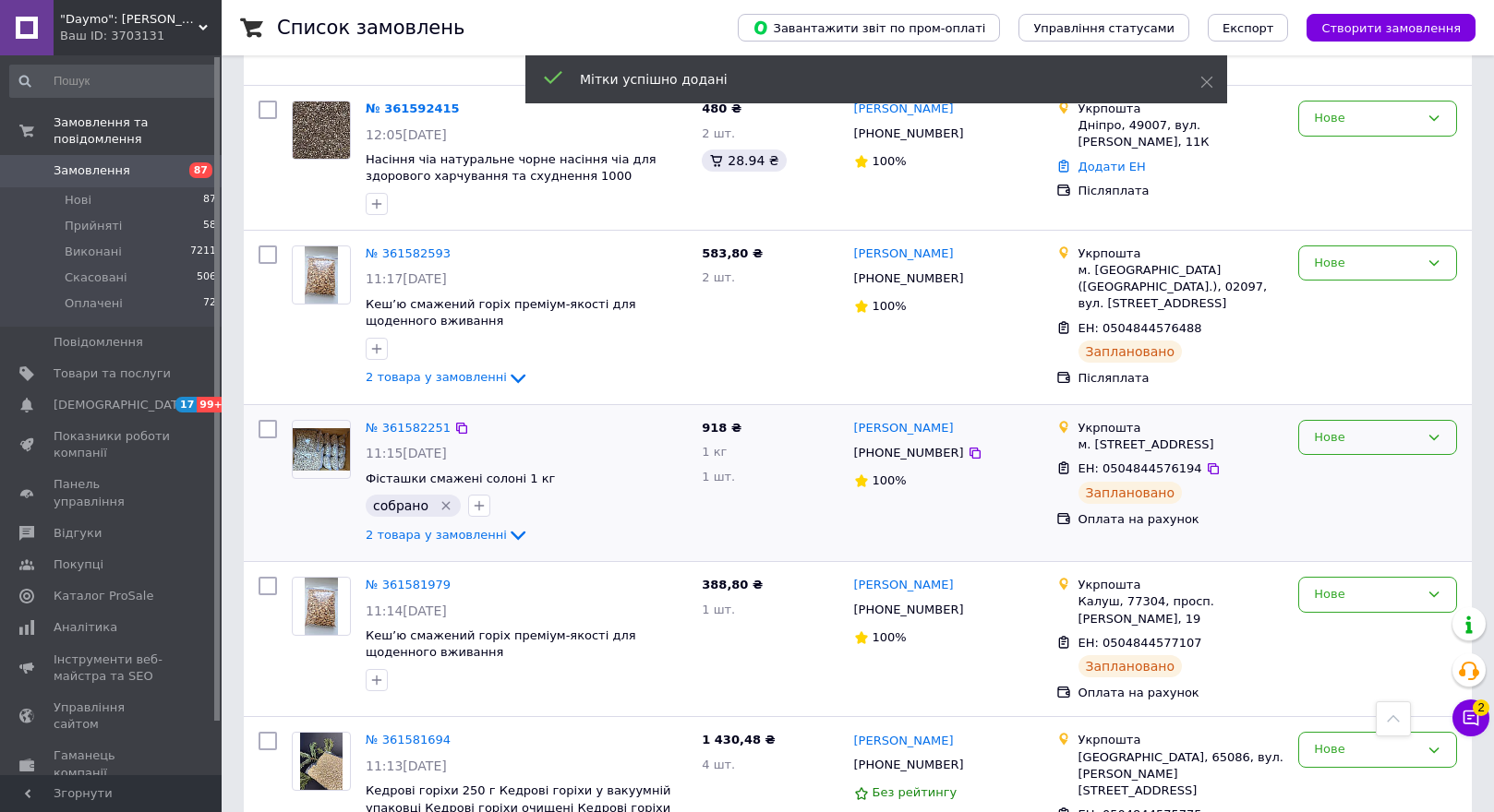
click at [1347, 420] on div "Нове" at bounding box center [1378, 438] width 159 height 36
click at [1350, 459] on li "Прийнято" at bounding box center [1378, 476] width 157 height 34
click at [317, 246] on img at bounding box center [321, 275] width 32 height 58
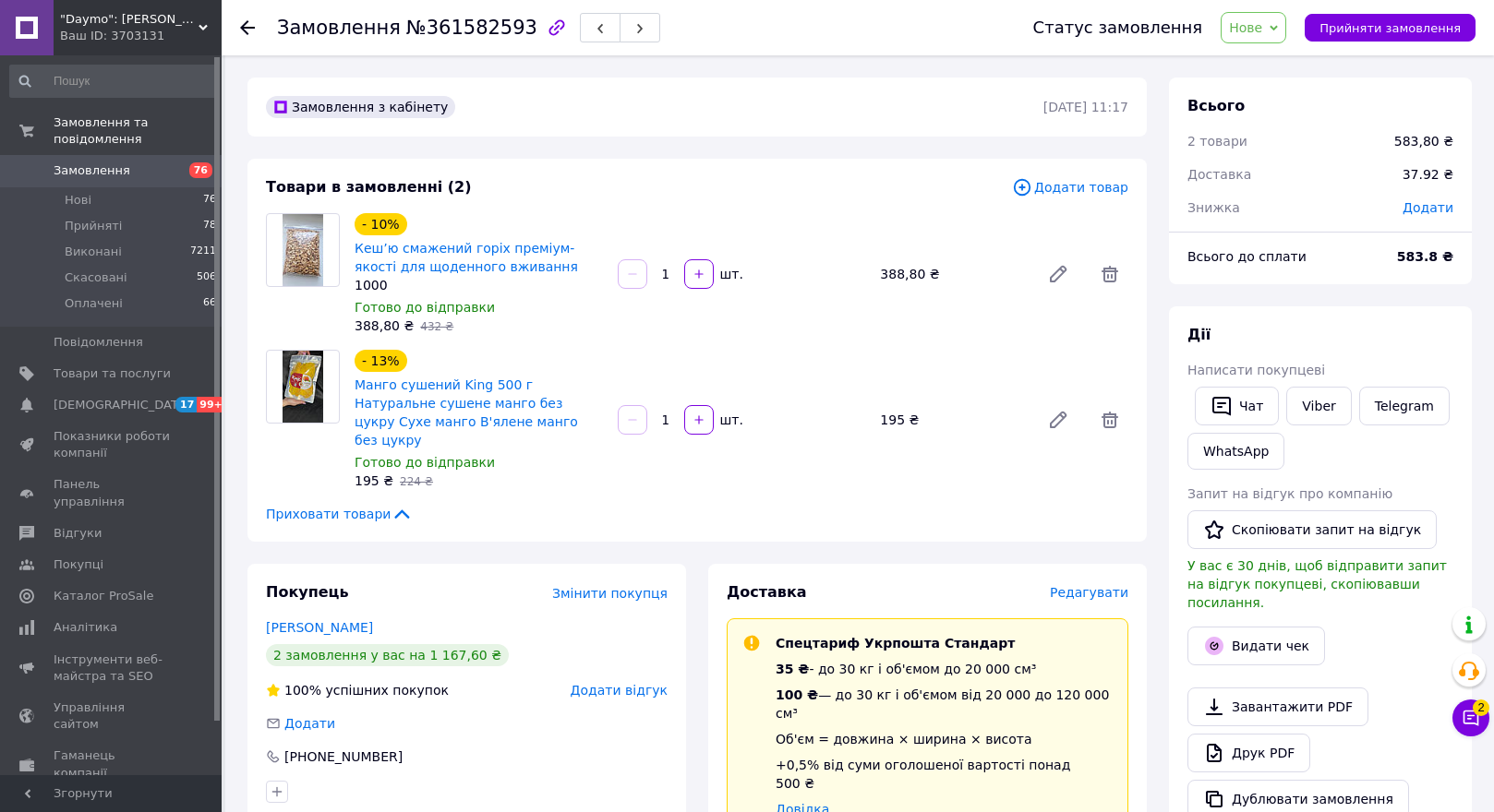
scroll to position [93, 0]
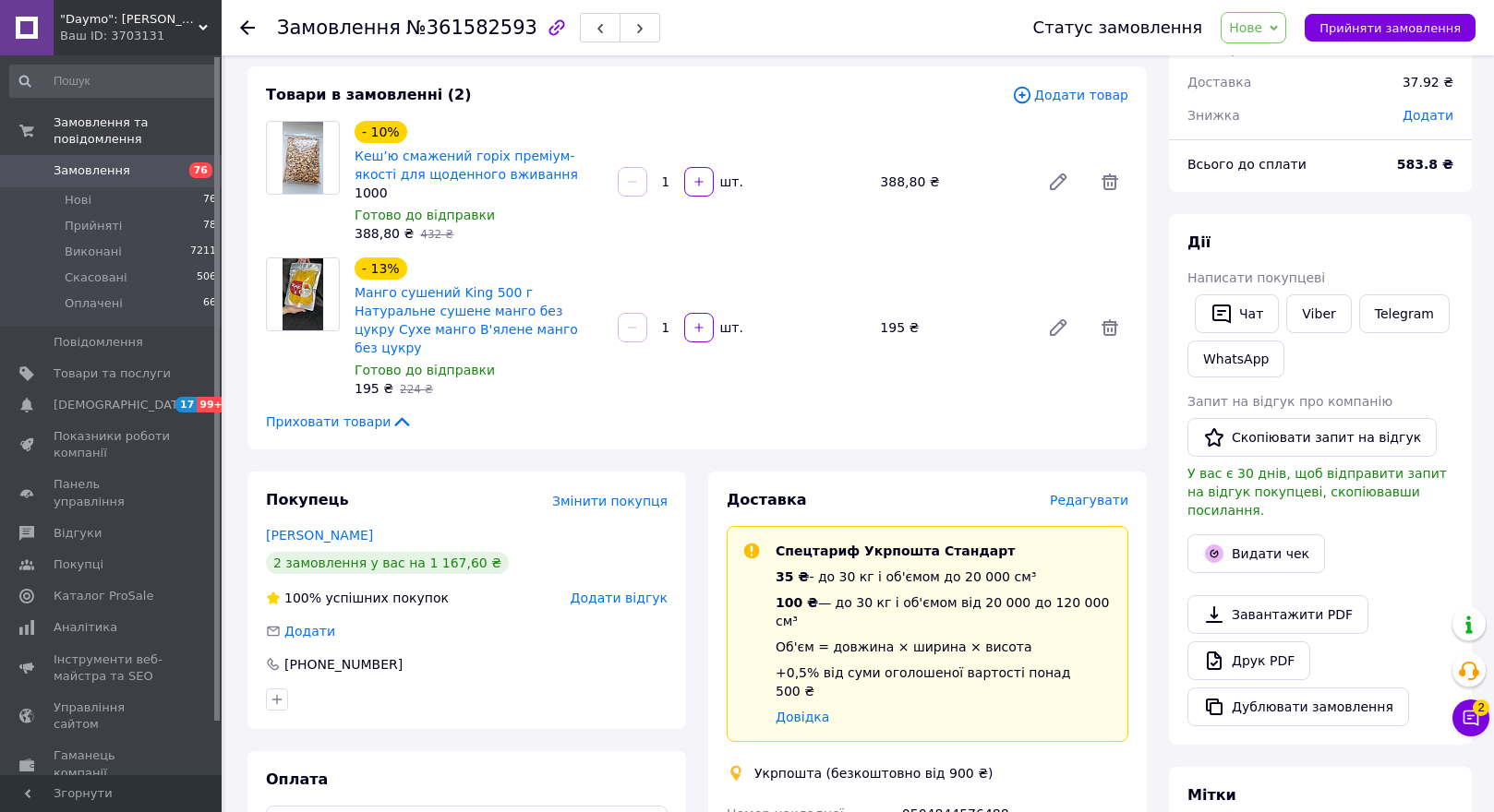
click at [245, 21] on icon at bounding box center [247, 28] width 15 height 15
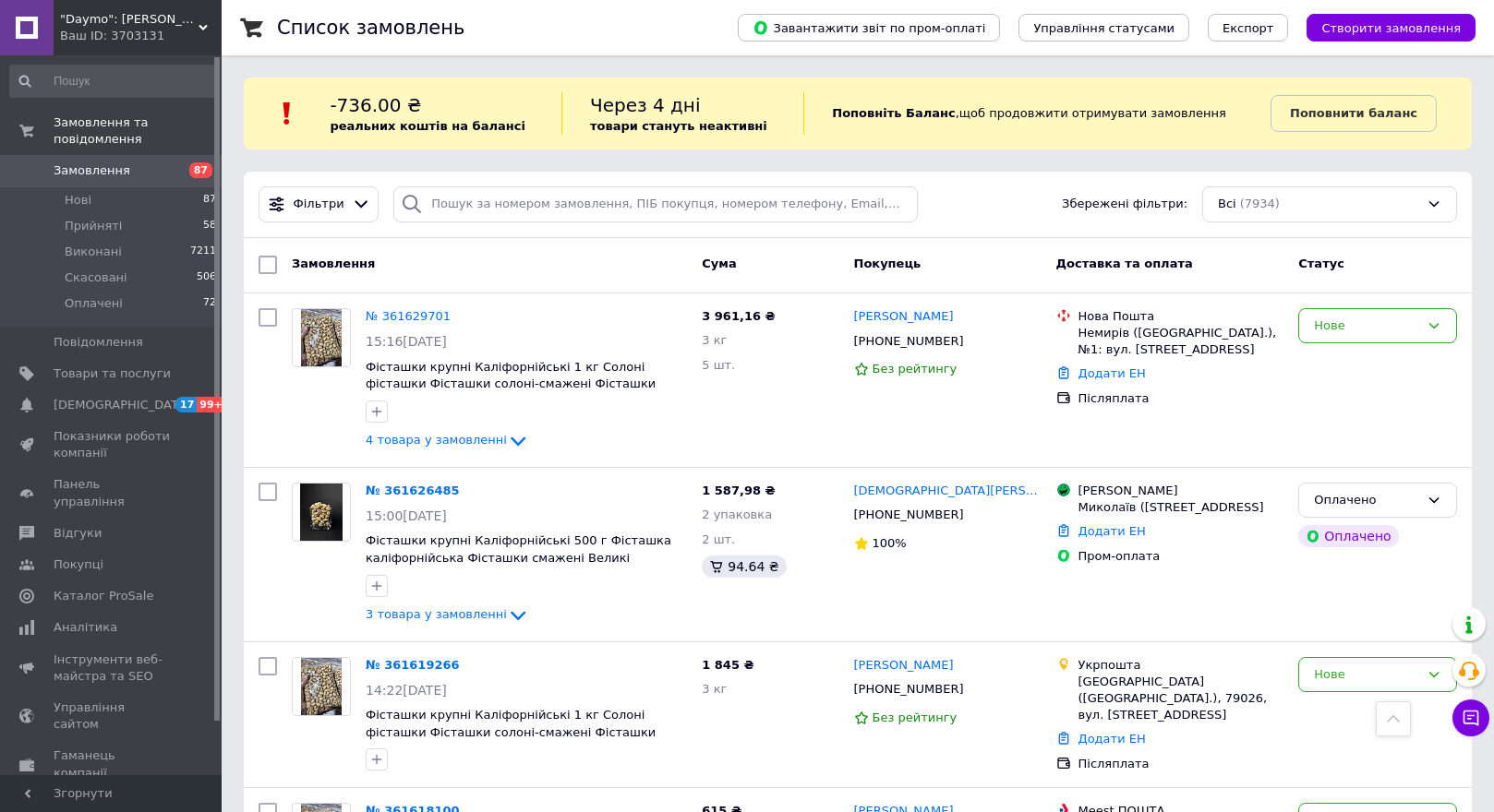
scroll to position [883, 0]
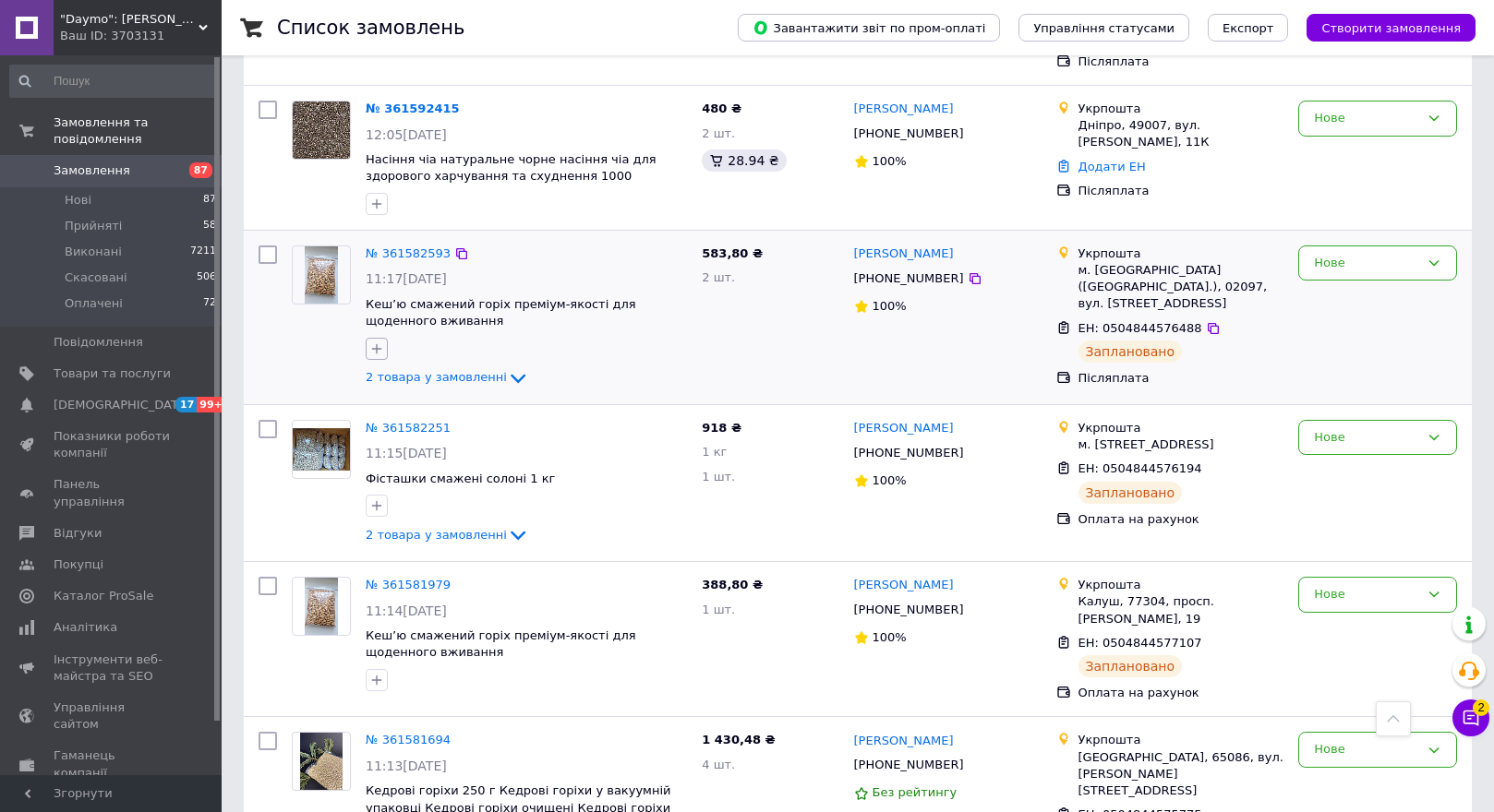
click at [377, 344] on icon "button" at bounding box center [377, 348] width 10 height 10
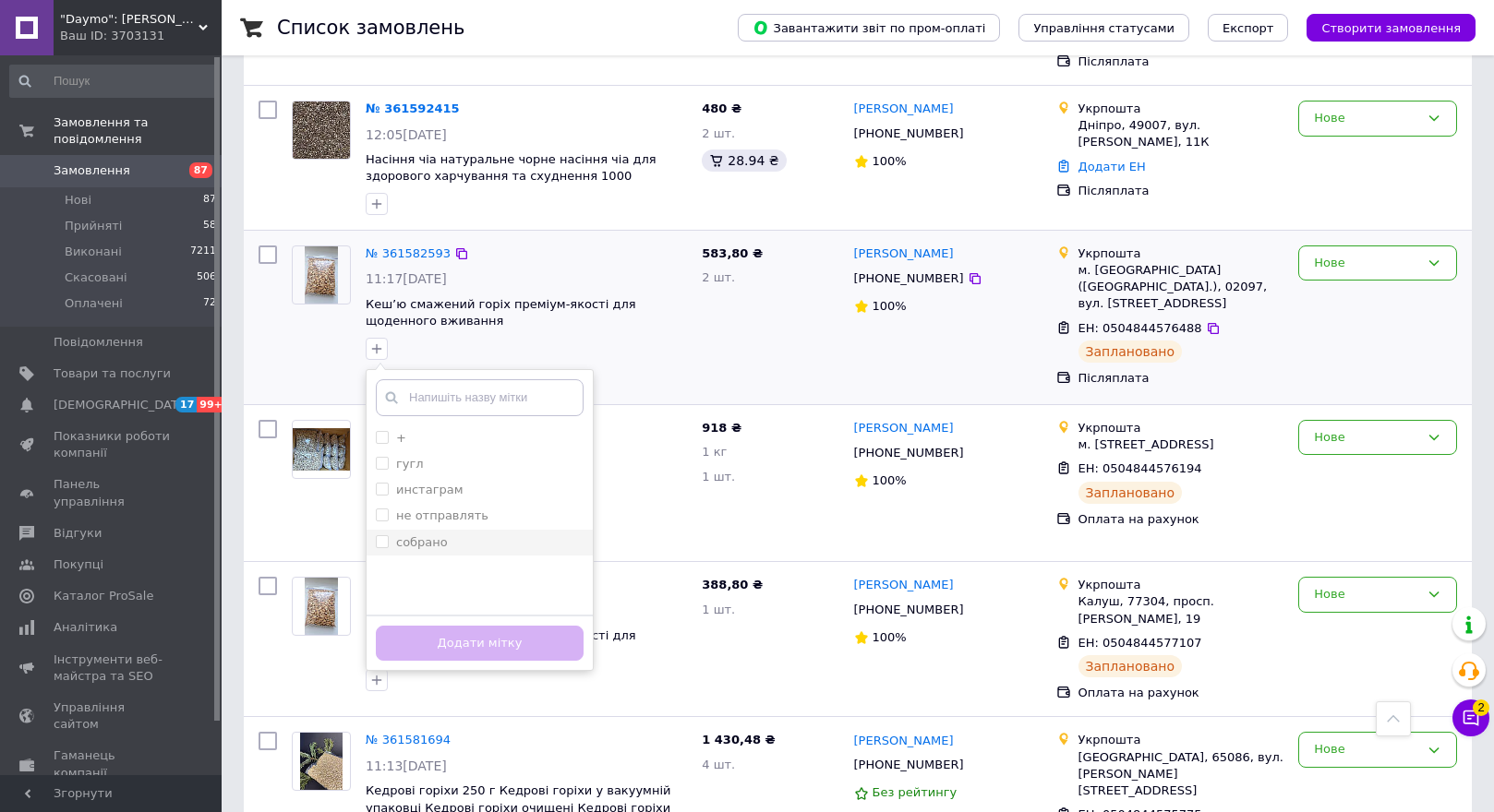
click at [383, 535] on input "собрано" at bounding box center [382, 541] width 12 height 12
checkbox input "true"
click at [447, 626] on button "Додати мітку" at bounding box center [480, 644] width 208 height 36
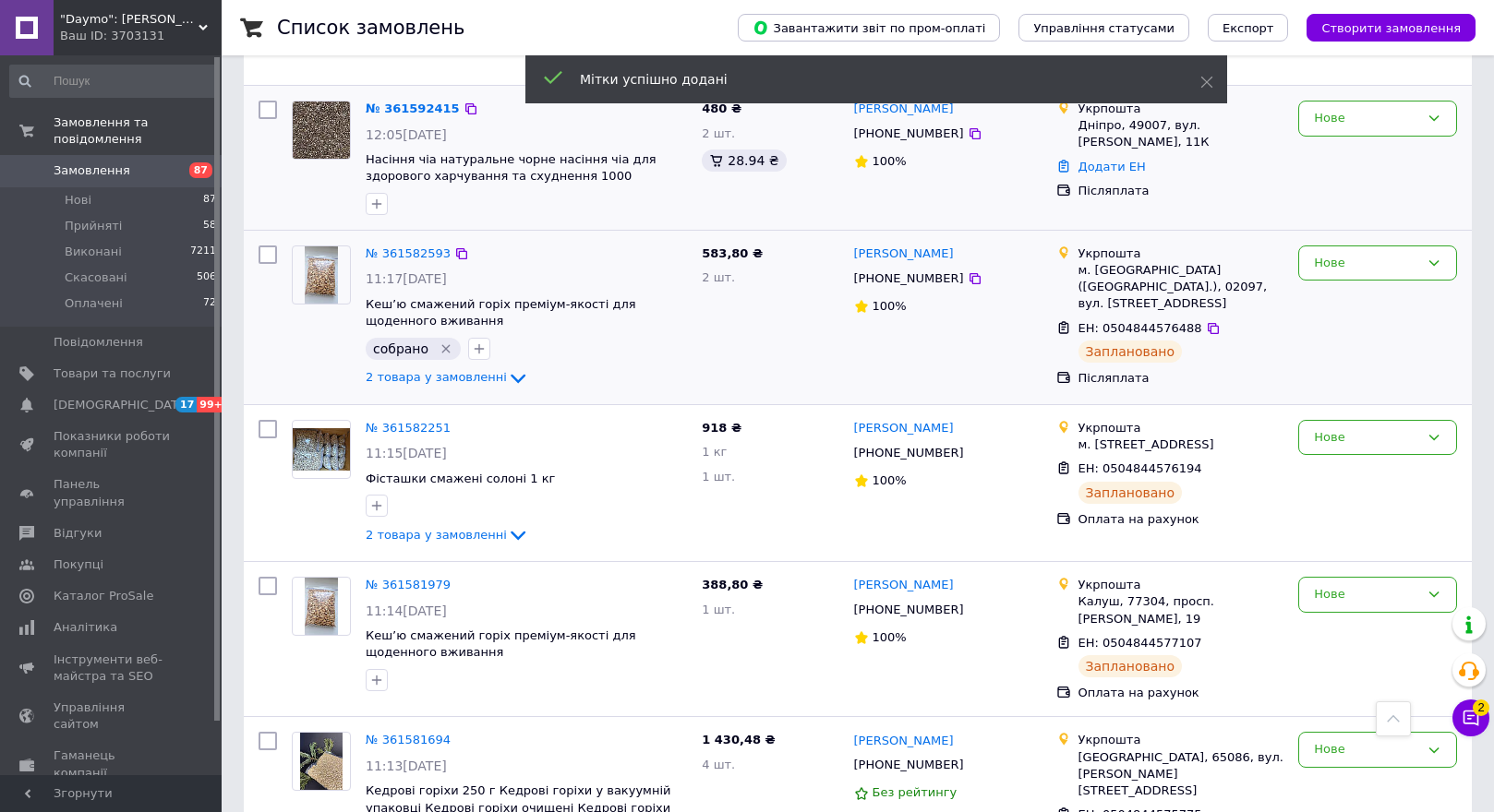
click at [324, 102] on img at bounding box center [321, 130] width 58 height 58
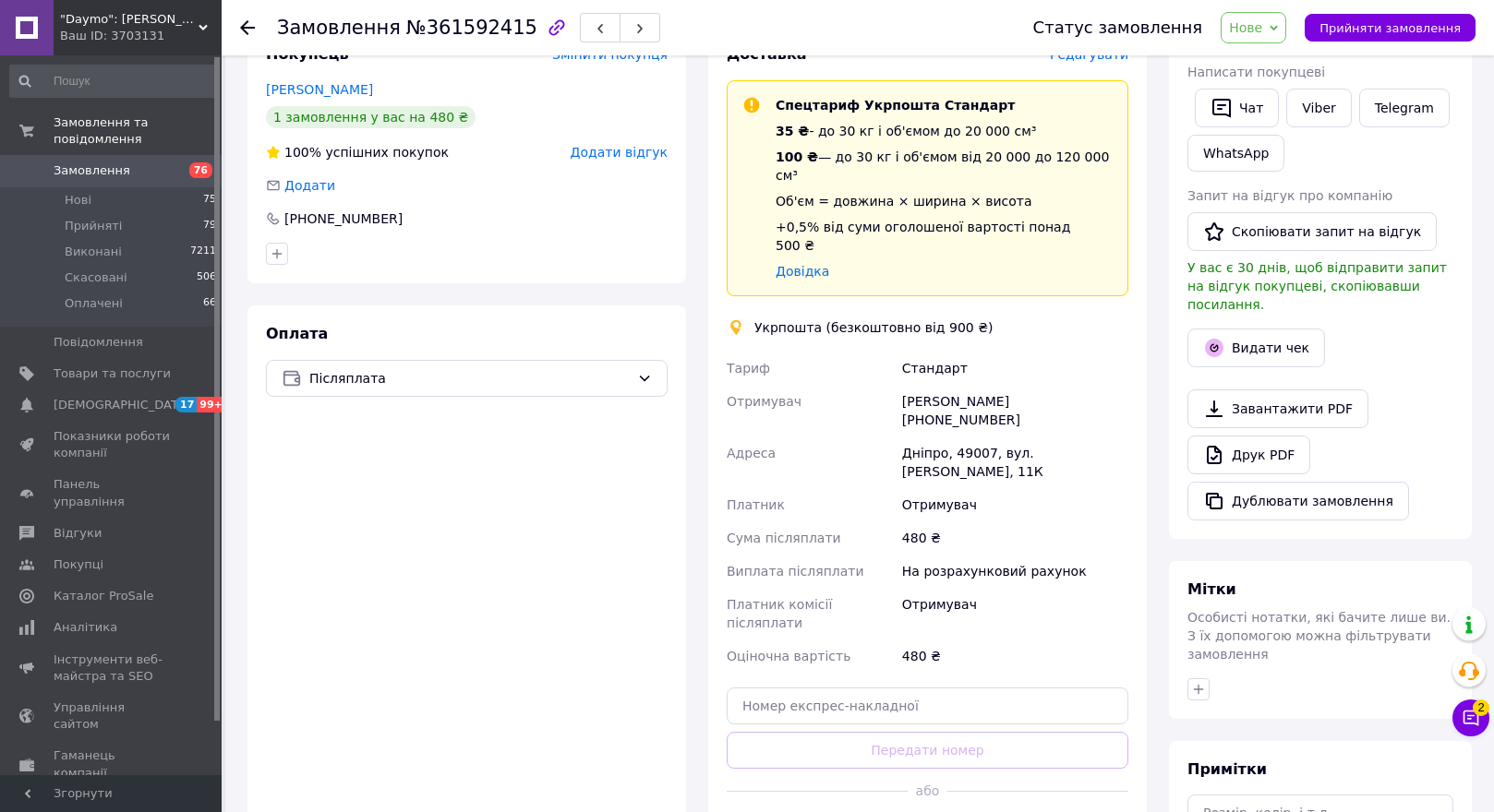
scroll to position [369, 0]
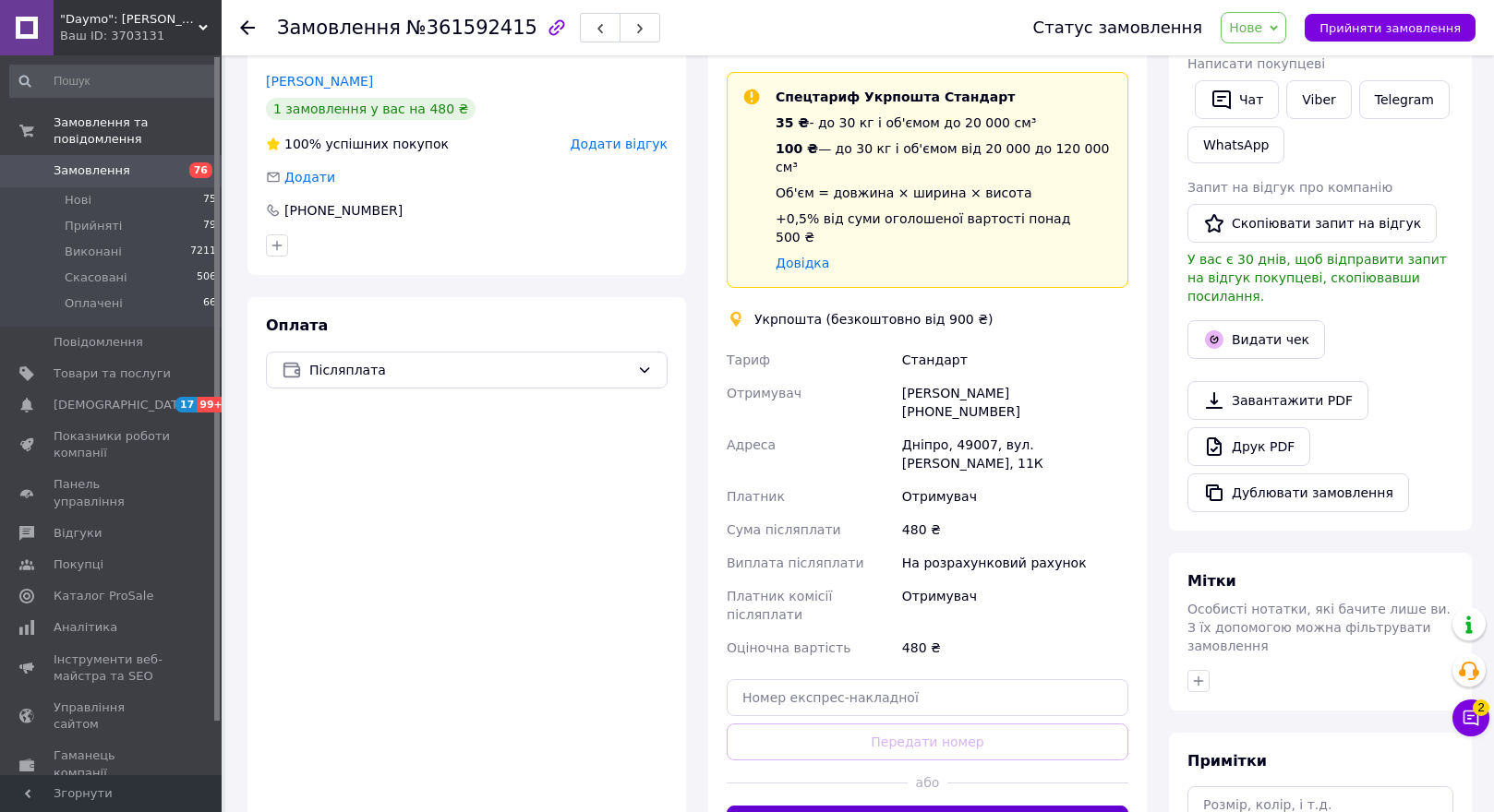
click at [897, 805] on button "Створити ярлик" at bounding box center [926, 823] width 401 height 37
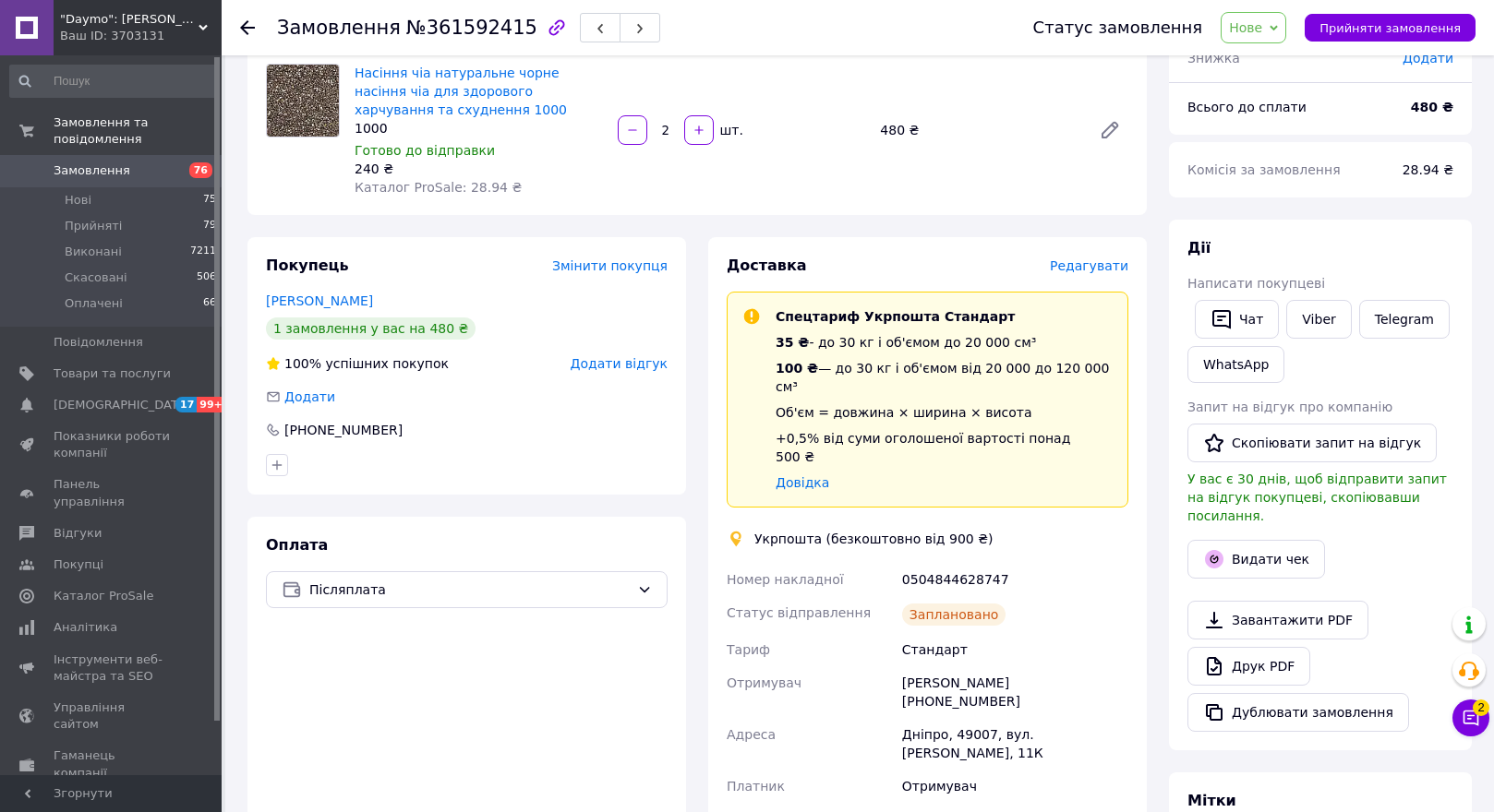
scroll to position [93, 0]
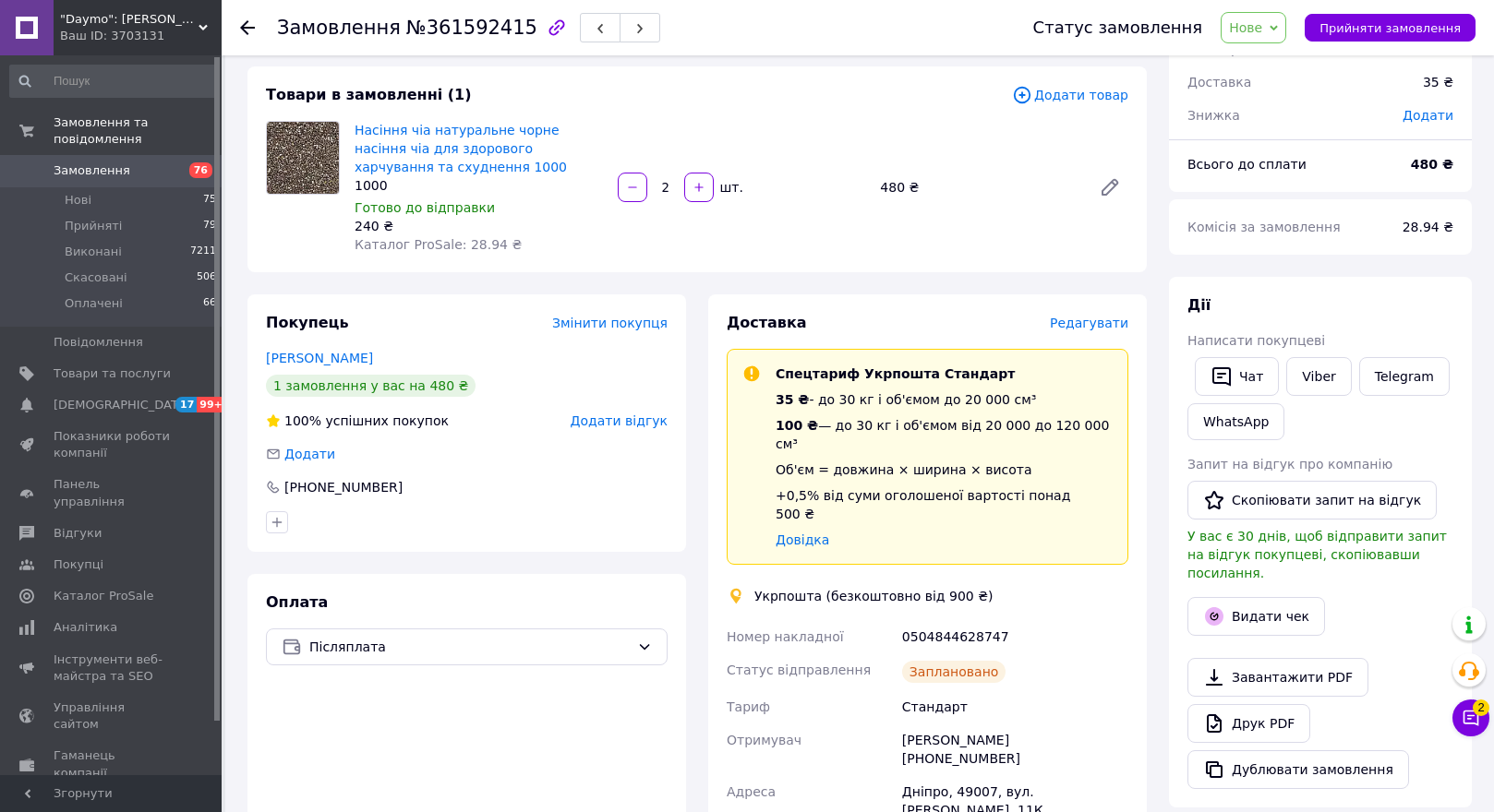
click at [245, 21] on icon at bounding box center [247, 28] width 15 height 15
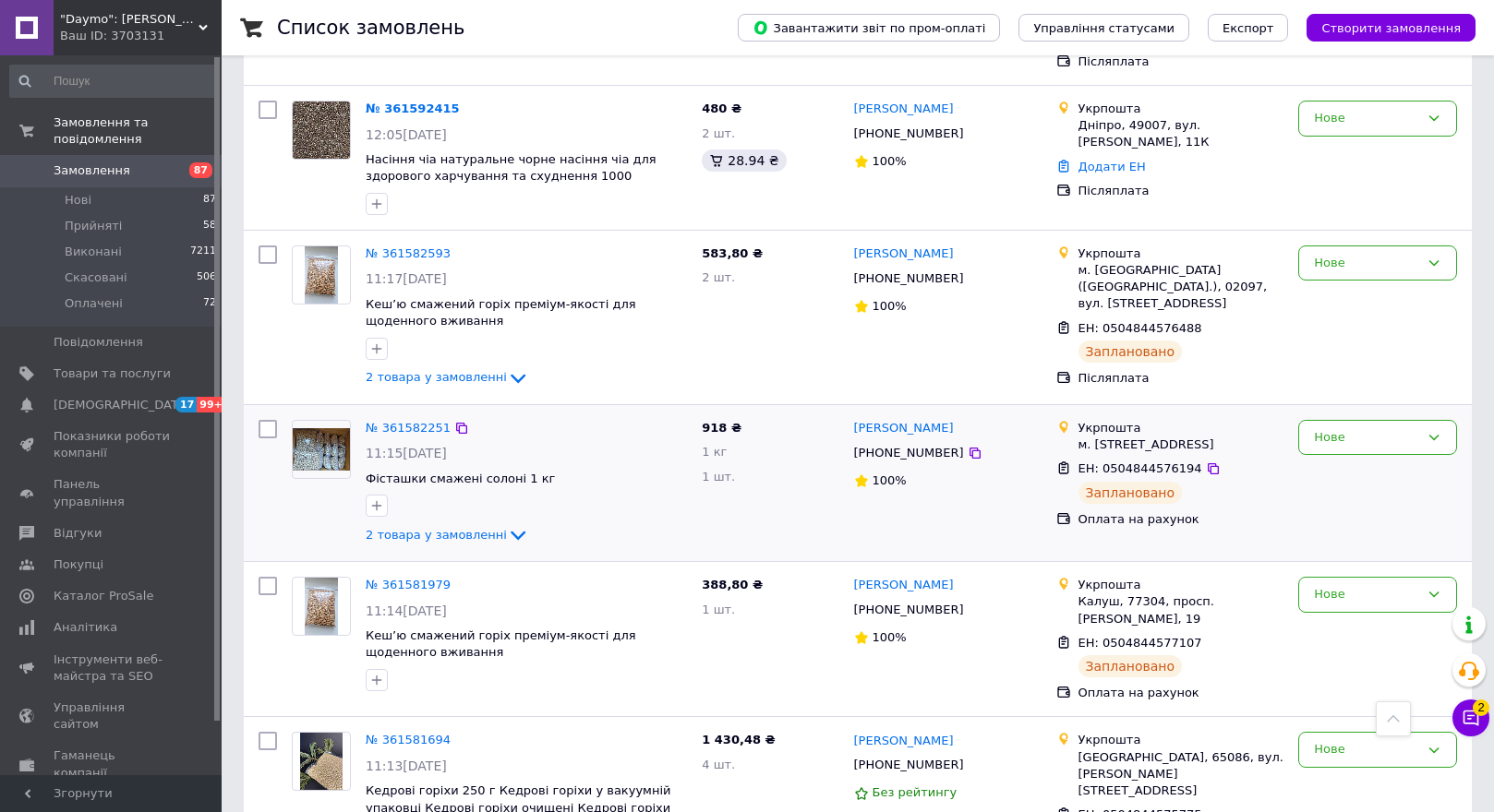
scroll to position [790, 0]
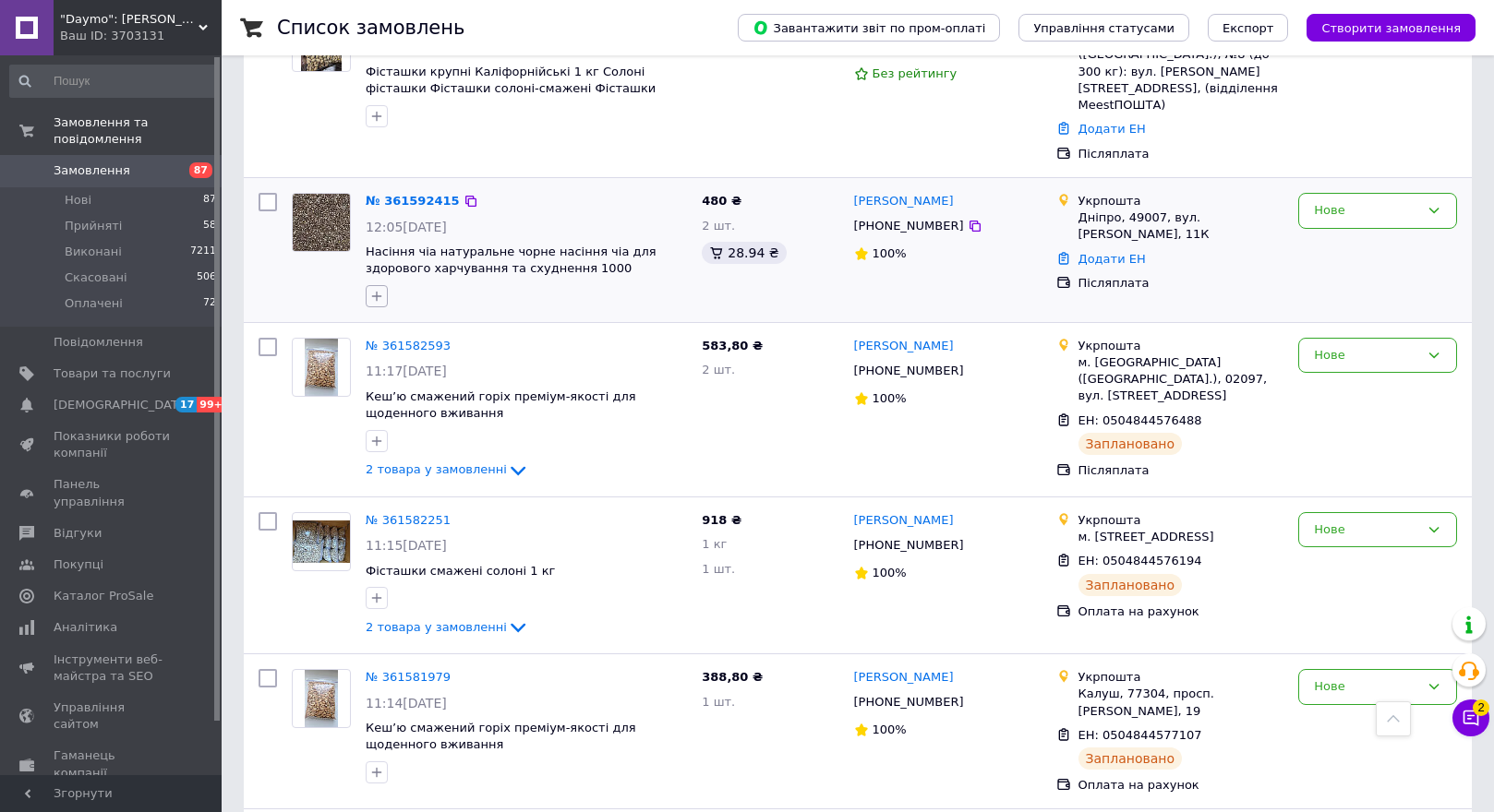
click at [372, 289] on icon "button" at bounding box center [377, 296] width 15 height 15
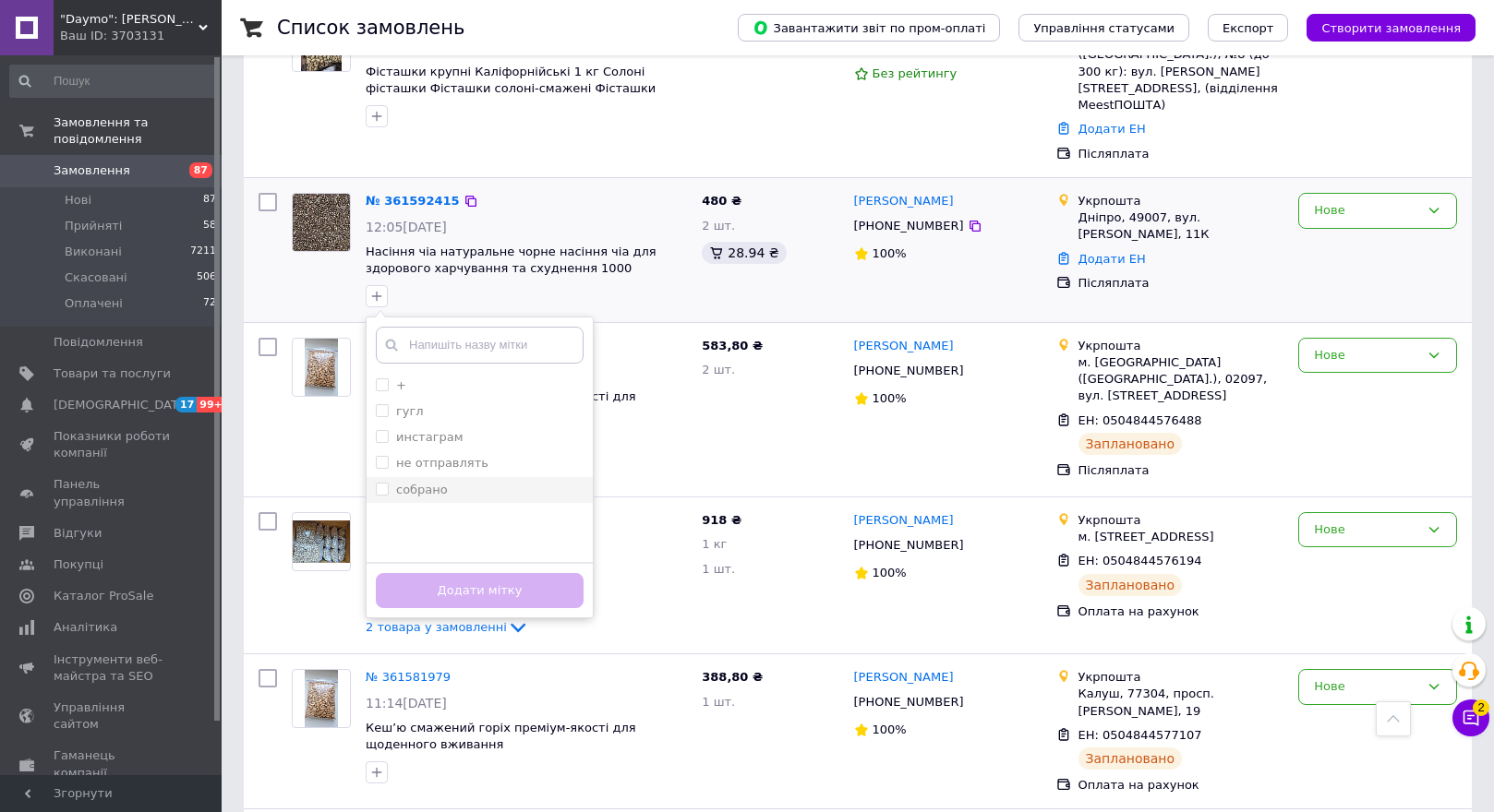
click at [378, 482] on input "собрано" at bounding box center [382, 488] width 12 height 12
checkbox input "true"
click at [458, 573] on button "Додати мітку" at bounding box center [480, 591] width 208 height 36
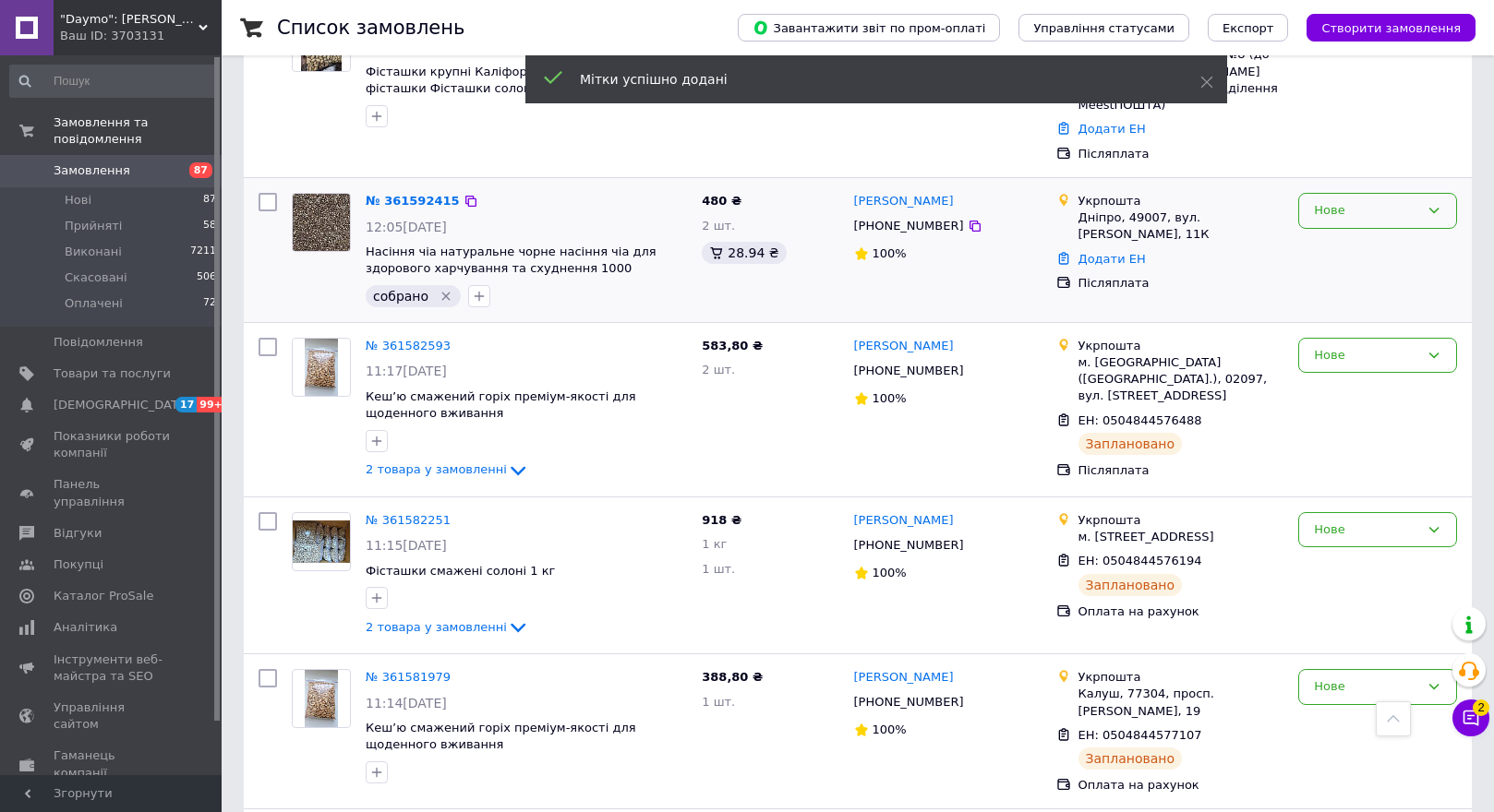
click at [1324, 201] on div "Нове" at bounding box center [1366, 211] width 105 height 20
click at [1317, 232] on li "Прийнято" at bounding box center [1378, 249] width 157 height 34
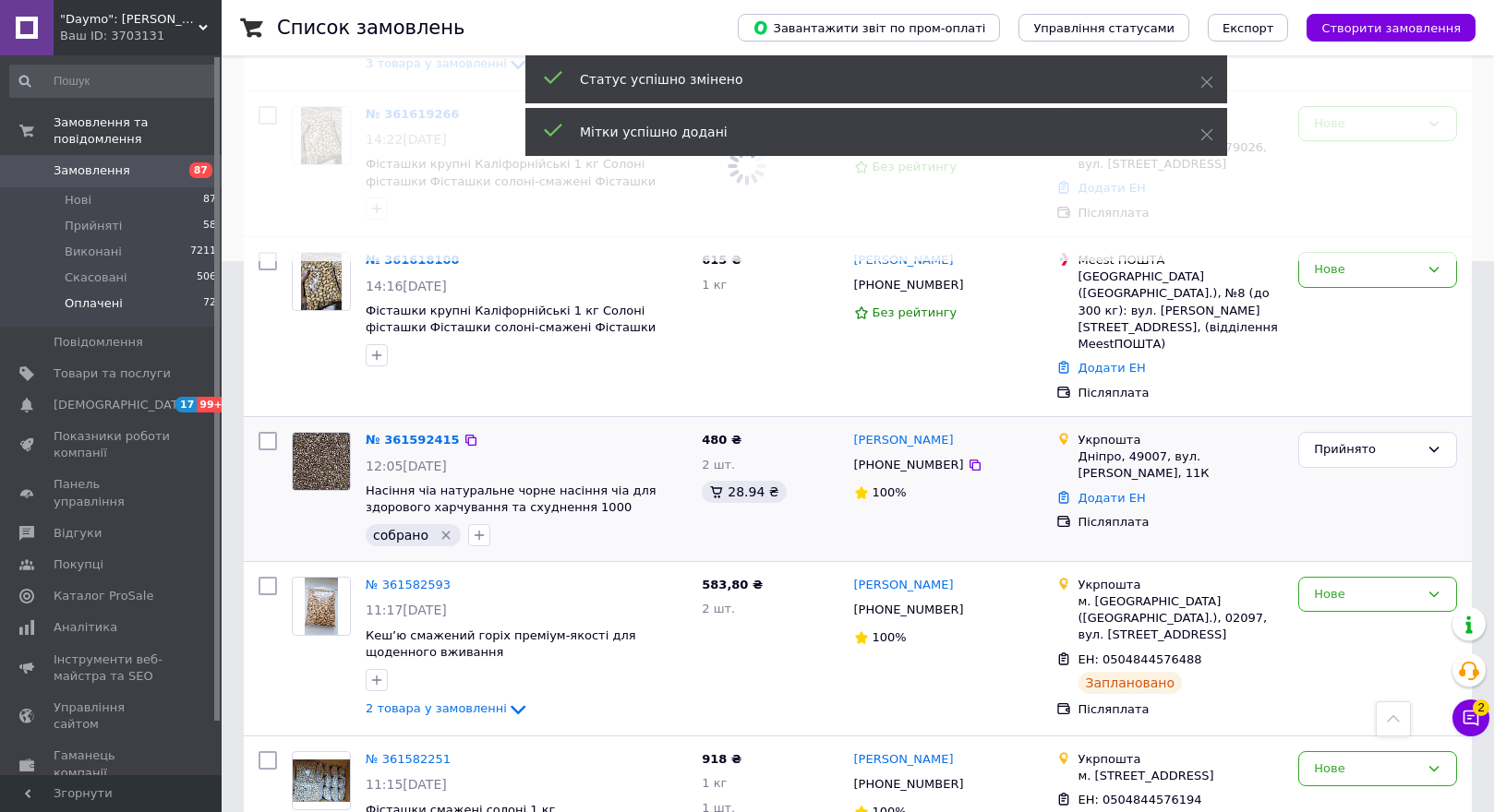
scroll to position [514, 0]
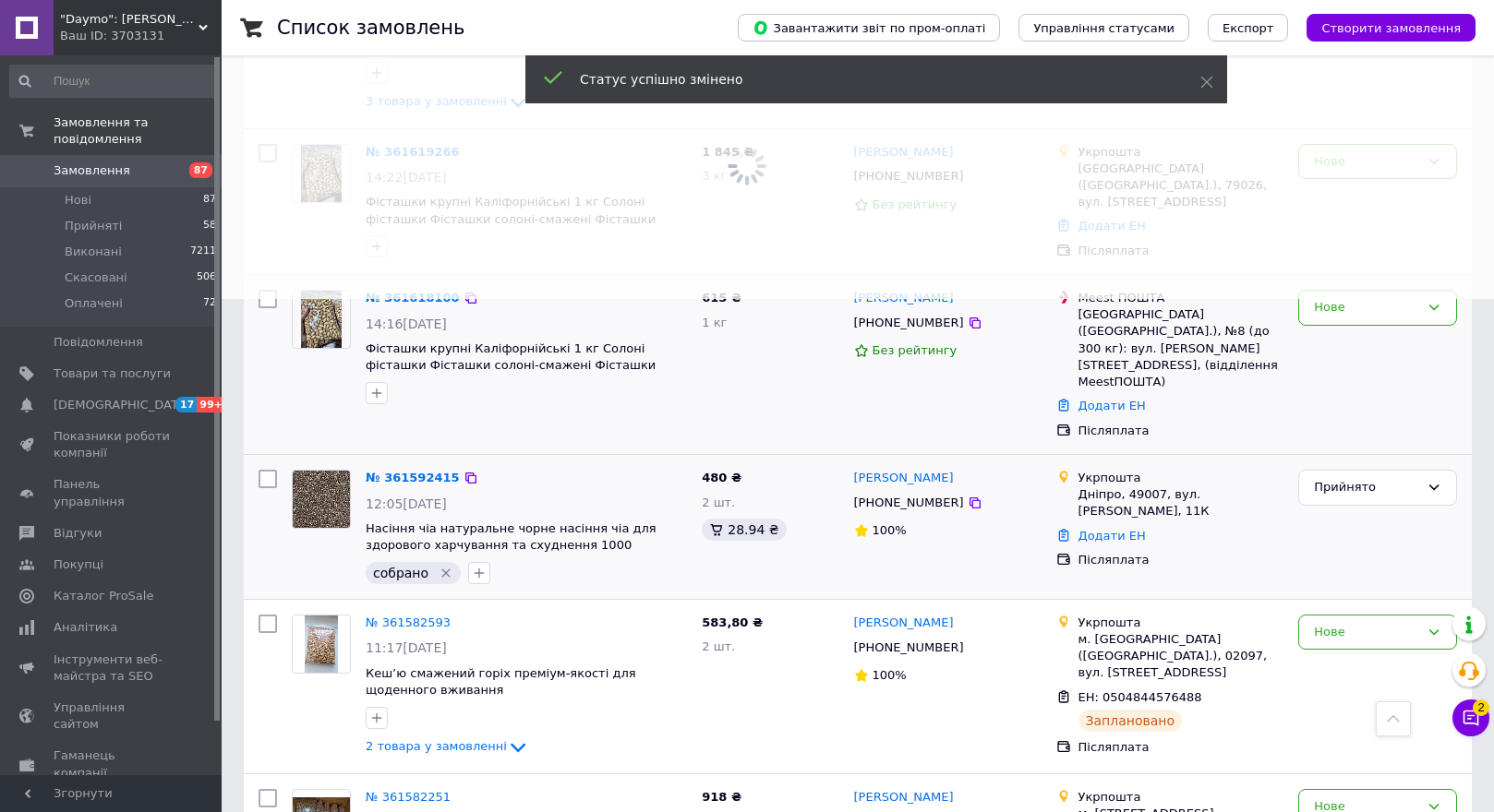
click at [326, 319] on img at bounding box center [321, 319] width 41 height 58
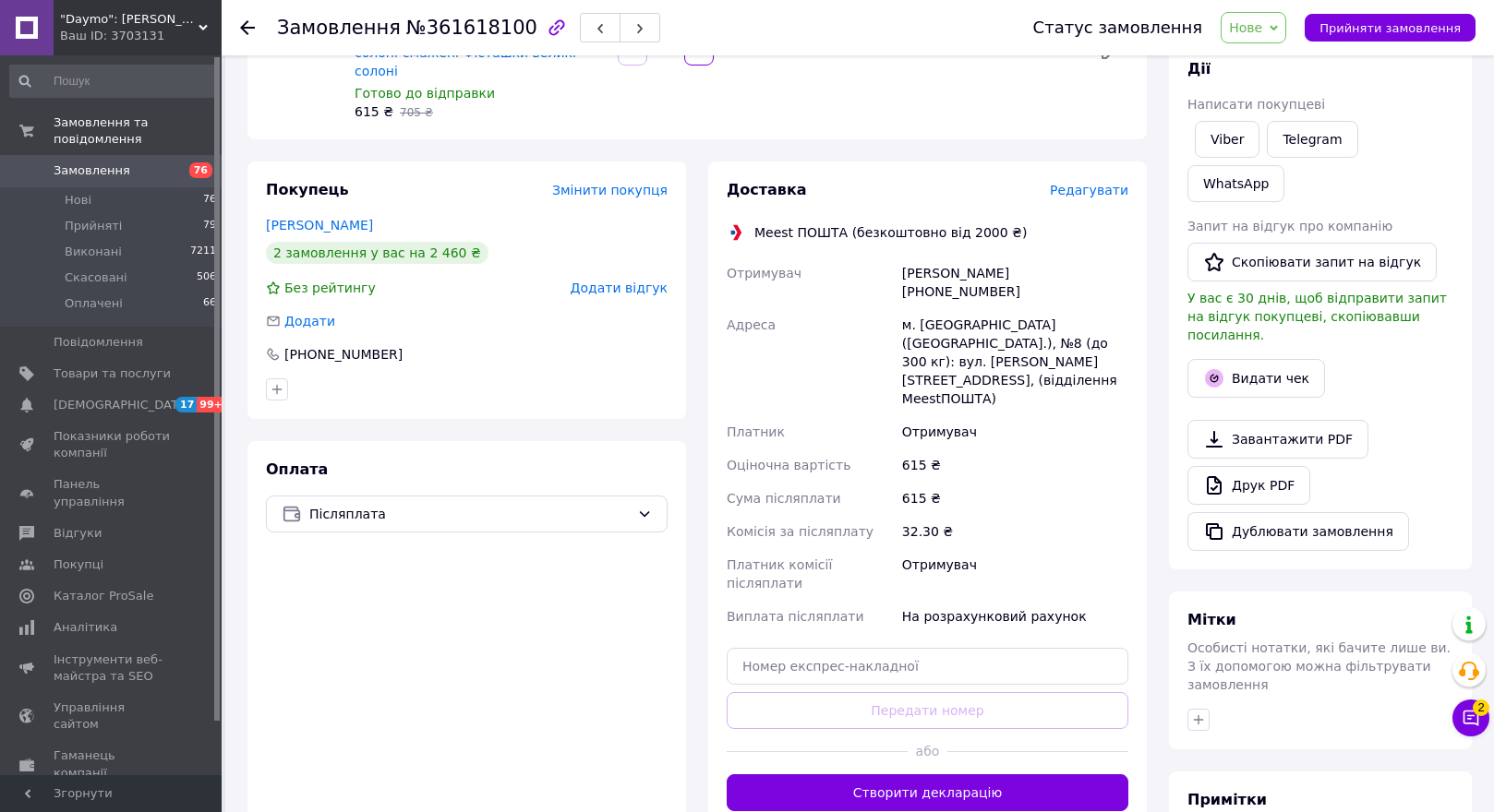
scroll to position [369, 0]
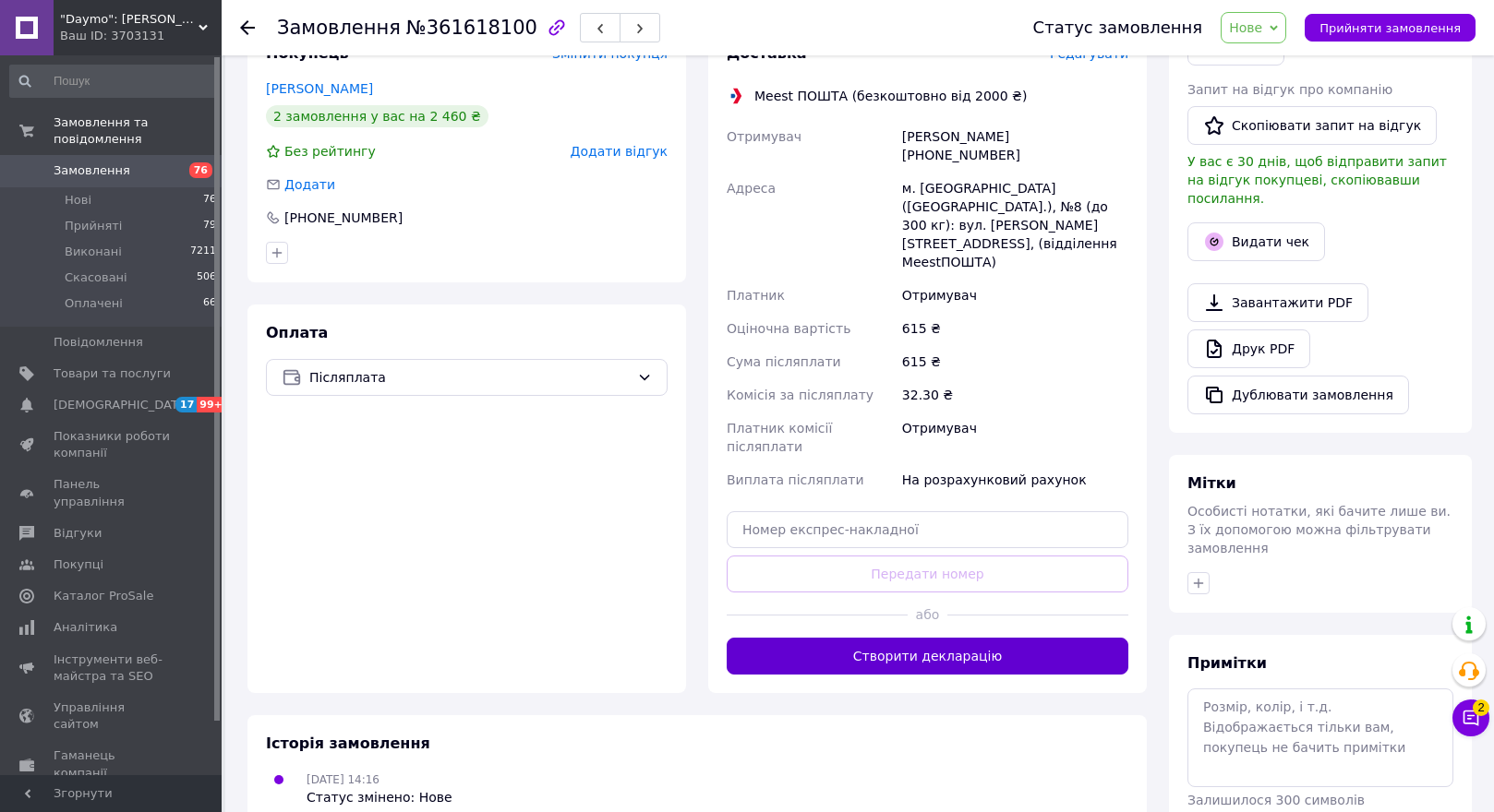
click at [870, 638] on button "Створити декларацію" at bounding box center [926, 656] width 401 height 37
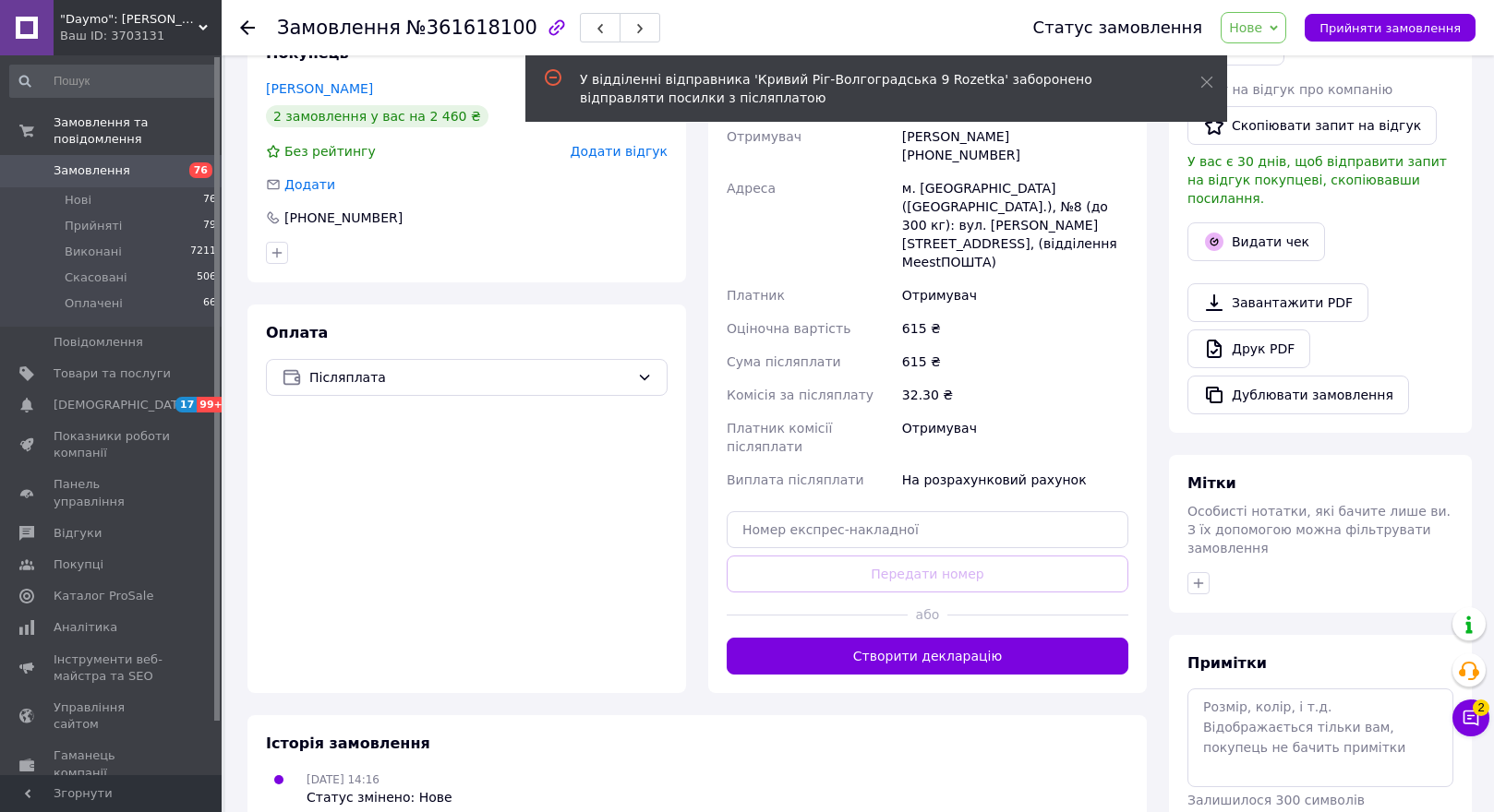
click at [241, 25] on icon at bounding box center [247, 28] width 15 height 15
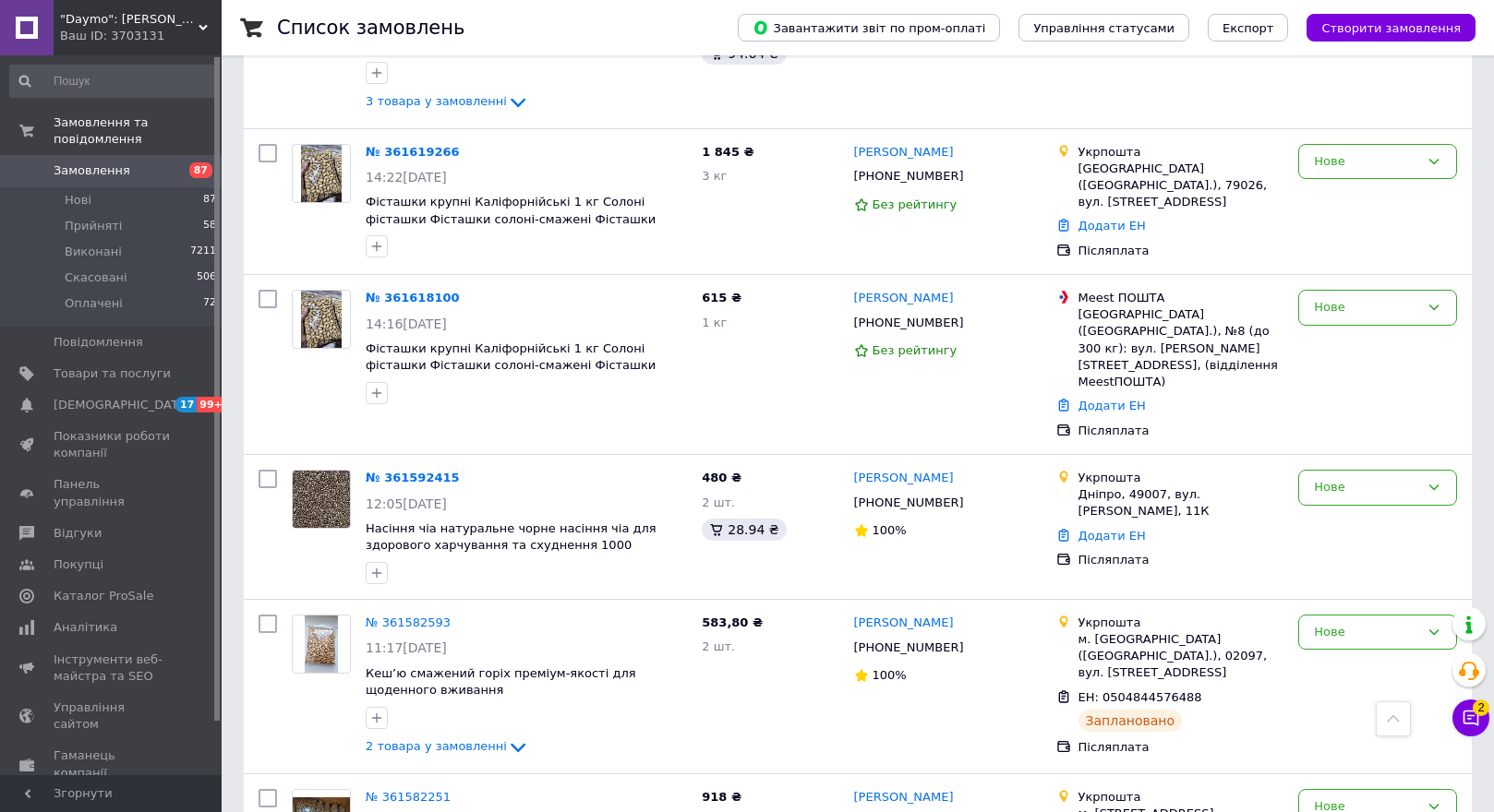
scroll to position [514, 0]
click at [314, 170] on img at bounding box center [321, 173] width 41 height 58
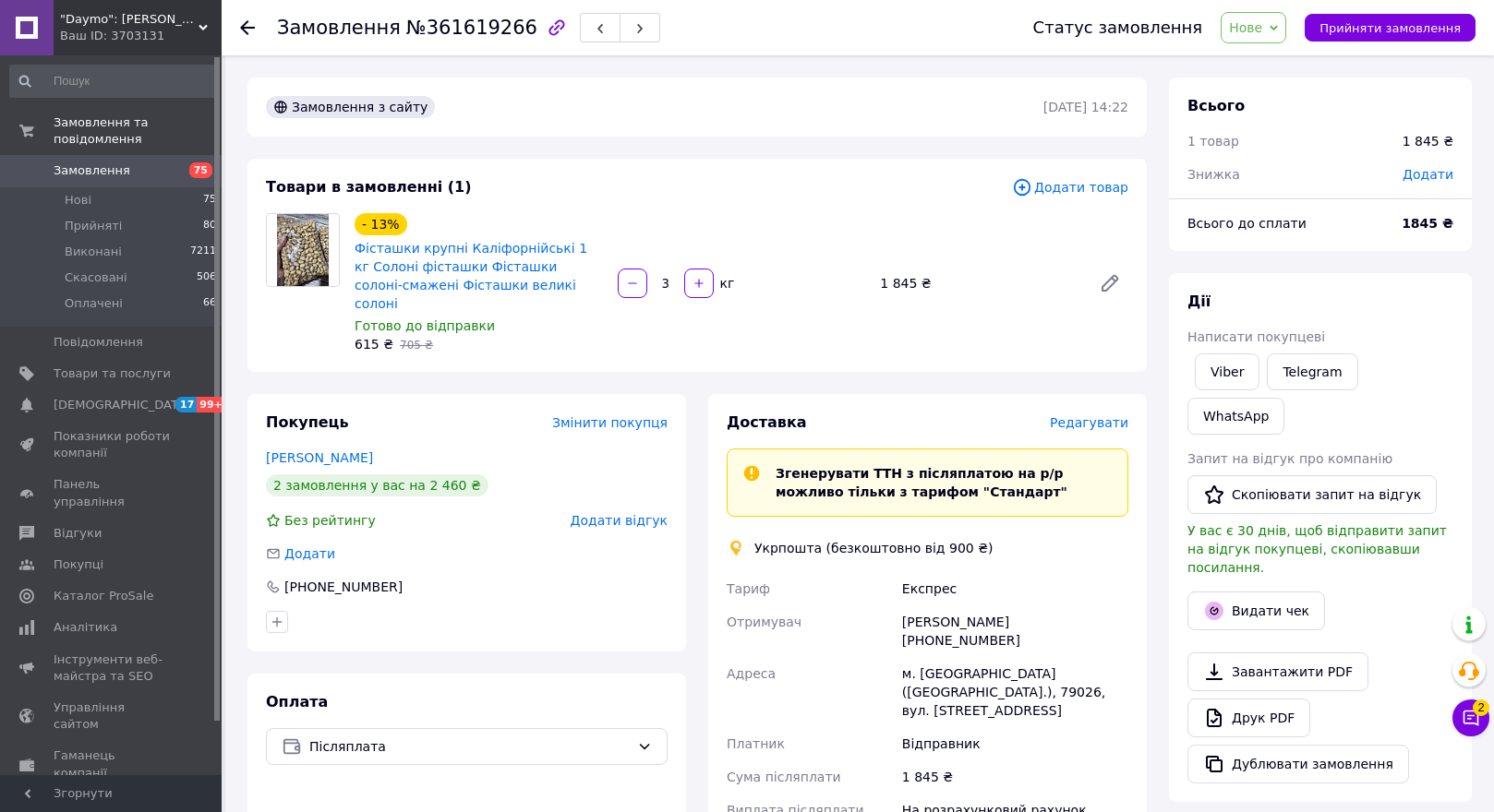
click at [1106, 415] on span "Редагувати" at bounding box center [1089, 423] width 78 height 15
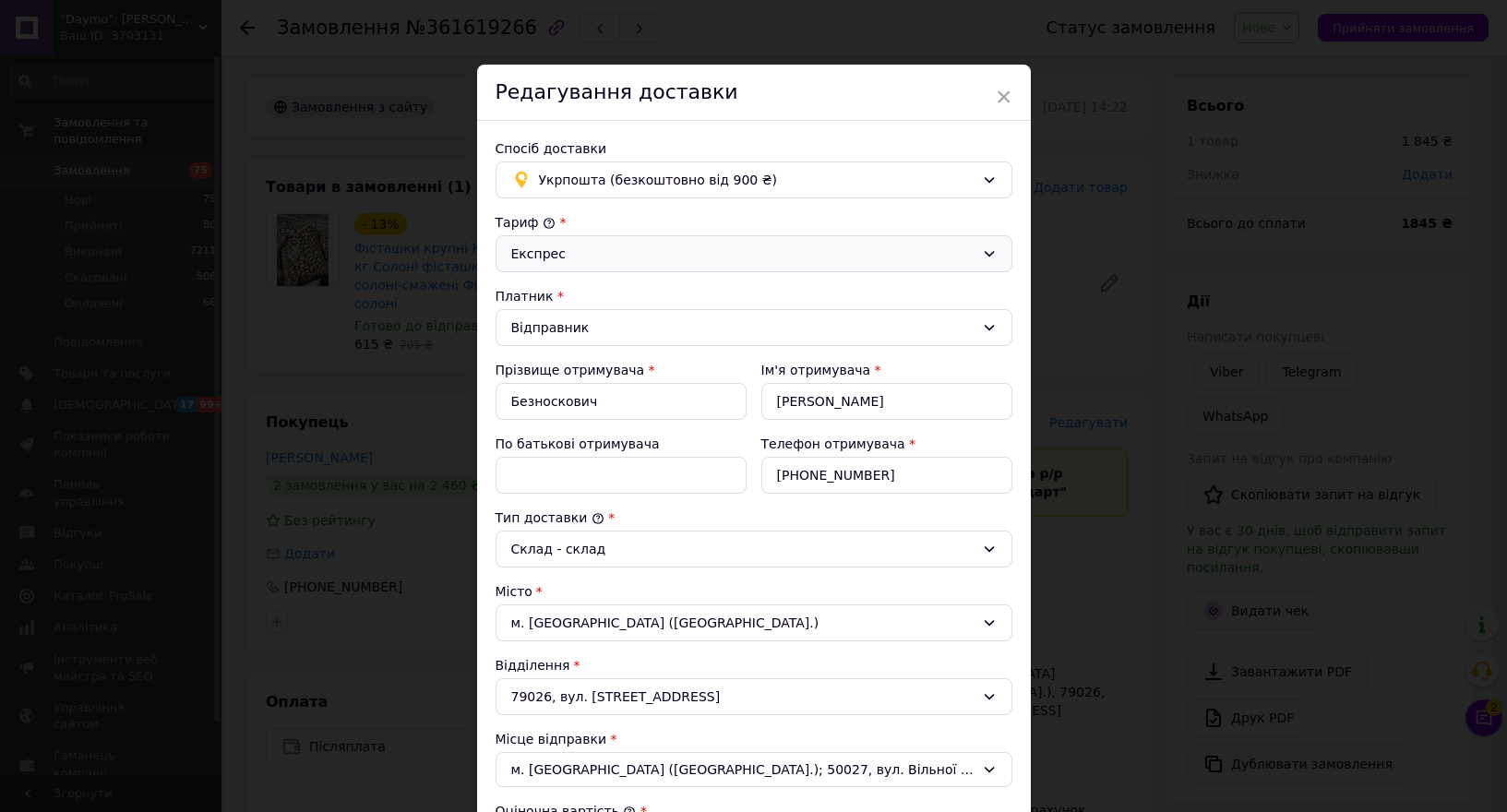
click at [643, 252] on div "Експрес" at bounding box center [743, 254] width 464 height 21
click at [640, 303] on li "Стандарт" at bounding box center [754, 293] width 516 height 35
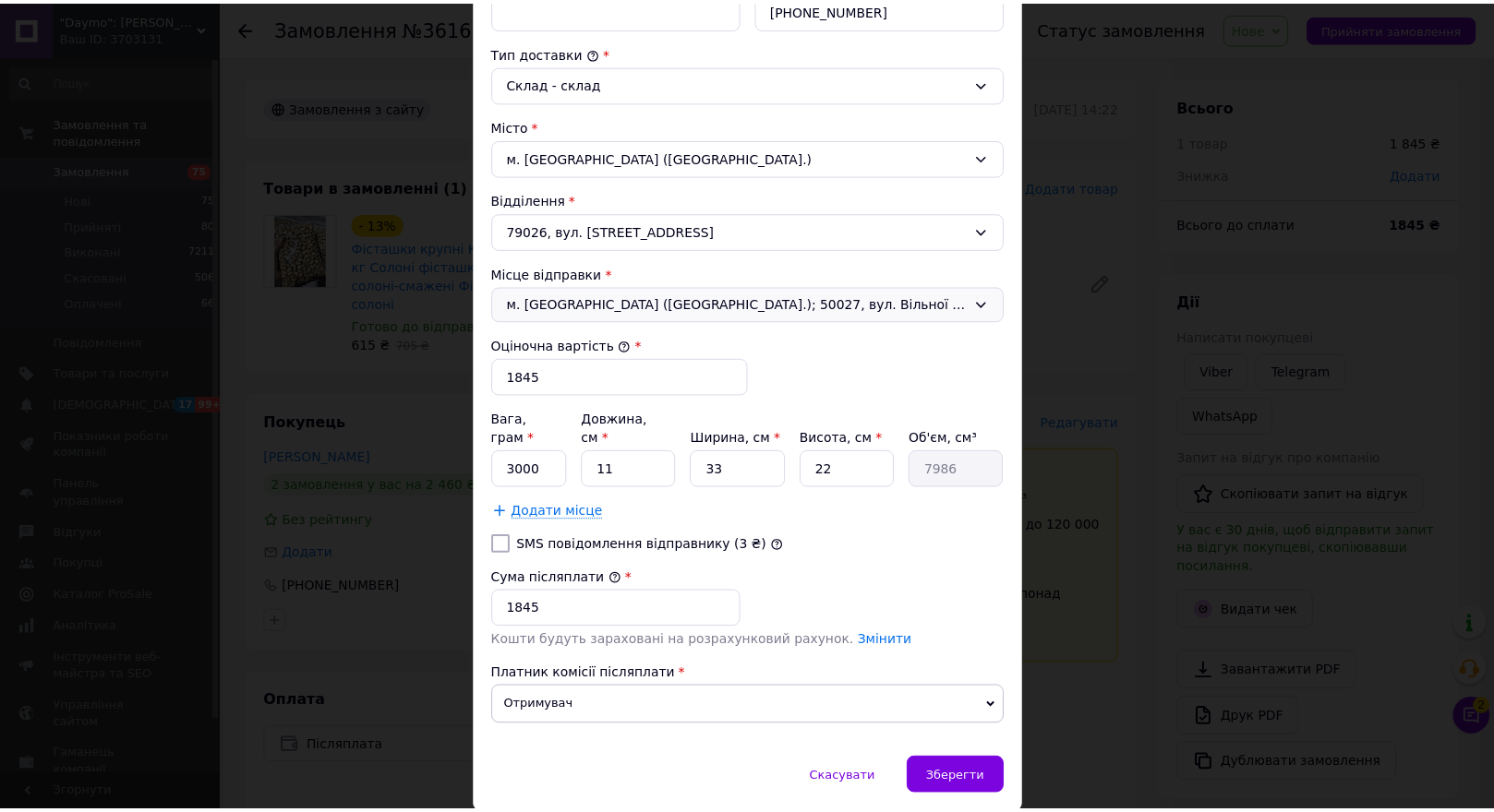
scroll to position [515, 0]
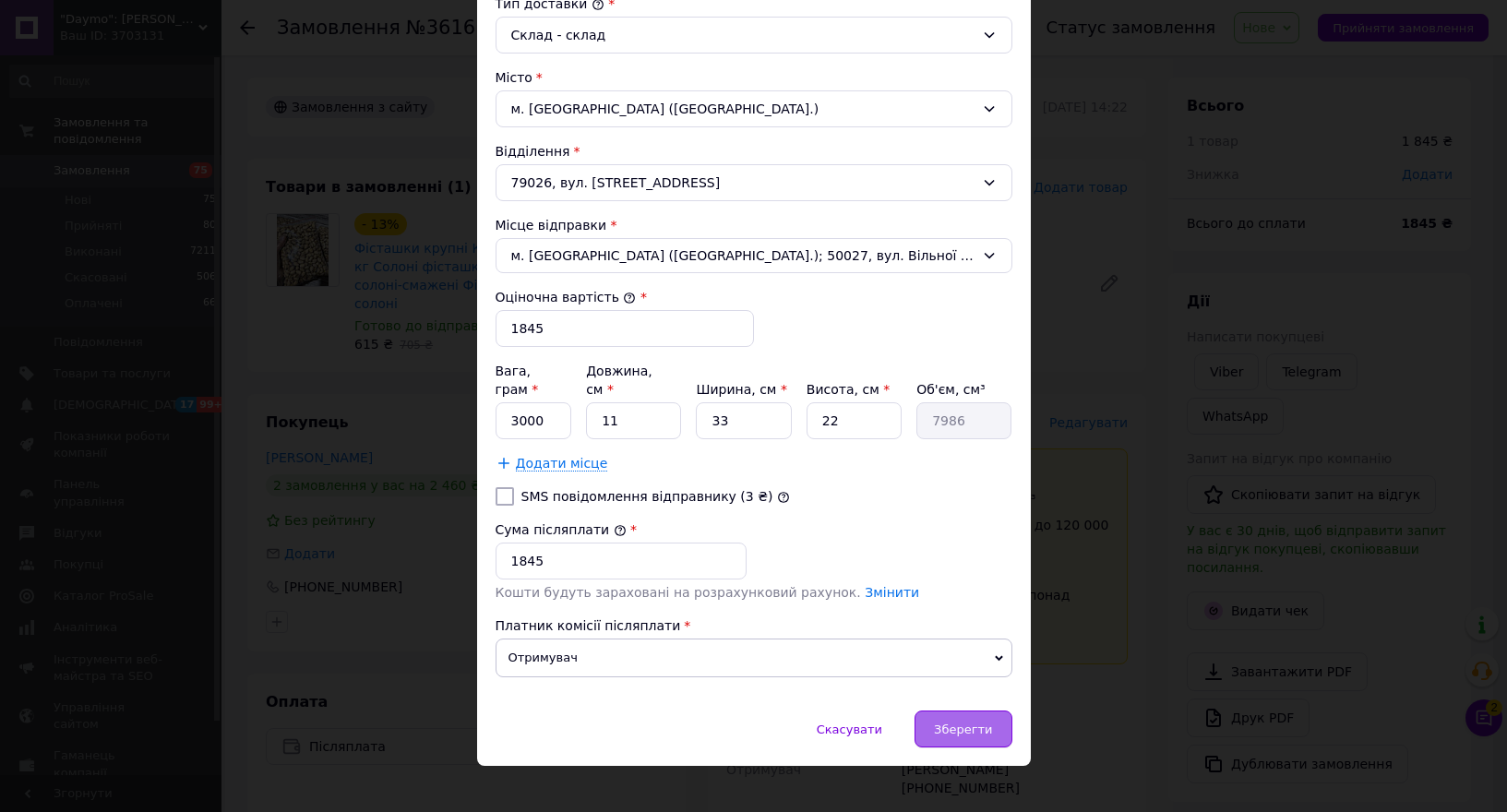
click at [958, 711] on div "Зберегти" at bounding box center [963, 729] width 97 height 37
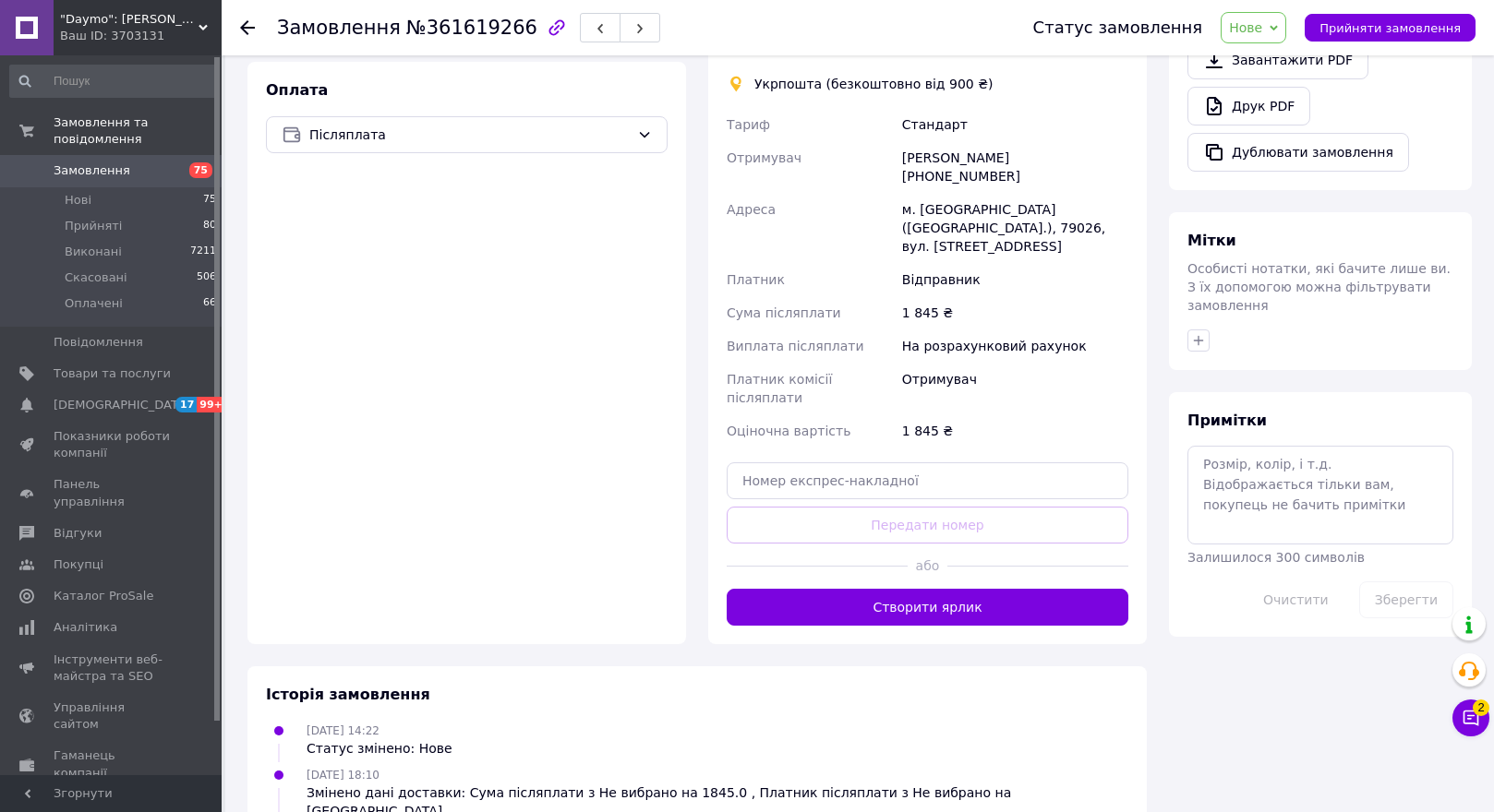
scroll to position [613, 0]
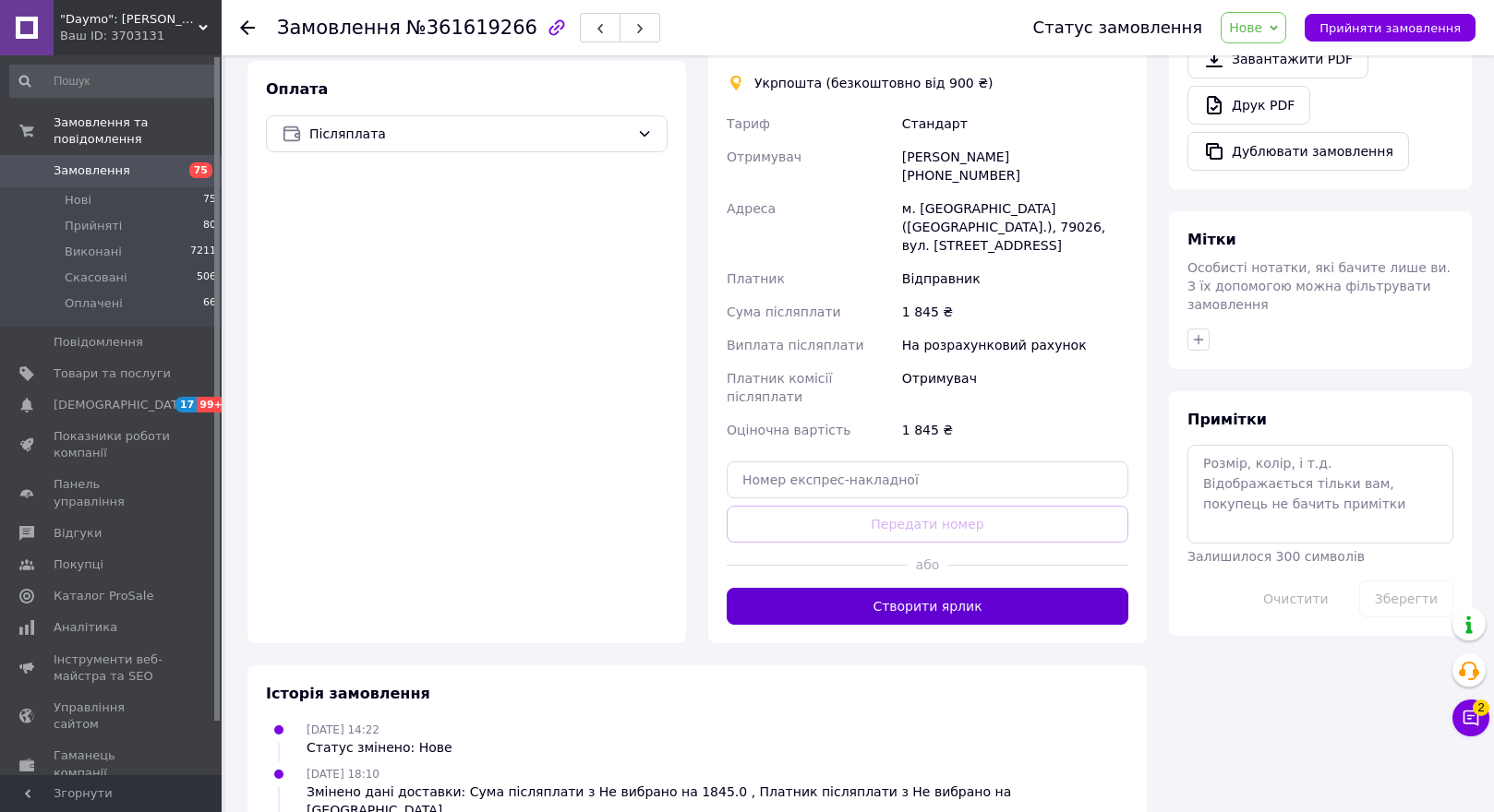
click at [906, 588] on button "Створити ярлик" at bounding box center [926, 606] width 401 height 37
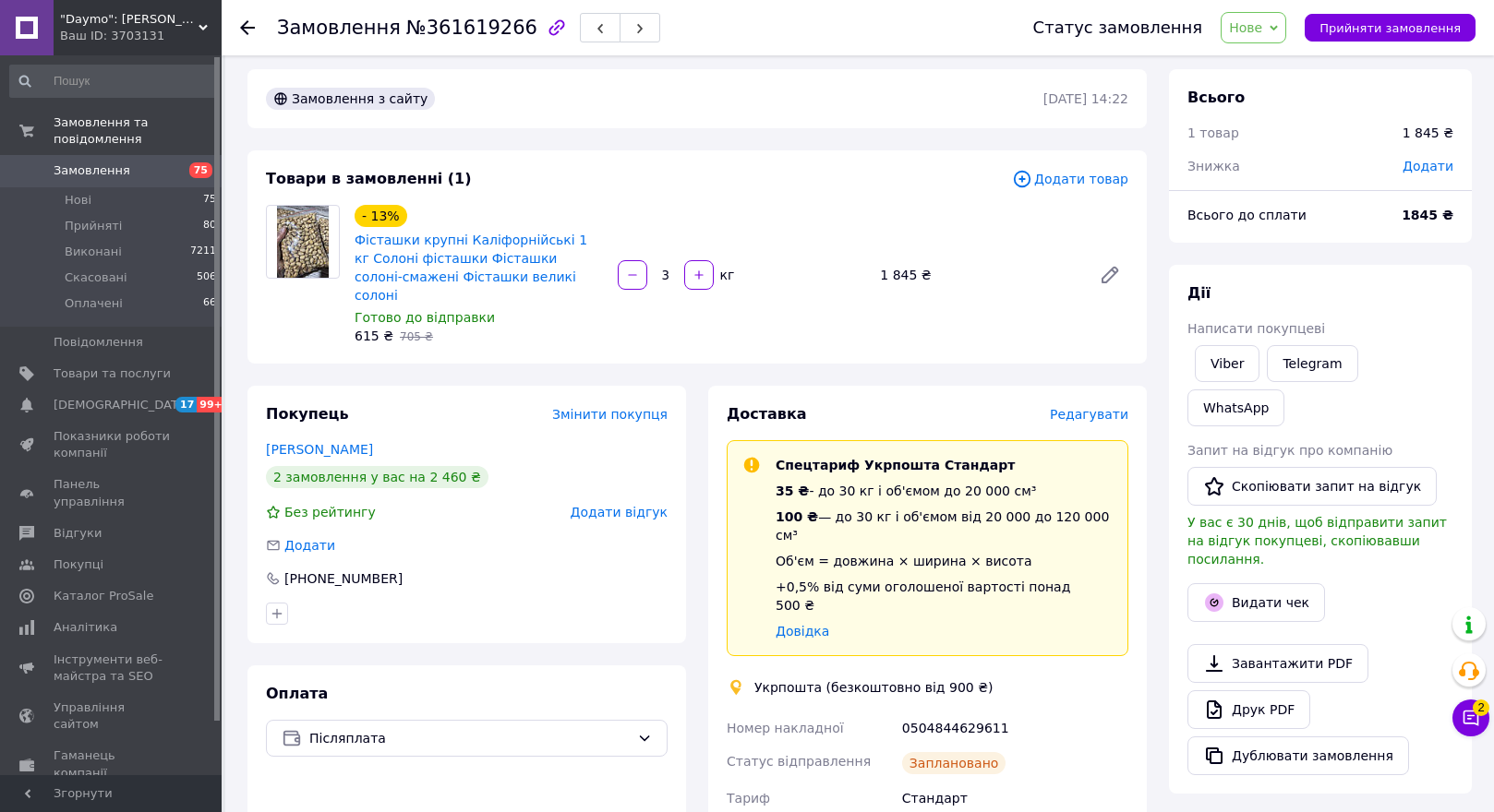
scroll to position [0, 0]
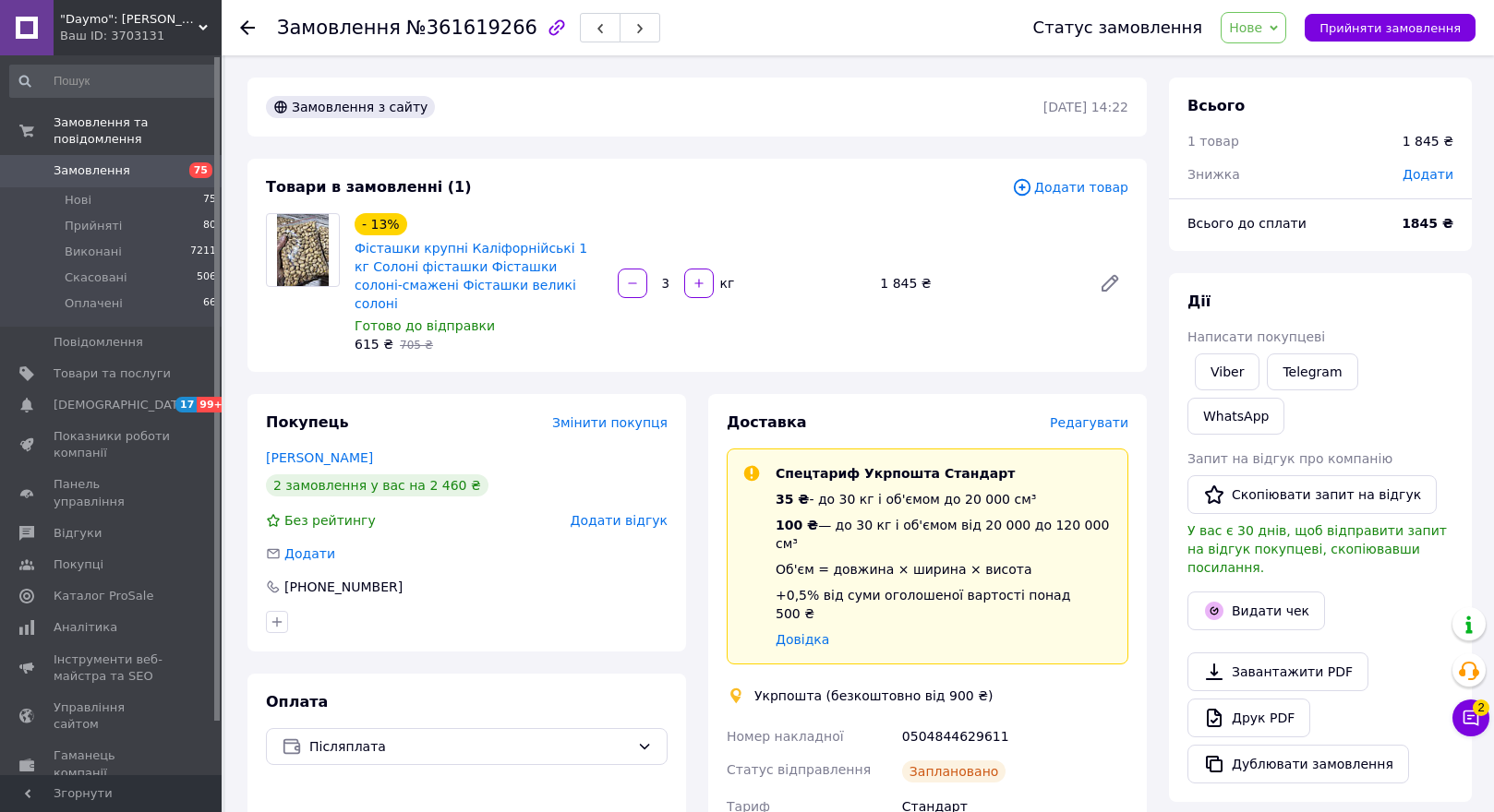
click at [247, 21] on use at bounding box center [247, 28] width 15 height 15
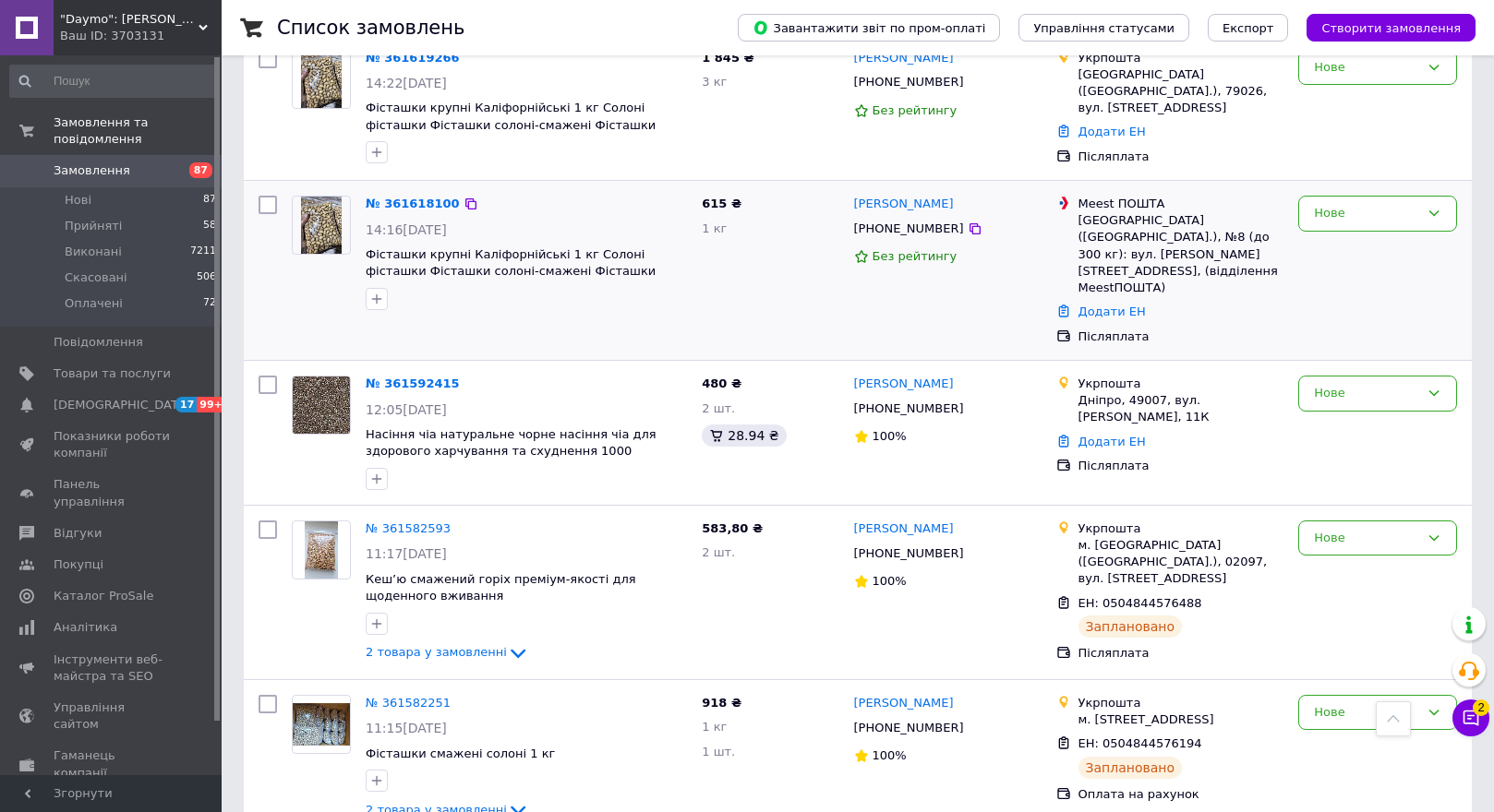
scroll to position [514, 0]
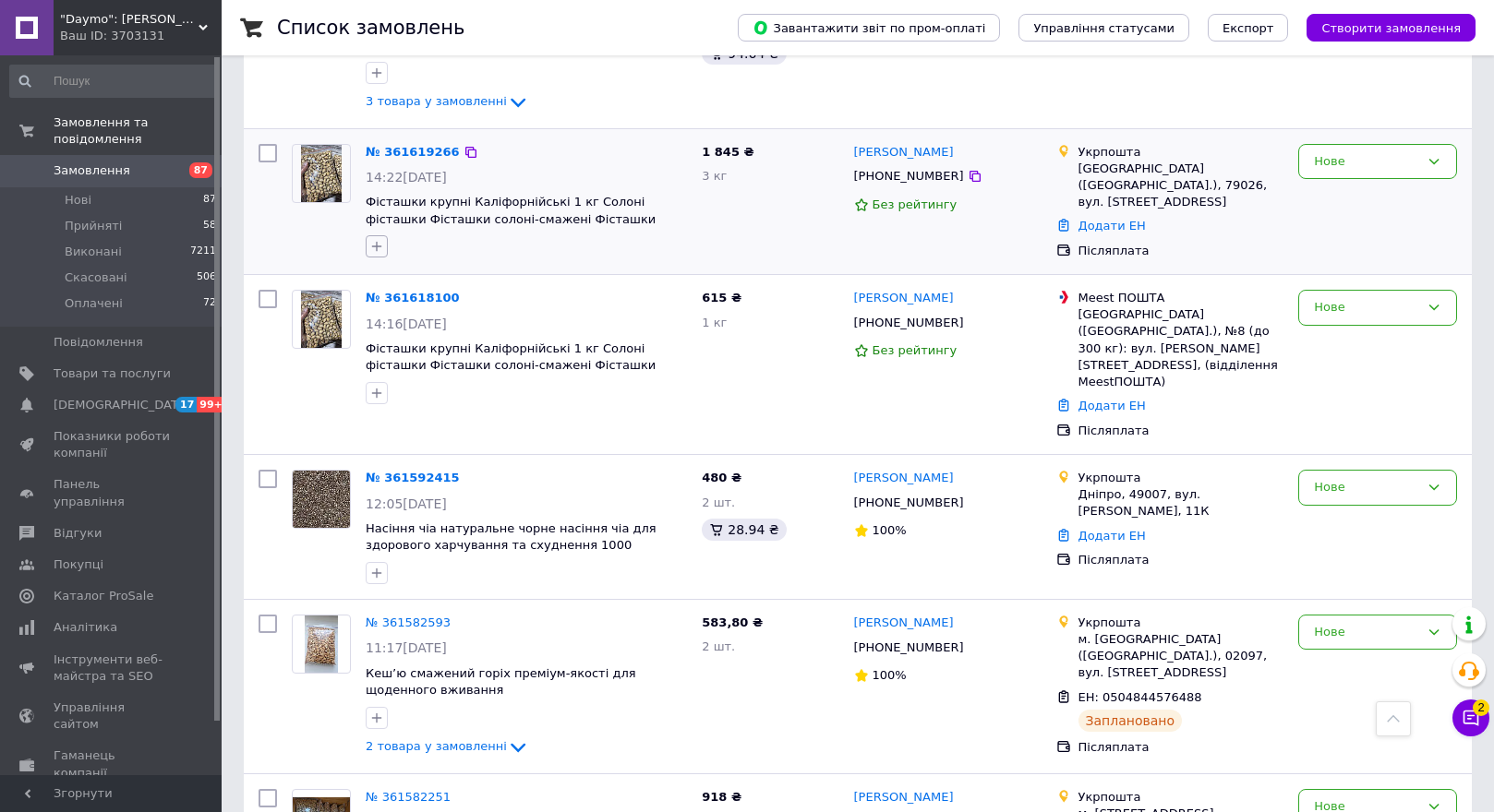
click at [378, 245] on icon "button" at bounding box center [377, 246] width 15 height 15
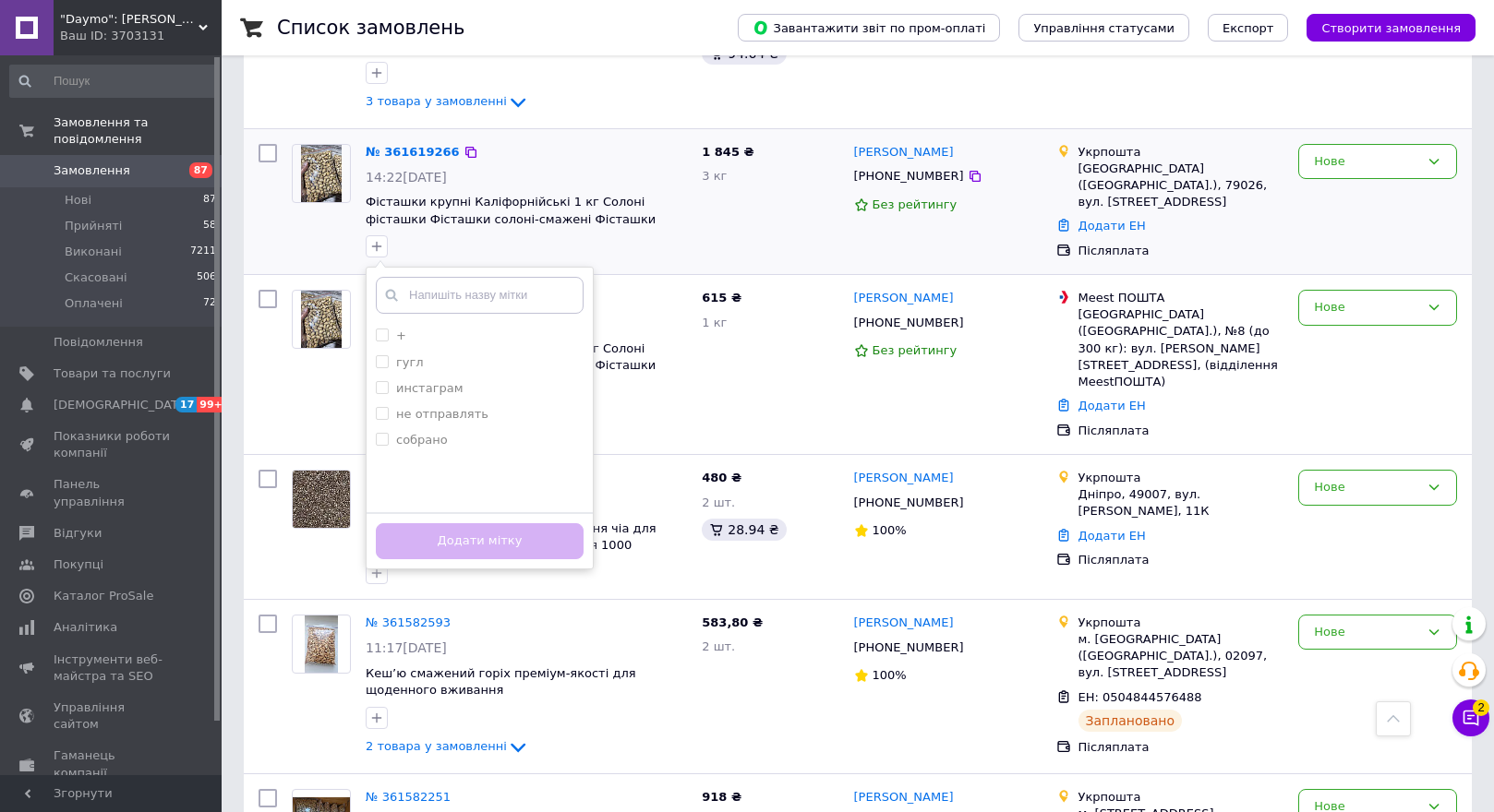
drag, startPoint x: 380, startPoint y: 435, endPoint x: 415, endPoint y: 482, distance: 58.6
click at [385, 438] on input "собрано" at bounding box center [382, 439] width 12 height 12
checkbox input "true"
click at [425, 533] on button "Додати мітку" at bounding box center [480, 541] width 208 height 36
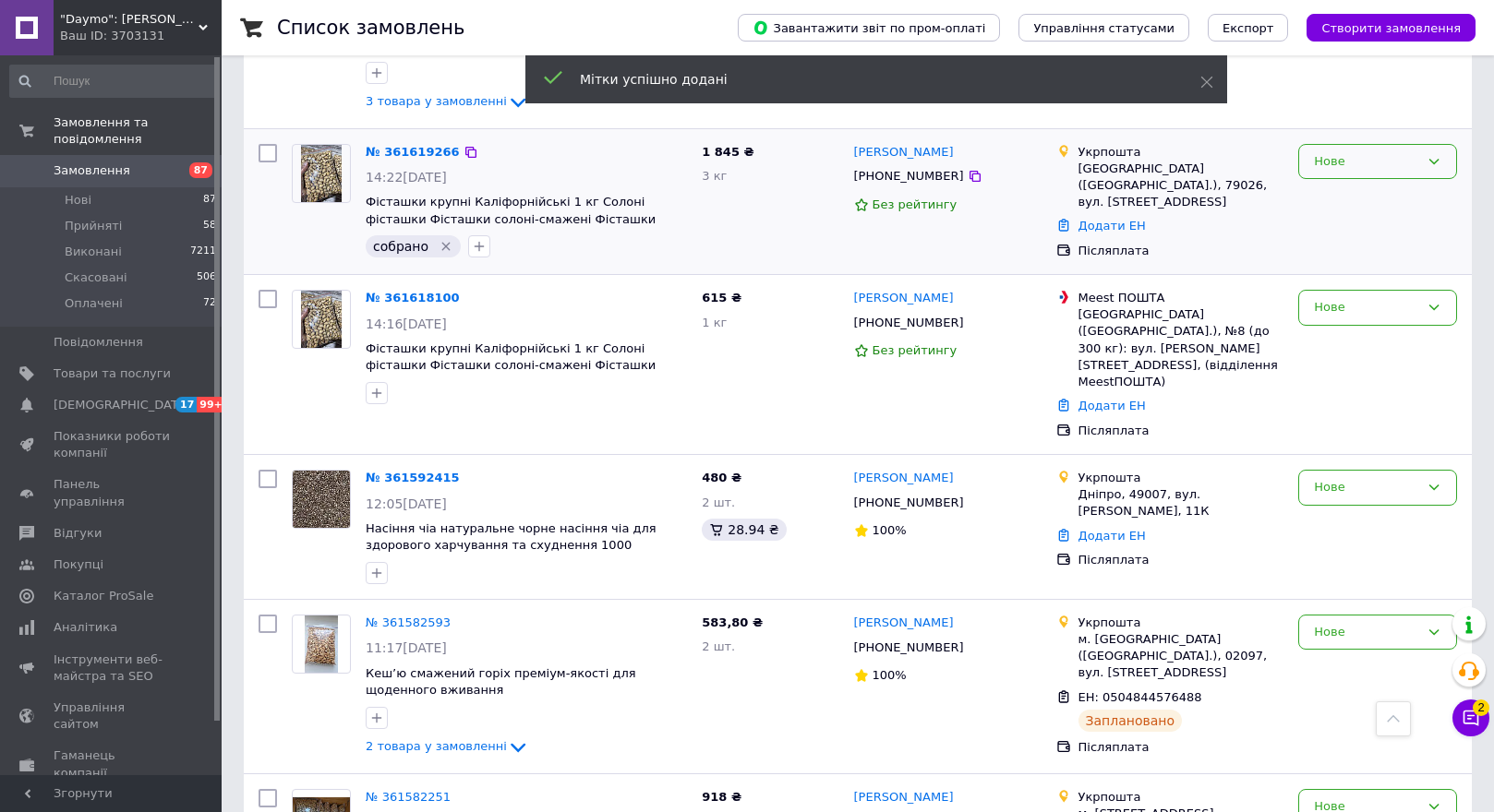
click at [1351, 159] on div "Нове" at bounding box center [1366, 161] width 105 height 20
click at [1357, 198] on li "Прийнято" at bounding box center [1378, 200] width 157 height 34
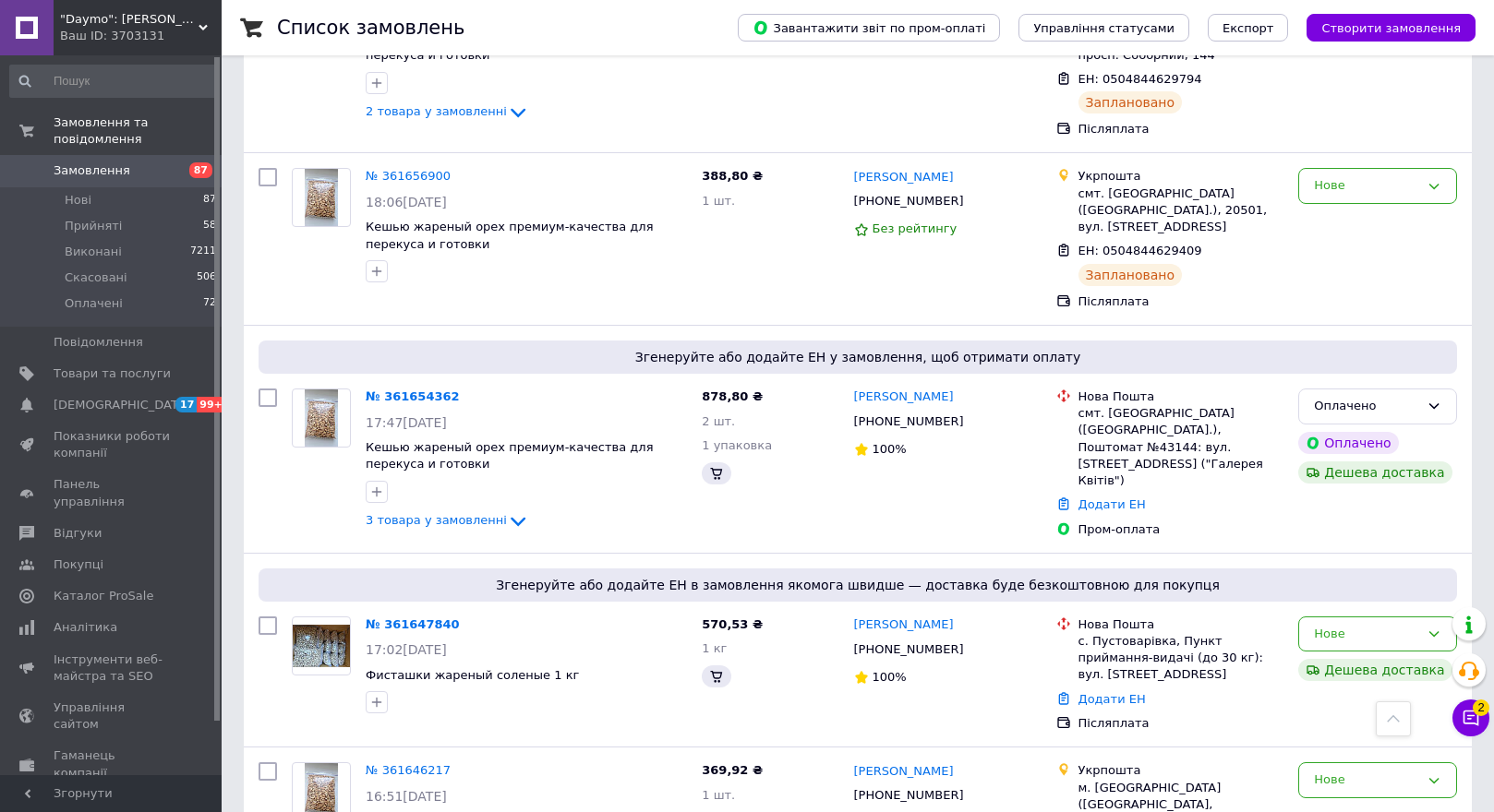
scroll to position [1229, 0]
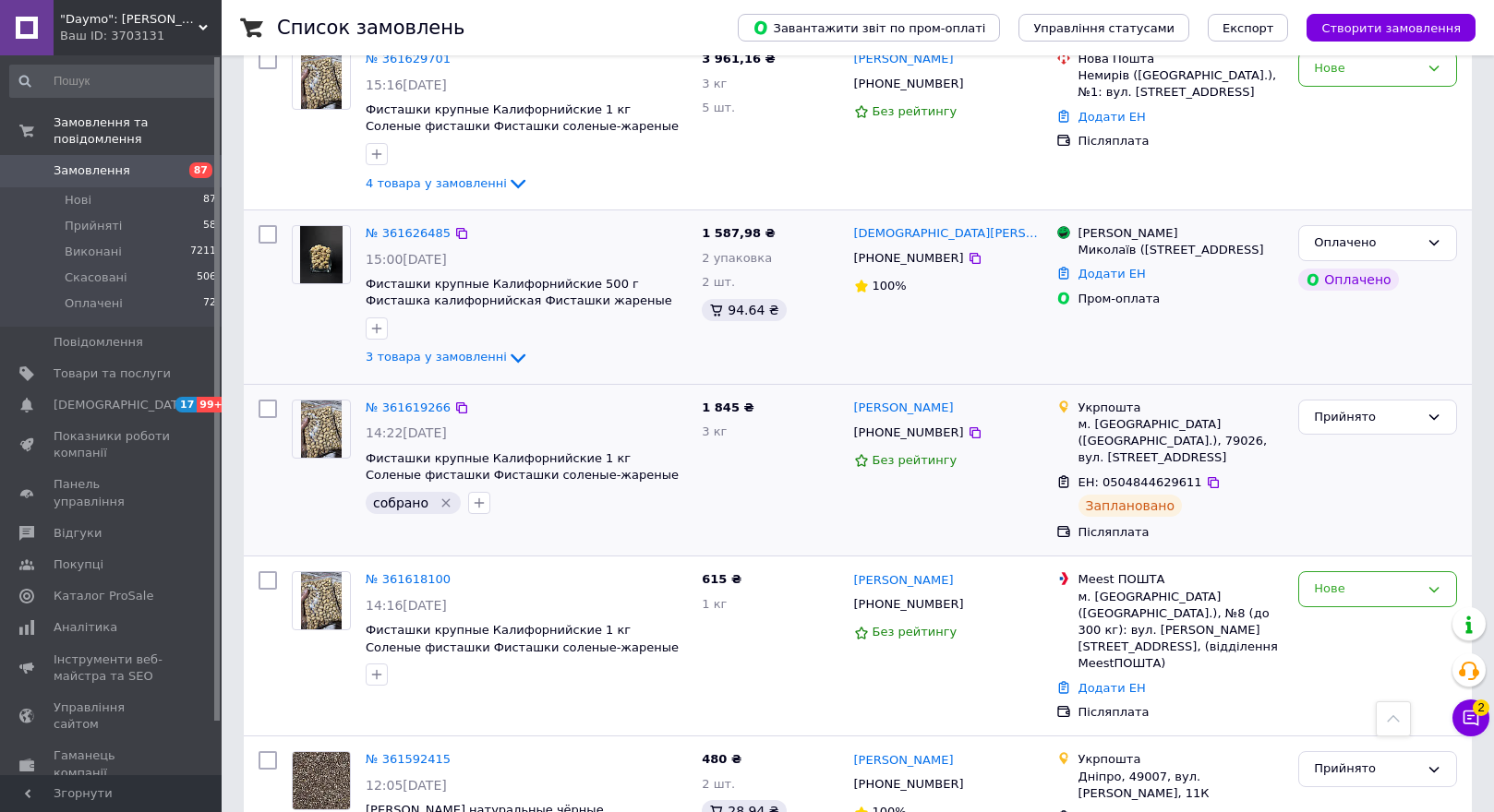
click at [321, 227] on img at bounding box center [322, 255] width 43 height 58
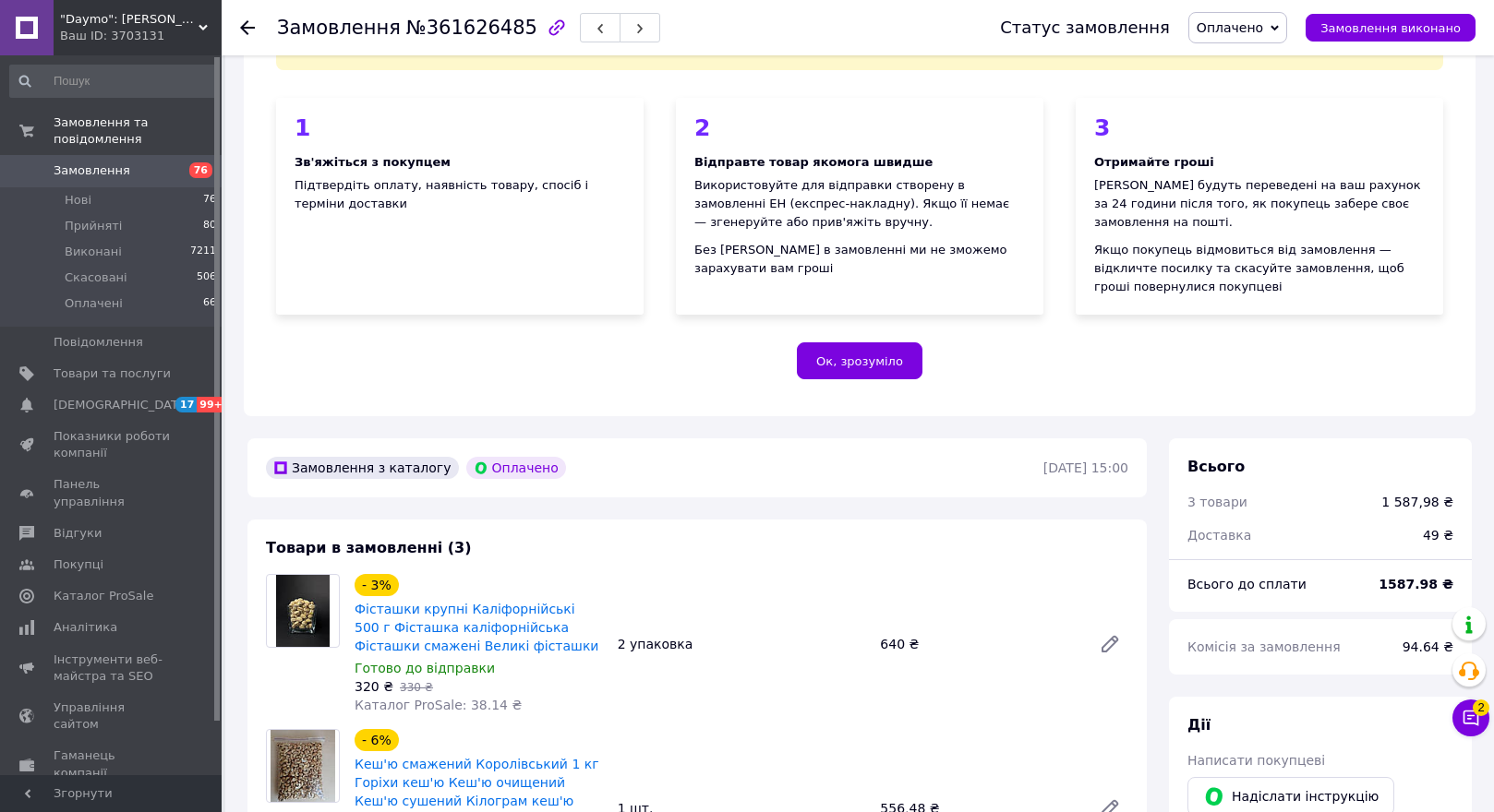
scroll to position [185, 0]
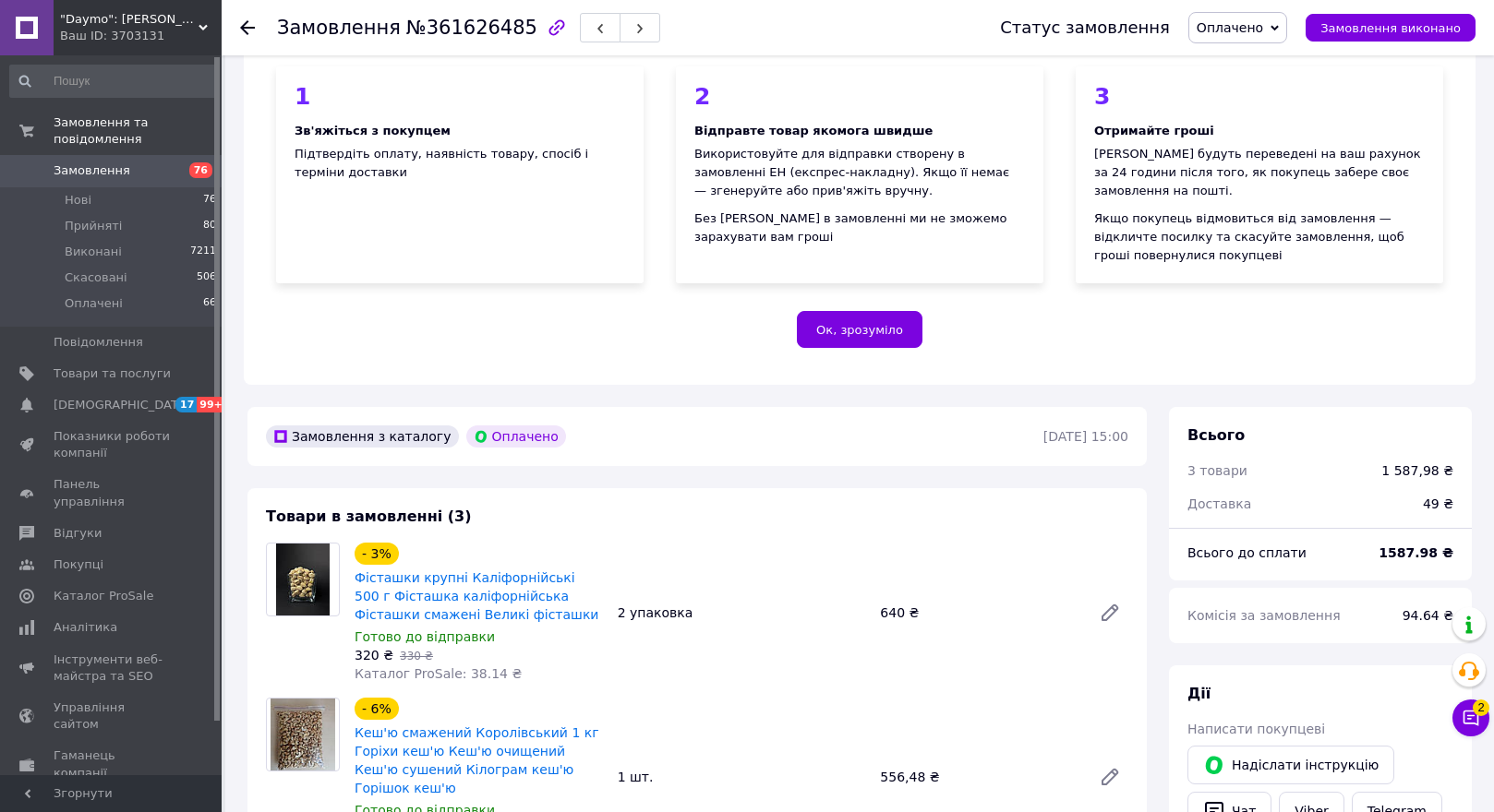
click at [245, 24] on use at bounding box center [247, 28] width 15 height 15
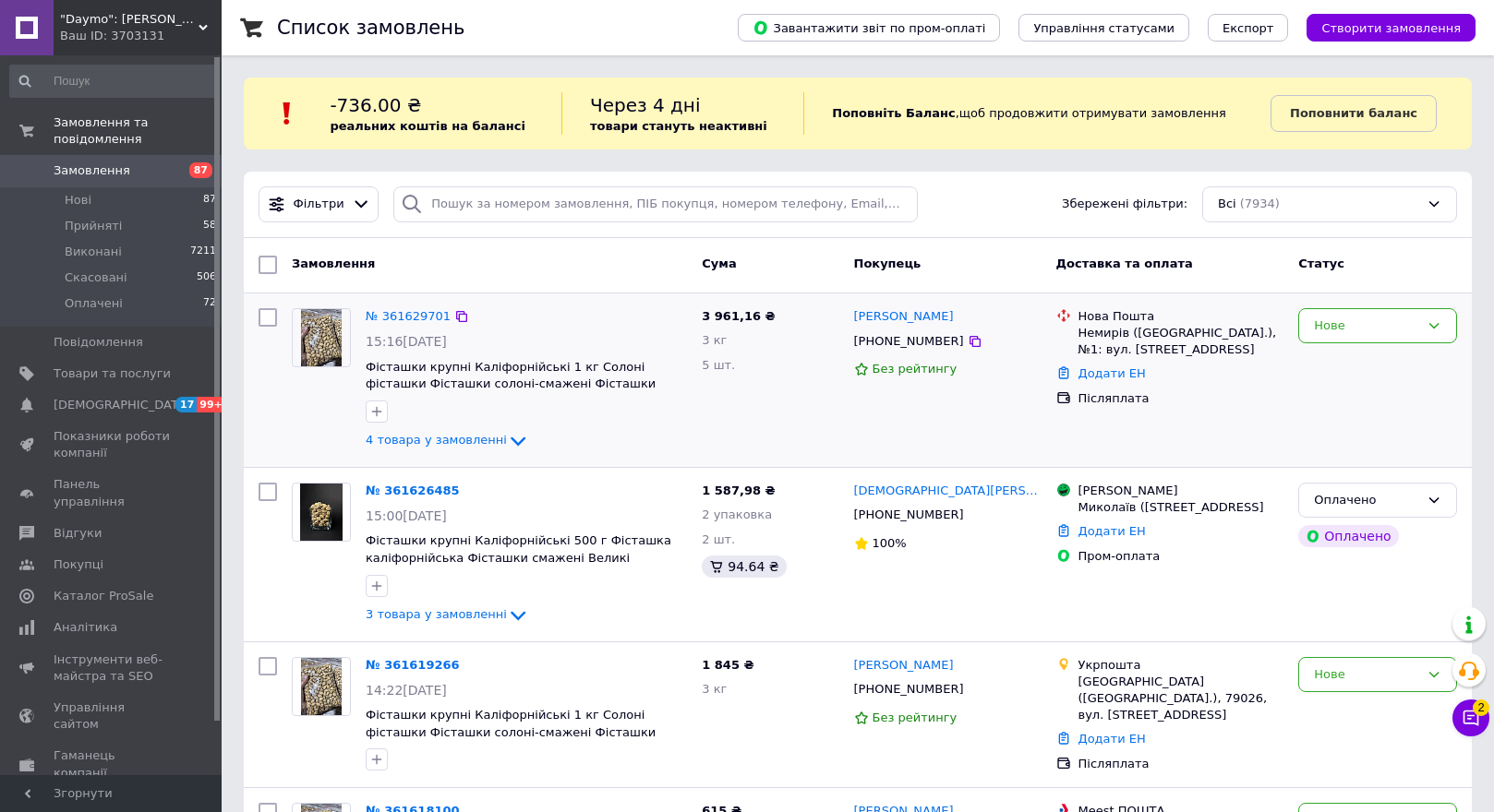
click at [330, 332] on img at bounding box center [321, 338] width 41 height 58
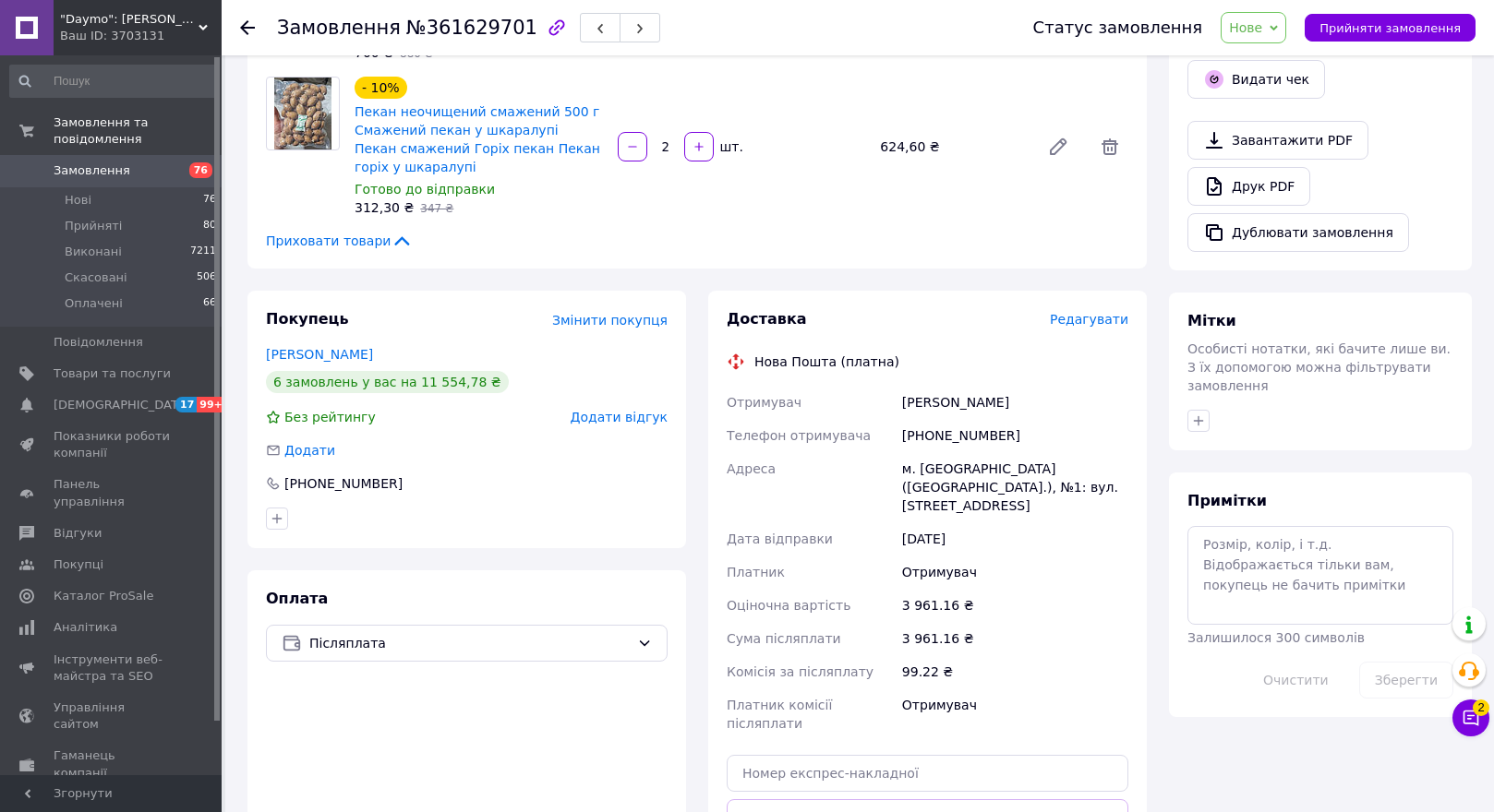
scroll to position [646, 0]
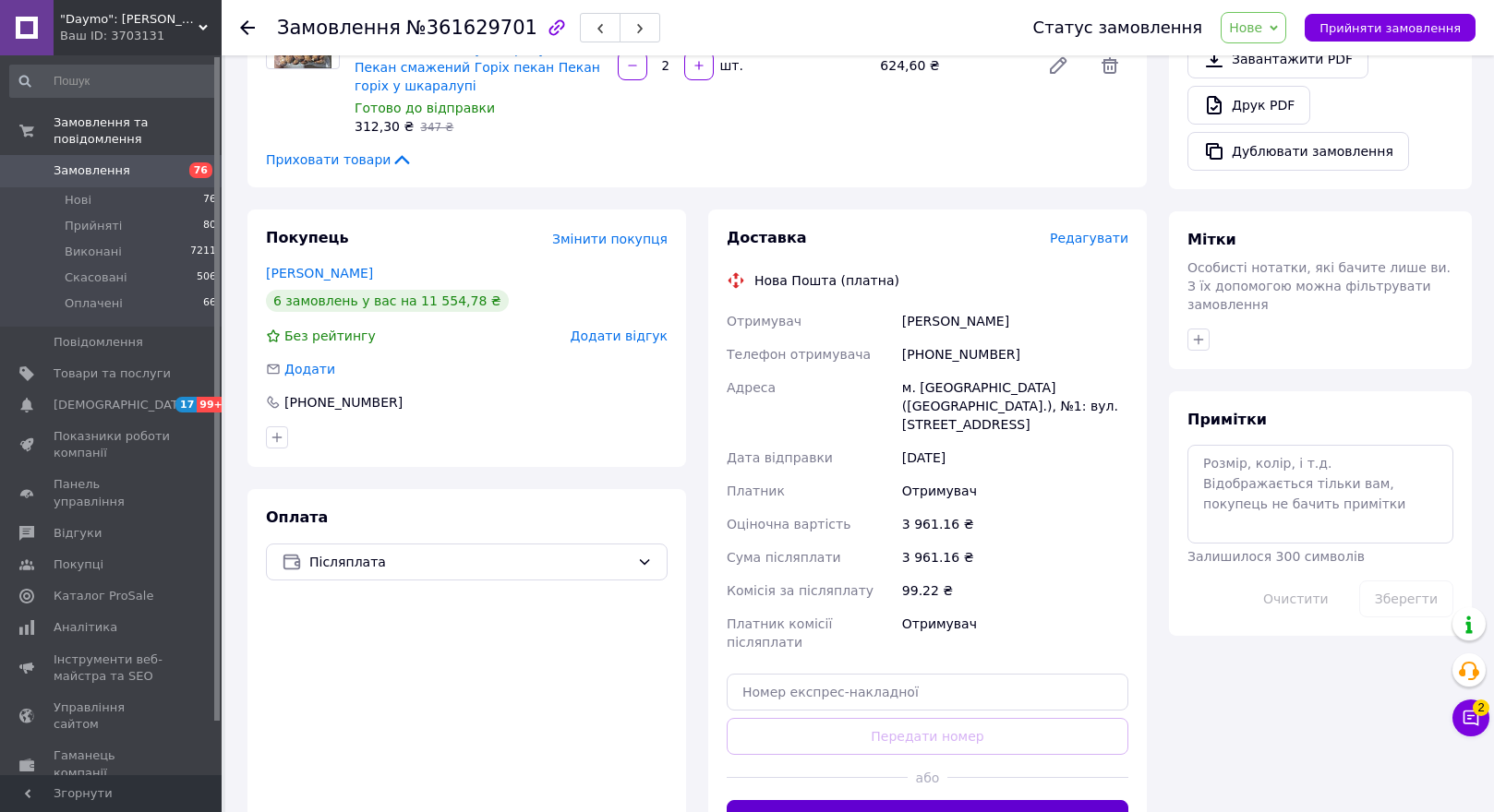
click at [959, 801] on button "Згенерувати ЕН" at bounding box center [926, 819] width 401 height 37
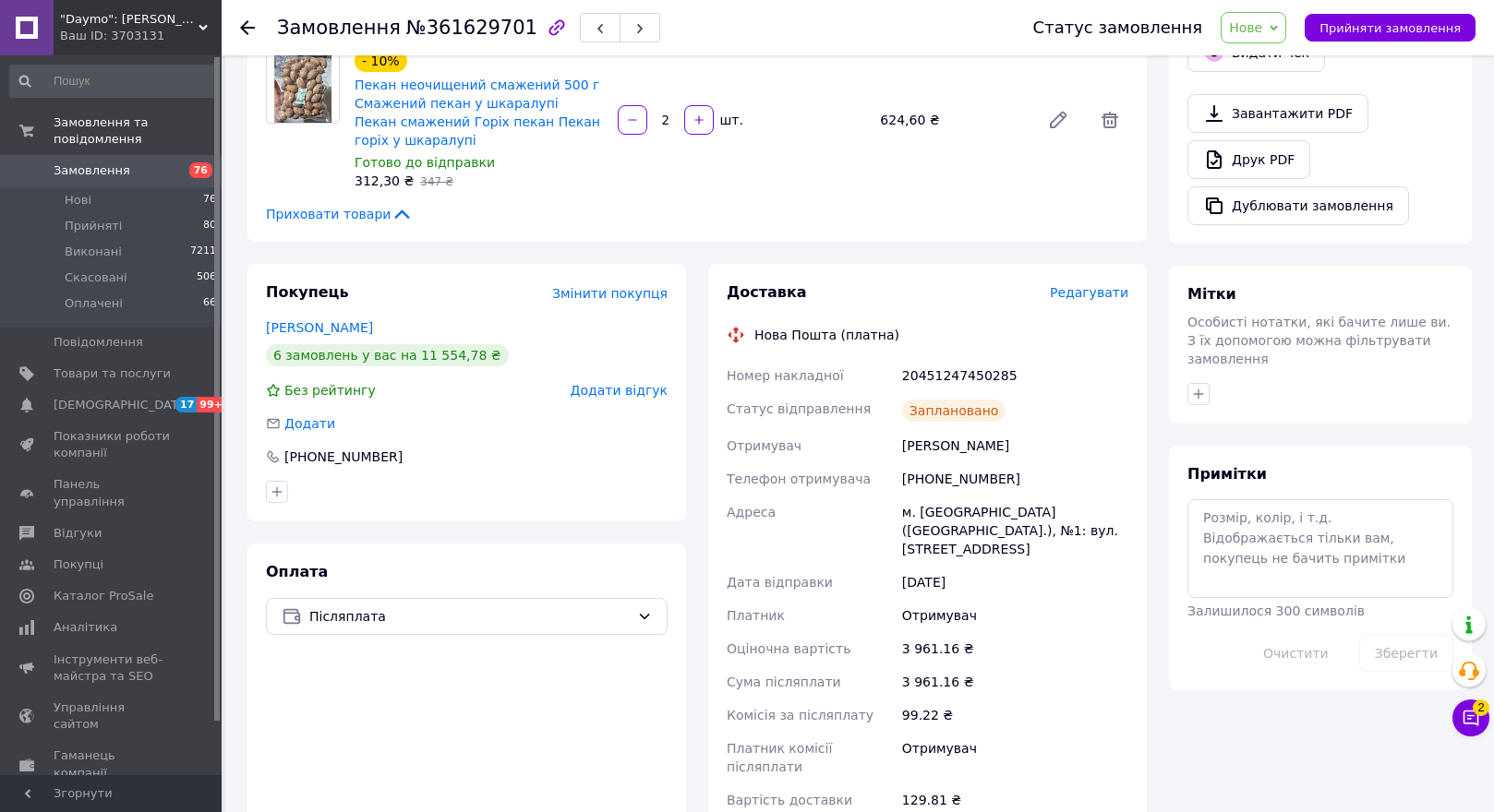
scroll to position [554, 0]
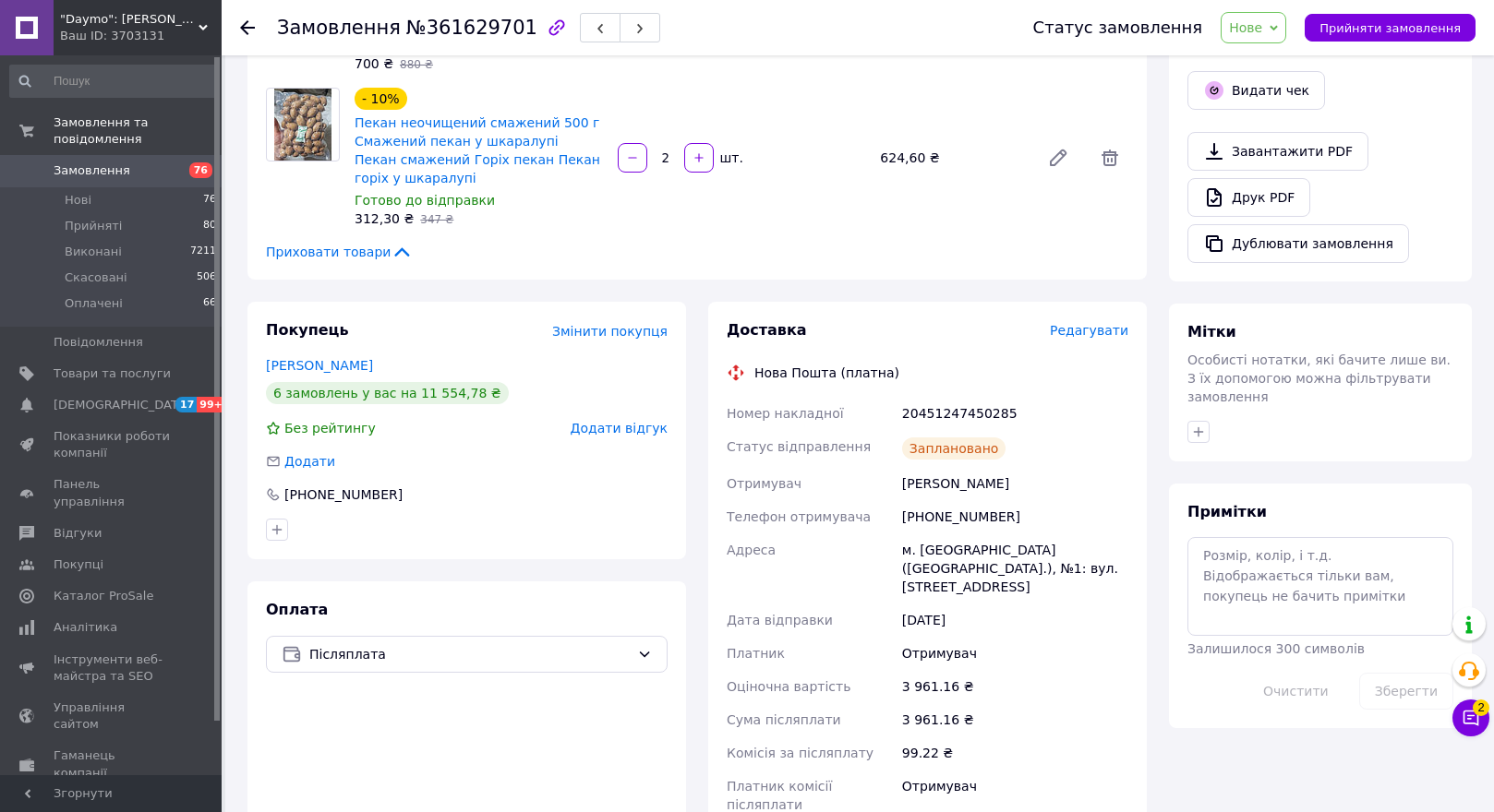
click at [250, 24] on icon at bounding box center [247, 28] width 15 height 15
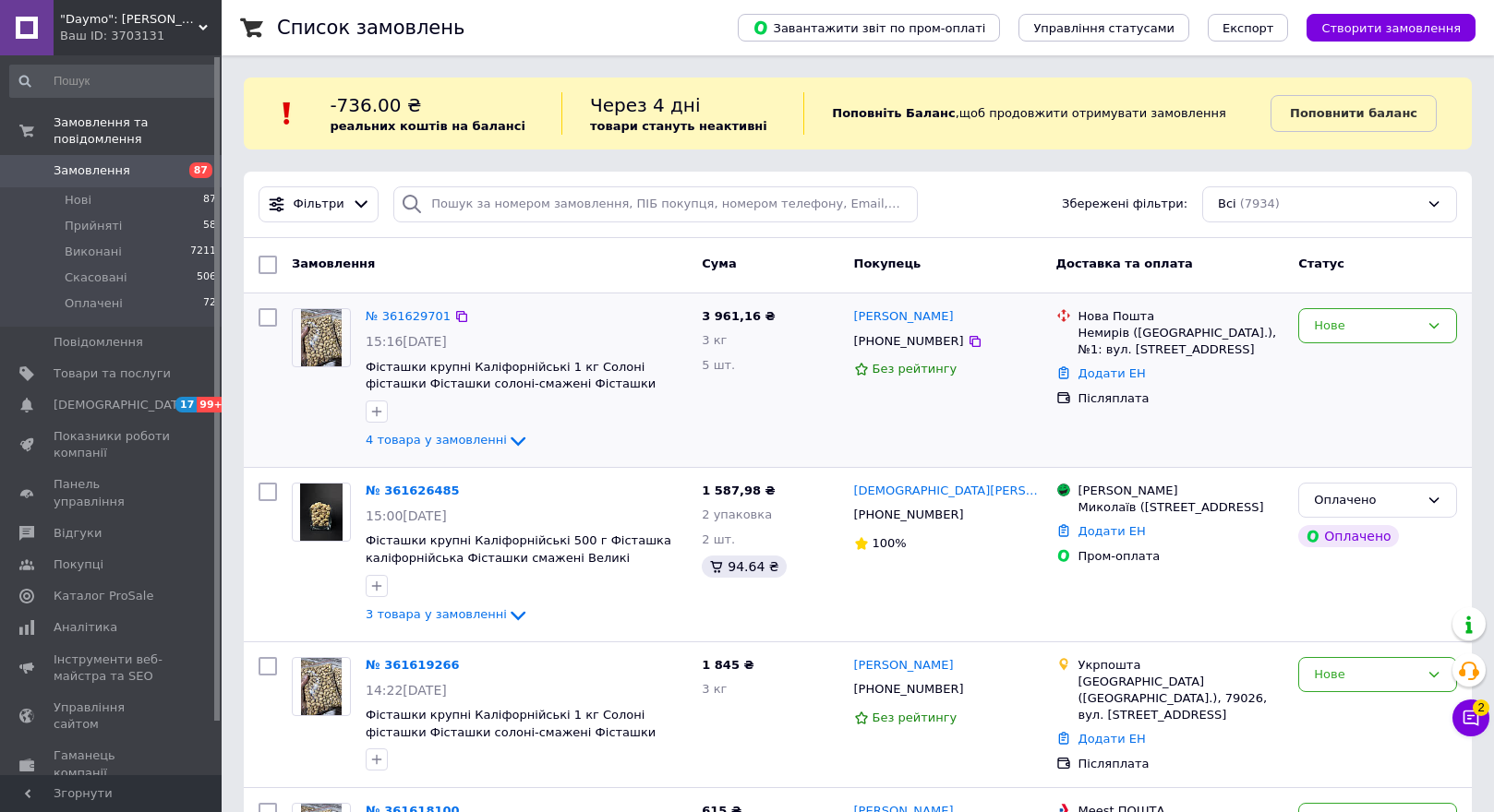
drag, startPoint x: 373, startPoint y: 411, endPoint x: 391, endPoint y: 425, distance: 22.8
click at [374, 410] on icon "button" at bounding box center [377, 412] width 15 height 15
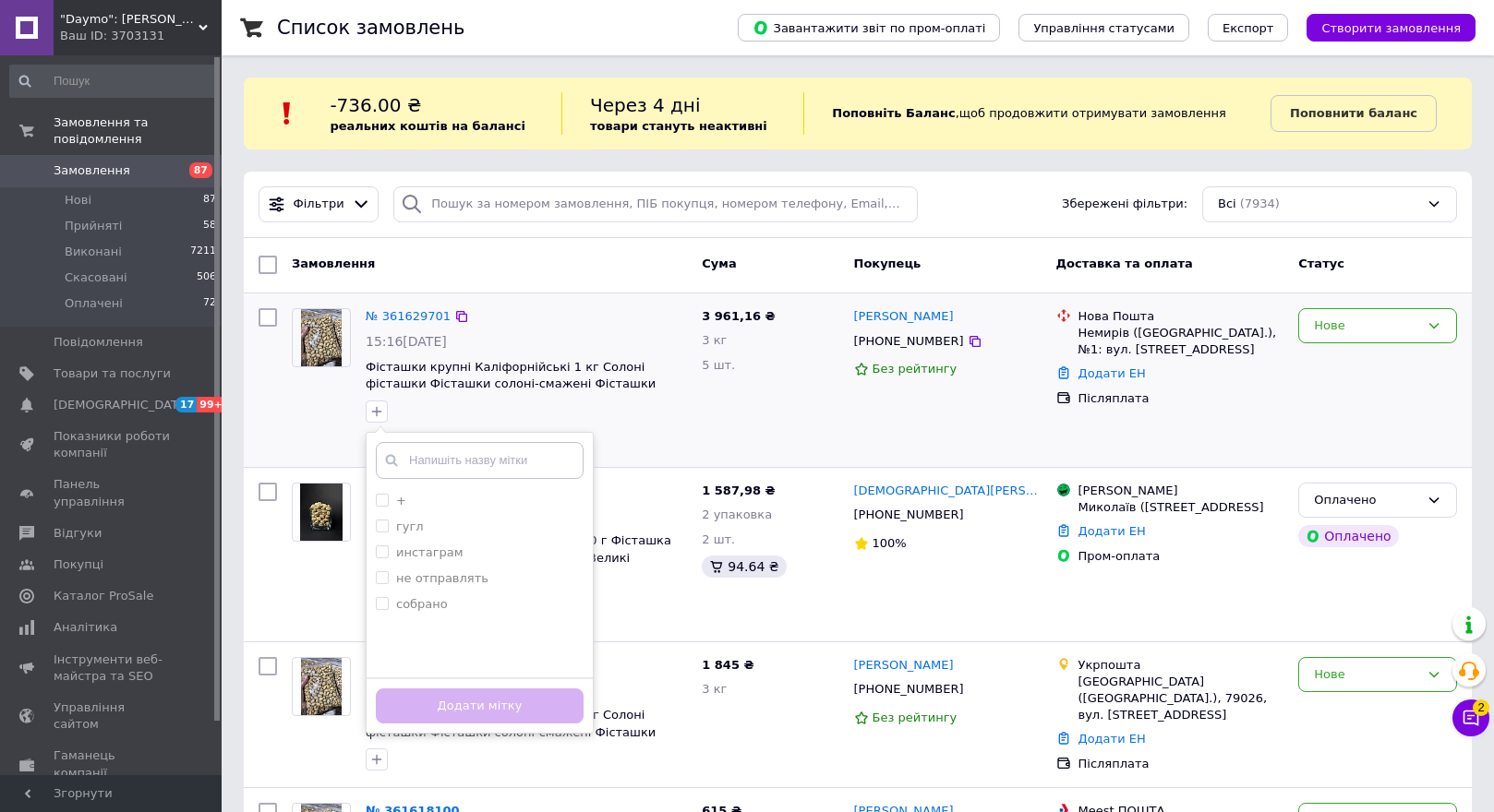
drag, startPoint x: 383, startPoint y: 599, endPoint x: 420, endPoint y: 641, distance: 56.0
click at [383, 602] on input "собрано" at bounding box center [382, 603] width 12 height 12
checkbox input "true"
click at [472, 708] on button "Додати мітку" at bounding box center [480, 706] width 208 height 36
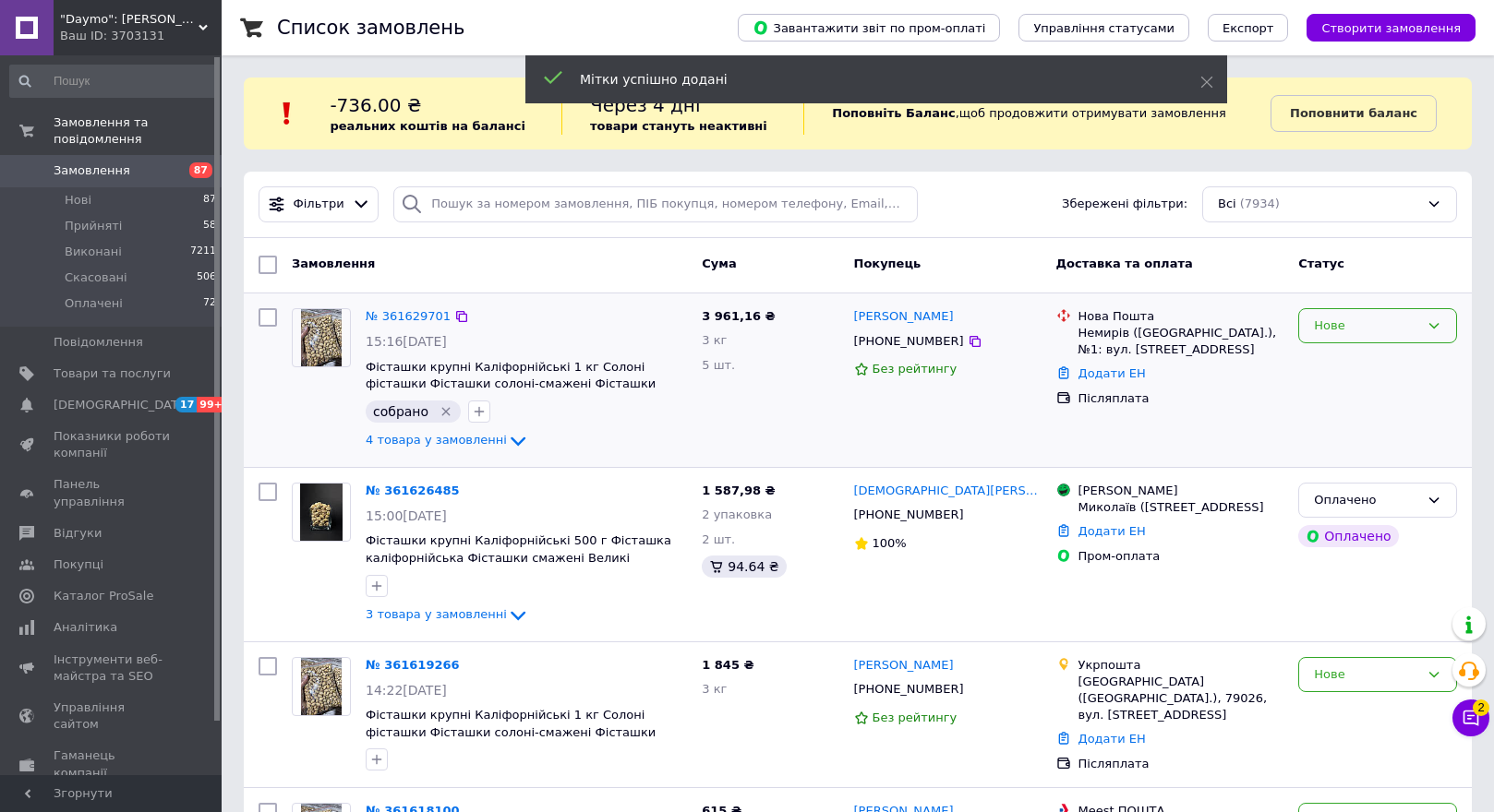
drag, startPoint x: 1381, startPoint y: 329, endPoint x: 1374, endPoint y: 345, distance: 17.5
click at [1378, 335] on div "Нове" at bounding box center [1366, 326] width 105 height 20
click at [1370, 359] on li "Прийнято" at bounding box center [1378, 364] width 157 height 34
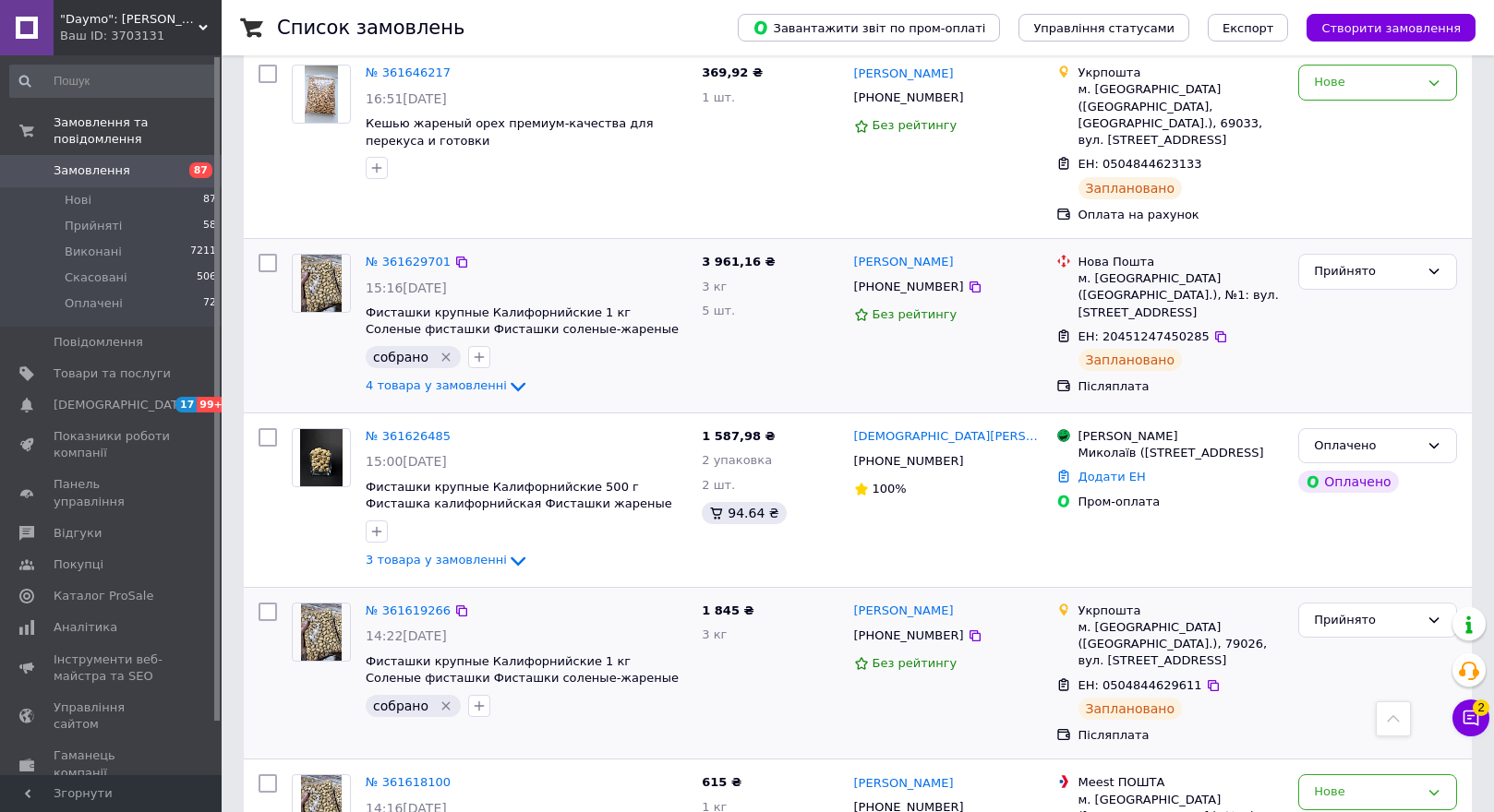
scroll to position [1200, 0]
click at [317, 256] on img at bounding box center [321, 284] width 41 height 58
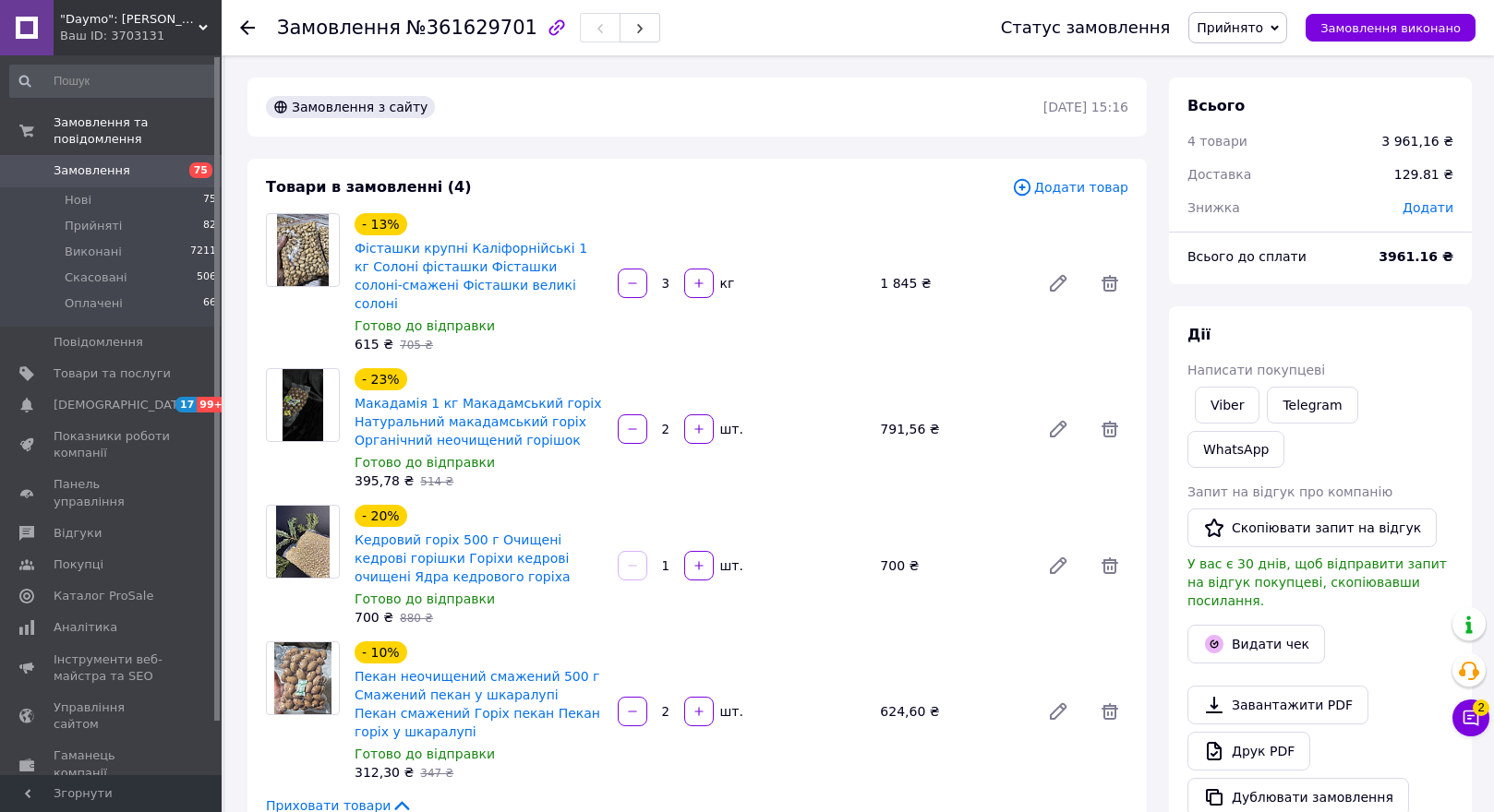
click at [246, 21] on icon at bounding box center [247, 28] width 15 height 15
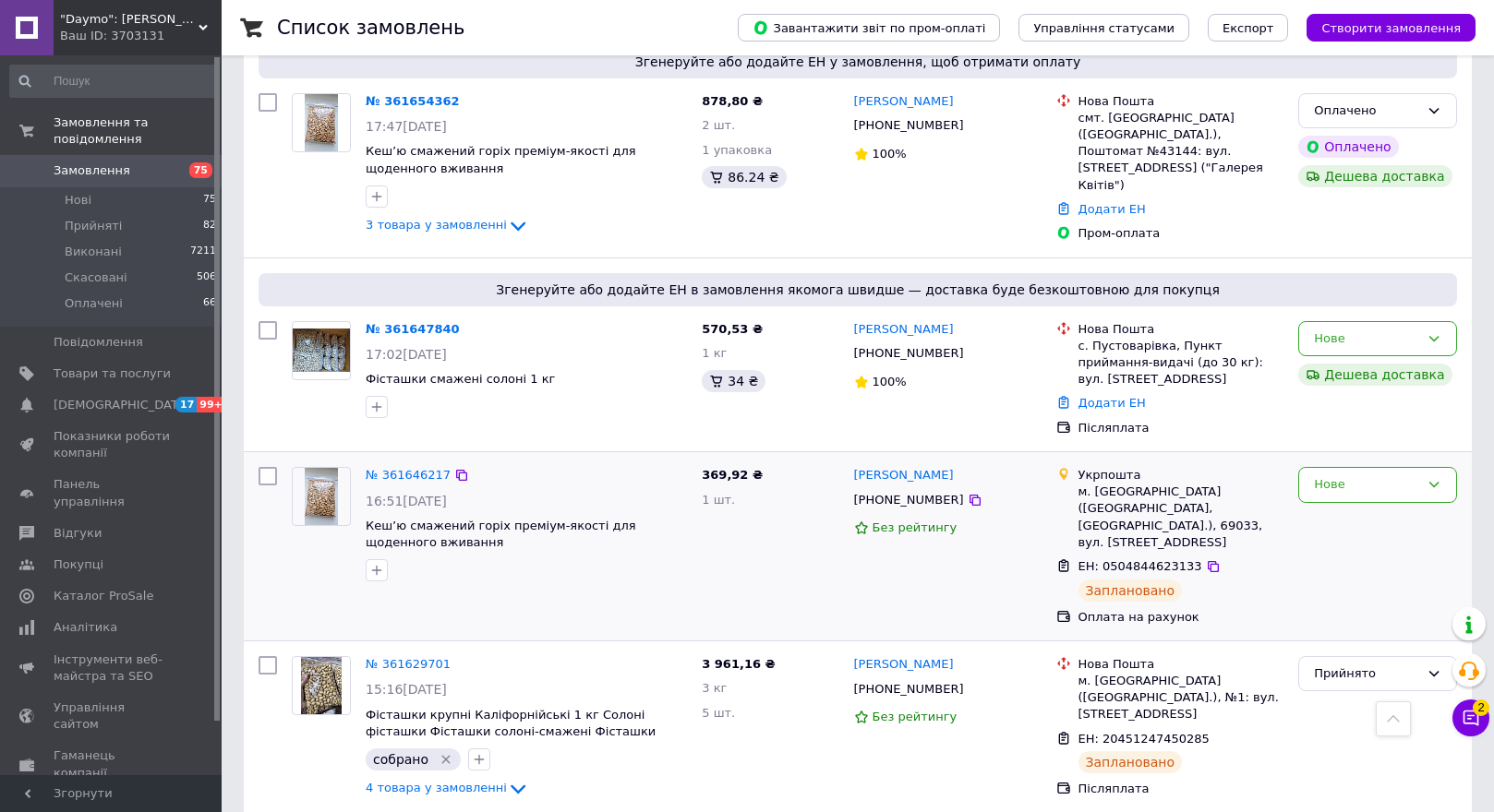
scroll to position [738, 0]
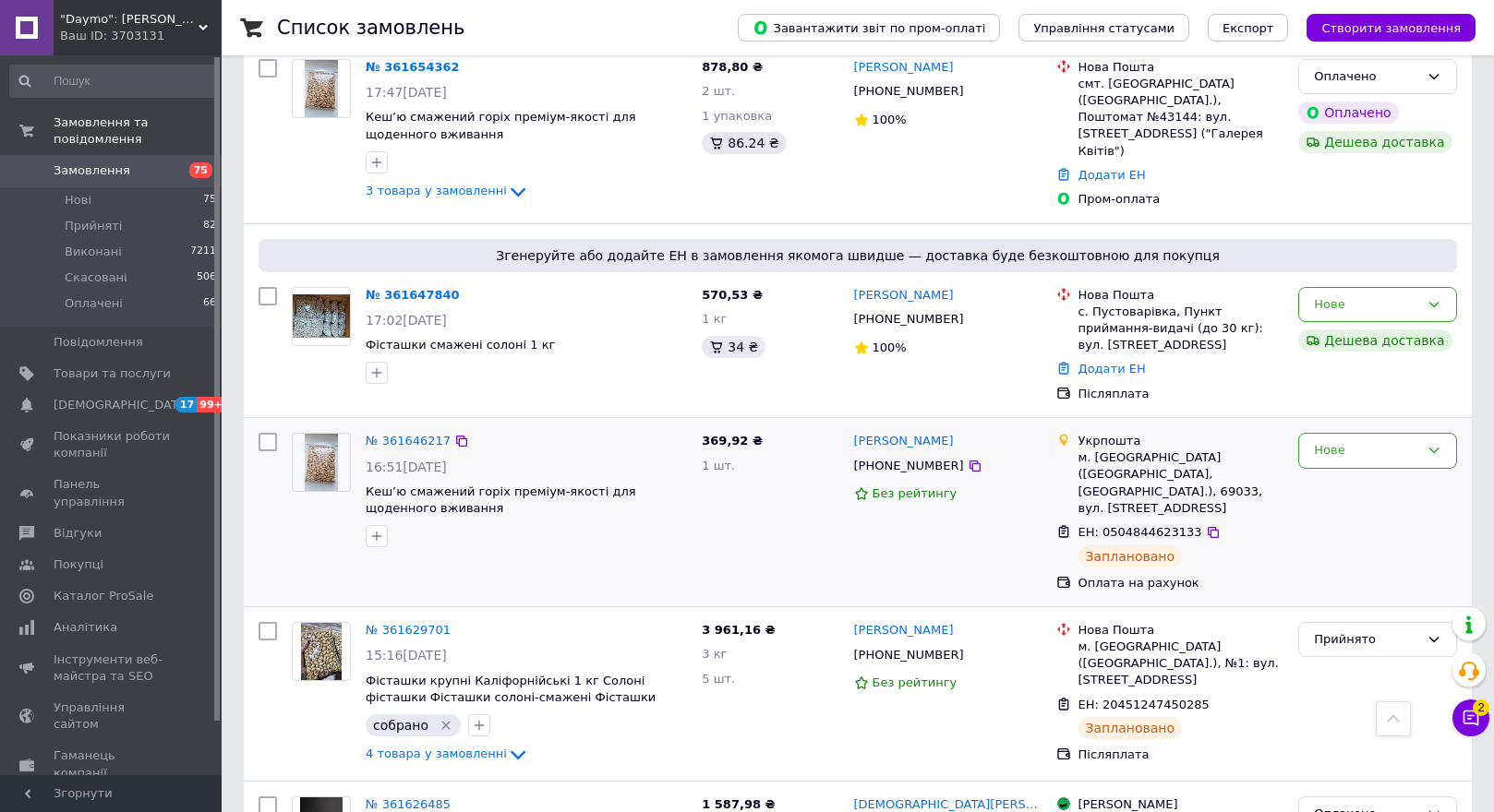
click at [319, 433] on img at bounding box center [321, 462] width 32 height 58
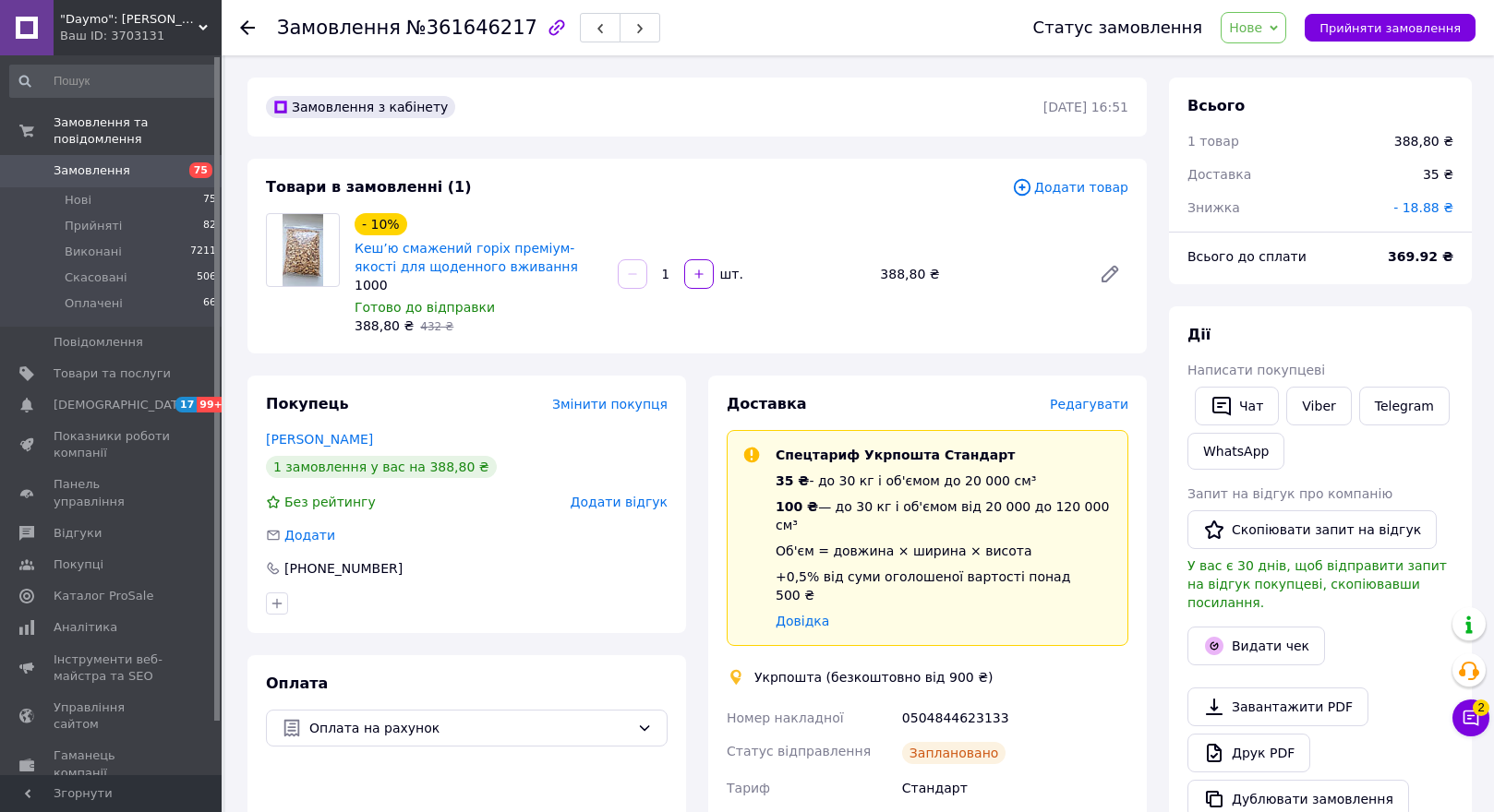
click at [246, 21] on icon at bounding box center [247, 28] width 15 height 15
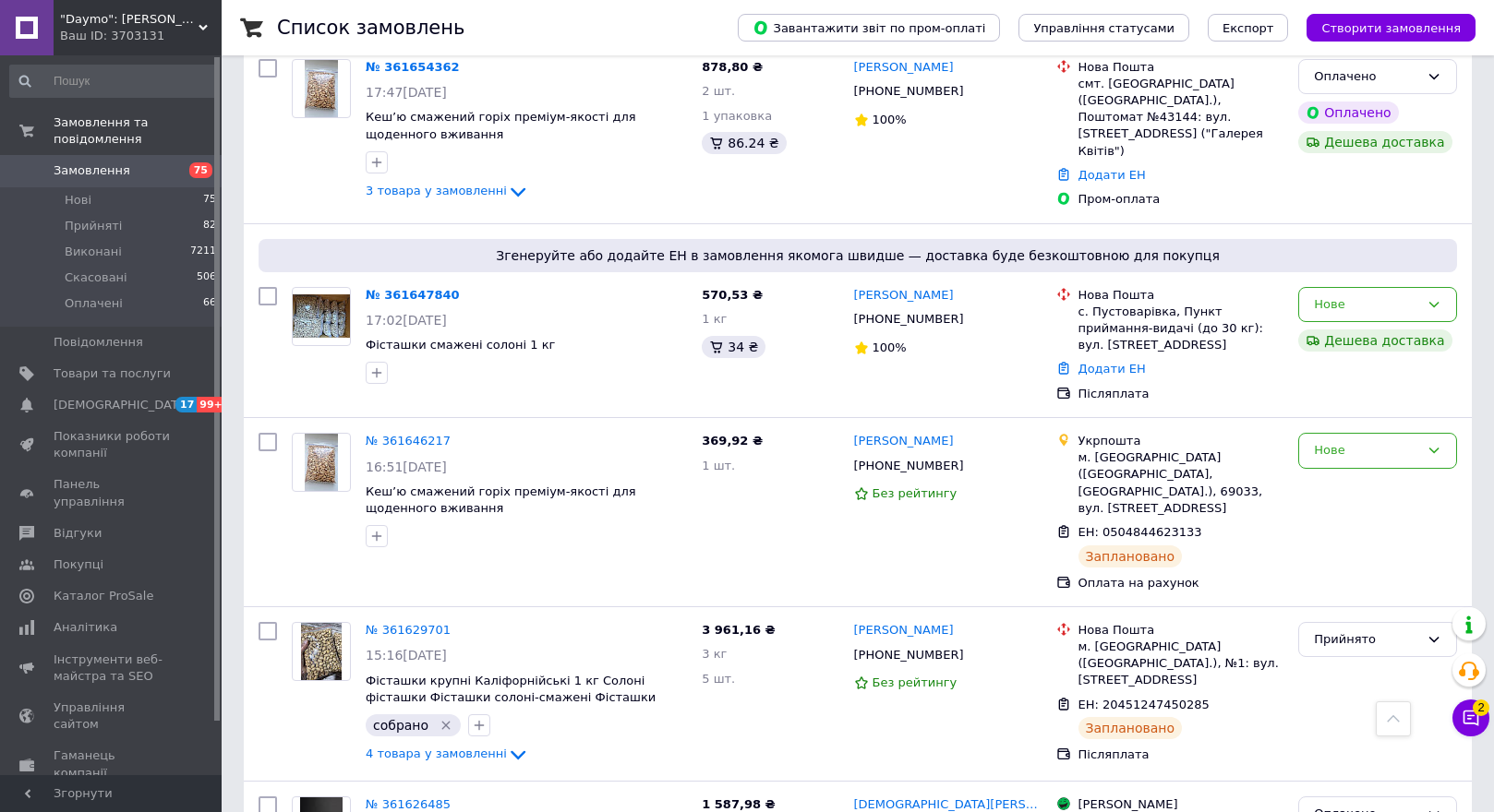
scroll to position [738, 0]
click at [376, 529] on icon "button" at bounding box center [377, 536] width 15 height 15
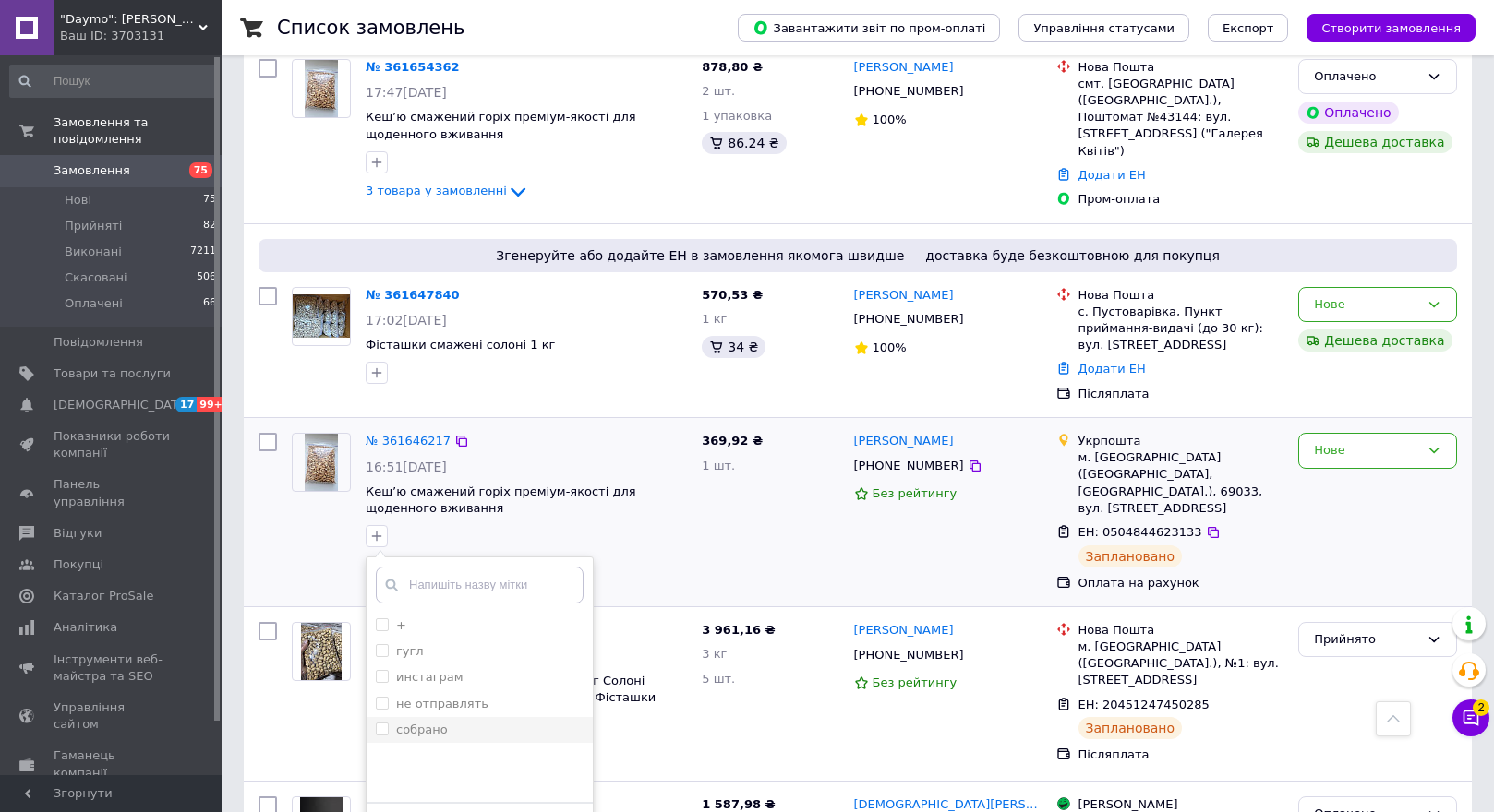
click at [378, 722] on input "собрано" at bounding box center [382, 728] width 12 height 12
checkbox input "true"
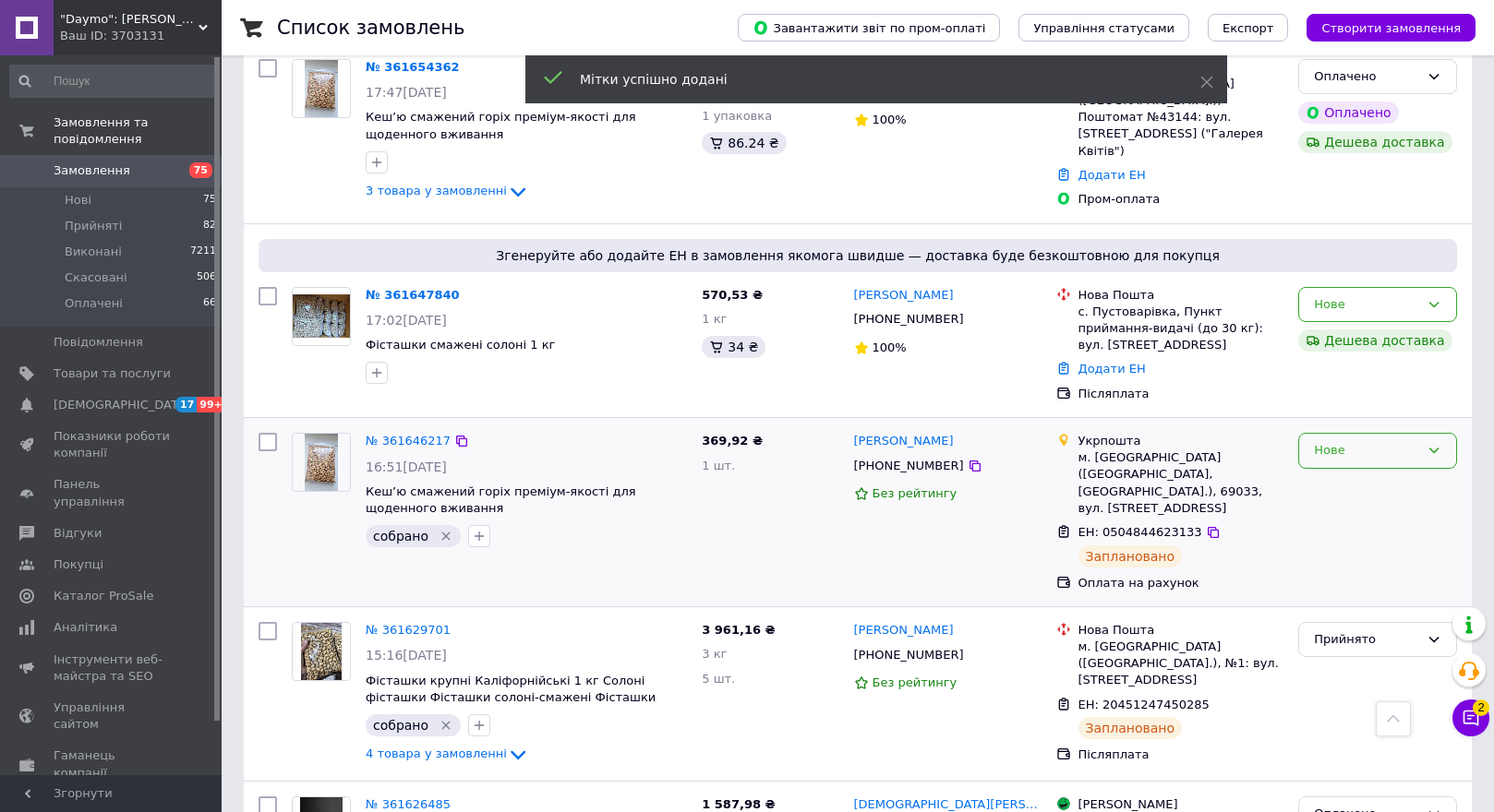
click at [1422, 433] on div "Нове" at bounding box center [1378, 451] width 159 height 36
click at [1403, 473] on li "Прийнято" at bounding box center [1378, 490] width 157 height 34
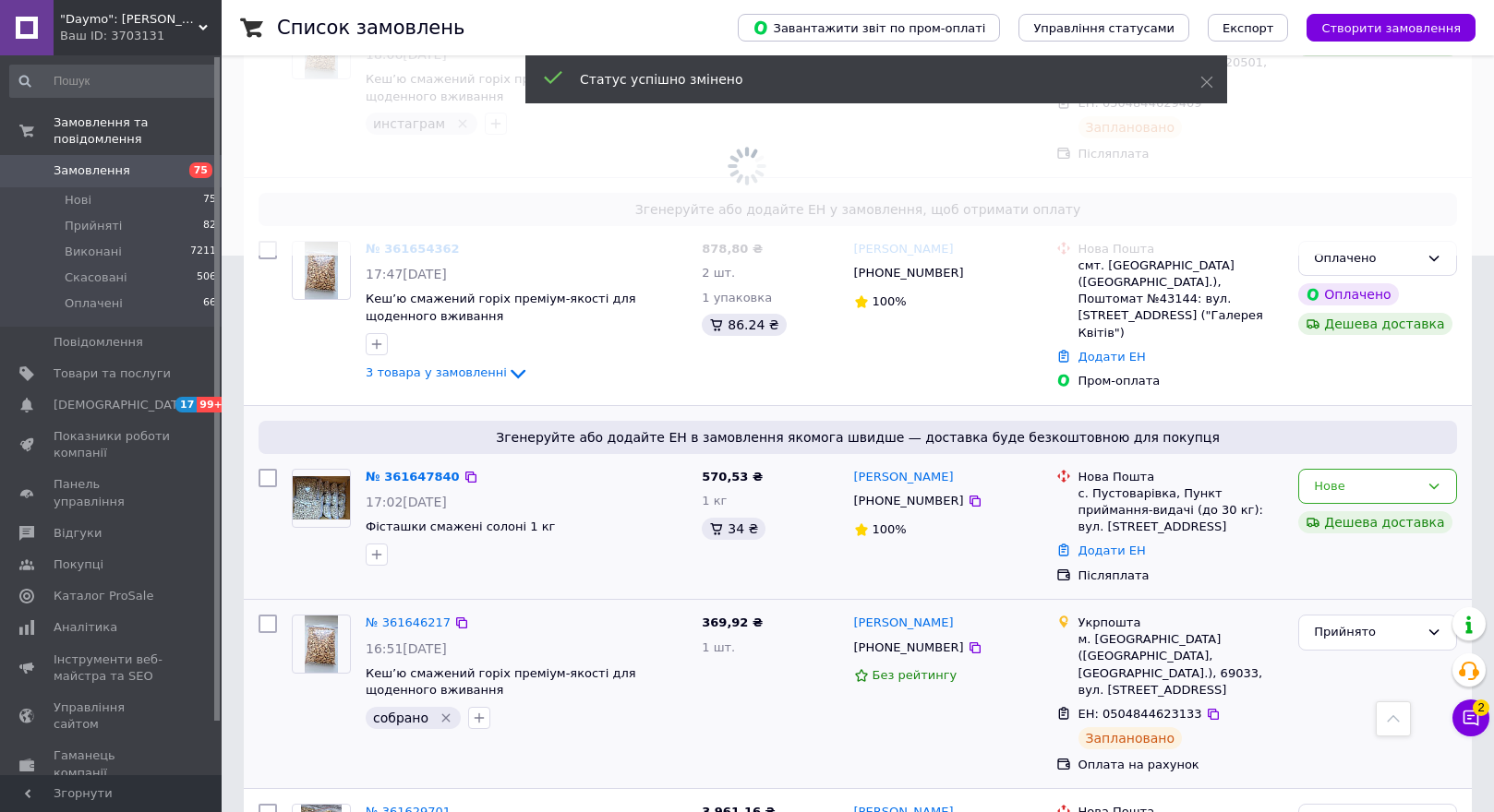
scroll to position [554, 0]
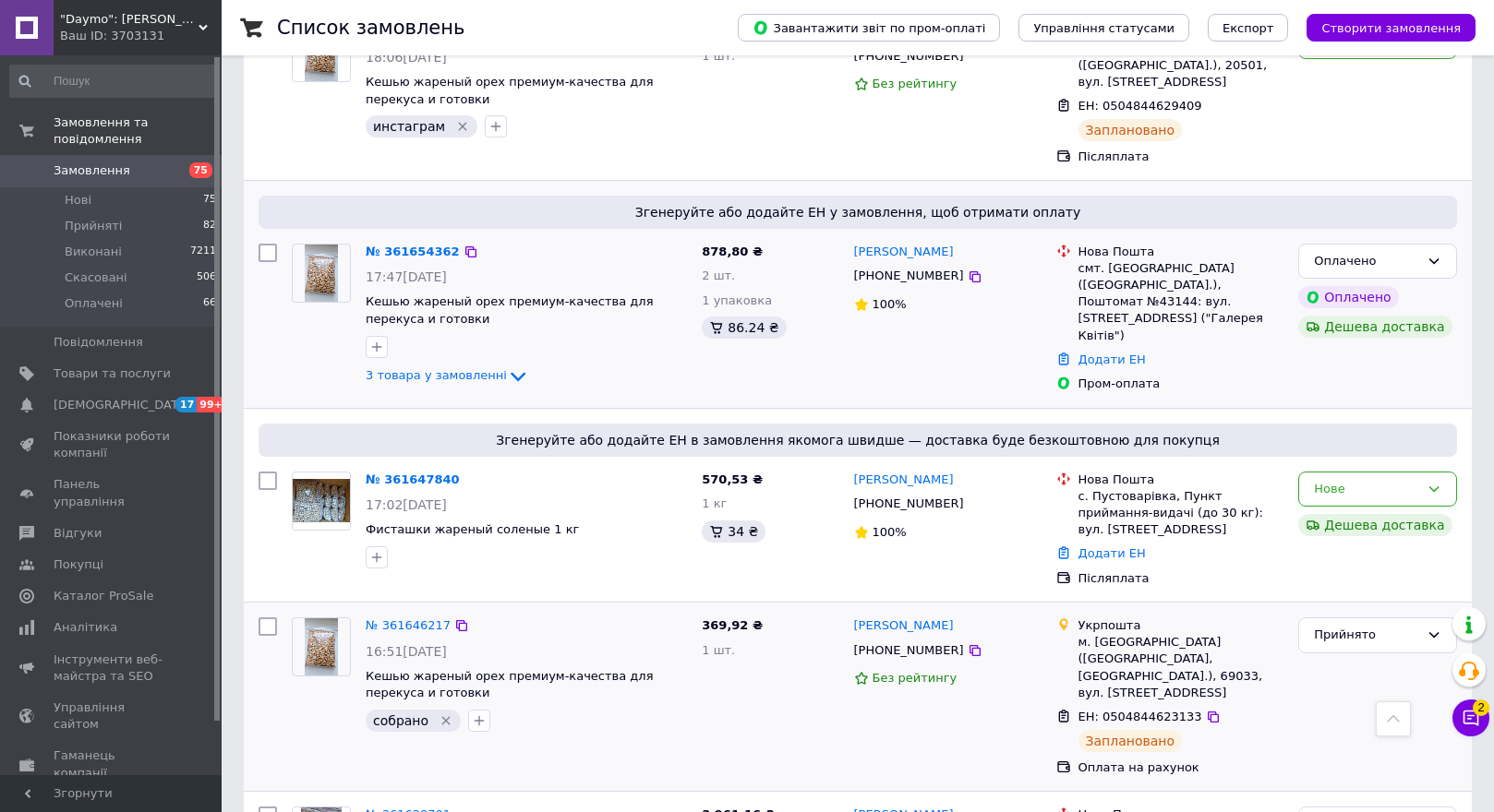
click at [317, 251] on img at bounding box center [321, 273] width 32 height 58
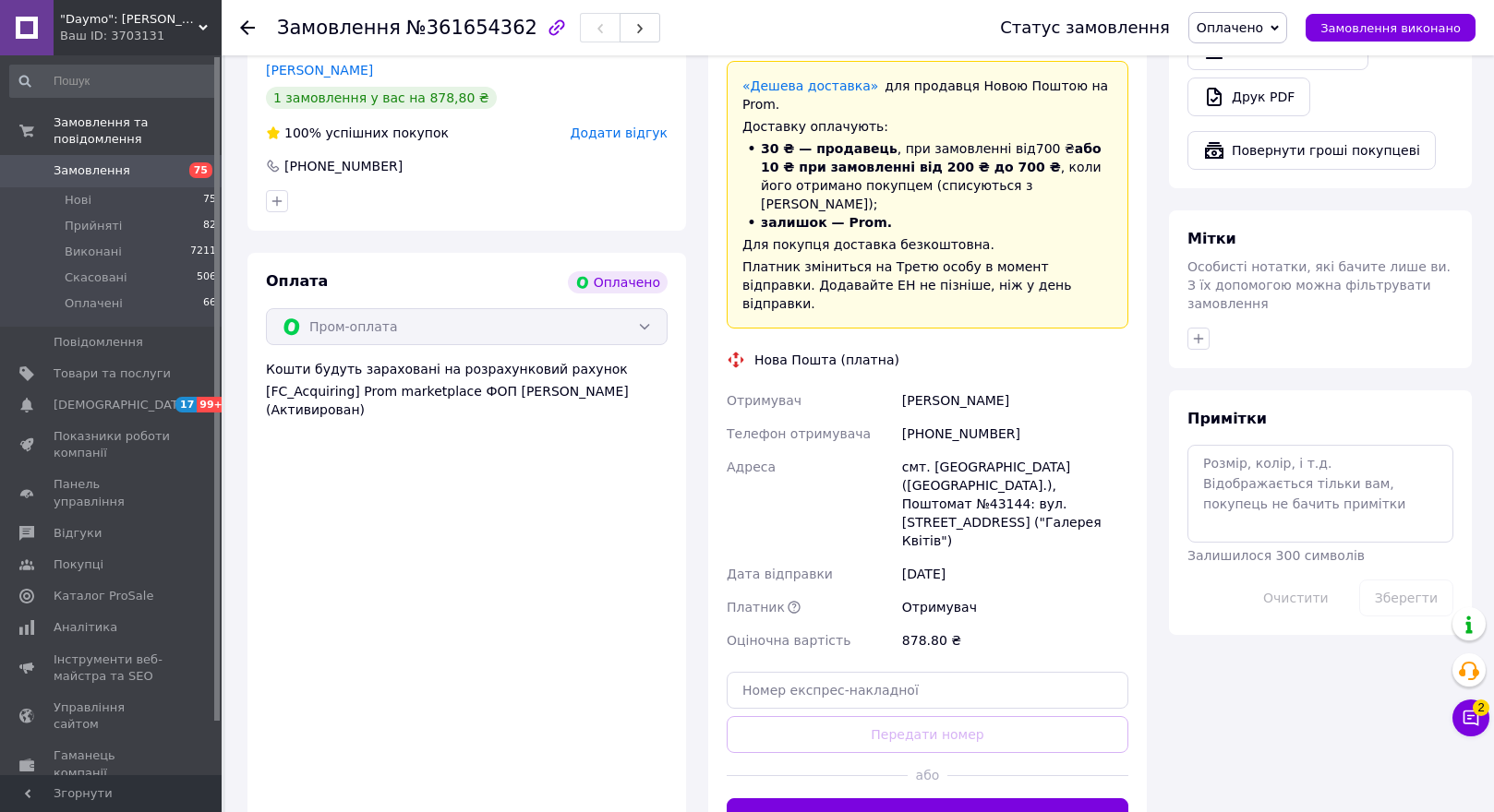
scroll to position [1200, 0]
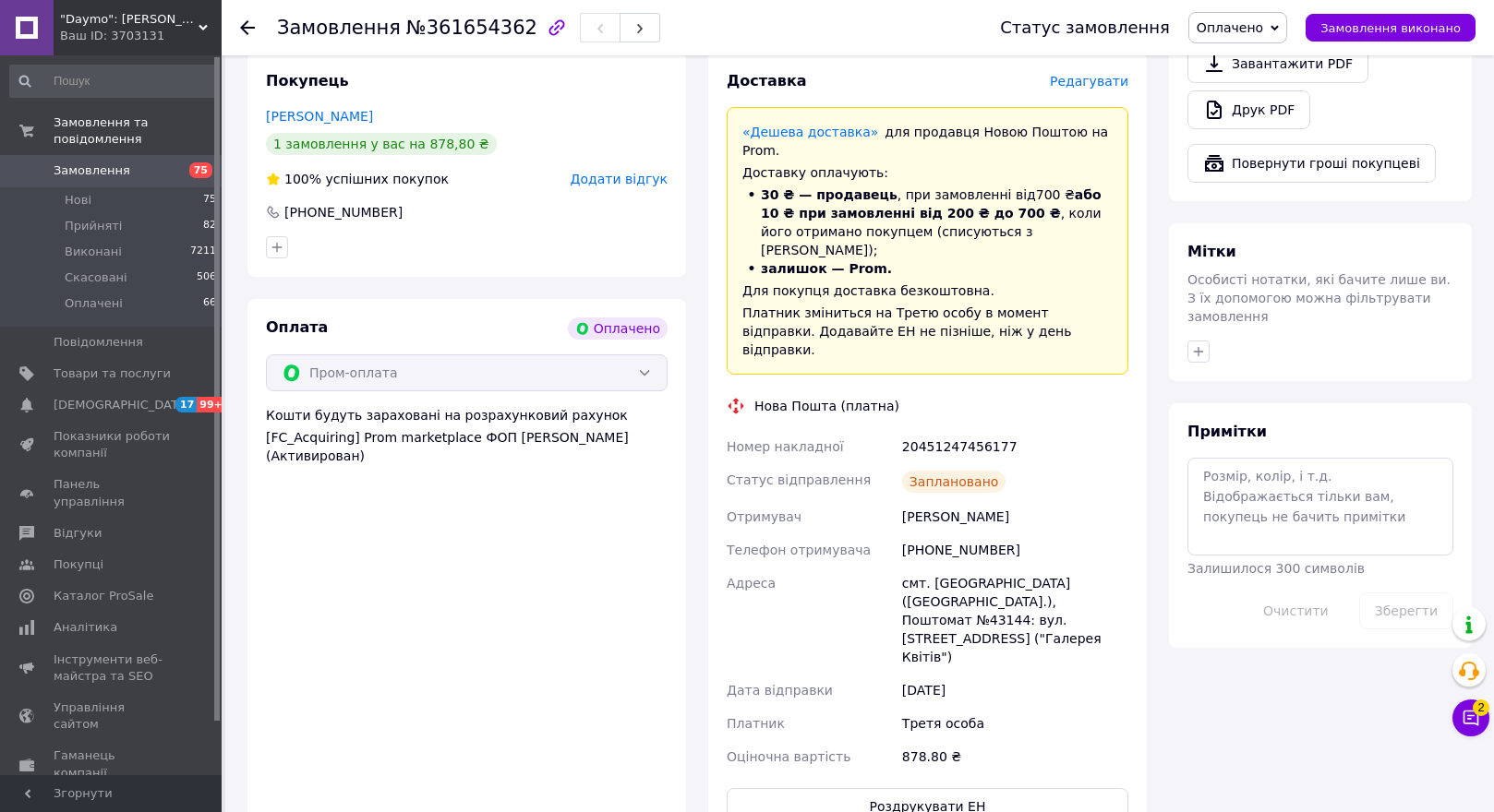
click at [238, 22] on div "Замовлення №361654362 Статус замовлення Оплачено Прийнято Виконано Скасовано За…" at bounding box center [857, 27] width 1272 height 56
click at [246, 18] on div at bounding box center [258, 27] width 37 height 56
click at [254, 26] on use at bounding box center [247, 28] width 15 height 15
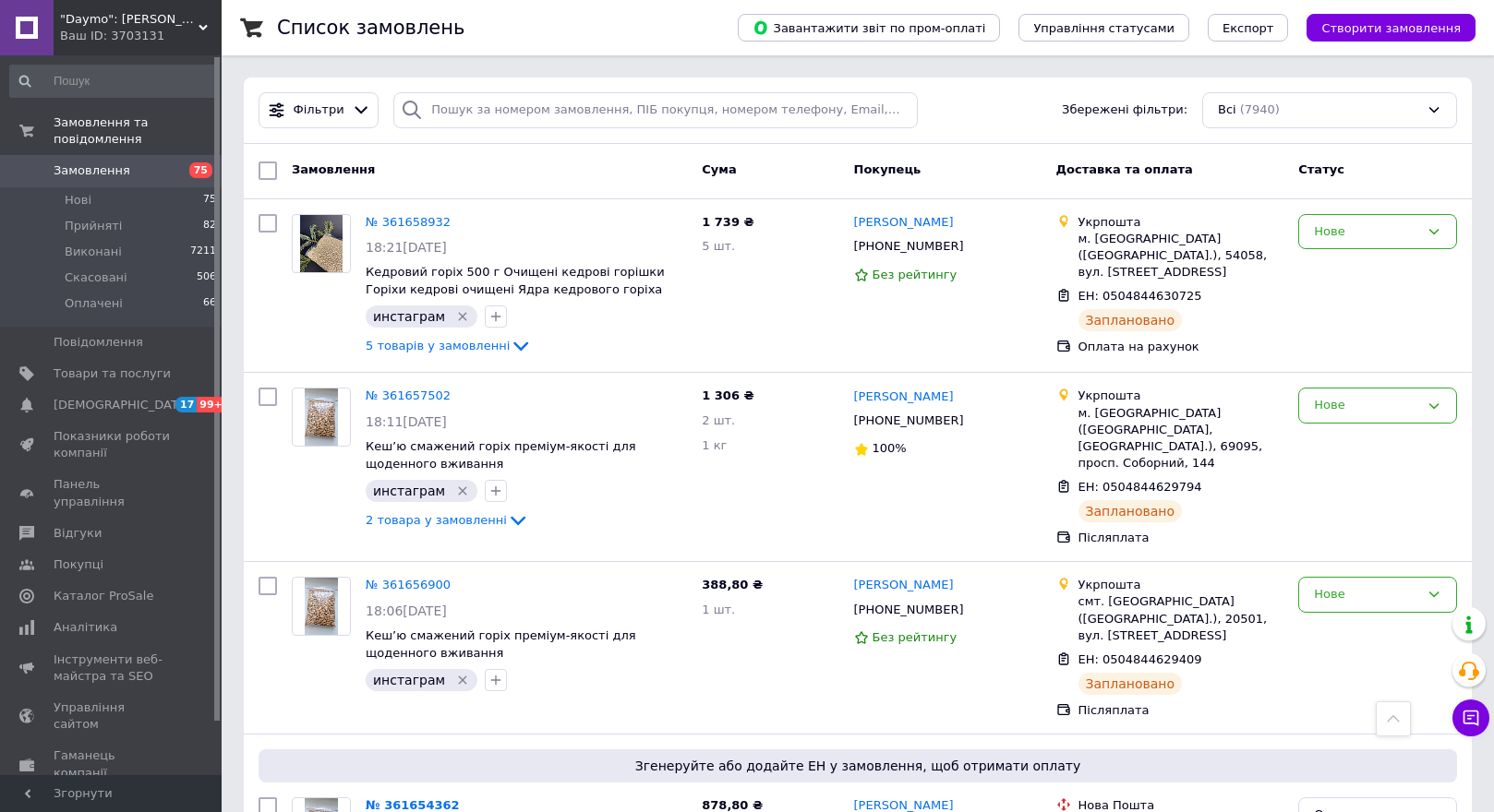
scroll to position [554, 0]
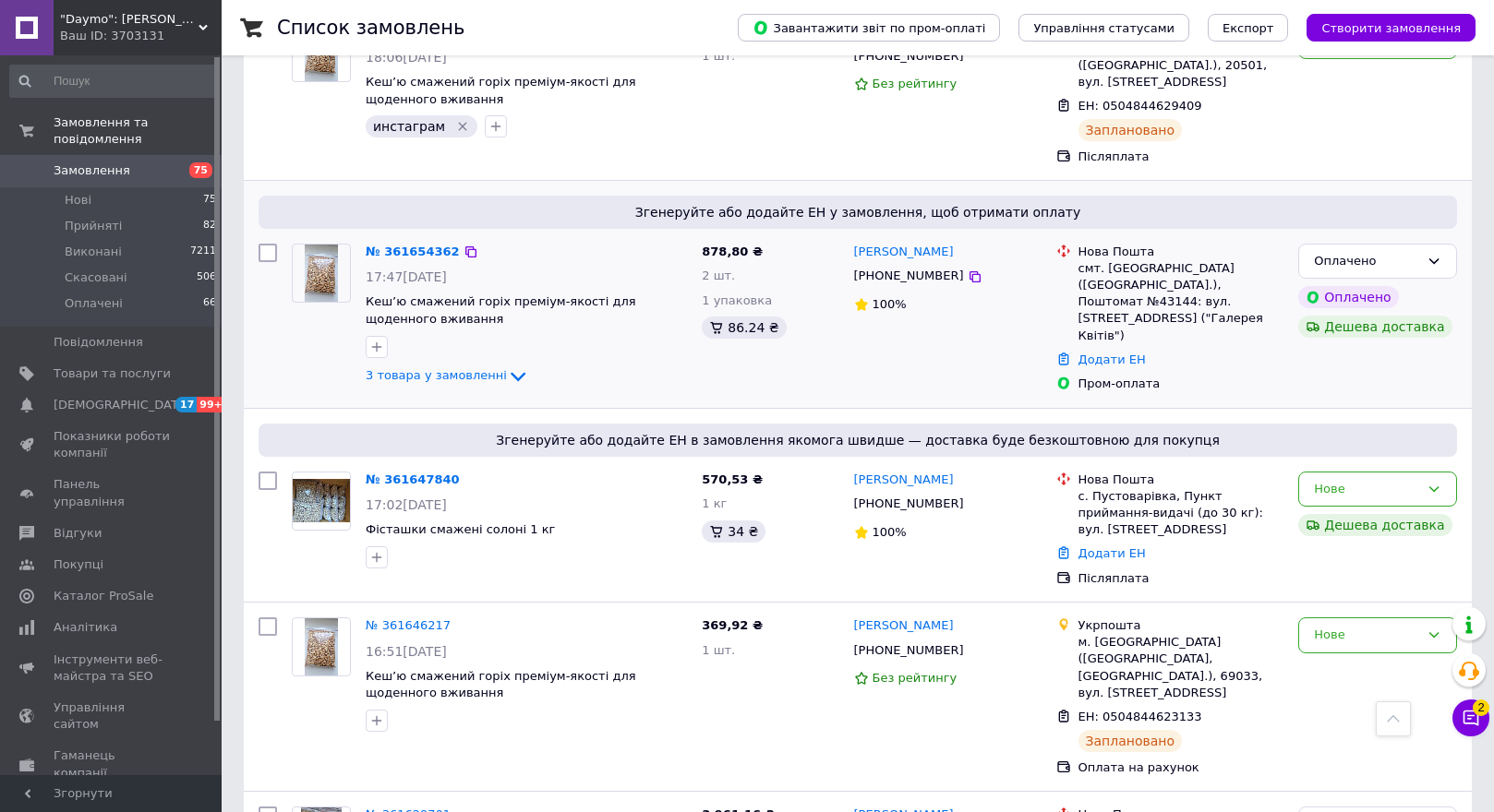
drag, startPoint x: 376, startPoint y: 310, endPoint x: 390, endPoint y: 325, distance: 20.5
click at [379, 340] on icon "button" at bounding box center [377, 347] width 15 height 15
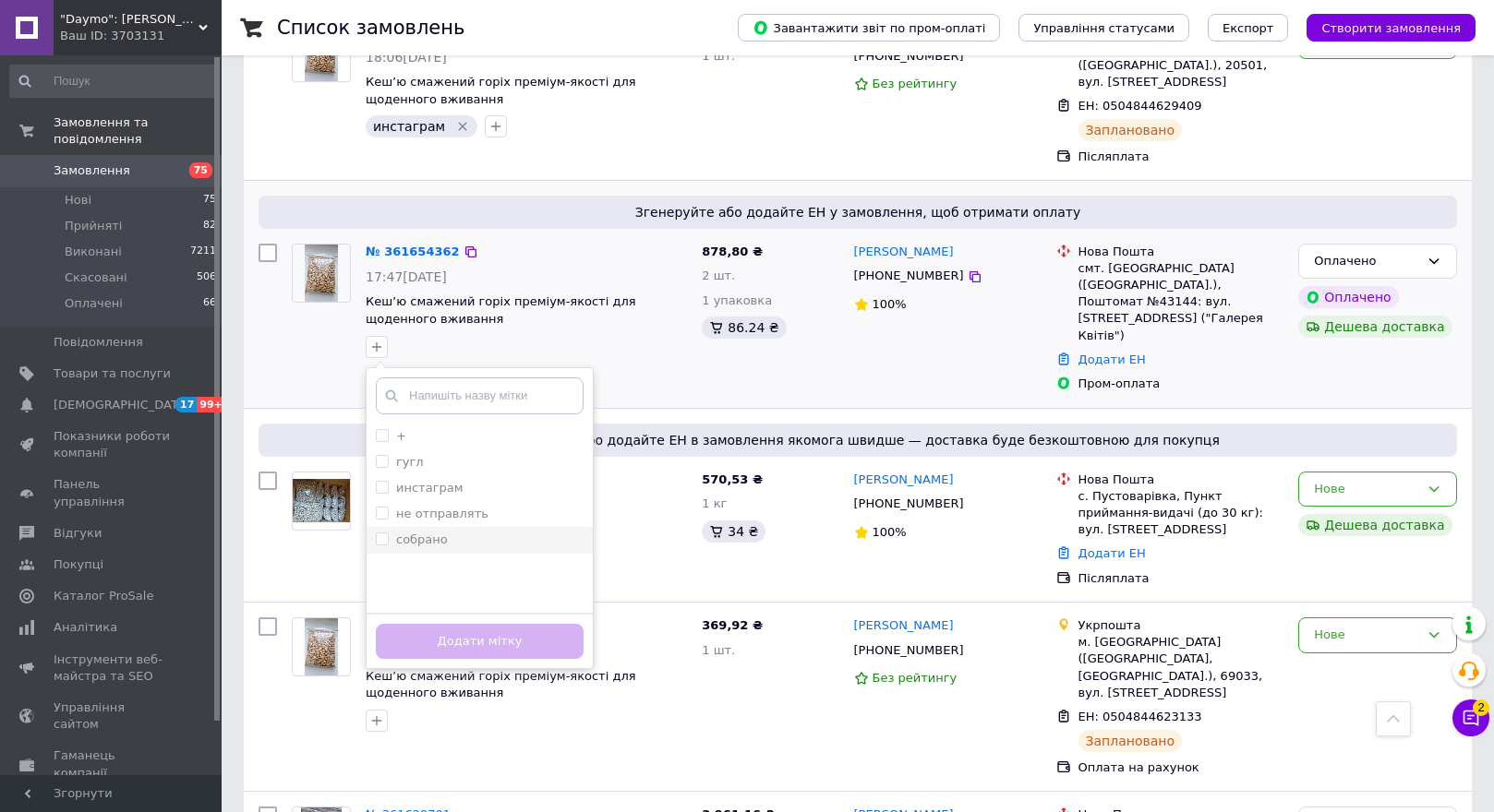
drag, startPoint x: 381, startPoint y: 505, endPoint x: 433, endPoint y: 601, distance: 109.2
click at [382, 533] on input "собрано" at bounding box center [382, 538] width 12 height 12
checkbox input "true"
click at [436, 624] on button "Додати мітку" at bounding box center [480, 642] width 208 height 36
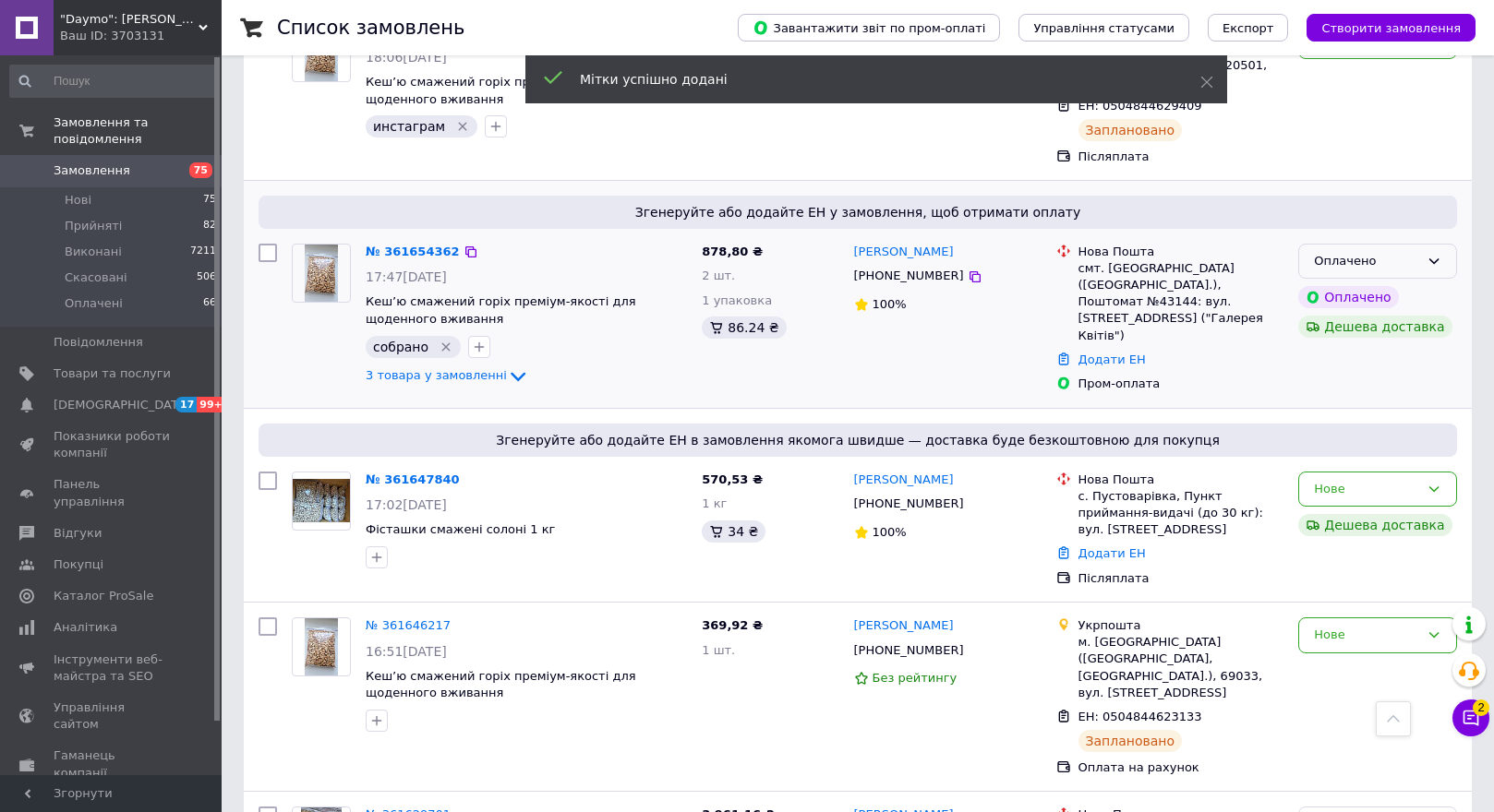
click at [1383, 252] on div "Оплачено" at bounding box center [1366, 262] width 105 height 20
click at [1378, 282] on li "Прийнято" at bounding box center [1378, 299] width 157 height 34
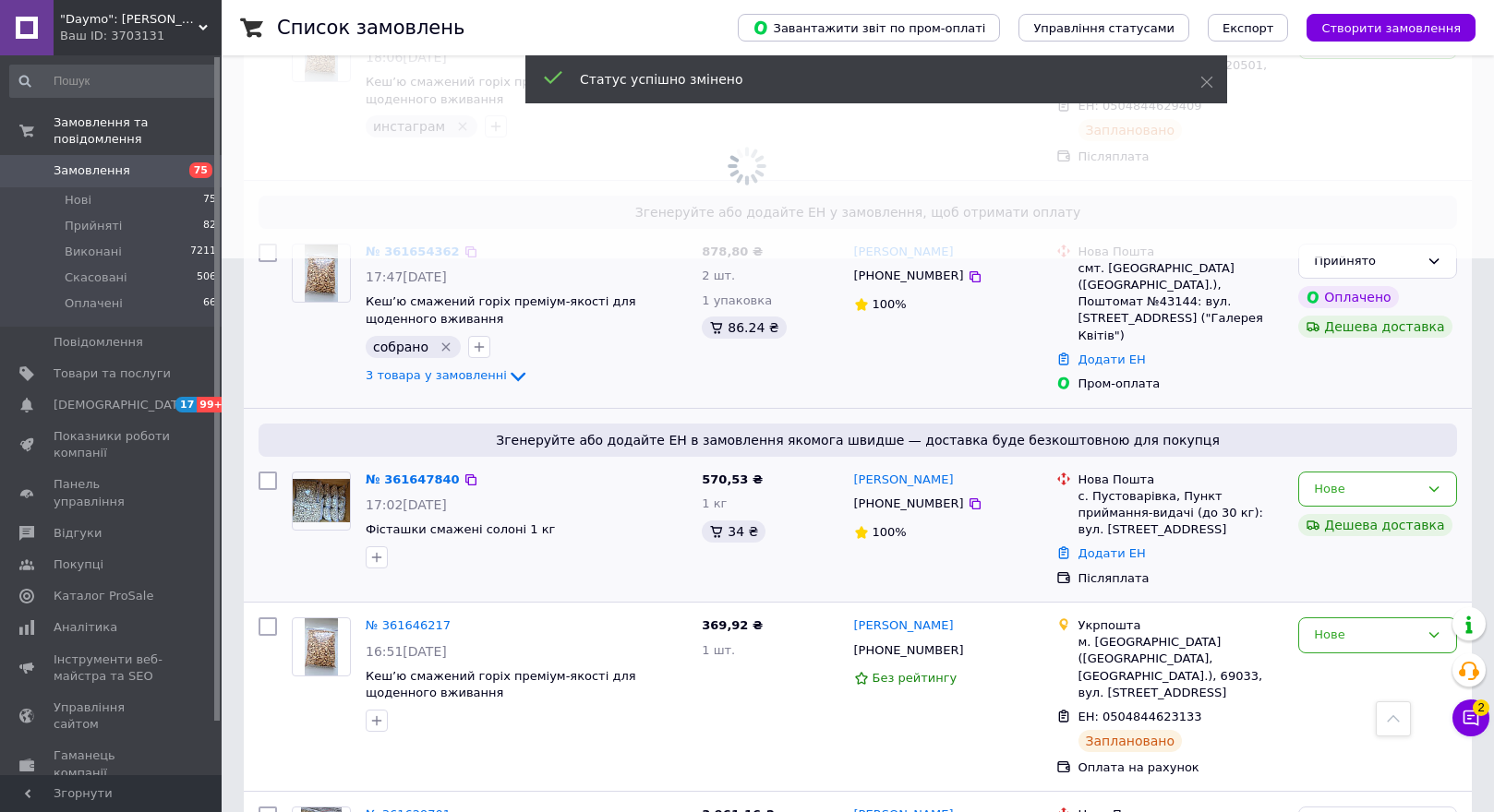
click at [312, 479] on img at bounding box center [321, 500] width 58 height 43
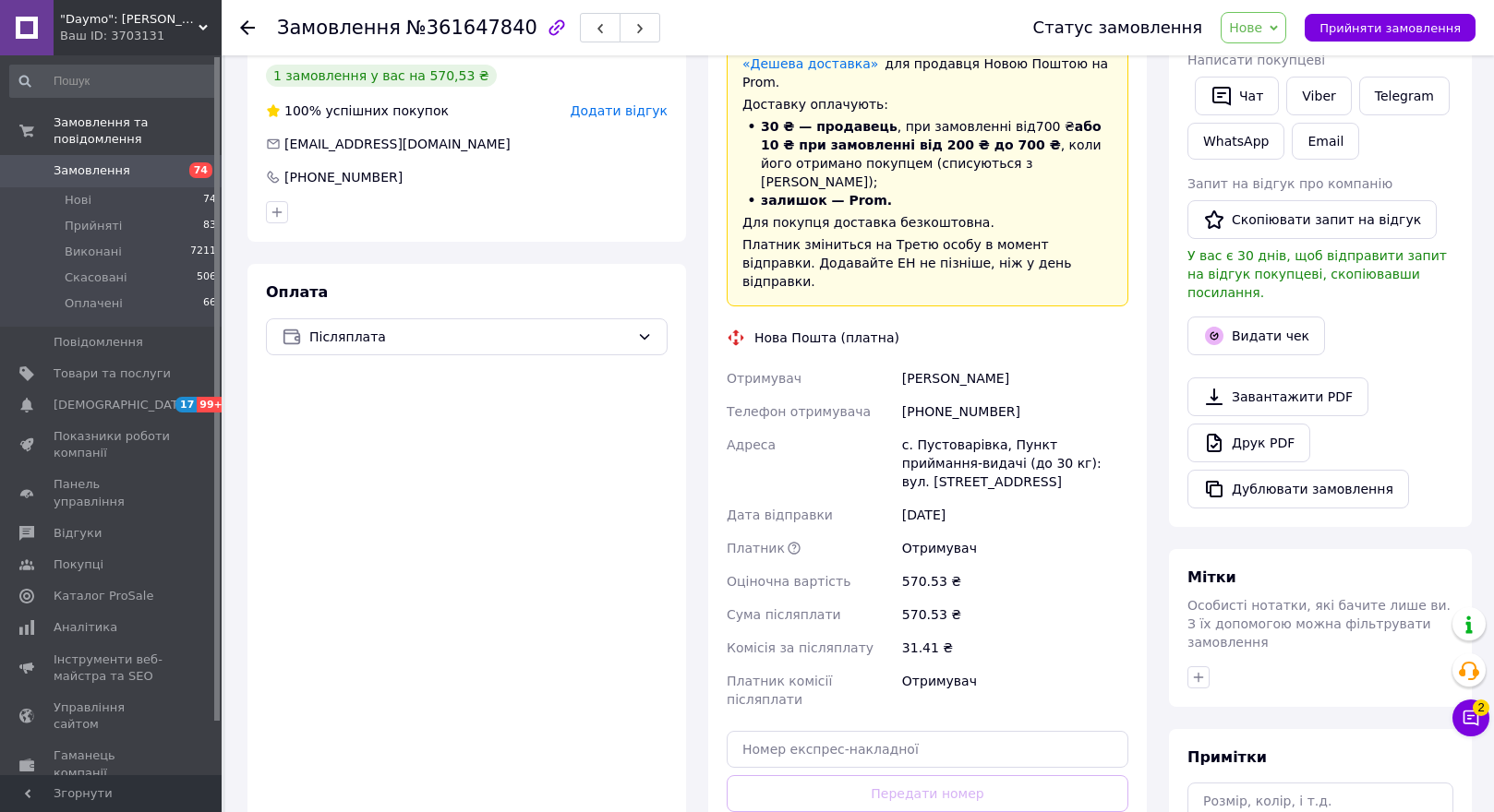
scroll to position [369, 0]
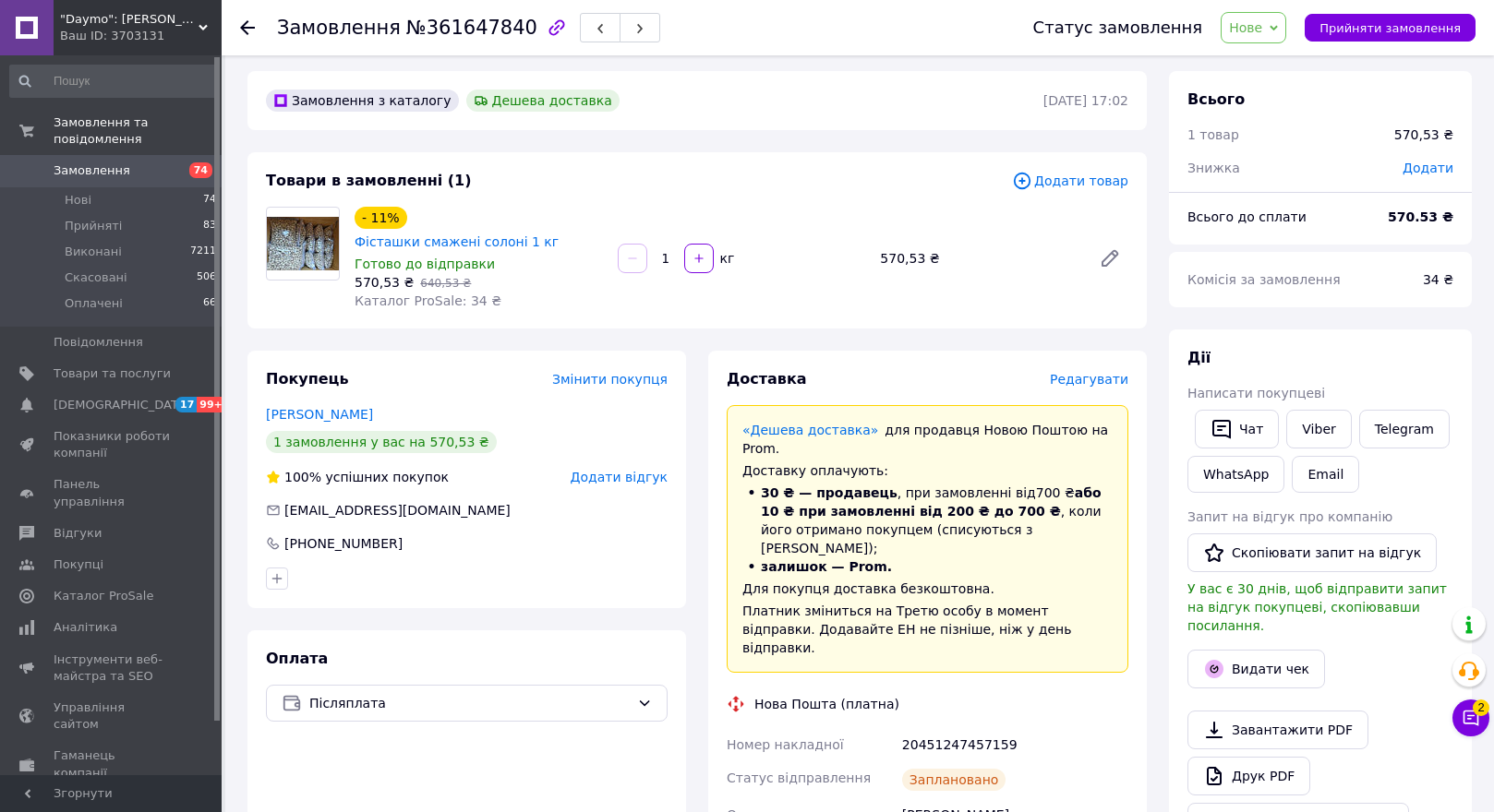
scroll to position [0, 0]
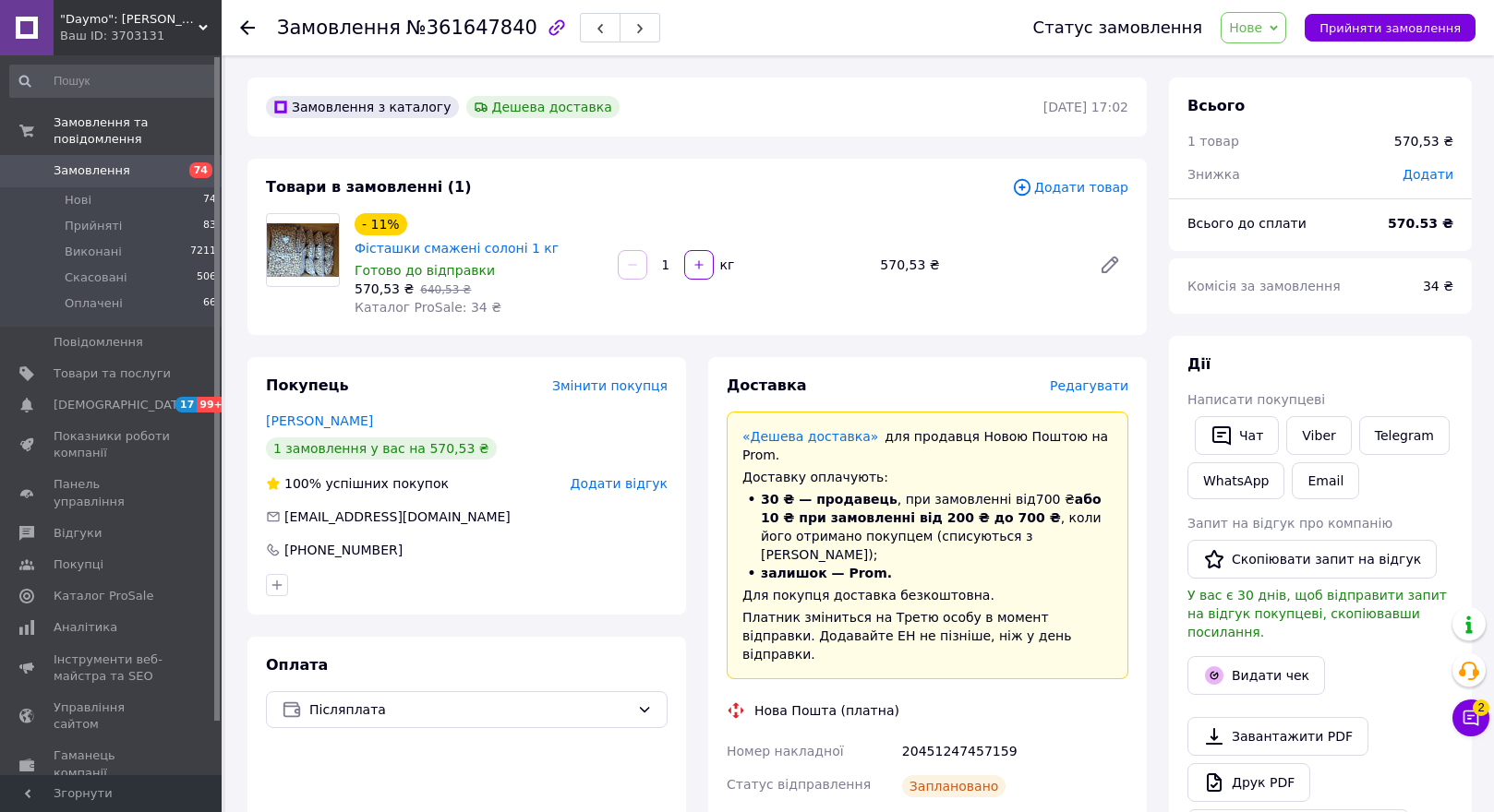
click at [244, 30] on use at bounding box center [247, 28] width 15 height 15
